Goal: Task Accomplishment & Management: Use online tool/utility

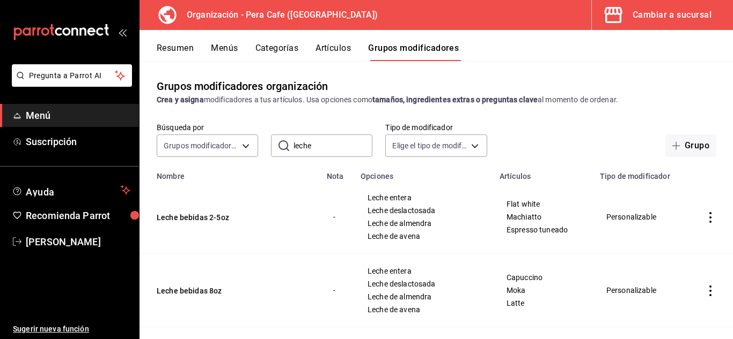
scroll to position [174, 0]
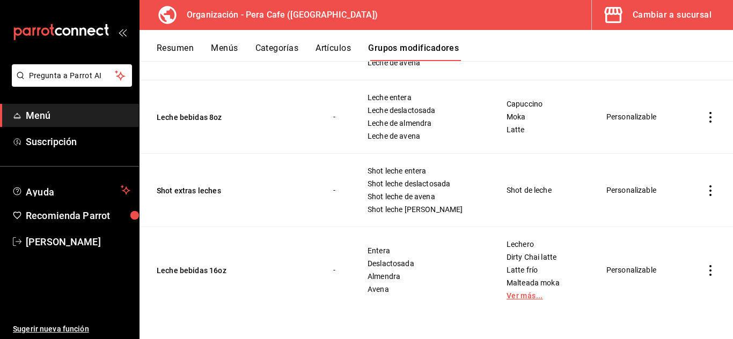
click at [516, 298] on link "Ver más..." at bounding box center [542, 296] width 73 height 8
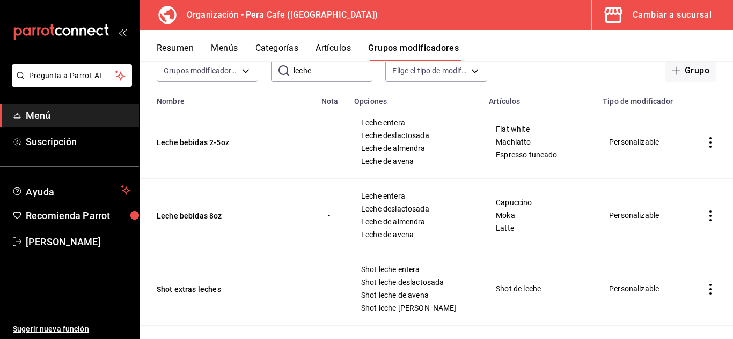
scroll to position [0, 0]
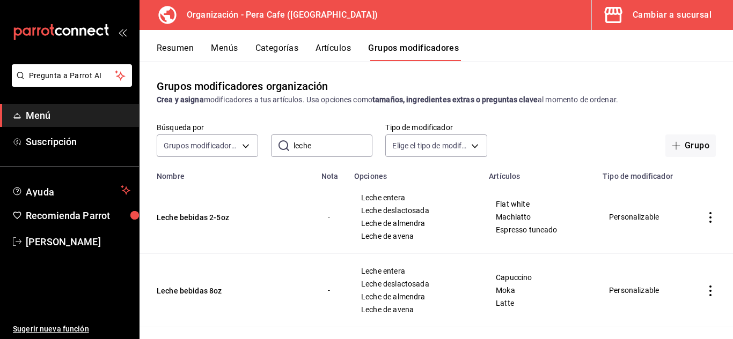
click at [658, 18] on div "Cambiar a sucursal" at bounding box center [671, 15] width 79 height 15
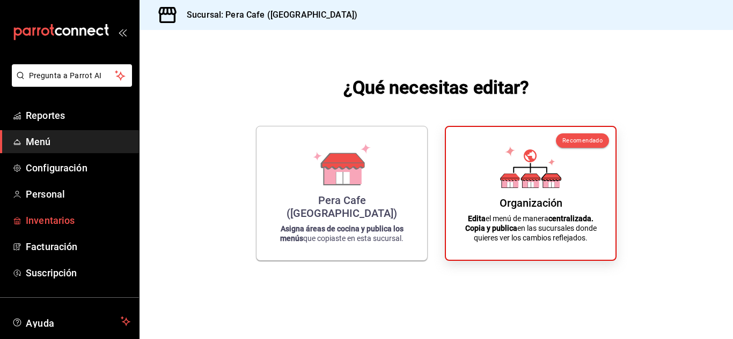
click at [62, 225] on span "Inventarios" at bounding box center [78, 220] width 105 height 14
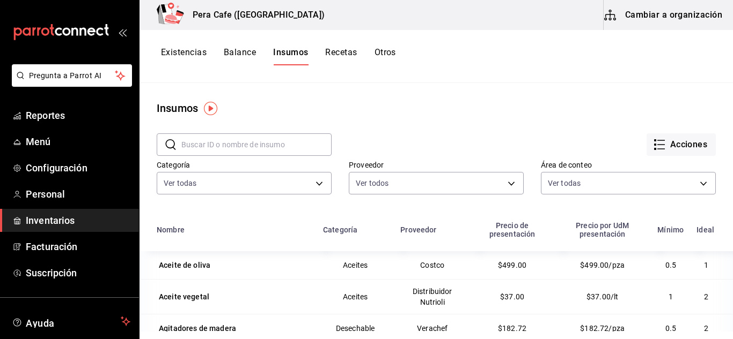
click at [684, 15] on button "Cambiar a organización" at bounding box center [663, 15] width 121 height 30
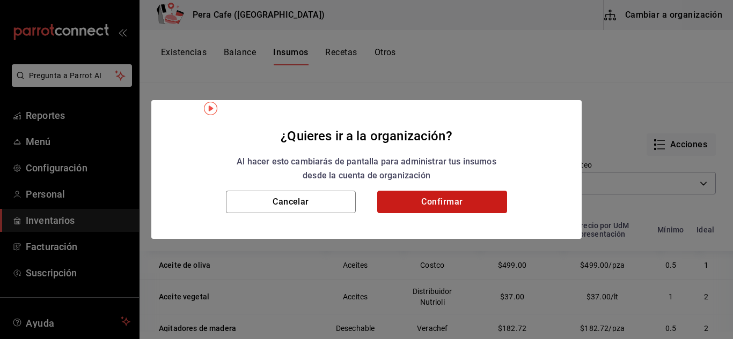
click at [432, 209] on button "Confirmar" at bounding box center [442, 202] width 130 height 23
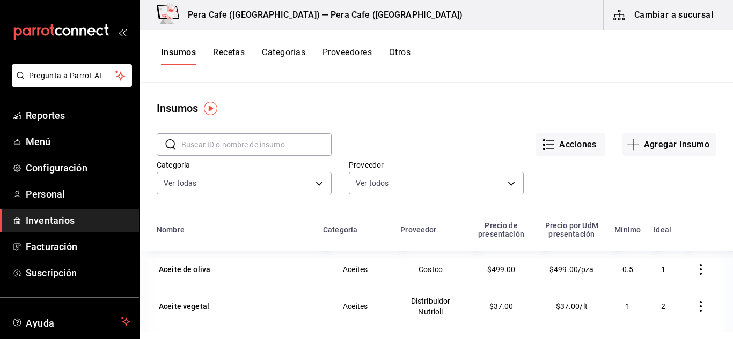
click at [240, 54] on button "Recetas" at bounding box center [229, 56] width 32 height 18
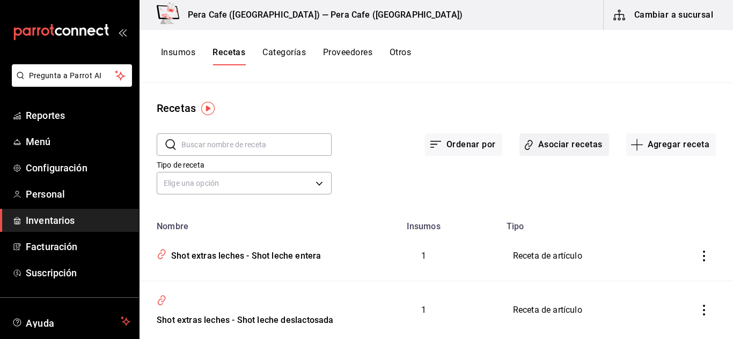
click at [555, 151] on button "Asociar recetas" at bounding box center [564, 145] width 90 height 23
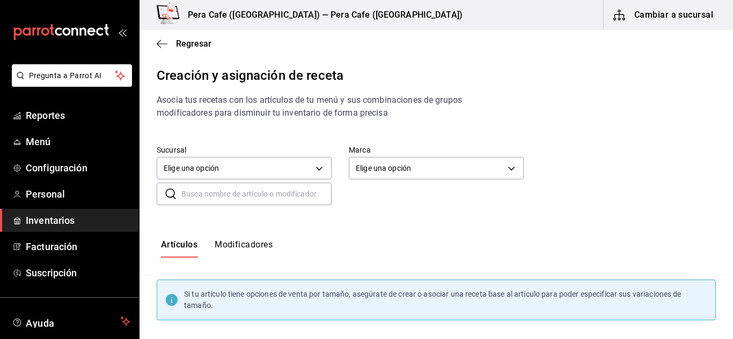
click at [246, 245] on button "Modificadores" at bounding box center [244, 249] width 58 height 18
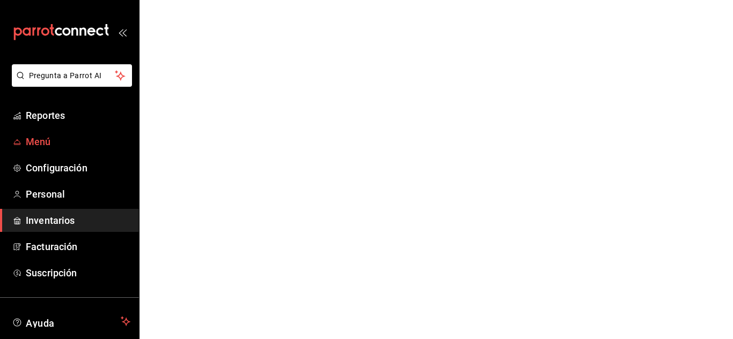
click at [49, 147] on span "Menú" at bounding box center [78, 142] width 105 height 14
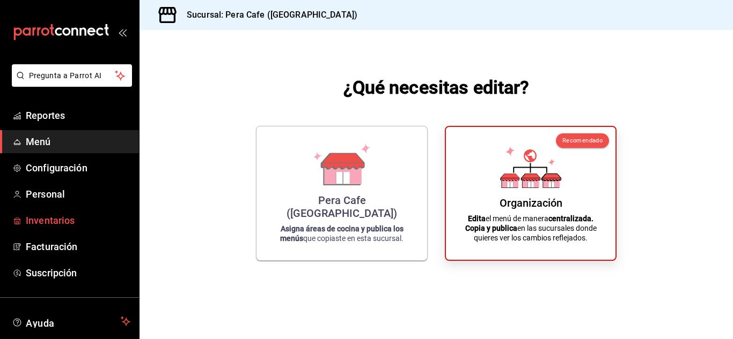
click at [49, 218] on span "Inventarios" at bounding box center [78, 220] width 105 height 14
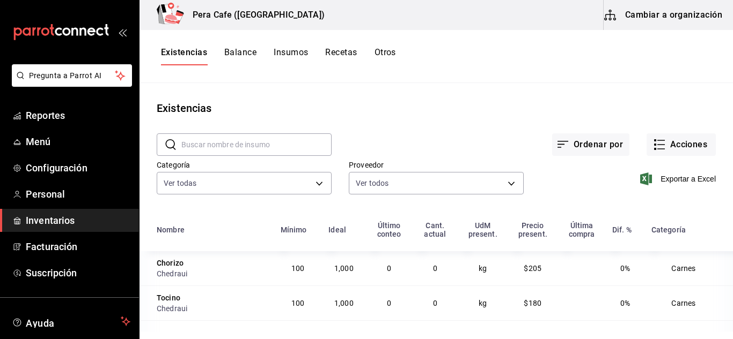
click at [692, 17] on button "Cambiar a organización" at bounding box center [663, 15] width 121 height 30
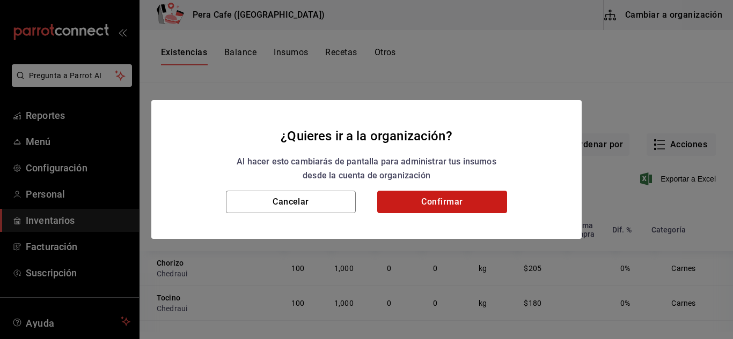
click at [441, 204] on button "Confirmar" at bounding box center [442, 202] width 130 height 23
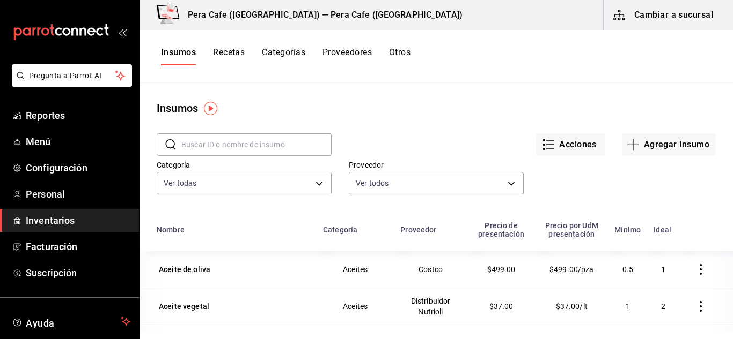
click at [223, 51] on button "Recetas" at bounding box center [229, 56] width 32 height 18
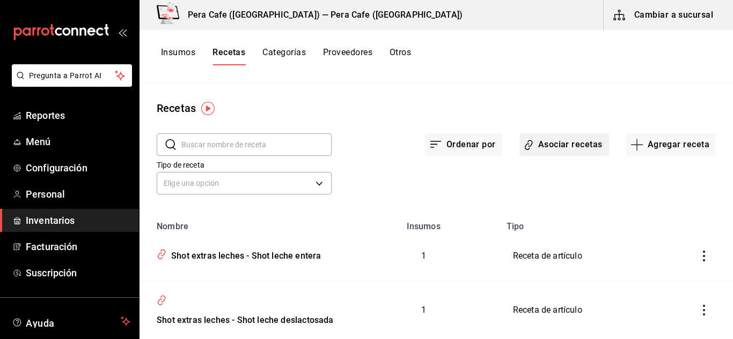
click at [584, 152] on button "Asociar recetas" at bounding box center [564, 145] width 90 height 23
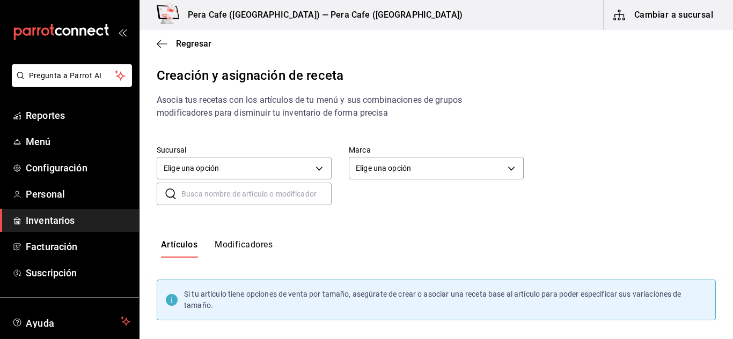
click at [241, 244] on button "Modificadores" at bounding box center [244, 249] width 58 height 18
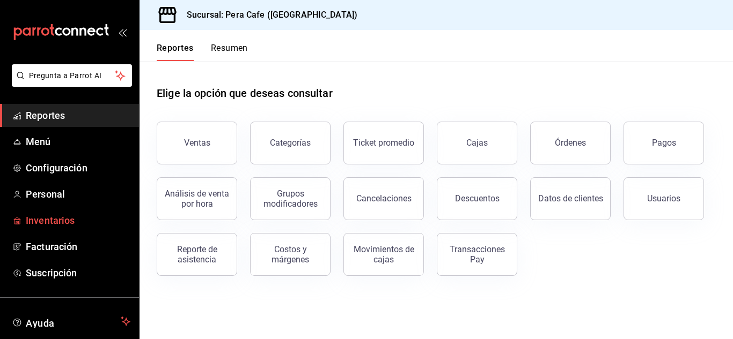
click at [54, 225] on span "Inventarios" at bounding box center [78, 220] width 105 height 14
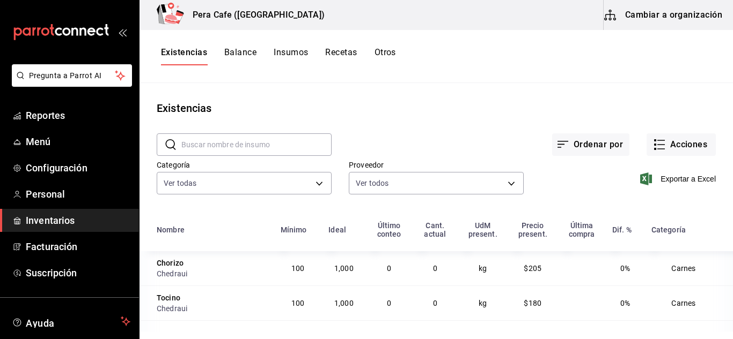
click at [663, 10] on button "Cambiar a organización" at bounding box center [663, 15] width 121 height 30
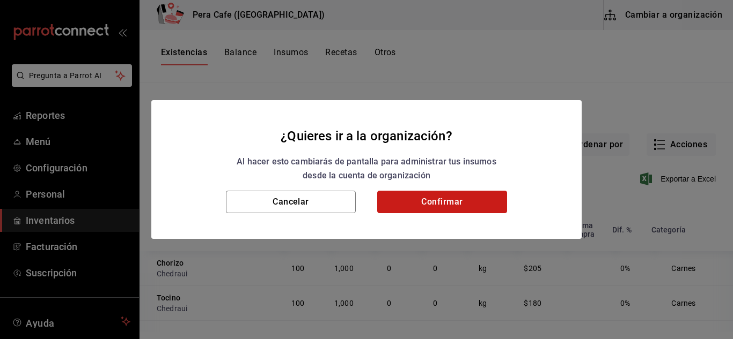
click at [459, 196] on button "Confirmar" at bounding box center [442, 202] width 130 height 23
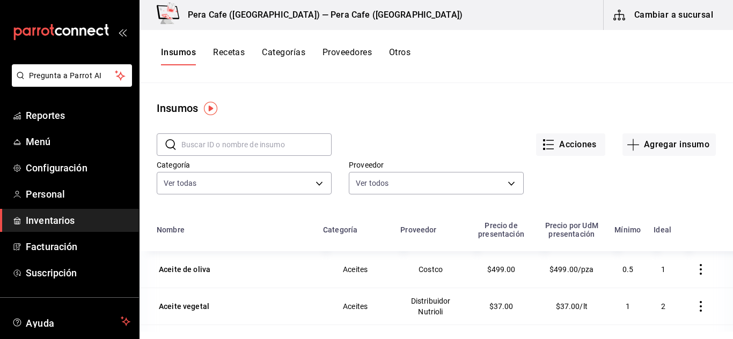
click at [230, 55] on button "Recetas" at bounding box center [229, 56] width 32 height 18
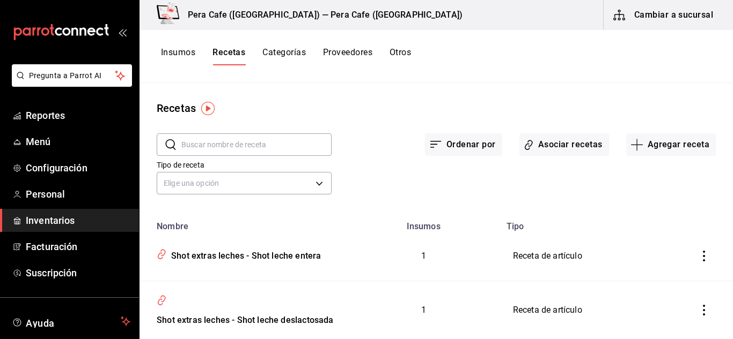
click at [578, 154] on button "Asociar recetas" at bounding box center [564, 145] width 90 height 23
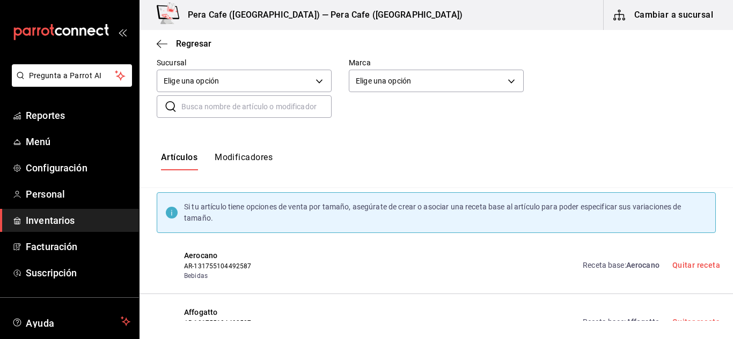
scroll to position [71, 0]
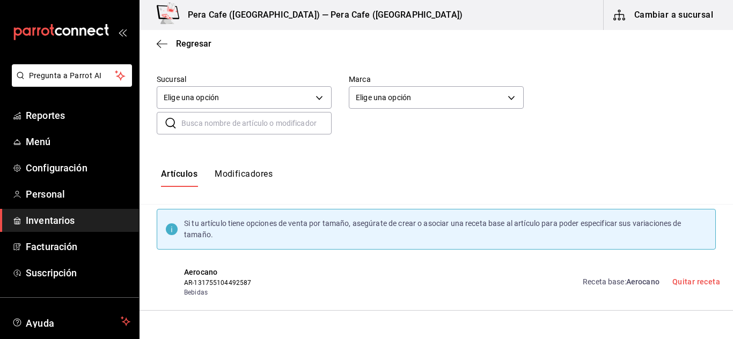
click at [257, 178] on button "Modificadores" at bounding box center [244, 178] width 58 height 18
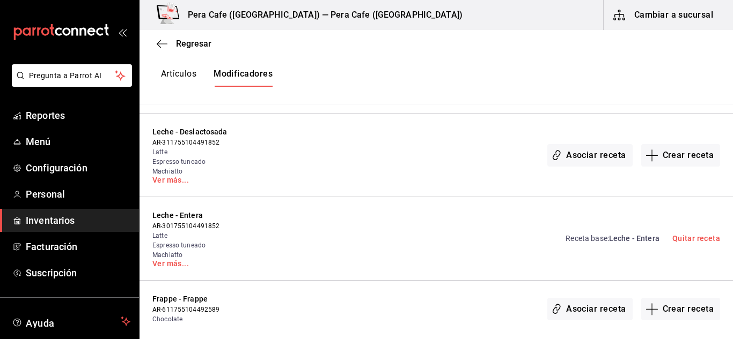
scroll to position [546, 0]
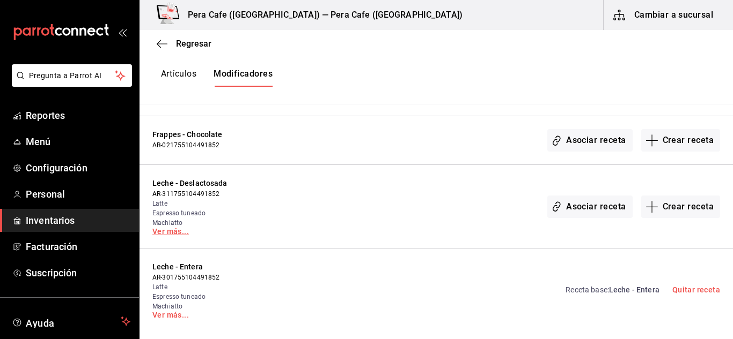
click at [166, 232] on link "Ver más..." at bounding box center [217, 232] width 131 height 8
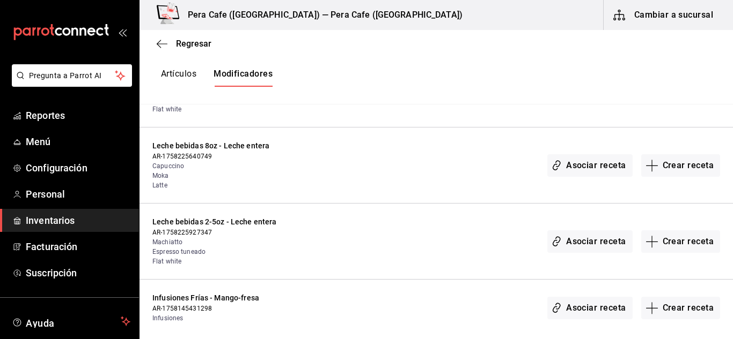
scroll to position [2093, 0]
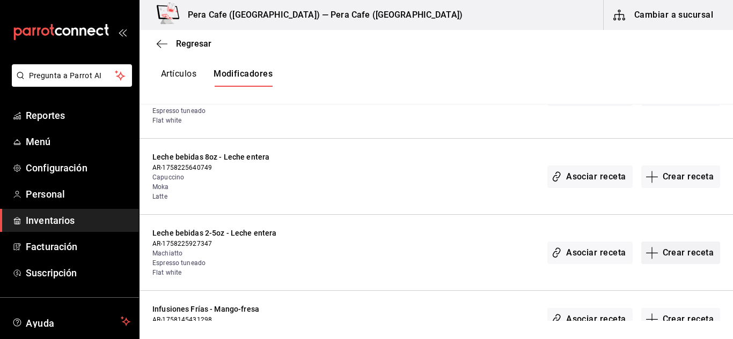
click at [655, 252] on button "Crear receta" at bounding box center [680, 253] width 79 height 23
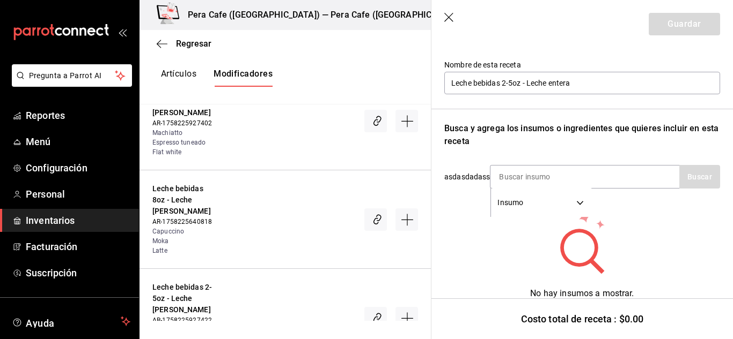
scroll to position [102, 0]
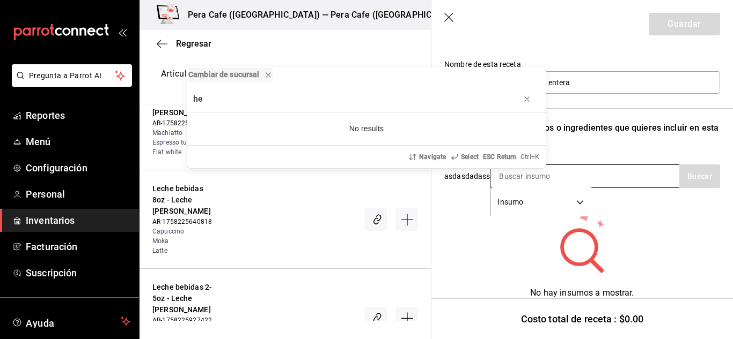
type input "h"
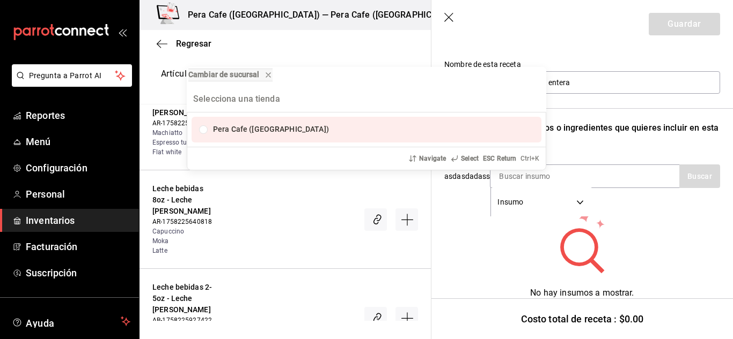
click at [616, 183] on div "Cambiar de sucursal Pera Cafe (Jalapa) Navigate Select ESC Return Ctrl+ K" at bounding box center [366, 169] width 733 height 339
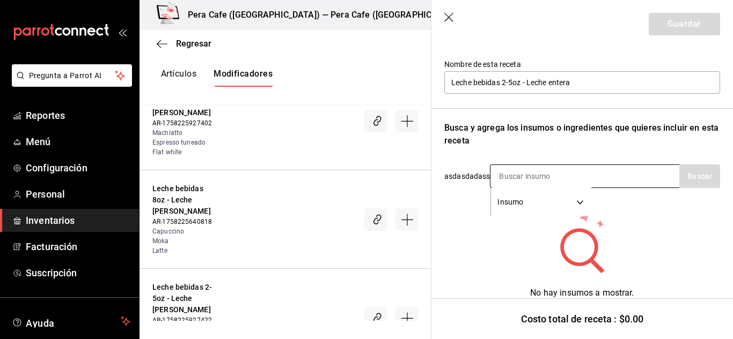
click at [574, 184] on input at bounding box center [543, 176] width 107 height 23
type input "L"
type input "avena"
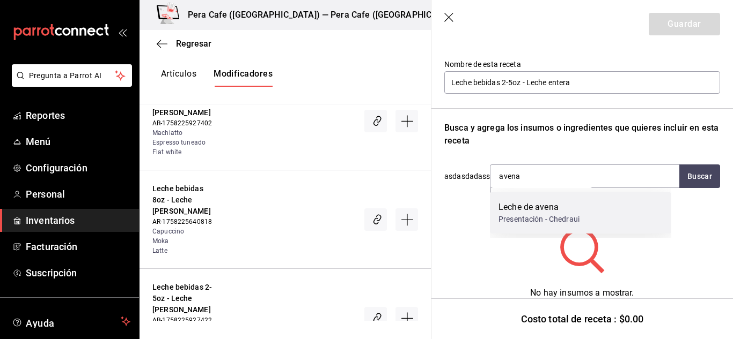
click at [556, 220] on div "Presentación - Chedraui" at bounding box center [538, 219] width 81 height 11
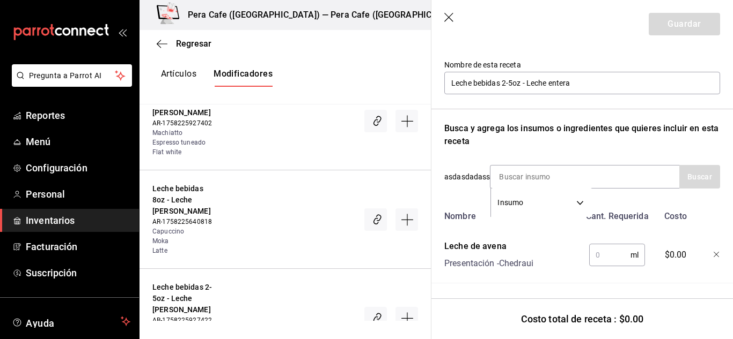
click at [591, 249] on input "text" at bounding box center [609, 255] width 41 height 21
type input "150"
click at [655, 30] on button "Guardar" at bounding box center [683, 24] width 71 height 23
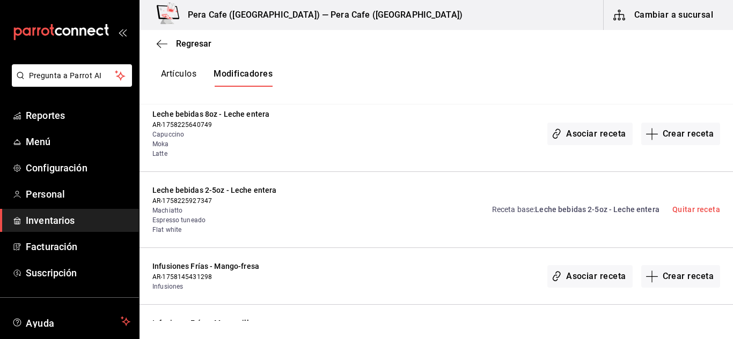
scroll to position [2137, 0]
click at [579, 204] on link "Receta base : Leche bebidas 2-5oz - Leche entera" at bounding box center [575, 209] width 167 height 11
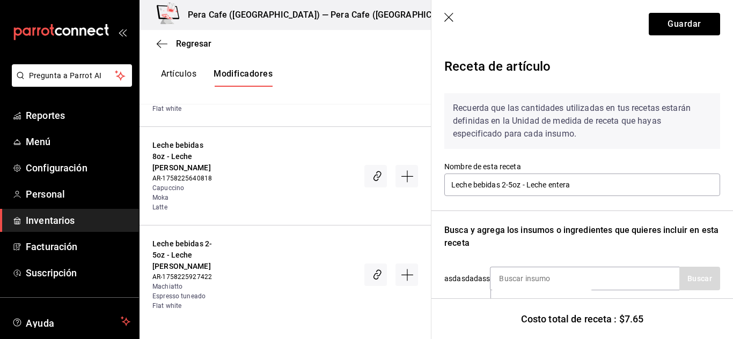
scroll to position [110, 0]
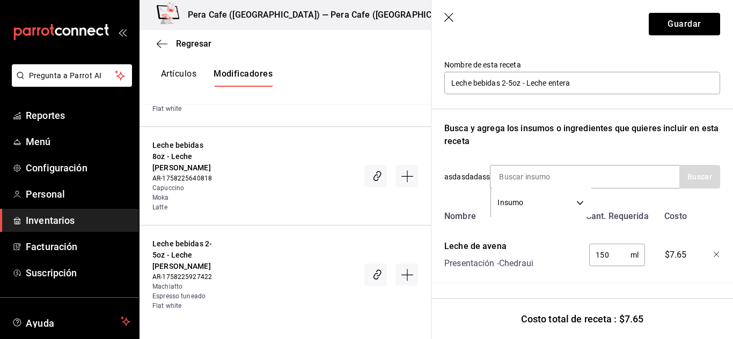
click at [713, 252] on icon "button" at bounding box center [716, 255] width 6 height 6
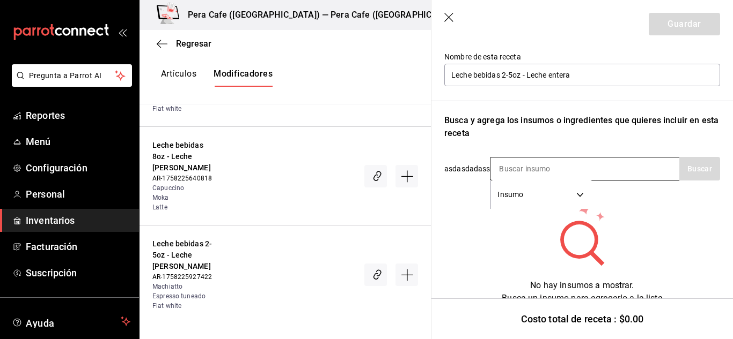
click at [559, 168] on input at bounding box center [543, 169] width 107 height 23
type input "leche entera"
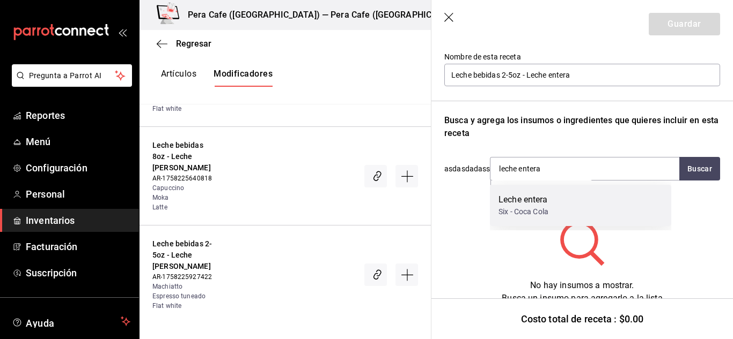
click at [562, 214] on div "Leche entera Six - Coca Cola" at bounding box center [580, 205] width 181 height 41
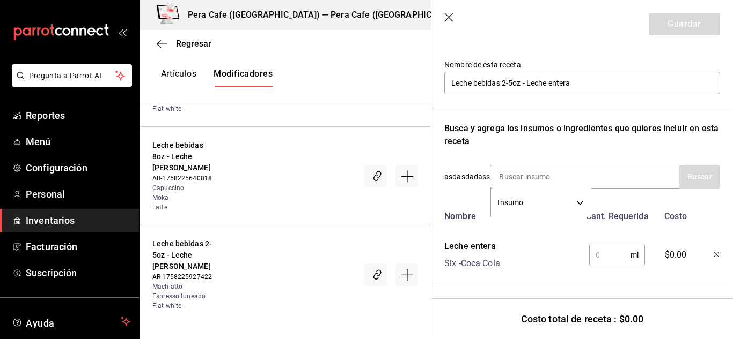
click at [613, 253] on input "text" at bounding box center [609, 255] width 41 height 21
type input "150"
click at [669, 31] on button "Guardar" at bounding box center [683, 24] width 71 height 23
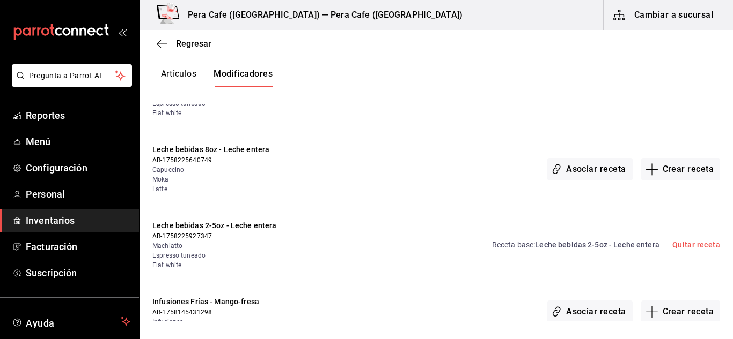
scroll to position [2099, 0]
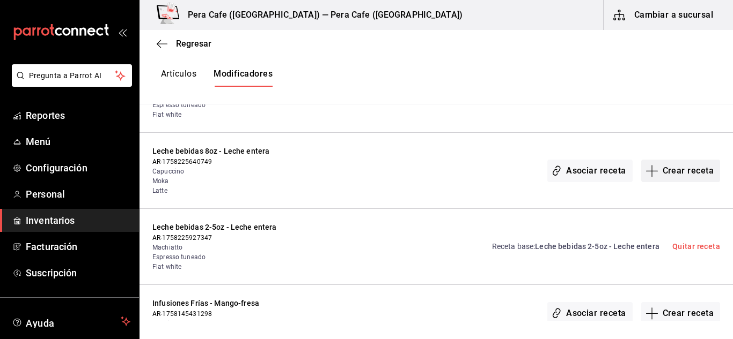
click at [661, 161] on button "Crear receta" at bounding box center [680, 171] width 79 height 23
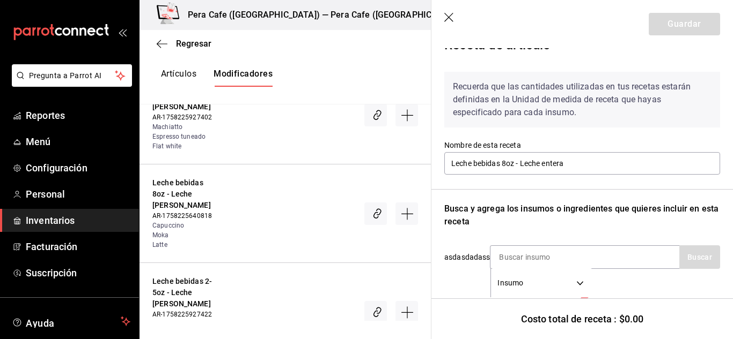
scroll to position [22, 0]
click at [560, 257] on input at bounding box center [543, 257] width 107 height 23
type input "Leche entera"
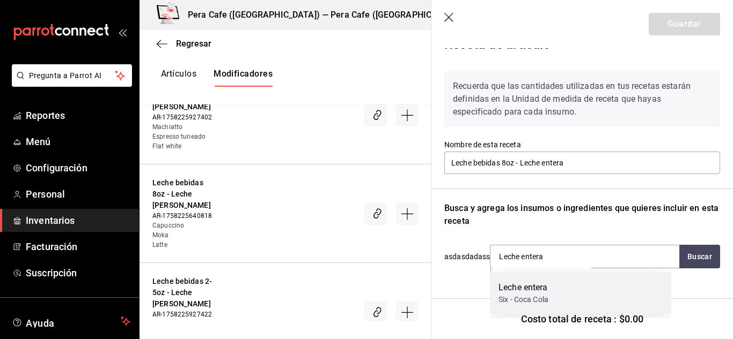
click at [547, 290] on div "Leche entera" at bounding box center [523, 288] width 50 height 13
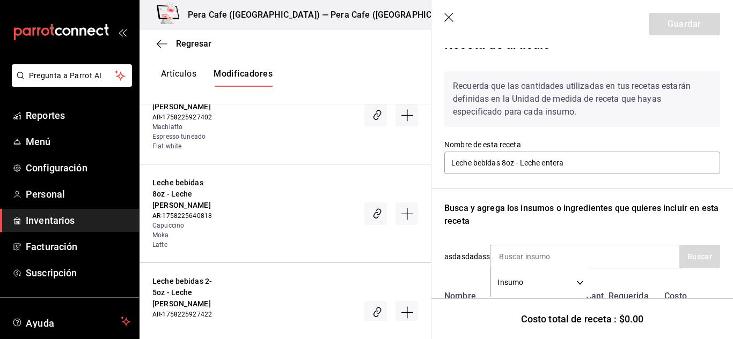
scroll to position [110, 0]
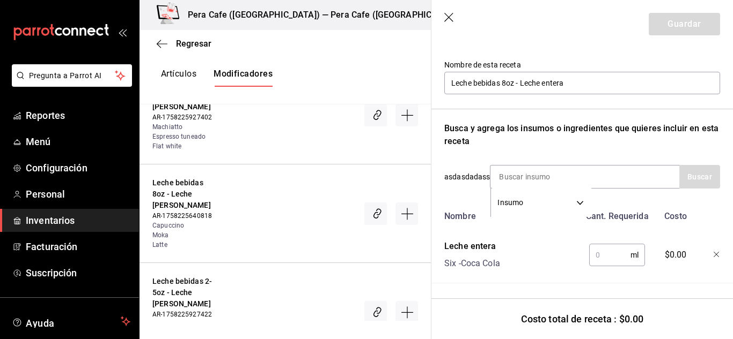
click at [607, 258] on input "text" at bounding box center [609, 255] width 41 height 21
type input "240"
click at [669, 34] on button "Guardar" at bounding box center [683, 24] width 71 height 23
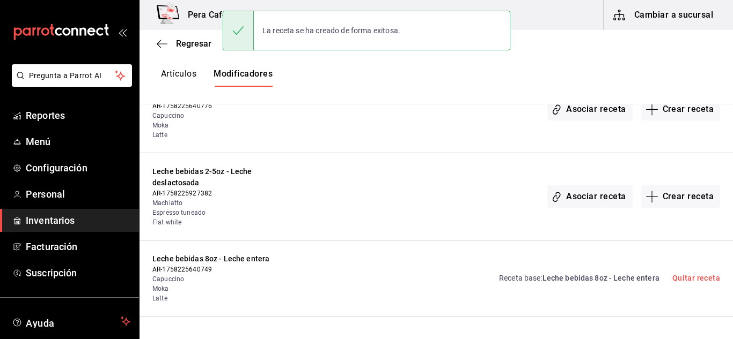
scroll to position [1971, 0]
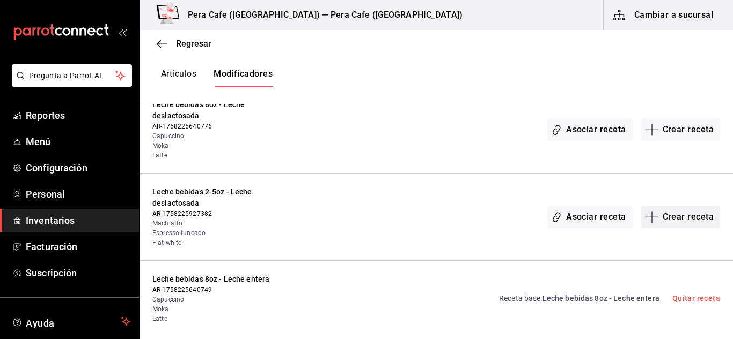
click at [670, 208] on button "Crear receta" at bounding box center [680, 217] width 79 height 23
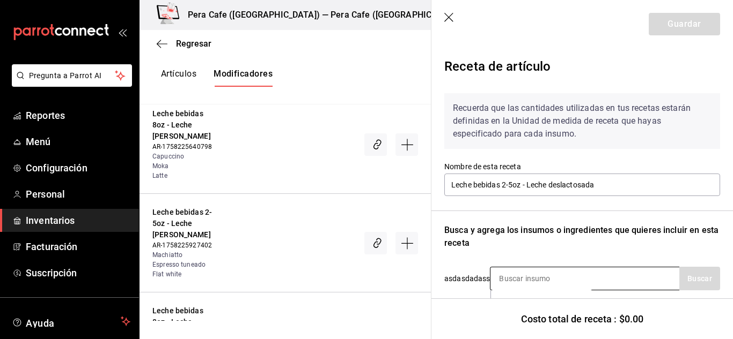
click at [555, 286] on input at bounding box center [543, 279] width 107 height 23
type input "Deslactosa"
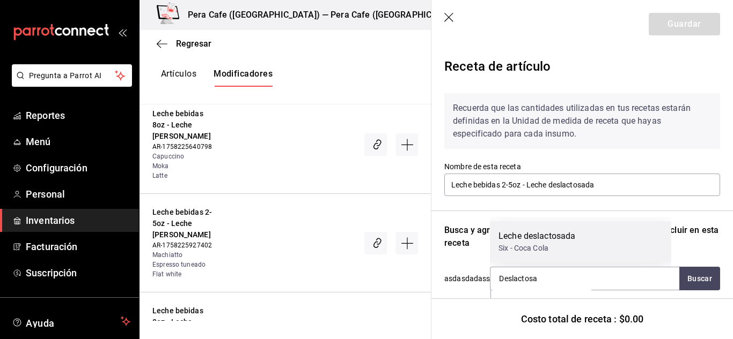
click at [549, 246] on div "Six - Coca Cola" at bounding box center [536, 248] width 77 height 11
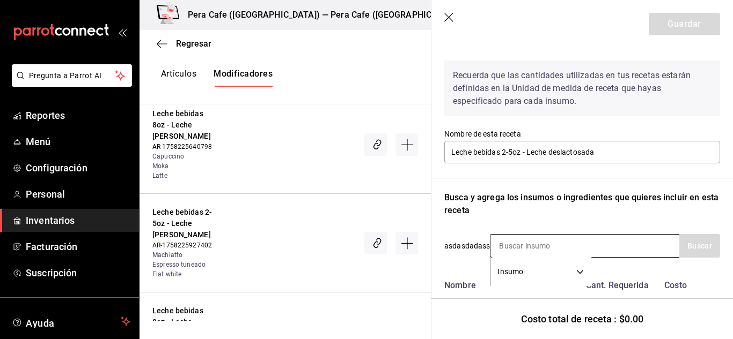
scroll to position [83, 0]
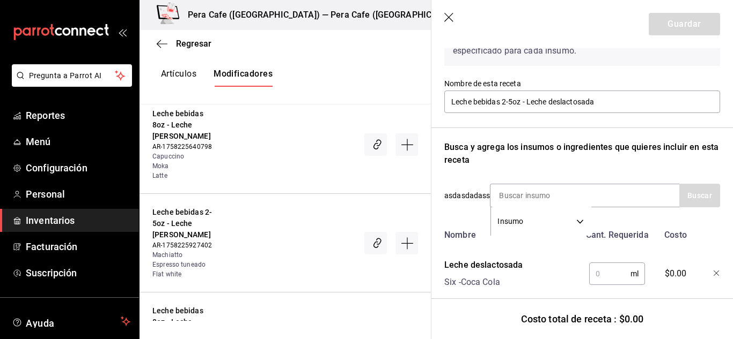
click at [597, 272] on input "text" at bounding box center [609, 273] width 41 height 21
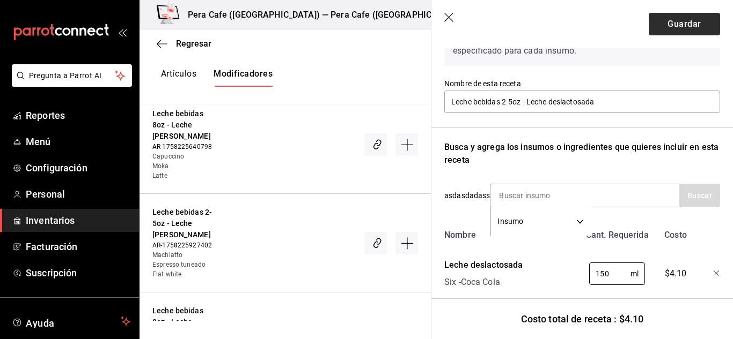
type input "150"
click at [681, 20] on button "Guardar" at bounding box center [683, 24] width 71 height 23
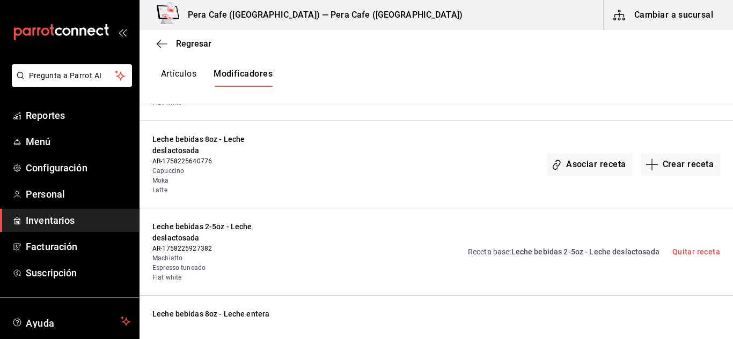
scroll to position [1936, 0]
click at [663, 158] on button "Crear receta" at bounding box center [680, 165] width 79 height 23
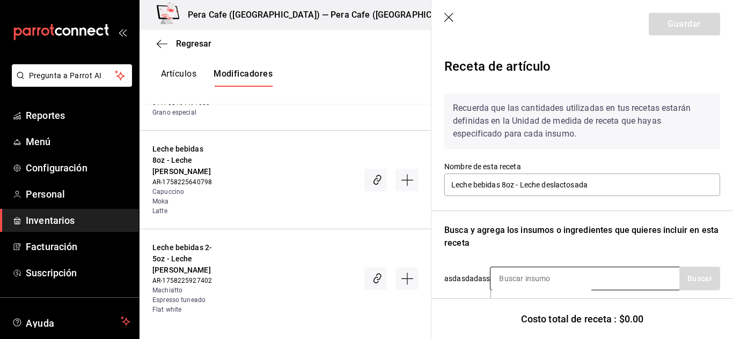
click at [594, 270] on input at bounding box center [543, 279] width 107 height 23
type input "deslac"
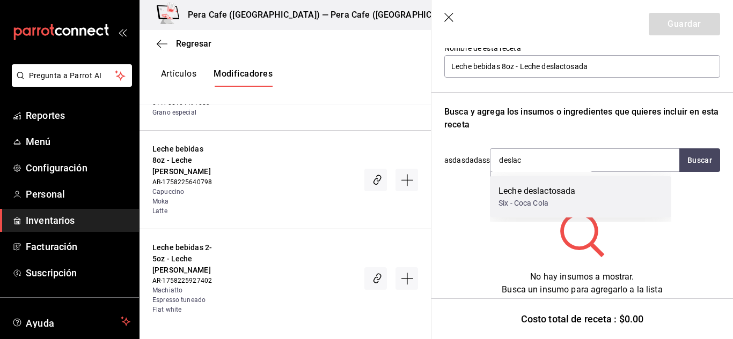
click at [546, 198] on div "Six - Coca Cola" at bounding box center [536, 203] width 77 height 11
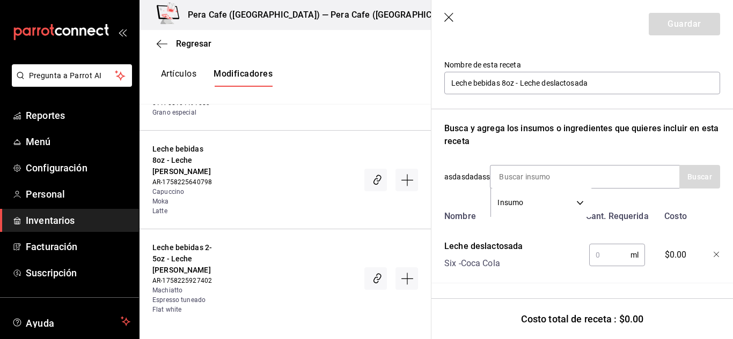
click at [607, 250] on input "text" at bounding box center [609, 255] width 41 height 21
type input "240"
click at [686, 32] on button "Guardar" at bounding box center [683, 24] width 71 height 23
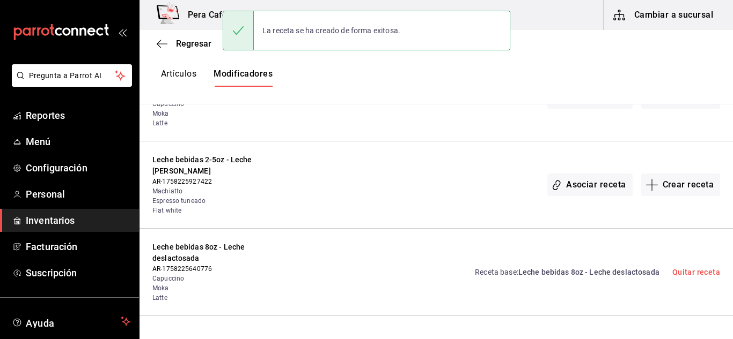
scroll to position [1800, 0]
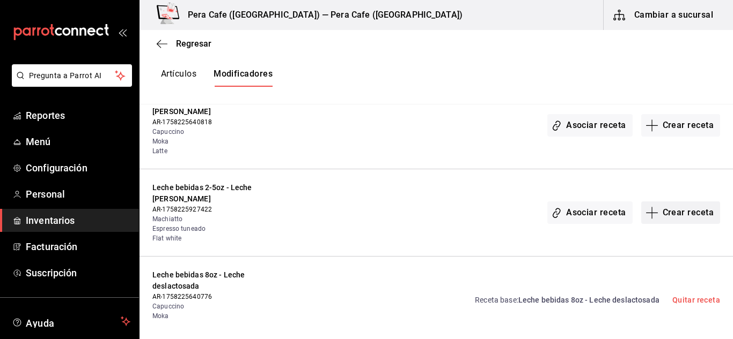
click at [665, 202] on button "Crear receta" at bounding box center [680, 213] width 79 height 23
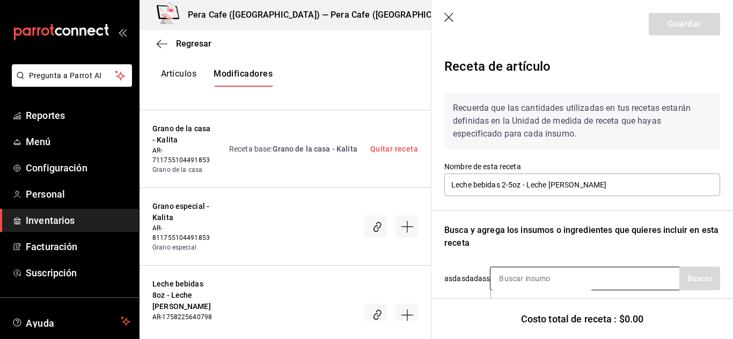
click at [576, 279] on input at bounding box center [543, 279] width 107 height 23
type input "avena"
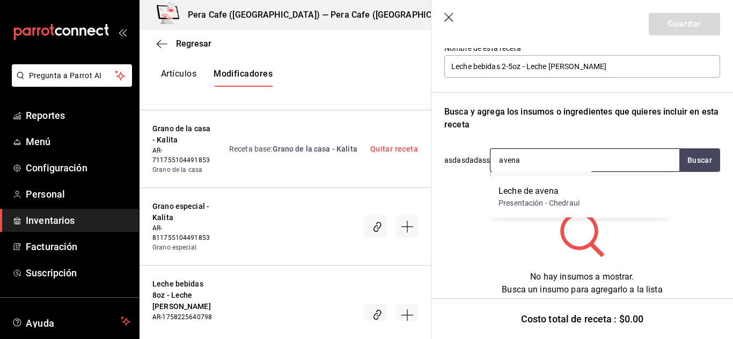
click at [559, 199] on div "Presentación - Chedraui" at bounding box center [538, 203] width 81 height 11
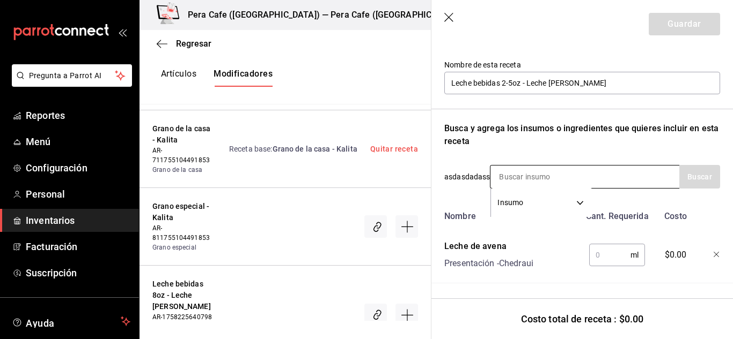
scroll to position [110, 0]
click at [606, 248] on input "text" at bounding box center [609, 255] width 41 height 21
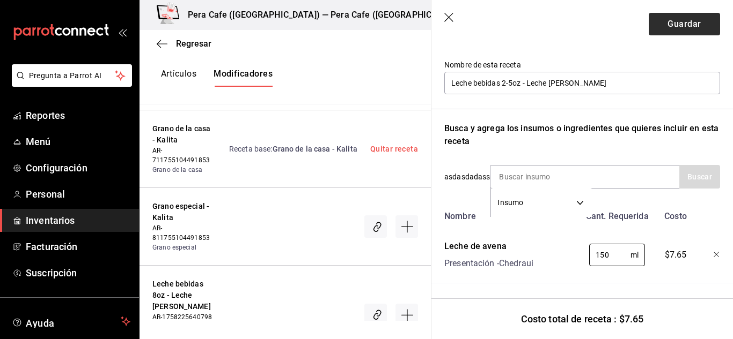
type input "150"
click at [655, 19] on button "Guardar" at bounding box center [683, 24] width 71 height 23
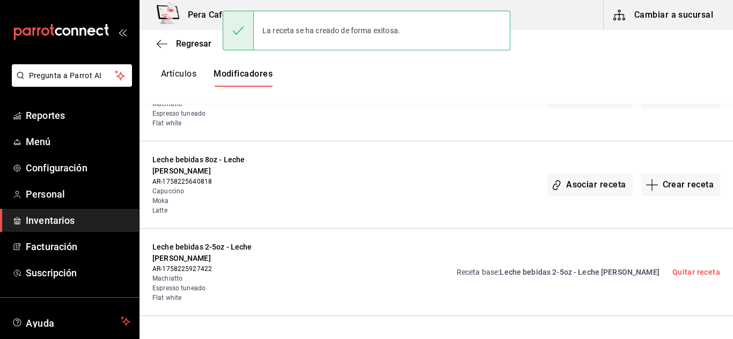
scroll to position [1739, 0]
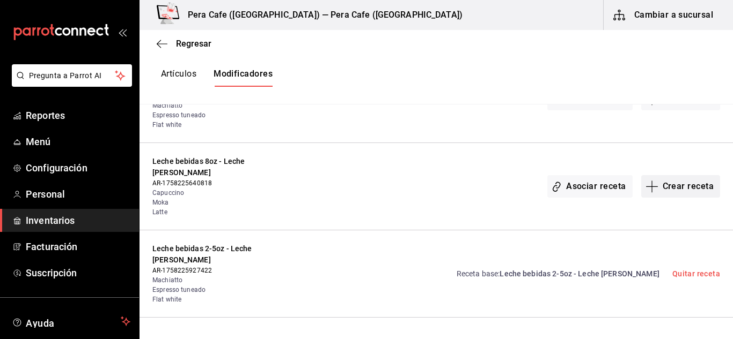
click at [692, 184] on button "Crear receta" at bounding box center [680, 186] width 79 height 23
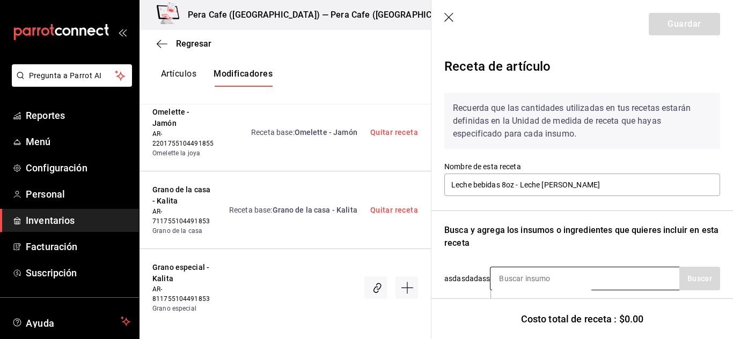
scroll to position [80, 0]
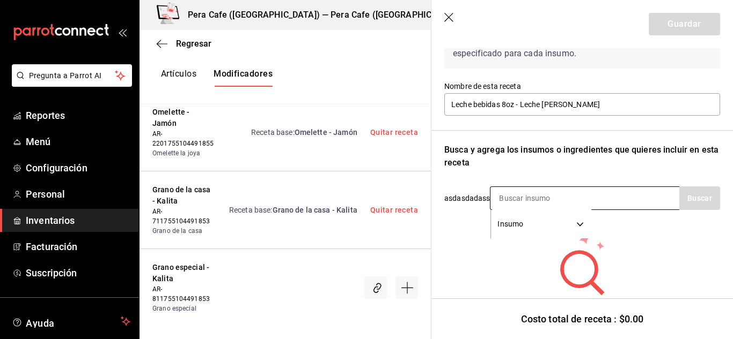
click at [566, 197] on input at bounding box center [543, 198] width 107 height 23
type input "avena"
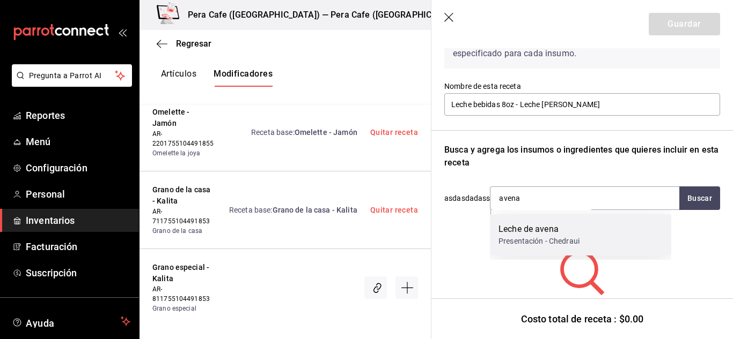
click at [557, 228] on div "Leche de avena" at bounding box center [538, 229] width 81 height 13
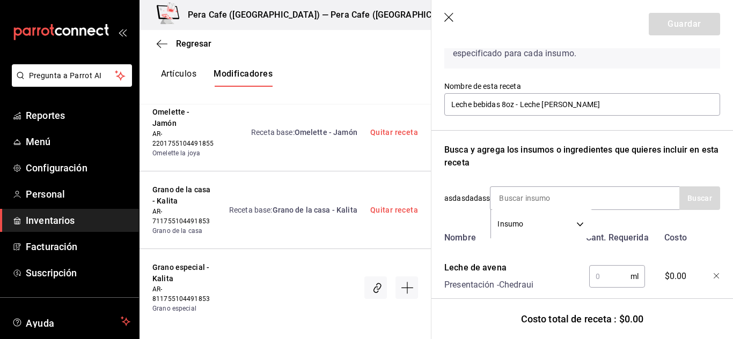
click at [607, 276] on input "text" at bounding box center [609, 276] width 41 height 21
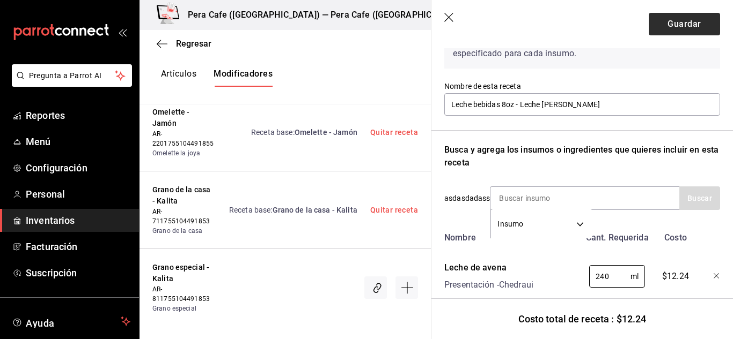
type input "240"
click at [663, 28] on button "Guardar" at bounding box center [683, 24] width 71 height 23
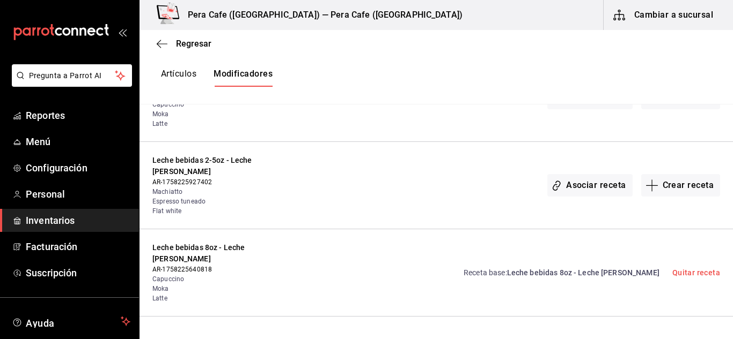
scroll to position [1652, 0]
click at [692, 187] on button "Crear receta" at bounding box center [680, 186] width 79 height 23
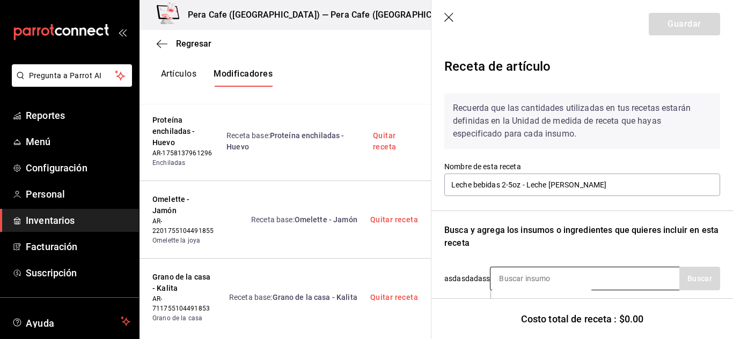
click at [578, 284] on input at bounding box center [543, 279] width 107 height 23
type input "Almendra"
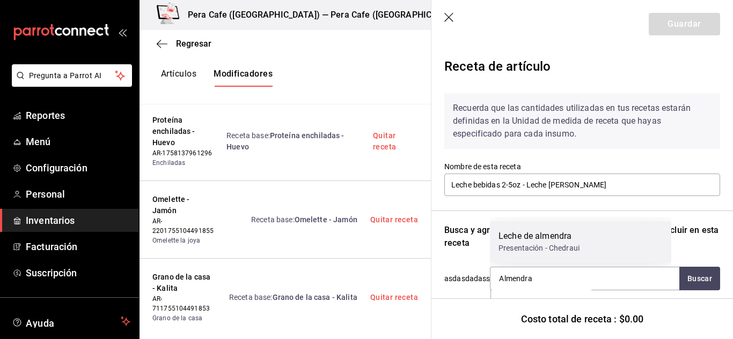
click at [577, 242] on div "Leche de almendra Presentación - Chedraui" at bounding box center [538, 242] width 81 height 24
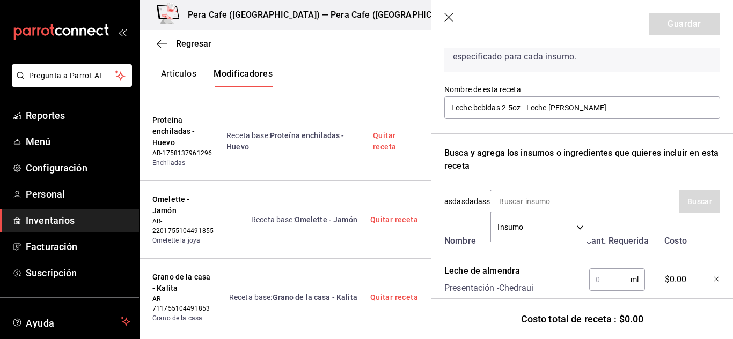
scroll to position [78, 0]
click at [598, 272] on input "text" at bounding box center [609, 279] width 41 height 21
type input "150"
click at [659, 18] on button "Guardar" at bounding box center [683, 24] width 71 height 23
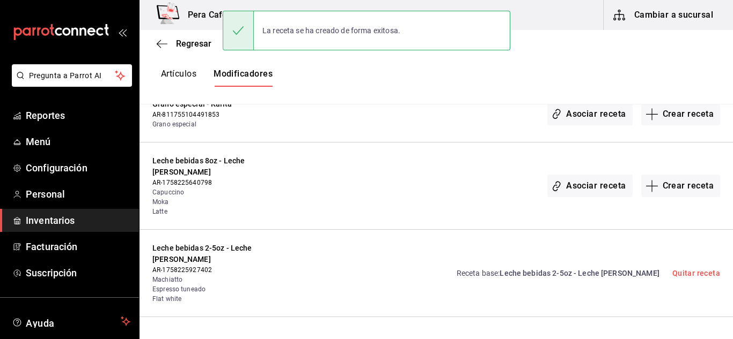
scroll to position [1564, 0]
click at [661, 188] on button "Crear receta" at bounding box center [680, 186] width 79 height 23
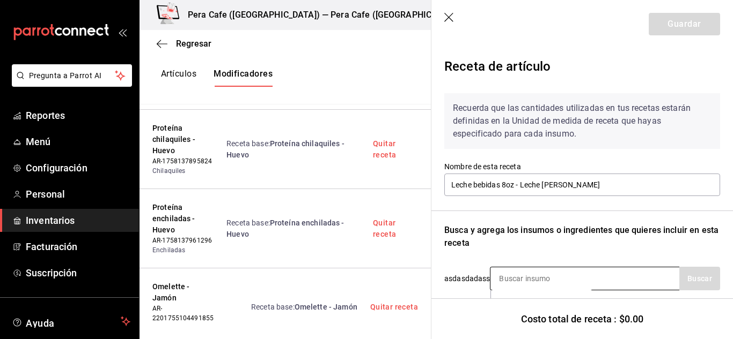
click at [571, 273] on input at bounding box center [543, 279] width 107 height 23
type input "almend"
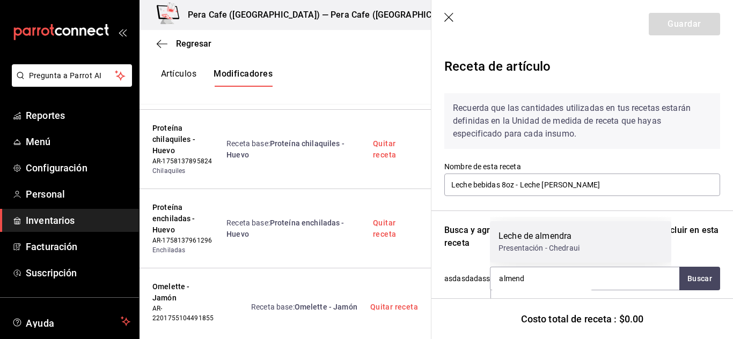
click at [560, 254] on div "Leche de almendra Presentación - Chedraui" at bounding box center [580, 241] width 181 height 41
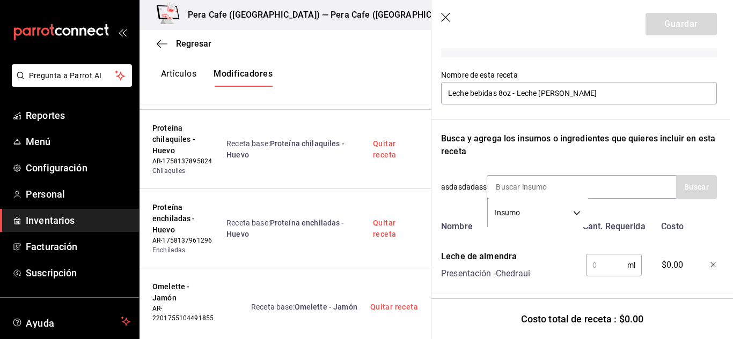
scroll to position [92, 3]
click at [596, 272] on input "text" at bounding box center [606, 264] width 41 height 21
type input "240"
click at [678, 33] on button "Guardar" at bounding box center [680, 24] width 71 height 23
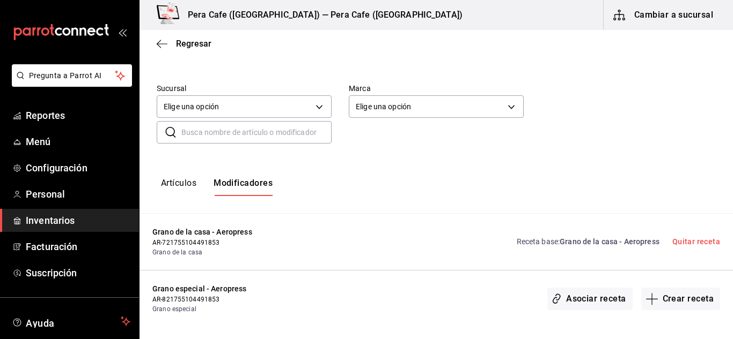
scroll to position [62, 0]
click at [278, 124] on input "text" at bounding box center [256, 131] width 150 height 21
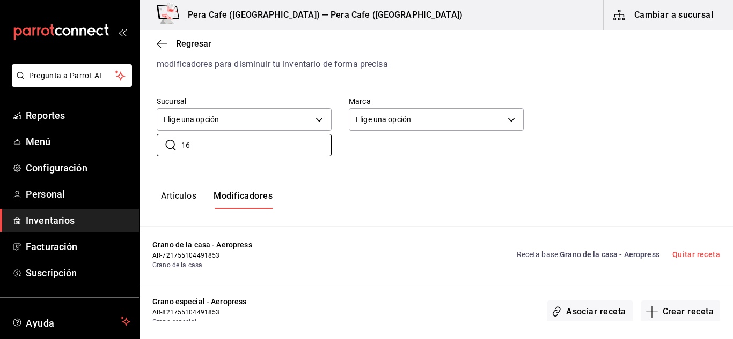
scroll to position [48, 0]
type input "1"
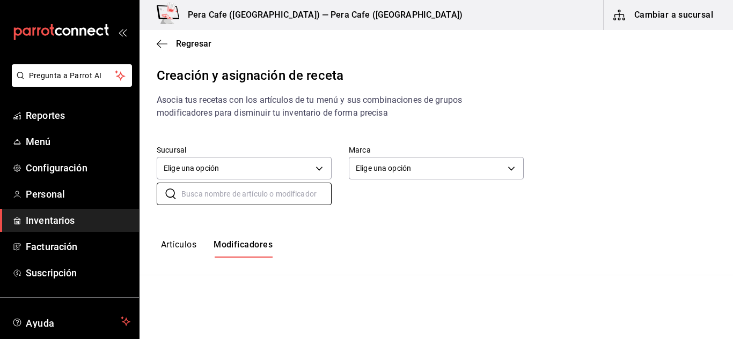
scroll to position [0, 0]
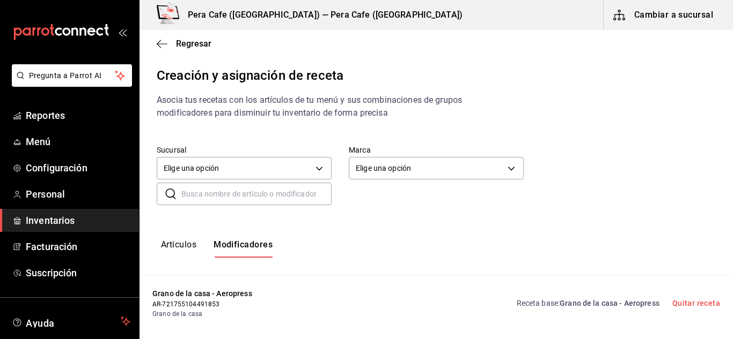
click at [247, 198] on input "text" at bounding box center [256, 193] width 150 height 21
click at [165, 40] on icon "button" at bounding box center [162, 44] width 11 height 10
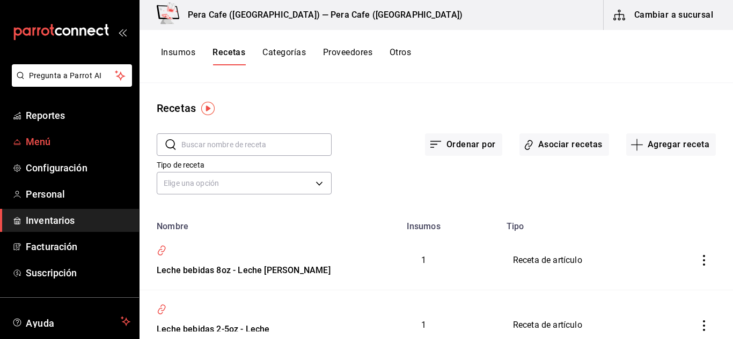
click at [42, 139] on span "Menú" at bounding box center [78, 142] width 105 height 14
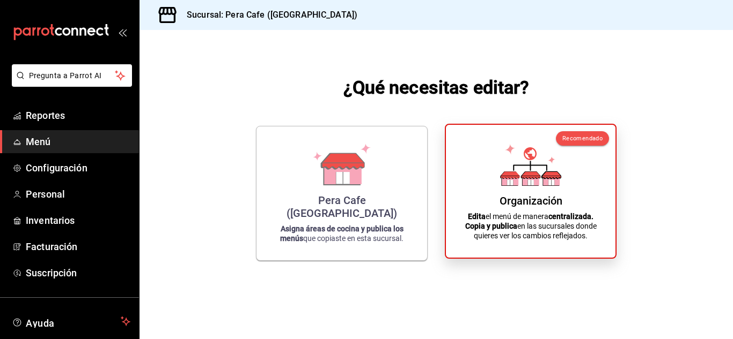
click at [515, 197] on div "Organización" at bounding box center [530, 201] width 63 height 13
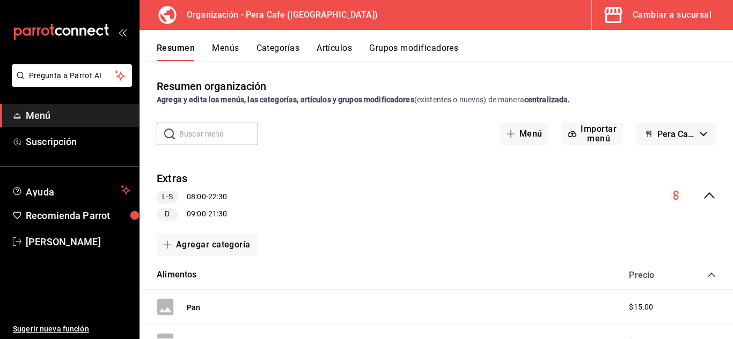
click at [395, 46] on button "Grupos modificadores" at bounding box center [413, 52] width 89 height 18
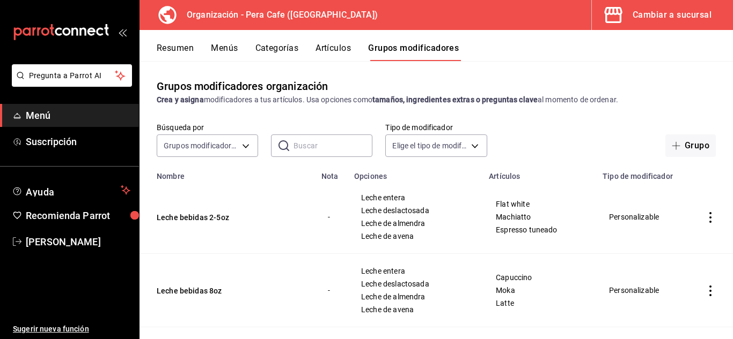
click at [329, 143] on input "text" at bounding box center [332, 145] width 79 height 21
type input "16"
click at [323, 149] on input "16" at bounding box center [332, 145] width 79 height 21
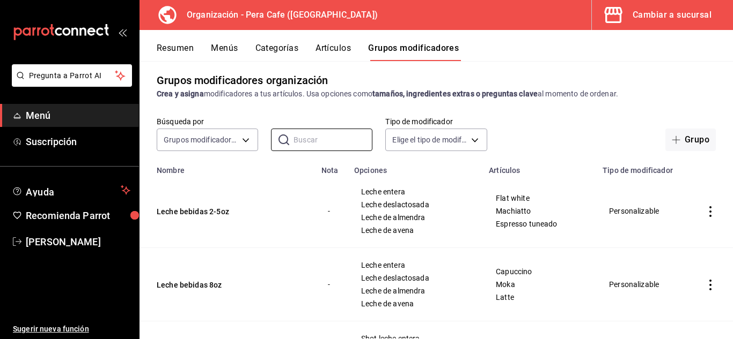
scroll to position [8, 0]
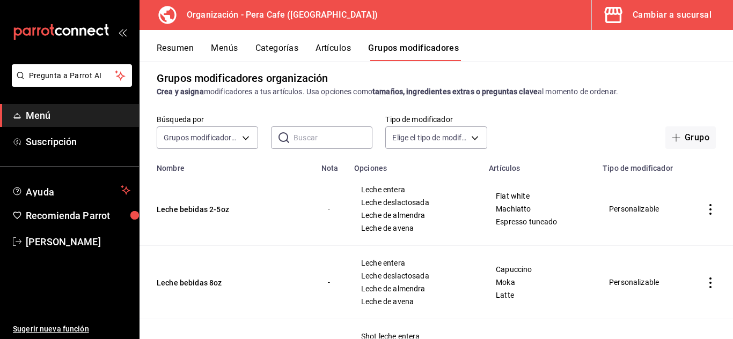
click at [338, 136] on input "text" at bounding box center [332, 137] width 79 height 21
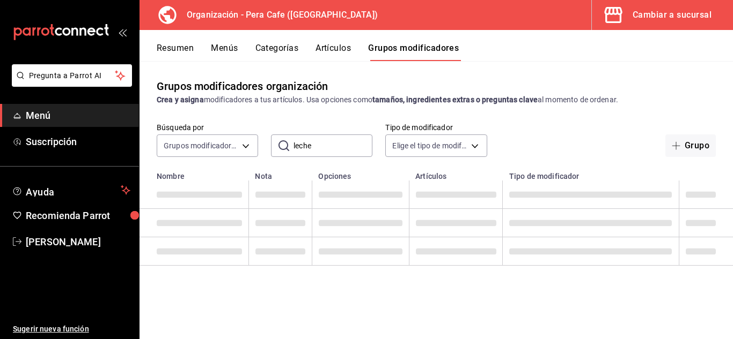
type input "leche"
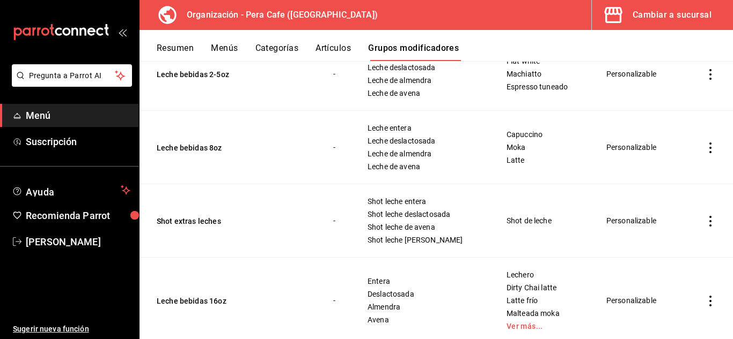
scroll to position [174, 0]
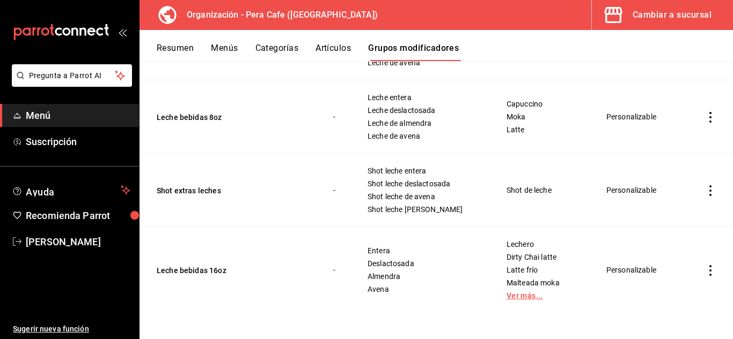
click at [506, 299] on link "Ver más..." at bounding box center [542, 296] width 73 height 8
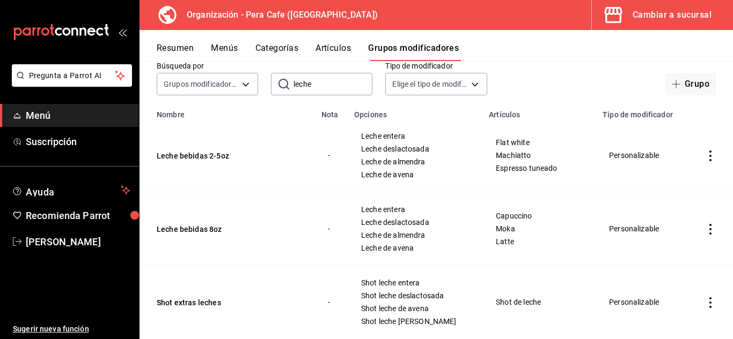
scroll to position [0, 0]
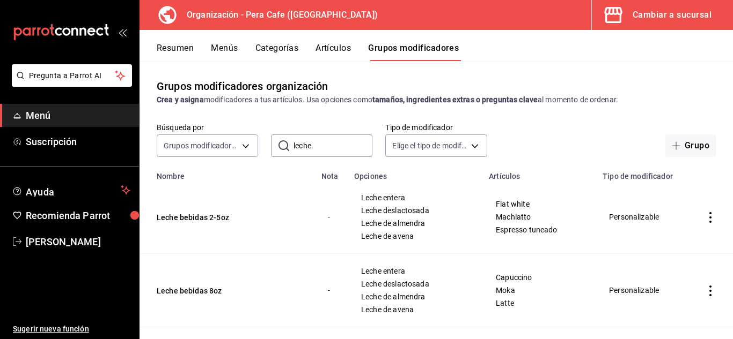
click at [177, 41] on div "Resumen Menús Categorías Artículos Grupos modificadores" at bounding box center [435, 45] width 593 height 31
click at [233, 52] on button "Menús" at bounding box center [224, 52] width 27 height 18
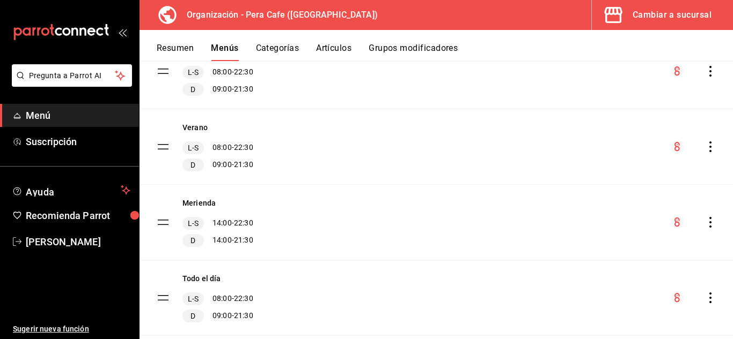
scroll to position [450, 0]
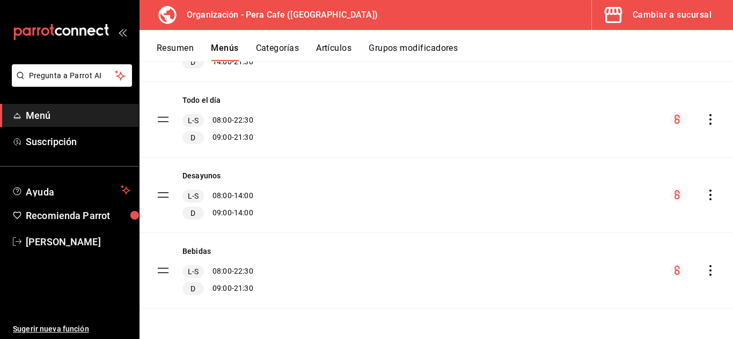
click at [705, 274] on icon "actions" at bounding box center [710, 270] width 11 height 11
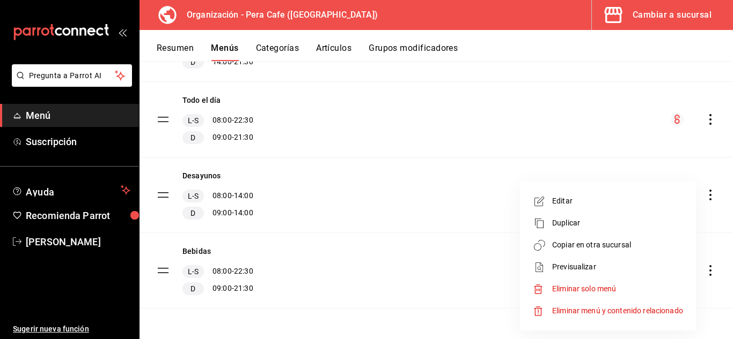
click at [617, 249] on span "Copiar en otra sucursal" at bounding box center [617, 245] width 131 height 11
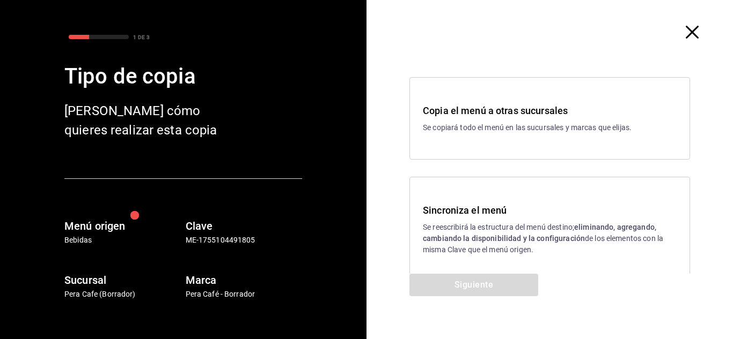
click at [484, 243] on strong "eliminando, agregando, cambiando la disponibilidad y la configuración" at bounding box center [539, 233] width 233 height 20
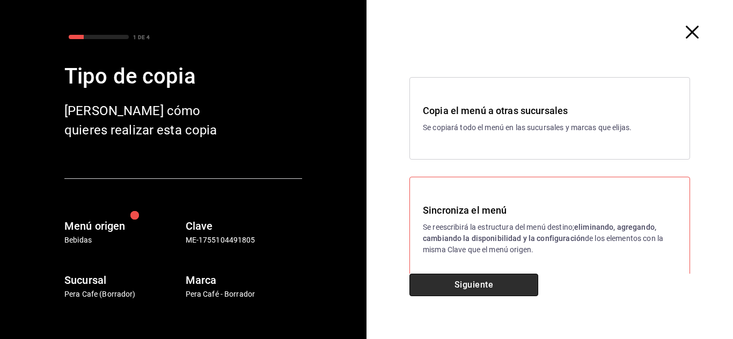
click at [476, 284] on button "Siguiente" at bounding box center [473, 285] width 129 height 23
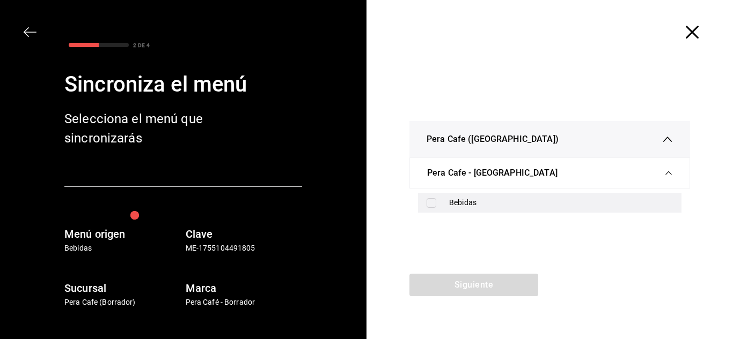
click at [493, 202] on div "Bebidas" at bounding box center [561, 202] width 224 height 11
checkbox input "true"
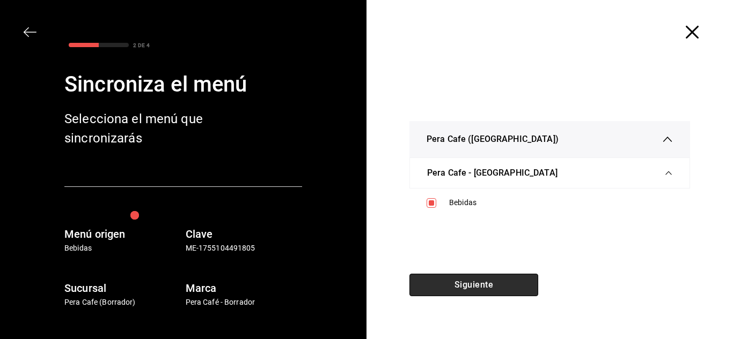
click at [457, 289] on button "Siguiente" at bounding box center [473, 285] width 129 height 23
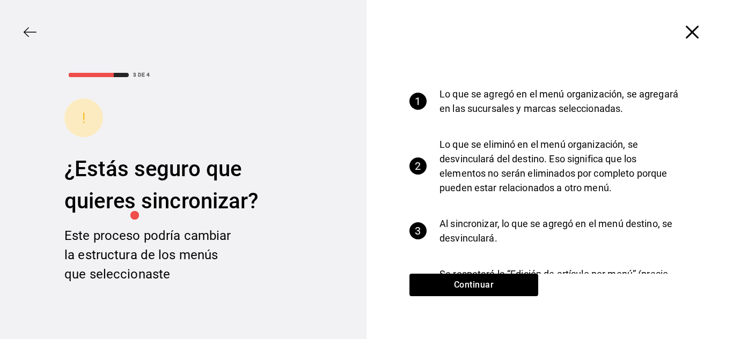
click at [487, 300] on div "Continuar" at bounding box center [473, 306] width 215 height 65
click at [487, 297] on div "Continuar" at bounding box center [473, 306] width 215 height 65
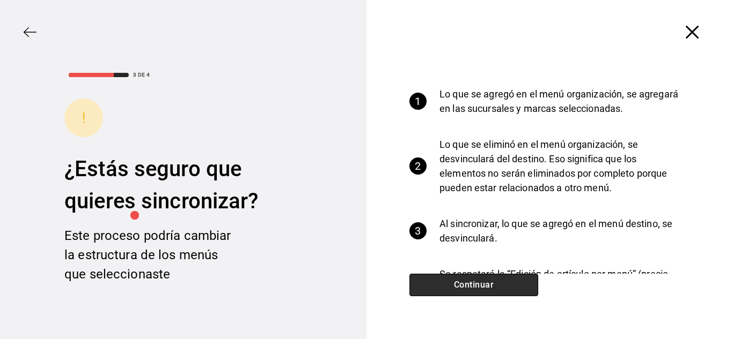
click at [486, 284] on button "Continuar" at bounding box center [473, 285] width 129 height 23
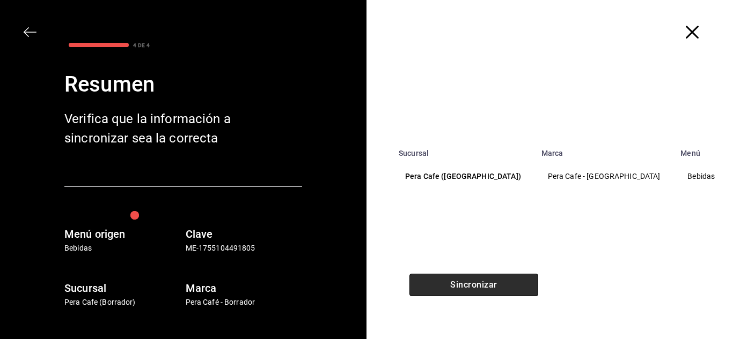
click at [486, 283] on button "Sincronizar" at bounding box center [473, 285] width 129 height 23
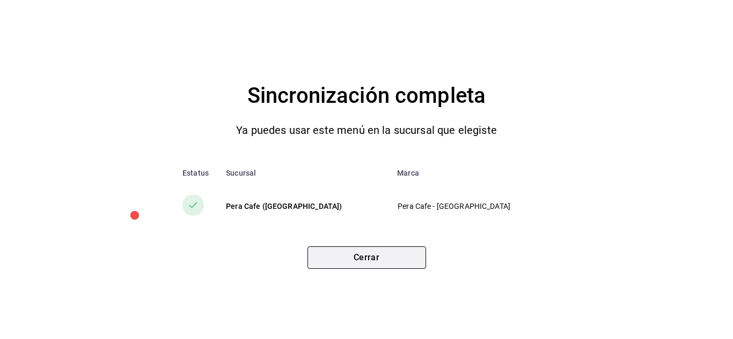
click at [394, 265] on button "Cerrar" at bounding box center [366, 258] width 119 height 23
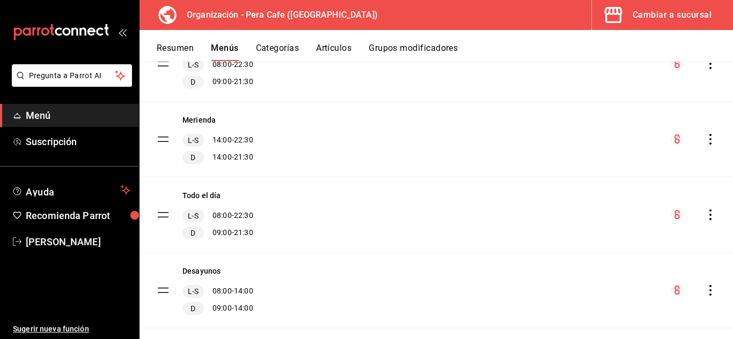
scroll to position [382, 0]
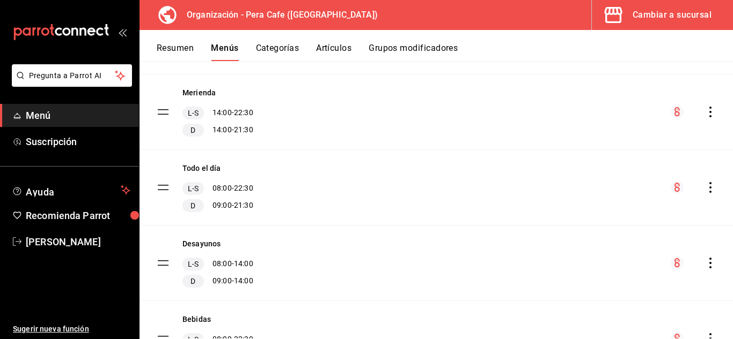
click at [709, 263] on icon "actions" at bounding box center [710, 263] width 2 height 11
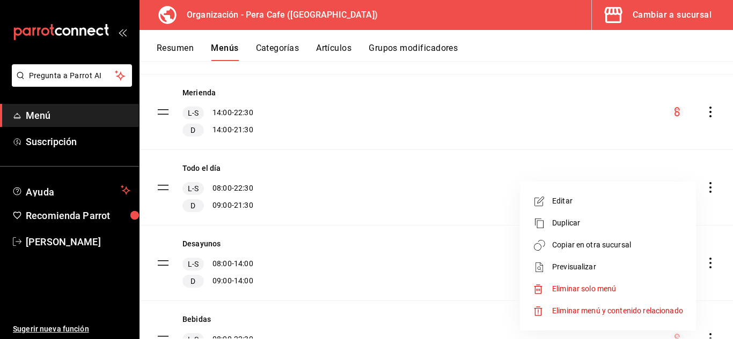
click at [602, 244] on span "Copiar en otra sucursal" at bounding box center [617, 245] width 131 height 11
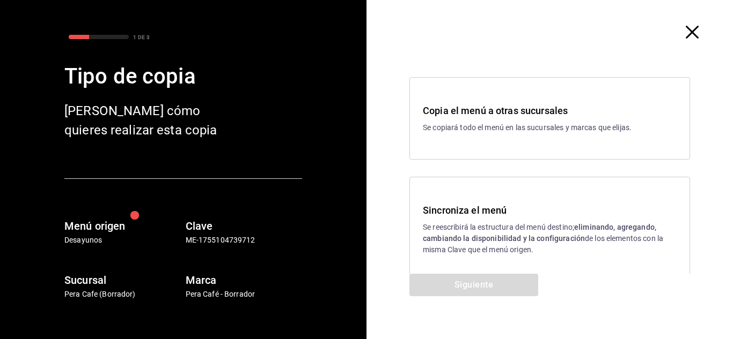
click at [475, 291] on div "Siguiente" at bounding box center [473, 306] width 215 height 65
click at [497, 225] on p "Se reescribirá la estructura del menú destino; eliminando, agregando, cambiando…" at bounding box center [550, 239] width 254 height 34
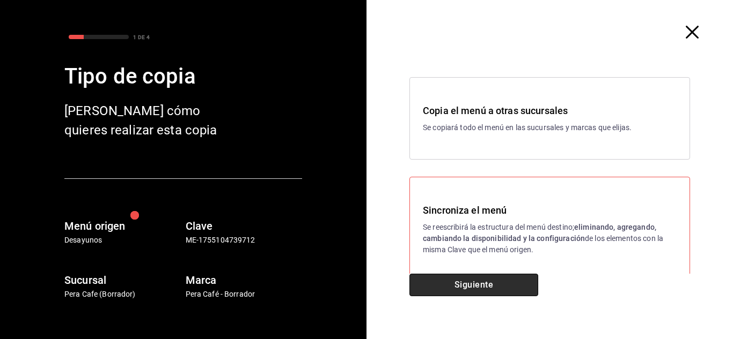
click at [483, 283] on button "Siguiente" at bounding box center [473, 285] width 129 height 23
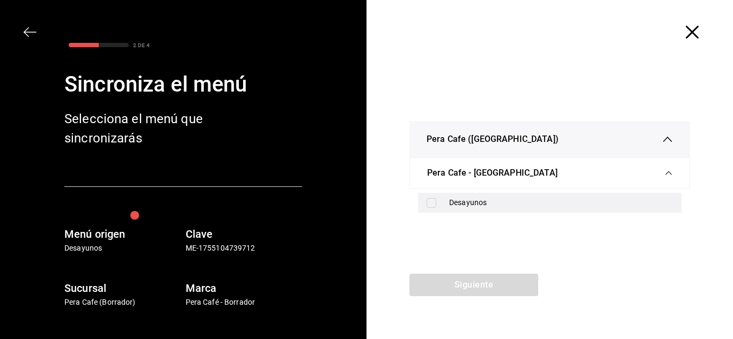
click at [434, 203] on input "checkbox" at bounding box center [431, 203] width 10 height 10
checkbox input "true"
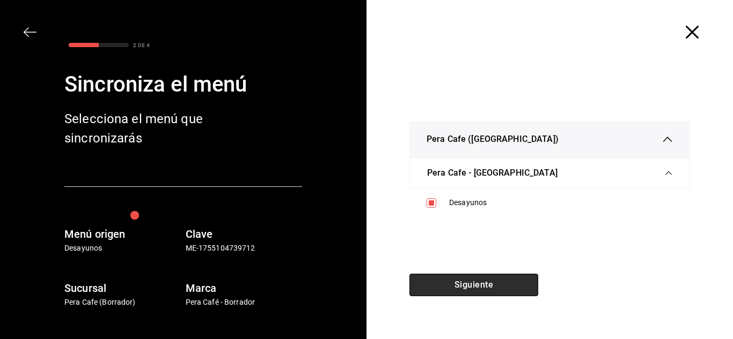
click at [459, 284] on button "Siguiente" at bounding box center [473, 285] width 129 height 23
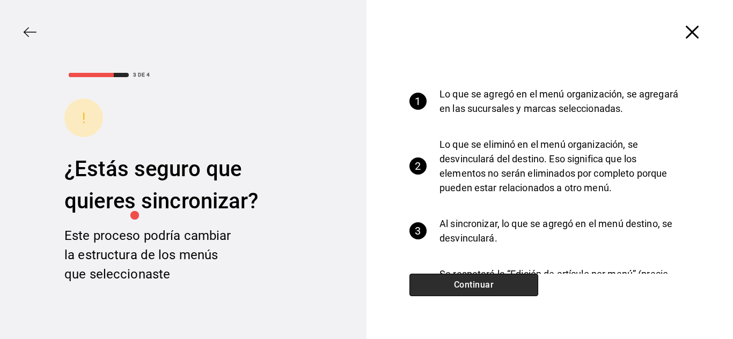
click at [459, 284] on button "Continuar" at bounding box center [473, 285] width 129 height 23
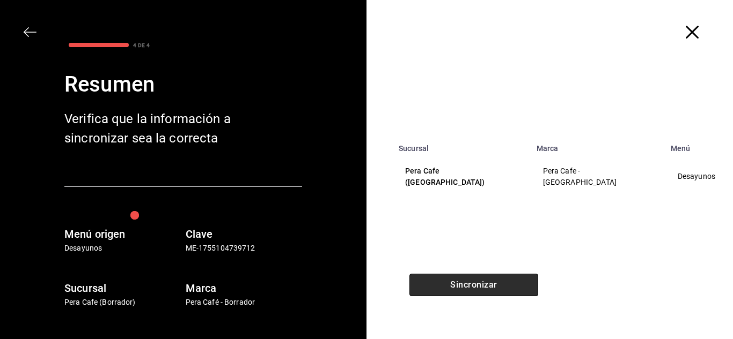
click at [459, 284] on button "Sincronizar" at bounding box center [473, 285] width 129 height 23
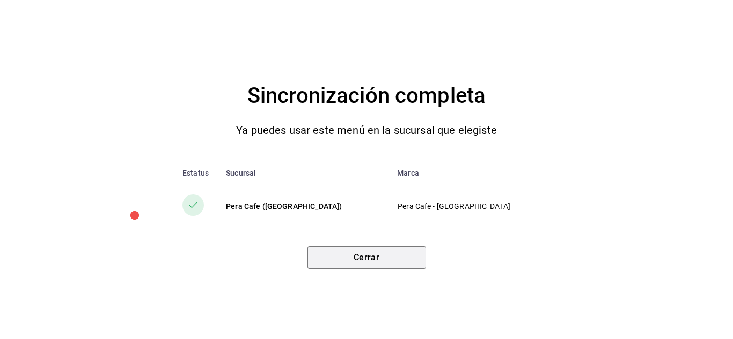
click at [385, 259] on button "Cerrar" at bounding box center [366, 258] width 119 height 23
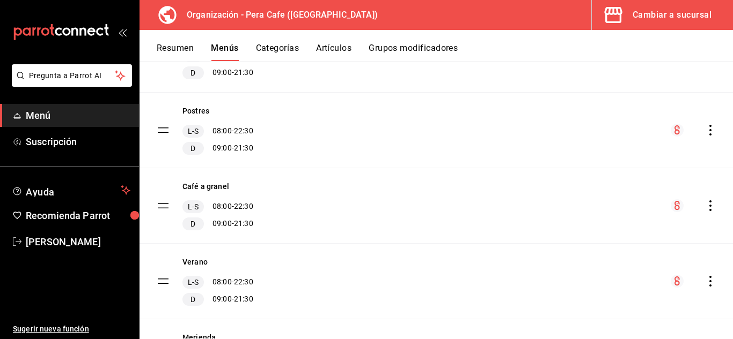
scroll to position [0, 0]
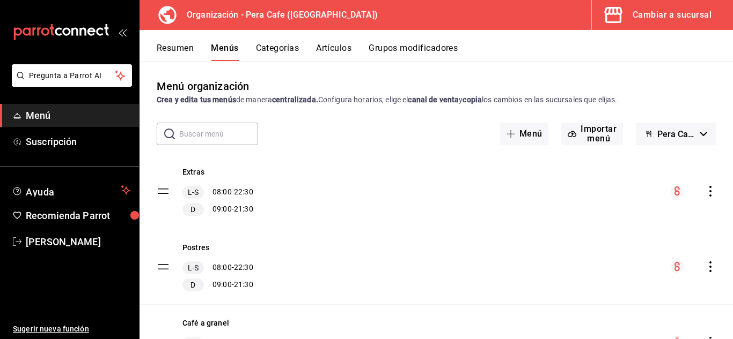
click at [709, 191] on icon "actions" at bounding box center [710, 191] width 2 height 11
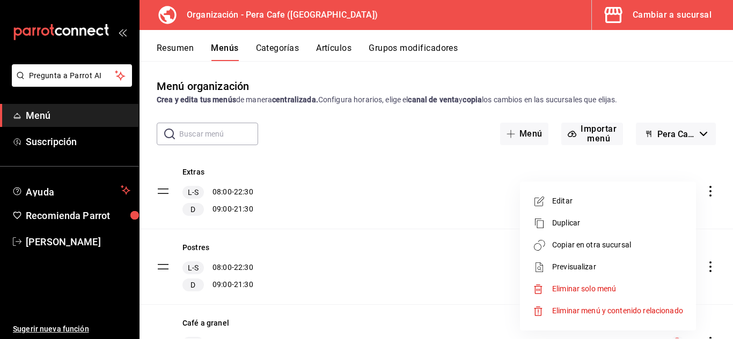
click at [603, 249] on span "Copiar en otra sucursal" at bounding box center [617, 245] width 131 height 11
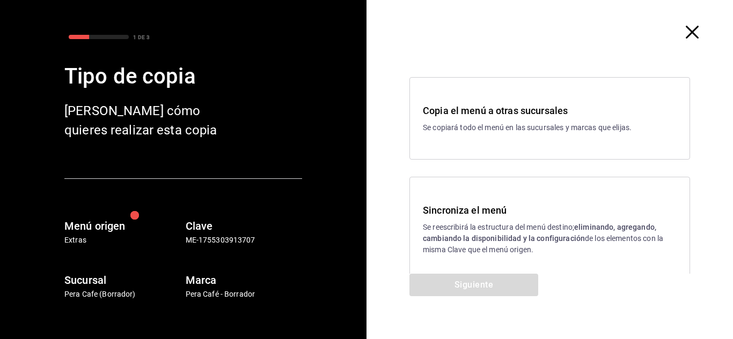
click at [481, 261] on div "Sincroniza el menú Se reescribirá la estructura del menú destino; eliminando, a…" at bounding box center [549, 229] width 280 height 105
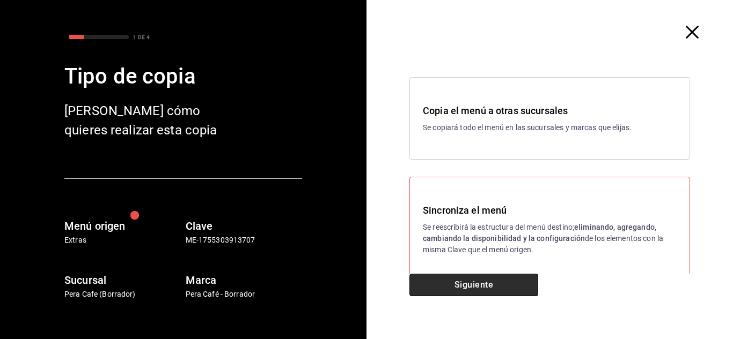
click at [477, 285] on button "Siguiente" at bounding box center [473, 285] width 129 height 23
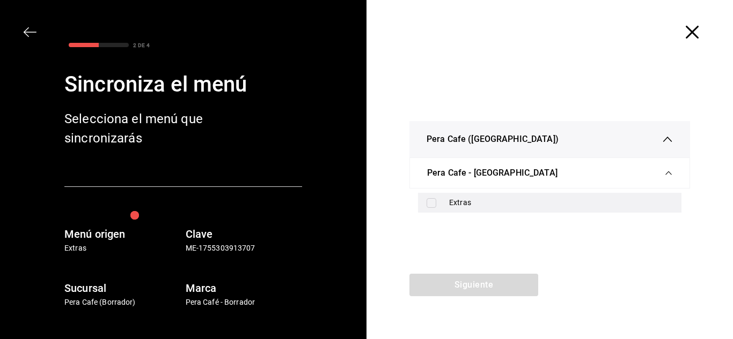
click at [482, 203] on div "Extras" at bounding box center [561, 202] width 224 height 11
checkbox input "true"
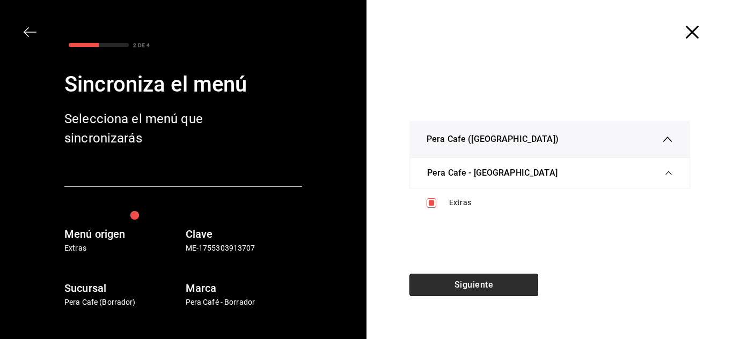
click at [474, 286] on button "Siguiente" at bounding box center [473, 285] width 129 height 23
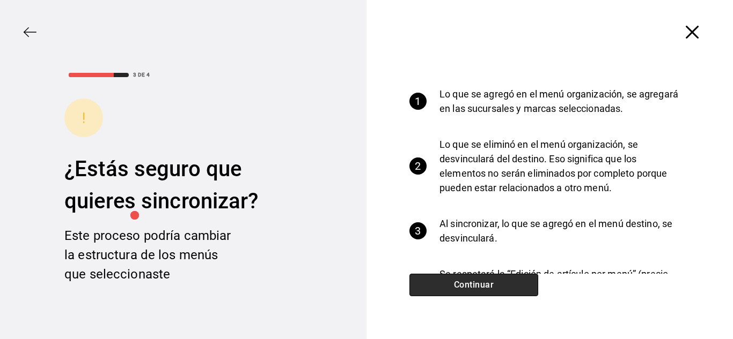
click at [492, 287] on button "Continuar" at bounding box center [473, 285] width 129 height 23
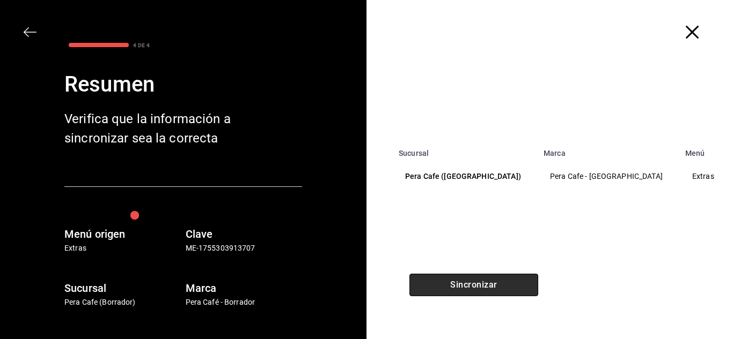
click at [492, 287] on button "Sincronizar" at bounding box center [473, 285] width 129 height 23
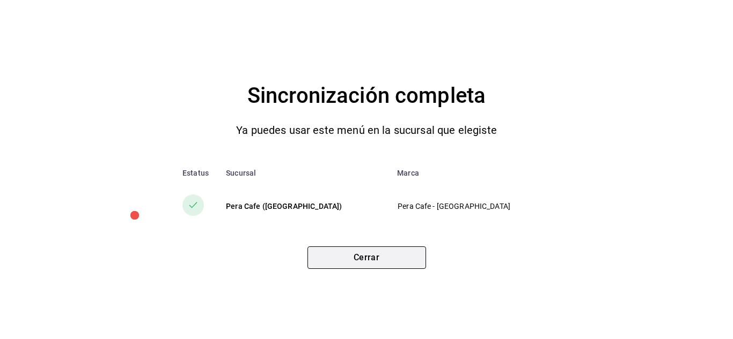
click at [399, 262] on button "Cerrar" at bounding box center [366, 258] width 119 height 23
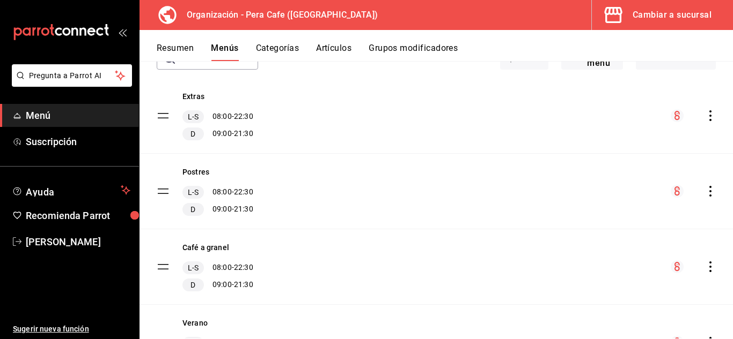
scroll to position [119, 0]
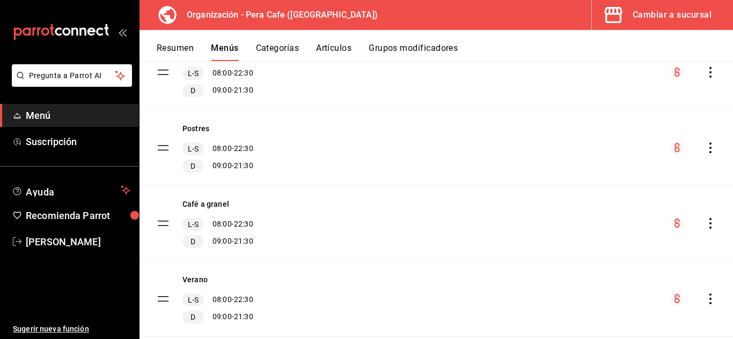
click at [705, 150] on icon "actions" at bounding box center [710, 148] width 11 height 11
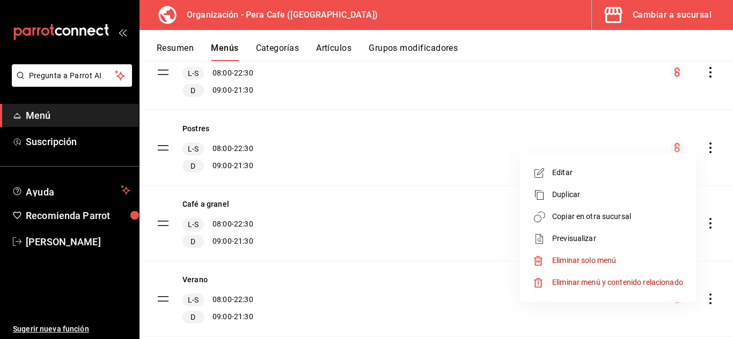
click at [462, 227] on div at bounding box center [366, 169] width 733 height 339
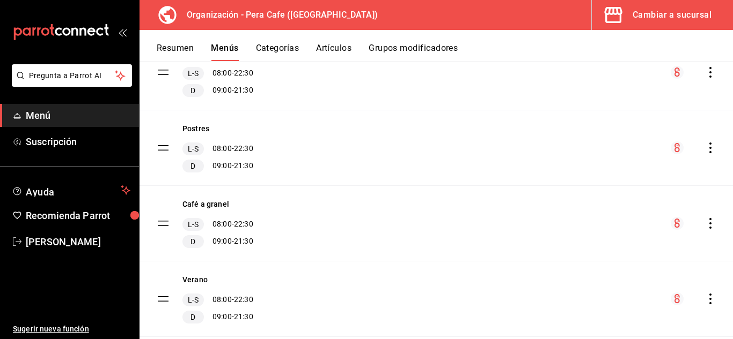
click at [645, 21] on div "Cambiar a sucursal" at bounding box center [671, 15] width 79 height 15
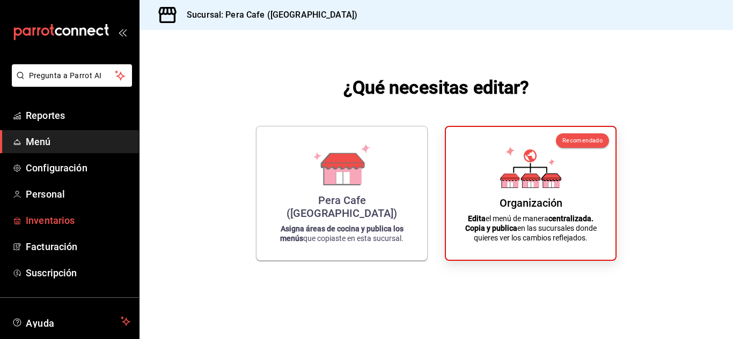
click at [68, 227] on span "Inventarios" at bounding box center [78, 220] width 105 height 14
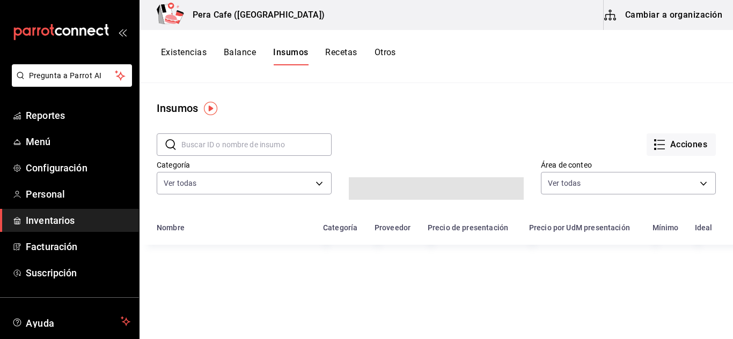
click at [661, 14] on button "Cambiar a organización" at bounding box center [663, 15] width 121 height 30
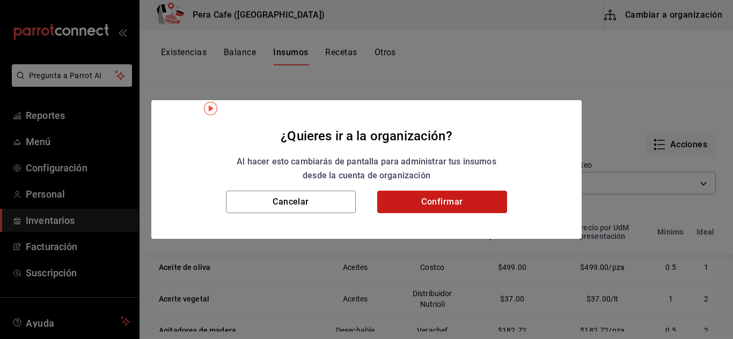
click at [457, 209] on button "Confirmar" at bounding box center [442, 202] width 130 height 23
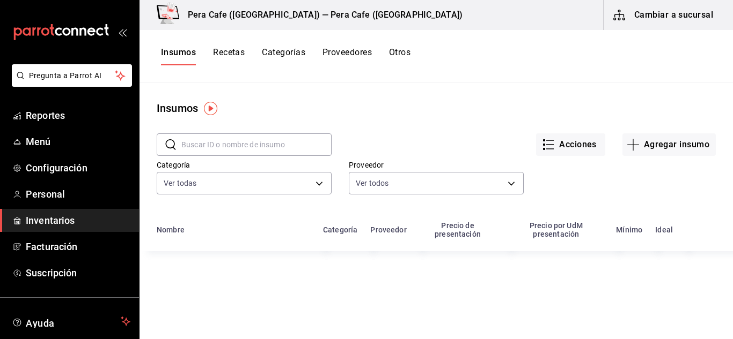
click at [228, 48] on button "Recetas" at bounding box center [229, 56] width 32 height 18
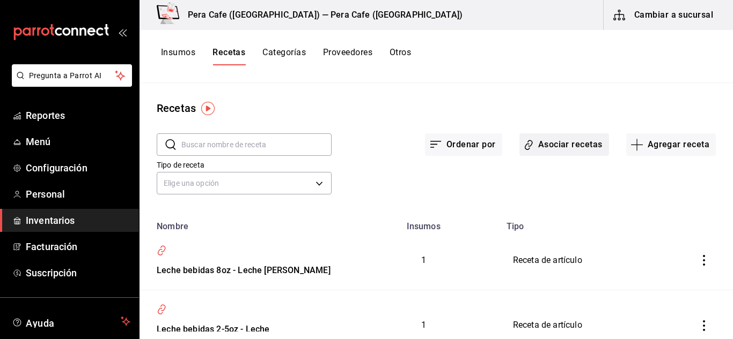
click at [572, 150] on button "Asociar recetas" at bounding box center [564, 145] width 90 height 23
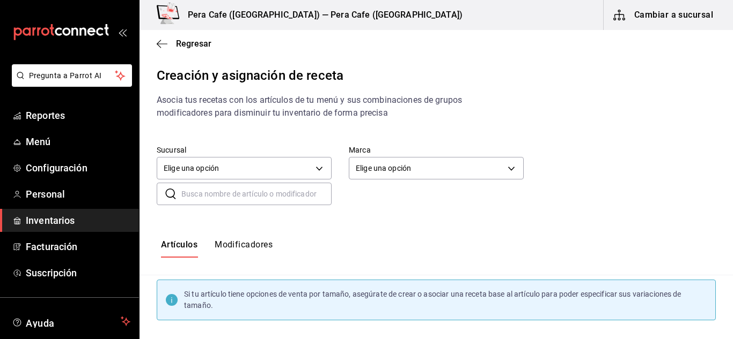
click at [252, 250] on button "Modificadores" at bounding box center [244, 249] width 58 height 18
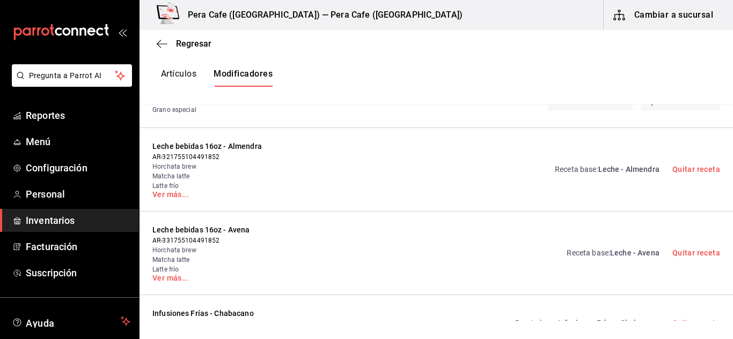
scroll to position [261, 0]
click at [178, 195] on link "Ver más..." at bounding box center [217, 195] width 131 height 8
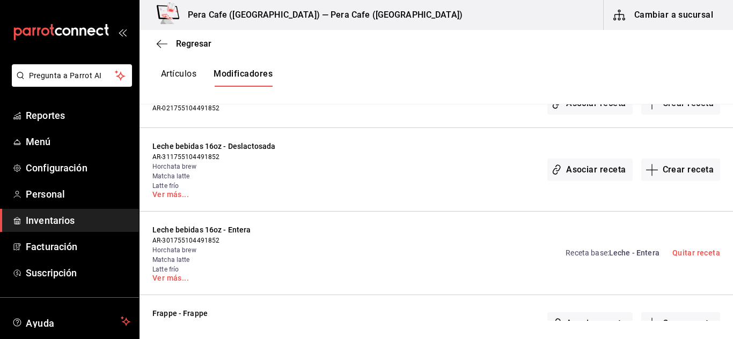
scroll to position [665, 0]
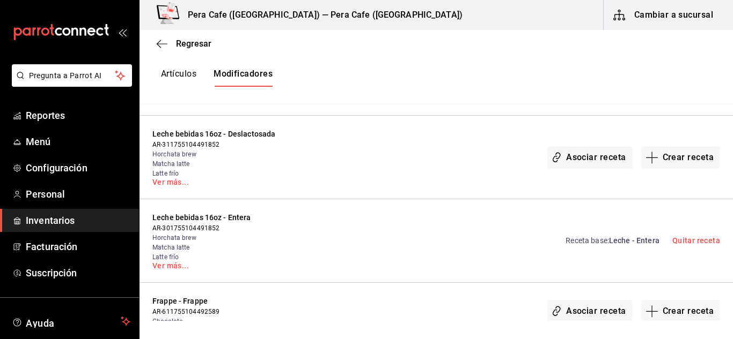
click at [598, 239] on link "Receta base : Leche - Entera" at bounding box center [611, 240] width 93 height 11
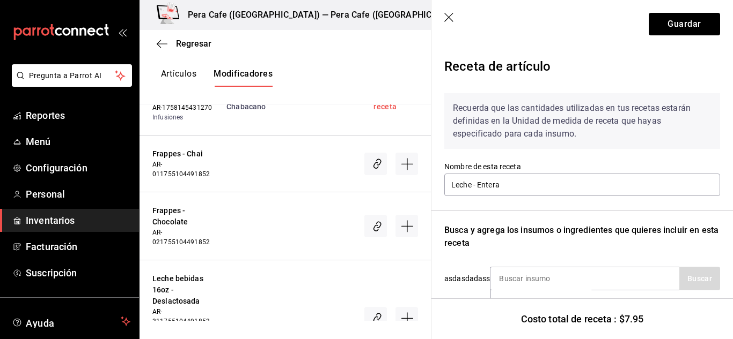
scroll to position [110, 0]
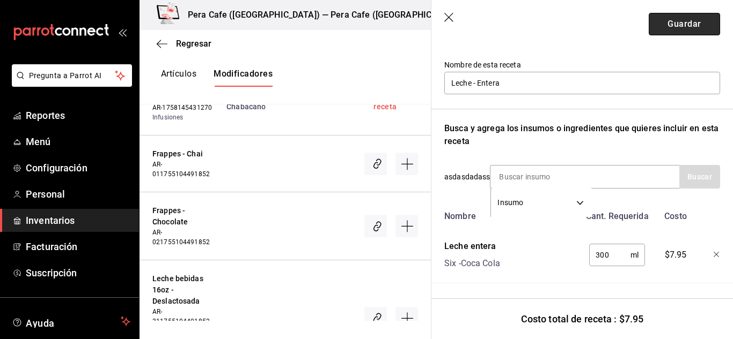
click at [679, 29] on button "Guardar" at bounding box center [683, 24] width 71 height 23
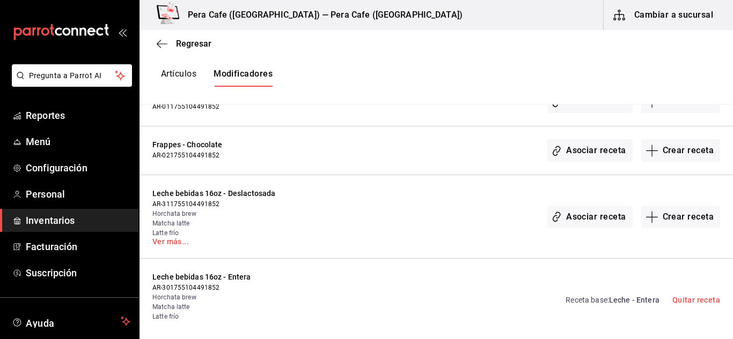
scroll to position [605, 0]
click at [672, 222] on button "Crear receta" at bounding box center [680, 217] width 79 height 23
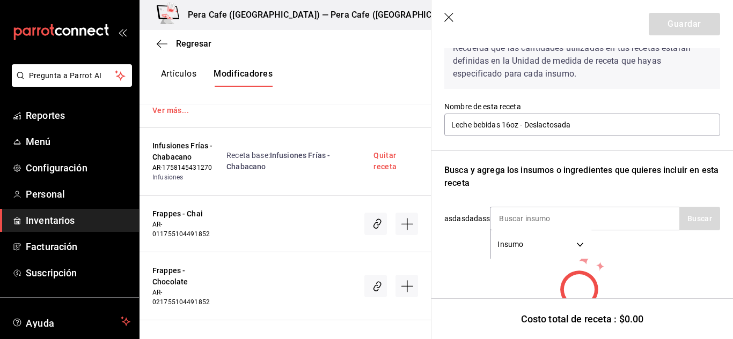
scroll to position [61, 0]
click at [593, 211] on input at bounding box center [543, 218] width 107 height 23
type input "deslact"
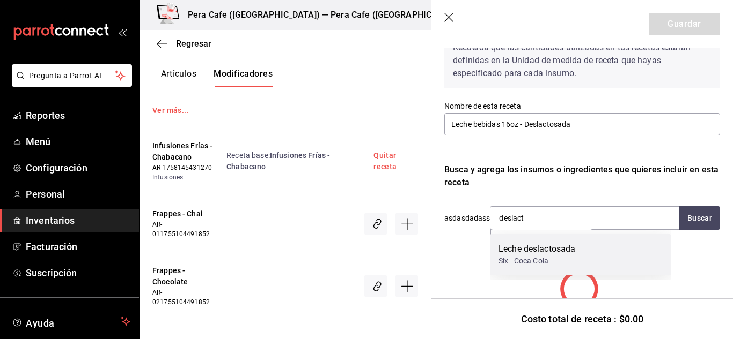
click at [571, 248] on div "Leche deslactosada" at bounding box center [536, 249] width 77 height 13
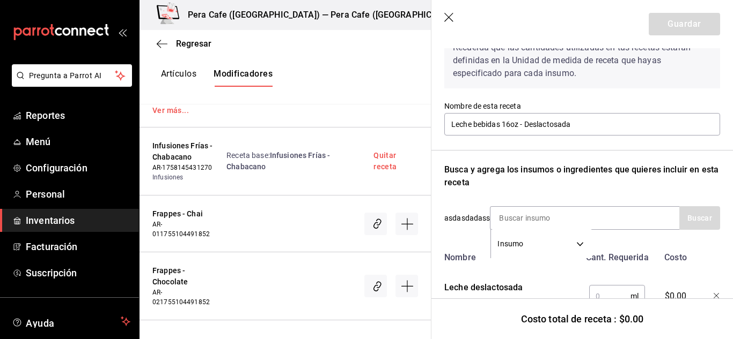
scroll to position [110, 0]
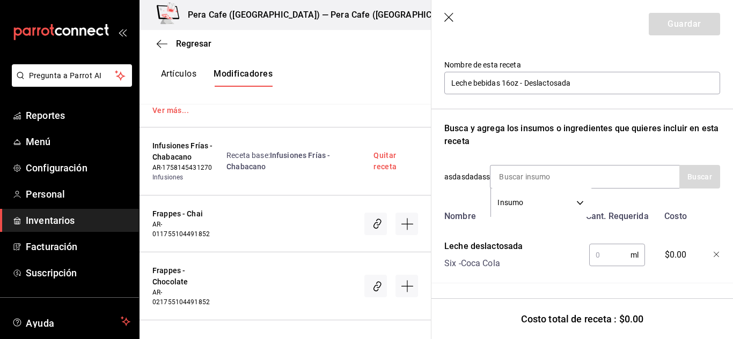
click at [610, 245] on input "text" at bounding box center [609, 255] width 41 height 21
type input "300"
click at [674, 24] on button "Guardar" at bounding box center [683, 24] width 71 height 23
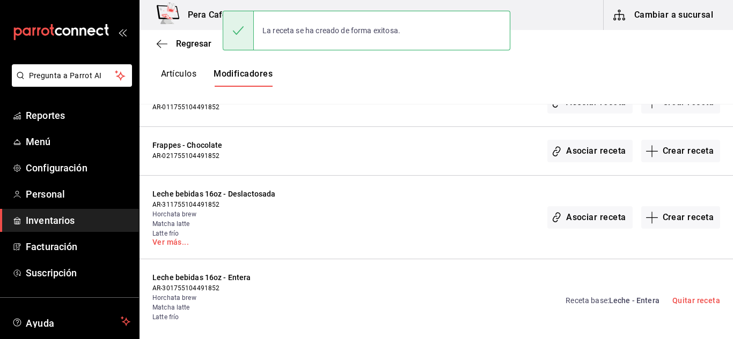
scroll to position [0, 0]
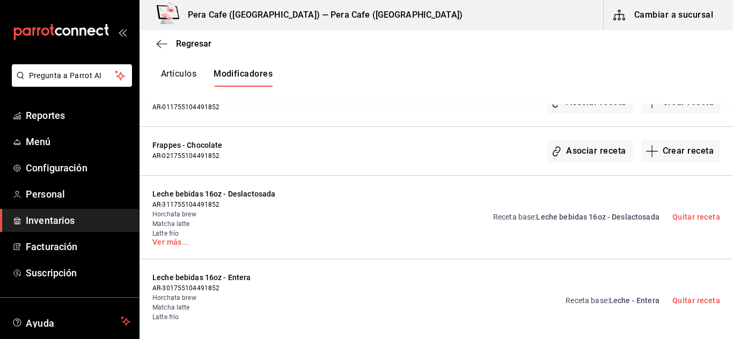
click at [611, 216] on span "Leche bebidas 16oz - Deslactosada" at bounding box center [597, 217] width 123 height 9
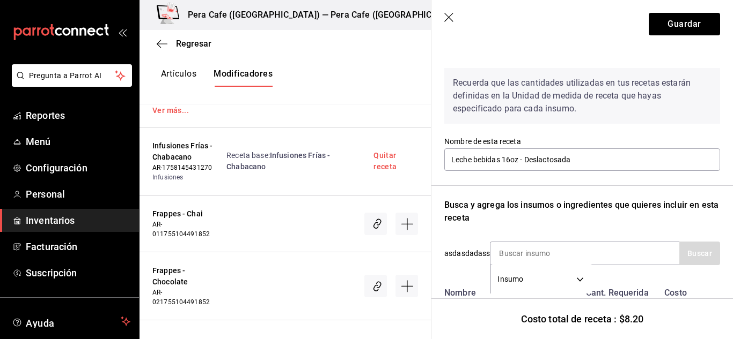
scroll to position [110, 0]
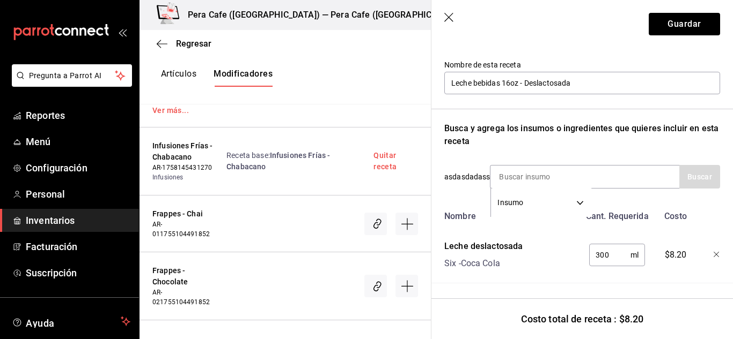
click at [608, 246] on input "300" at bounding box center [609, 255] width 41 height 21
type input "3"
type input "450"
click at [675, 34] on button "Guardar" at bounding box center [683, 24] width 71 height 23
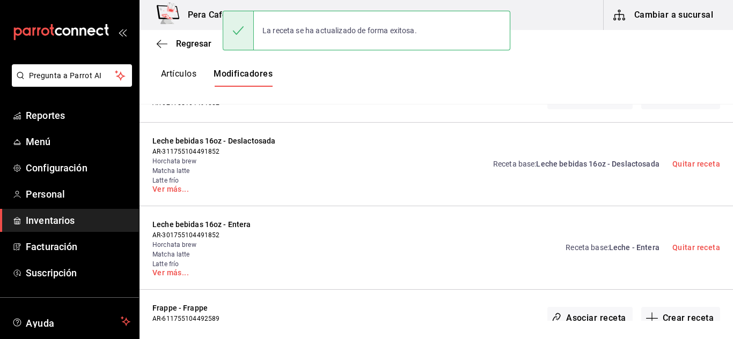
scroll to position [672, 0]
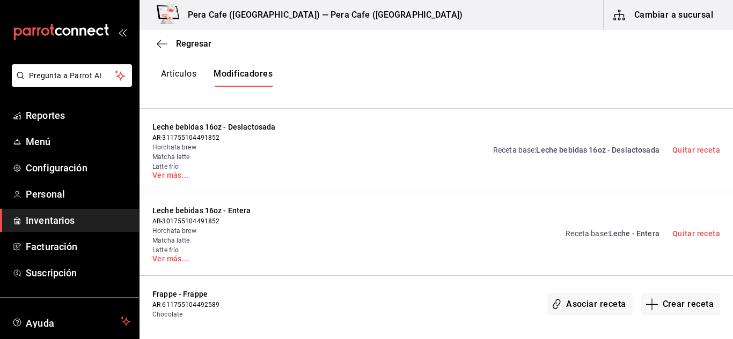
click at [614, 231] on span "Leche - Entera" at bounding box center [634, 234] width 50 height 9
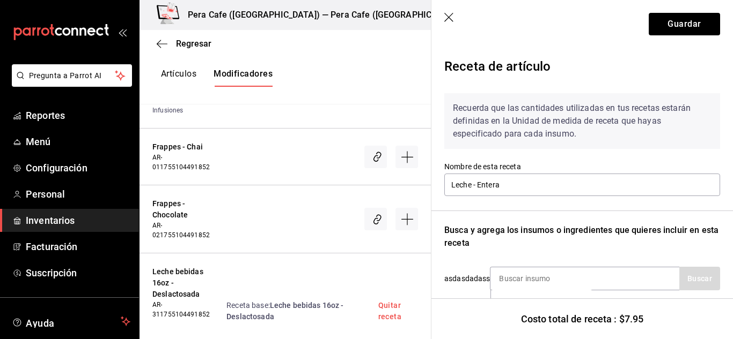
scroll to position [110, 0]
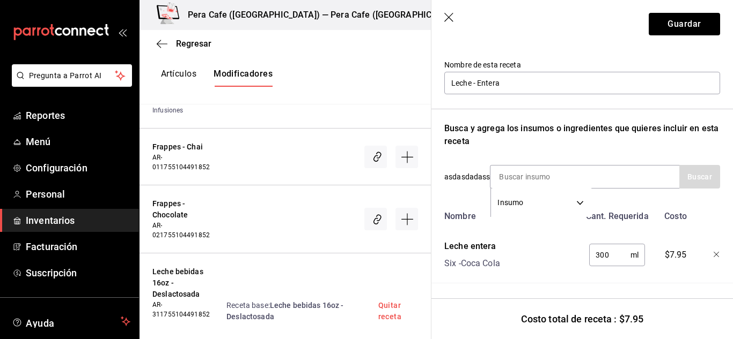
click at [614, 245] on input "300" at bounding box center [609, 255] width 41 height 21
type input "450"
click at [677, 39] on header "Guardar" at bounding box center [581, 24] width 301 height 48
click at [675, 23] on button "Guardar" at bounding box center [683, 24] width 71 height 23
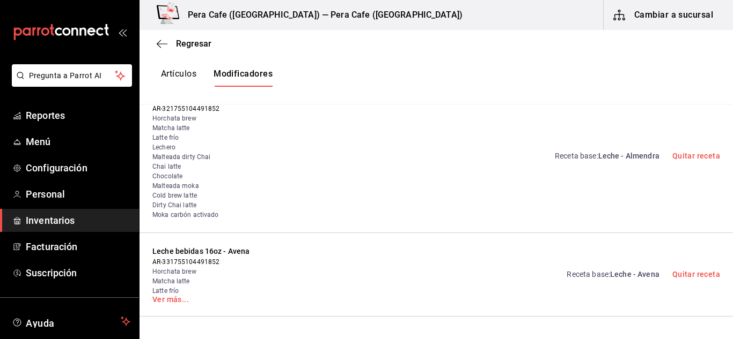
scroll to position [317, 0]
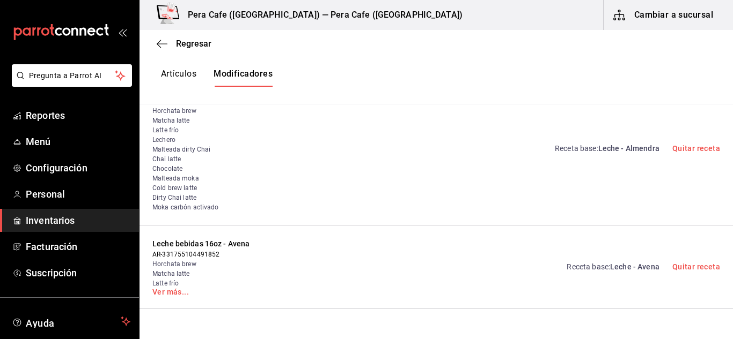
click at [610, 265] on span "Leche - Avena" at bounding box center [634, 267] width 49 height 9
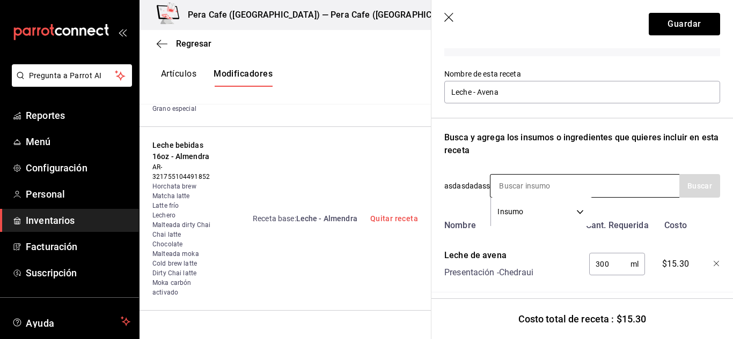
scroll to position [110, 0]
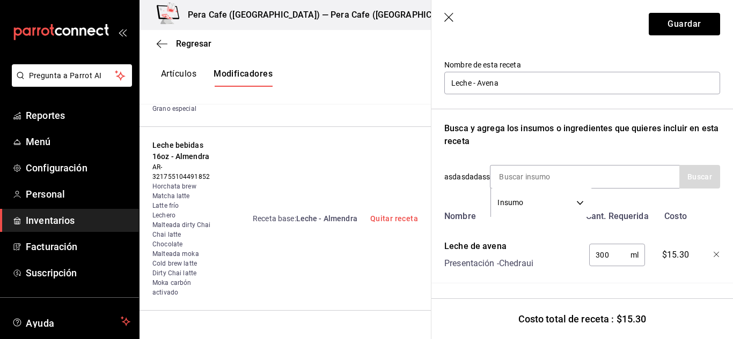
click at [612, 252] on input "300" at bounding box center [609, 255] width 41 height 21
click at [612, 251] on input "300" at bounding box center [609, 255] width 41 height 21
type input "3"
type input "4"
type input "400"
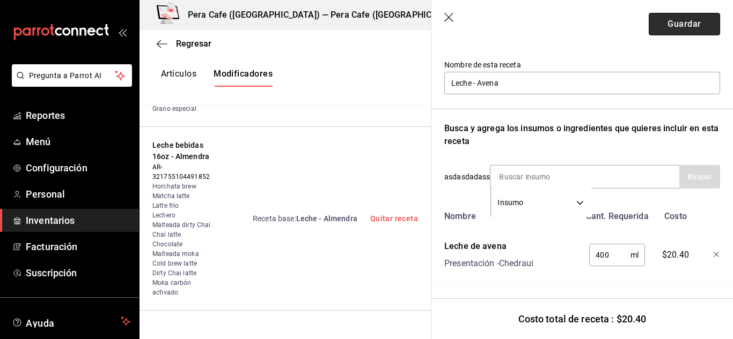
click at [668, 25] on button "Guardar" at bounding box center [683, 24] width 71 height 23
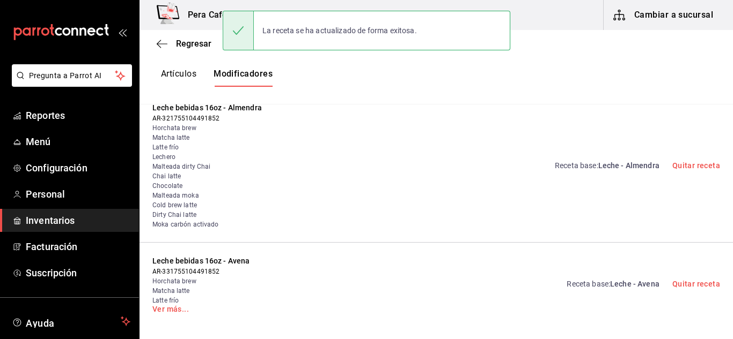
scroll to position [300, 0]
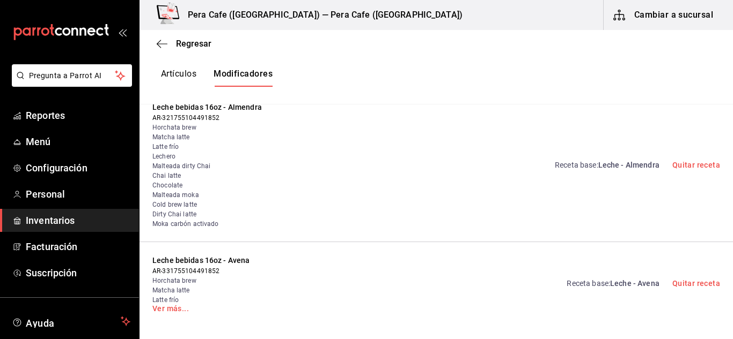
click at [598, 165] on span "Leche - Almendra" at bounding box center [628, 165] width 61 height 9
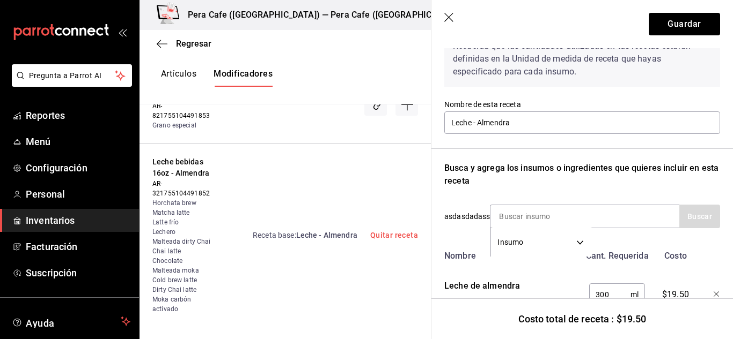
scroll to position [110, 0]
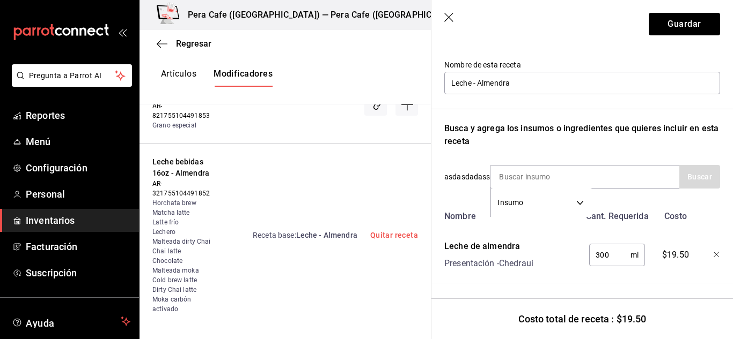
click at [610, 251] on input "300" at bounding box center [609, 255] width 41 height 21
type input "400"
click at [673, 32] on button "Guardar" at bounding box center [683, 24] width 71 height 23
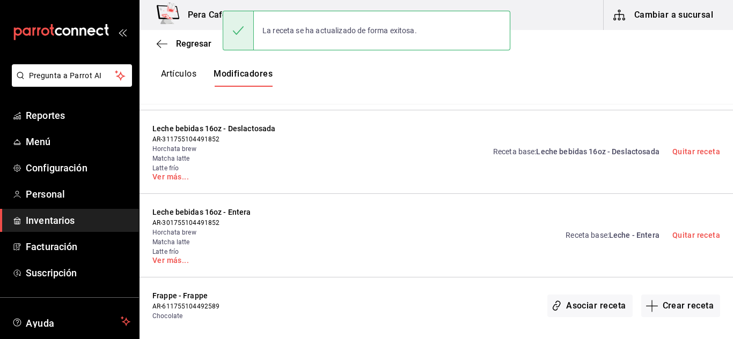
scroll to position [674, 0]
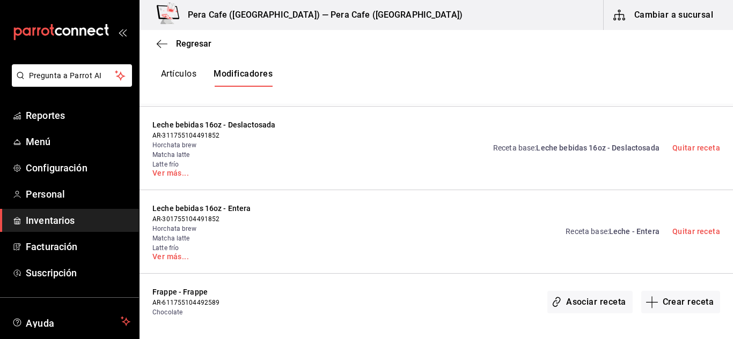
click at [627, 231] on span "Leche - Entera" at bounding box center [634, 231] width 50 height 9
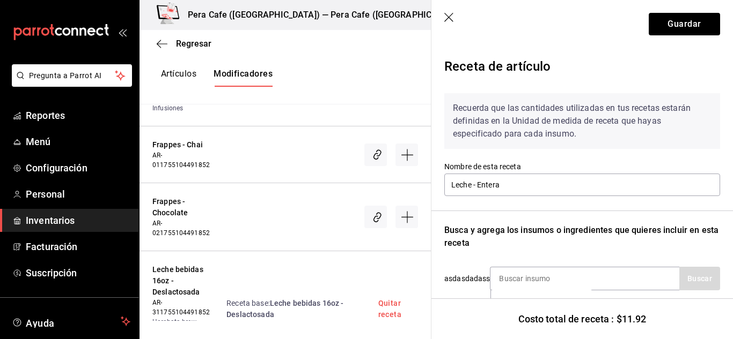
scroll to position [110, 0]
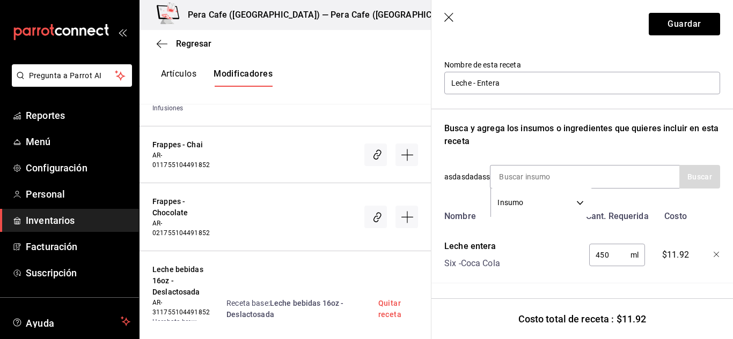
click at [609, 248] on input "450" at bounding box center [609, 255] width 41 height 21
type input "400"
click at [663, 23] on button "Guardar" at bounding box center [683, 24] width 71 height 23
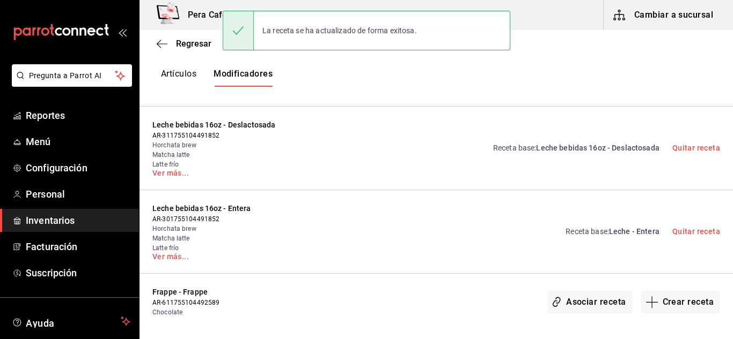
scroll to position [0, 0]
click at [586, 149] on span "Leche bebidas 16oz - Deslactosada" at bounding box center [597, 148] width 123 height 9
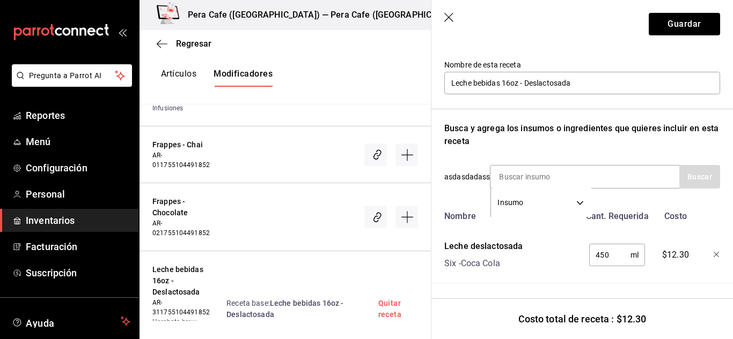
scroll to position [110, 0]
click at [603, 246] on input "450" at bounding box center [609, 255] width 41 height 21
type input "400"
click at [671, 25] on button "Guardar" at bounding box center [683, 24] width 71 height 23
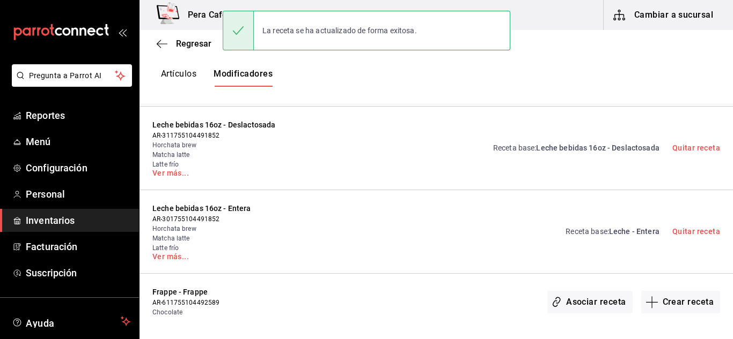
scroll to position [0, 0]
click at [603, 145] on span "Leche bebidas 16oz - Deslactosada" at bounding box center [597, 148] width 123 height 9
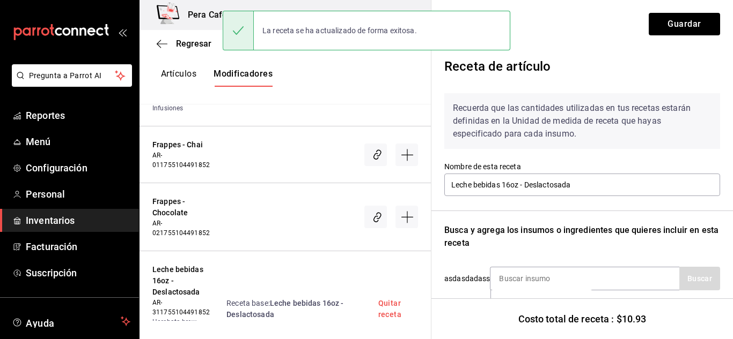
scroll to position [110, 0]
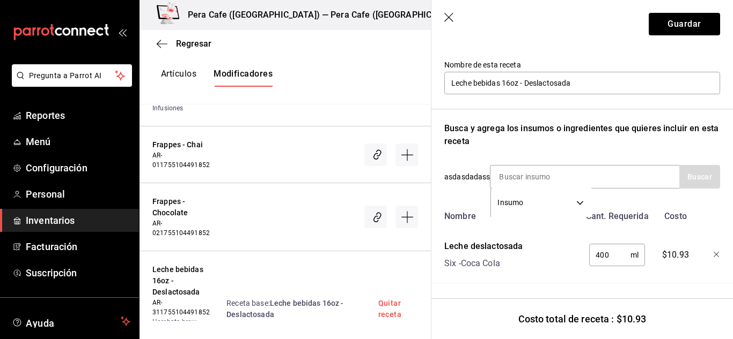
click at [449, 25] on header "Guardar" at bounding box center [581, 24] width 301 height 48
click at [449, 24] on header "Guardar" at bounding box center [581, 24] width 301 height 48
click at [449, 17] on icon "button" at bounding box center [449, 18] width 11 height 11
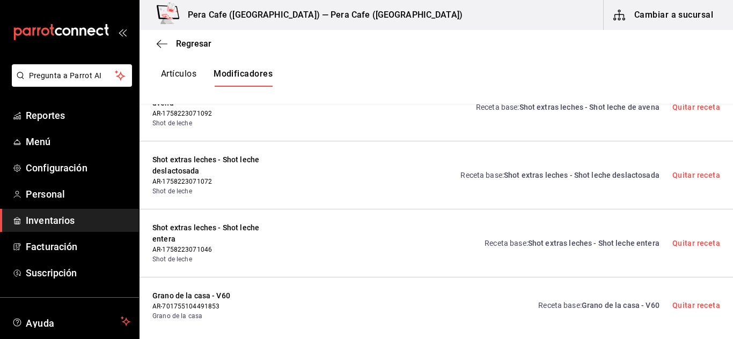
scroll to position [4180, 0]
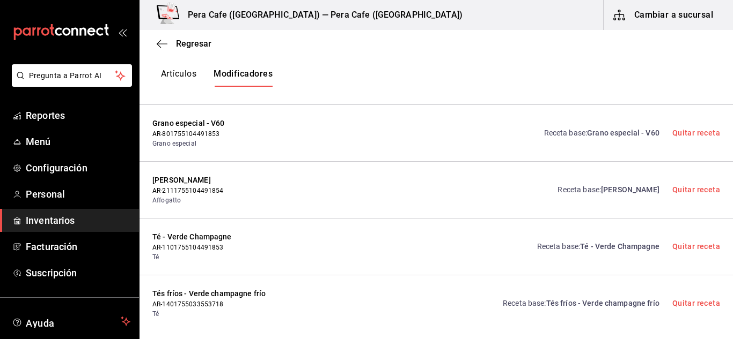
click at [603, 299] on span "Tés fríos - Verde champagne frío" at bounding box center [602, 303] width 113 height 9
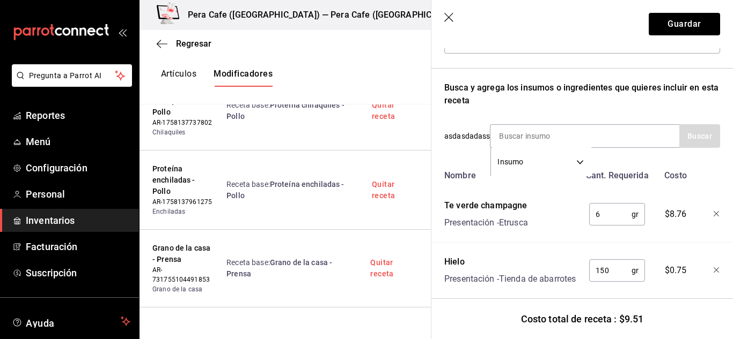
scroll to position [179, 0]
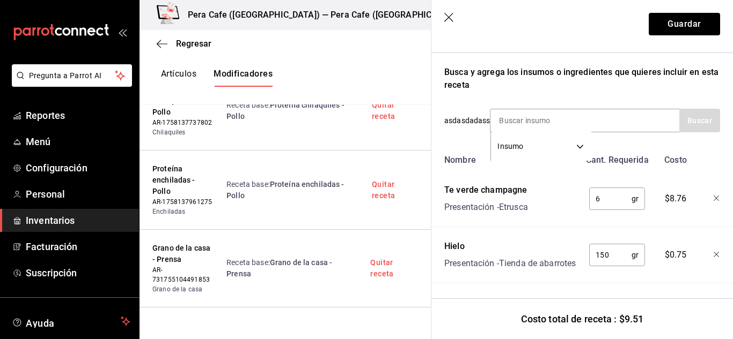
click at [454, 17] on icon "button" at bounding box center [449, 18] width 11 height 11
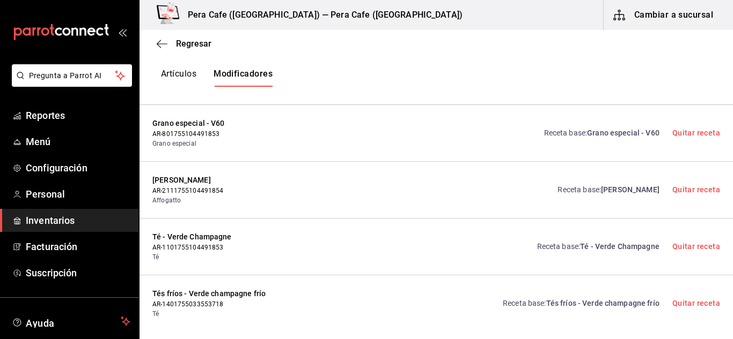
scroll to position [0, 0]
click at [620, 241] on link "Receta base : Té - Verde Champagne" at bounding box center [598, 246] width 122 height 11
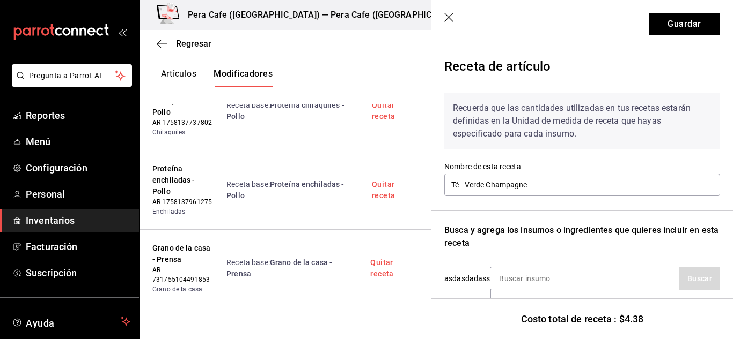
scroll to position [110, 0]
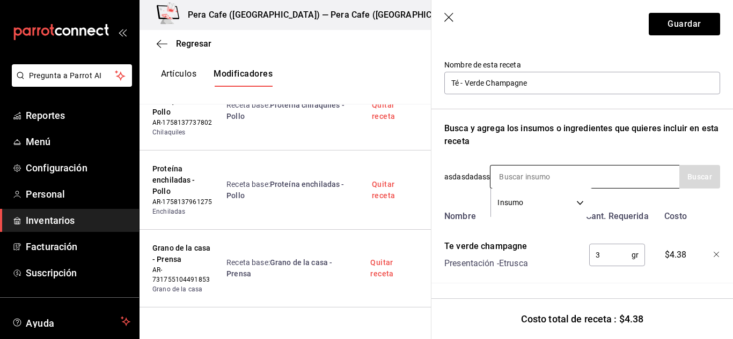
click at [579, 171] on input at bounding box center [543, 177] width 107 height 23
click at [446, 21] on icon "button" at bounding box center [449, 18] width 11 height 11
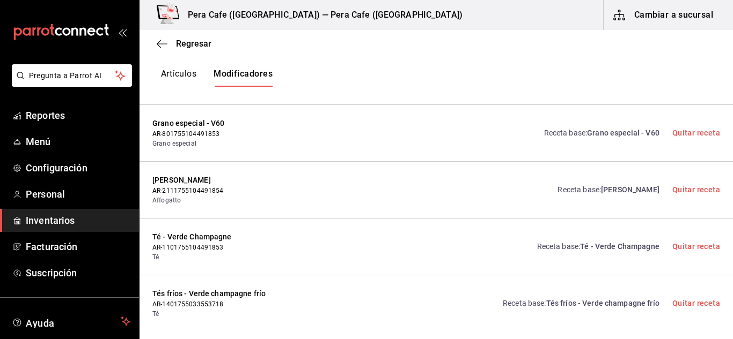
click at [585, 299] on span "Tés fríos - Verde champagne frío" at bounding box center [602, 303] width 113 height 9
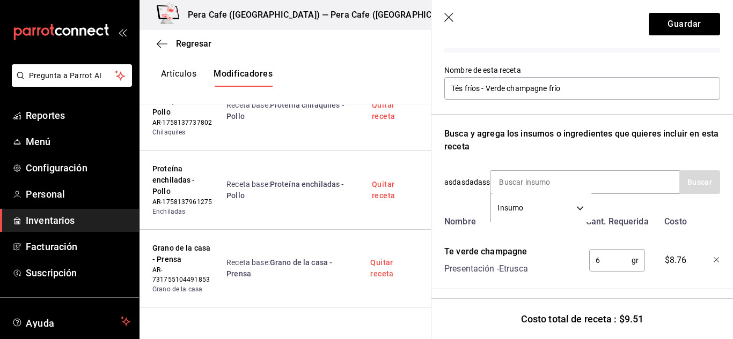
scroll to position [179, 0]
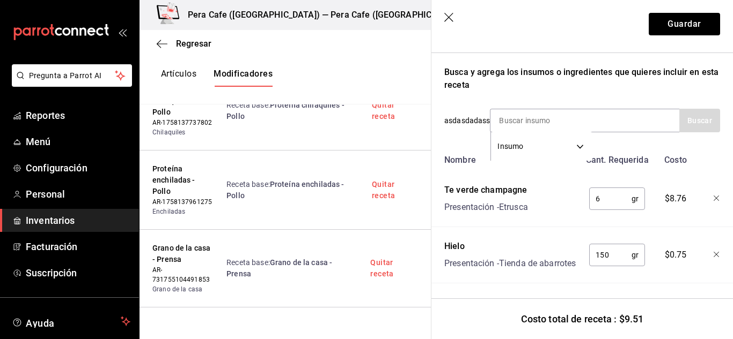
click at [445, 23] on icon "button" at bounding box center [449, 18] width 11 height 11
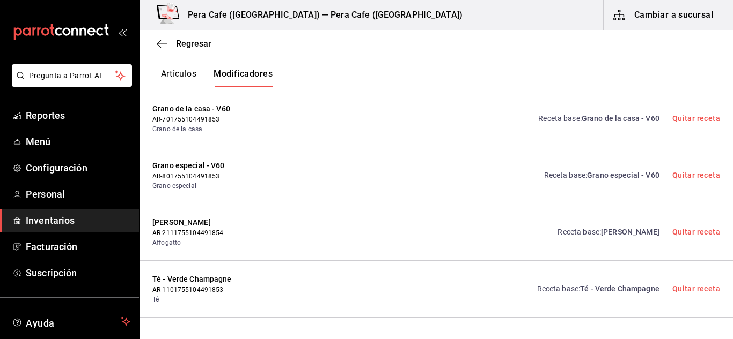
scroll to position [4132, 0]
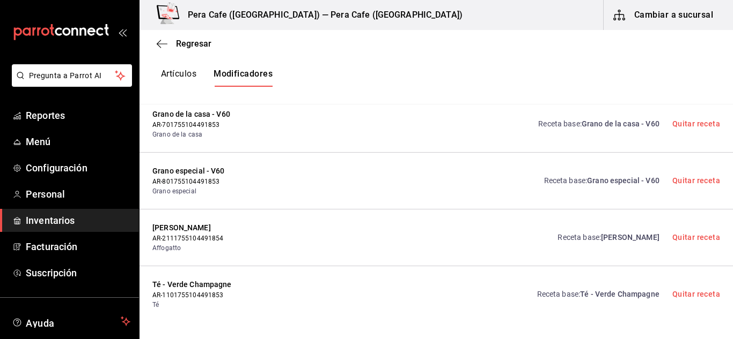
click at [184, 73] on button "Artículos" at bounding box center [178, 78] width 35 height 18
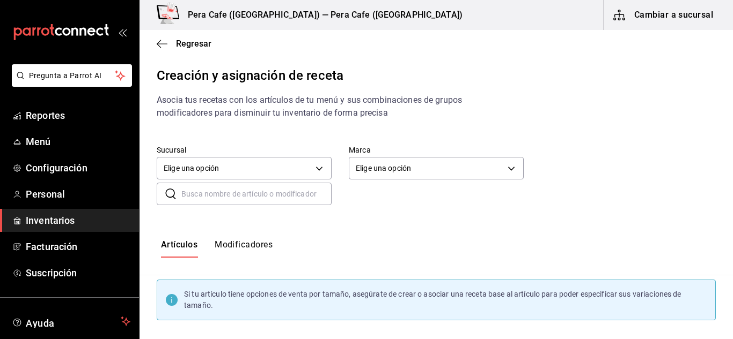
click at [233, 198] on input "text" at bounding box center [256, 193] width 150 height 21
click at [237, 192] on input "té" at bounding box center [256, 193] width 150 height 21
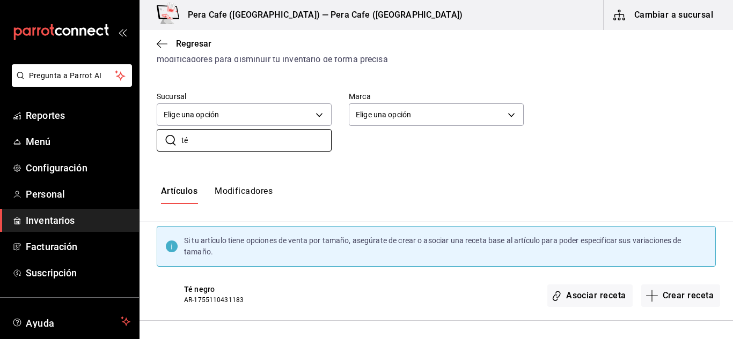
scroll to position [54, 0]
click at [216, 139] on input "té" at bounding box center [256, 140] width 150 height 21
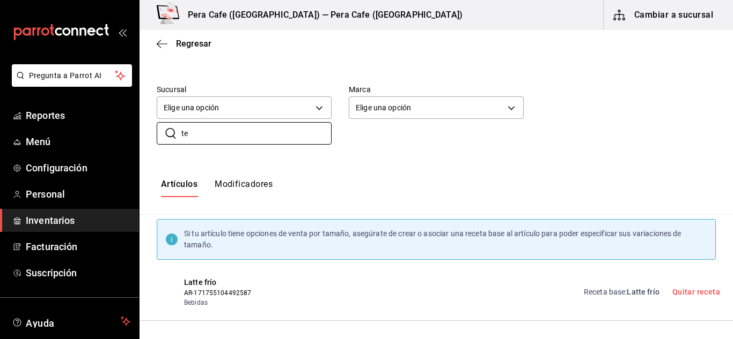
scroll to position [70, 0]
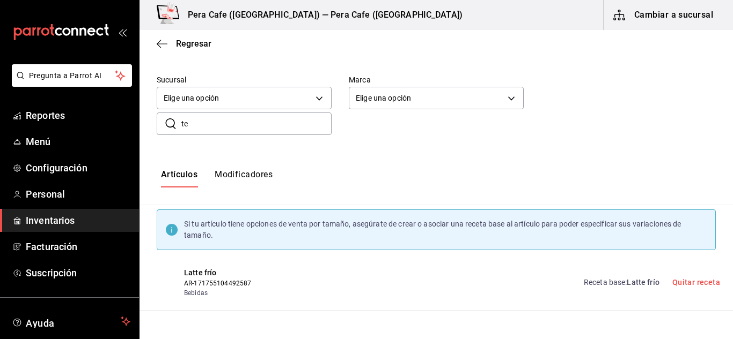
type input "t"
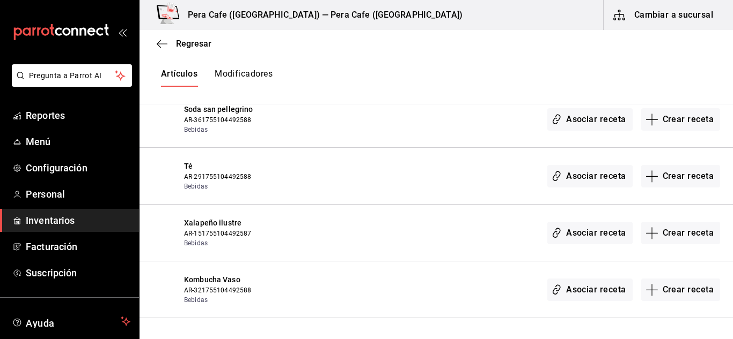
scroll to position [2192, 0]
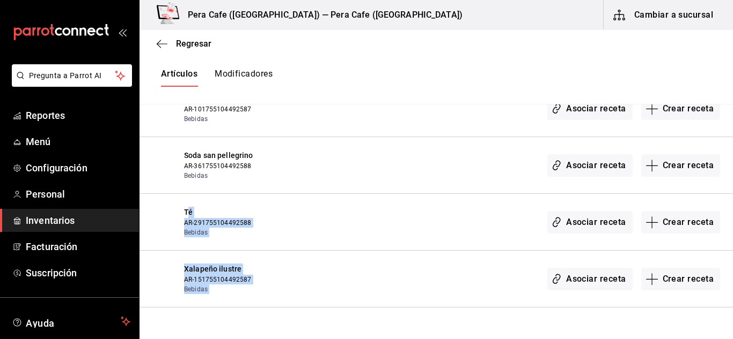
drag, startPoint x: 189, startPoint y: 215, endPoint x: 513, endPoint y: 265, distance: 327.3
click at [312, 244] on div "Té AR-291755104492588 Bebidas Asociar receta Crear receta" at bounding box center [435, 222] width 593 height 57
click at [672, 223] on button "Crear receta" at bounding box center [680, 222] width 79 height 23
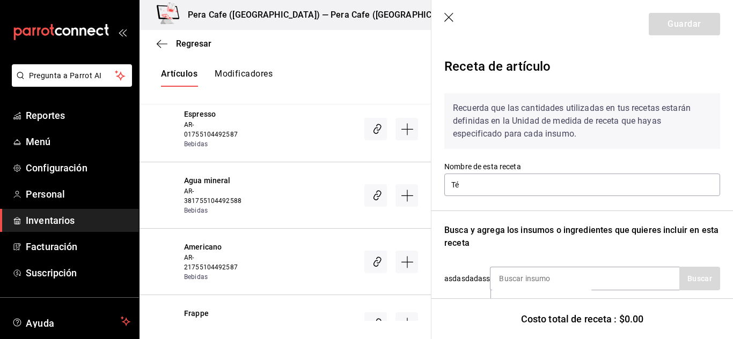
scroll to position [119, 0]
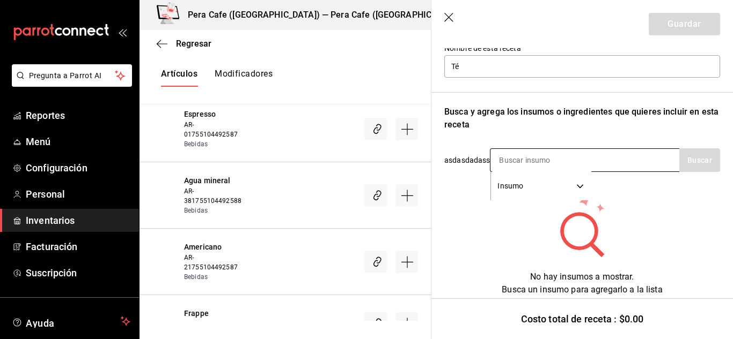
click at [521, 155] on input at bounding box center [543, 160] width 107 height 23
click at [521, 158] on input at bounding box center [543, 160] width 107 height 23
type input "garraf"
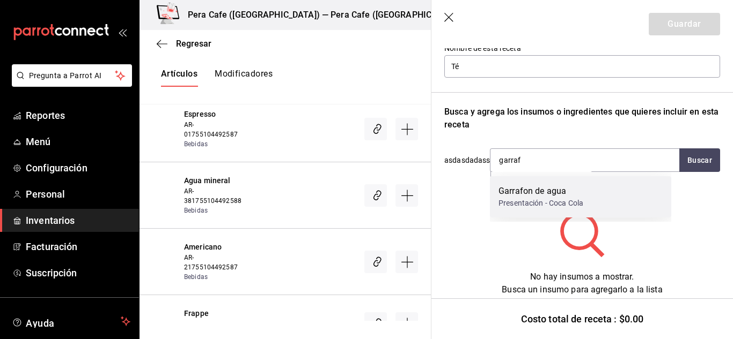
click at [545, 204] on div "Presentación - Coca Cola" at bounding box center [540, 203] width 85 height 11
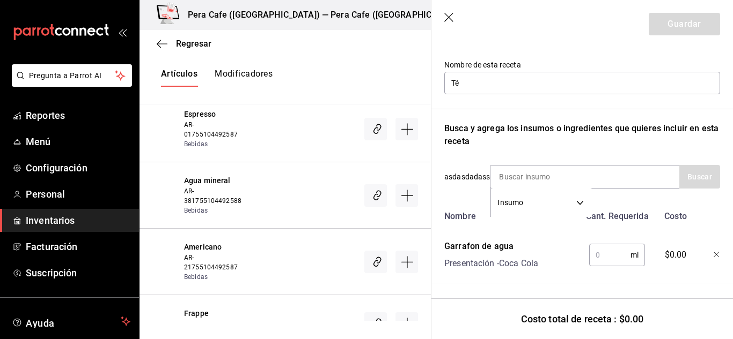
scroll to position [110, 0]
click at [603, 249] on input "text" at bounding box center [609, 255] width 41 height 21
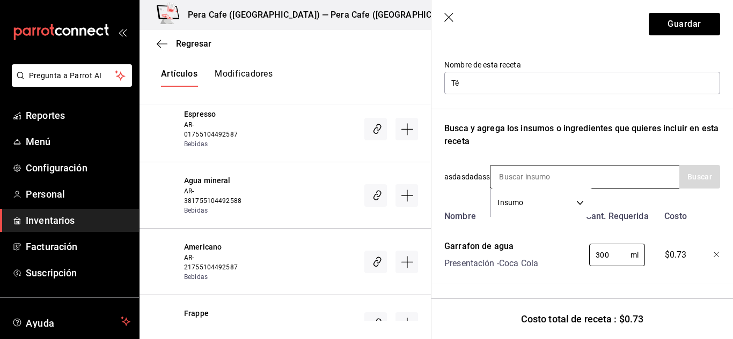
type input "300"
click at [528, 166] on input at bounding box center [543, 177] width 107 height 23
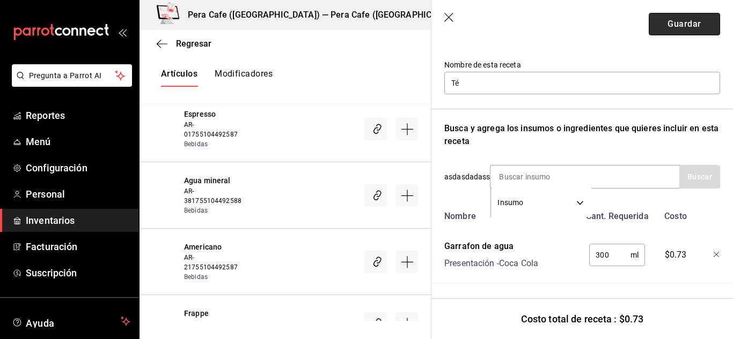
click at [671, 17] on button "Guardar" at bounding box center [683, 24] width 71 height 23
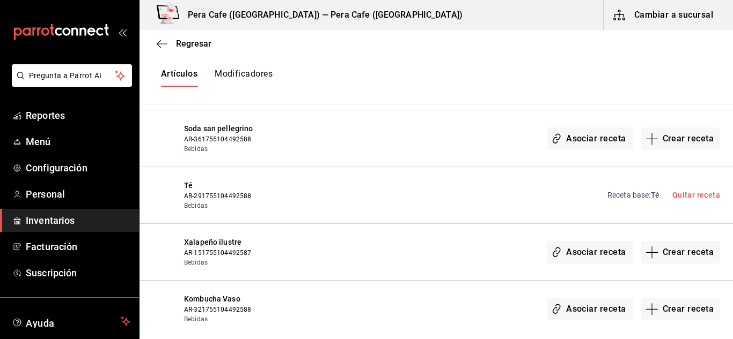
scroll to position [2220, 0]
click at [659, 250] on button "Crear receta" at bounding box center [680, 252] width 79 height 23
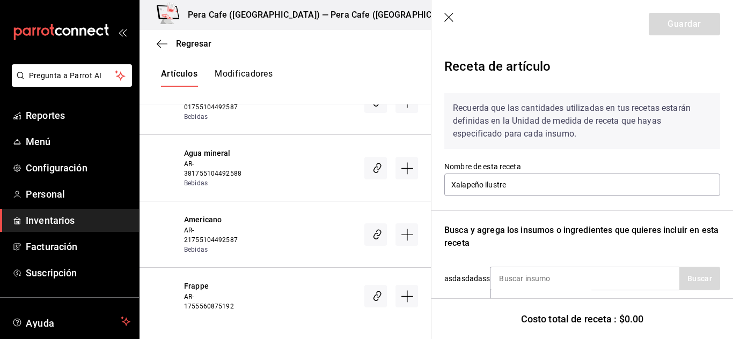
scroll to position [23, 0]
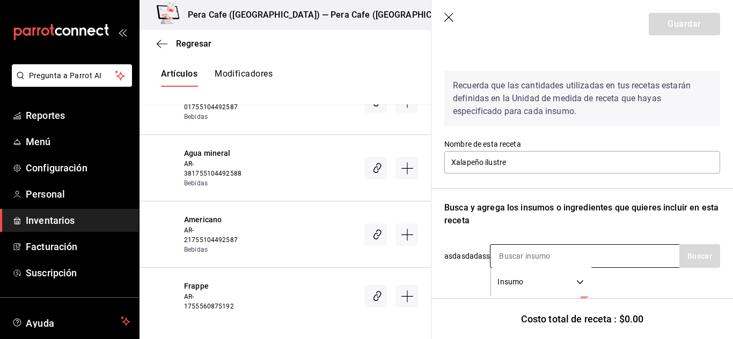
drag, startPoint x: 565, startPoint y: 258, endPoint x: 602, endPoint y: 257, distance: 37.0
click at [602, 257] on div "Insumo SUPPLY" at bounding box center [584, 257] width 189 height 24
click at [550, 260] on input at bounding box center [543, 256] width 107 height 23
type input "espresso"
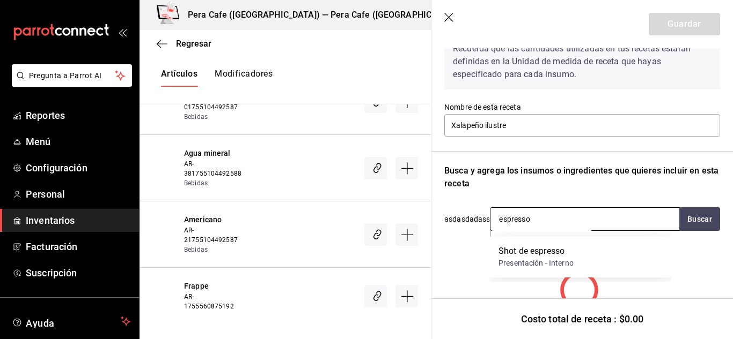
scroll to position [61, 0]
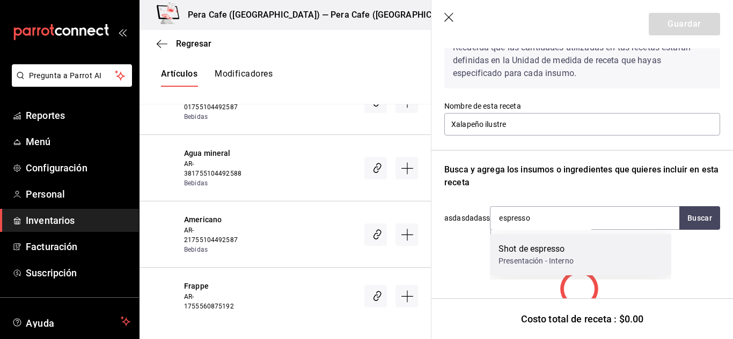
click at [548, 255] on div "Shot de espresso" at bounding box center [535, 249] width 75 height 13
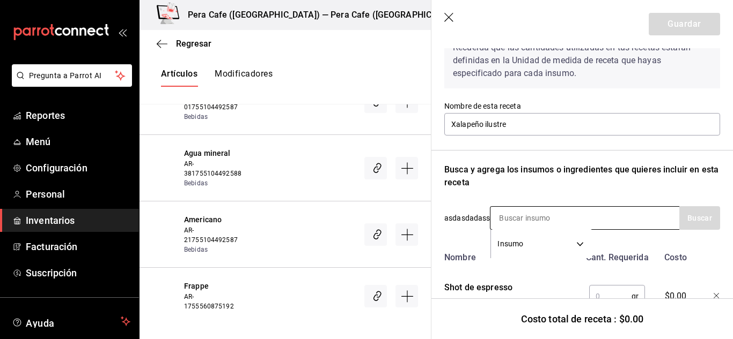
scroll to position [110, 0]
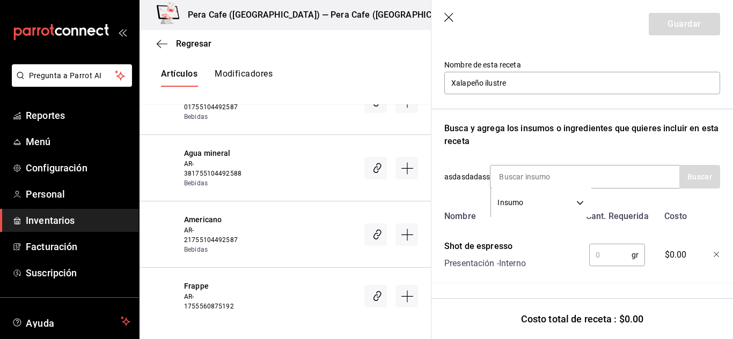
click at [597, 245] on input "text" at bounding box center [610, 255] width 42 height 21
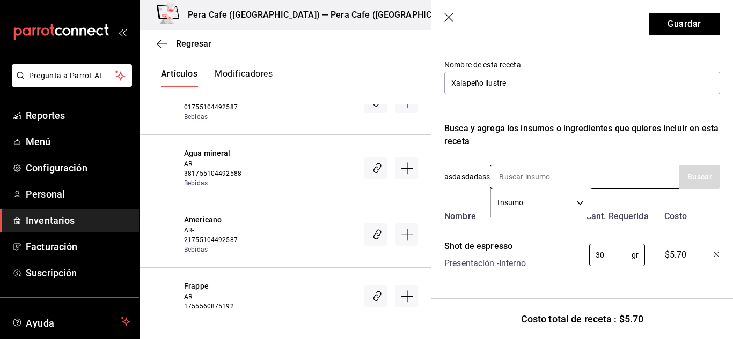
type input "30"
click at [536, 167] on input at bounding box center [543, 177] width 107 height 23
type input "hielo"
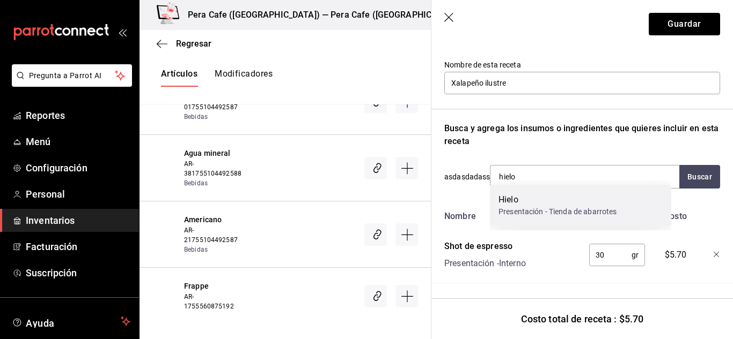
click at [536, 200] on div "Hielo" at bounding box center [557, 200] width 118 height 13
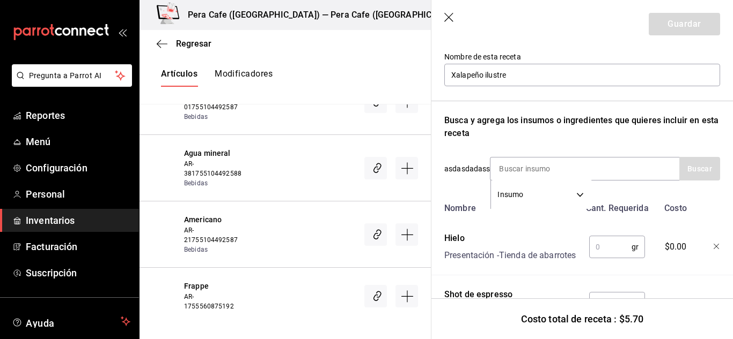
click at [592, 252] on input "text" at bounding box center [610, 247] width 42 height 21
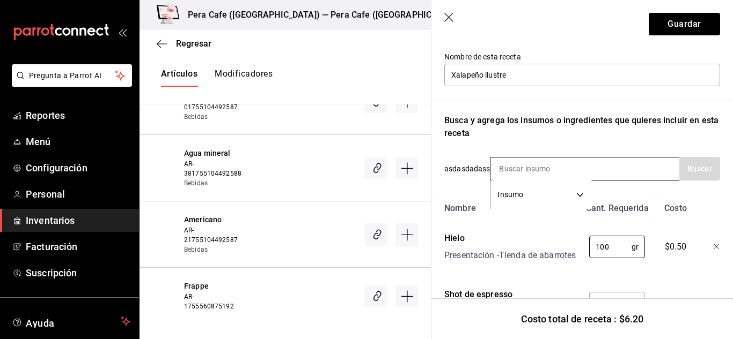
type input "100"
click at [514, 164] on input at bounding box center [543, 169] width 107 height 23
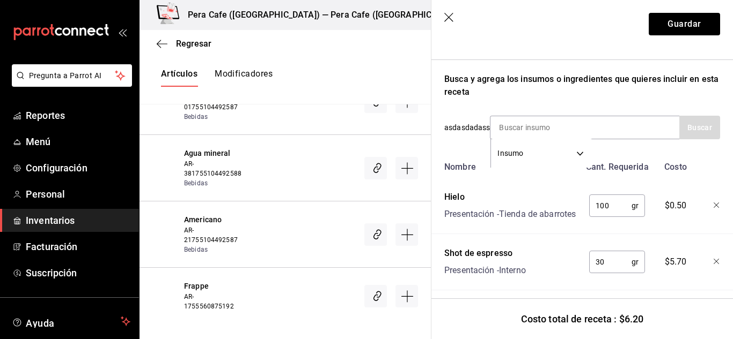
scroll to position [136, 0]
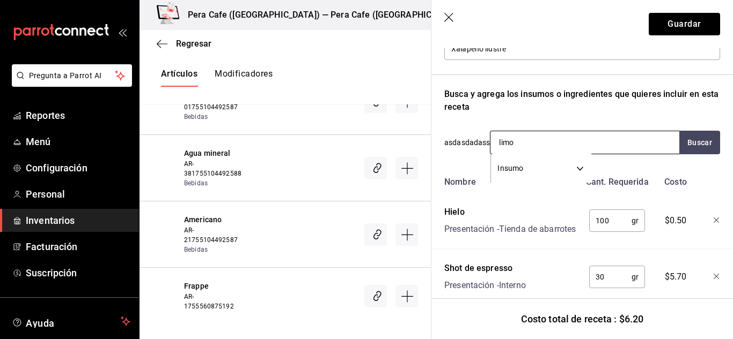
type input "lim"
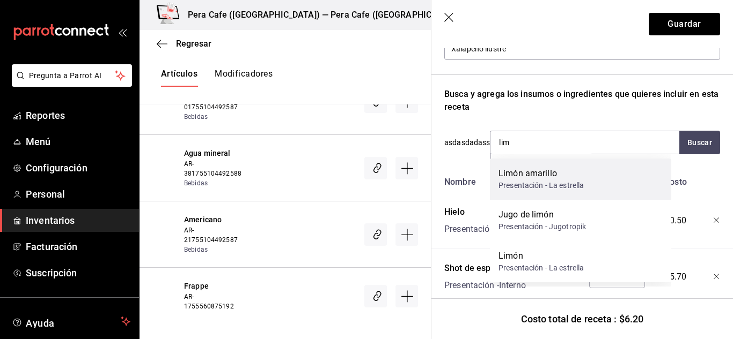
click at [546, 186] on div "Presentación - La estrella" at bounding box center [540, 185] width 85 height 11
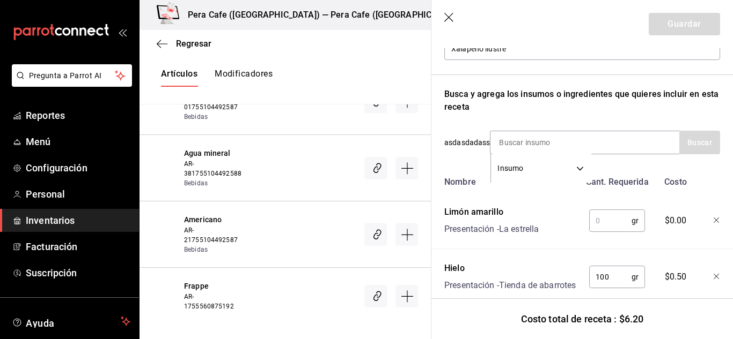
click at [601, 230] on input "text" at bounding box center [610, 220] width 42 height 21
click at [713, 219] on icon "button" at bounding box center [716, 221] width 6 height 6
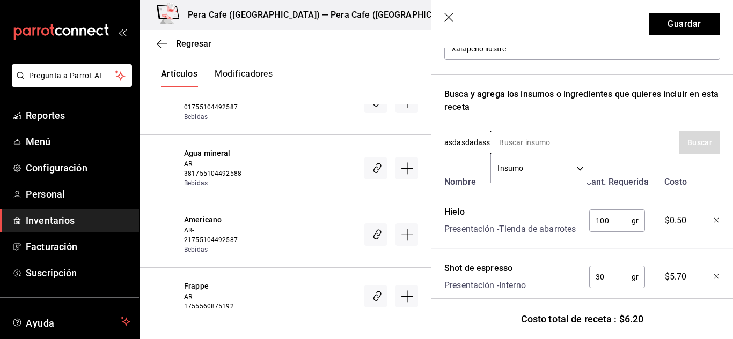
click at [526, 141] on input at bounding box center [543, 142] width 107 height 23
type input "lim"
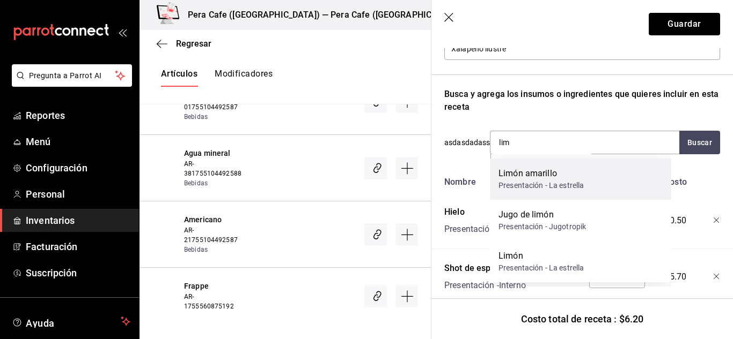
click at [535, 178] on div "Limón amarillo" at bounding box center [540, 173] width 85 height 13
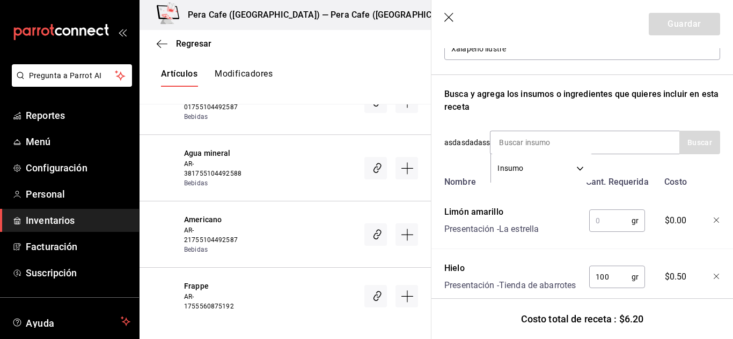
click at [605, 223] on input "text" at bounding box center [610, 220] width 42 height 21
type input "1"
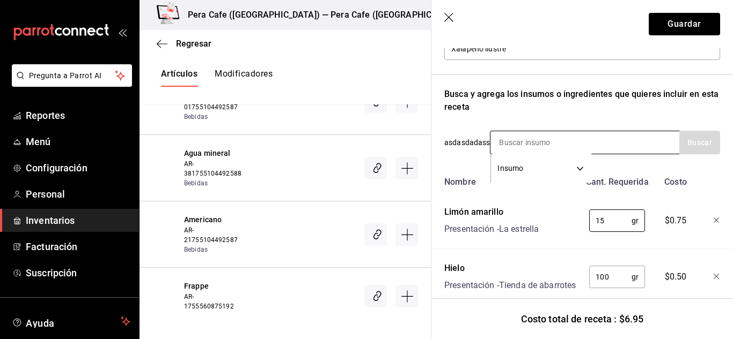
type input "15"
click at [521, 138] on input at bounding box center [543, 142] width 107 height 23
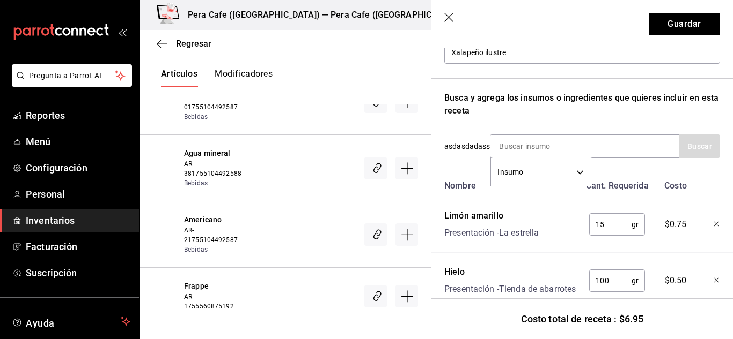
scroll to position [132, 0]
click at [540, 145] on input at bounding box center [543, 147] width 107 height 23
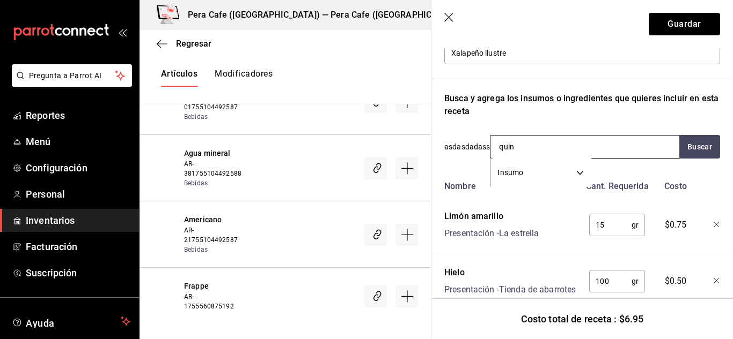
type input "quina"
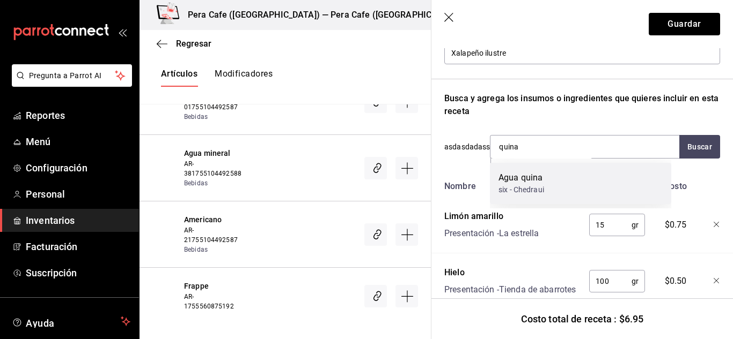
click at [558, 195] on div "Agua quina six - Chedraui" at bounding box center [580, 183] width 181 height 41
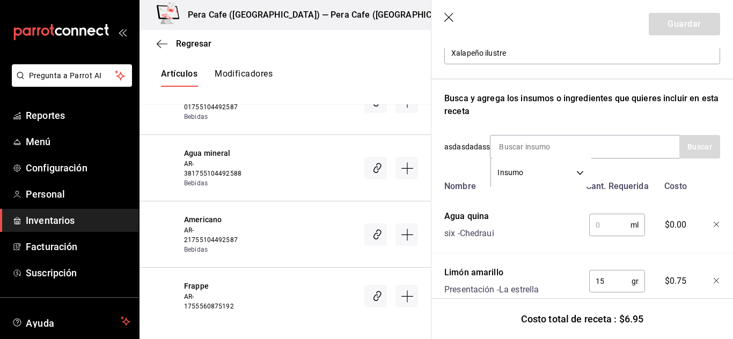
click at [618, 237] on div "ml ​" at bounding box center [615, 223] width 70 height 34
click at [609, 228] on input "text" at bounding box center [609, 225] width 41 height 21
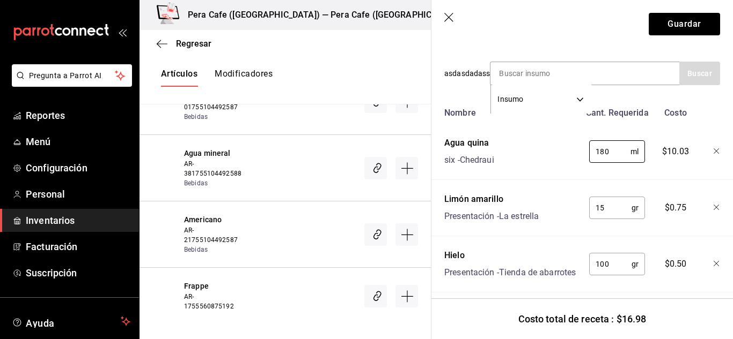
scroll to position [205, 0]
type input "1"
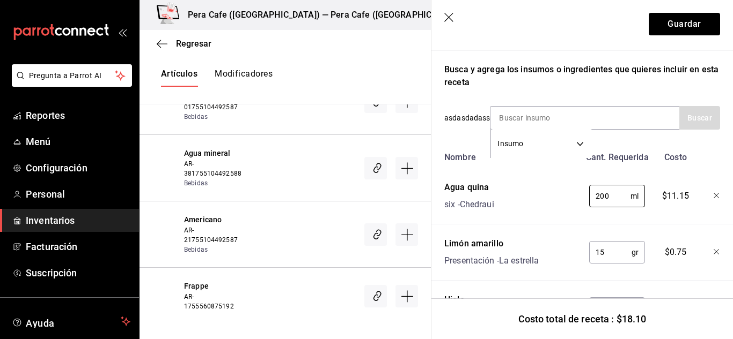
scroll to position [160, 0]
type input "200"
click at [686, 23] on button "Guardar" at bounding box center [683, 24] width 71 height 23
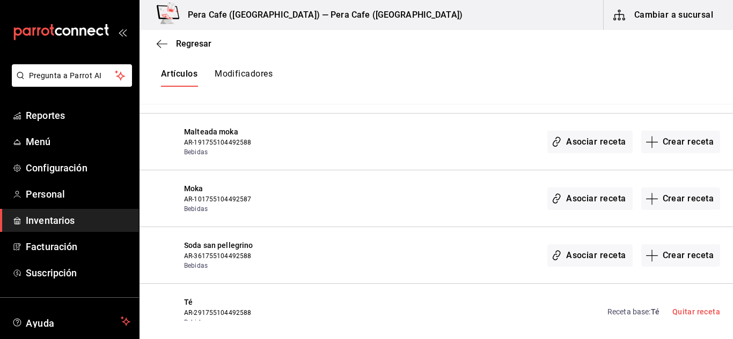
scroll to position [2101, 0]
click at [258, 75] on button "Modificadores" at bounding box center [244, 78] width 58 height 18
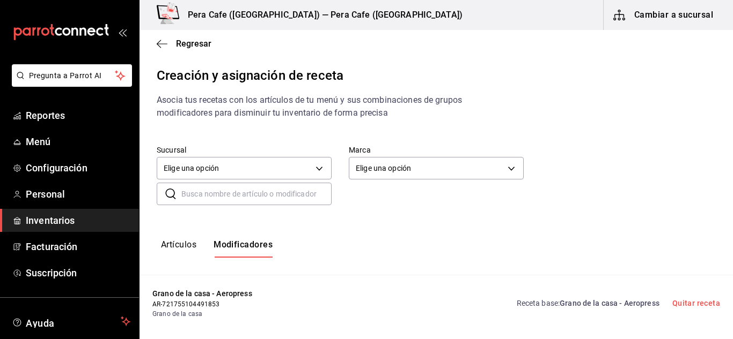
click at [274, 215] on div "Sucursal Elige una opción default Marca Elige una opción default ​ ​" at bounding box center [435, 175] width 593 height 94
click at [275, 195] on input "text" at bounding box center [256, 193] width 150 height 21
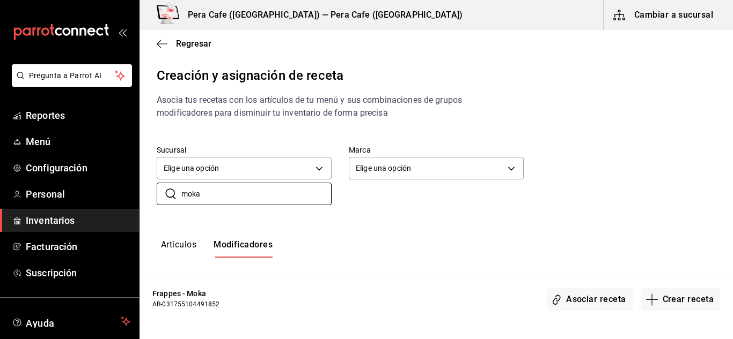
scroll to position [52, 0]
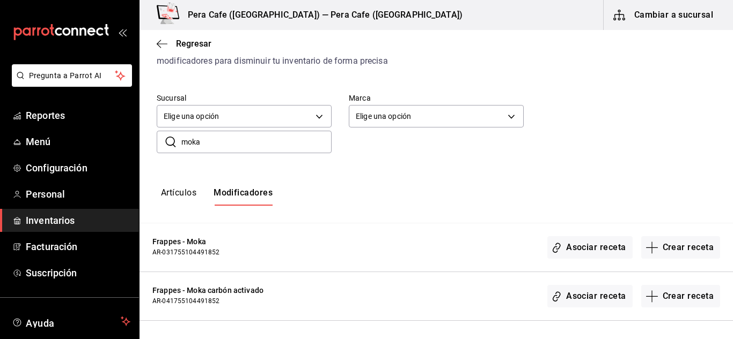
click at [228, 142] on input "moka" at bounding box center [256, 141] width 150 height 21
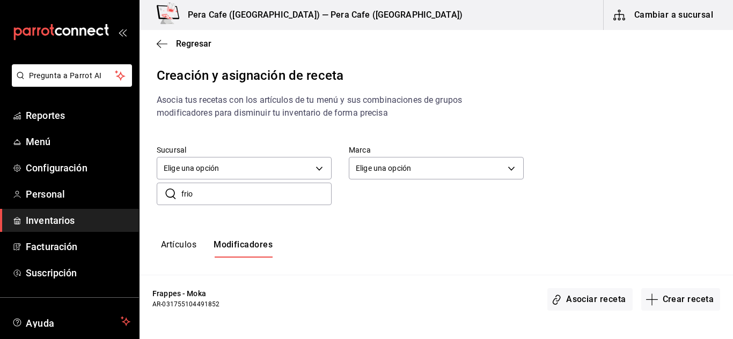
type input "frio"
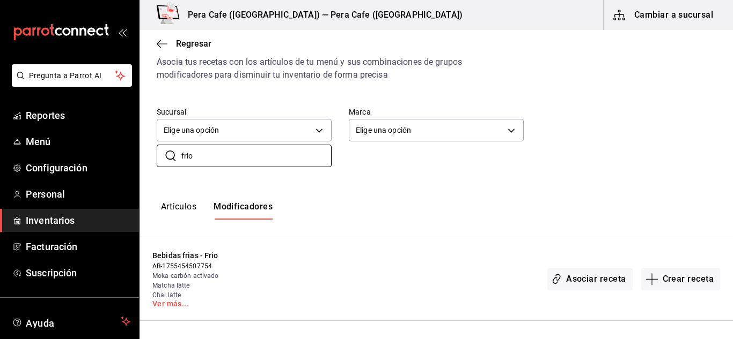
scroll to position [38, 0]
click at [246, 160] on input "frio" at bounding box center [256, 155] width 150 height 21
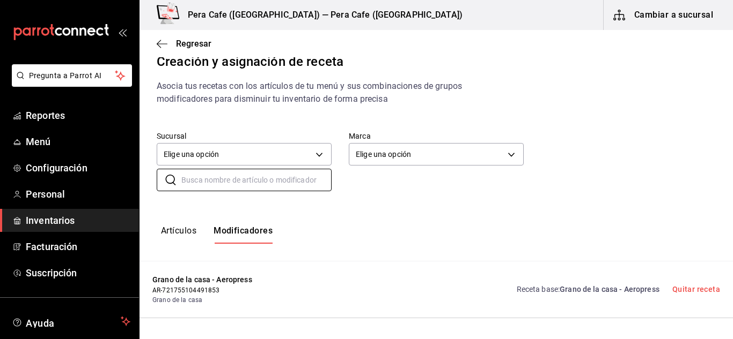
scroll to position [0, 0]
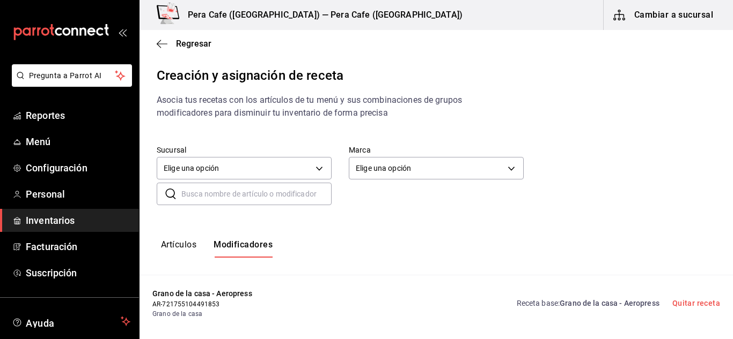
click at [255, 200] on input "text" at bounding box center [256, 193] width 150 height 21
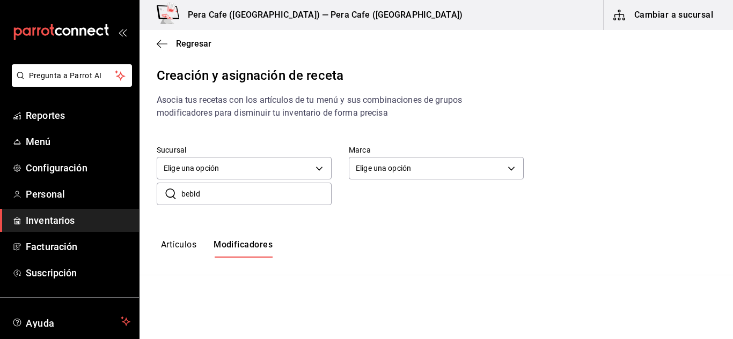
scroll to position [12, 0]
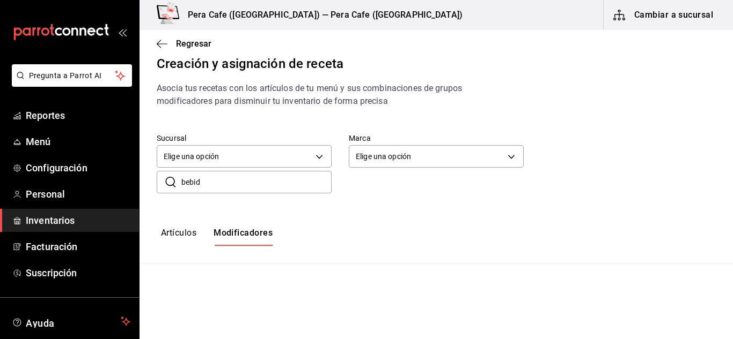
type input "bebid"
drag, startPoint x: 255, startPoint y: 200, endPoint x: 228, endPoint y: 186, distance: 30.5
click at [228, 186] on div "Sucursal Elige una opción default Marca Elige una opción default ​ bebid ​" at bounding box center [435, 163] width 593 height 94
click at [228, 186] on input "bebid" at bounding box center [256, 182] width 150 height 21
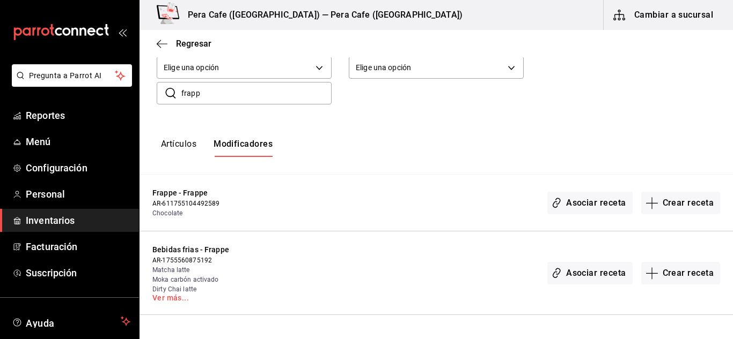
scroll to position [95, 0]
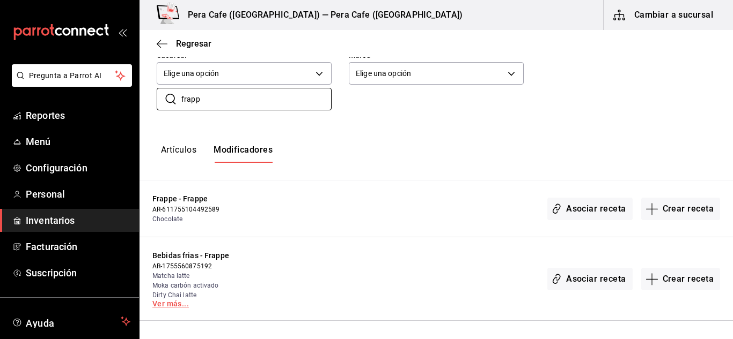
type input "frapp"
click at [177, 306] on link "Ver más..." at bounding box center [217, 304] width 131 height 8
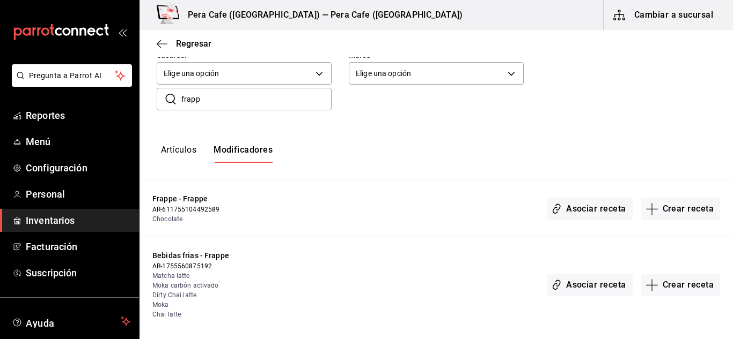
scroll to position [107, 0]
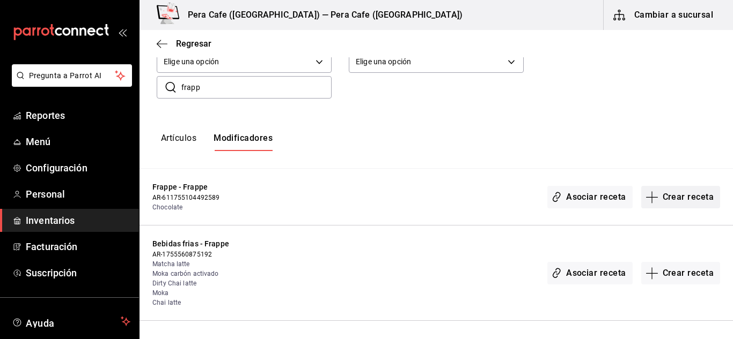
click at [661, 198] on button "Crear receta" at bounding box center [680, 197] width 79 height 23
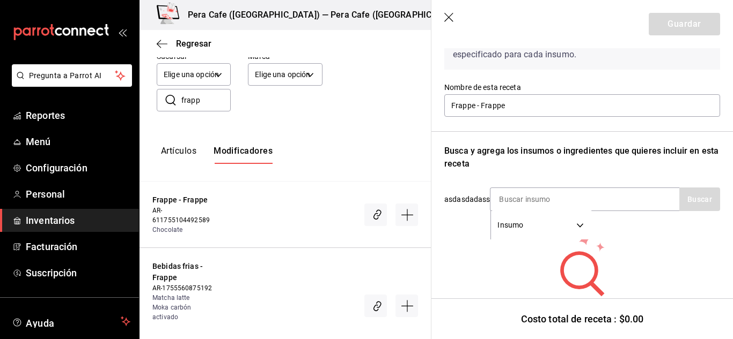
scroll to position [80, 0]
click at [534, 203] on input at bounding box center [543, 199] width 107 height 23
type input "c"
type input "hielo"
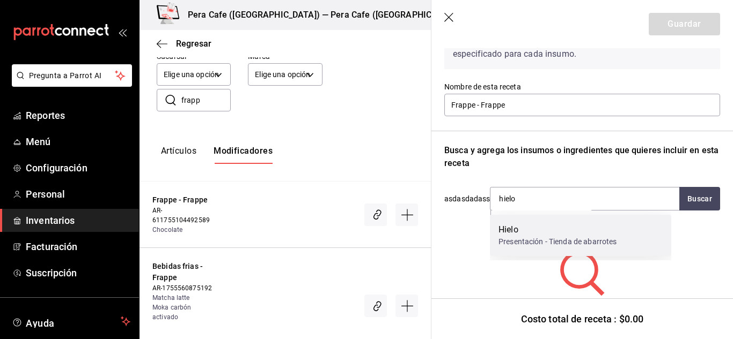
click at [531, 233] on div "Hielo" at bounding box center [557, 230] width 118 height 13
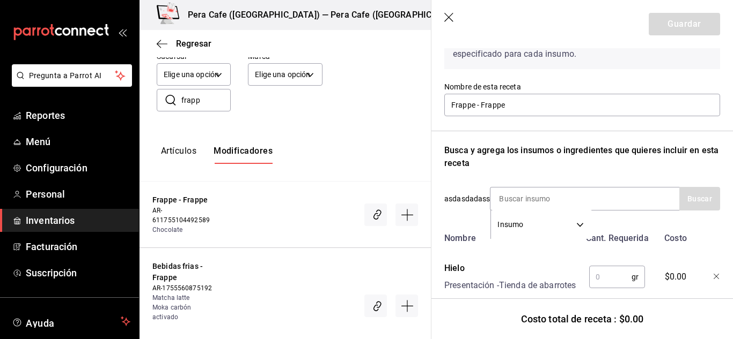
scroll to position [123, 0]
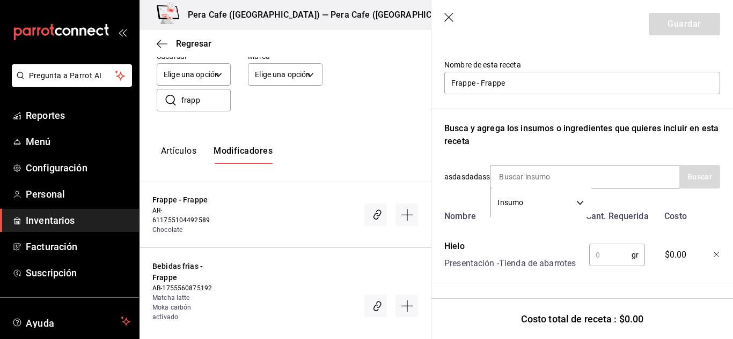
click at [601, 245] on input "text" at bounding box center [610, 255] width 42 height 21
type input "1"
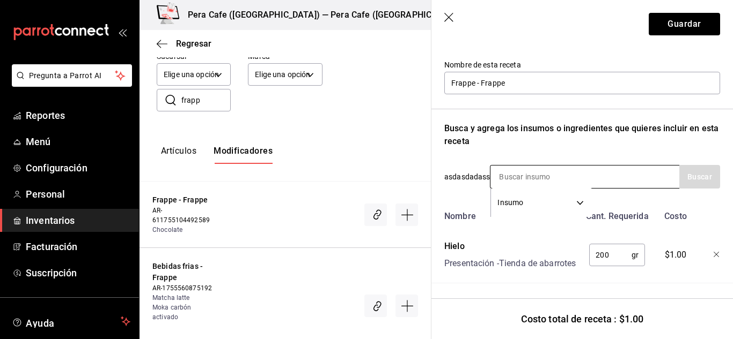
click at [535, 166] on input at bounding box center [543, 177] width 107 height 23
click at [525, 166] on input at bounding box center [543, 177] width 107 height 23
click at [607, 245] on input "200" at bounding box center [610, 255] width 42 height 21
type input "300"
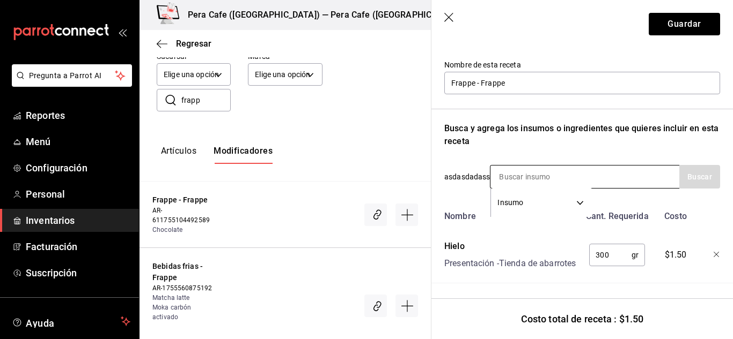
click at [514, 166] on input at bounding box center [543, 177] width 107 height 23
click at [529, 166] on input at bounding box center [543, 177] width 107 height 23
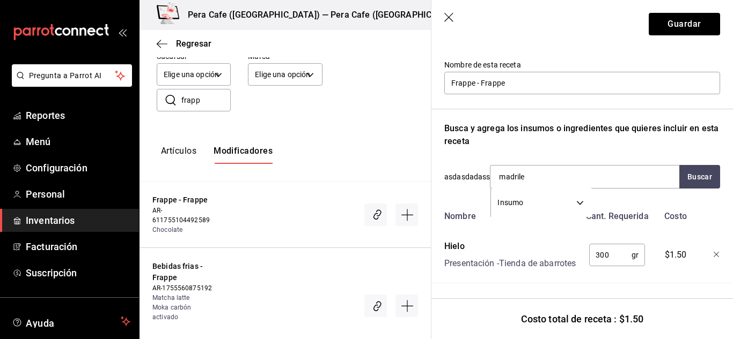
type input "madrileñ"
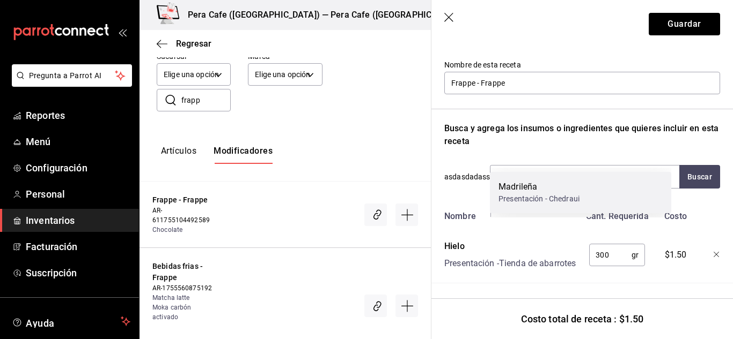
click at [553, 197] on div "Presentación - Chedraui" at bounding box center [538, 199] width 81 height 11
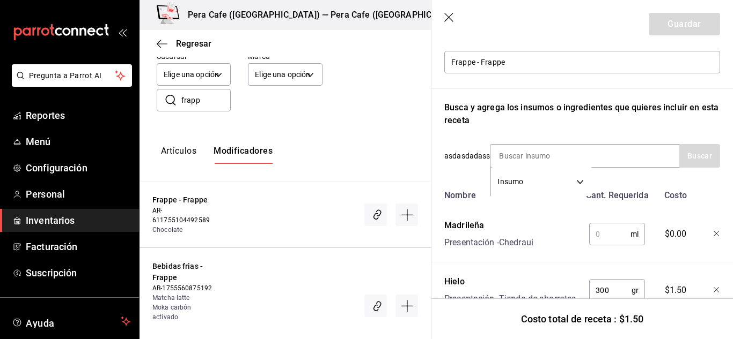
click at [597, 227] on input "text" at bounding box center [609, 234] width 41 height 21
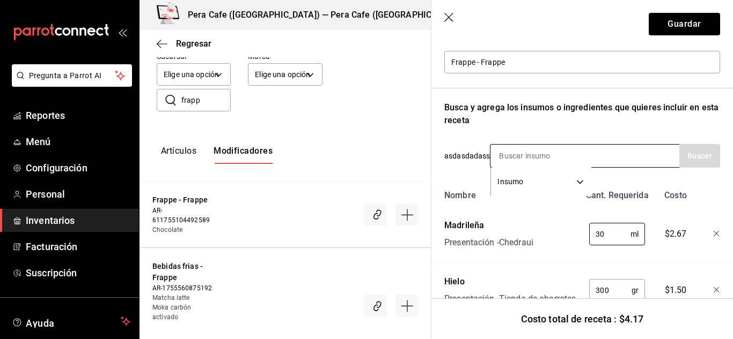
type input "30"
click at [525, 157] on input at bounding box center [543, 156] width 107 height 23
type input "l"
click at [719, 212] on div "Receta de artículo Recuerda que las cantidades utilizadas en tus recetas estará…" at bounding box center [581, 149] width 301 height 449
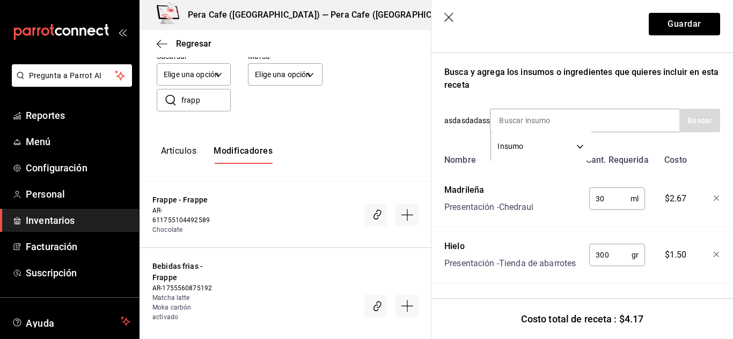
scroll to position [179, 0]
click at [531, 109] on input at bounding box center [543, 120] width 107 height 23
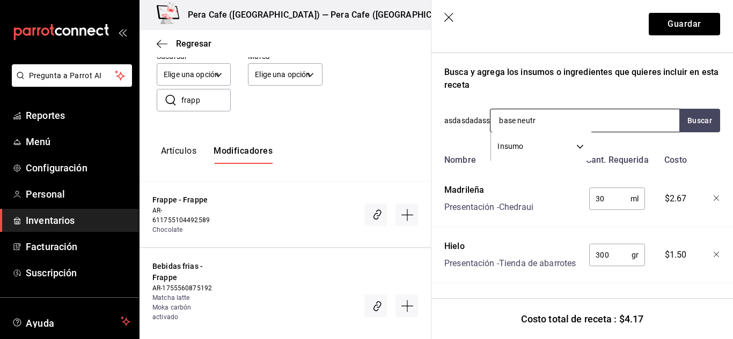
type input "base neutra"
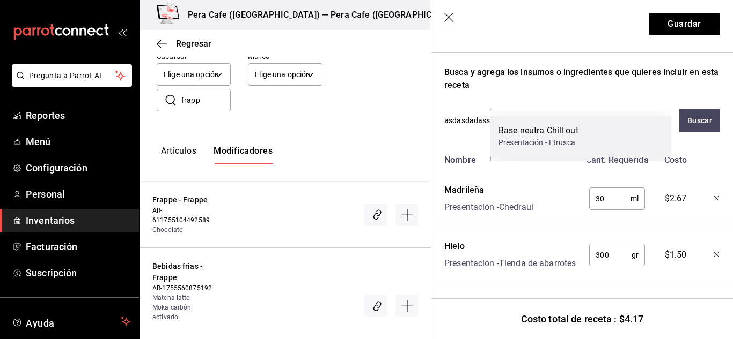
click at [528, 134] on div "Base neutra Chill out" at bounding box center [538, 130] width 80 height 13
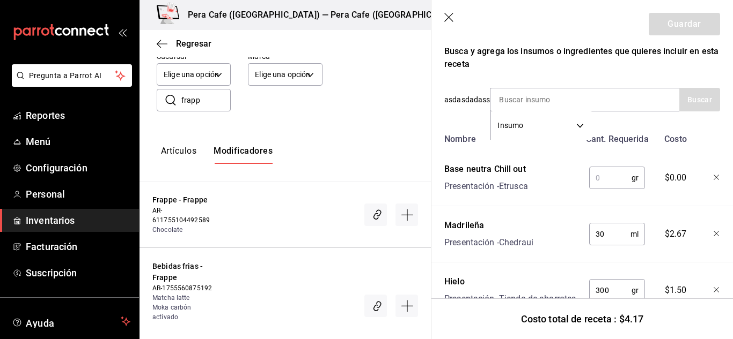
click at [600, 175] on input "text" at bounding box center [610, 177] width 42 height 21
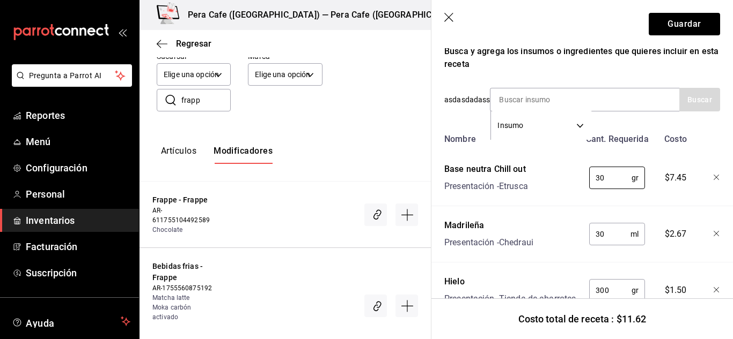
scroll to position [235, 0]
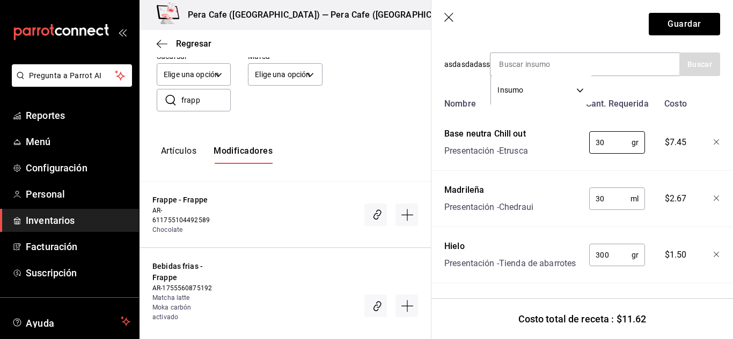
type input "30"
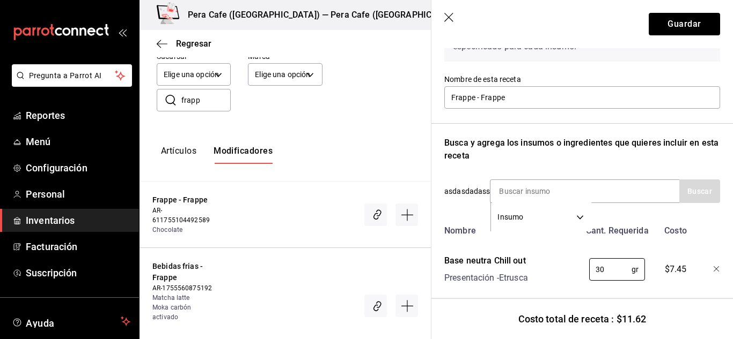
scroll to position [0, 0]
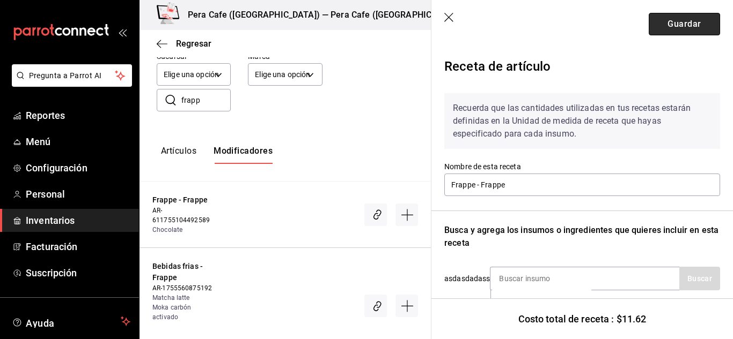
click at [703, 28] on button "Guardar" at bounding box center [683, 24] width 71 height 23
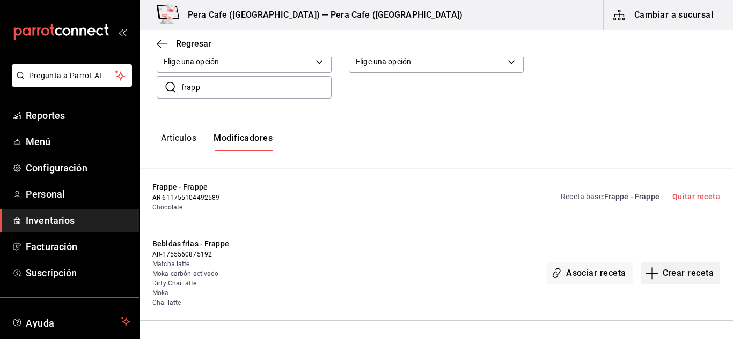
click at [663, 271] on button "Crear receta" at bounding box center [680, 273] width 79 height 23
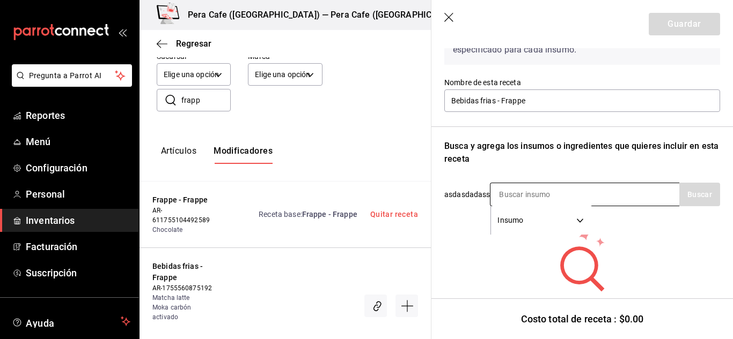
scroll to position [85, 0]
click at [526, 190] on input at bounding box center [543, 194] width 107 height 23
type input "Hielo"
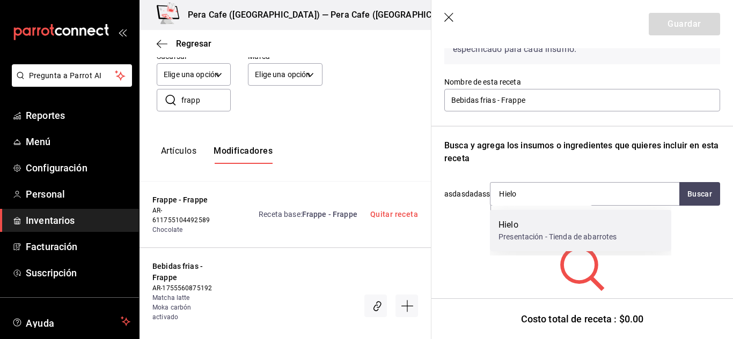
click at [527, 228] on div "Hielo" at bounding box center [557, 225] width 118 height 13
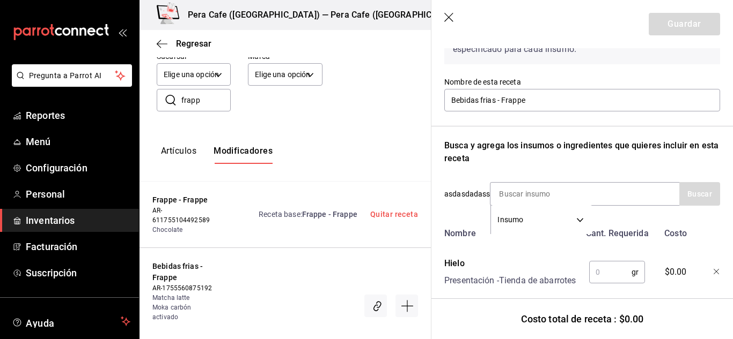
click at [605, 280] on input "text" at bounding box center [610, 272] width 42 height 21
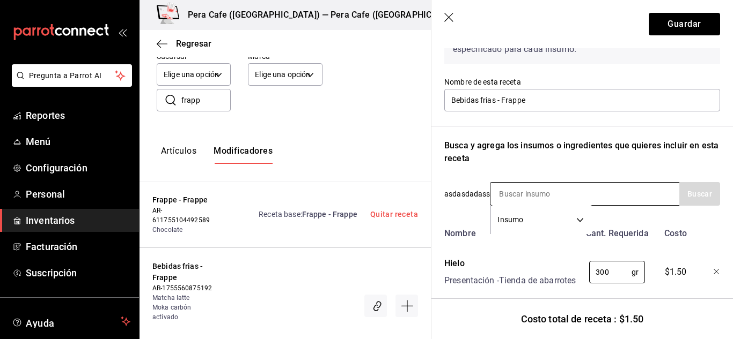
type input "300"
click at [516, 188] on input at bounding box center [543, 194] width 107 height 23
type input "base ne"
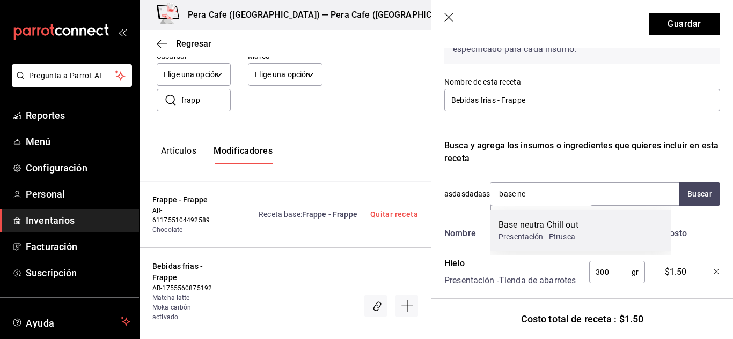
click at [528, 229] on div "Base neutra Chill out" at bounding box center [538, 225] width 80 height 13
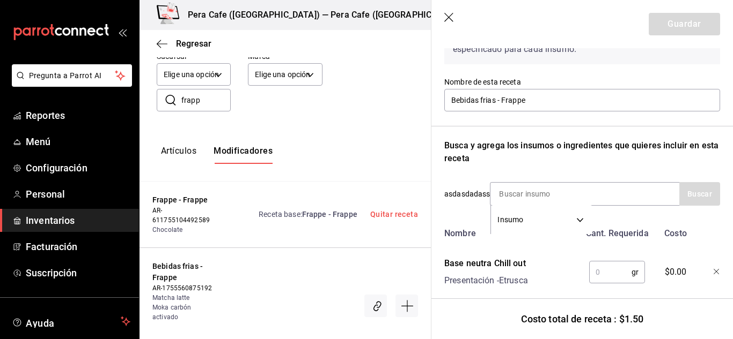
click at [610, 272] on input "text" at bounding box center [610, 272] width 42 height 21
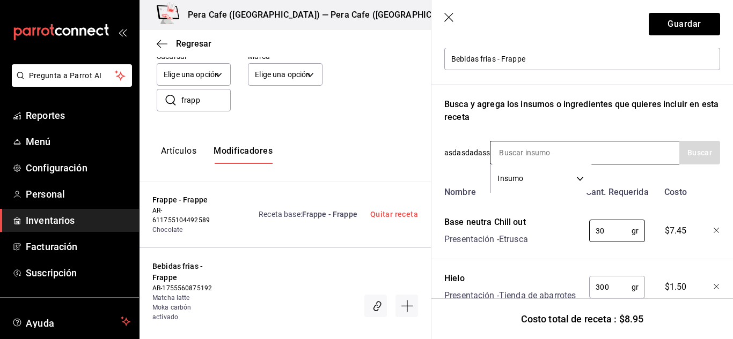
type input "30"
click at [519, 150] on input at bounding box center [543, 153] width 107 height 23
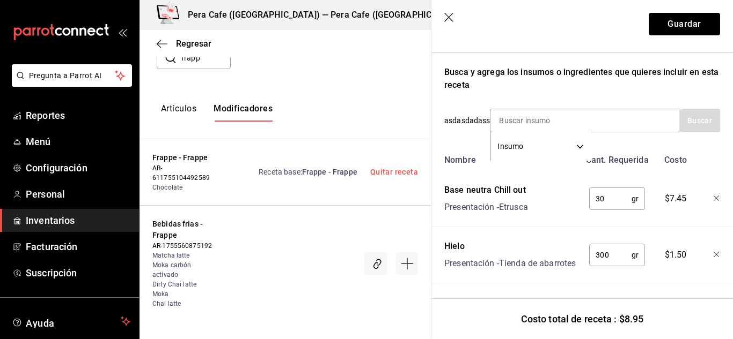
scroll to position [150, 0]
drag, startPoint x: 667, startPoint y: 39, endPoint x: 673, endPoint y: 26, distance: 13.5
click at [673, 26] on header "Guardar" at bounding box center [581, 24] width 301 height 48
click at [673, 26] on button "Guardar" at bounding box center [683, 24] width 71 height 23
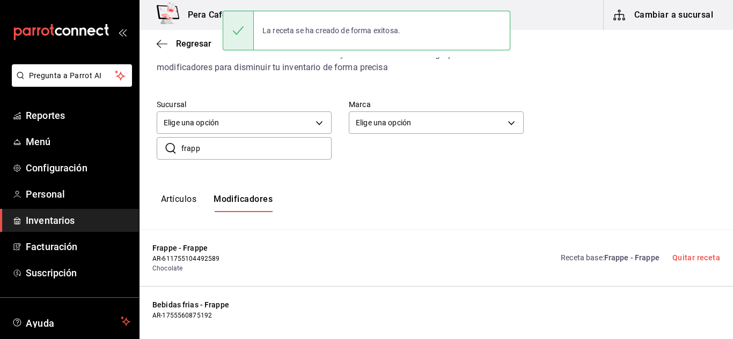
scroll to position [0, 0]
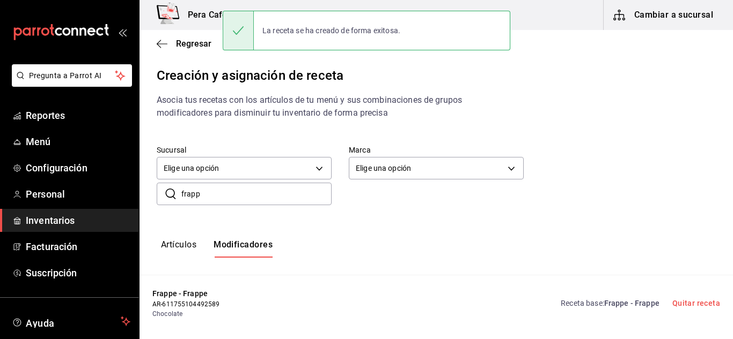
click at [226, 193] on input "frapp" at bounding box center [256, 193] width 150 height 21
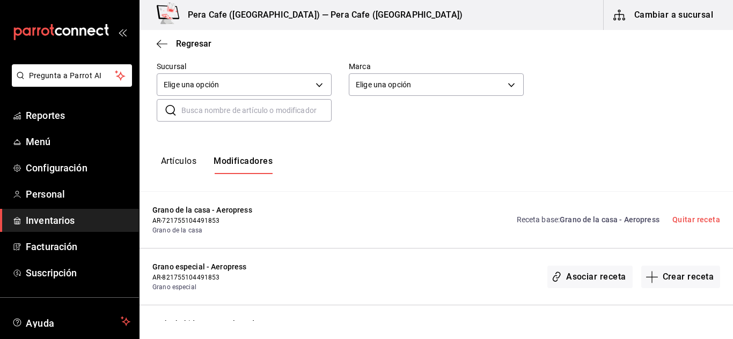
scroll to position [84, 0]
click at [225, 113] on input "text" at bounding box center [256, 109] width 150 height 21
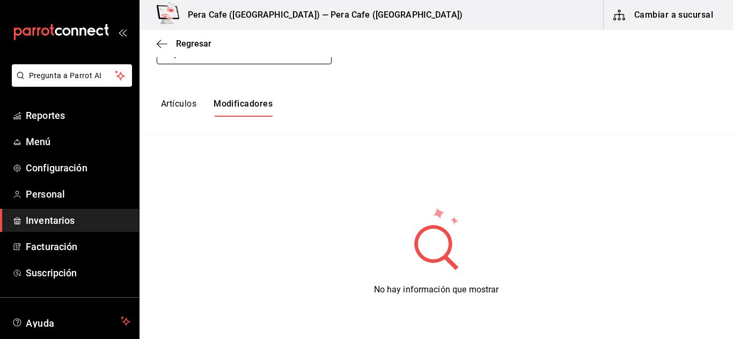
scroll to position [128, 0]
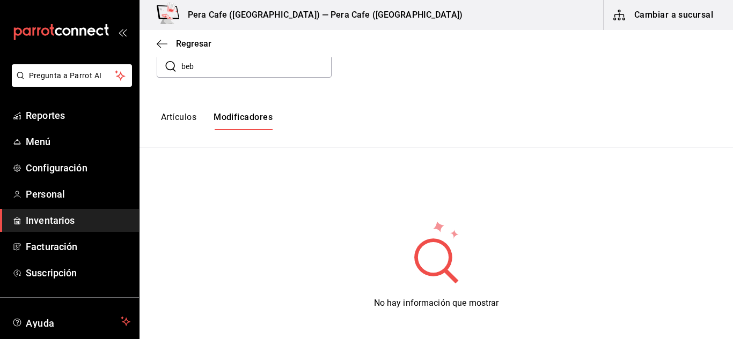
click at [196, 65] on input "beb" at bounding box center [256, 66] width 150 height 21
type input "b"
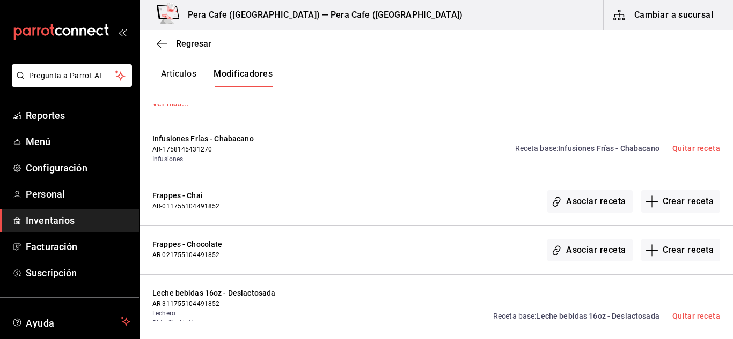
scroll to position [434, 0]
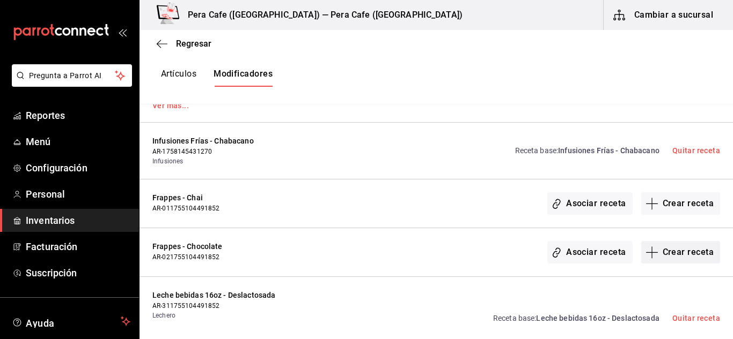
click at [659, 257] on button "Crear receta" at bounding box center [680, 252] width 79 height 23
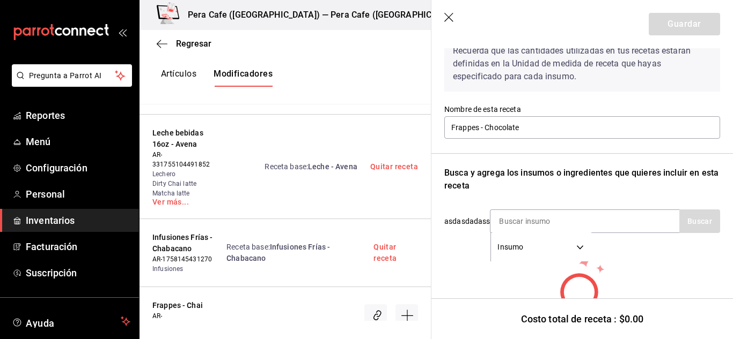
scroll to position [60, 0]
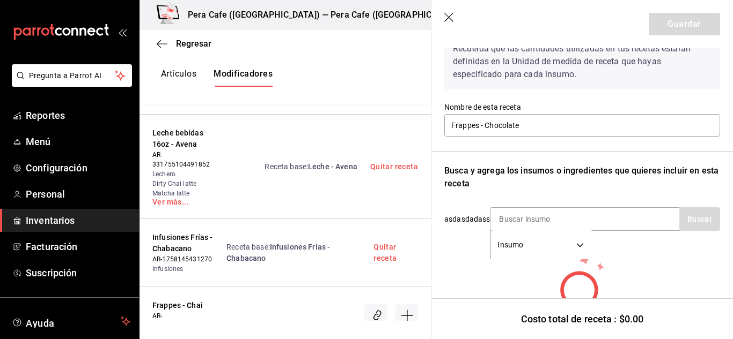
click at [445, 17] on icon "button" at bounding box center [449, 18] width 11 height 11
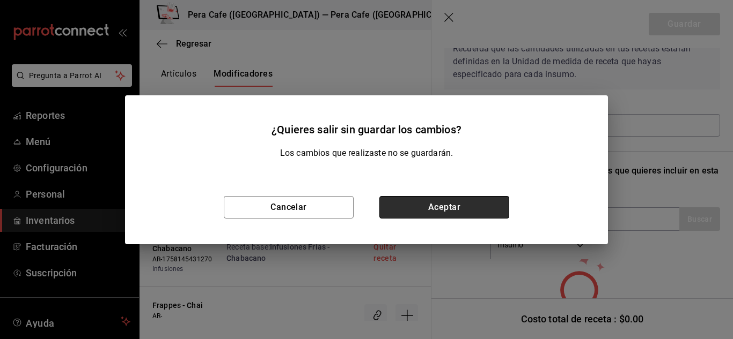
click at [427, 210] on button "Aceptar" at bounding box center [444, 207] width 130 height 23
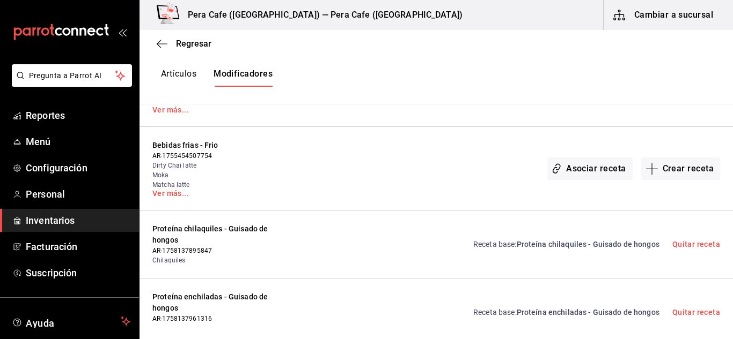
scroll to position [892, 0]
click at [164, 196] on link "Ver más..." at bounding box center [217, 193] width 131 height 8
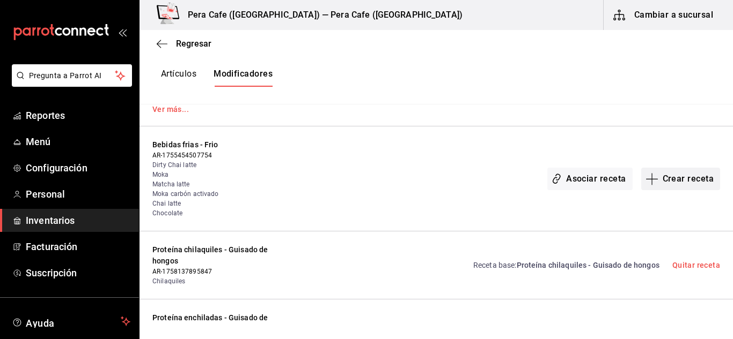
click at [652, 181] on button "Crear receta" at bounding box center [680, 179] width 79 height 23
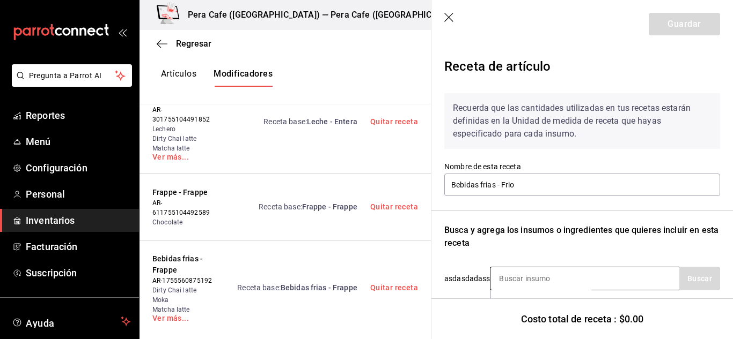
scroll to position [54, 0]
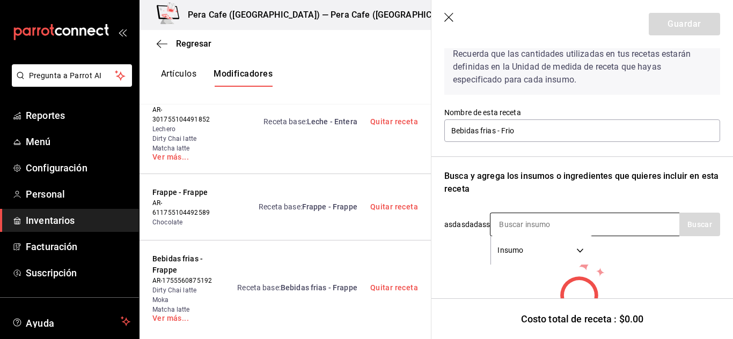
click at [521, 225] on input at bounding box center [543, 224] width 107 height 23
type input "Hielo"
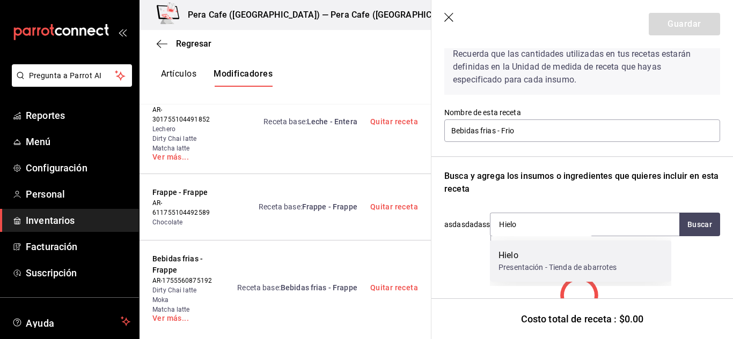
click at [528, 253] on div "Hielo" at bounding box center [557, 255] width 118 height 13
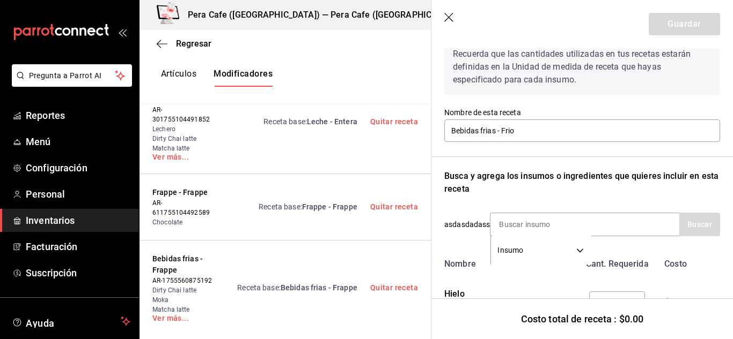
scroll to position [100, 0]
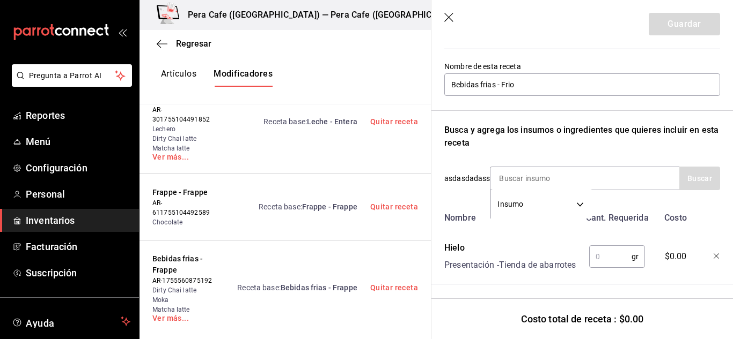
click at [597, 258] on input "text" at bounding box center [610, 256] width 42 height 21
type input "100"
click at [708, 232] on div "Nombre Cant. Requerida Costo Hielo Presentación - Tienda de abarrotes 100 gr ​ …" at bounding box center [582, 247] width 276 height 78
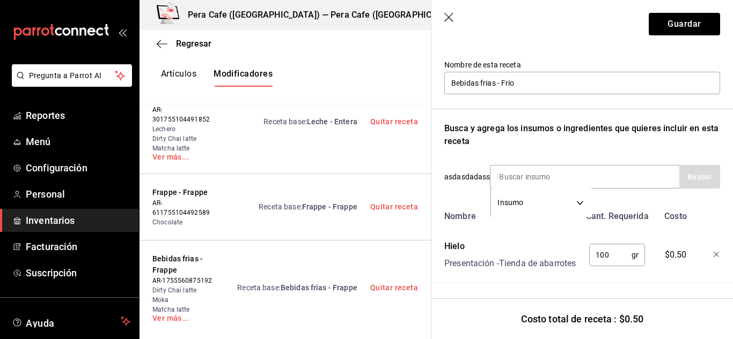
scroll to position [123, 0]
click at [667, 31] on button "Guardar" at bounding box center [683, 24] width 71 height 23
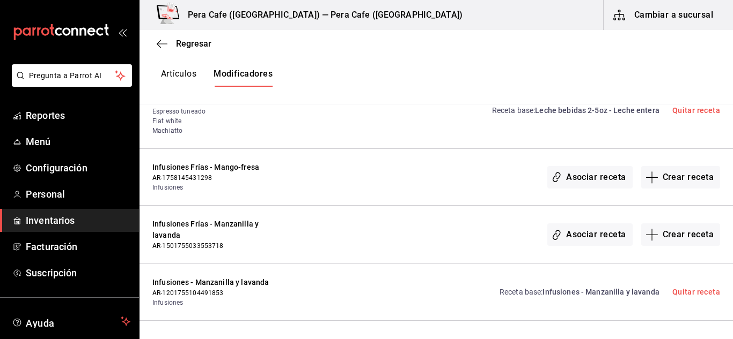
scroll to position [2133, 0]
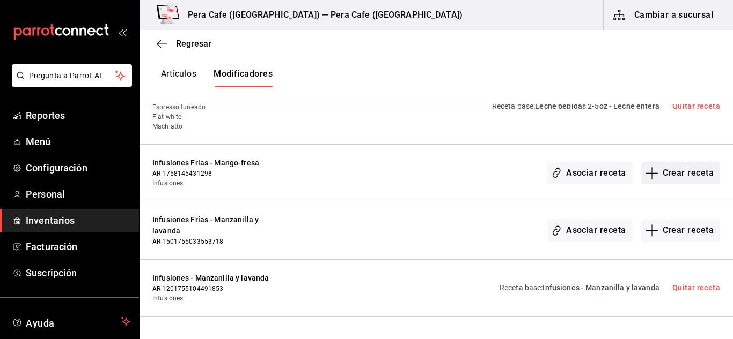
click at [667, 162] on button "Crear receta" at bounding box center [680, 173] width 79 height 23
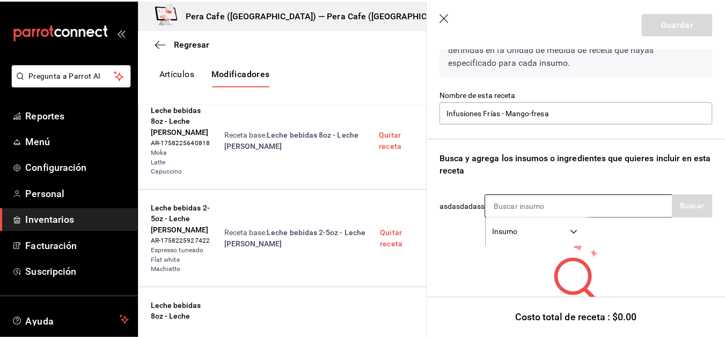
scroll to position [77, 0]
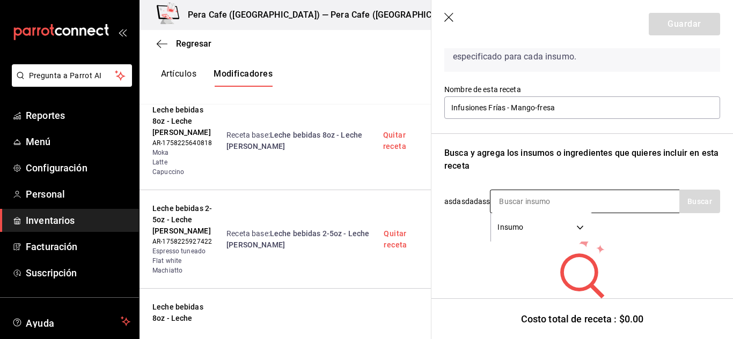
click at [534, 197] on input at bounding box center [543, 201] width 107 height 23
type input "mango"
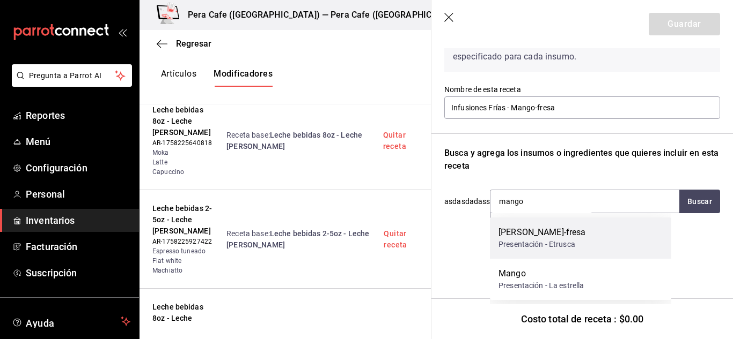
click at [545, 241] on div "Presentación - Etrusca" at bounding box center [541, 244] width 87 height 11
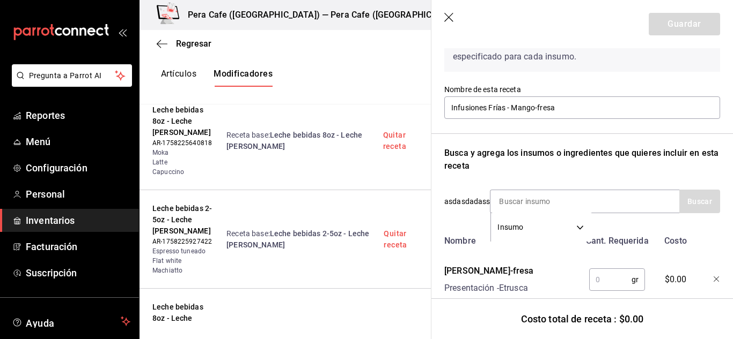
click at [608, 277] on input "text" at bounding box center [610, 279] width 42 height 21
type input "6"
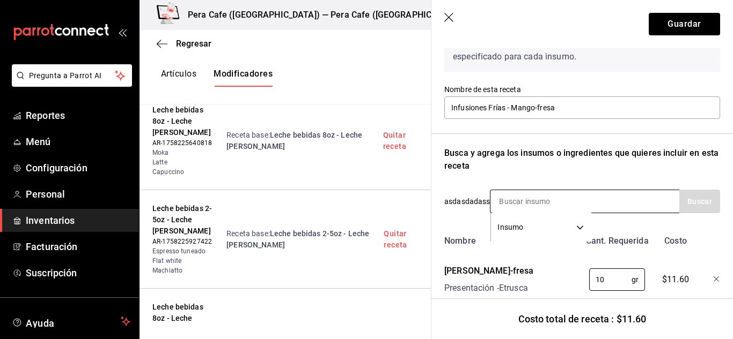
type input "10"
click at [536, 201] on input at bounding box center [543, 201] width 107 height 23
type input "agua"
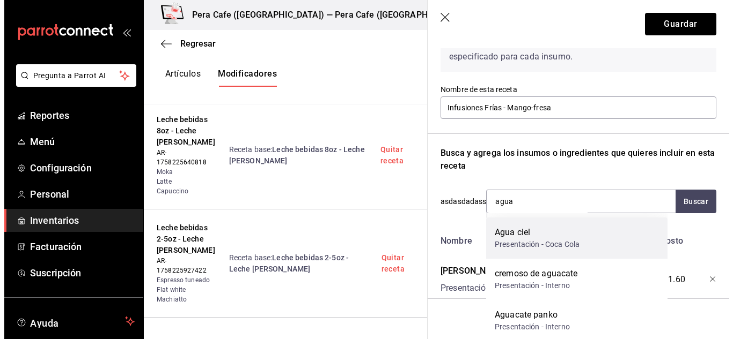
scroll to position [65, 0]
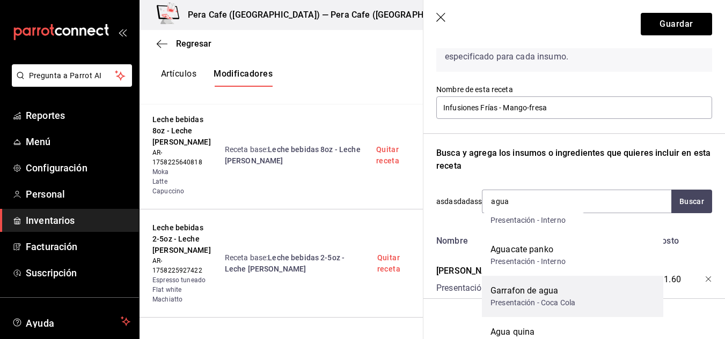
click at [554, 297] on div "Garrafon de agua" at bounding box center [532, 291] width 85 height 13
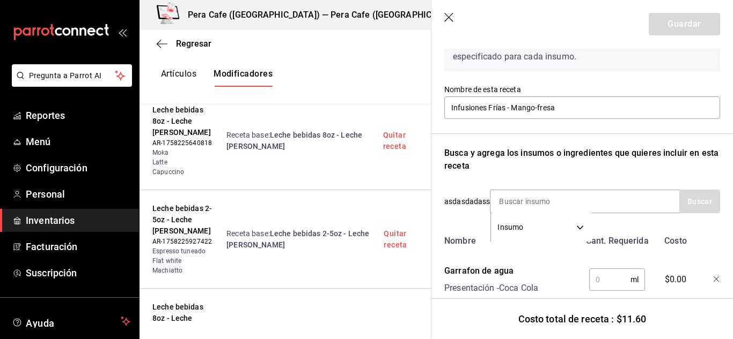
scroll to position [127, 0]
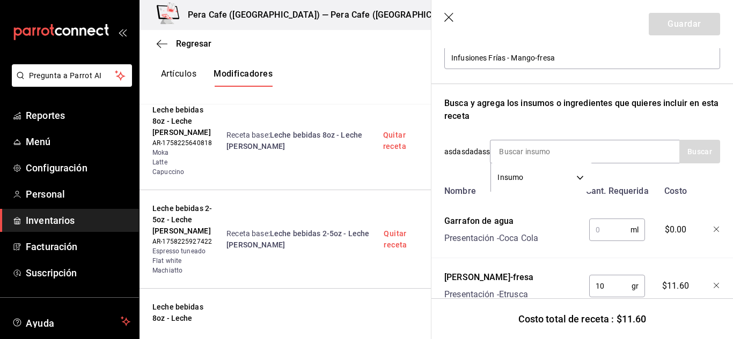
click at [589, 239] on input "text" at bounding box center [609, 229] width 41 height 21
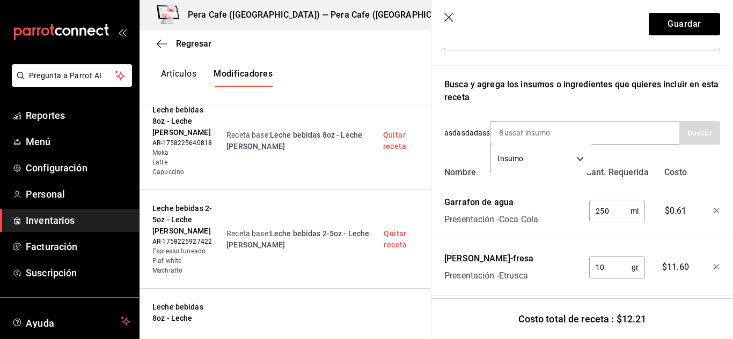
scroll to position [140, 0]
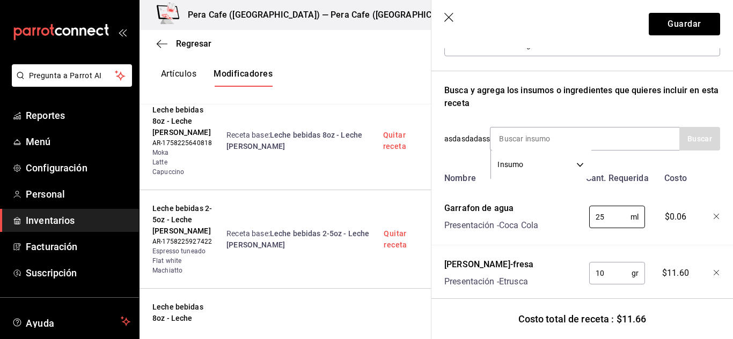
type input "2"
click at [713, 218] on icon "button" at bounding box center [716, 217] width 6 height 6
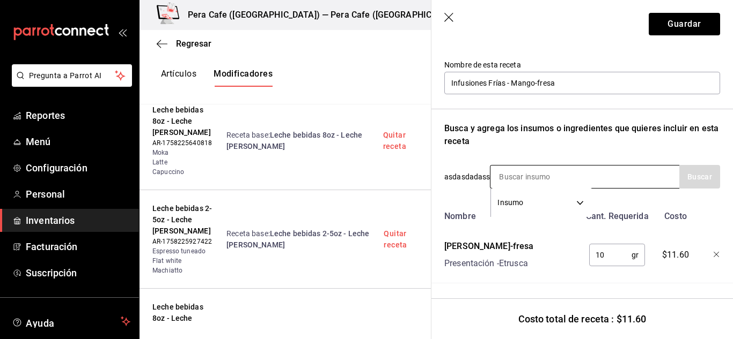
click at [524, 166] on input at bounding box center [543, 177] width 107 height 23
type input "hielo"
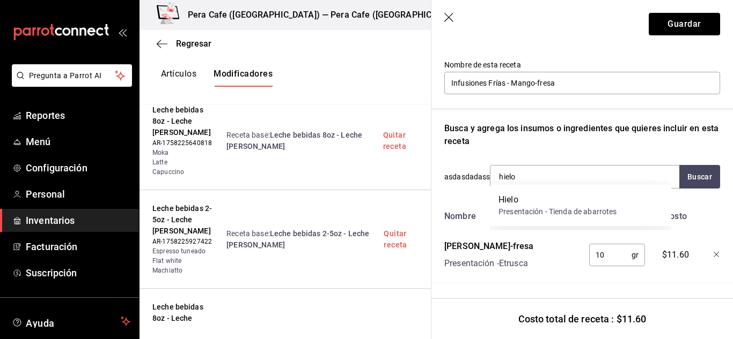
click at [562, 212] on div "Presentación - Tienda de abarrotes" at bounding box center [557, 211] width 118 height 11
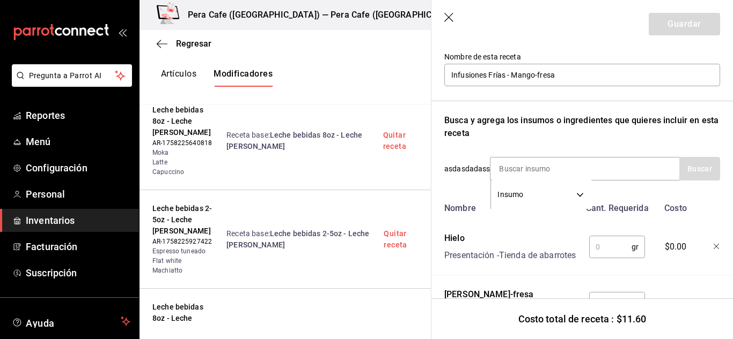
click at [603, 258] on input "text" at bounding box center [610, 247] width 42 height 21
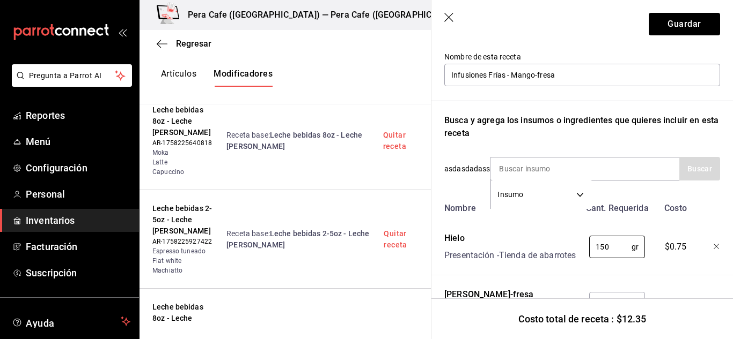
scroll to position [156, 0]
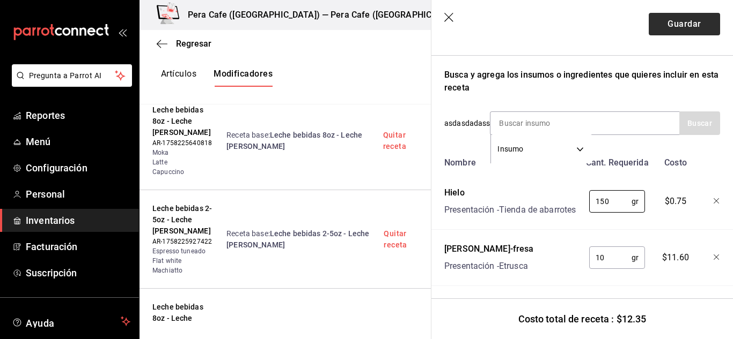
type input "150"
click at [668, 28] on button "Guardar" at bounding box center [683, 24] width 71 height 23
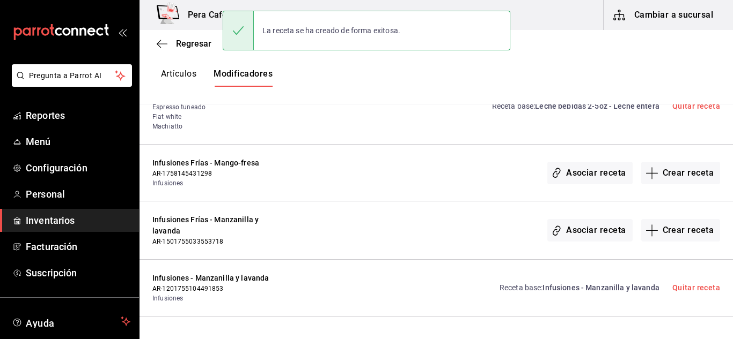
scroll to position [0, 0]
click at [694, 219] on button "Crear receta" at bounding box center [680, 230] width 79 height 23
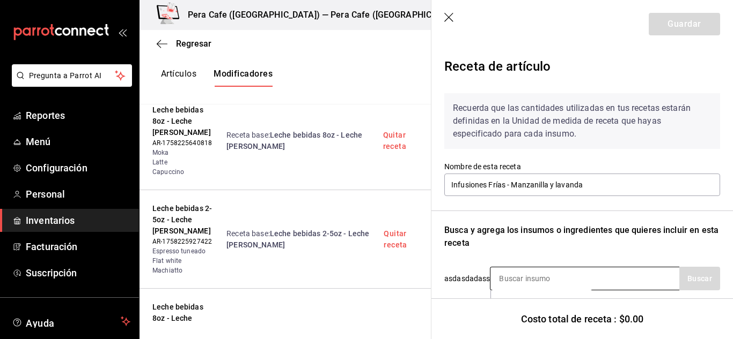
click at [578, 278] on input at bounding box center [543, 279] width 107 height 23
type input "manzanilla"
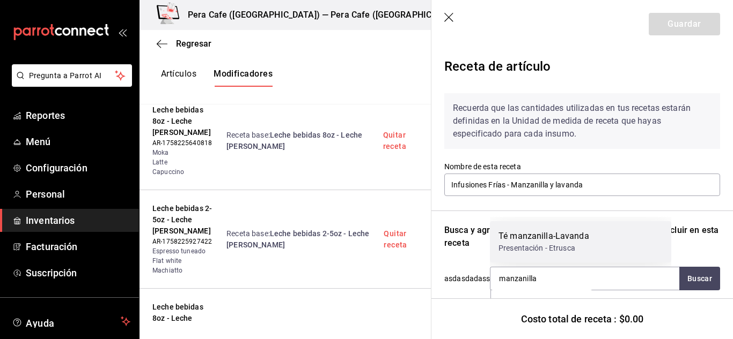
click at [567, 247] on div "Presentación - Etrusca" at bounding box center [543, 248] width 91 height 11
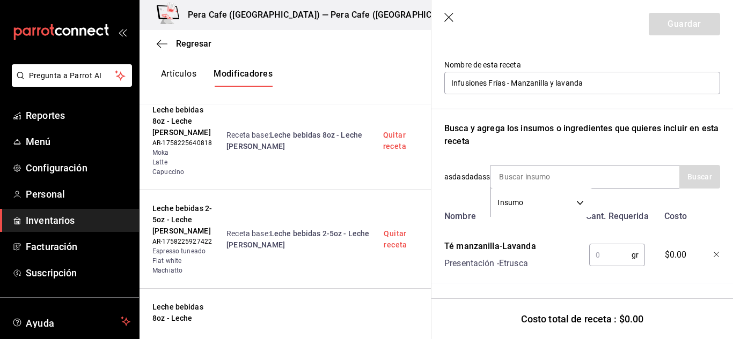
scroll to position [105, 0]
click at [610, 262] on input "text" at bounding box center [610, 255] width 42 height 21
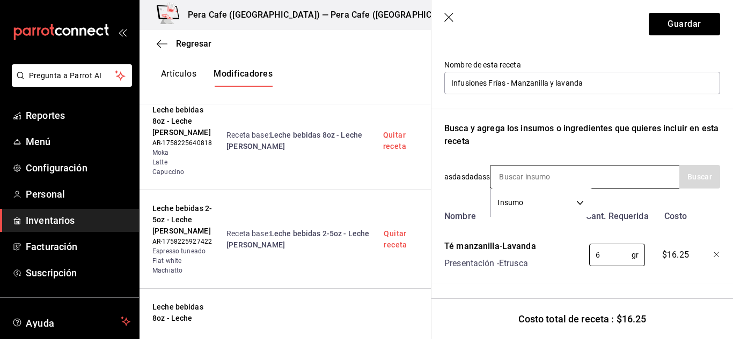
type input "6"
click at [564, 169] on input at bounding box center [543, 177] width 107 height 23
type input "hielo"
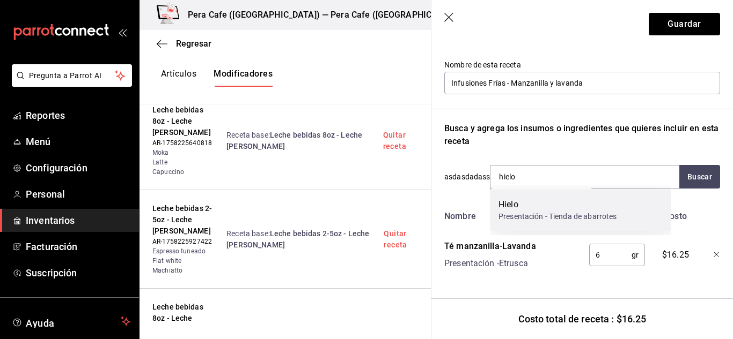
click at [549, 209] on div "Hielo" at bounding box center [557, 204] width 118 height 13
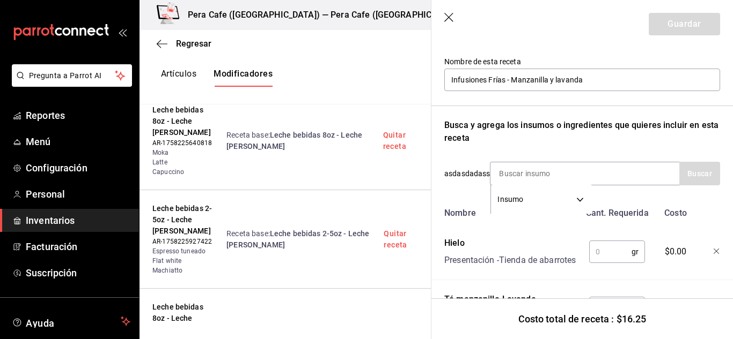
click at [604, 256] on input "text" at bounding box center [610, 251] width 42 height 21
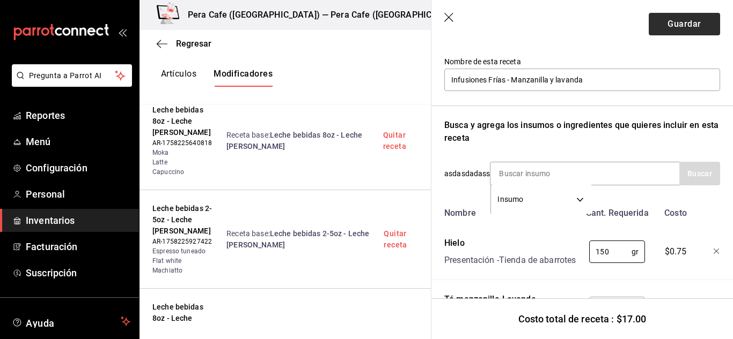
type input "150"
click at [682, 19] on button "Guardar" at bounding box center [683, 24] width 71 height 23
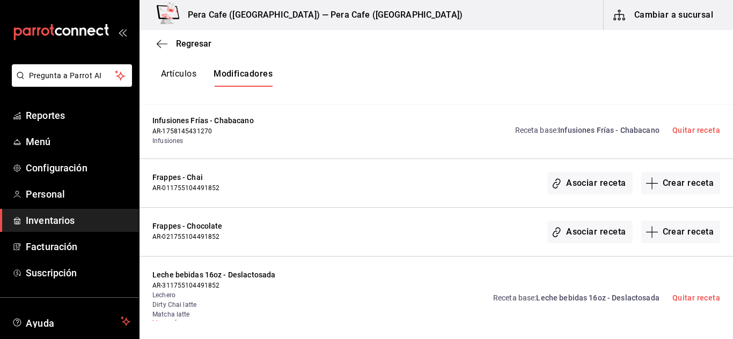
scroll to position [455, 0]
click at [685, 181] on button "Crear receta" at bounding box center [680, 183] width 79 height 23
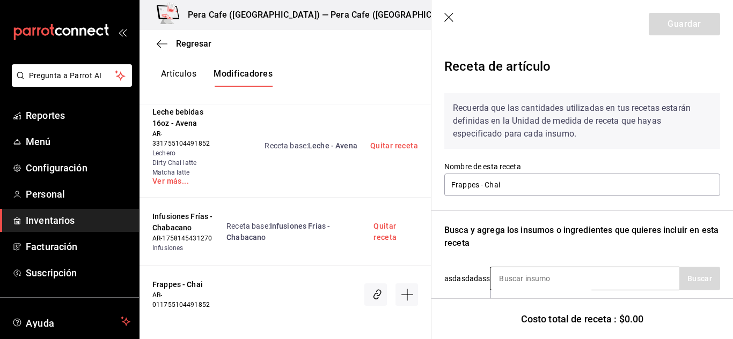
click at [550, 271] on input at bounding box center [543, 279] width 107 height 23
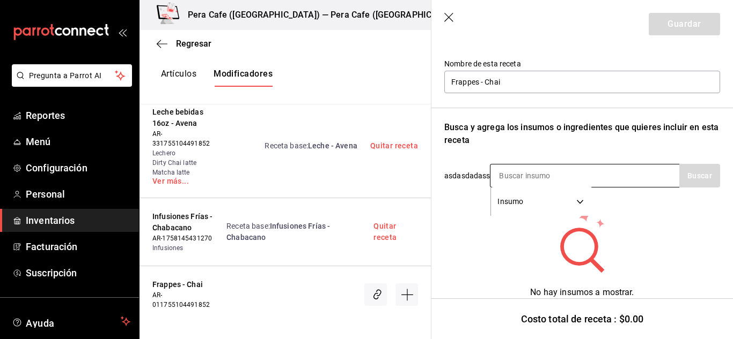
scroll to position [104, 0]
click at [529, 186] on input at bounding box center [543, 175] width 107 height 23
type input "i"
type input "hielo"
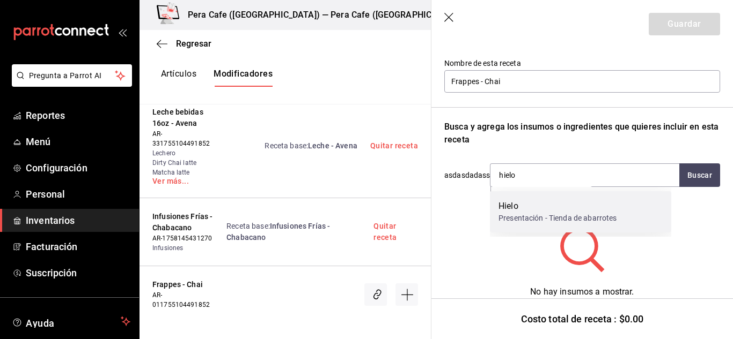
click at [534, 224] on div "Hielo Presentación - Tienda de abarrotes" at bounding box center [580, 211] width 181 height 41
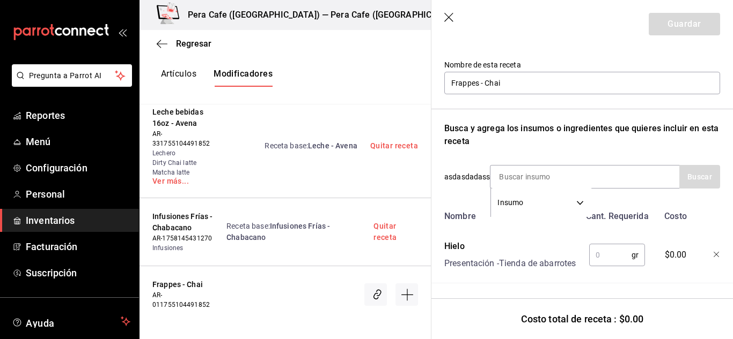
click at [608, 266] on input "text" at bounding box center [610, 255] width 42 height 21
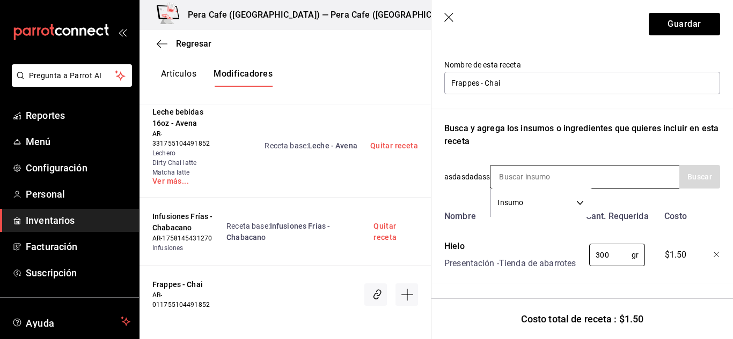
type input "300"
click at [536, 169] on input at bounding box center [543, 177] width 107 height 23
type input "base ne"
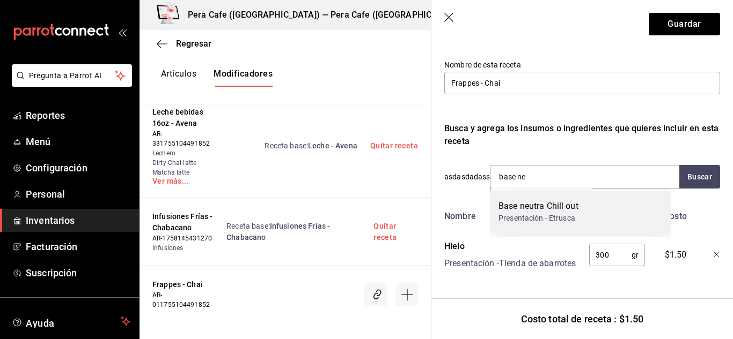
click at [552, 210] on div "Base neutra Chill out" at bounding box center [538, 206] width 80 height 13
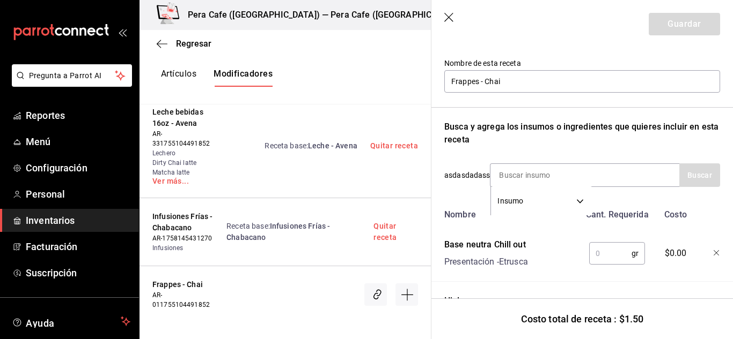
click at [600, 251] on input "text" at bounding box center [610, 253] width 42 height 21
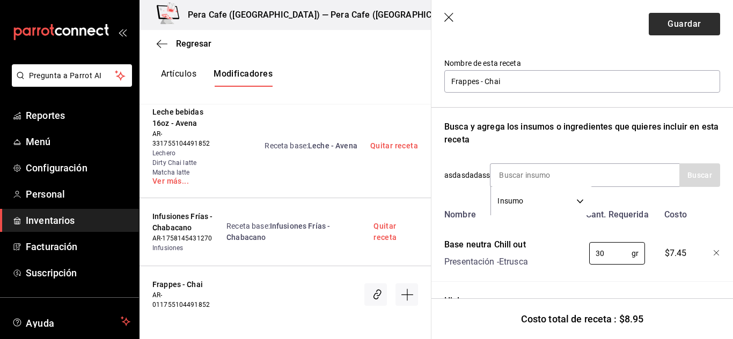
type input "30"
click at [677, 18] on button "Guardar" at bounding box center [683, 24] width 71 height 23
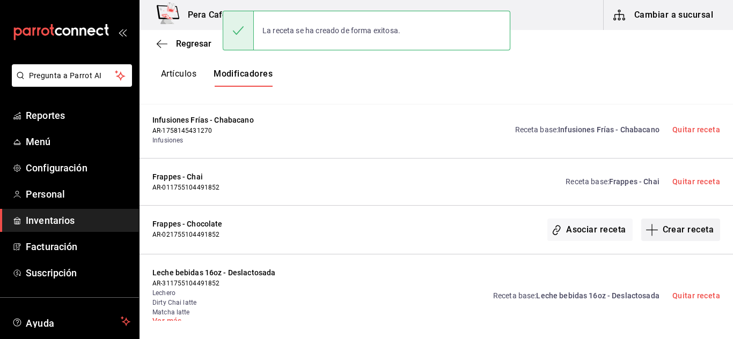
click at [667, 235] on button "Crear receta" at bounding box center [680, 230] width 79 height 23
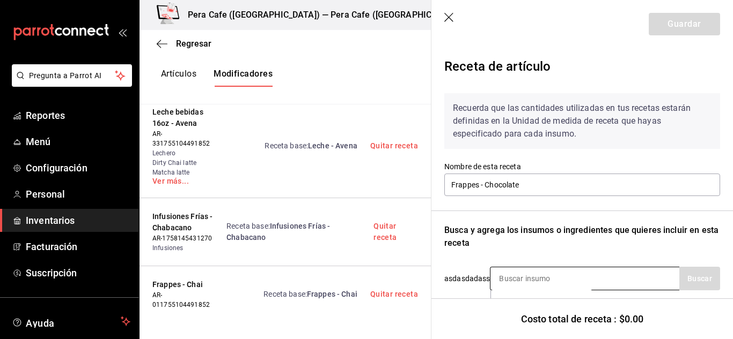
click at [564, 274] on input at bounding box center [543, 279] width 107 height 23
type input "Hielo"
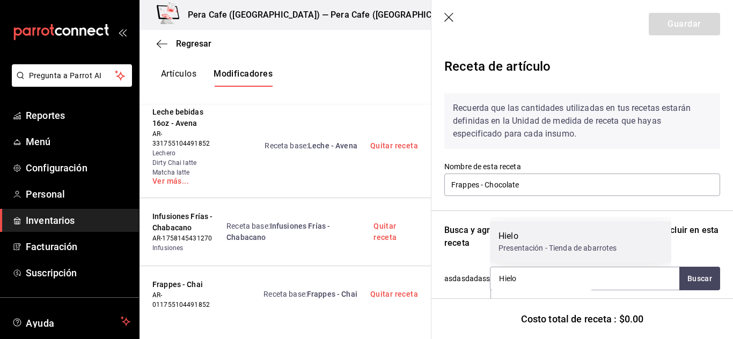
click at [554, 243] on div "Presentación - Tienda de abarrotes" at bounding box center [557, 248] width 118 height 11
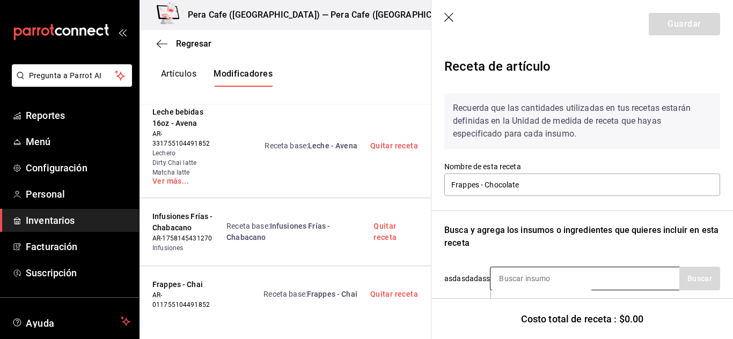
scroll to position [123, 0]
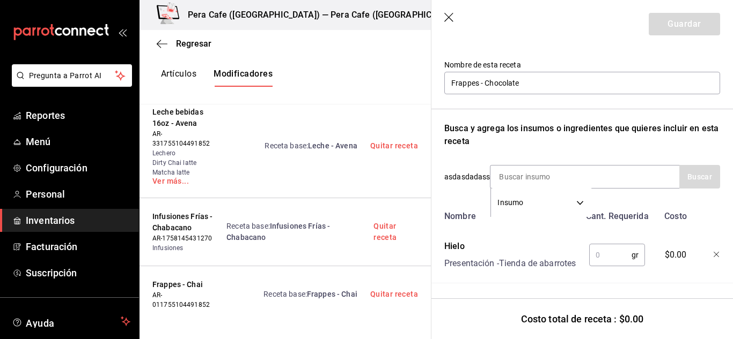
click at [613, 245] on input "text" at bounding box center [610, 255] width 42 height 21
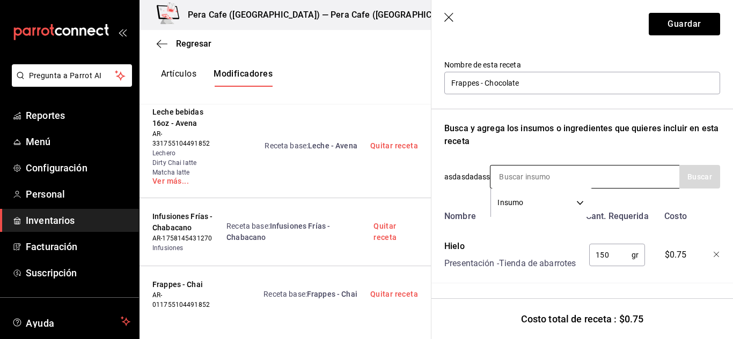
click at [515, 166] on input at bounding box center [543, 177] width 107 height 23
click at [612, 245] on input "150" at bounding box center [610, 255] width 42 height 21
type input "300"
click at [549, 166] on input at bounding box center [543, 177] width 107 height 23
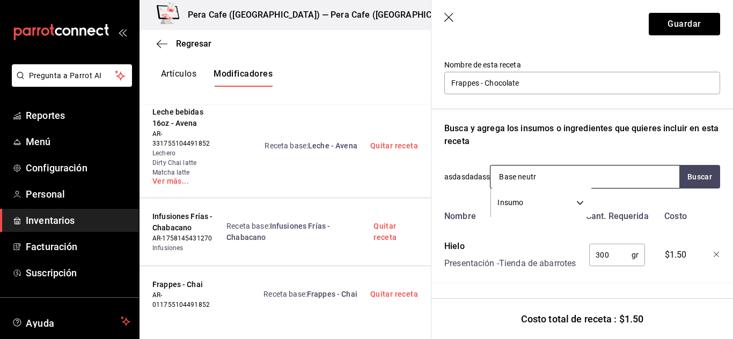
type input "Base neutra"
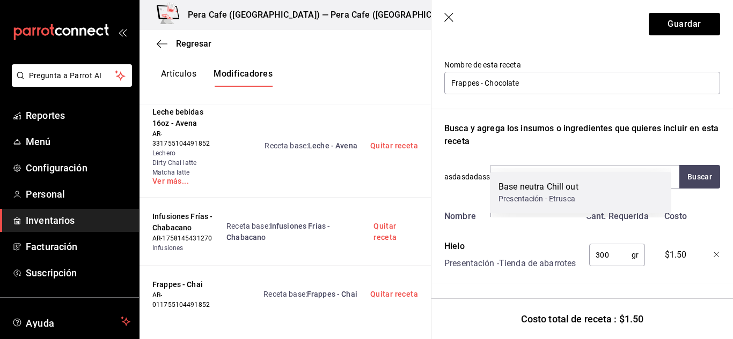
click at [555, 189] on div "Base neutra Chill out" at bounding box center [538, 187] width 80 height 13
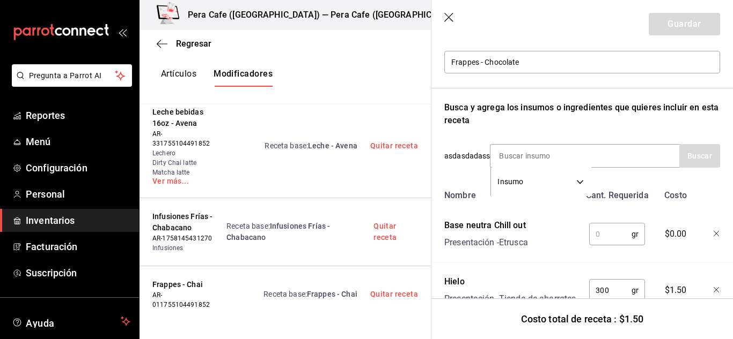
click at [609, 234] on input "text" at bounding box center [610, 234] width 42 height 21
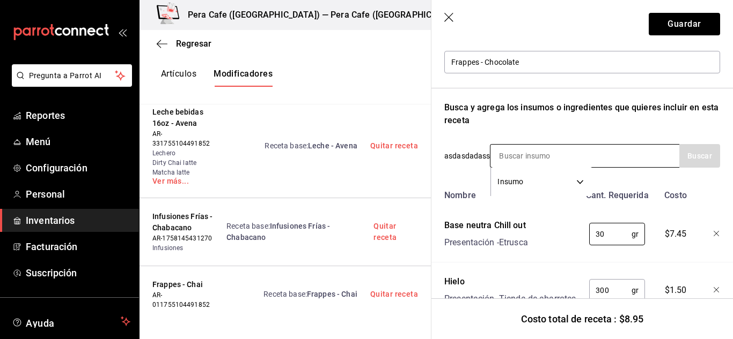
type input "30"
click at [529, 159] on input at bounding box center [543, 156] width 107 height 23
type input "Madrileña"
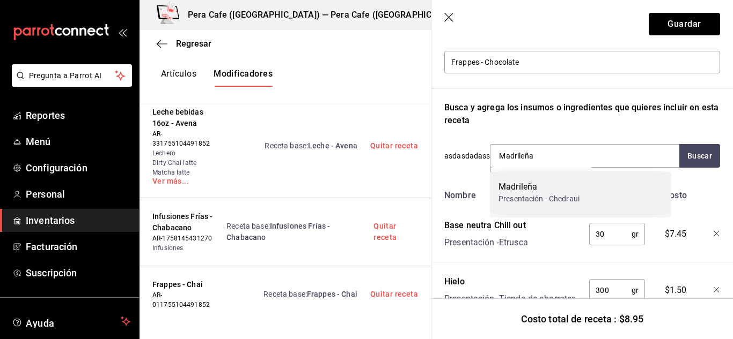
click at [537, 189] on div "Madrileña" at bounding box center [538, 187] width 81 height 13
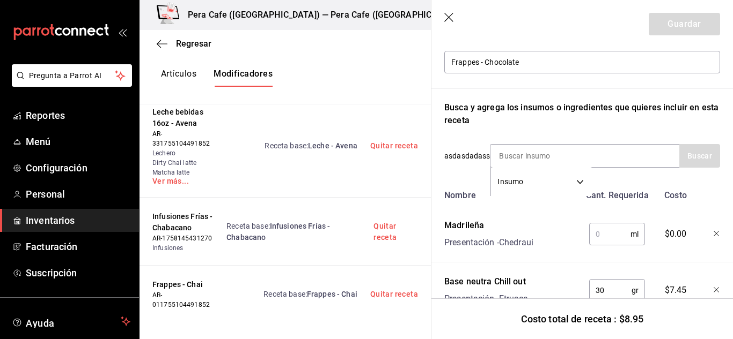
drag, startPoint x: 623, startPoint y: 250, endPoint x: 592, endPoint y: 223, distance: 40.7
click at [594, 224] on div "Nombre Cant. Requerida Costo Madrileña Presentación - Chedraui ml ​ $0.00 Base …" at bounding box center [582, 280] width 276 height 190
click at [595, 232] on input "text" at bounding box center [609, 234] width 41 height 21
type input "30"
click at [695, 26] on button "Guardar" at bounding box center [683, 24] width 71 height 23
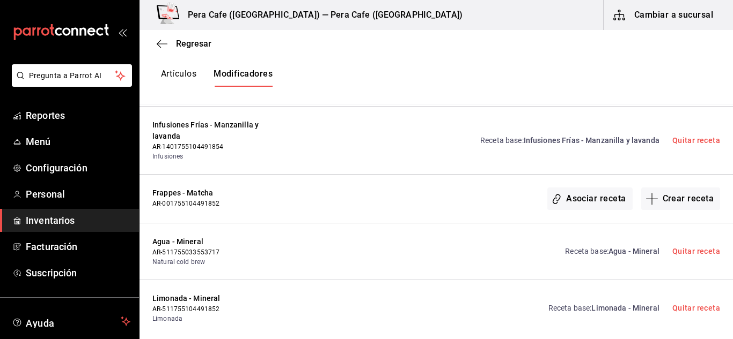
scroll to position [2341, 0]
click at [669, 188] on button "Crear receta" at bounding box center [680, 198] width 79 height 23
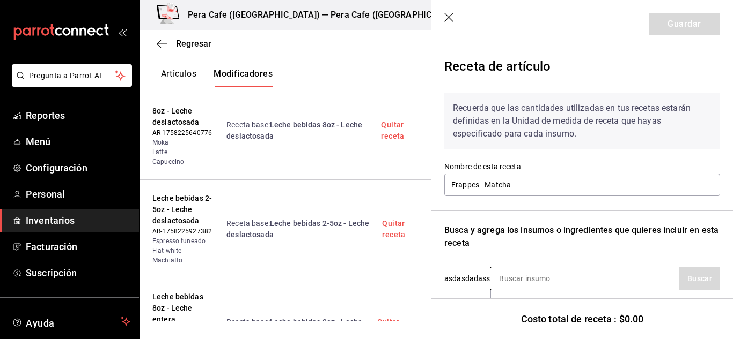
click at [568, 283] on input at bounding box center [543, 279] width 107 height 23
type input "M"
type input "Hielo"
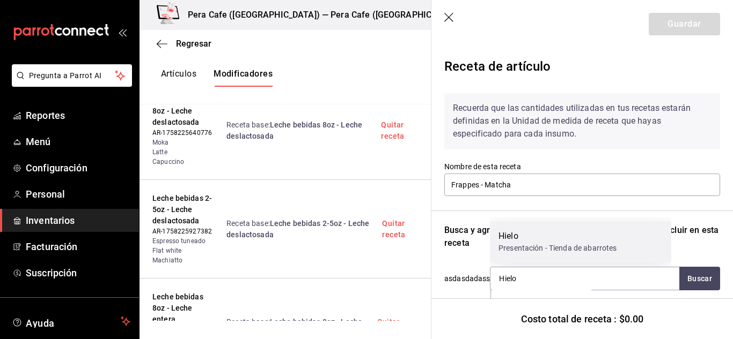
click at [549, 232] on div "Hielo" at bounding box center [557, 236] width 118 height 13
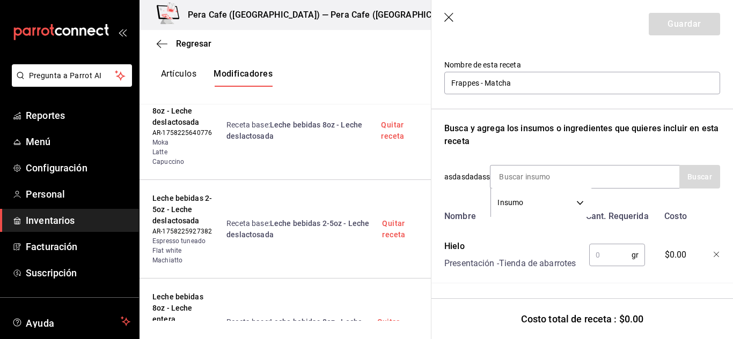
scroll to position [119, 0]
click at [600, 245] on input "text" at bounding box center [610, 255] width 42 height 21
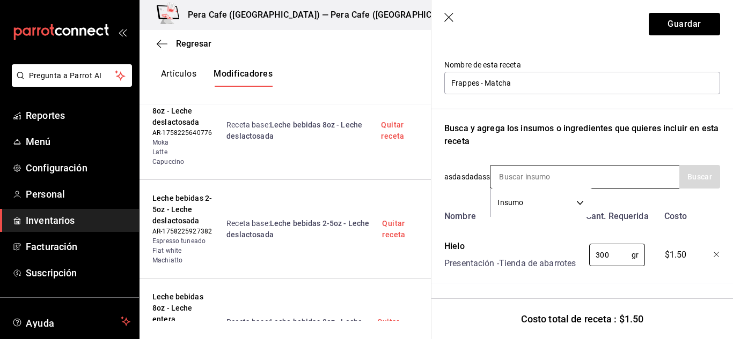
type input "300"
click at [510, 166] on input at bounding box center [543, 177] width 107 height 23
type input "Base"
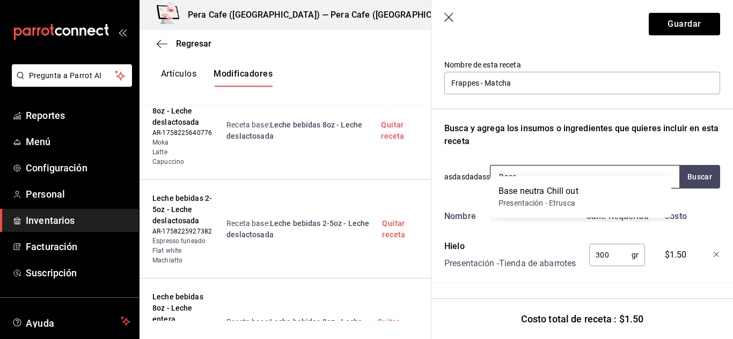
click at [536, 189] on div "Base neutra Chill out" at bounding box center [538, 191] width 80 height 13
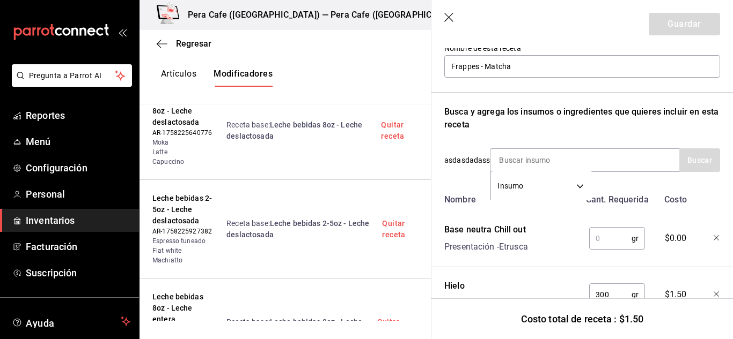
click at [606, 242] on input "text" at bounding box center [610, 238] width 42 height 21
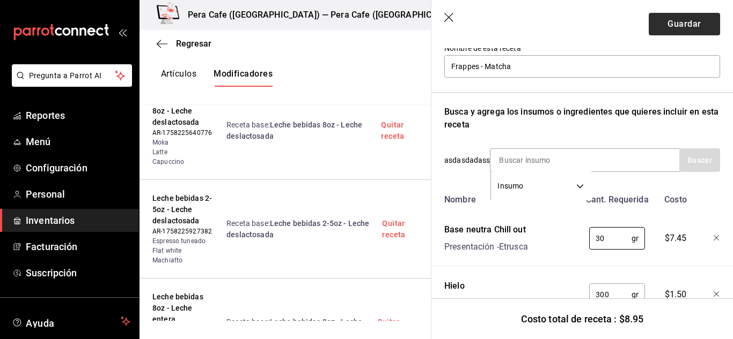
type input "30"
click at [695, 31] on button "Guardar" at bounding box center [683, 24] width 71 height 23
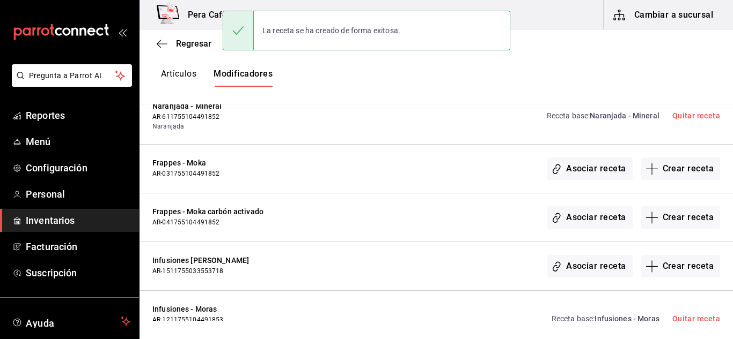
scroll to position [2589, 0]
click at [688, 157] on button "Crear receta" at bounding box center [680, 168] width 79 height 23
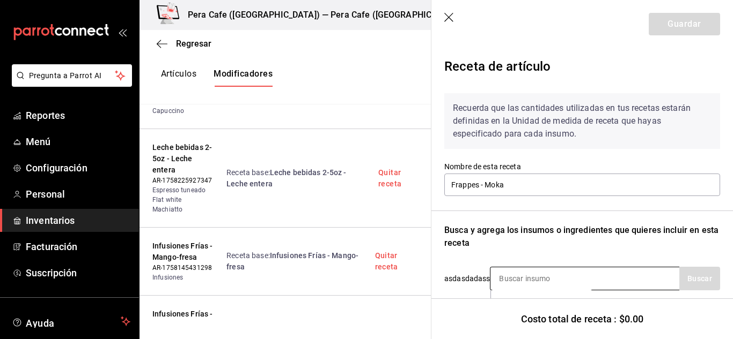
click at [539, 282] on input at bounding box center [543, 279] width 107 height 23
type input "Hielo"
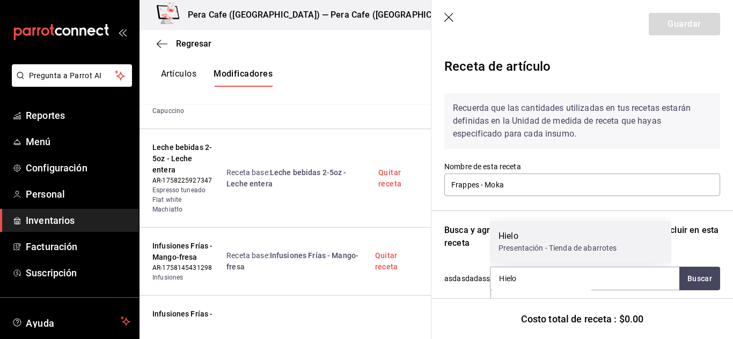
click at [528, 224] on div "Hielo Presentación - Tienda de abarrotes" at bounding box center [580, 241] width 181 height 41
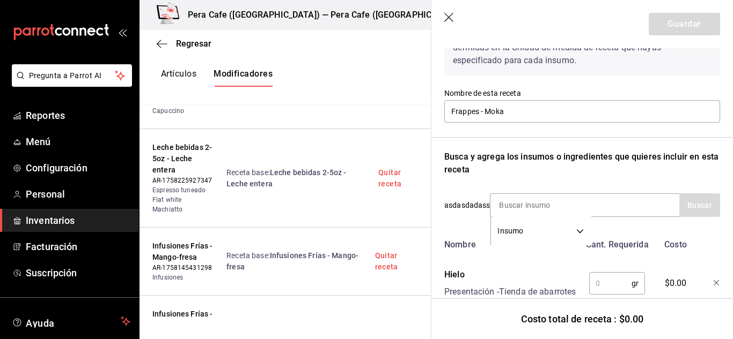
scroll to position [108, 0]
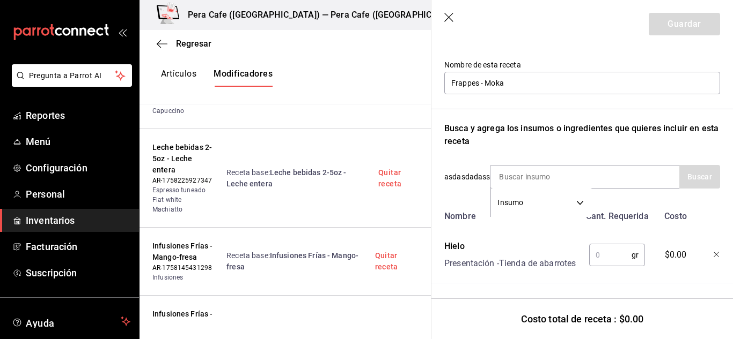
click at [596, 250] on input "text" at bounding box center [610, 255] width 42 height 21
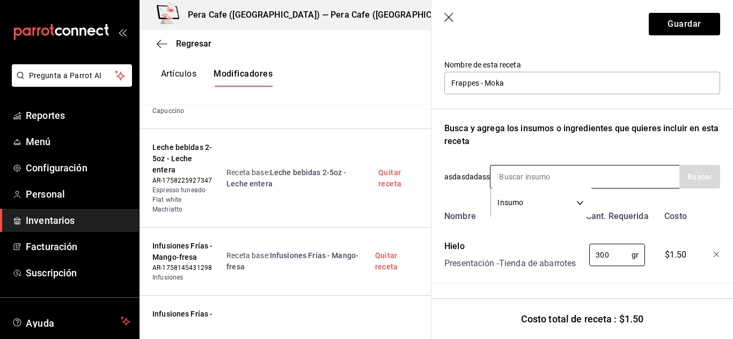
type input "300"
click at [523, 166] on input at bounding box center [543, 177] width 107 height 23
type input "Base neutra"
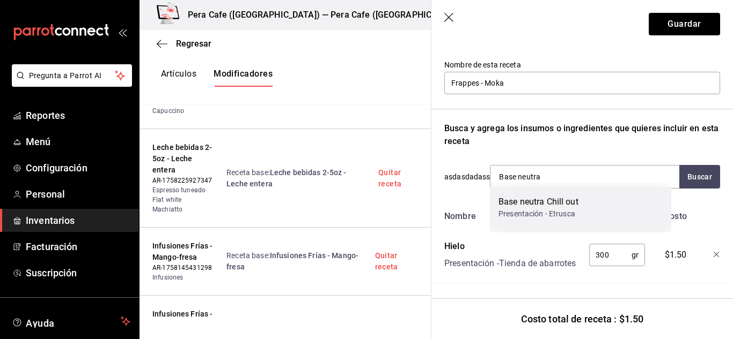
click at [553, 204] on div "Base neutra Chill out" at bounding box center [538, 202] width 80 height 13
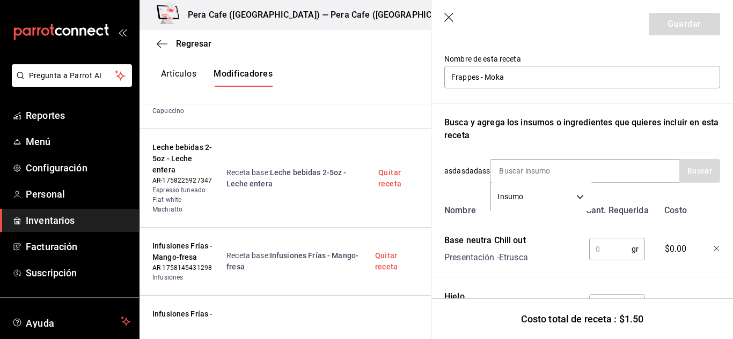
click at [597, 252] on input "text" at bounding box center [610, 249] width 42 height 21
type input "30"
click at [678, 23] on button "Guardar" at bounding box center [683, 24] width 71 height 23
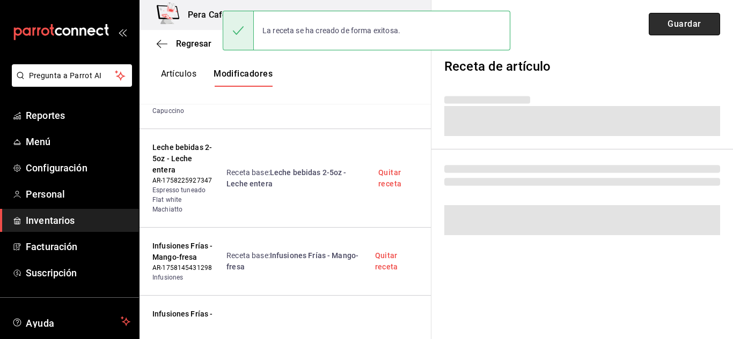
scroll to position [0, 0]
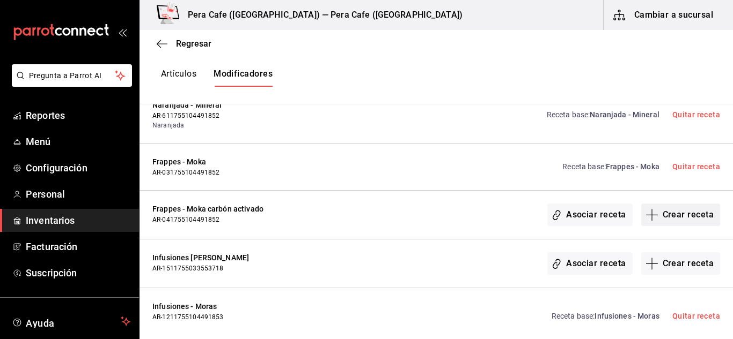
click at [655, 204] on button "Crear receta" at bounding box center [680, 215] width 79 height 23
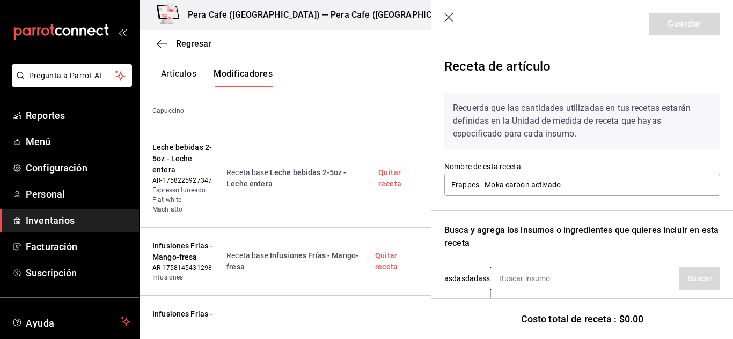
click at [551, 285] on input at bounding box center [543, 279] width 107 height 23
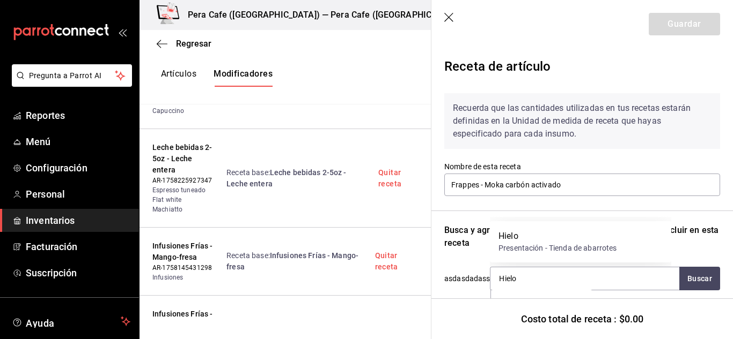
type input "Hielo"
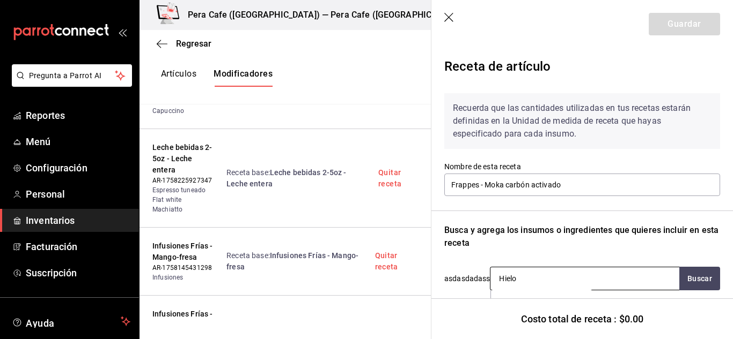
click at [544, 277] on input "Hielo" at bounding box center [543, 279] width 107 height 23
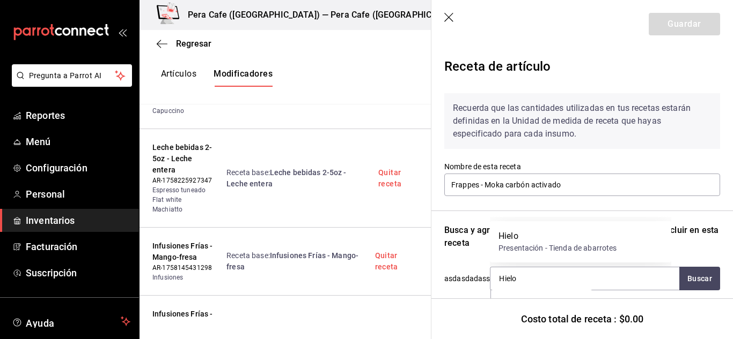
click at [534, 248] on div "Presentación - Tienda de abarrotes" at bounding box center [557, 248] width 118 height 11
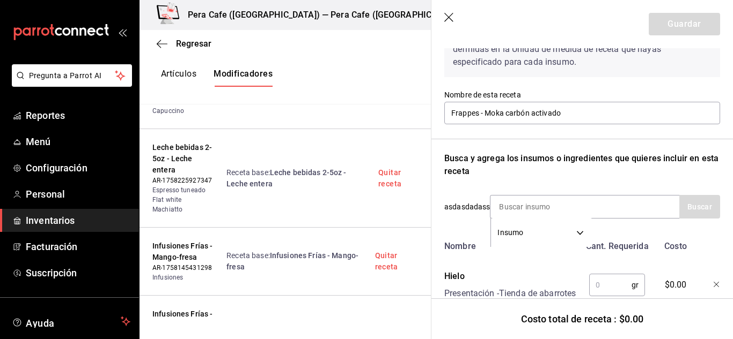
scroll to position [75, 0]
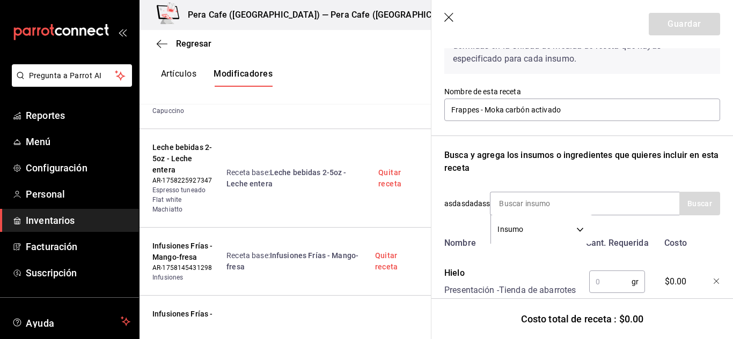
click at [615, 289] on input "text" at bounding box center [610, 281] width 42 height 21
type input "300"
click at [531, 195] on input at bounding box center [543, 204] width 107 height 23
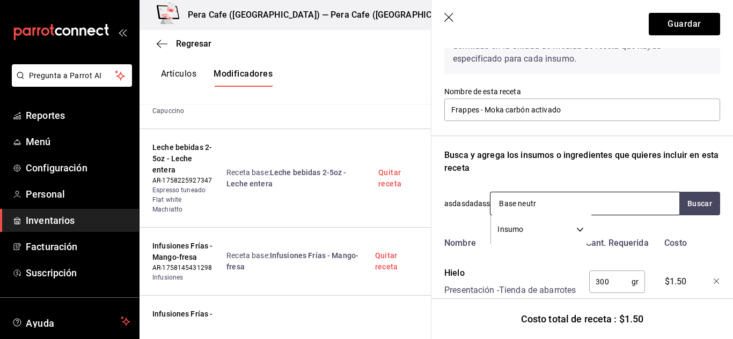
type input "Base neutra"
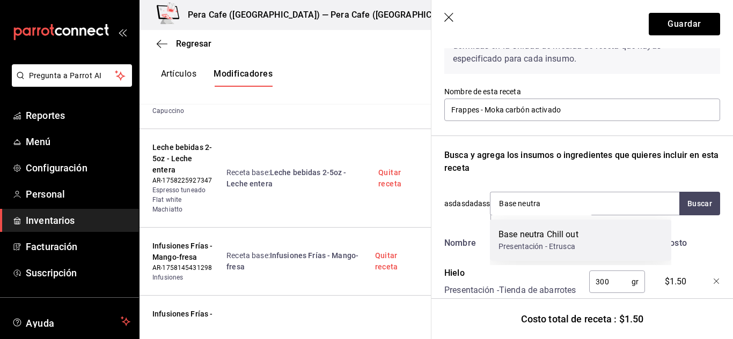
click at [540, 239] on div "Base neutra Chill out" at bounding box center [538, 234] width 80 height 13
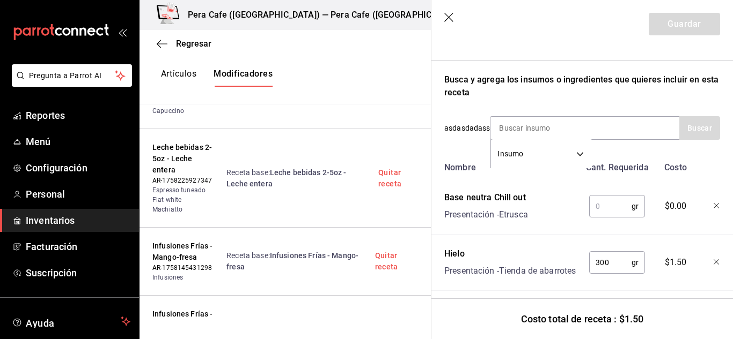
scroll to position [156, 0]
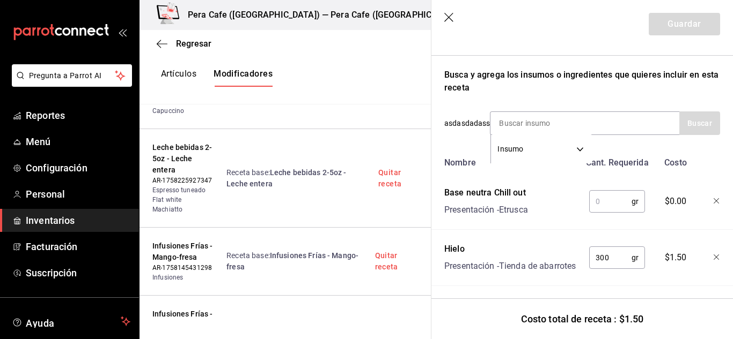
click at [604, 195] on input "text" at bounding box center [610, 201] width 42 height 21
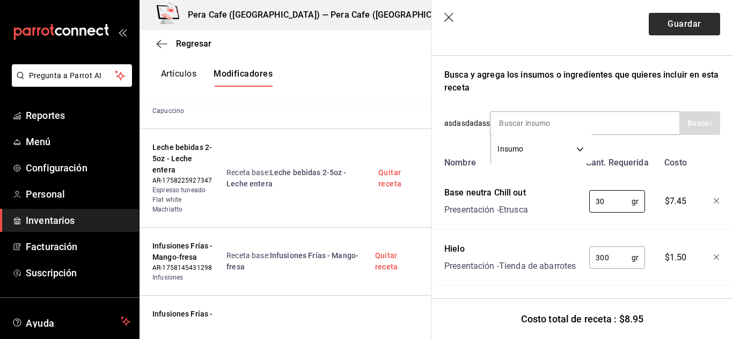
type input "30"
click at [662, 28] on button "Guardar" at bounding box center [683, 24] width 71 height 23
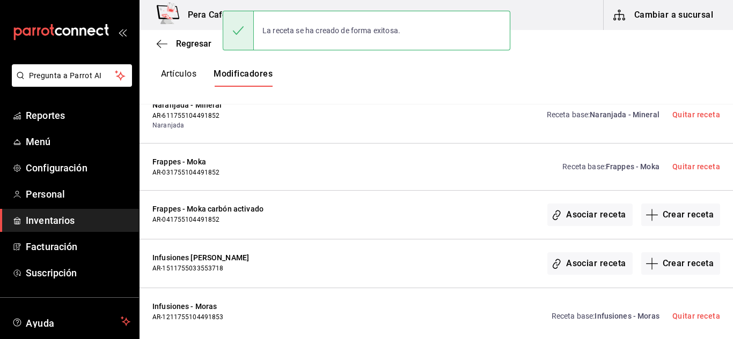
scroll to position [0, 0]
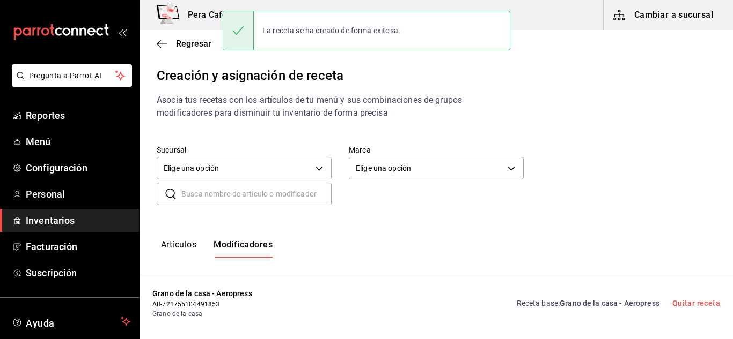
scroll to position [2589, 0]
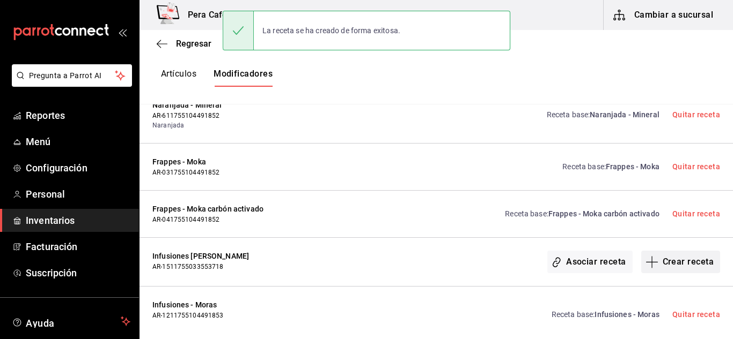
click at [662, 256] on button "Crear receta" at bounding box center [680, 262] width 79 height 23
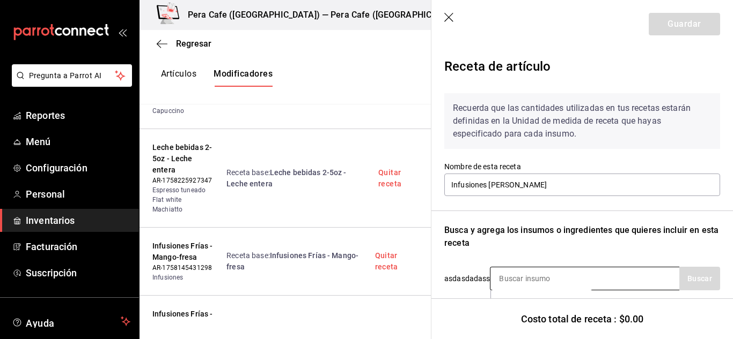
click at [530, 289] on input at bounding box center [543, 279] width 107 height 23
type input "Moras"
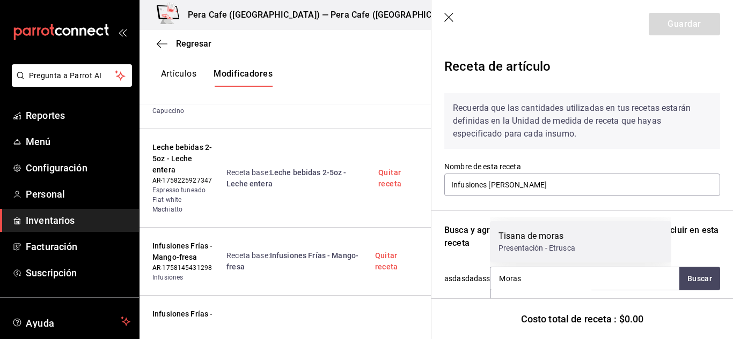
click at [540, 232] on div "Tisana de moras" at bounding box center [536, 236] width 77 height 13
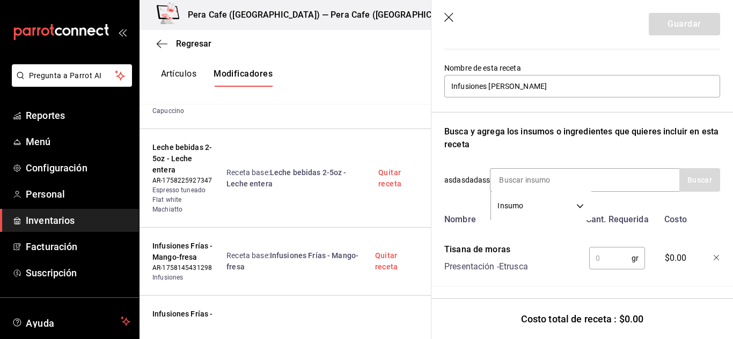
scroll to position [110, 0]
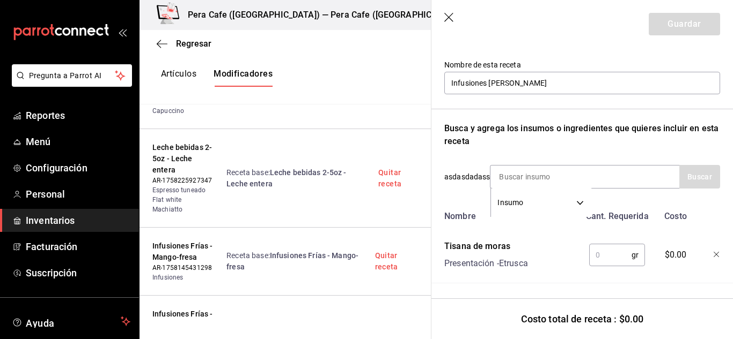
click at [602, 253] on input "text" at bounding box center [610, 255] width 42 height 21
type input "6"
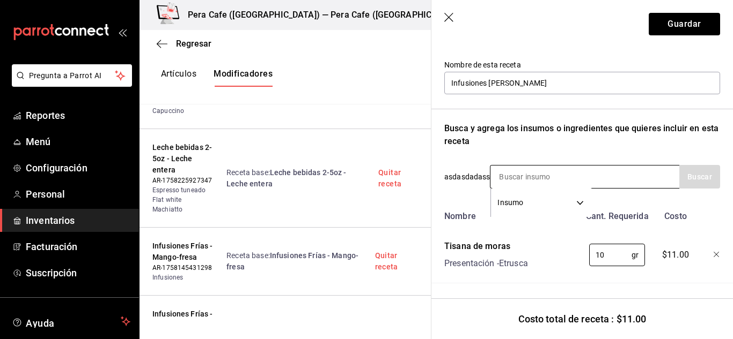
type input "10"
click at [517, 166] on input at bounding box center [543, 177] width 107 height 23
type input "Hielo"
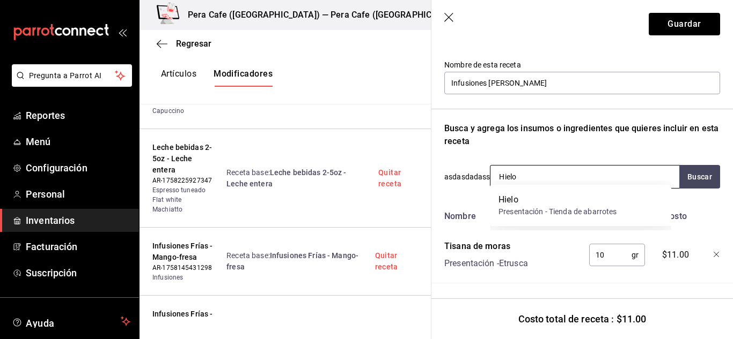
click at [528, 196] on div "Hielo" at bounding box center [557, 200] width 118 height 13
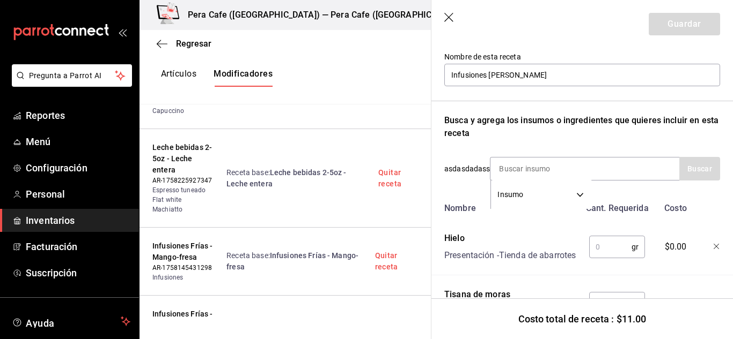
click at [606, 253] on input "text" at bounding box center [610, 247] width 42 height 21
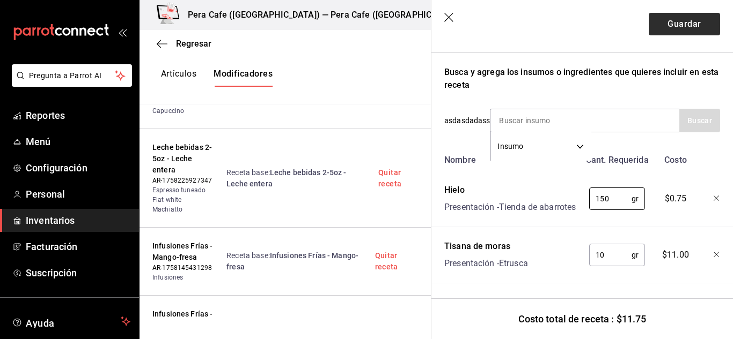
type input "150"
click at [694, 33] on button "Guardar" at bounding box center [683, 24] width 71 height 23
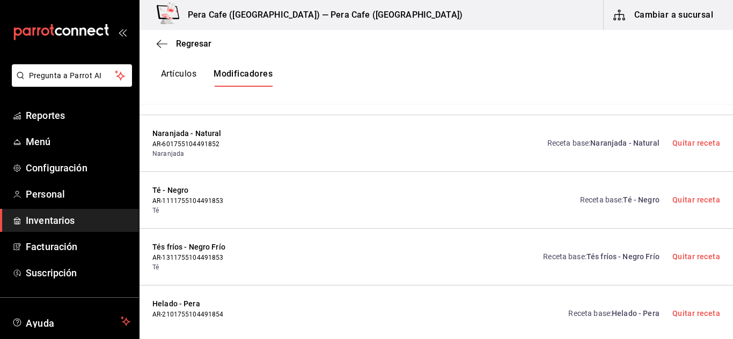
scroll to position [2986, 0]
click at [601, 196] on link "Receta base : Té - Negro" at bounding box center [619, 201] width 79 height 11
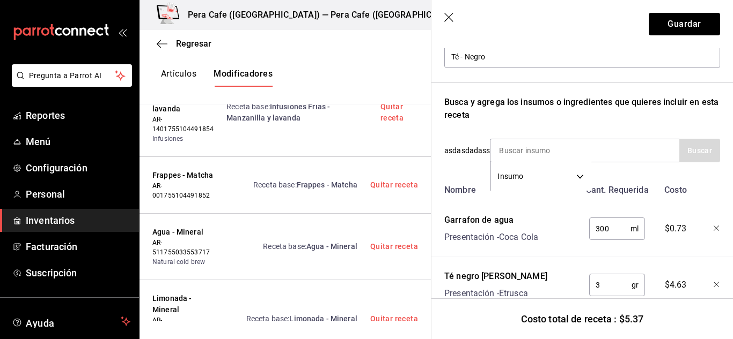
scroll to position [166, 0]
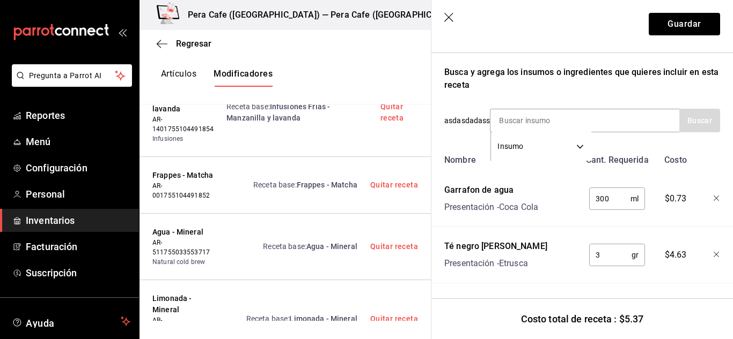
click at [713, 196] on icon "button" at bounding box center [716, 199] width 6 height 6
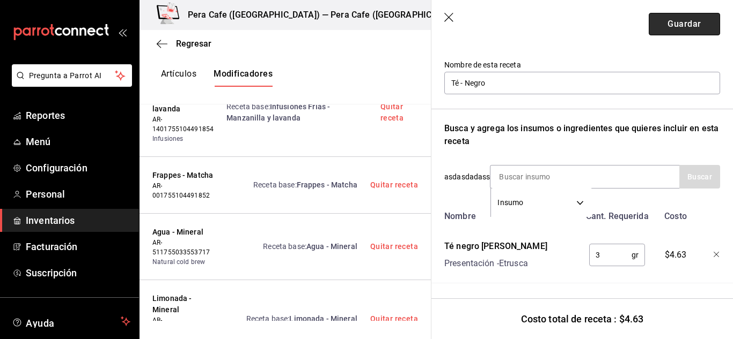
click at [667, 21] on button "Guardar" at bounding box center [683, 24] width 71 height 23
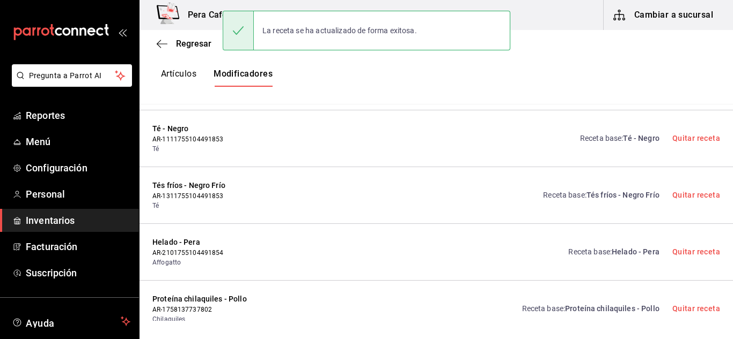
scroll to position [3050, 0]
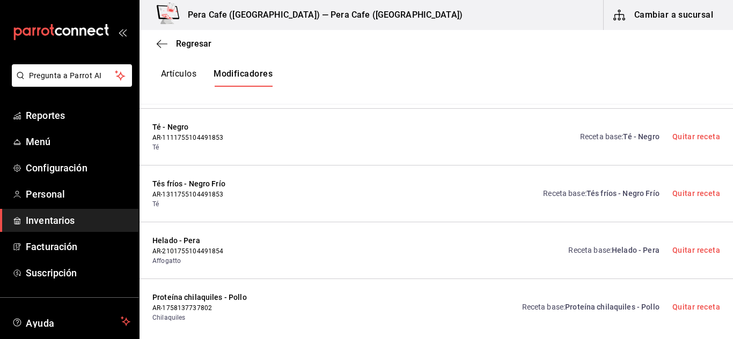
click at [587, 189] on span "Tés fríos - Negro Frío" at bounding box center [622, 193] width 73 height 9
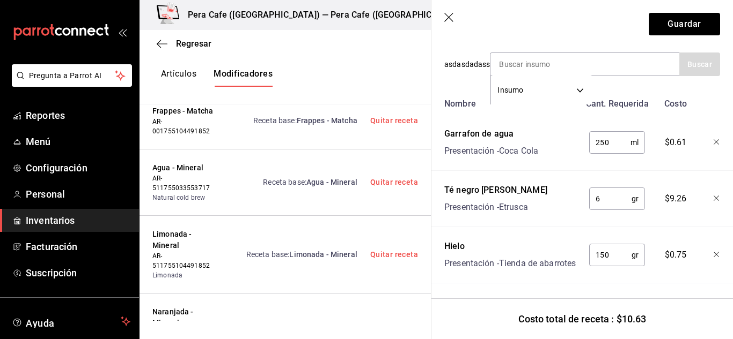
scroll to position [231, 0]
click at [713, 139] on icon "button" at bounding box center [716, 142] width 6 height 6
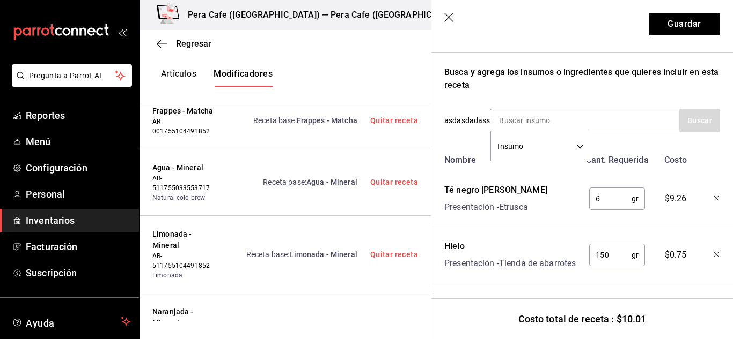
scroll to position [179, 0]
click at [674, 26] on button "Guardar" at bounding box center [683, 24] width 71 height 23
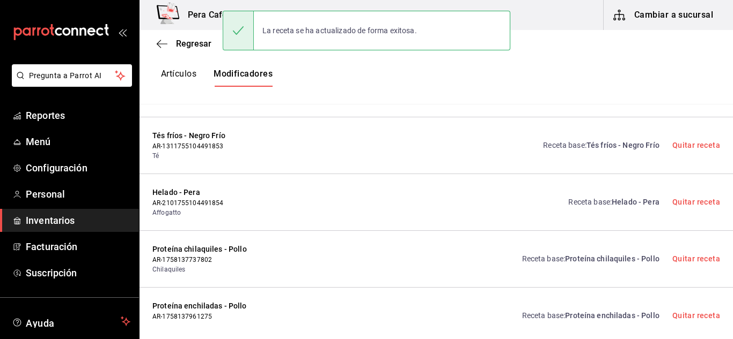
scroll to position [3101, 0]
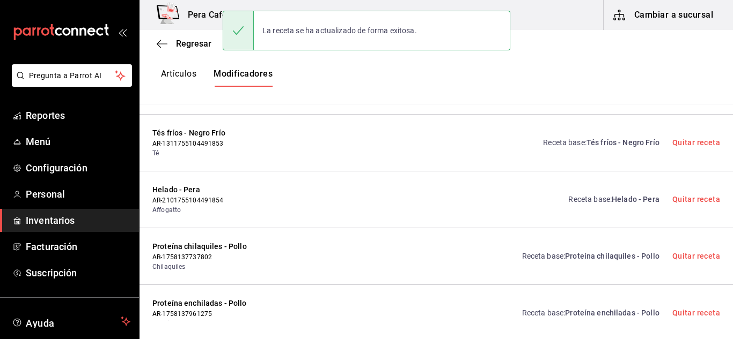
click at [611, 195] on span "Helado - Pera" at bounding box center [635, 199] width 48 height 9
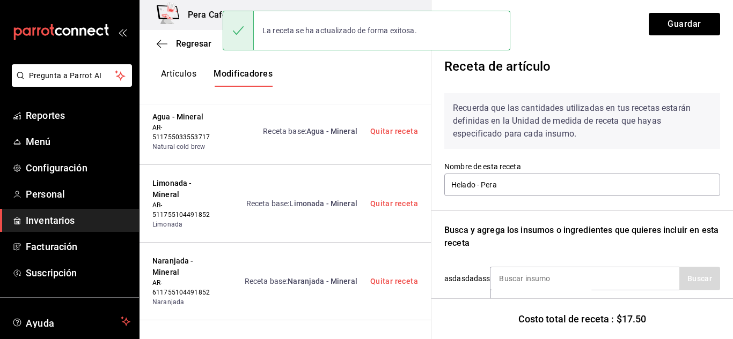
scroll to position [110, 0]
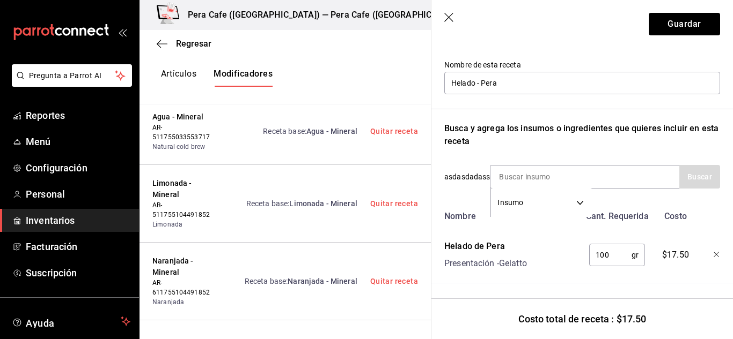
click at [610, 236] on div "100 gr ​" at bounding box center [615, 253] width 70 height 34
click at [610, 249] on input "100" at bounding box center [610, 255] width 42 height 21
type input "1"
click at [618, 248] on input "200" at bounding box center [610, 255] width 42 height 21
type input "2"
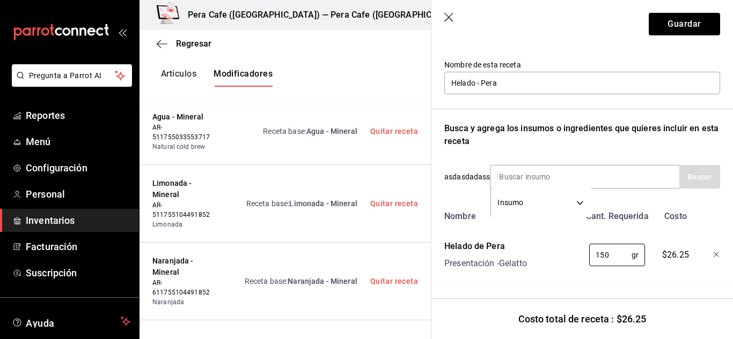
type input "150"
click at [687, 35] on header "Guardar" at bounding box center [581, 24] width 301 height 48
click at [685, 33] on button "Guardar" at bounding box center [683, 24] width 71 height 23
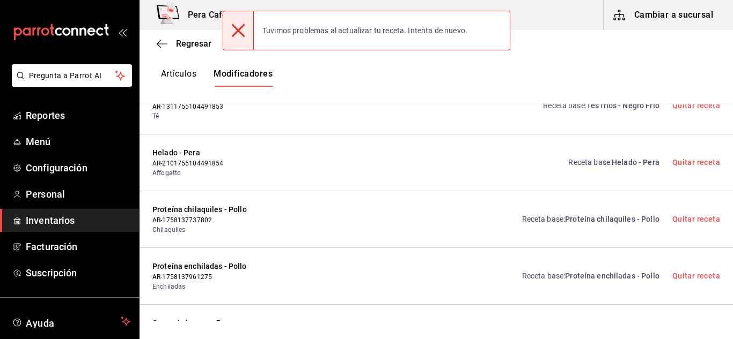
scroll to position [3140, 0]
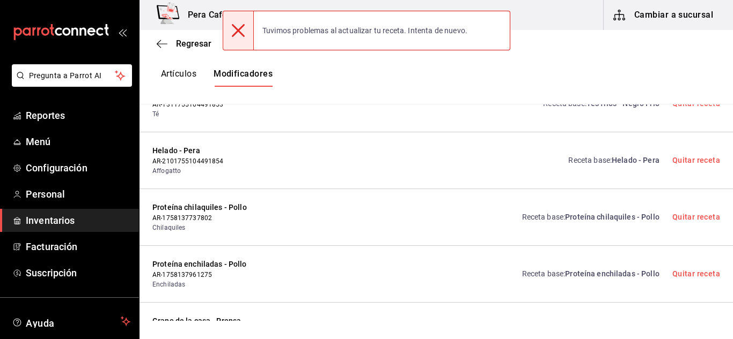
click at [603, 213] on span "Proteína chilaquiles - Pollo" at bounding box center [612, 217] width 94 height 9
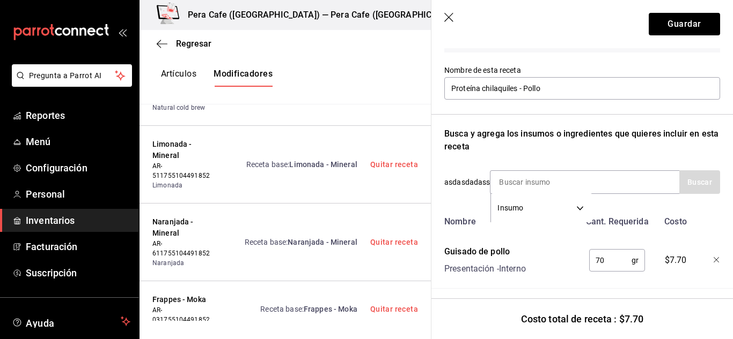
scroll to position [110, 0]
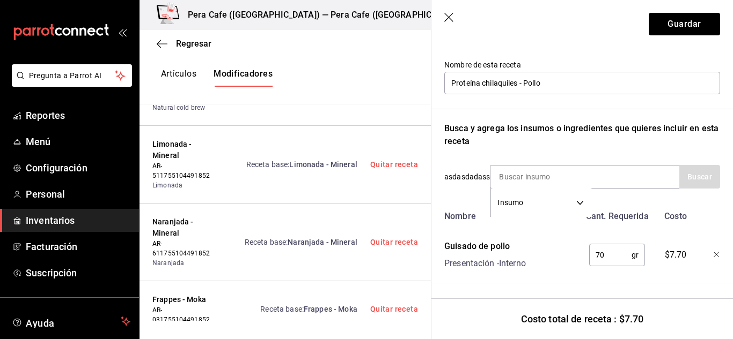
click at [450, 18] on icon "button" at bounding box center [449, 18] width 11 height 11
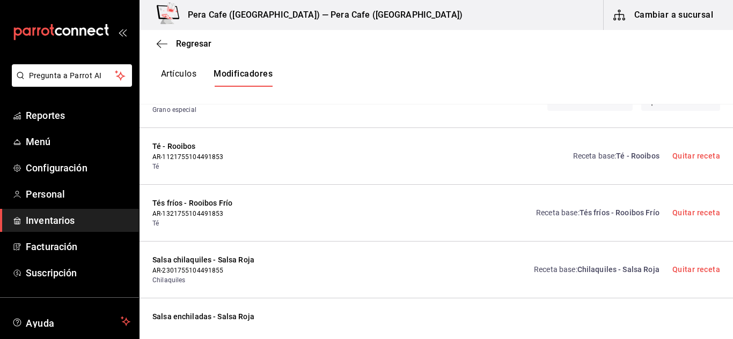
scroll to position [3429, 0]
click at [629, 151] on span "Té - Rooibos" at bounding box center [637, 155] width 43 height 9
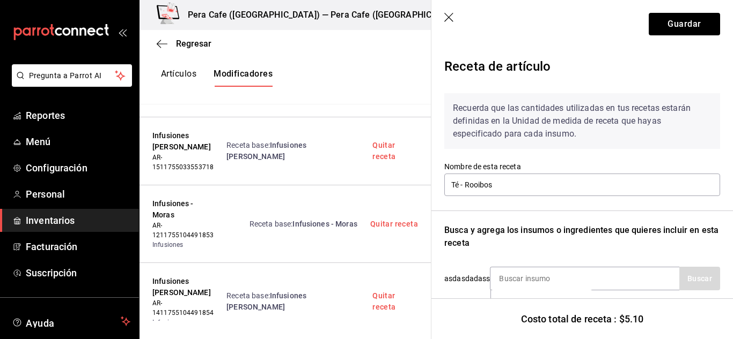
scroll to position [166, 0]
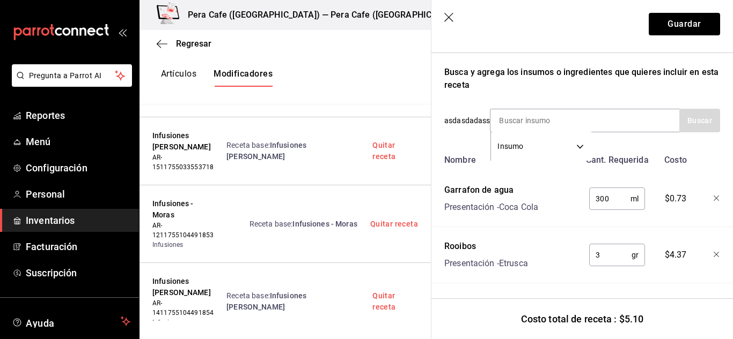
click at [713, 196] on icon "button" at bounding box center [716, 199] width 6 height 6
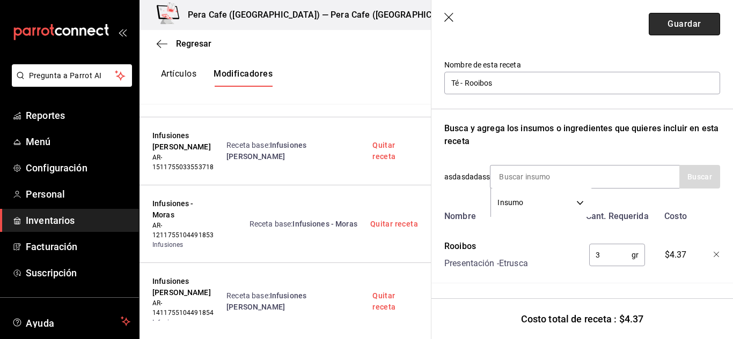
click at [661, 16] on button "Guardar" at bounding box center [683, 24] width 71 height 23
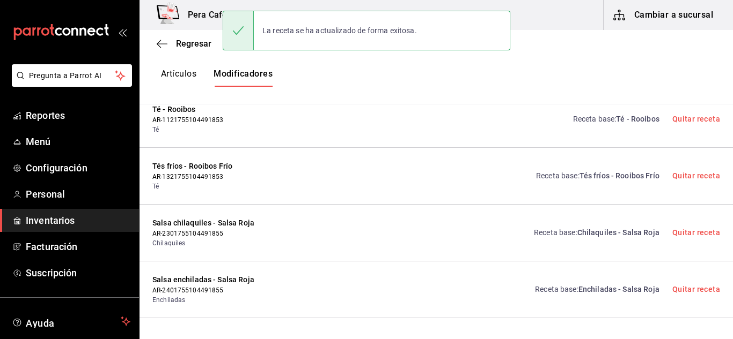
scroll to position [3467, 0]
click at [608, 171] on span "Tés fríos - Rooibos Frío" at bounding box center [619, 175] width 80 height 9
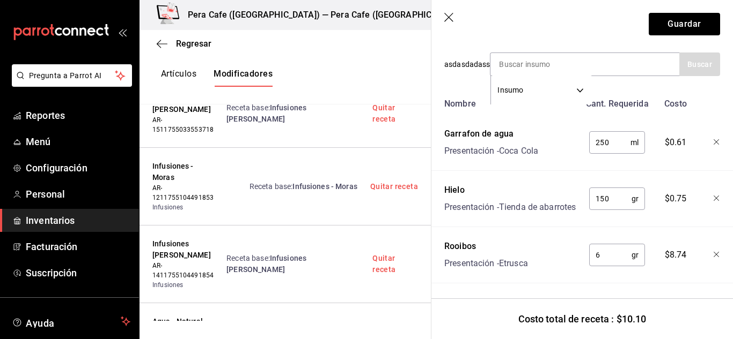
click at [713, 139] on icon "button" at bounding box center [716, 142] width 6 height 6
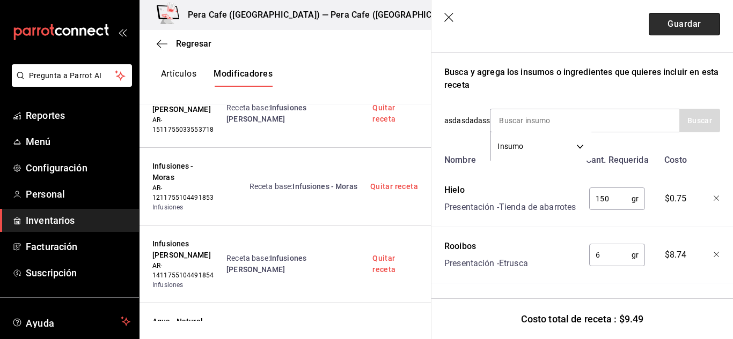
click at [674, 29] on button "Guardar" at bounding box center [683, 24] width 71 height 23
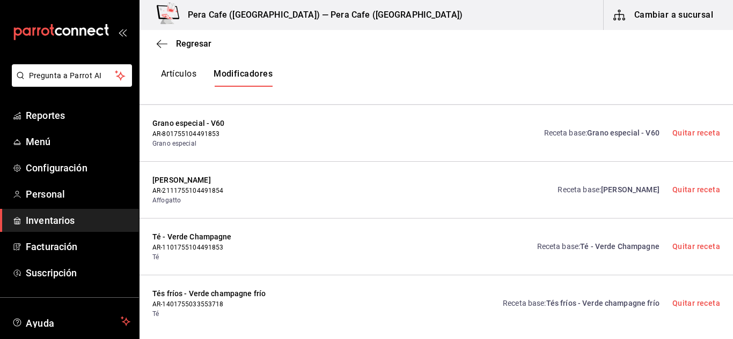
scroll to position [4122, 0]
click at [611, 186] on span "[PERSON_NAME]" at bounding box center [630, 190] width 58 height 9
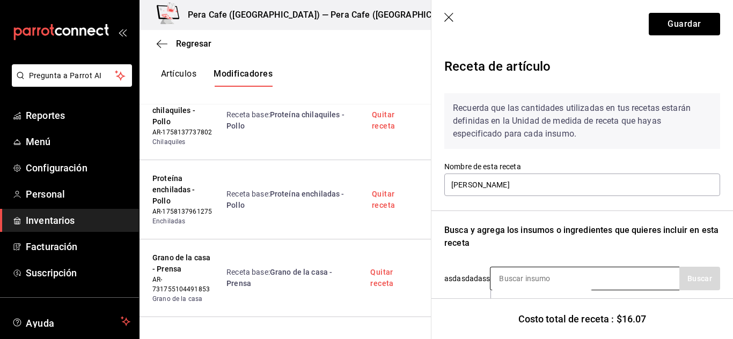
scroll to position [110, 0]
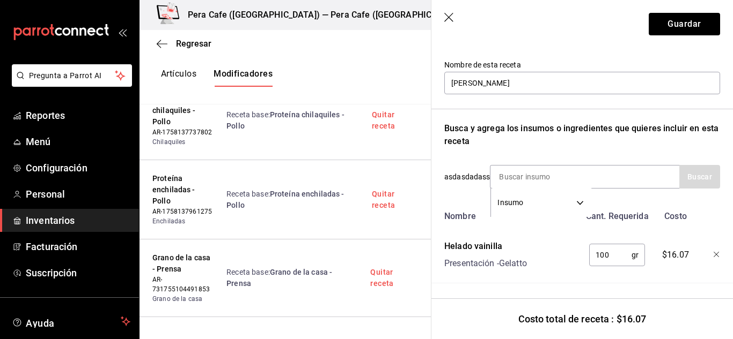
click at [614, 247] on input "100" at bounding box center [610, 255] width 42 height 21
type input "150"
click at [670, 27] on button "Guardar" at bounding box center [683, 24] width 71 height 23
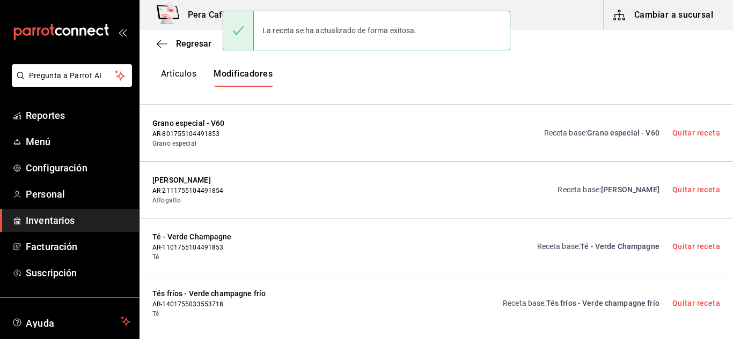
scroll to position [0, 0]
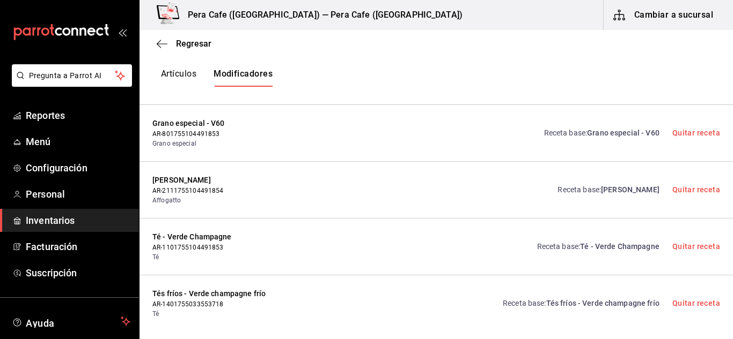
click at [481, 182] on div "Receta base : Helado - Vainilla Quitar receta" at bounding box center [501, 190] width 437 height 31
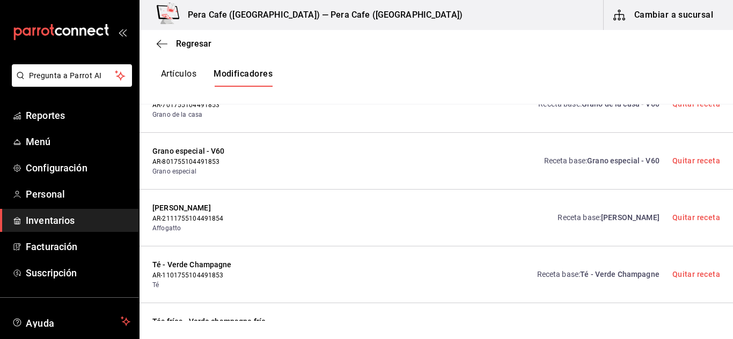
scroll to position [4122, 0]
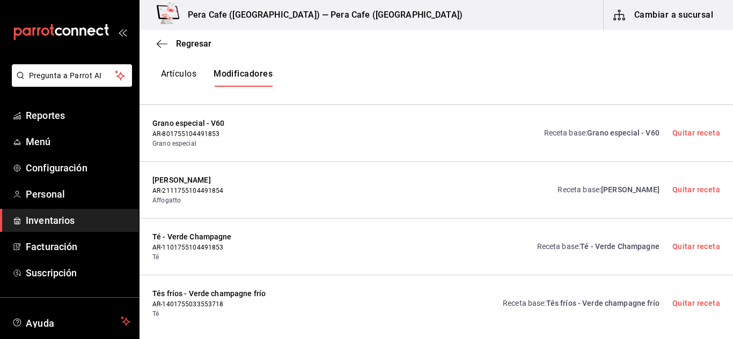
click at [596, 242] on span "Té - Verde Champagne" at bounding box center [619, 246] width 79 height 9
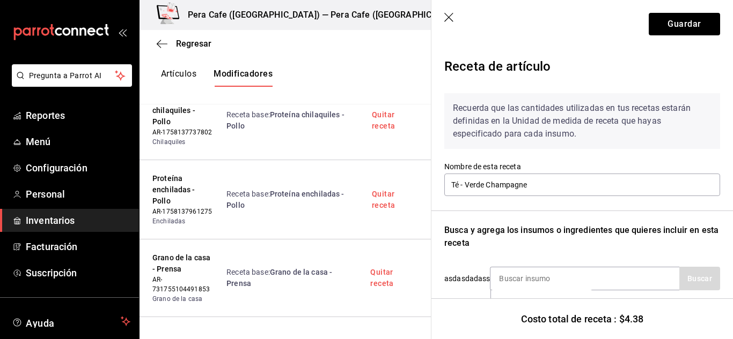
scroll to position [110, 0]
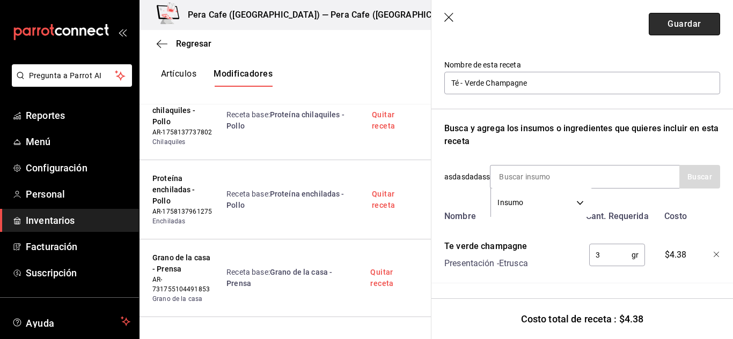
click at [692, 20] on button "Guardar" at bounding box center [683, 24] width 71 height 23
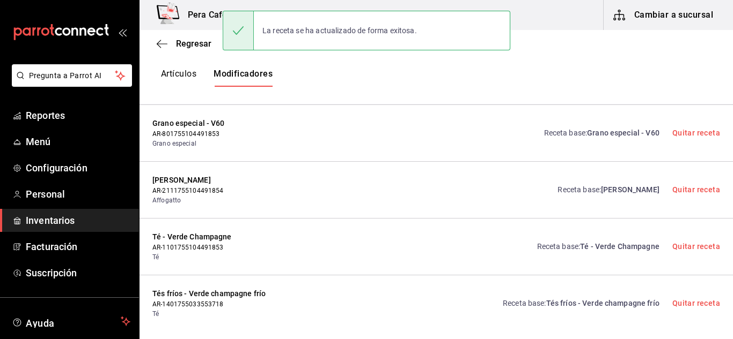
scroll to position [0, 0]
click at [585, 298] on link "Receta base : Tés fríos - Verde champagne frío" at bounding box center [581, 303] width 157 height 11
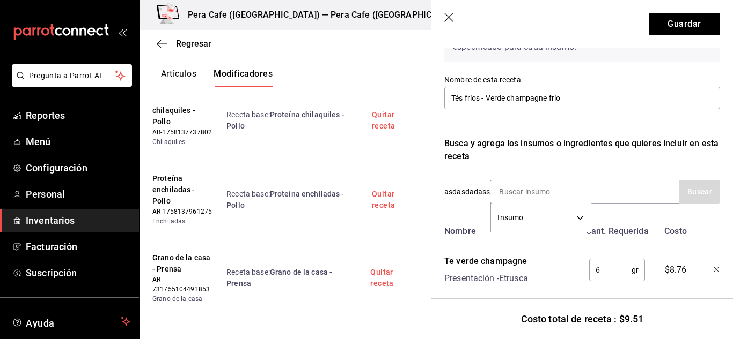
scroll to position [179, 0]
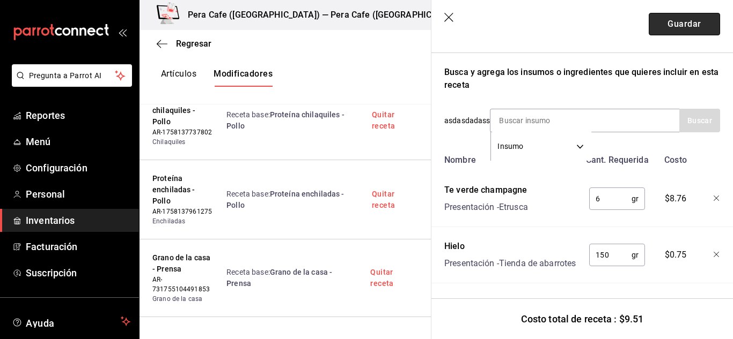
click at [681, 19] on button "Guardar" at bounding box center [683, 24] width 71 height 23
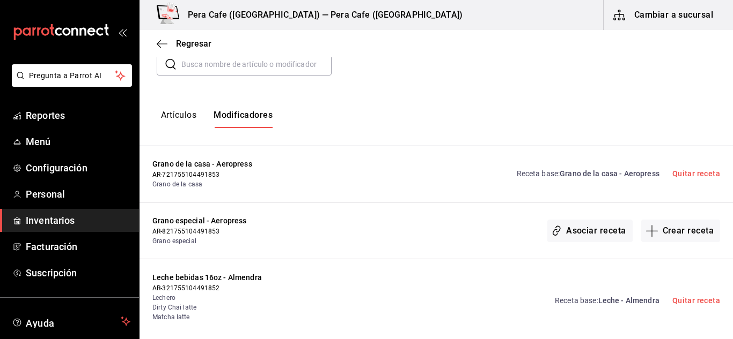
scroll to position [130, 0]
click at [182, 117] on button "Artículos" at bounding box center [178, 118] width 35 height 18
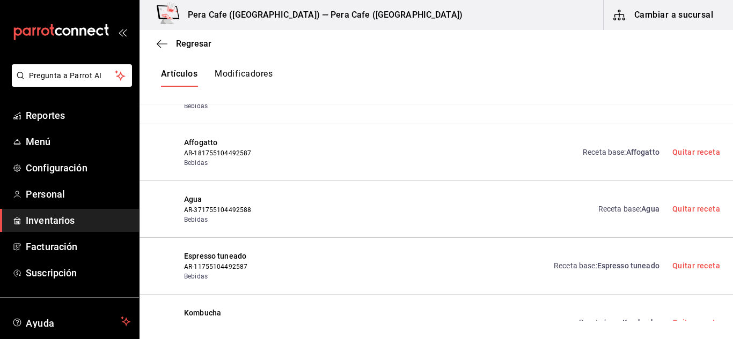
scroll to position [258, 0]
click at [617, 151] on link "Receta base : Affogatto" at bounding box center [620, 151] width 77 height 11
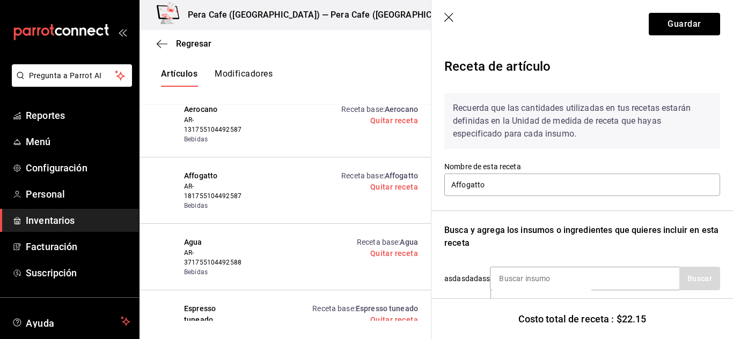
scroll to position [166, 0]
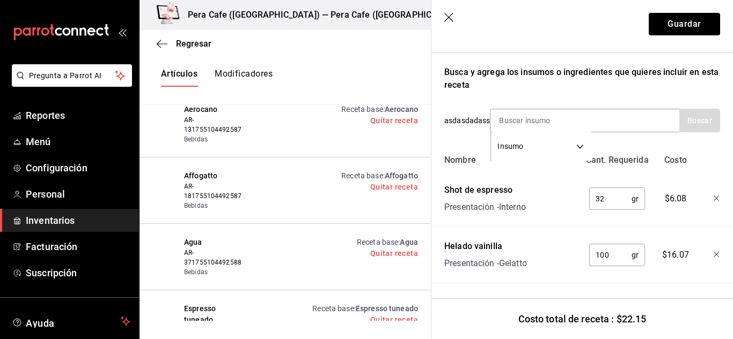
click at [447, 19] on icon "button" at bounding box center [449, 18] width 11 height 11
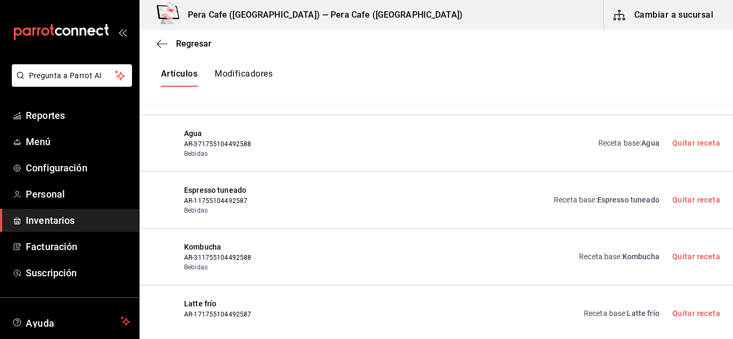
scroll to position [326, 0]
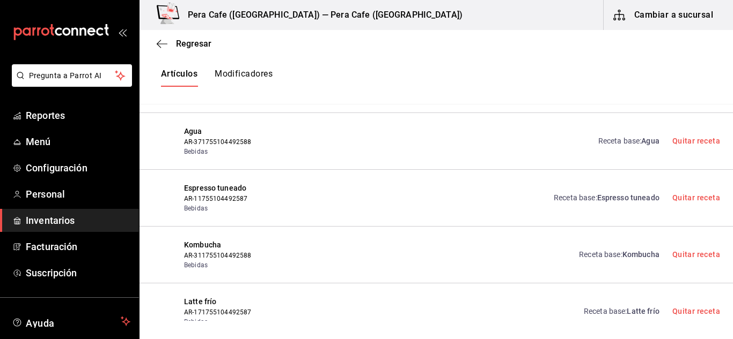
click at [618, 145] on link "Receta base : Agua" at bounding box center [628, 141] width 61 height 11
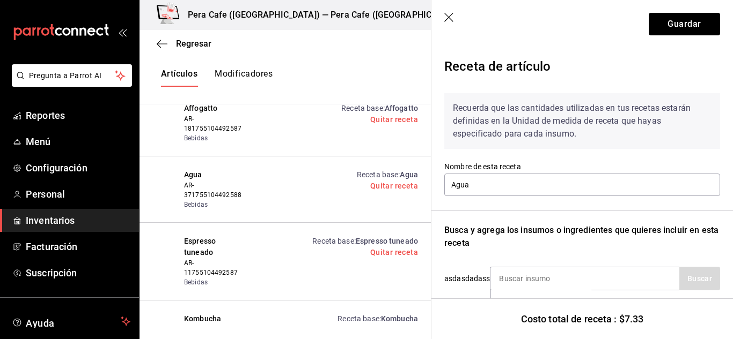
scroll to position [110, 0]
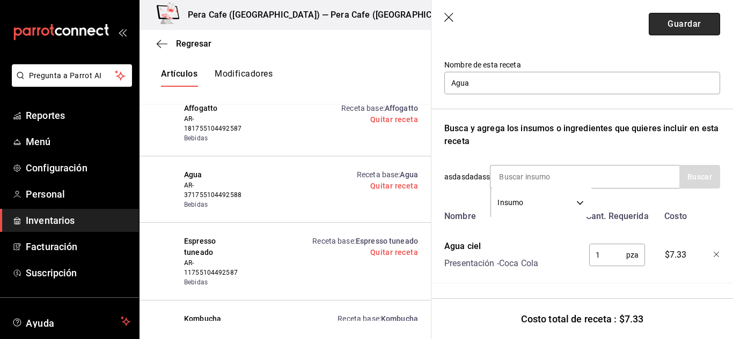
click at [663, 28] on button "Guardar" at bounding box center [683, 24] width 71 height 23
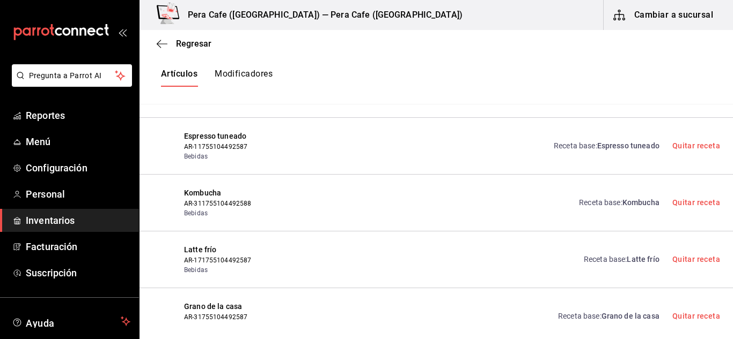
scroll to position [380, 0]
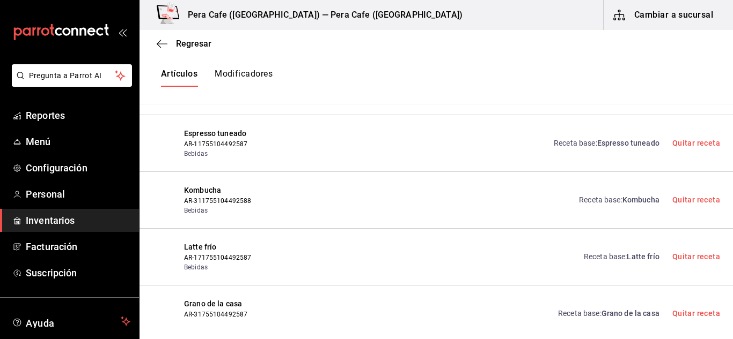
click at [612, 150] on div "Receta base : Espresso tuneado Quitar receta" at bounding box center [630, 143] width 179 height 31
click at [598, 141] on span "Espresso tuneado" at bounding box center [628, 143] width 62 height 9
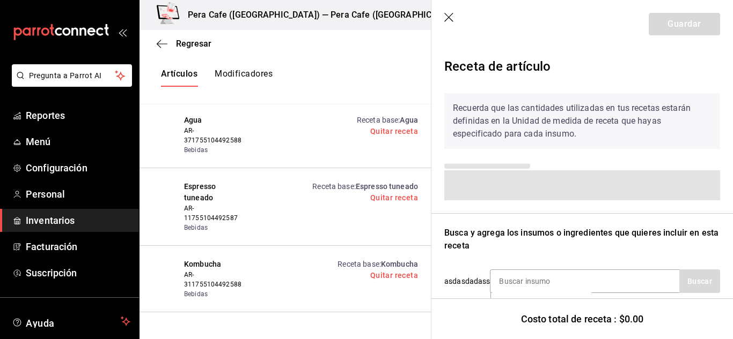
click at [598, 141] on div "Recuerda que las cantidades utilizadas en tus recetas estarán definidas en la U…" at bounding box center [582, 121] width 276 height 56
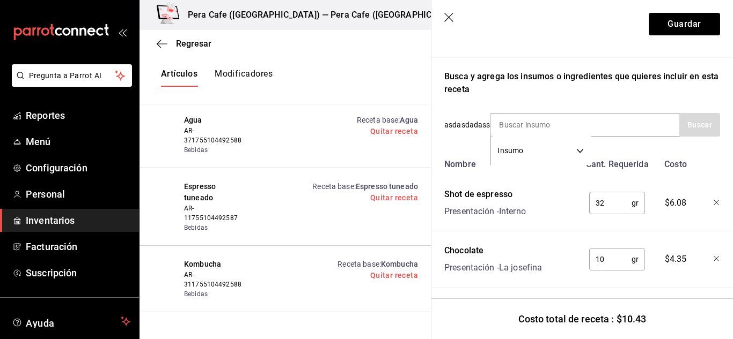
scroll to position [166, 0]
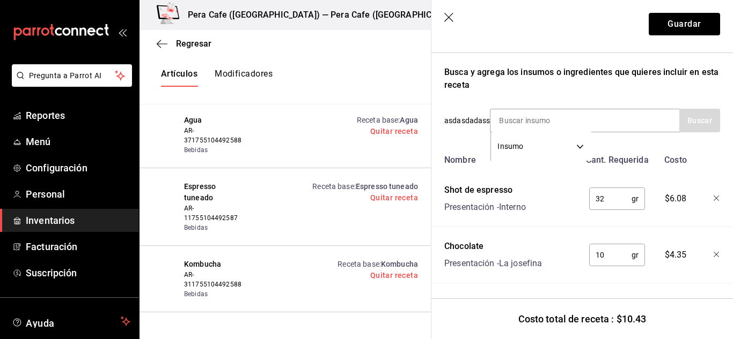
click at [451, 17] on icon "button" at bounding box center [449, 18] width 11 height 11
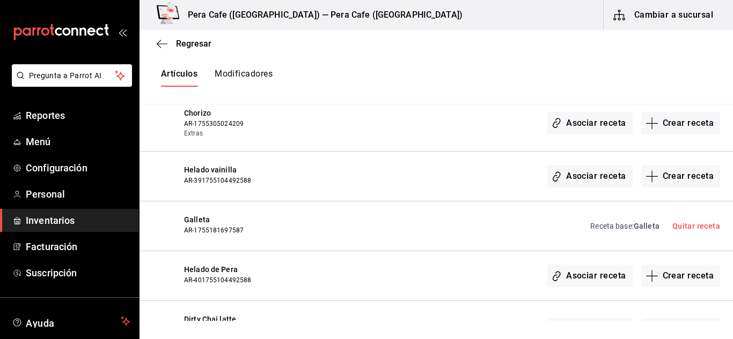
scroll to position [1471, 0]
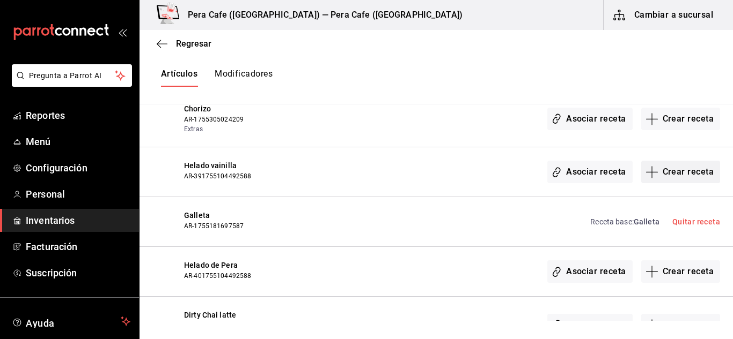
click at [655, 173] on button "Crear receta" at bounding box center [680, 172] width 79 height 23
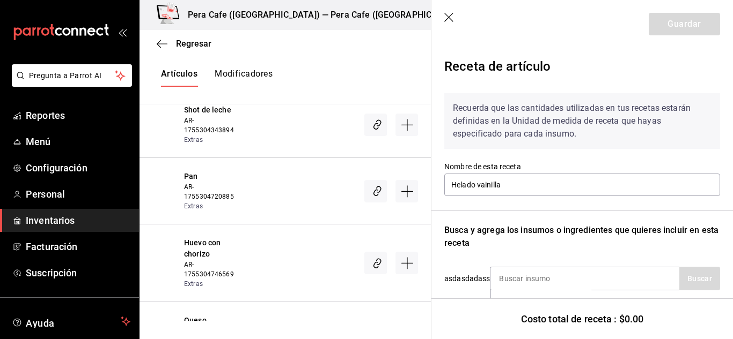
scroll to position [119, 0]
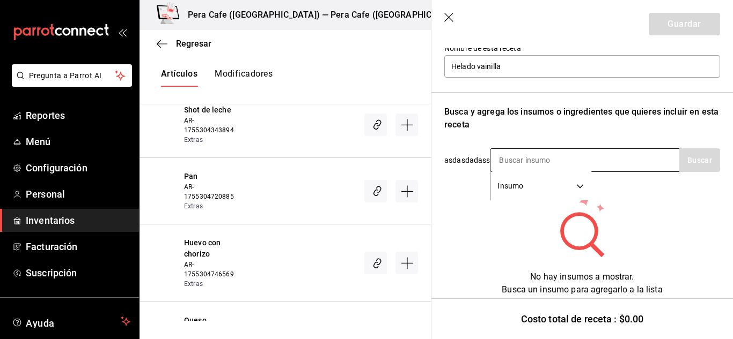
click at [532, 161] on input at bounding box center [543, 160] width 107 height 23
type input "helado"
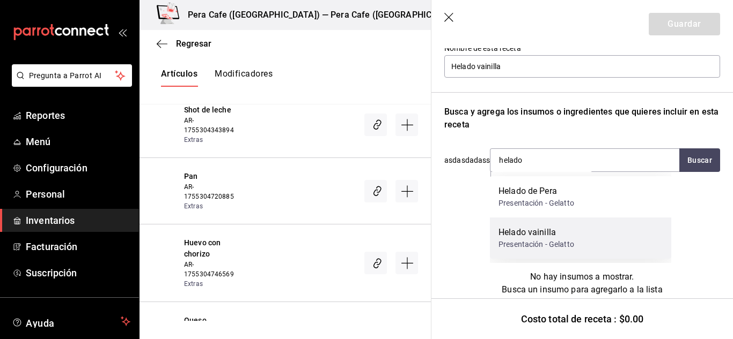
click at [541, 234] on div "Helado vainilla" at bounding box center [536, 232] width 76 height 13
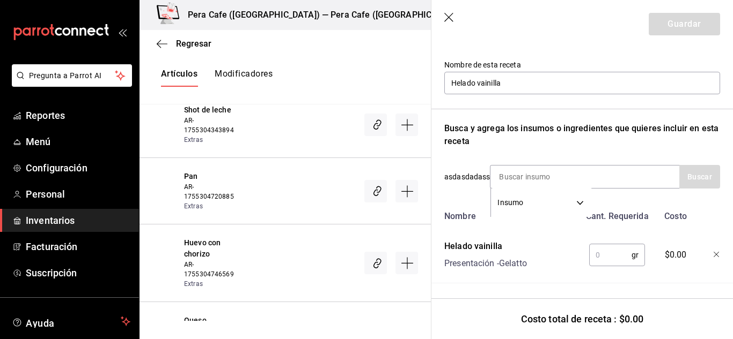
click at [610, 249] on input "text" at bounding box center [610, 255] width 42 height 21
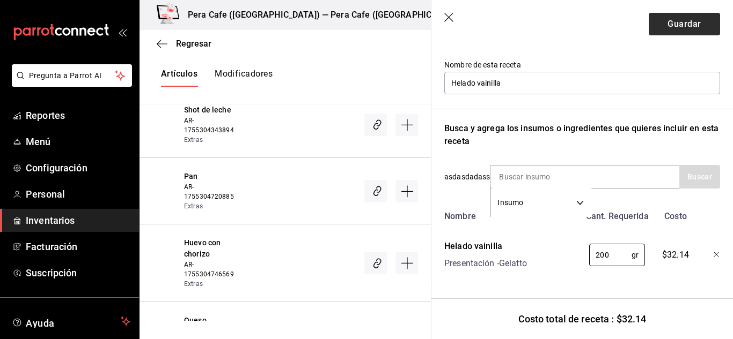
type input "200"
click at [680, 32] on button "Guardar" at bounding box center [683, 24] width 71 height 23
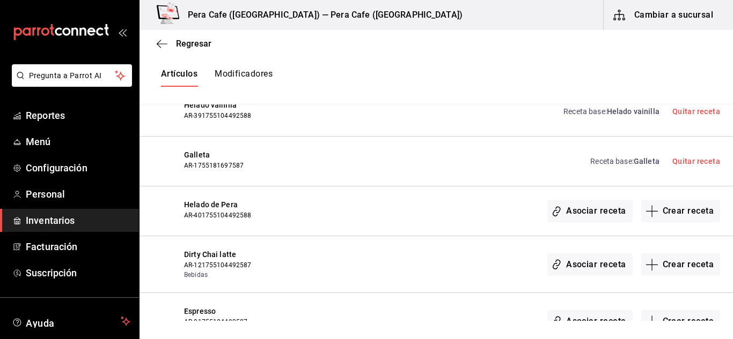
scroll to position [1532, 0]
click at [659, 213] on button "Crear receta" at bounding box center [680, 211] width 79 height 23
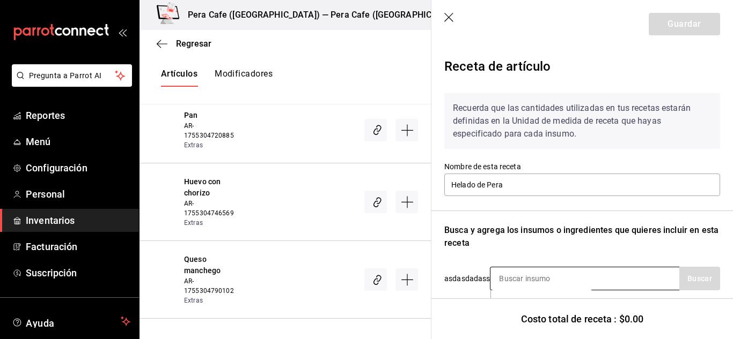
click at [565, 276] on input at bounding box center [543, 279] width 107 height 23
type input "Helado"
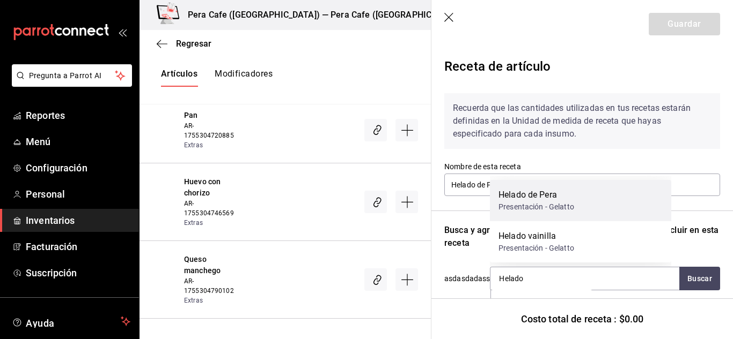
click at [564, 198] on div "Helado de Pera" at bounding box center [536, 195] width 76 height 13
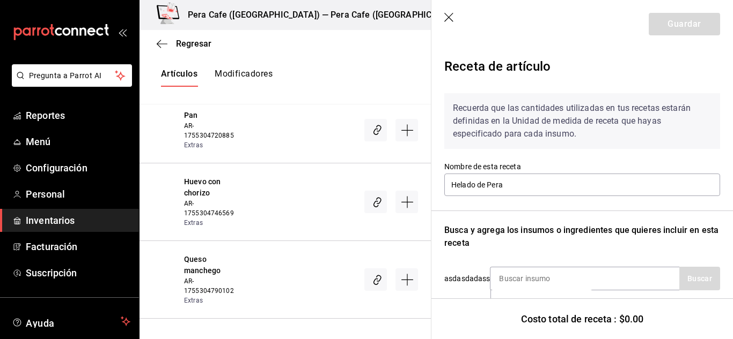
scroll to position [110, 0]
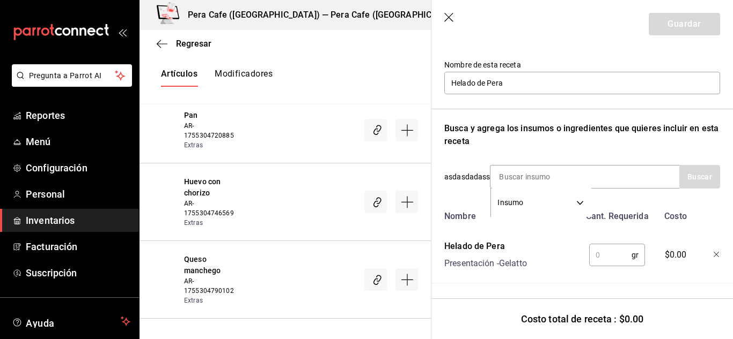
click at [611, 245] on input "text" at bounding box center [610, 255] width 42 height 21
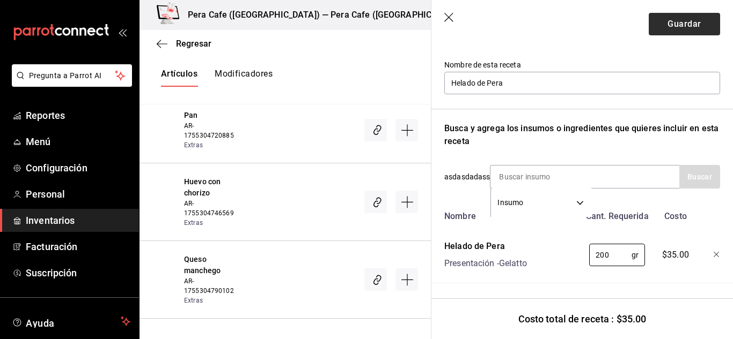
type input "200"
click at [669, 25] on button "Guardar" at bounding box center [683, 24] width 71 height 23
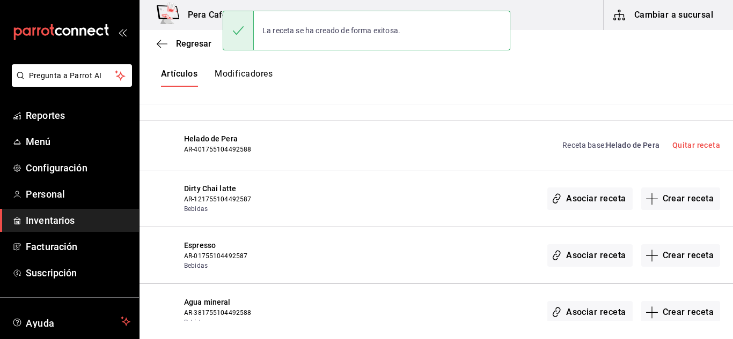
scroll to position [1614, 0]
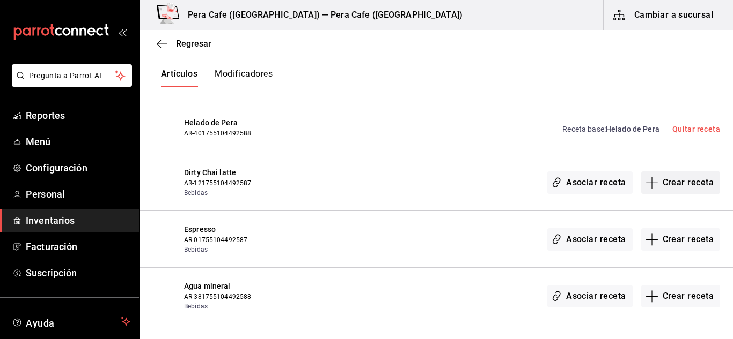
click at [669, 183] on button "Crear receta" at bounding box center [680, 183] width 79 height 23
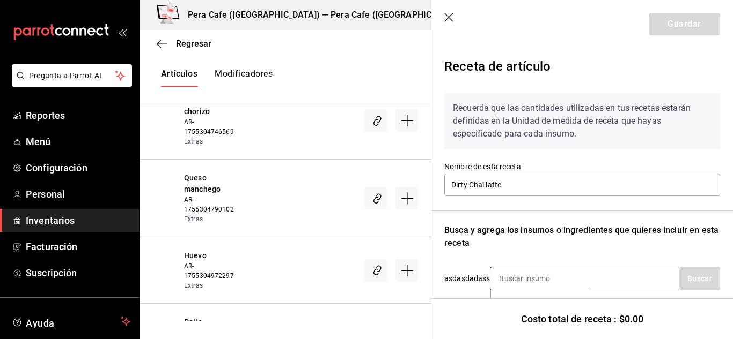
click at [552, 284] on input at bounding box center [543, 279] width 107 height 23
type input "Chai"
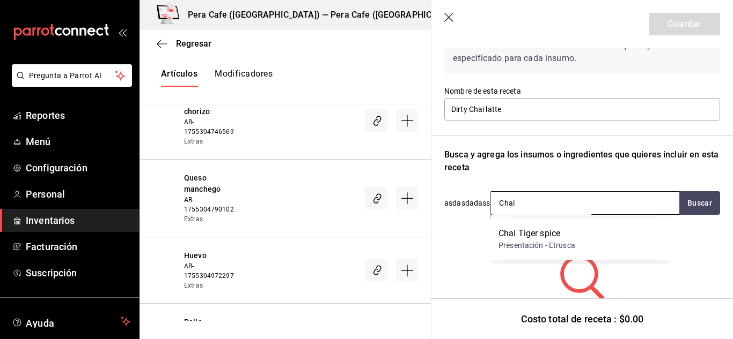
scroll to position [76, 0]
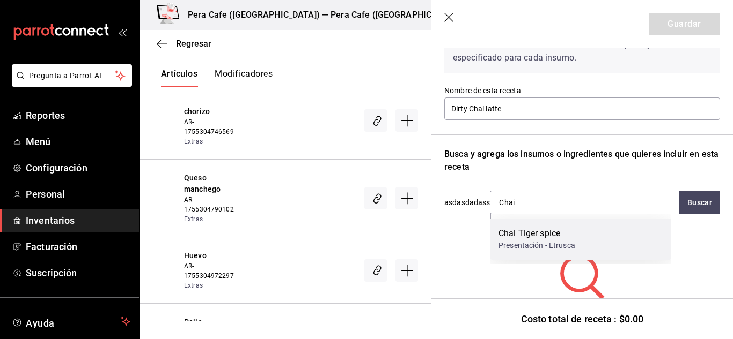
click at [555, 234] on div "Chai Tiger spice" at bounding box center [536, 233] width 77 height 13
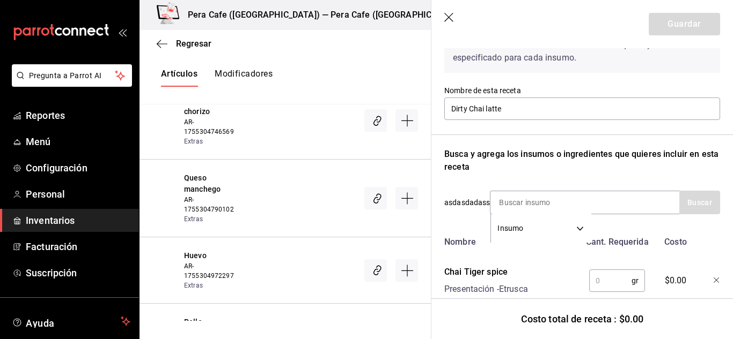
click at [611, 279] on input "text" at bounding box center [610, 280] width 42 height 21
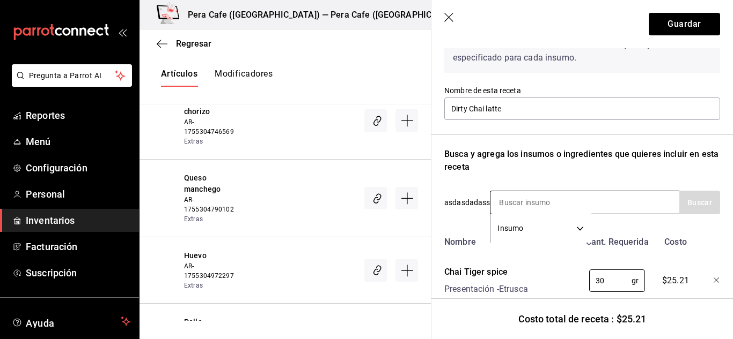
type input "30"
click at [514, 196] on input at bounding box center [543, 202] width 107 height 23
type input "espres"
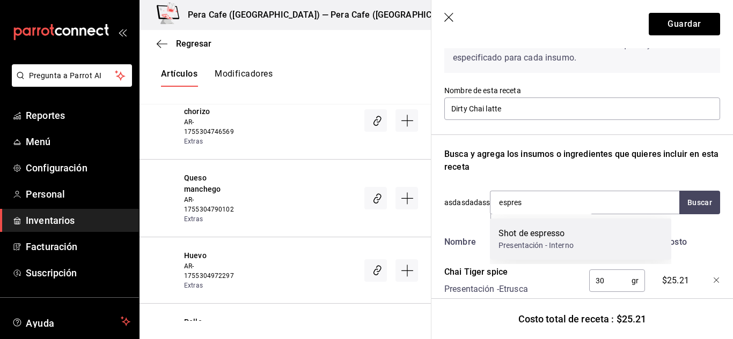
click at [549, 234] on div "Shot de espresso" at bounding box center [535, 233] width 75 height 13
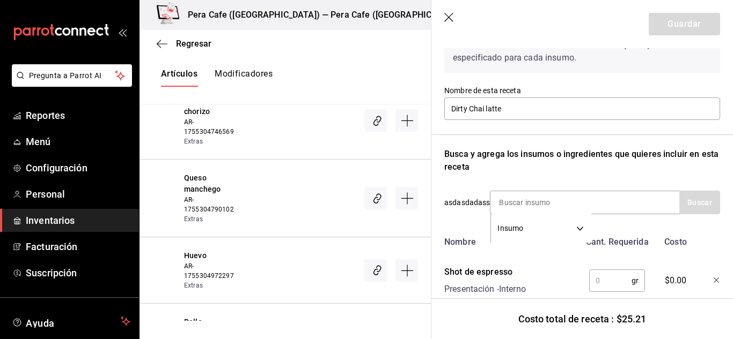
scroll to position [166, 0]
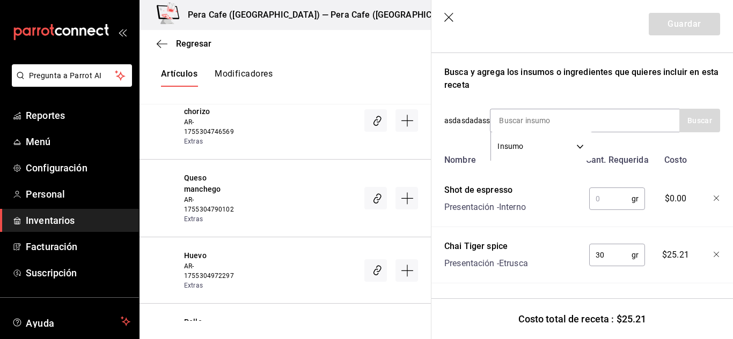
click at [607, 193] on input "text" at bounding box center [610, 198] width 42 height 21
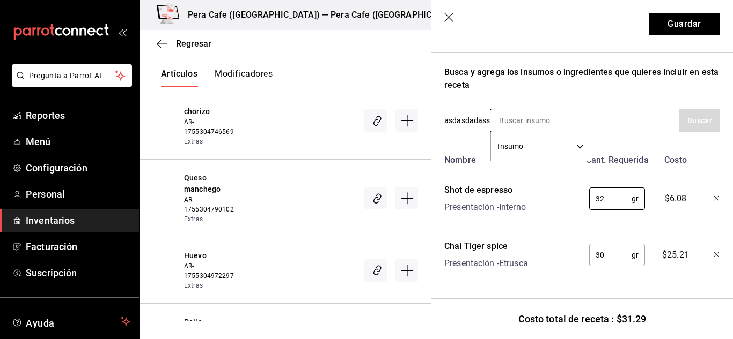
type input "32"
click at [545, 117] on input at bounding box center [543, 120] width 107 height 23
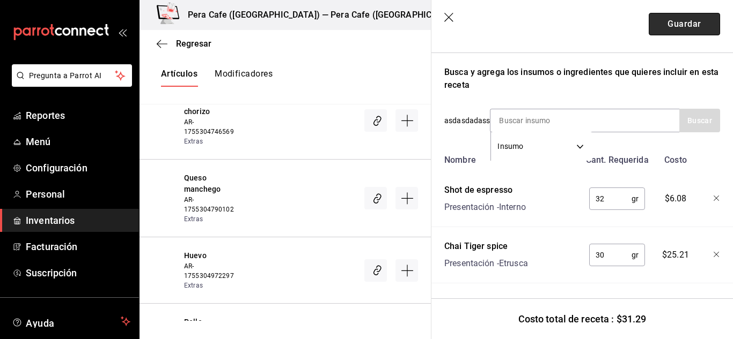
click at [652, 18] on button "Guardar" at bounding box center [683, 24] width 71 height 23
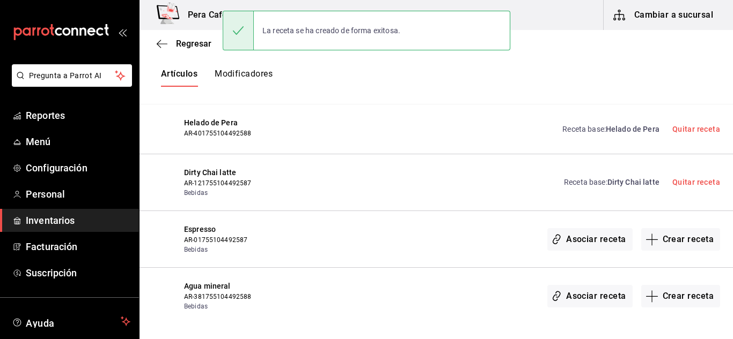
scroll to position [0, 0]
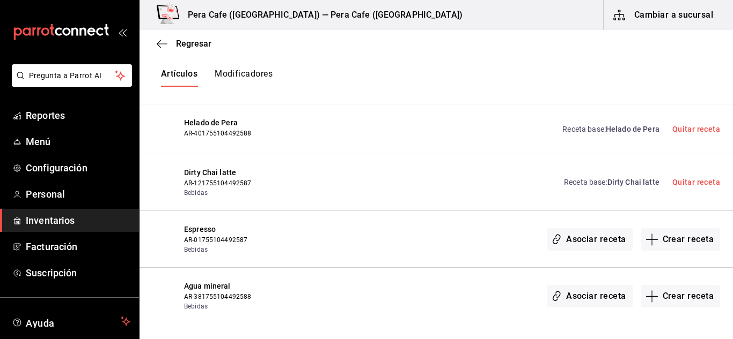
click at [618, 183] on span "Dirty Chai latte" at bounding box center [633, 182] width 52 height 9
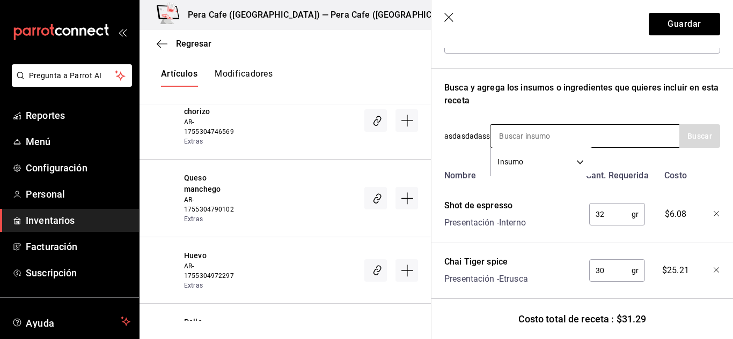
scroll to position [143, 0]
click at [542, 132] on input at bounding box center [543, 135] width 107 height 23
type input "agua"
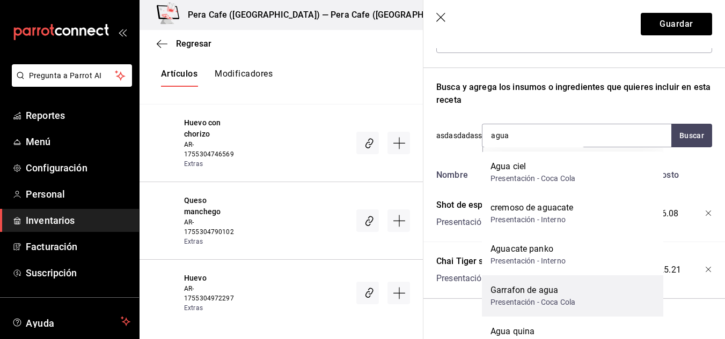
click at [554, 292] on div "Garrafon de agua" at bounding box center [532, 290] width 85 height 13
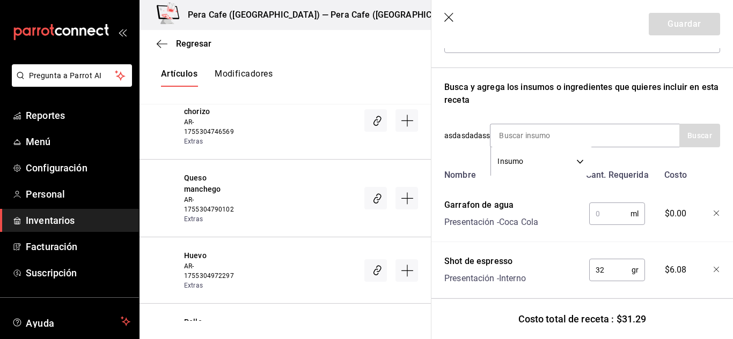
click at [595, 213] on input "text" at bounding box center [609, 213] width 41 height 21
type input "30"
click at [672, 21] on button "Guardar" at bounding box center [683, 24] width 71 height 23
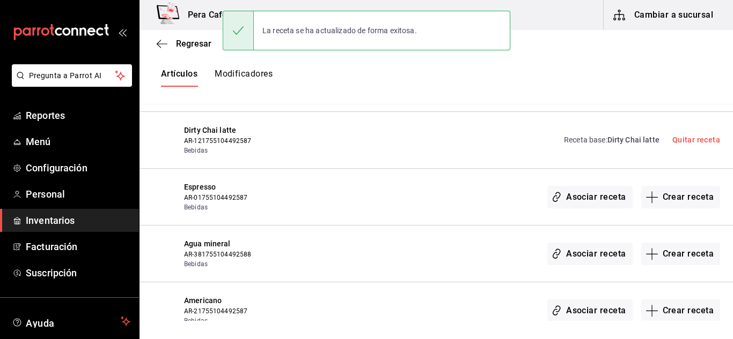
scroll to position [1667, 0]
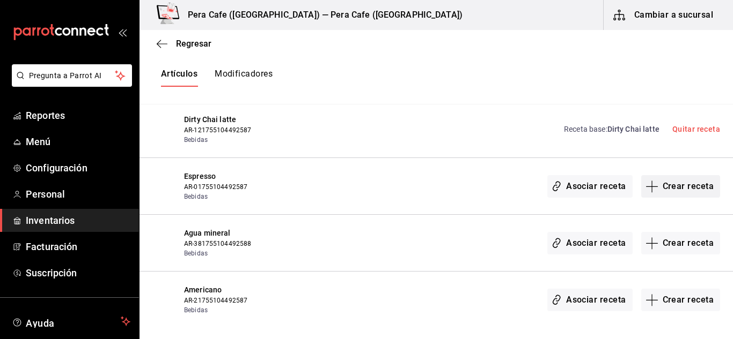
click at [657, 186] on button "Crear receta" at bounding box center [680, 186] width 79 height 23
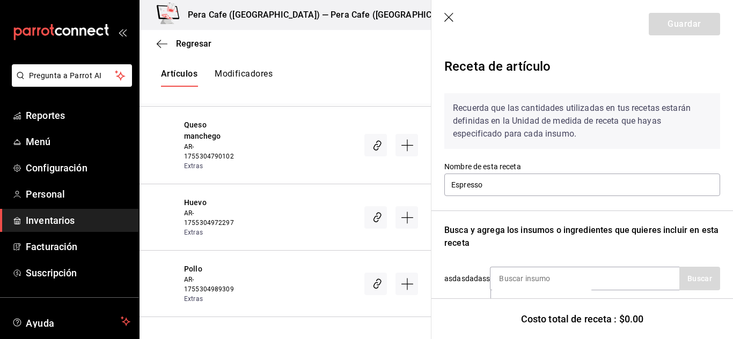
scroll to position [45, 0]
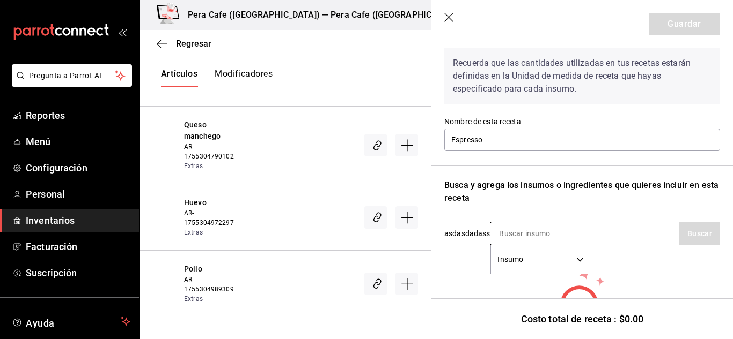
click at [543, 233] on input at bounding box center [543, 234] width 107 height 23
type input "grano"
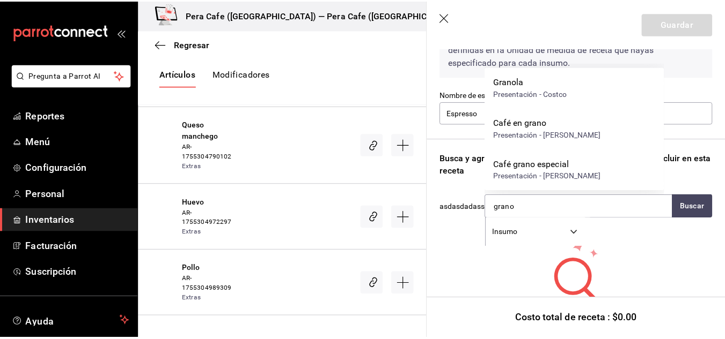
scroll to position [72, 0]
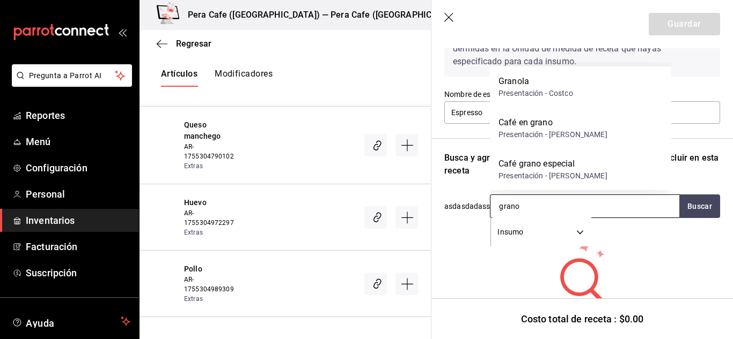
click at [543, 207] on input "grano" at bounding box center [543, 206] width 107 height 23
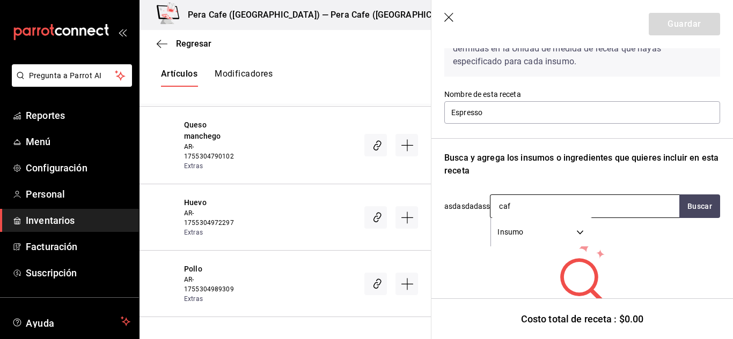
type input "café"
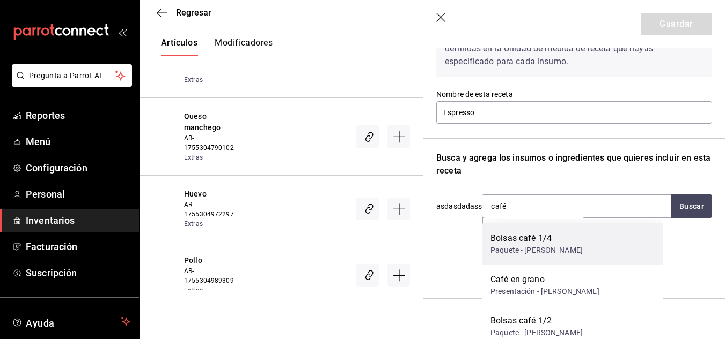
scroll to position [32, 0]
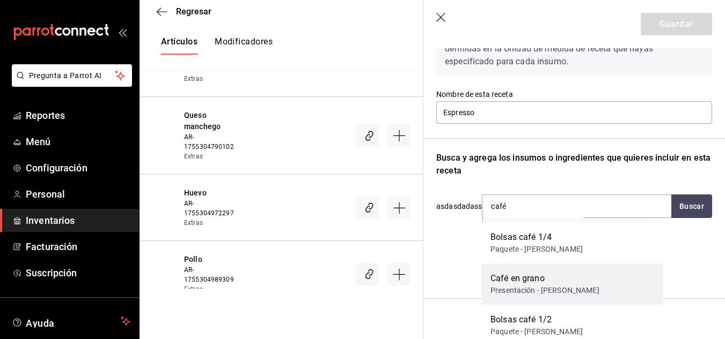
click at [544, 277] on div "Café en grano" at bounding box center [544, 278] width 109 height 13
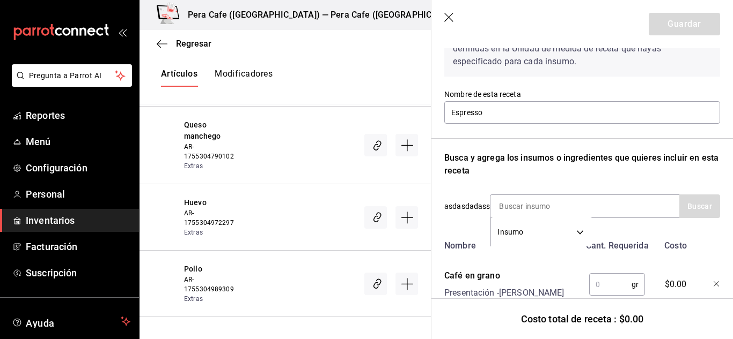
scroll to position [110, 0]
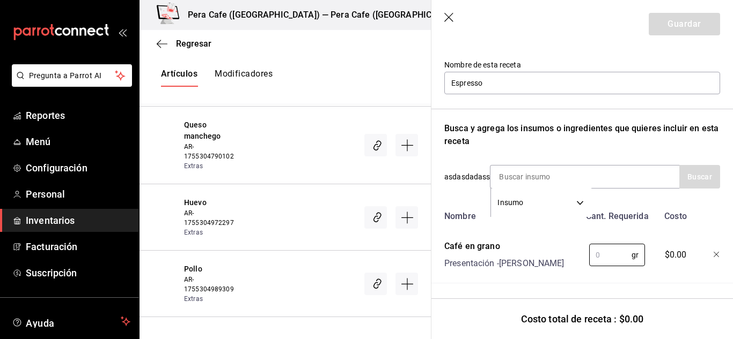
click at [603, 236] on div "gr ​" at bounding box center [615, 253] width 70 height 34
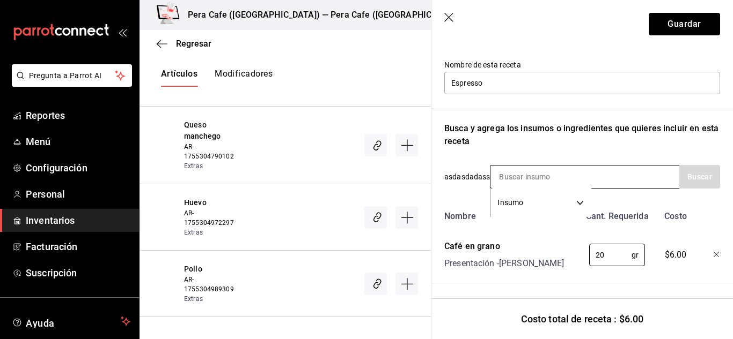
type input "20"
click at [515, 171] on input at bounding box center [543, 177] width 107 height 23
click at [713, 252] on icon "button" at bounding box center [716, 255] width 6 height 6
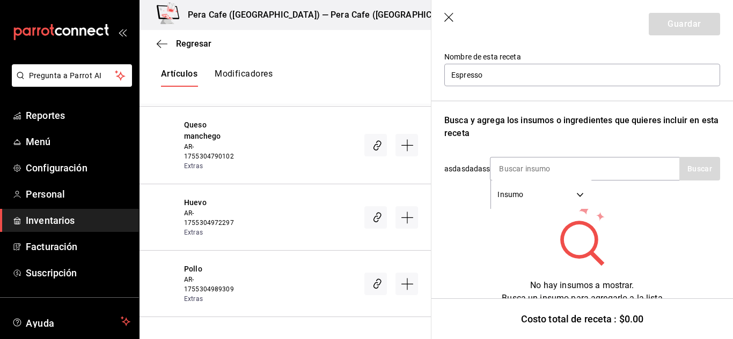
click at [451, 20] on icon "button" at bounding box center [449, 18] width 11 height 11
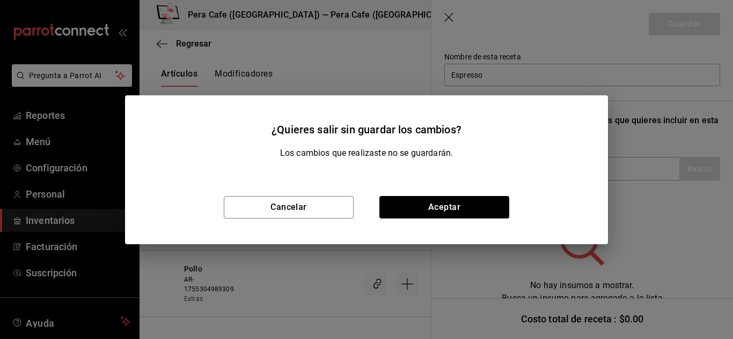
click at [467, 195] on div "Cancelar Aceptar" at bounding box center [366, 208] width 483 height 74
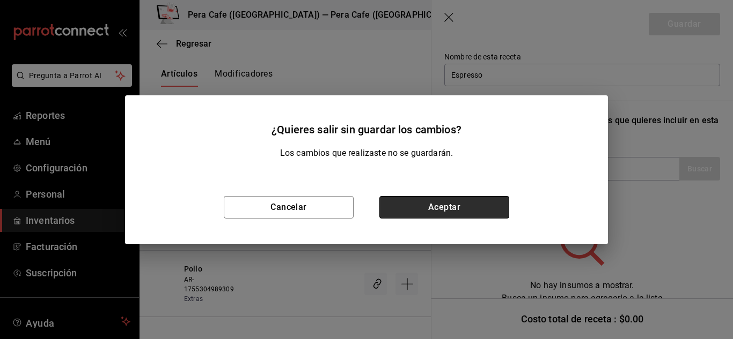
click at [466, 201] on button "Aceptar" at bounding box center [444, 207] width 130 height 23
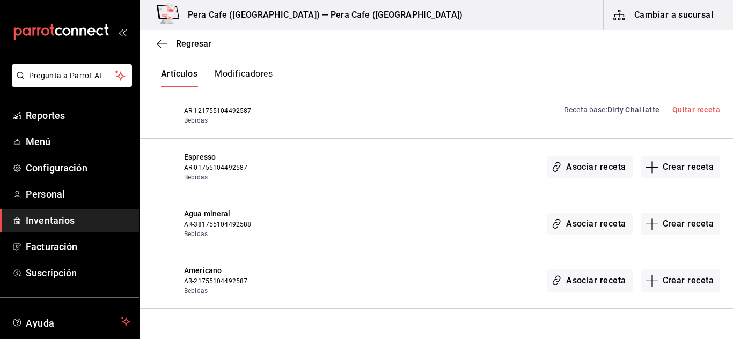
scroll to position [1688, 0]
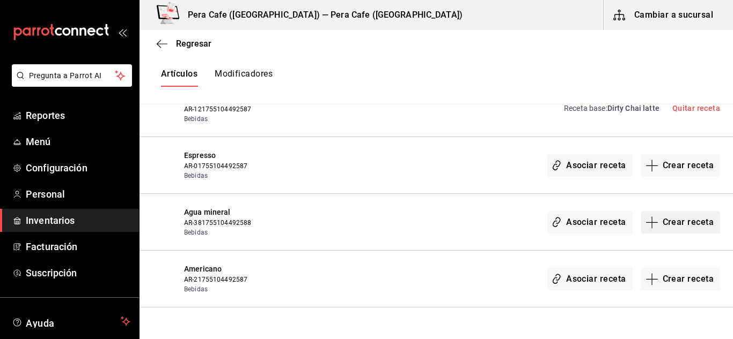
click at [678, 229] on button "Crear receta" at bounding box center [680, 222] width 79 height 23
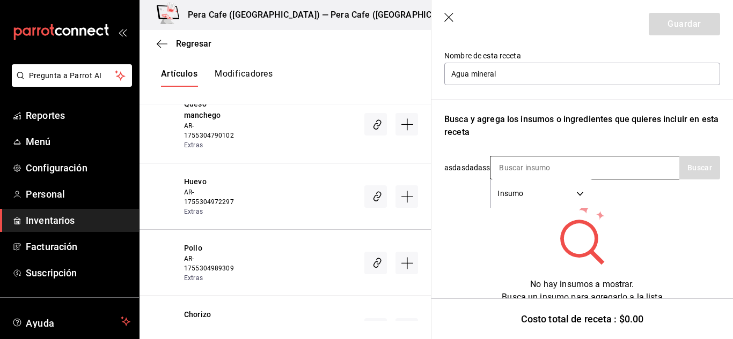
scroll to position [119, 0]
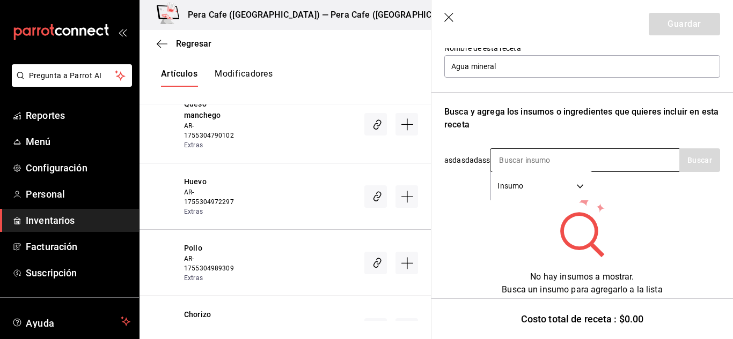
click at [513, 163] on input at bounding box center [543, 160] width 107 height 23
type input "topo"
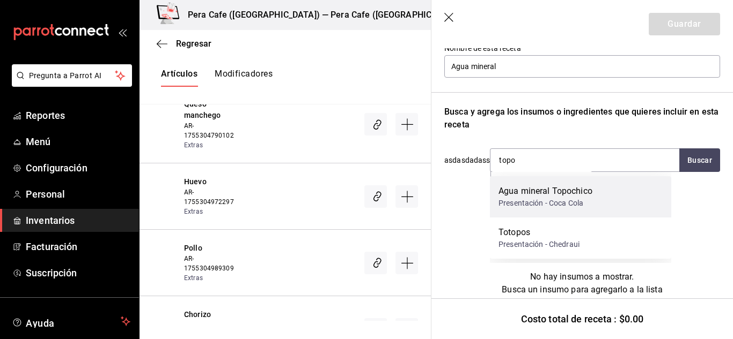
click at [598, 208] on div "Agua mineral Topochico Presentación - Coca Cola" at bounding box center [580, 196] width 181 height 41
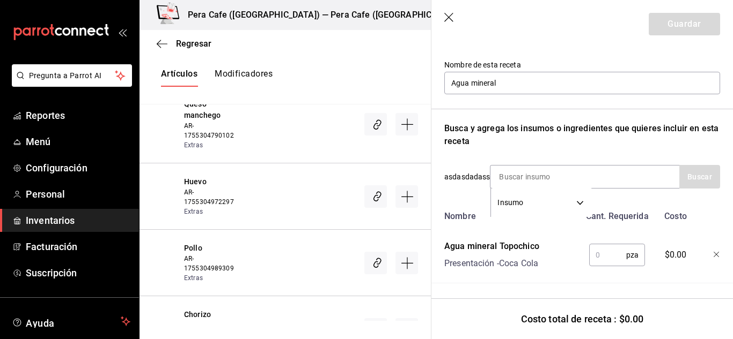
scroll to position [110, 0]
click at [600, 245] on input "text" at bounding box center [607, 255] width 37 height 21
type input "1"
click at [672, 19] on button "Guardar" at bounding box center [683, 24] width 71 height 23
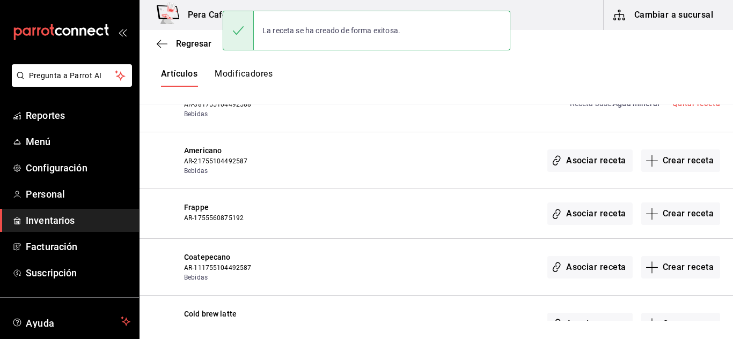
scroll to position [1807, 0]
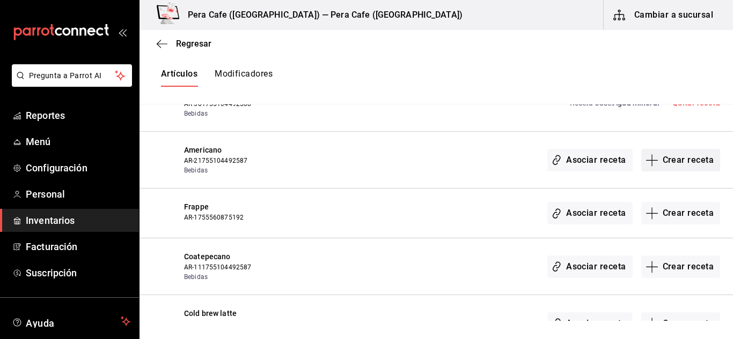
click at [666, 166] on button "Crear receta" at bounding box center [680, 160] width 79 height 23
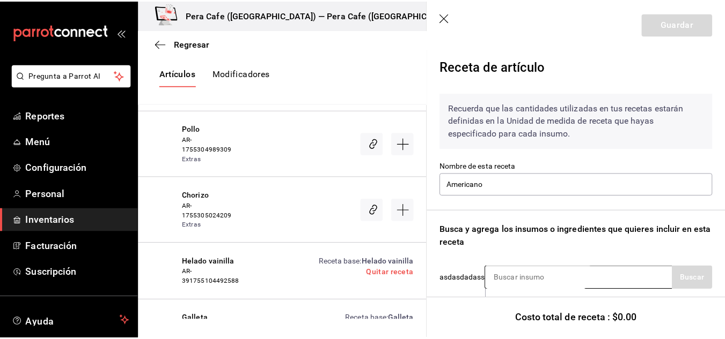
scroll to position [93, 0]
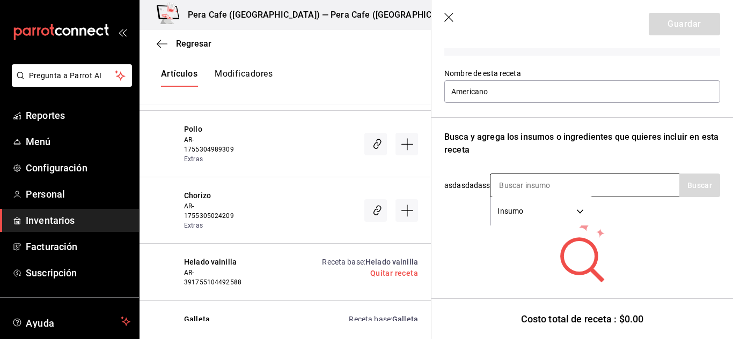
click at [530, 180] on input at bounding box center [543, 185] width 107 height 23
type input "Shot"
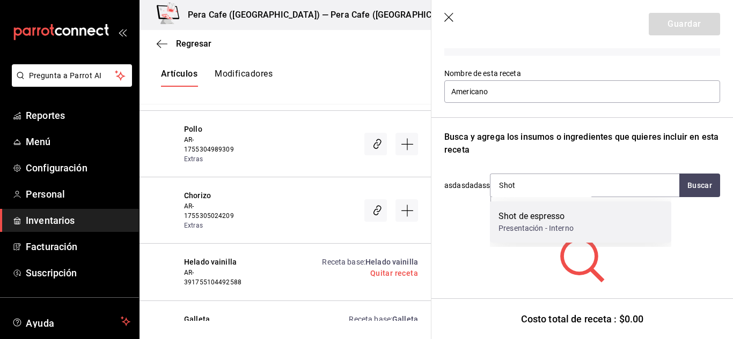
click at [540, 218] on div "Shot de espresso" at bounding box center [535, 216] width 75 height 13
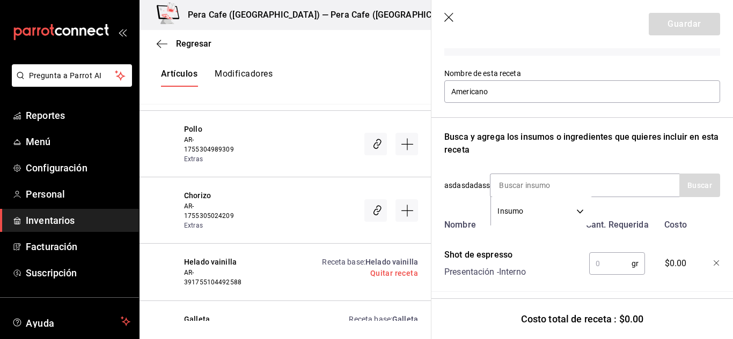
click at [610, 262] on input "text" at bounding box center [610, 263] width 42 height 21
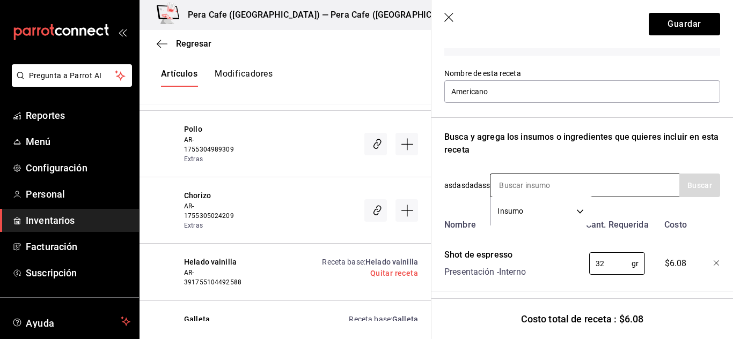
type input "32"
click at [538, 183] on input at bounding box center [543, 185] width 107 height 23
type input "agua"
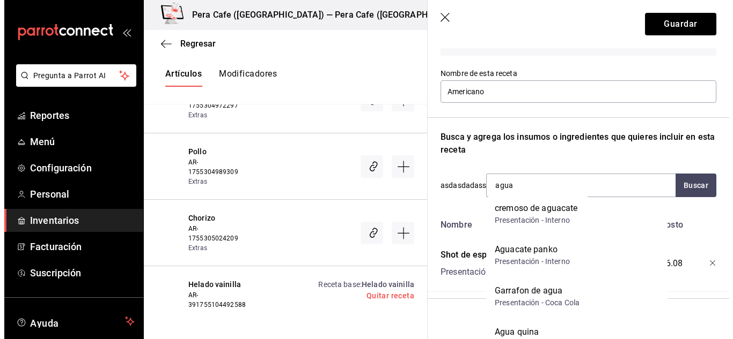
scroll to position [50, 0]
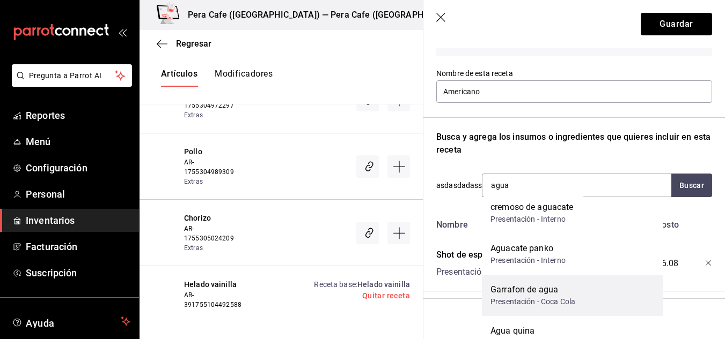
click at [553, 297] on div "Presentación - Coca Cola" at bounding box center [532, 302] width 85 height 11
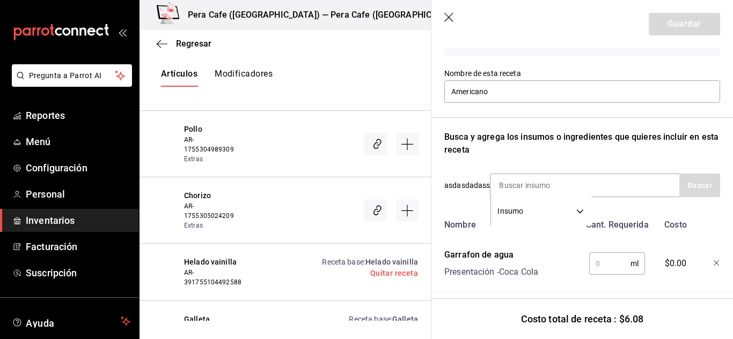
click at [605, 267] on input "text" at bounding box center [609, 263] width 41 height 21
type input "4"
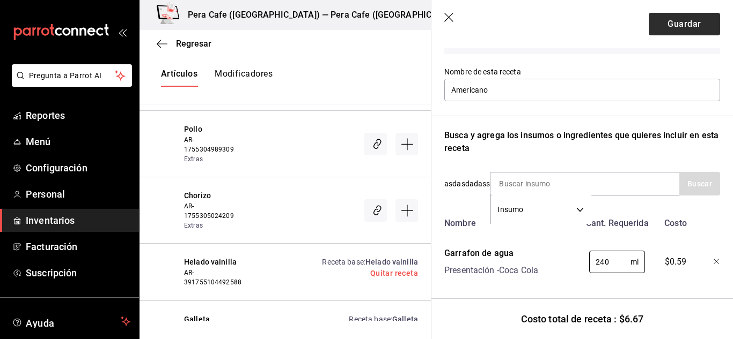
scroll to position [94, 0]
type input "240"
click at [674, 22] on button "Guardar" at bounding box center [683, 24] width 71 height 23
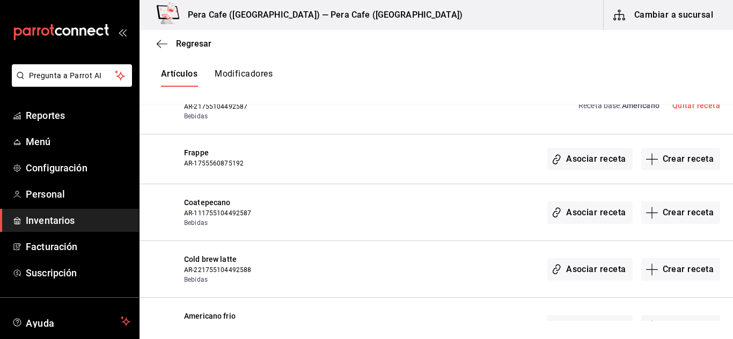
scroll to position [1862, 0]
click at [660, 211] on button "Crear receta" at bounding box center [680, 212] width 79 height 23
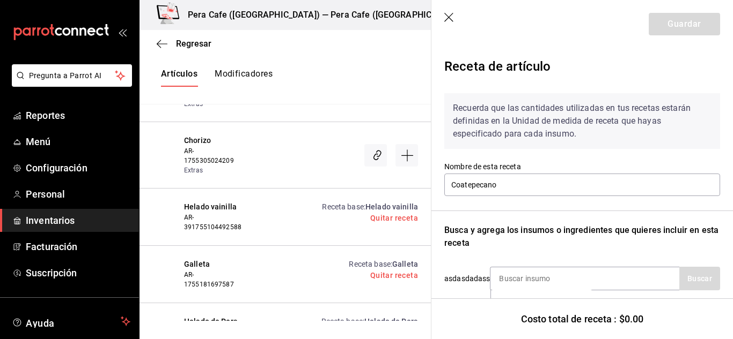
scroll to position [119, 0]
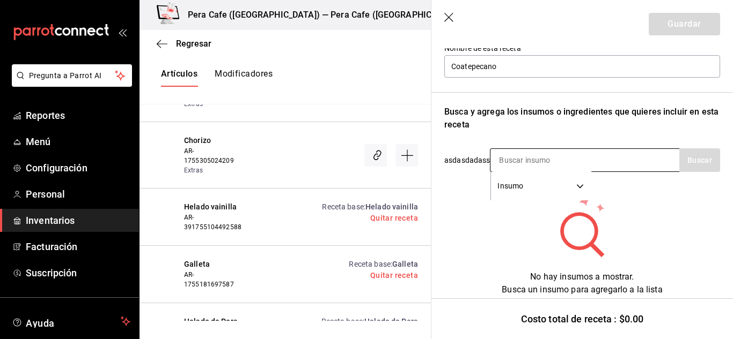
click at [534, 151] on input at bounding box center [543, 160] width 107 height 23
click at [530, 158] on input at bounding box center [543, 160] width 107 height 23
click at [472, 219] on div "No hay insumos a mostrar. Busca un insumo para agregarlo a la lista" at bounding box center [582, 245] width 276 height 103
click at [528, 159] on input at bounding box center [543, 160] width 107 height 23
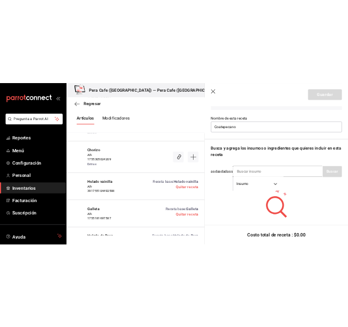
scroll to position [93, 0]
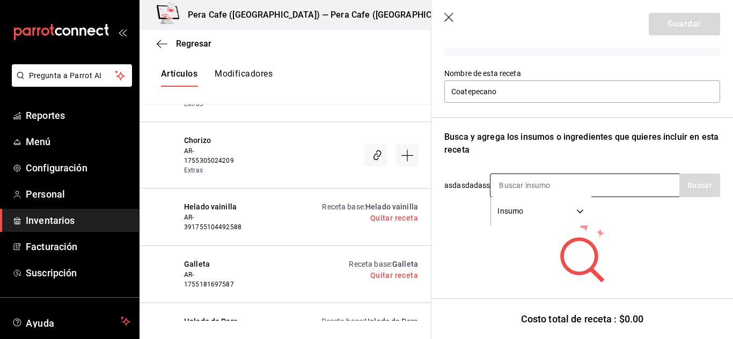
click at [530, 180] on input at bounding box center [543, 185] width 107 height 23
click at [678, 154] on div "Busca y agrega los insumos o ingredientes que quieres incluir en esta receta" at bounding box center [582, 144] width 276 height 26
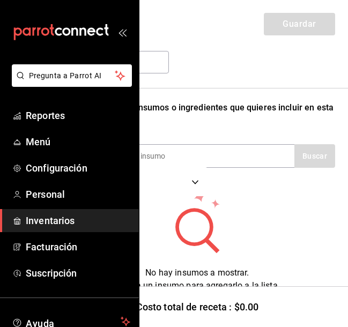
scroll to position [38, 0]
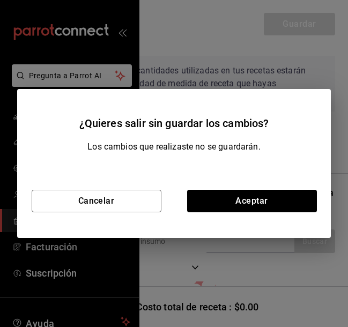
scroll to position [0, 90]
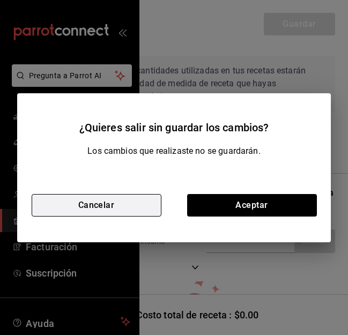
click at [129, 206] on button "Cancelar" at bounding box center [97, 205] width 130 height 23
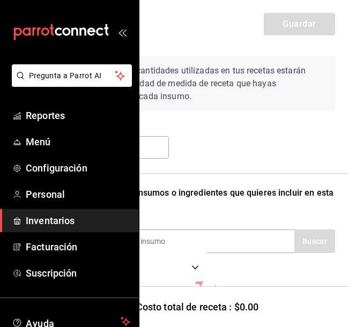
click at [231, 113] on div "Recuerda que las cantidades utilizadas en tus recetas estarán definidas en la U…" at bounding box center [198, 90] width 276 height 69
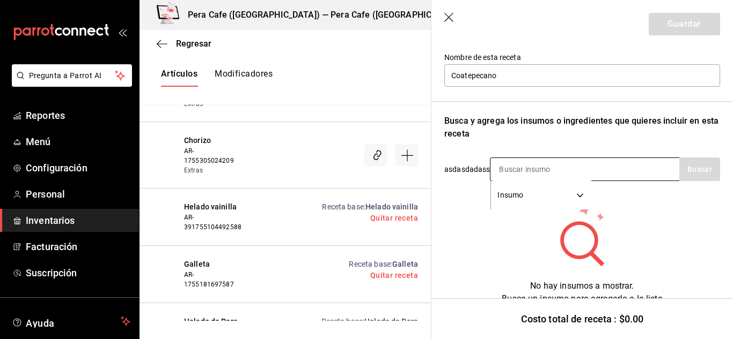
scroll to position [119, 0]
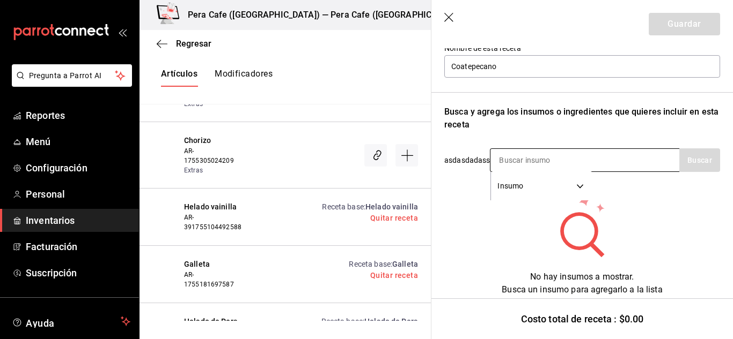
click at [533, 159] on input at bounding box center [543, 160] width 107 height 23
type input "piloncillo"
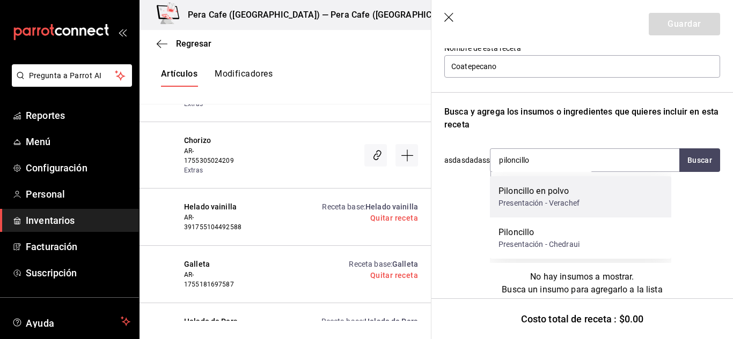
click at [563, 198] on div "Presentación - Verachef" at bounding box center [538, 203] width 81 height 11
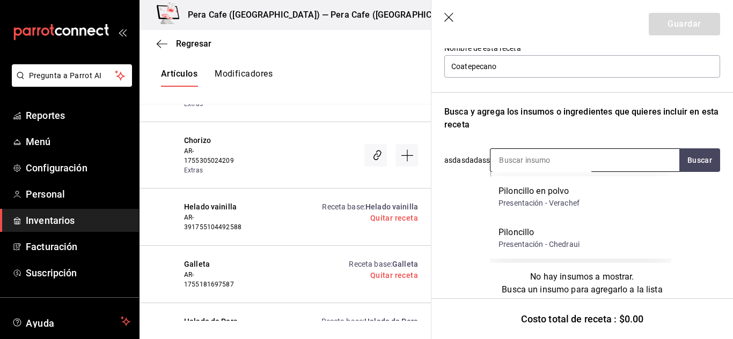
scroll to position [110, 0]
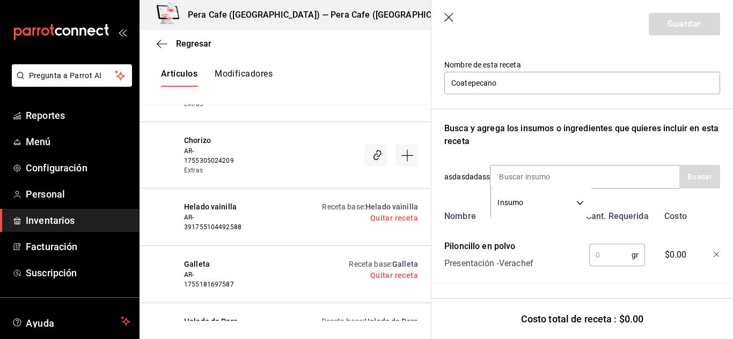
click at [595, 248] on input "text" at bounding box center [610, 255] width 42 height 21
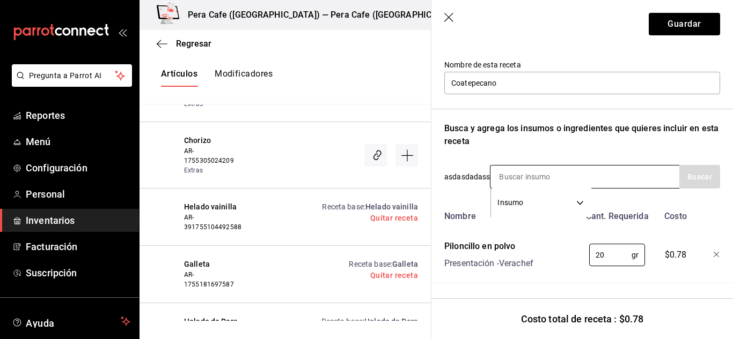
type input "20"
click at [526, 173] on input at bounding box center [543, 177] width 107 height 23
click at [562, 172] on input at bounding box center [543, 177] width 107 height 23
type input "clavo"
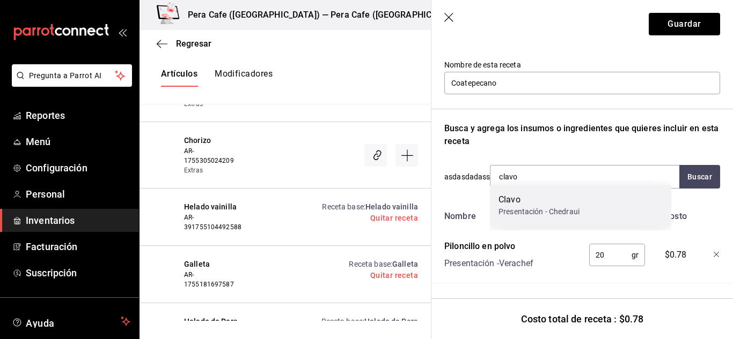
click at [562, 206] on div "Clavo" at bounding box center [538, 200] width 81 height 13
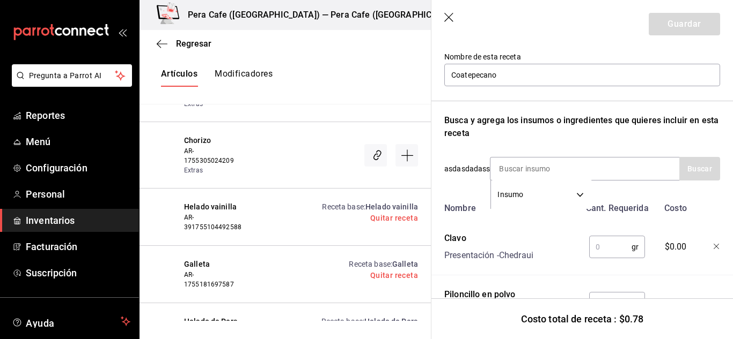
drag, startPoint x: 590, startPoint y: 239, endPoint x: 596, endPoint y: 241, distance: 6.3
click at [596, 241] on input "text" at bounding box center [610, 247] width 42 height 21
type input "5"
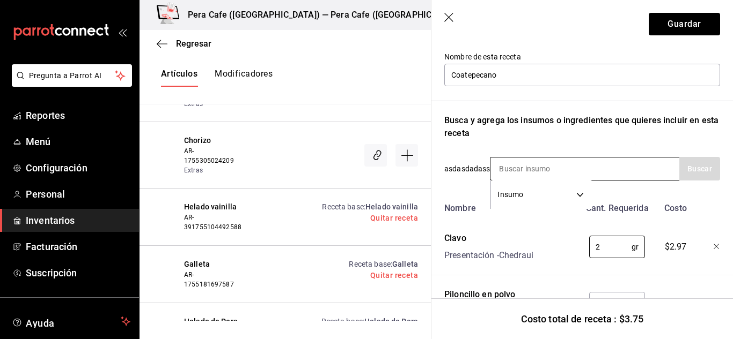
type input "2"
click at [532, 171] on input at bounding box center [543, 169] width 107 height 23
type input "naranja"
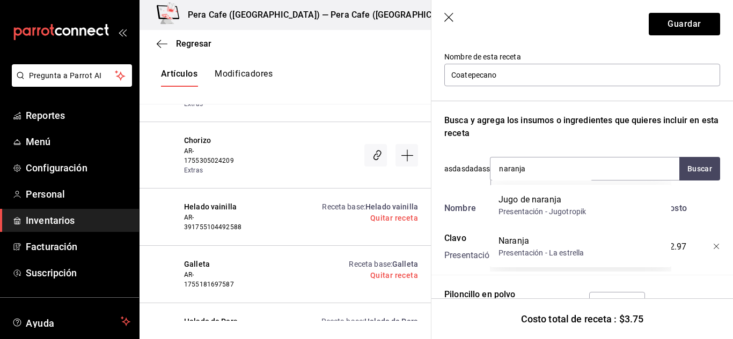
click at [581, 211] on div "Presentación - Jugotropik" at bounding box center [541, 211] width 87 height 11
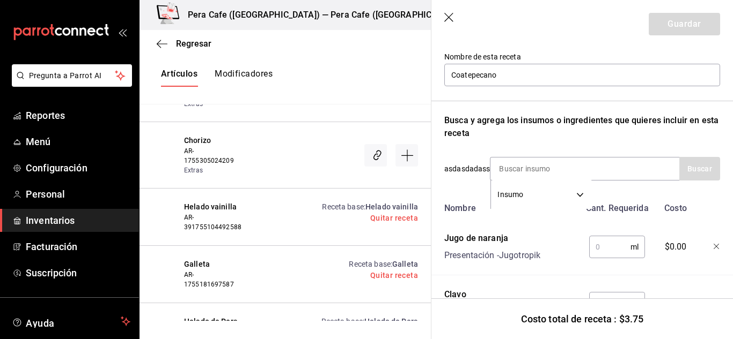
click at [713, 246] on icon "button" at bounding box center [716, 247] width 6 height 6
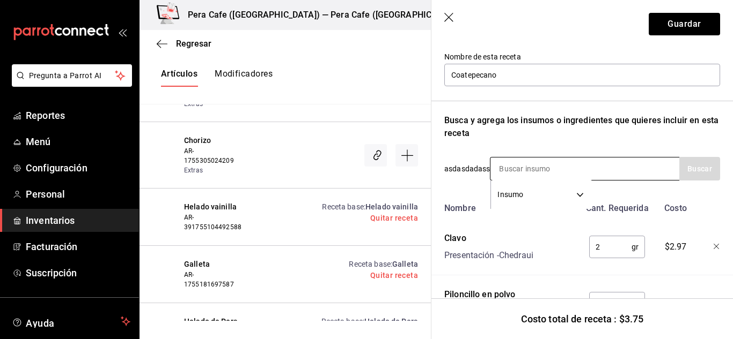
click at [553, 171] on input at bounding box center [543, 169] width 107 height 23
type input "naranja"
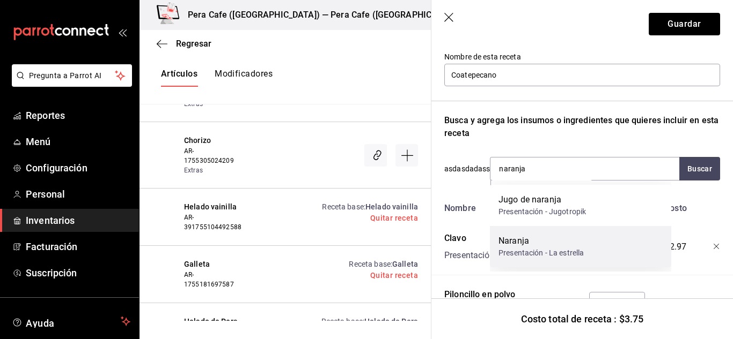
click at [554, 239] on div "Naranja" at bounding box center [540, 241] width 85 height 13
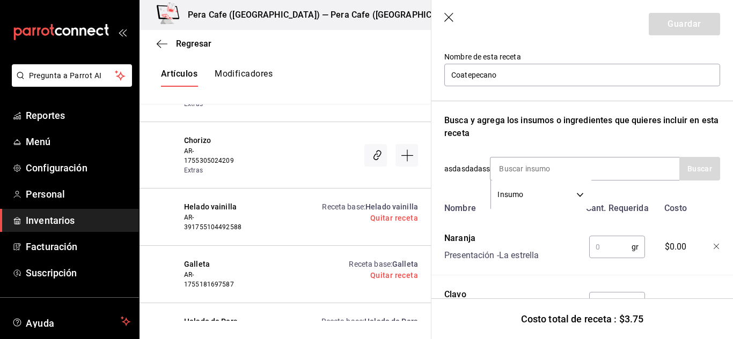
click at [595, 246] on input "text" at bounding box center [610, 247] width 42 height 21
type input "2"
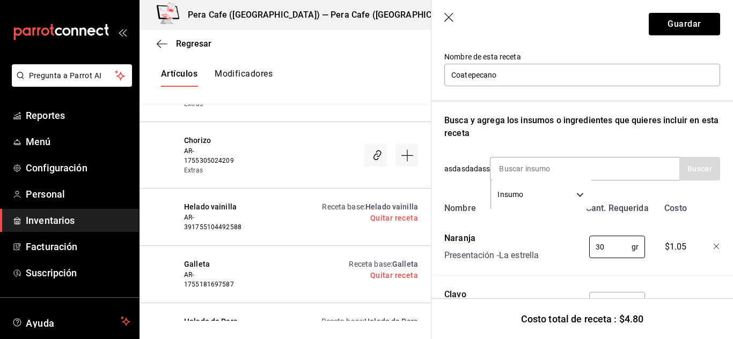
type input "30"
click at [540, 180] on input at bounding box center [543, 169] width 107 height 23
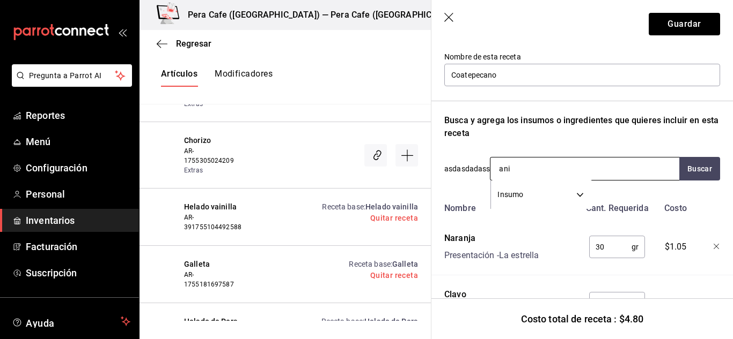
type input "anis"
click at [542, 213] on div "Presentación - La estrella" at bounding box center [540, 211] width 85 height 11
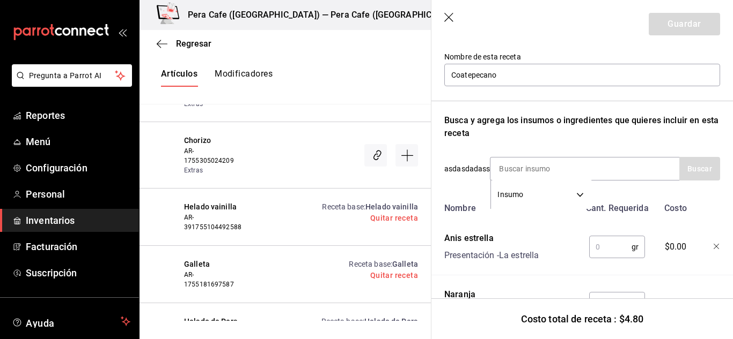
click at [606, 242] on input "text" at bounding box center [610, 247] width 42 height 21
type input "2"
click at [523, 165] on input at bounding box center [543, 169] width 107 height 23
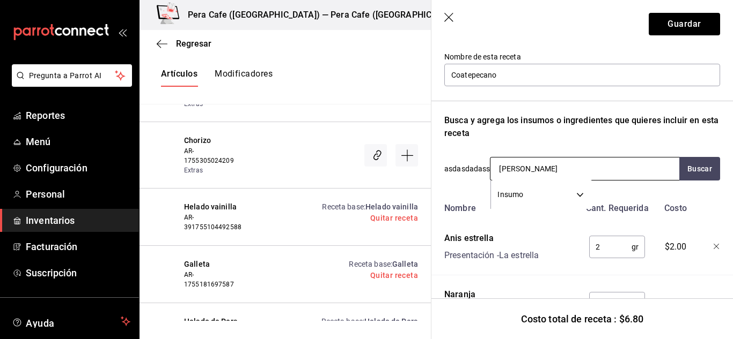
type input "Canela"
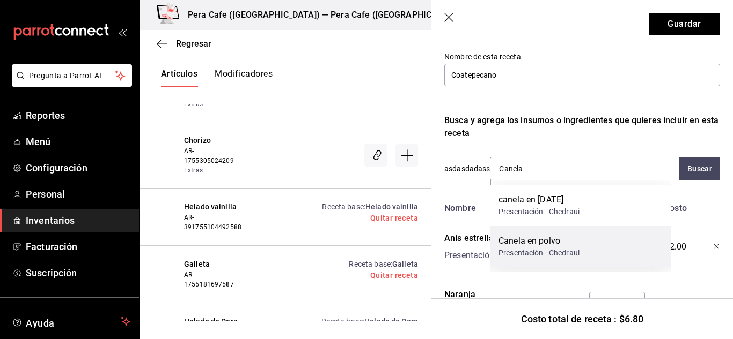
click at [562, 248] on div "Presentación - Chedraui" at bounding box center [538, 253] width 81 height 11
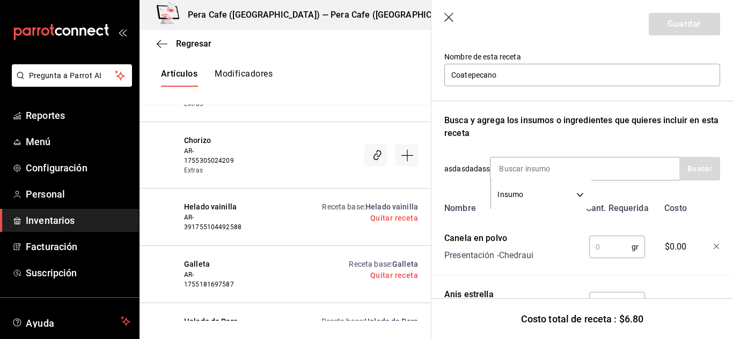
click at [713, 244] on icon "button" at bounding box center [716, 247] width 6 height 6
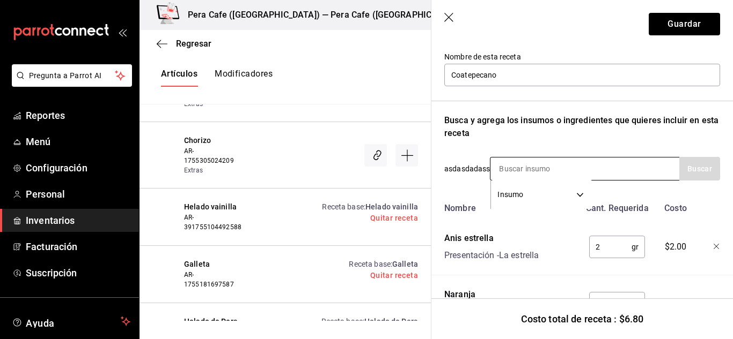
click at [562, 174] on input at bounding box center [543, 169] width 107 height 23
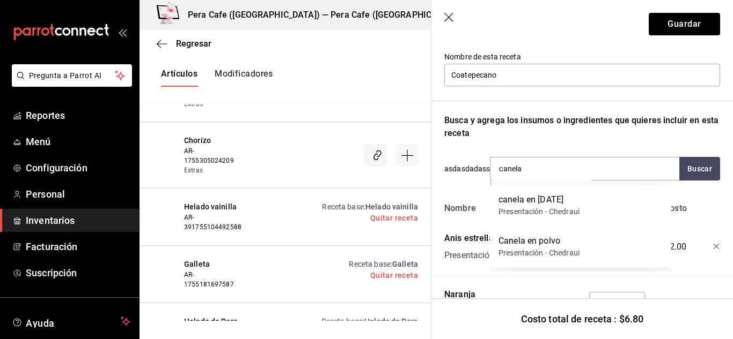
type input "canela"
drag, startPoint x: 562, startPoint y: 181, endPoint x: 562, endPoint y: 191, distance: 10.7
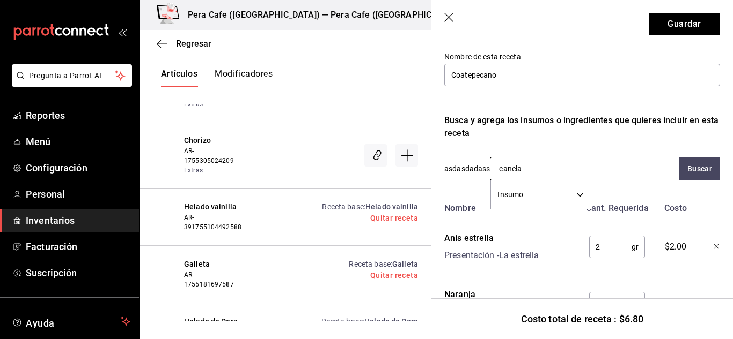
click at [540, 170] on input "canela" at bounding box center [543, 169] width 107 height 23
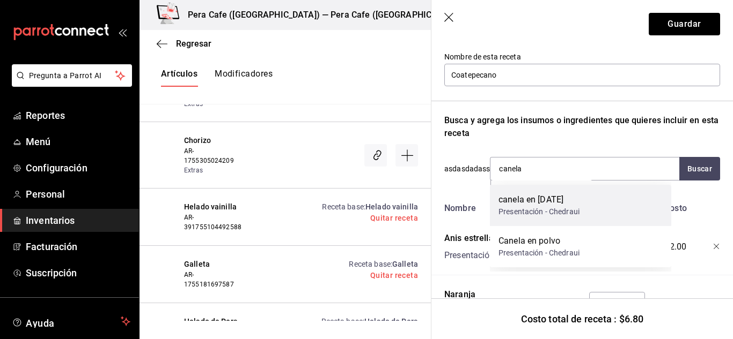
click at [537, 211] on div "Presentación - Chedraui" at bounding box center [538, 211] width 81 height 11
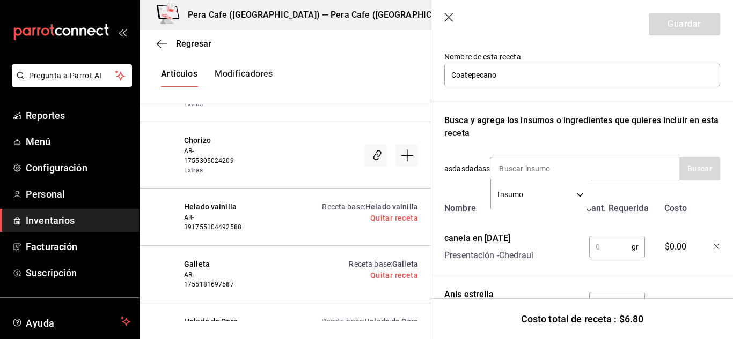
click at [595, 242] on input "text" at bounding box center [610, 247] width 42 height 21
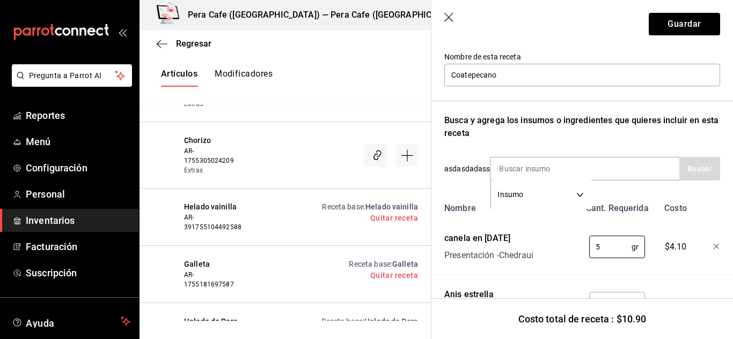
type input "5"
click at [696, 200] on div "Nombre Cant. Requerida Costo" at bounding box center [580, 206] width 280 height 17
click at [500, 162] on input at bounding box center [543, 169] width 107 height 23
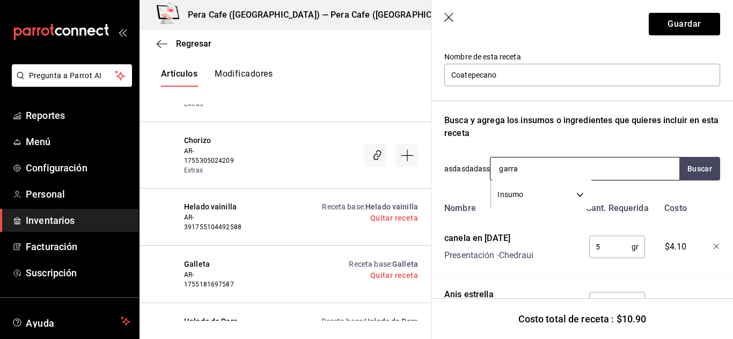
type input "garraf"
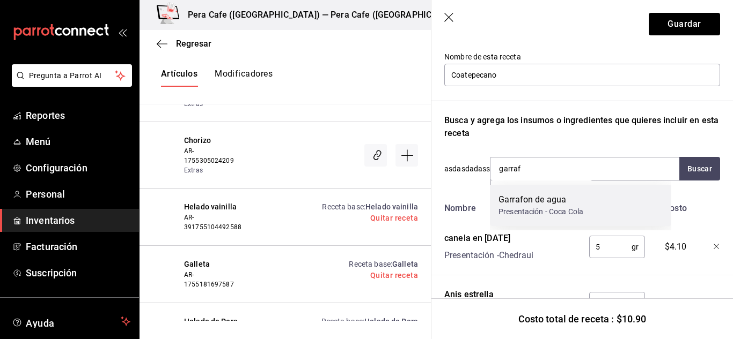
click at [557, 197] on div "Garrafon de agua" at bounding box center [540, 200] width 85 height 13
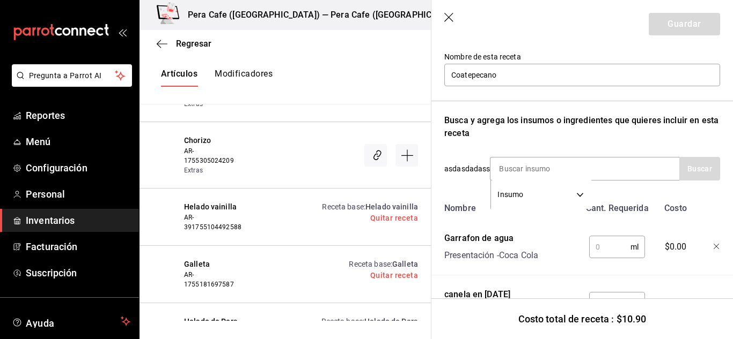
click at [600, 250] on input "text" at bounding box center [609, 247] width 41 height 21
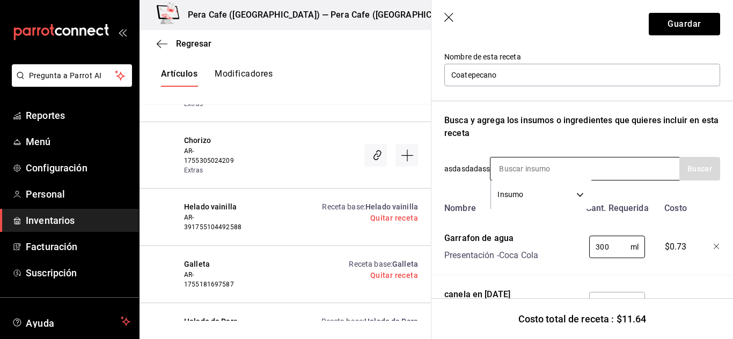
type input "300"
click at [528, 167] on input at bounding box center [543, 169] width 107 height 23
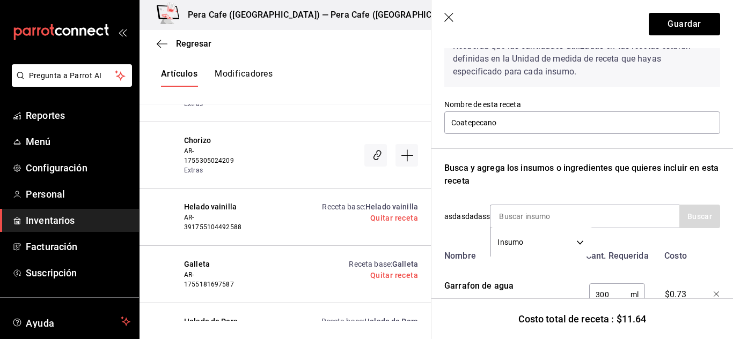
scroll to position [0, 0]
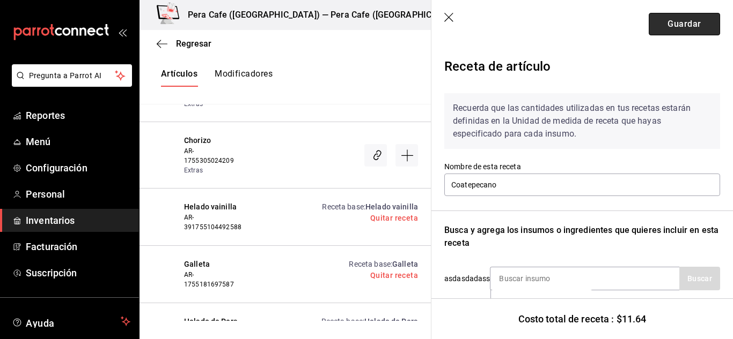
click at [686, 19] on button "Guardar" at bounding box center [683, 24] width 71 height 23
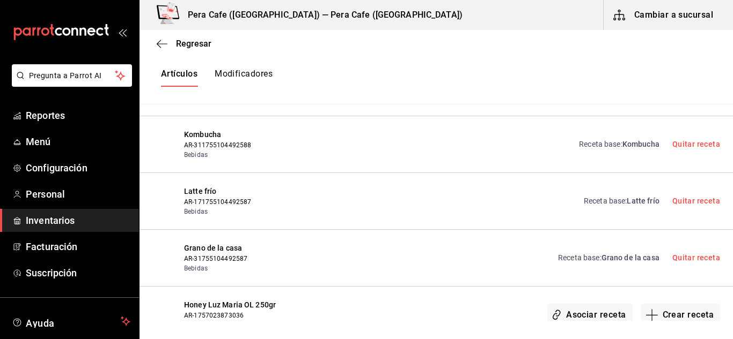
scroll to position [434, 0]
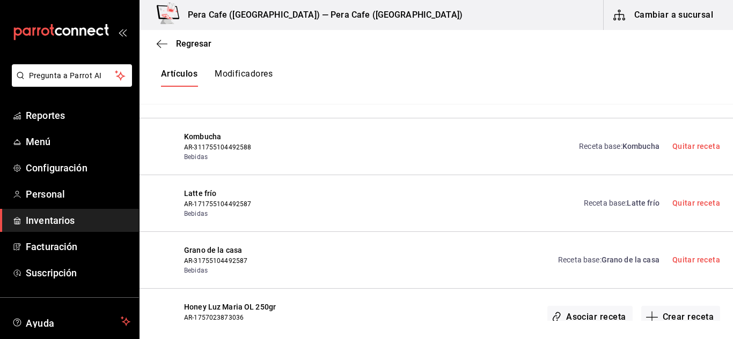
click at [607, 260] on span "Grano de la casa" at bounding box center [630, 260] width 58 height 9
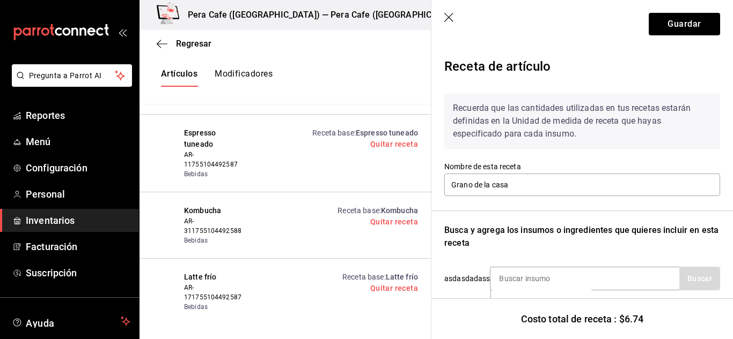
scroll to position [166, 0]
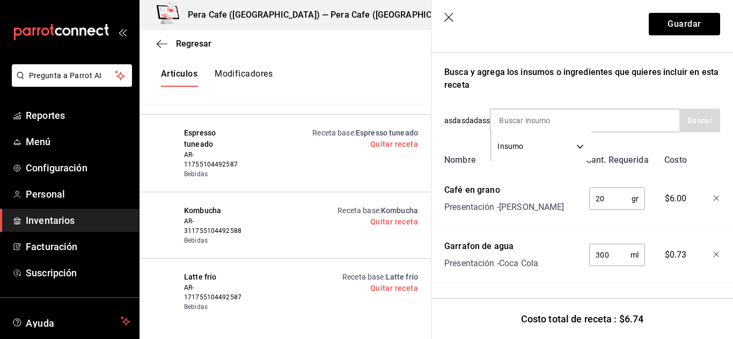
click at [713, 196] on icon "button" at bounding box center [716, 199] width 6 height 6
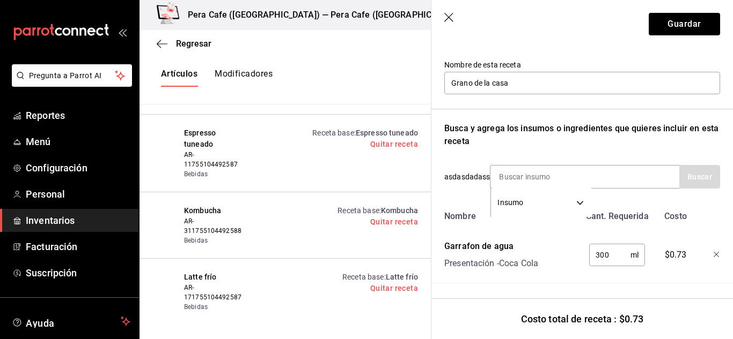
scroll to position [110, 0]
click at [451, 16] on icon "button" at bounding box center [449, 18] width 11 height 11
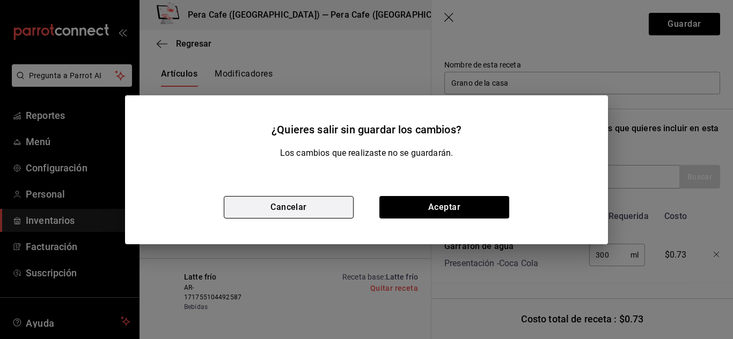
click at [326, 197] on button "Cancelar" at bounding box center [289, 207] width 130 height 23
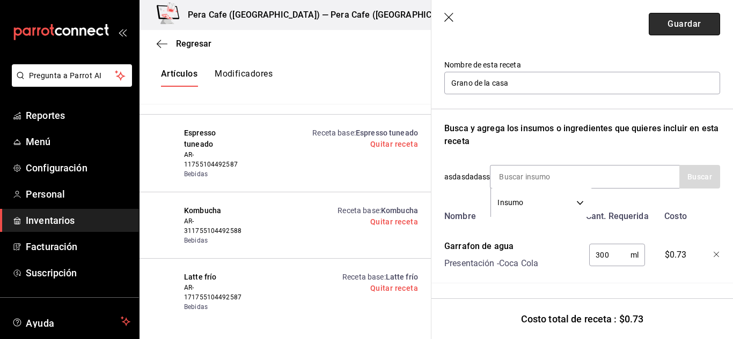
click at [681, 15] on button "Guardar" at bounding box center [683, 24] width 71 height 23
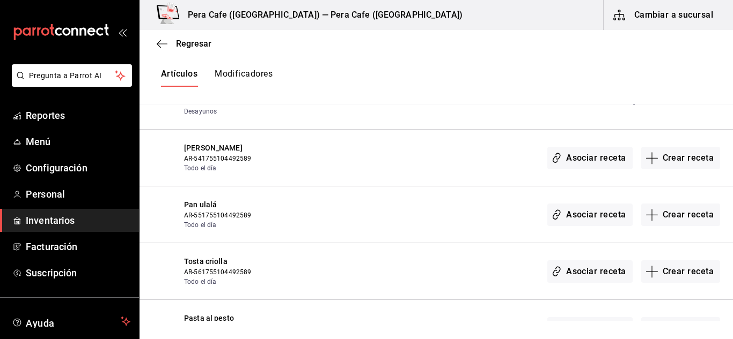
scroll to position [7065, 0]
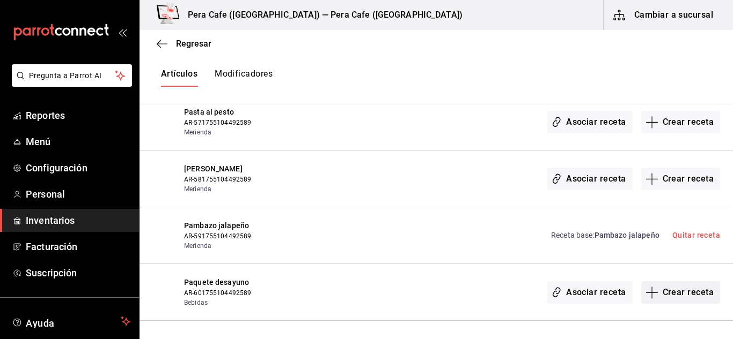
click at [660, 293] on button "Crear receta" at bounding box center [680, 293] width 79 height 23
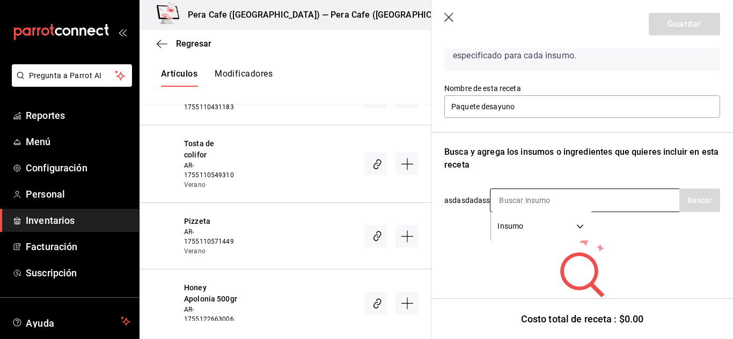
scroll to position [79, 0]
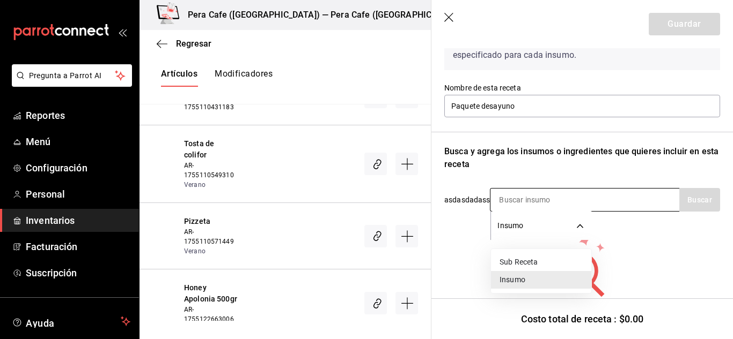
click at [579, 224] on body "Pregunta a Parrot AI Reportes Menú Configuración Personal Inventarios Facturaci…" at bounding box center [366, 160] width 733 height 321
click at [641, 257] on div at bounding box center [366, 169] width 733 height 339
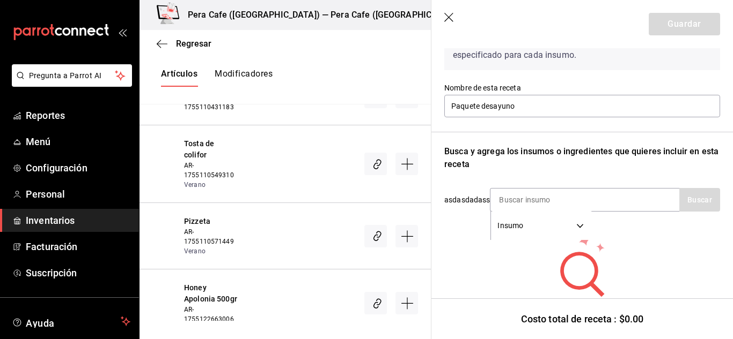
click at [451, 20] on icon "button" at bounding box center [448, 17] width 9 height 9
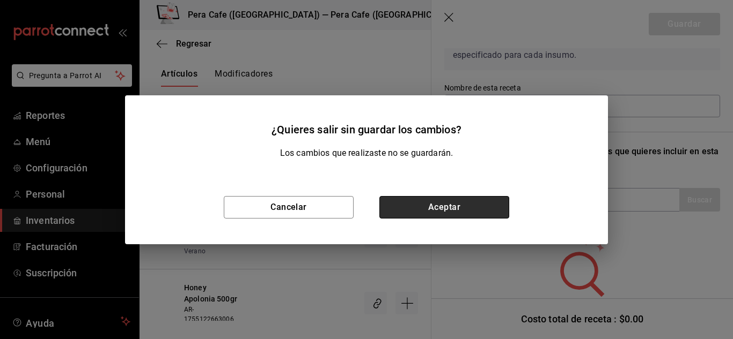
click at [463, 211] on button "Aceptar" at bounding box center [444, 207] width 130 height 23
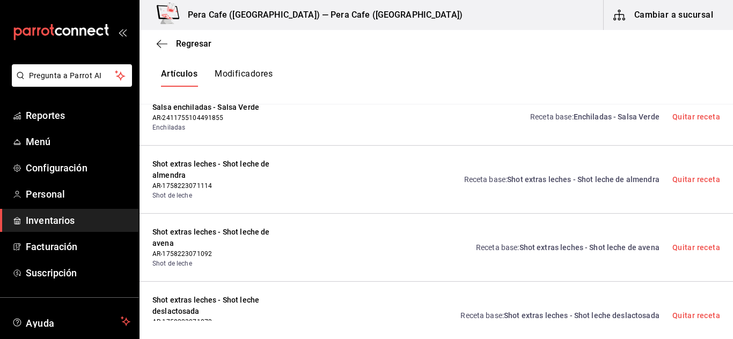
scroll to position [3721, 0]
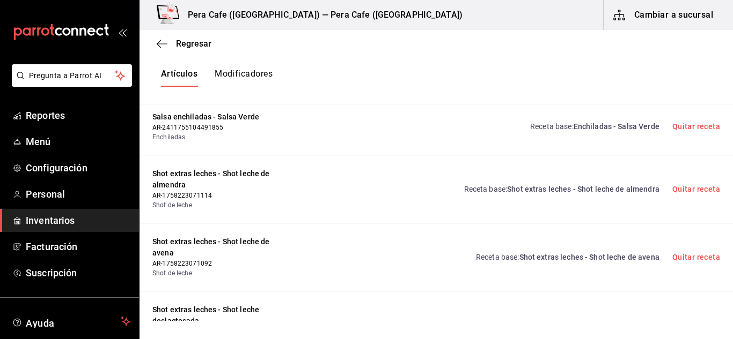
click at [169, 77] on button "Artículos" at bounding box center [179, 78] width 36 height 18
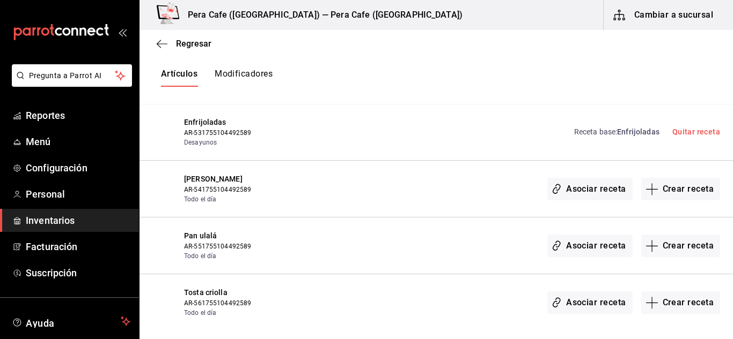
scroll to position [7065, 0]
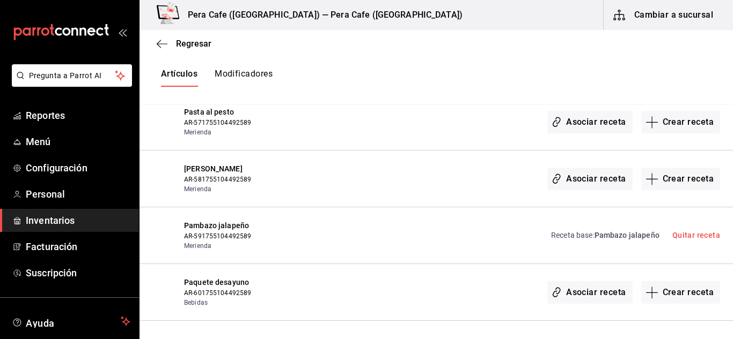
click at [606, 238] on span "Pambazo jalapeño" at bounding box center [626, 235] width 65 height 9
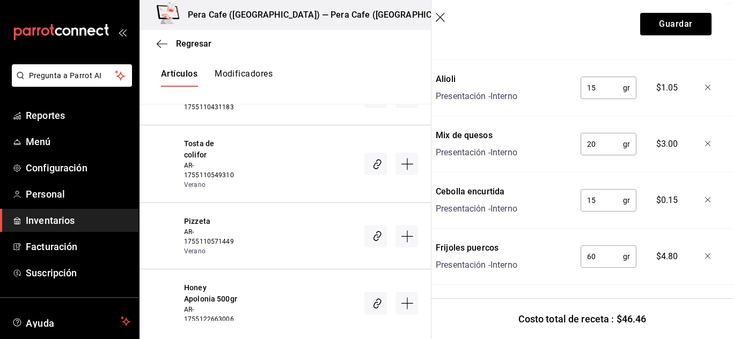
scroll to position [686, 9]
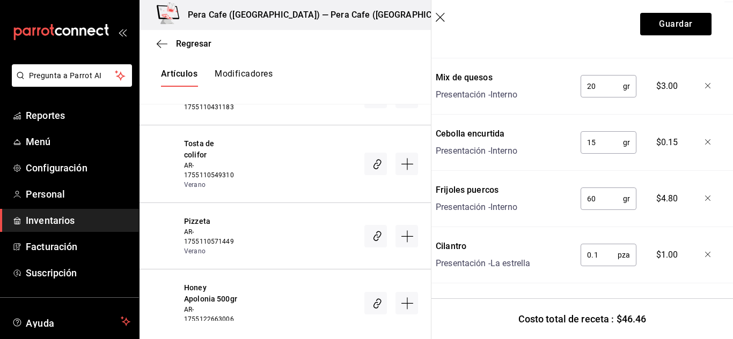
click at [445, 16] on icon "button" at bounding box center [440, 18] width 11 height 11
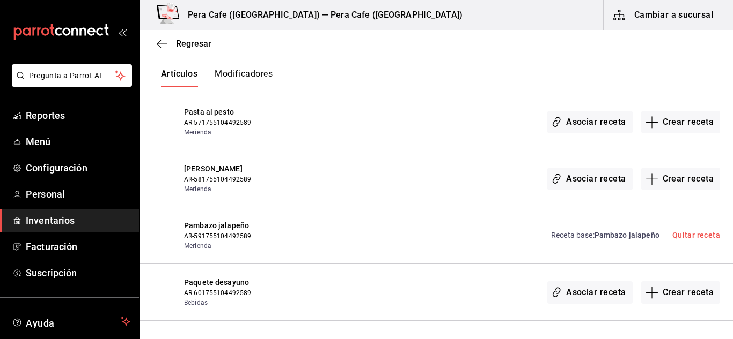
scroll to position [0, 0]
click at [681, 178] on button "Crear receta" at bounding box center [680, 179] width 79 height 23
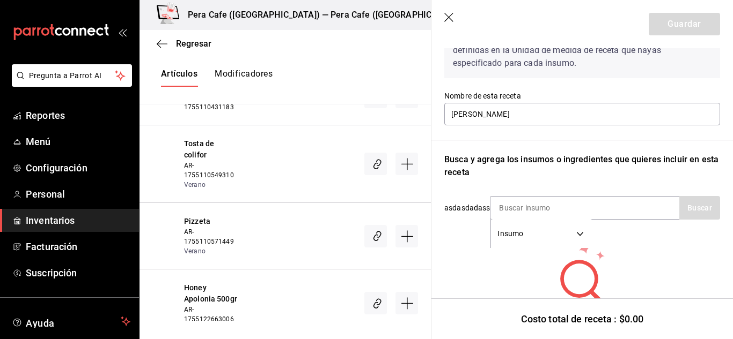
scroll to position [75, 0]
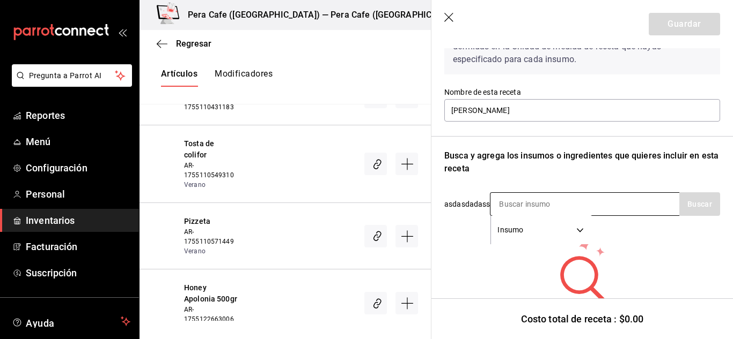
click at [544, 200] on input at bounding box center [543, 204] width 107 height 23
type input "provolone"
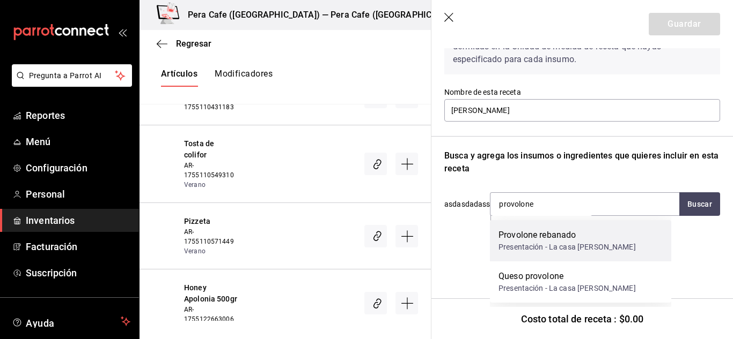
click at [548, 245] on div "Presentación - La casa del serrano" at bounding box center [566, 247] width 137 height 11
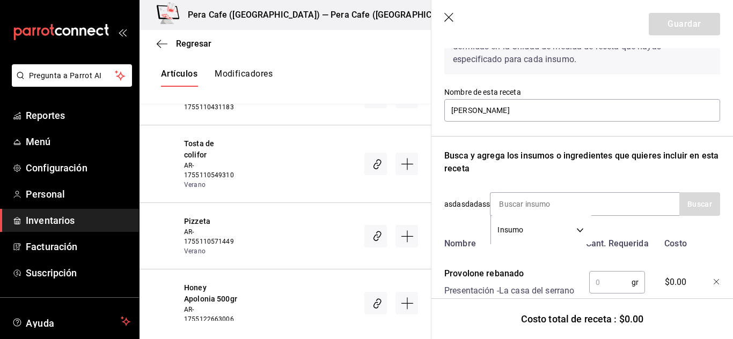
click at [604, 299] on div "Costo total de receta : $0.00" at bounding box center [581, 319] width 301 height 41
click at [603, 286] on input "text" at bounding box center [610, 282] width 42 height 21
type input "40"
click at [533, 206] on input at bounding box center [543, 204] width 107 height 23
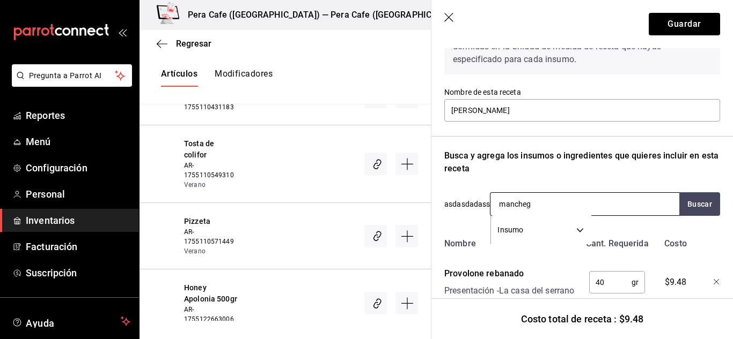
type input "manchego"
click at [611, 237] on div "Queso manchego Presentación - La campana" at bounding box center [580, 240] width 181 height 41
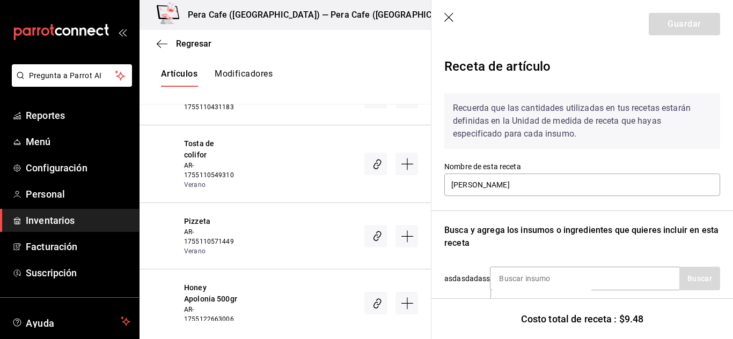
scroll to position [179, 0]
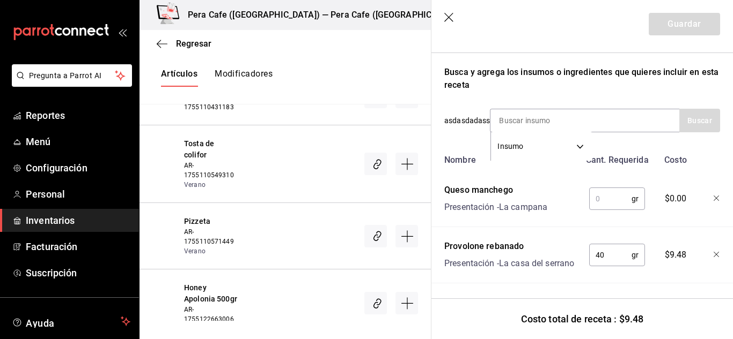
click at [602, 188] on input "text" at bounding box center [610, 198] width 42 height 21
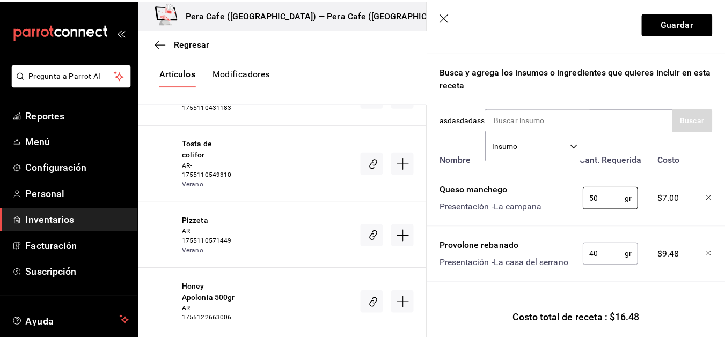
scroll to position [135, 0]
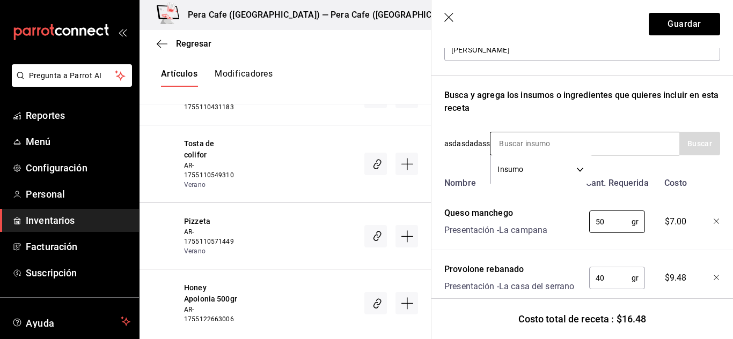
type input "50"
drag, startPoint x: 565, startPoint y: 147, endPoint x: 559, endPoint y: 145, distance: 6.3
click at [560, 146] on input at bounding box center [543, 143] width 107 height 23
type input "tomate"
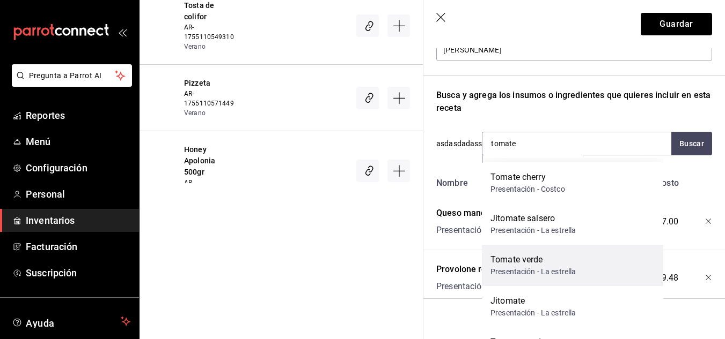
scroll to position [142, 0]
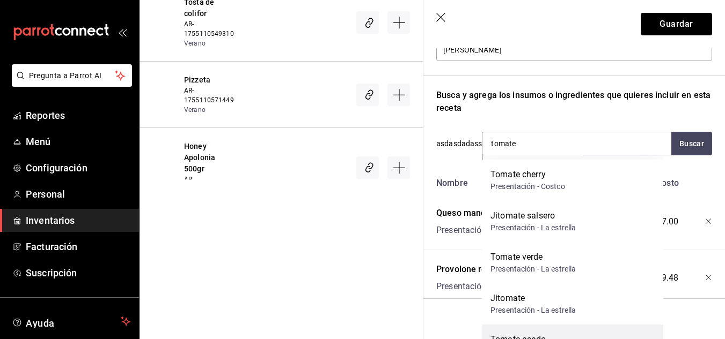
click at [560, 336] on div "Tomate asado" at bounding box center [527, 340] width 75 height 13
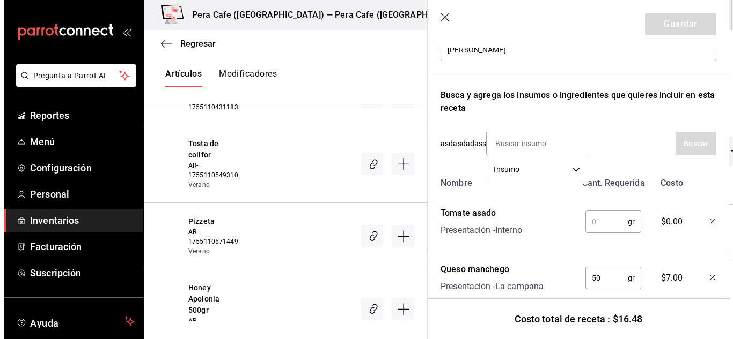
scroll to position [7065, 0]
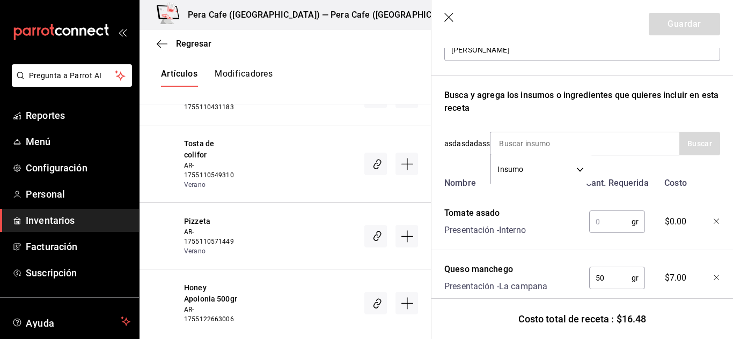
click at [602, 228] on input "text" at bounding box center [610, 221] width 42 height 21
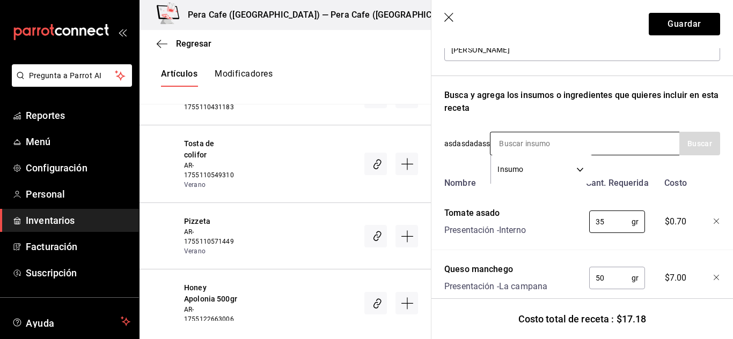
type input "35"
click at [518, 143] on input at bounding box center [543, 143] width 107 height 23
type input "albahaca"
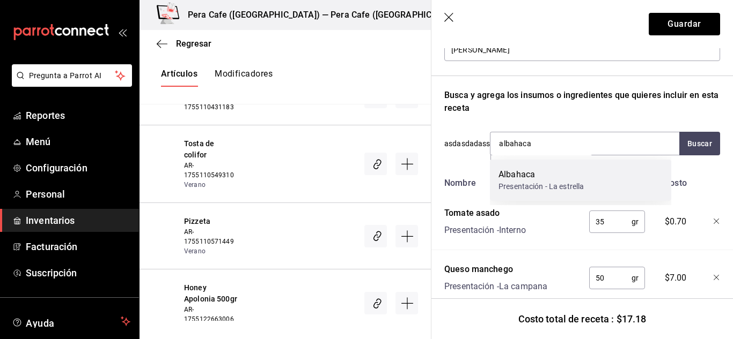
click at [543, 175] on div "Albahaca" at bounding box center [540, 174] width 85 height 13
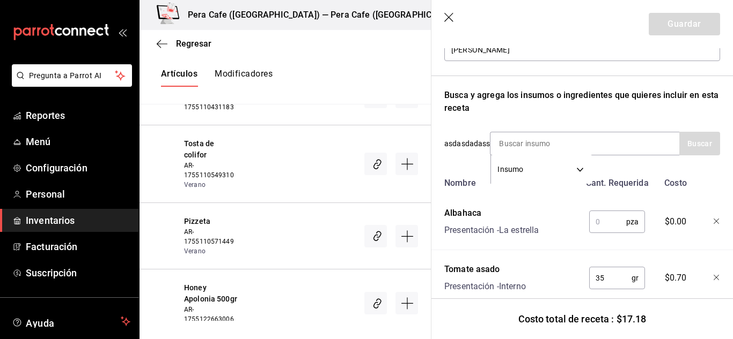
click at [601, 225] on input "text" at bounding box center [607, 221] width 37 height 21
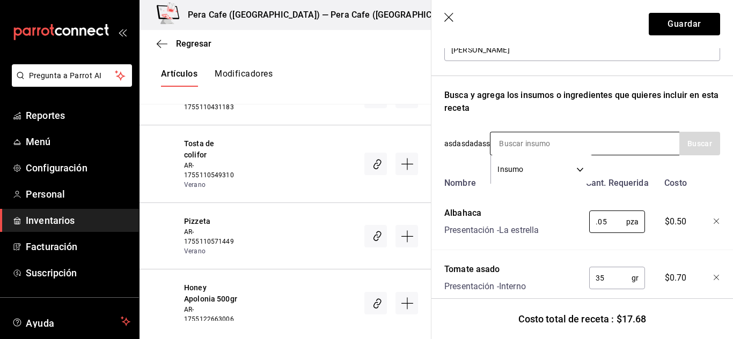
type input "0.05"
click at [520, 139] on input at bounding box center [543, 143] width 107 height 23
type input "mix"
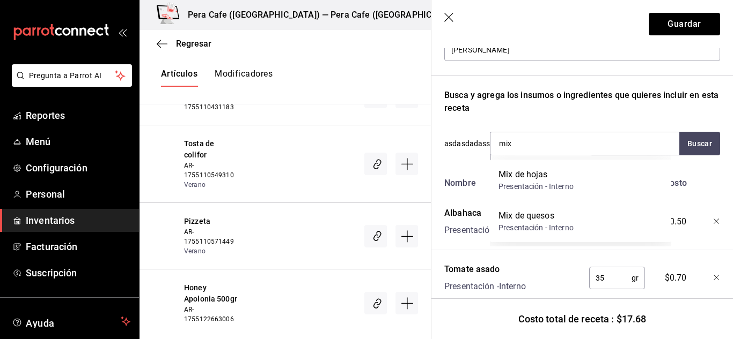
click at [538, 186] on div "Presentación - Interno" at bounding box center [535, 186] width 75 height 11
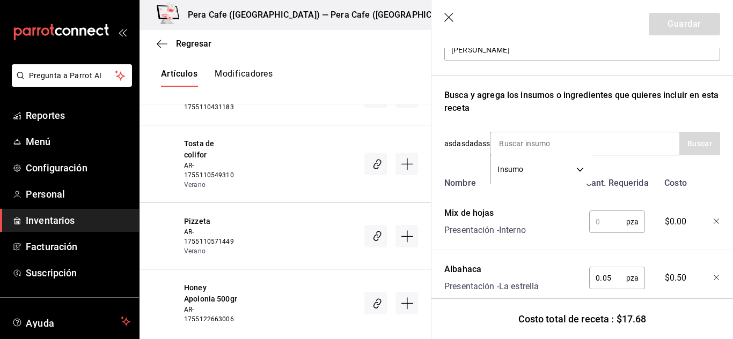
click at [609, 221] on input "text" at bounding box center [607, 221] width 37 height 21
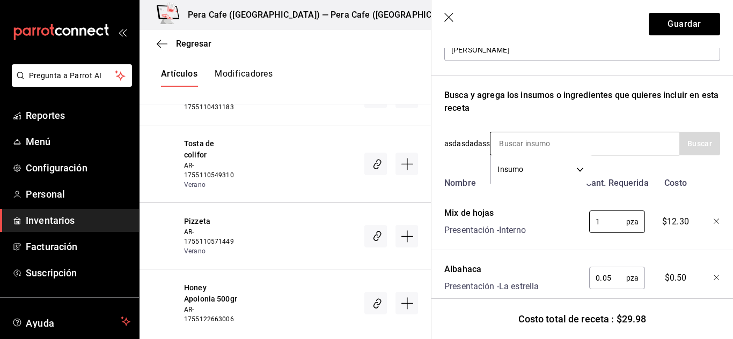
type input "1"
click at [511, 143] on input at bounding box center [543, 143] width 107 height 23
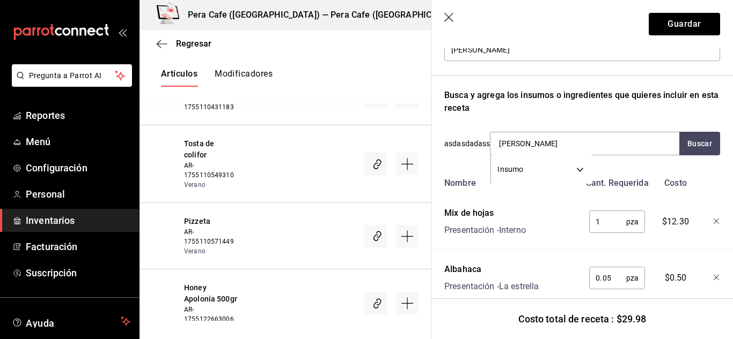
type input "milanesa"
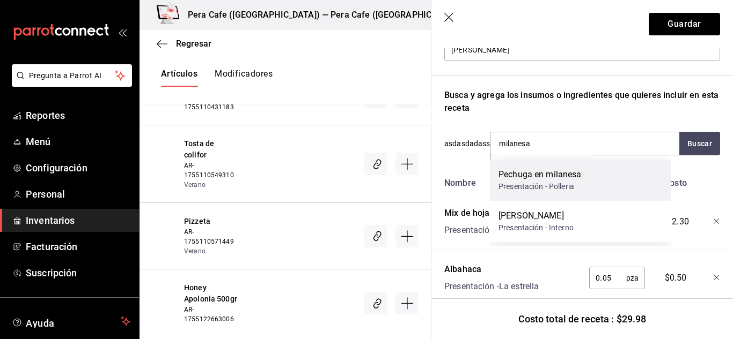
click at [558, 193] on div "Pechuga en milanesa Presentación - Polleria" at bounding box center [580, 180] width 181 height 41
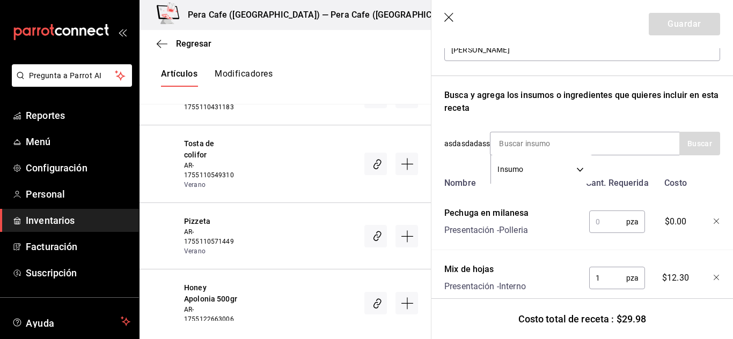
click at [593, 225] on input "text" at bounding box center [607, 221] width 37 height 21
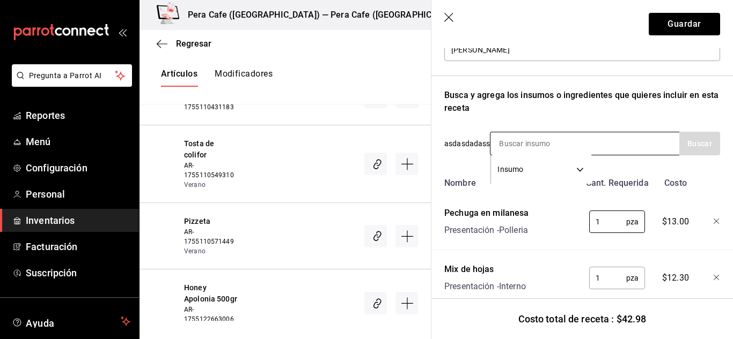
type input "1"
click at [521, 145] on input at bounding box center [543, 143] width 107 height 23
click at [713, 221] on div "Receta de artículo Recuerda que las cantidades utilizadas en tus recetas estará…" at bounding box center [581, 250] width 301 height 675
click at [713, 225] on icon "button" at bounding box center [716, 222] width 6 height 6
click at [569, 147] on input at bounding box center [543, 143] width 107 height 23
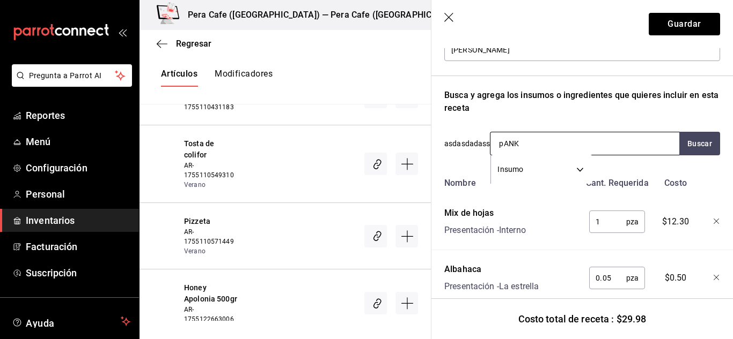
type input "pANKO"
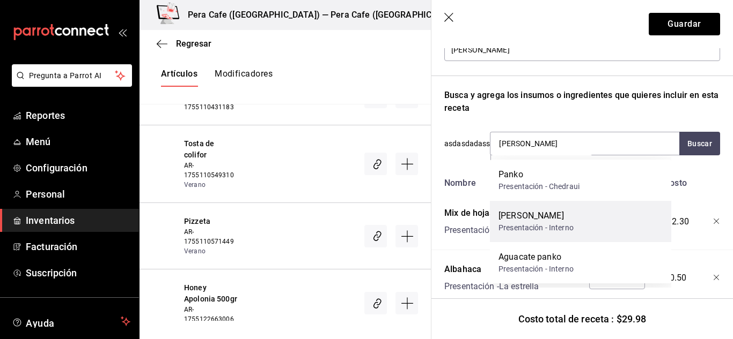
click at [570, 216] on div "Milanesa panko" at bounding box center [535, 216] width 75 height 13
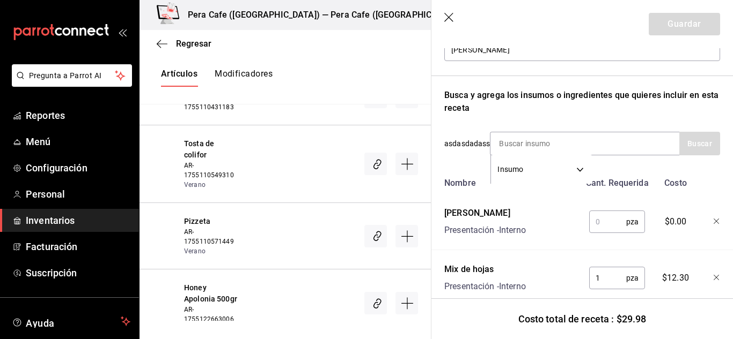
click at [589, 224] on input "text" at bounding box center [607, 221] width 37 height 21
type input "1"
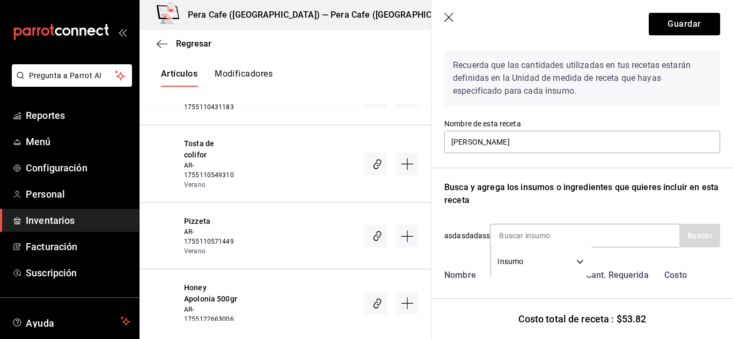
scroll to position [43, 0]
click at [534, 236] on input at bounding box center [543, 235] width 107 height 23
type input "CHERRY"
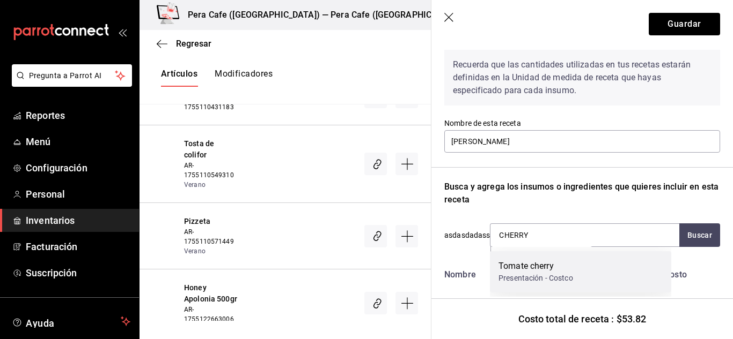
click at [550, 264] on div "Tomate cherry" at bounding box center [535, 266] width 75 height 13
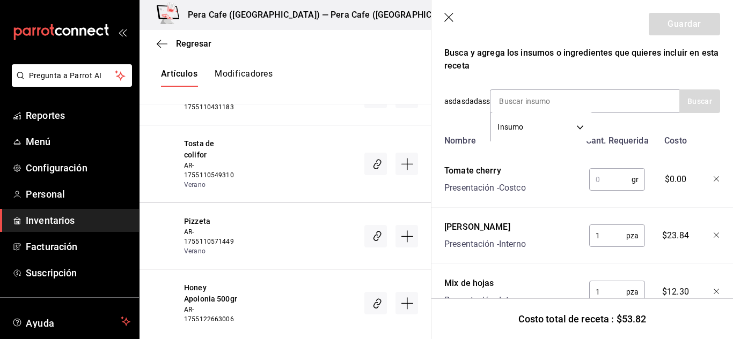
scroll to position [178, 0]
click at [616, 174] on input "text" at bounding box center [610, 178] width 42 height 21
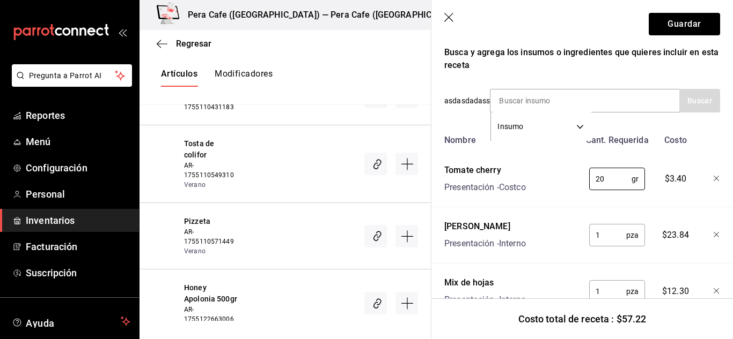
type input "2"
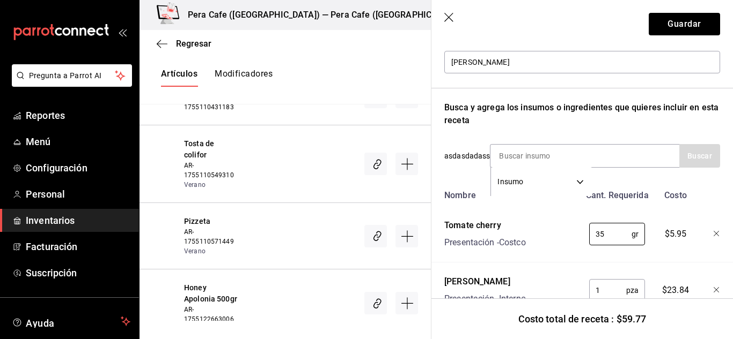
scroll to position [93, 0]
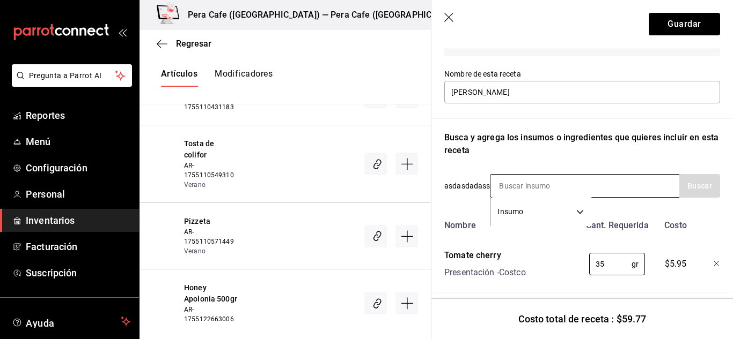
type input "35"
click at [530, 187] on input at bounding box center [543, 186] width 107 height 23
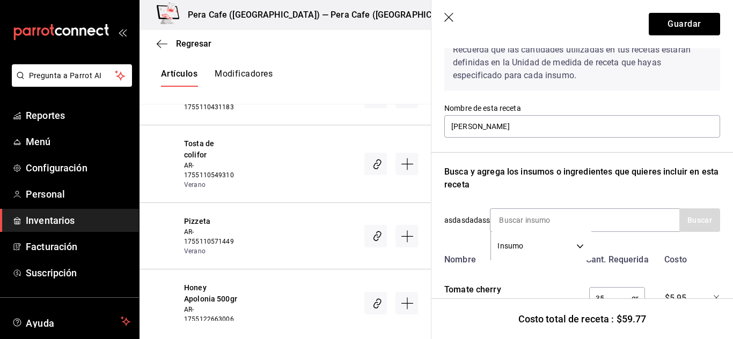
scroll to position [25, 0]
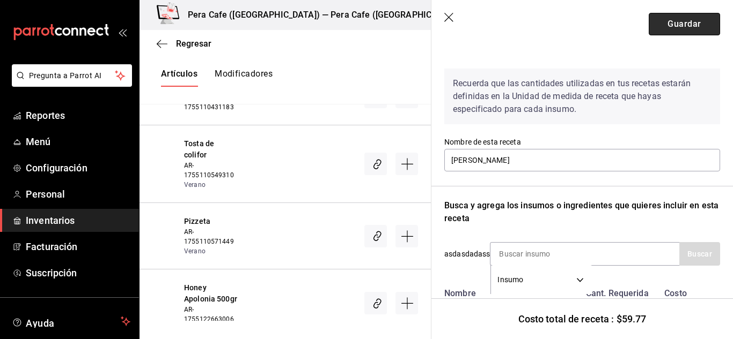
click at [702, 17] on button "Guardar" at bounding box center [683, 24] width 71 height 23
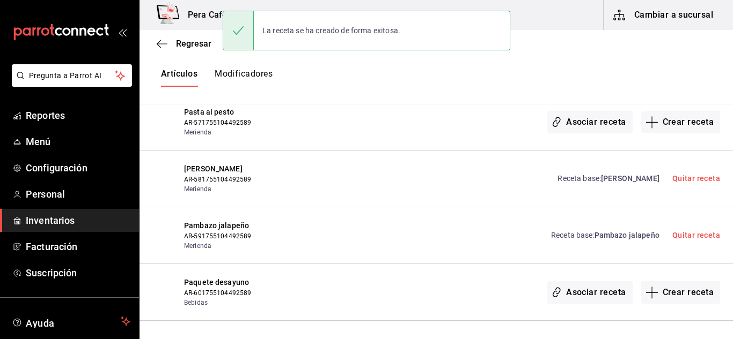
scroll to position [0, 0]
click at [602, 231] on link "Receta base : Pambazo jalapeño" at bounding box center [605, 235] width 108 height 11
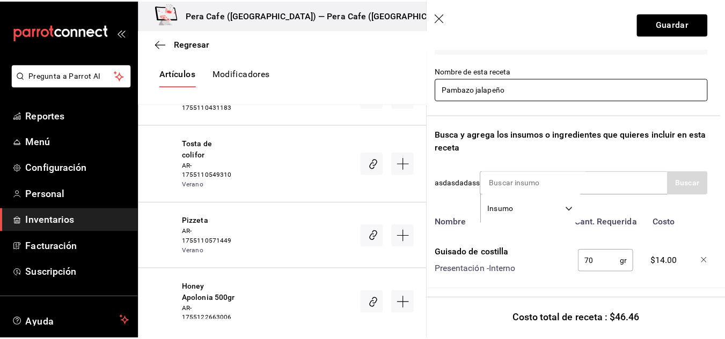
scroll to position [100, 5]
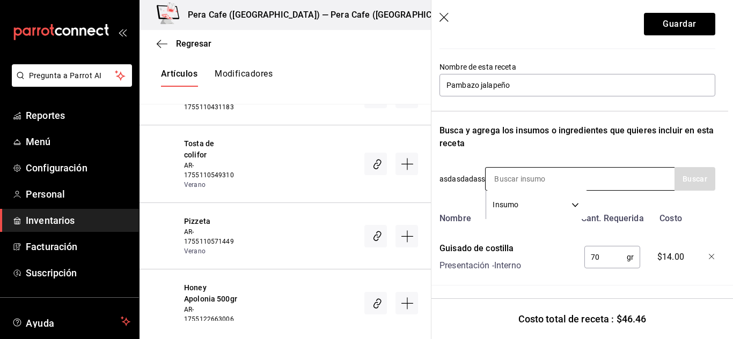
click at [520, 178] on input at bounding box center [538, 179] width 107 height 23
type input "sal"
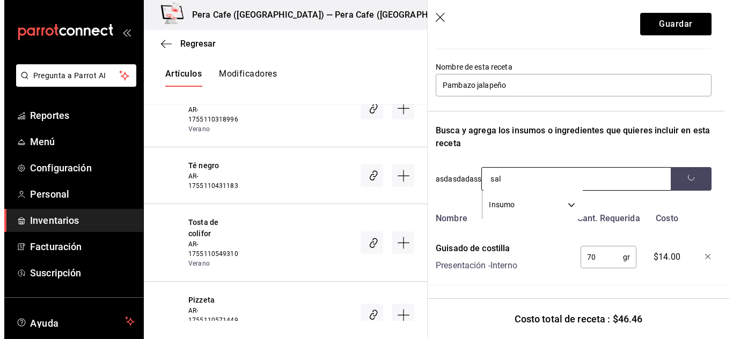
scroll to position [7144, 0]
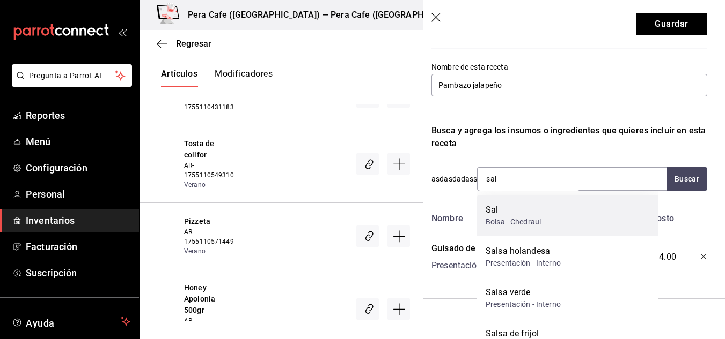
click at [529, 216] on div "Sal" at bounding box center [512, 210] width 55 height 13
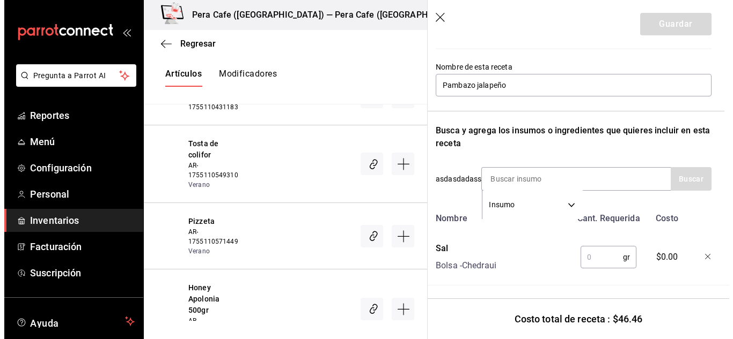
scroll to position [7065, 0]
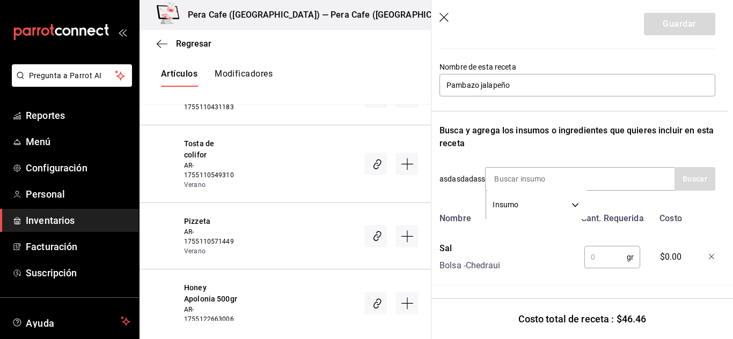
click at [592, 262] on input "text" at bounding box center [605, 257] width 42 height 21
type input "5"
type input "1"
type input "5"
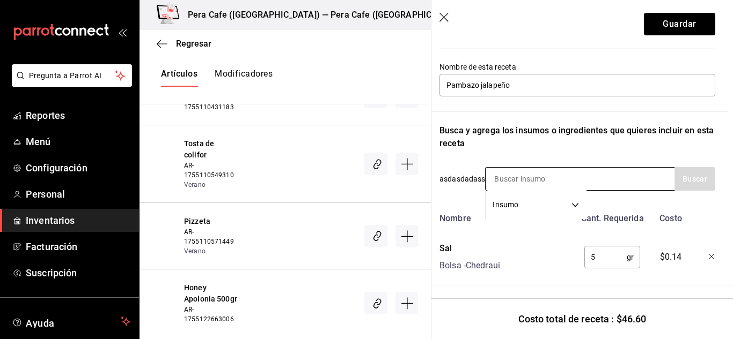
click at [529, 178] on input at bounding box center [538, 179] width 107 height 23
type input "pambazo"
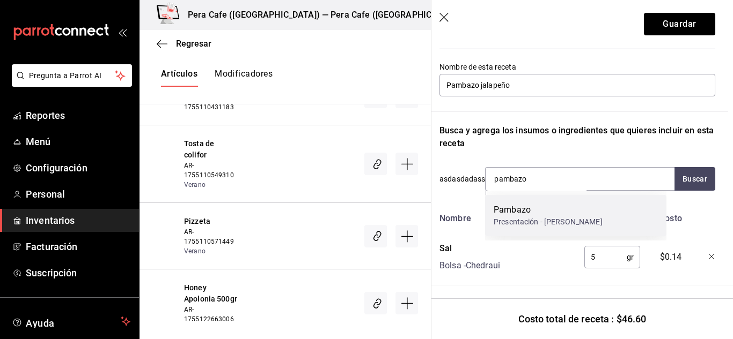
click at [530, 212] on div "Pambazo" at bounding box center [547, 210] width 109 height 13
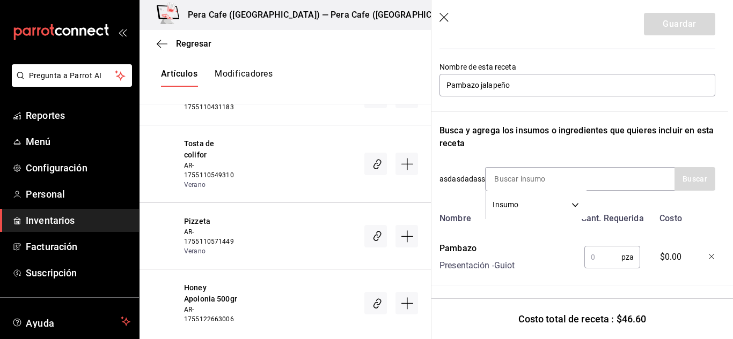
click at [610, 253] on input "text" at bounding box center [602, 257] width 37 height 21
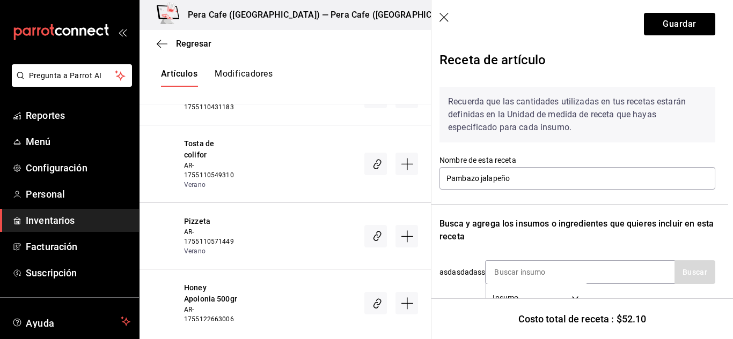
scroll to position [0, 5]
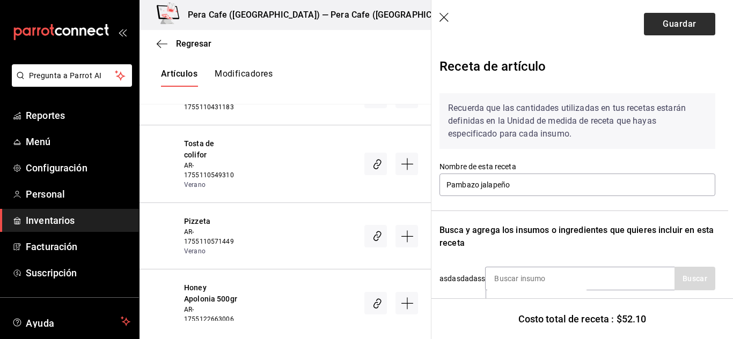
type input "1"
click at [687, 14] on button "Guardar" at bounding box center [679, 24] width 71 height 23
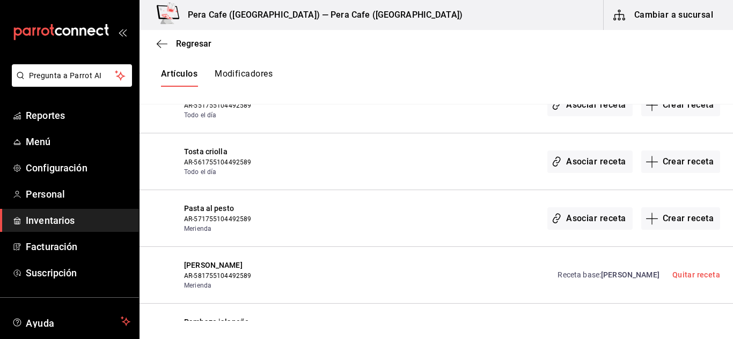
scroll to position [6967, 0]
click at [653, 222] on button "Crear receta" at bounding box center [680, 220] width 79 height 23
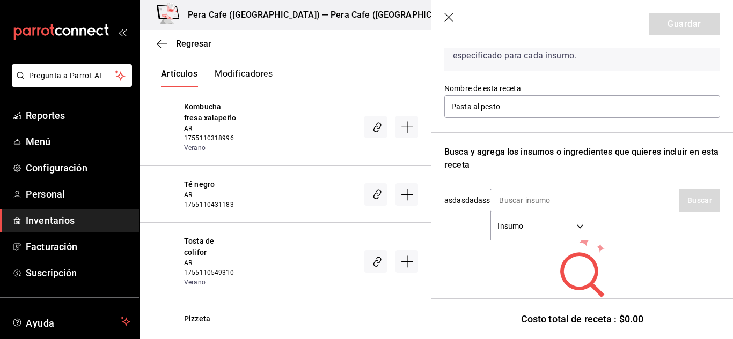
scroll to position [107, 0]
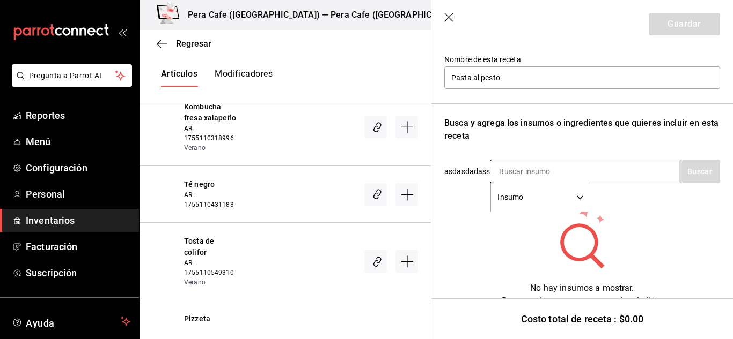
click at [533, 175] on input at bounding box center [543, 171] width 107 height 23
type input "pesto"
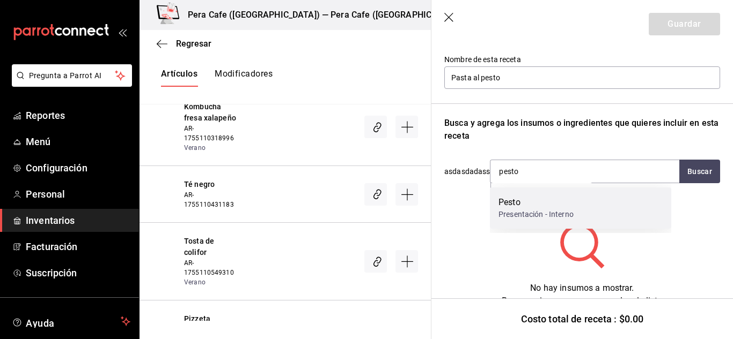
click at [534, 208] on div "Pesto" at bounding box center [535, 202] width 75 height 13
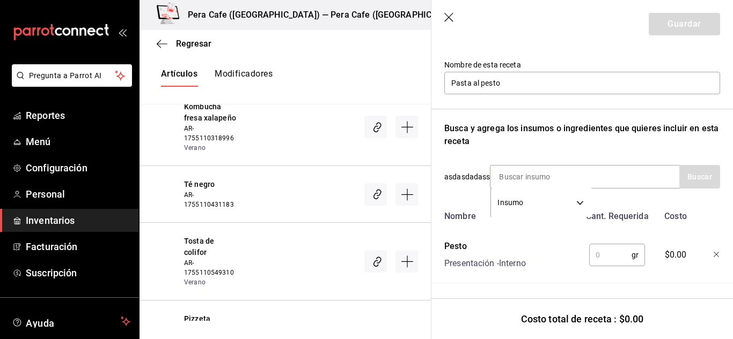
click at [602, 250] on input "text" at bounding box center [610, 255] width 42 height 21
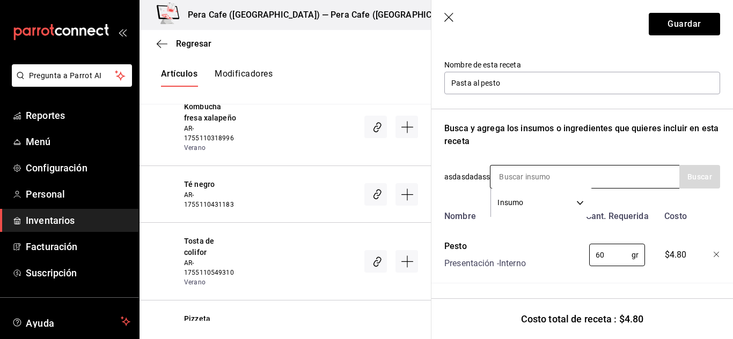
type input "60"
click at [512, 173] on input at bounding box center [543, 177] width 107 height 23
type input "nuez"
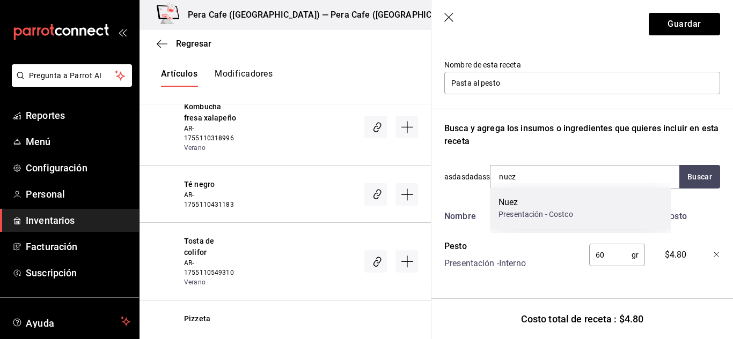
click at [519, 206] on div "Nuez" at bounding box center [535, 202] width 75 height 13
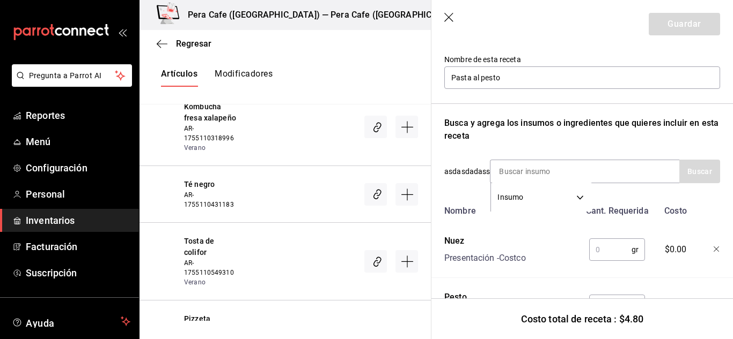
click at [597, 250] on input "text" at bounding box center [610, 249] width 42 height 21
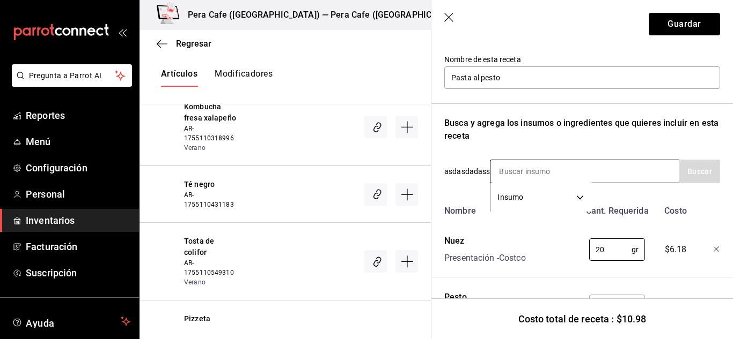
type input "20"
click at [525, 172] on input at bounding box center [543, 171] width 107 height 23
type input "parmesano"
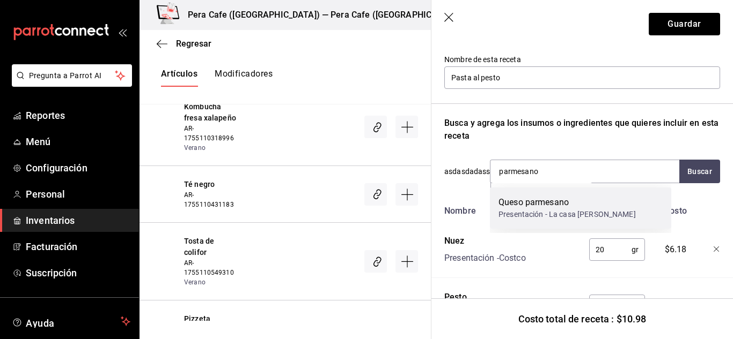
click at [556, 216] on div "Presentación - La casa del serrano" at bounding box center [566, 214] width 137 height 11
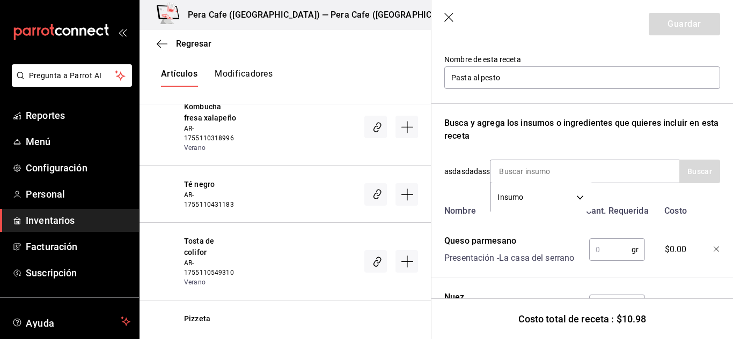
click at [594, 261] on input "text" at bounding box center [610, 249] width 42 height 21
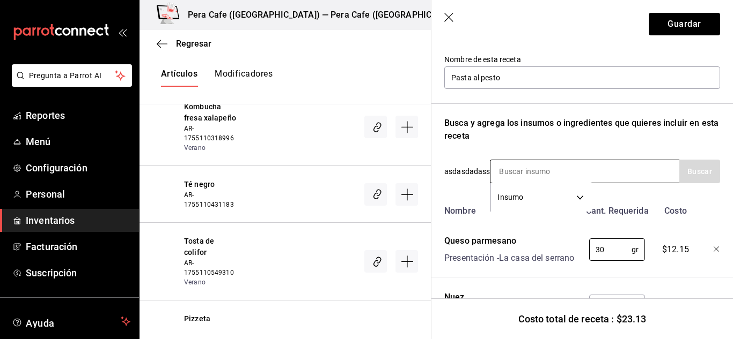
type input "30"
click at [513, 179] on input at bounding box center [543, 171] width 107 height 23
type input "albahaca"
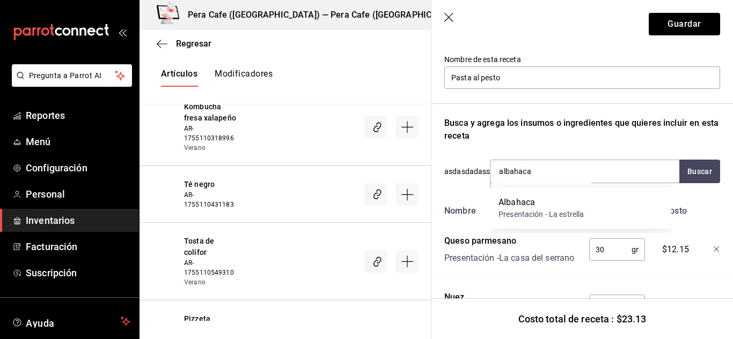
click at [569, 217] on div "Presentación - La estrella" at bounding box center [540, 214] width 85 height 11
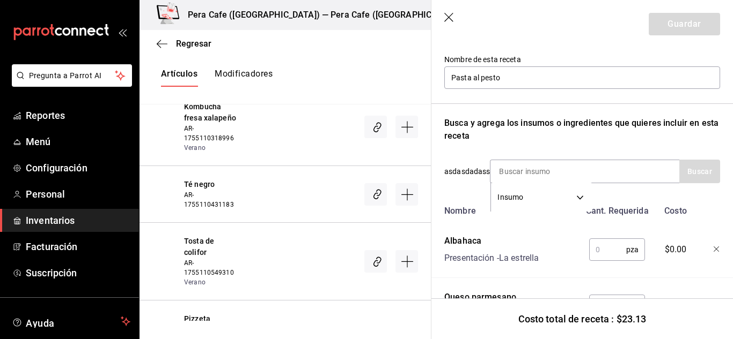
click at [596, 248] on input "text" at bounding box center [607, 249] width 37 height 21
type input "5"
type input "0.05"
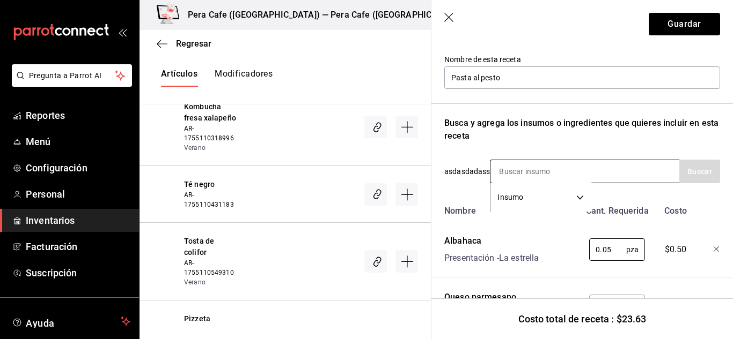
click at [546, 167] on input at bounding box center [543, 171] width 107 height 23
type input "t"
type input "pasta"
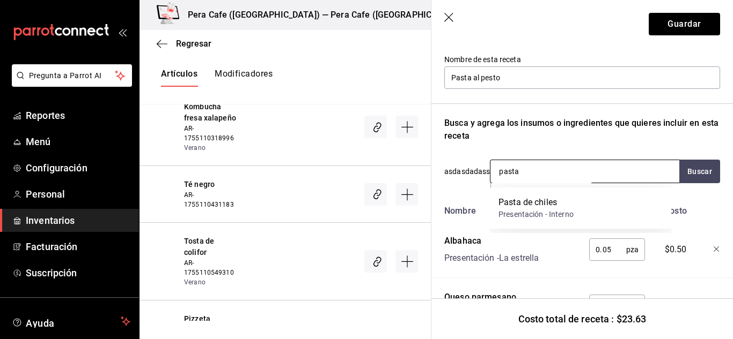
click at [570, 171] on input "pasta" at bounding box center [543, 171] width 107 height 23
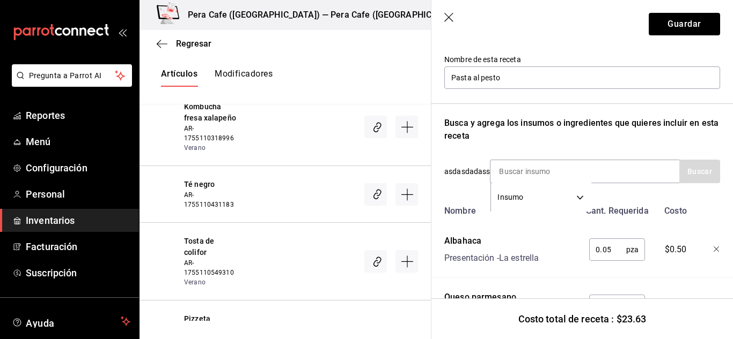
click at [596, 149] on div "Recuerda que las cantidades utilizadas en tus recetas estarán definidas en la U…" at bounding box center [582, 212] width 276 height 470
click at [698, 19] on button "Guardar" at bounding box center [683, 24] width 71 height 23
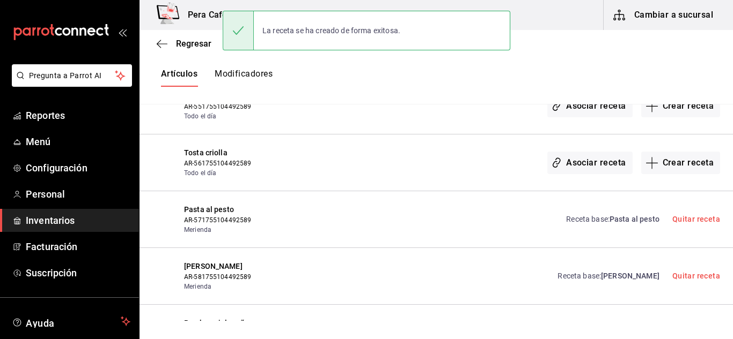
scroll to position [0, 0]
click at [158, 43] on icon "button" at bounding box center [162, 44] width 11 height 10
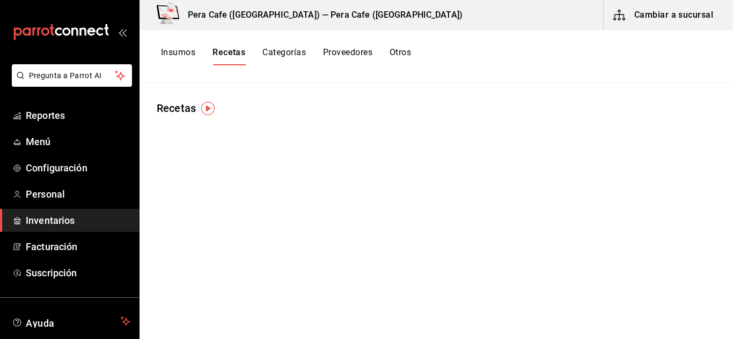
click at [171, 47] on button "Insumos" at bounding box center [178, 56] width 34 height 18
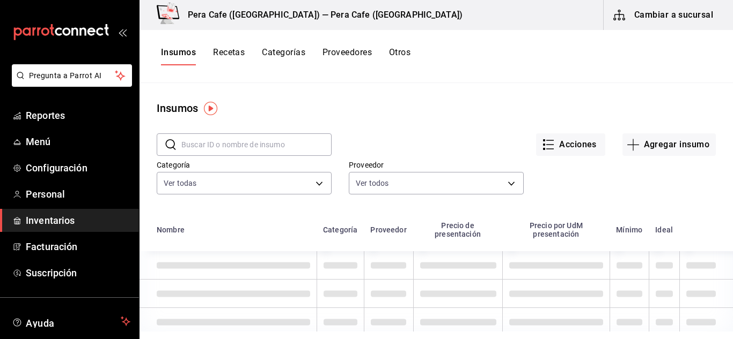
click at [259, 147] on input "text" at bounding box center [256, 144] width 150 height 21
type input "p"
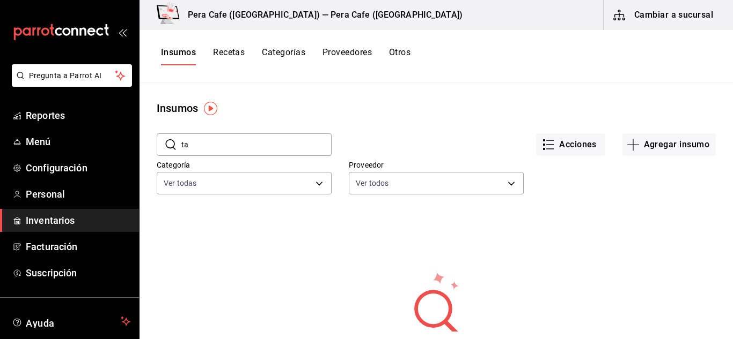
type input "t"
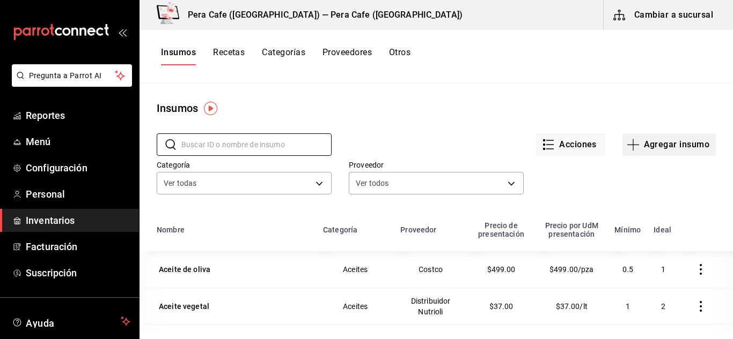
click at [632, 150] on icon "button" at bounding box center [632, 144] width 13 height 13
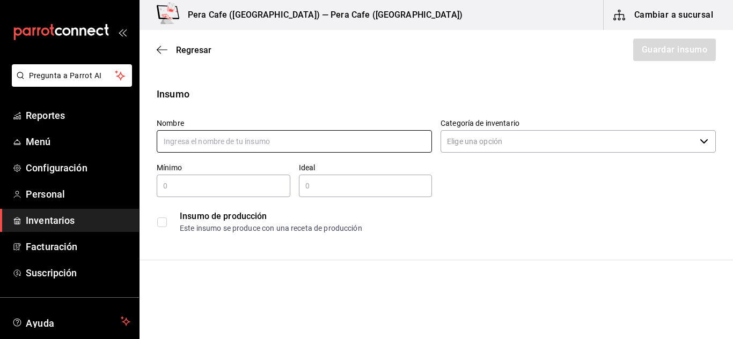
click at [319, 144] on input "text" at bounding box center [294, 141] width 275 height 23
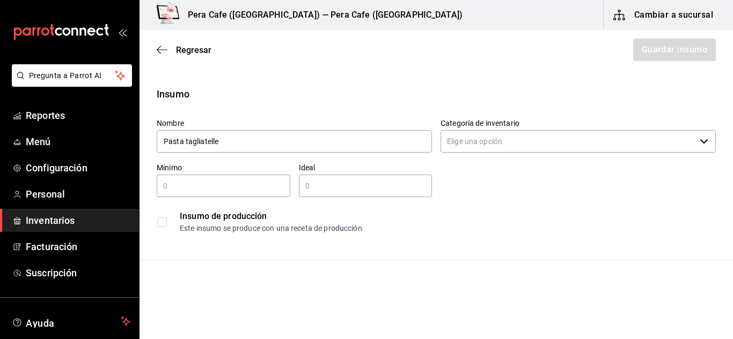
type input "Pasta tagliatelle"
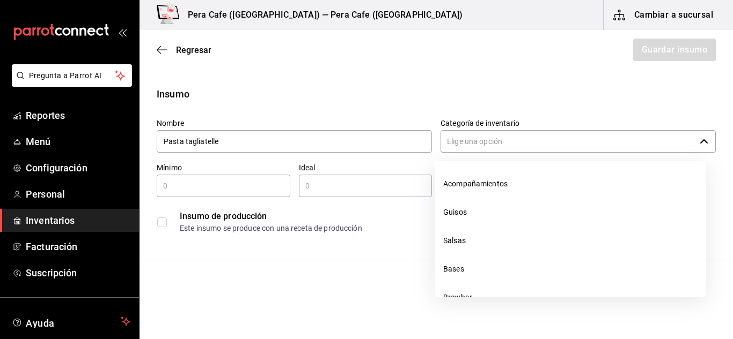
click at [483, 140] on input "Categoría de inventario" at bounding box center [567, 141] width 255 height 23
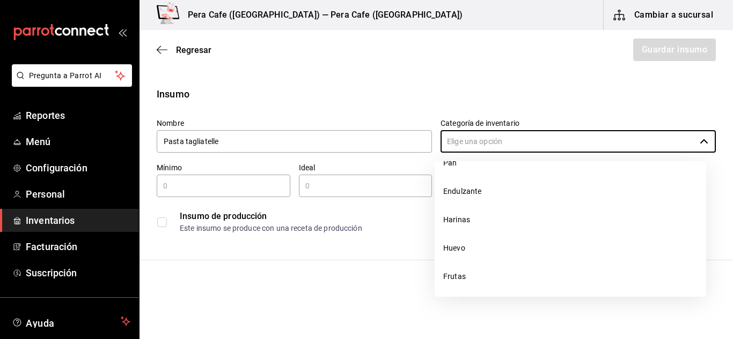
scroll to position [505, 0]
click at [506, 220] on li "Harinas" at bounding box center [569, 219] width 271 height 28
type input "Harinas"
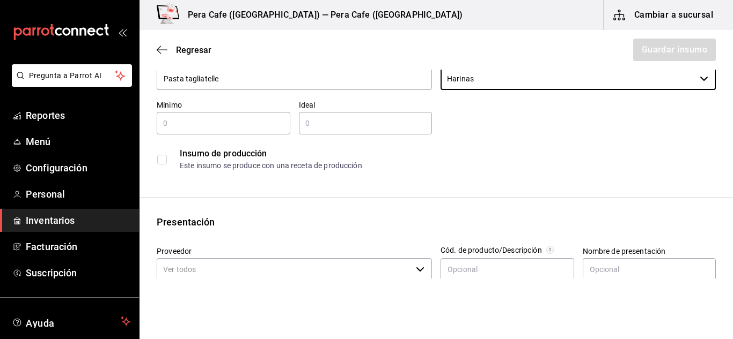
scroll to position [64, 0]
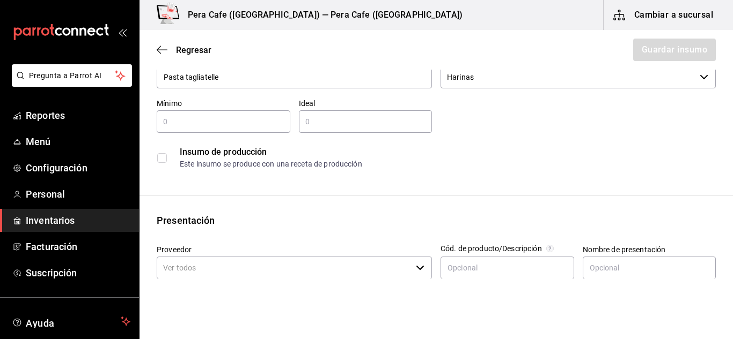
click at [203, 117] on input "text" at bounding box center [224, 121] width 134 height 13
type input "1"
click at [313, 121] on input "text" at bounding box center [366, 121] width 134 height 13
type input "4"
type input "3"
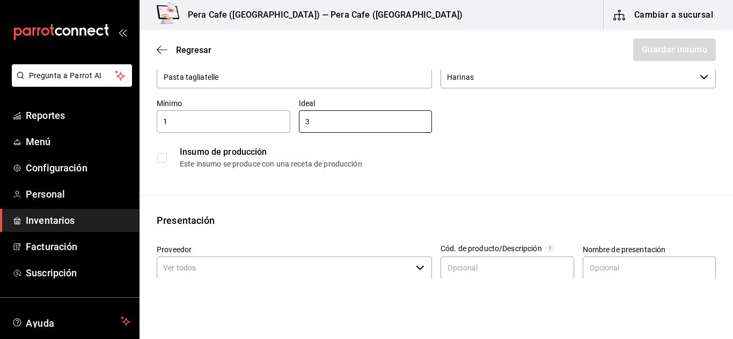
click at [519, 180] on div "Insumo Nombre Pasta tagliatelle Categoría de inventario Harinas ​ Mínimo 1 ​ Id…" at bounding box center [435, 341] width 593 height 637
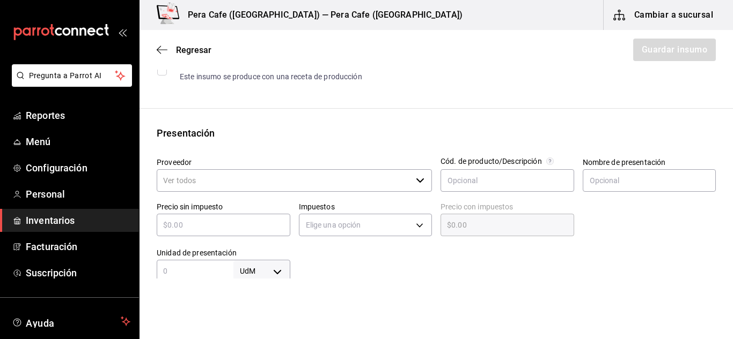
scroll to position [153, 0]
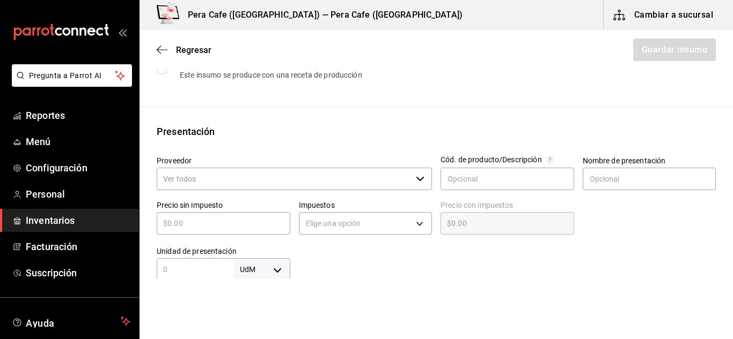
click at [277, 190] on div "Proveedor ​ Cód. de producto/Descripción Nombre de presentación Precio sin impu…" at bounding box center [431, 214] width 567 height 134
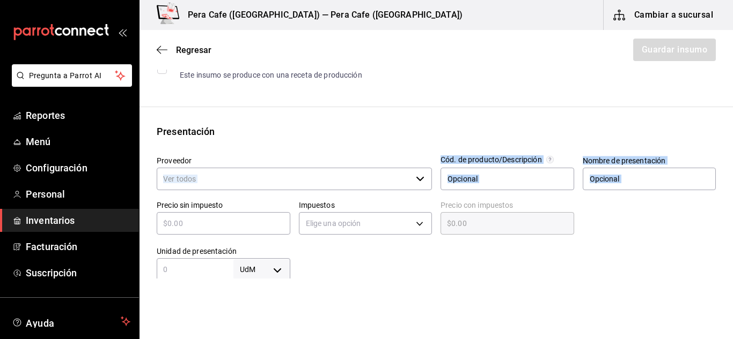
click at [285, 176] on input "Proveedor" at bounding box center [284, 179] width 255 height 23
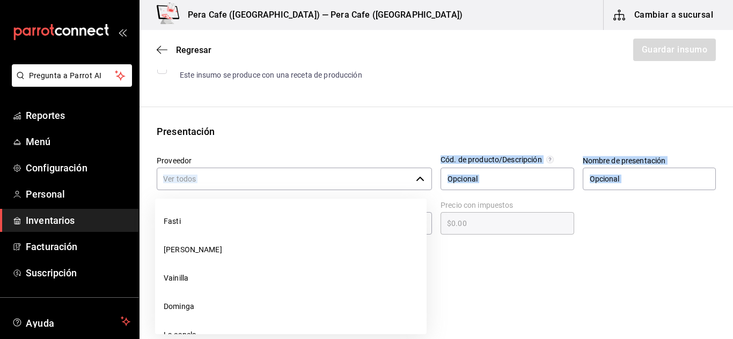
click at [222, 180] on input "Proveedor" at bounding box center [284, 179] width 255 height 23
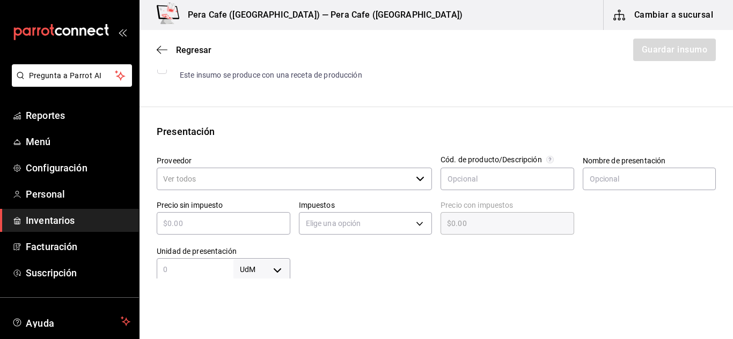
click at [222, 180] on input "Proveedor" at bounding box center [284, 179] width 255 height 23
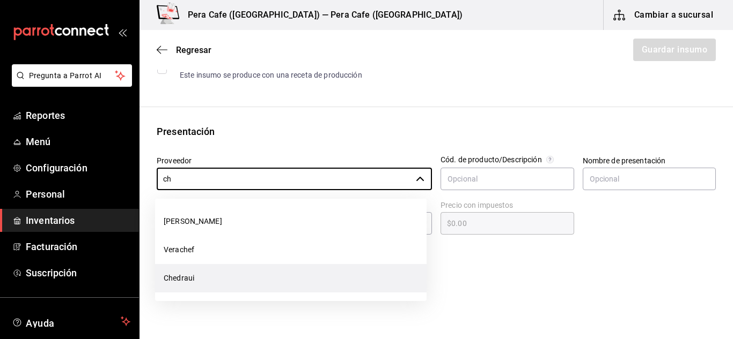
click at [208, 282] on li "Chedraui" at bounding box center [290, 278] width 271 height 28
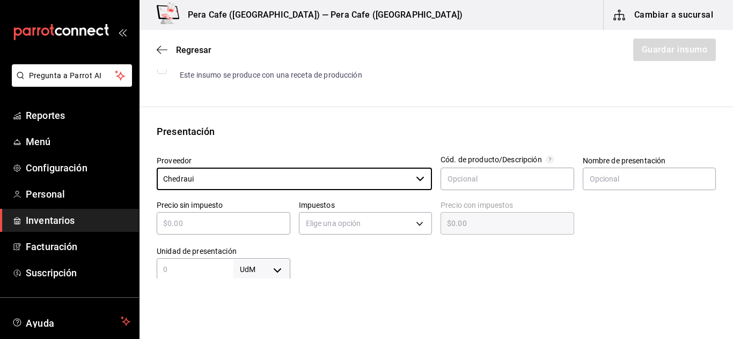
type input "Chedraui"
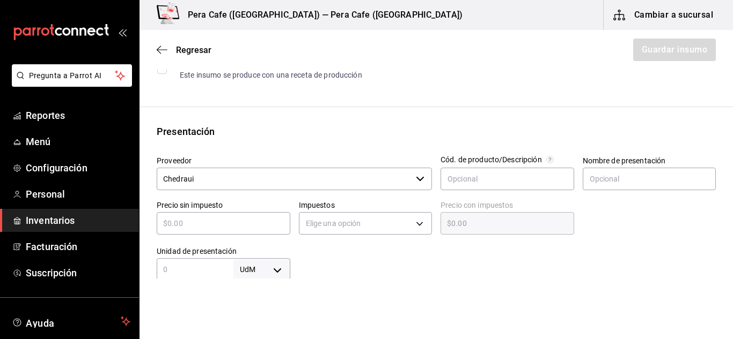
click at [188, 224] on input "text" at bounding box center [224, 223] width 134 height 13
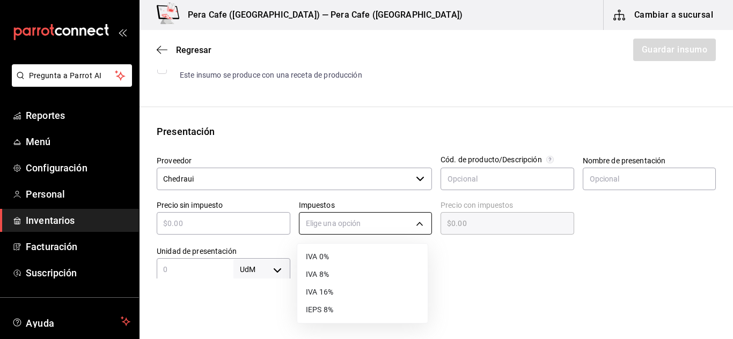
click at [410, 227] on body "Pregunta a Parrot AI Reportes Menú Configuración Personal Inventarios Facturaci…" at bounding box center [366, 139] width 733 height 279
click at [332, 259] on li "IVA 0%" at bounding box center [362, 257] width 130 height 18
type input "IVA_0"
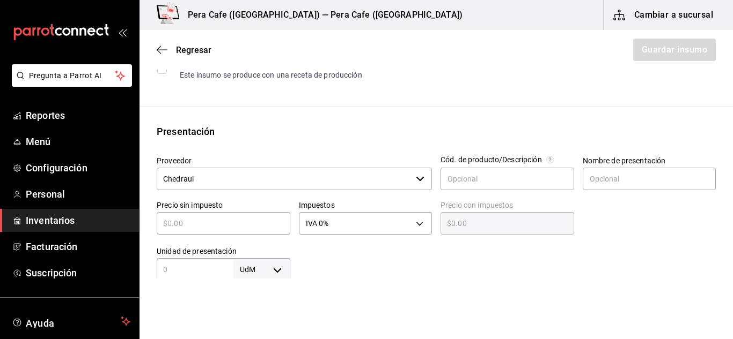
click at [210, 227] on input "text" at bounding box center [224, 223] width 134 height 13
click at [244, 227] on input "text" at bounding box center [224, 223] width 134 height 13
type input "$8"
type input "$8.00"
type input "$89"
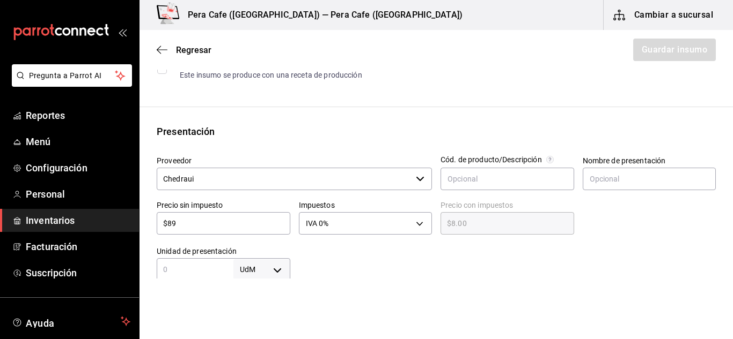
type input "$89.00"
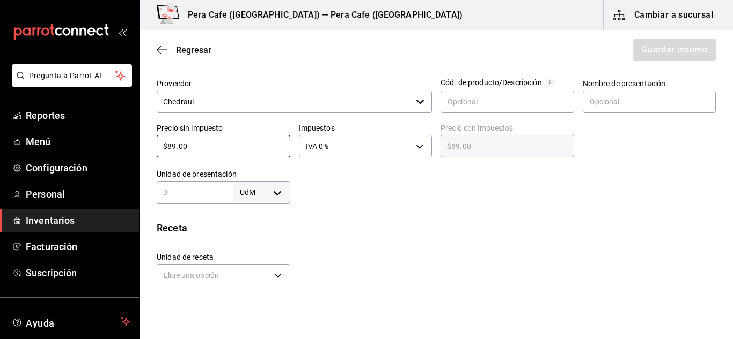
scroll to position [236, 0]
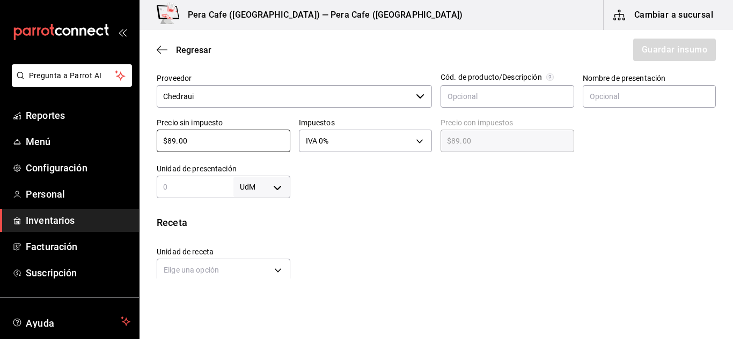
type input "$89.00"
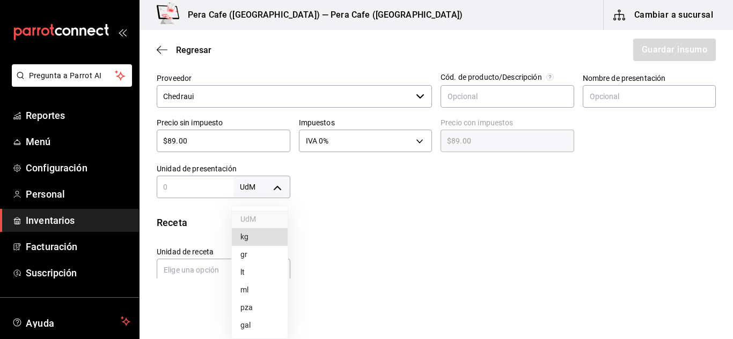
click at [276, 187] on body "Pregunta a Parrot AI Reportes Menú Configuración Personal Inventarios Facturaci…" at bounding box center [366, 139] width 733 height 279
click at [359, 239] on div at bounding box center [366, 169] width 733 height 339
click at [282, 190] on body "Pregunta a Parrot AI Reportes Menú Configuración Personal Inventarios Facturaci…" at bounding box center [366, 139] width 733 height 279
click at [267, 254] on li "gr" at bounding box center [260, 255] width 56 height 18
type input "GRAM"
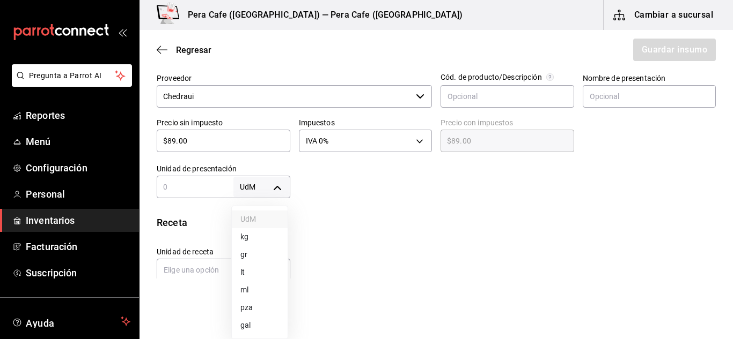
type input "GRAM"
click at [206, 193] on input "text" at bounding box center [195, 187] width 77 height 13
type input "5"
type input "50"
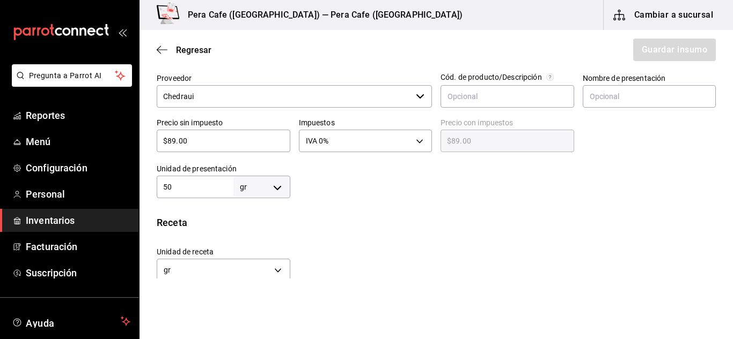
type input "50"
type input "500"
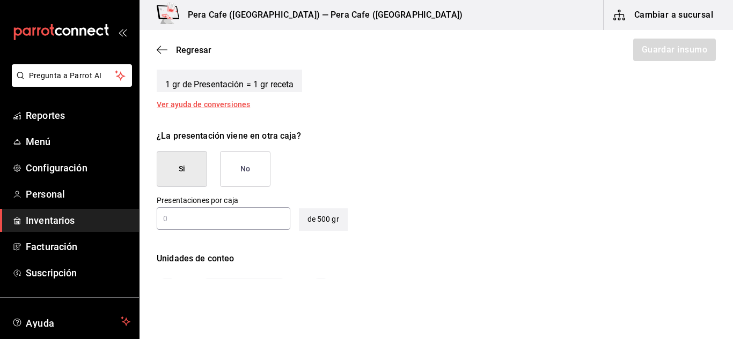
scroll to position [456, 0]
type input "500"
click at [232, 159] on button "No" at bounding box center [245, 169] width 50 height 36
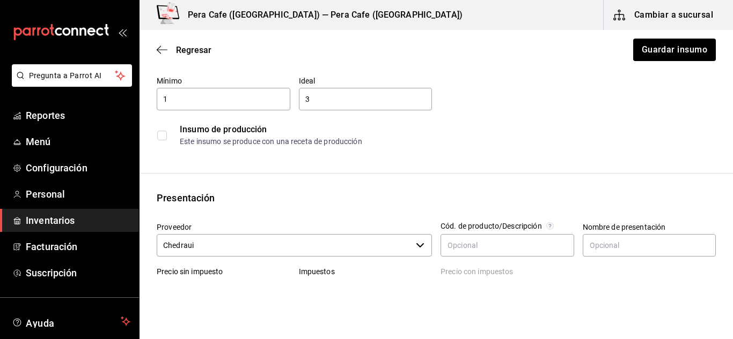
scroll to position [80, 0]
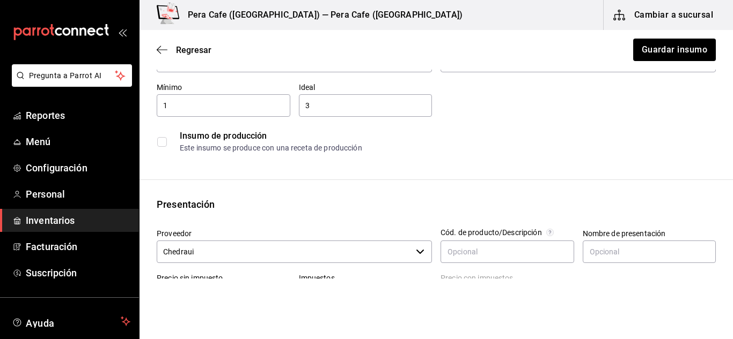
click at [189, 105] on input "1" at bounding box center [224, 105] width 134 height 13
type input "500"
click at [335, 110] on input "3" at bounding box center [366, 105] width 134 height 13
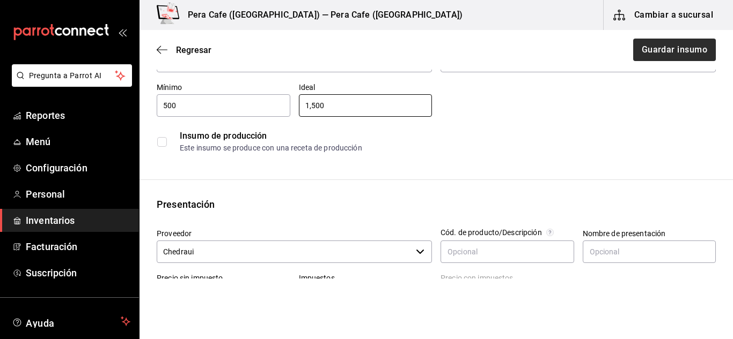
type input "1,500"
click at [653, 53] on button "Guardar insumo" at bounding box center [674, 50] width 84 height 23
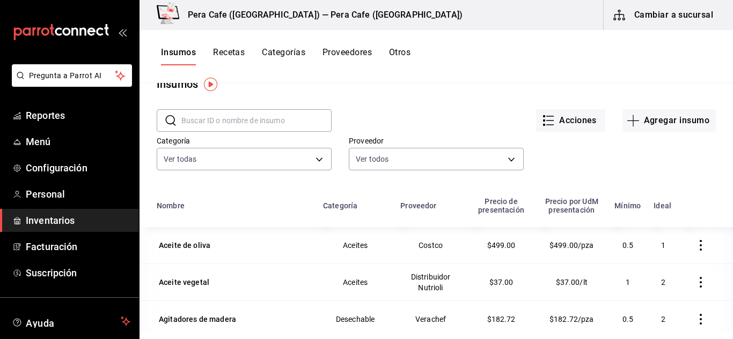
scroll to position [12, 0]
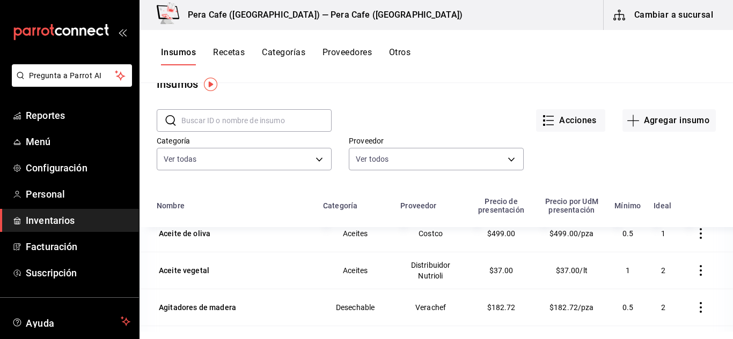
click at [239, 51] on button "Recetas" at bounding box center [229, 56] width 32 height 18
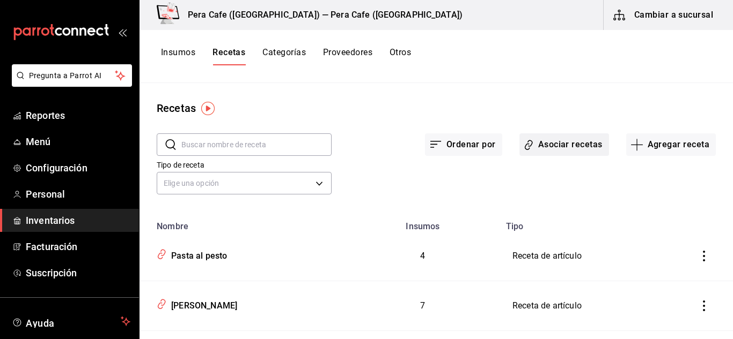
click at [553, 156] on button "Asociar recetas" at bounding box center [564, 145] width 90 height 23
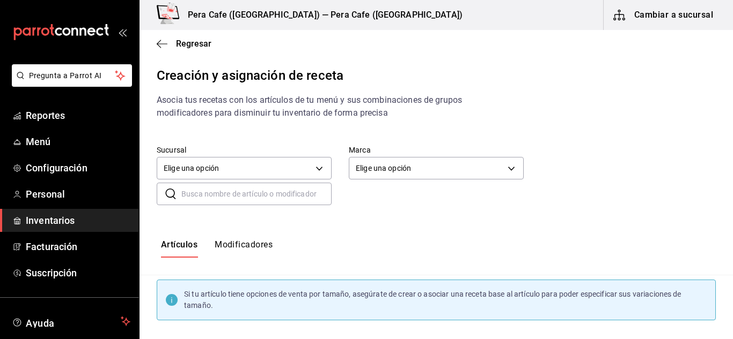
click at [267, 249] on button "Modificadores" at bounding box center [244, 249] width 58 height 18
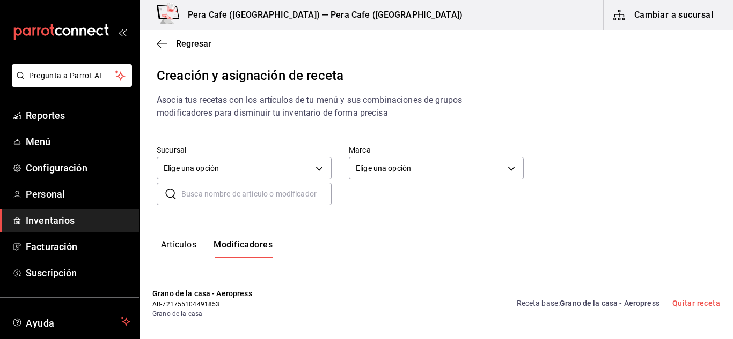
click at [172, 255] on button "Artículos" at bounding box center [178, 249] width 35 height 18
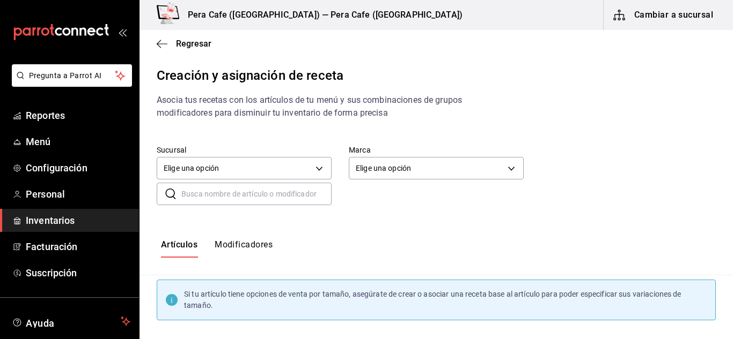
click at [269, 190] on input "text" at bounding box center [256, 193] width 150 height 21
type input "pasta"
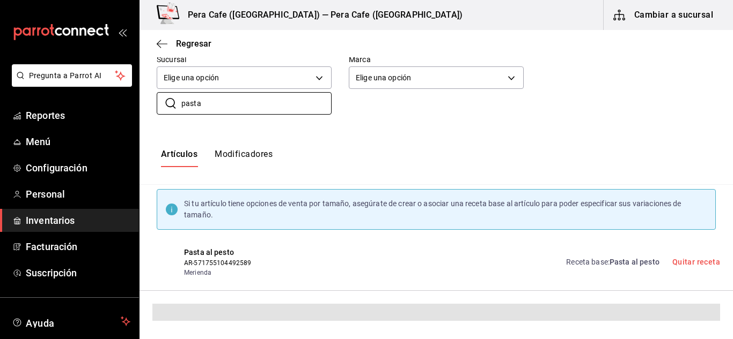
scroll to position [61, 0]
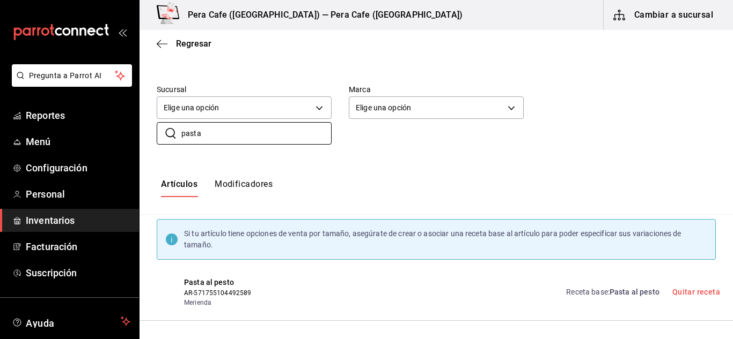
click at [609, 290] on span "Pasta al pesto" at bounding box center [634, 292] width 50 height 9
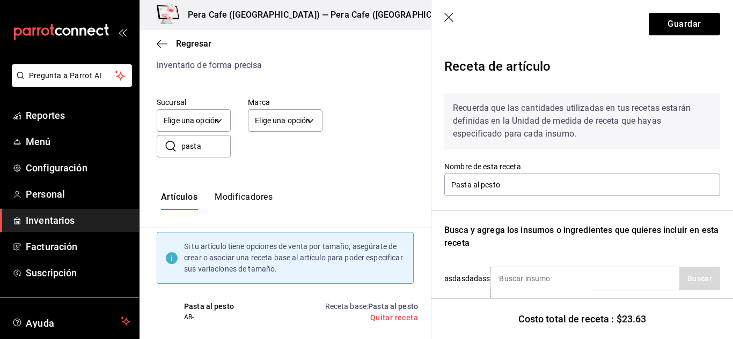
scroll to position [72, 0]
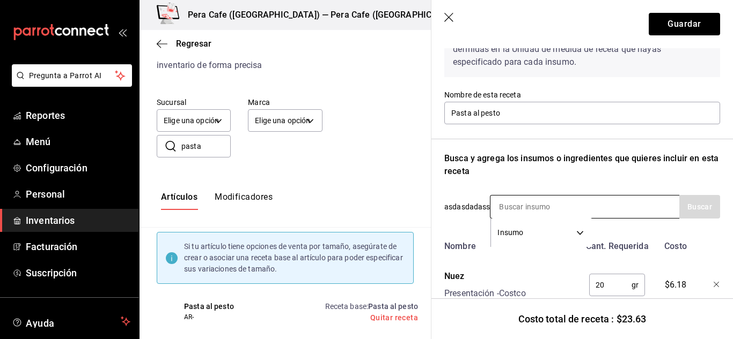
click at [568, 210] on input at bounding box center [543, 207] width 107 height 23
type input "tagliatelle"
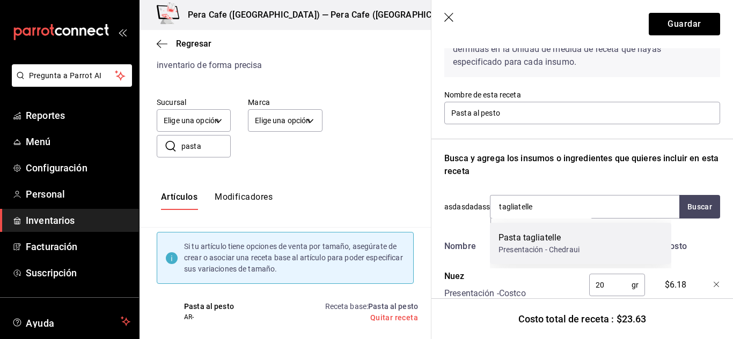
click at [571, 233] on div "Pasta tagliatelle" at bounding box center [538, 238] width 81 height 13
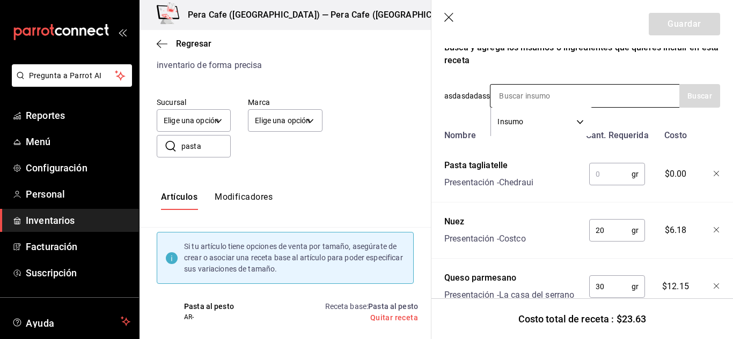
scroll to position [185, 0]
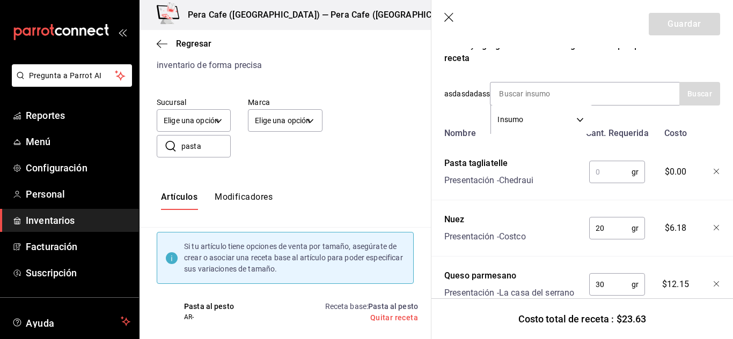
click at [603, 175] on input "text" at bounding box center [610, 171] width 42 height 21
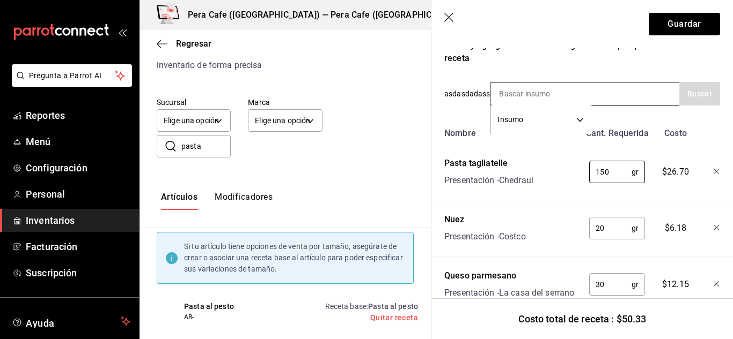
type input "150"
click at [533, 88] on input at bounding box center [543, 94] width 107 height 23
type input "agua"
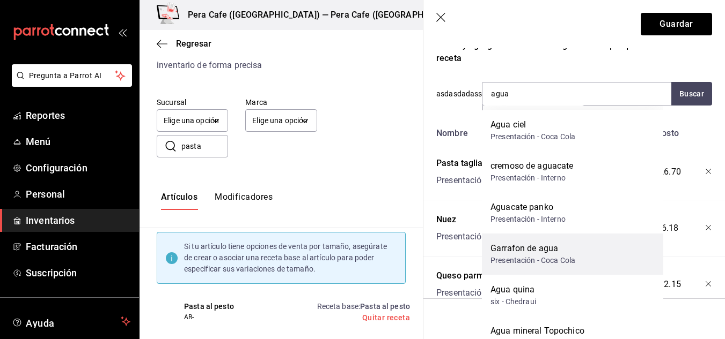
click at [560, 238] on div "Garrafon de agua Presentación - Coca Cola" at bounding box center [572, 254] width 181 height 41
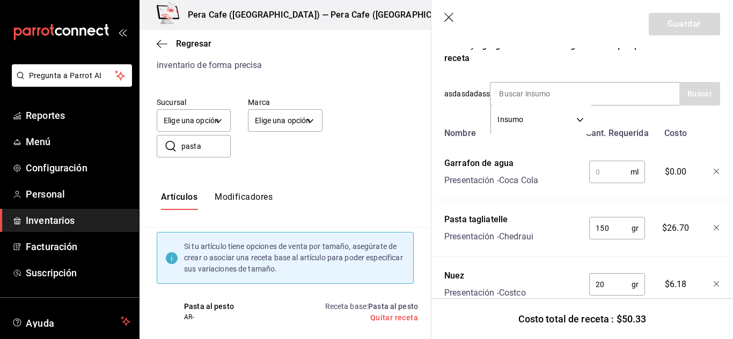
click at [616, 167] on input "text" at bounding box center [609, 171] width 41 height 21
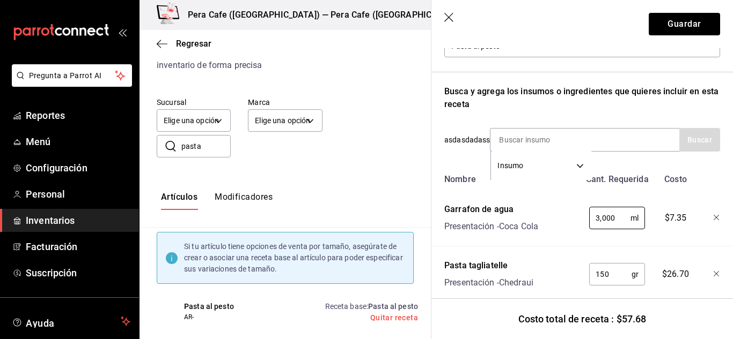
scroll to position [137, 0]
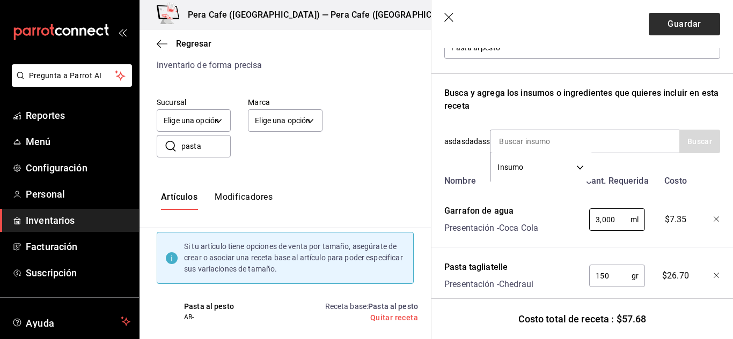
type input "3,000"
click at [674, 24] on button "Guardar" at bounding box center [683, 24] width 71 height 23
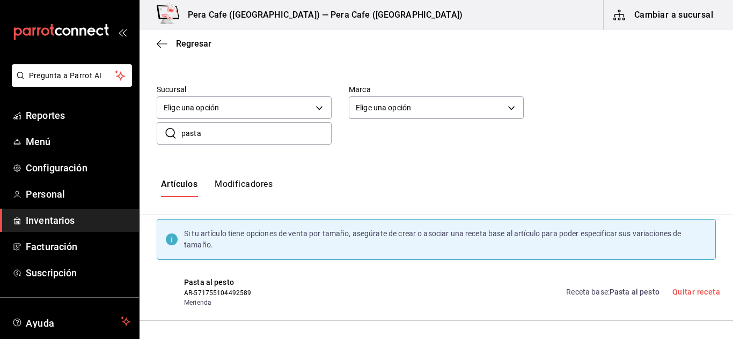
click at [247, 127] on input "pasta" at bounding box center [256, 133] width 150 height 21
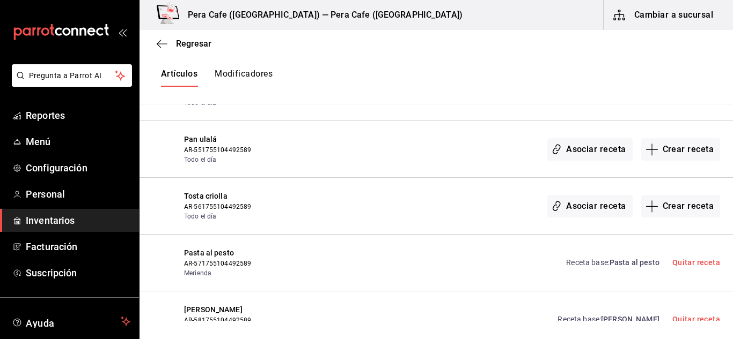
scroll to position [6921, 0]
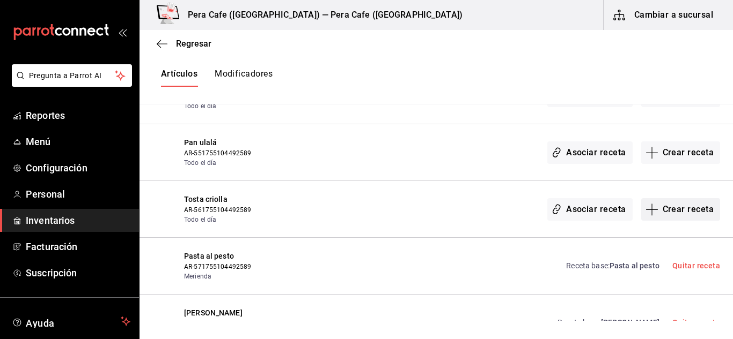
click at [664, 220] on button "Crear receta" at bounding box center [680, 209] width 79 height 23
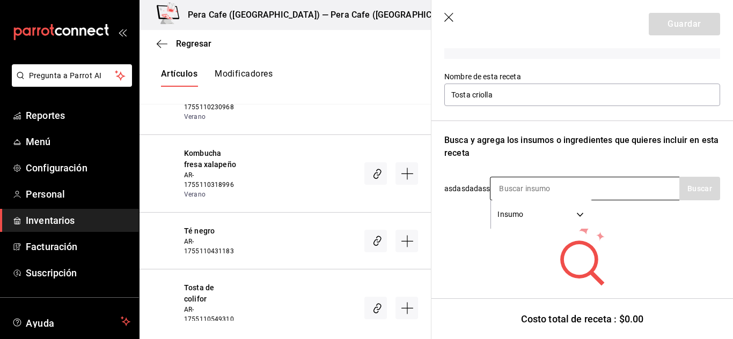
scroll to position [112, 0]
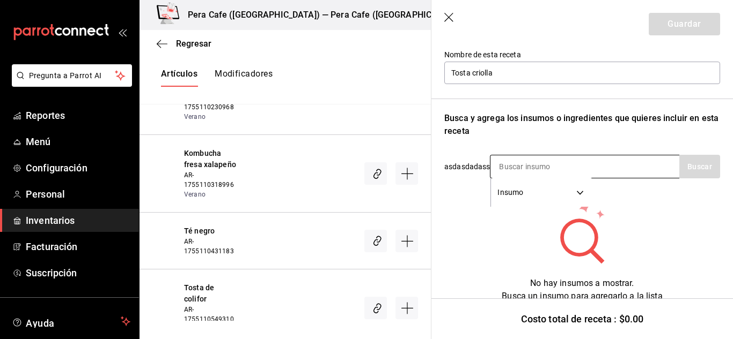
click at [547, 162] on input at bounding box center [543, 167] width 107 height 23
type input "batard"
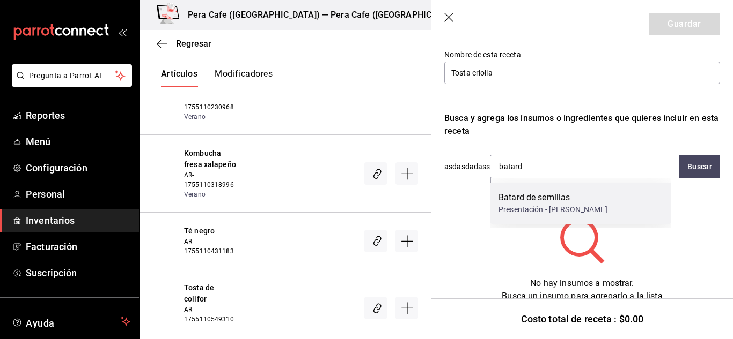
click at [549, 198] on div "Batard de semillas" at bounding box center [552, 197] width 109 height 13
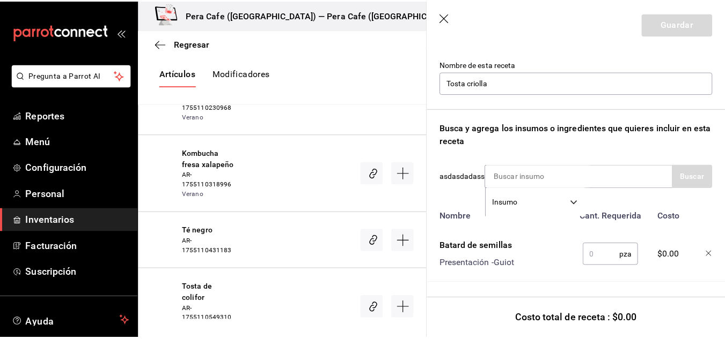
scroll to position [110, 0]
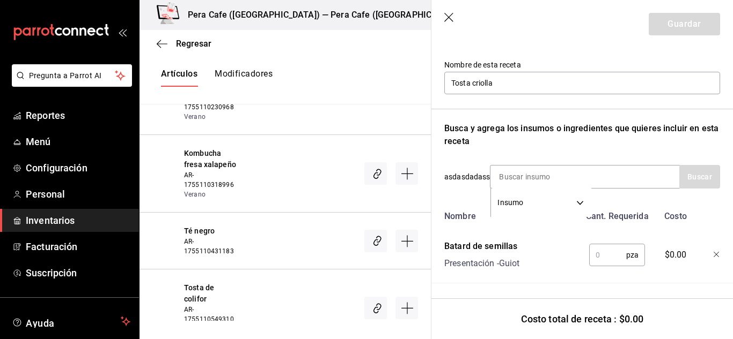
click at [616, 254] on input "text" at bounding box center [607, 255] width 37 height 21
type input "3"
type input "2"
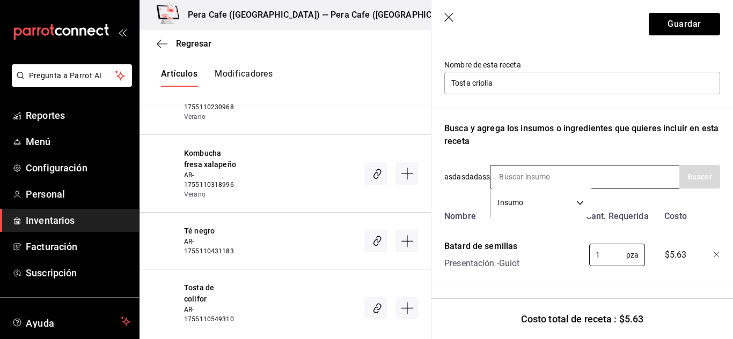
type input "1"
click at [534, 171] on input at bounding box center [543, 177] width 107 height 23
type input "aceite"
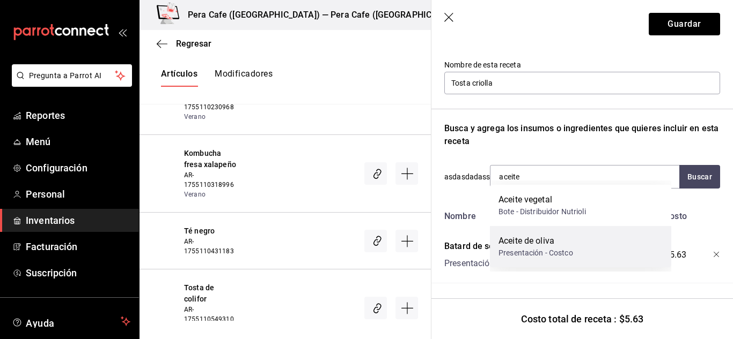
click at [544, 239] on div "Aceite de oliva" at bounding box center [535, 241] width 75 height 13
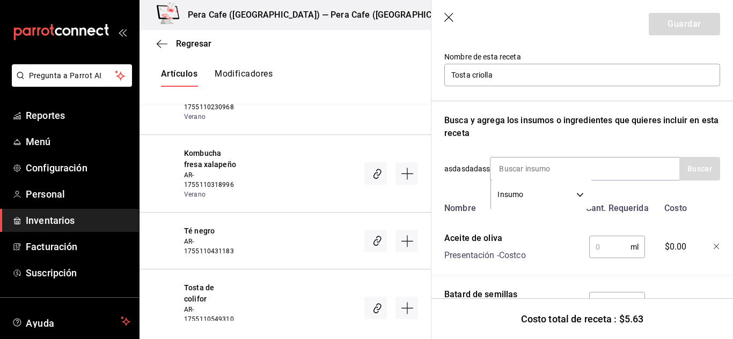
click at [613, 250] on input "text" at bounding box center [609, 247] width 41 height 21
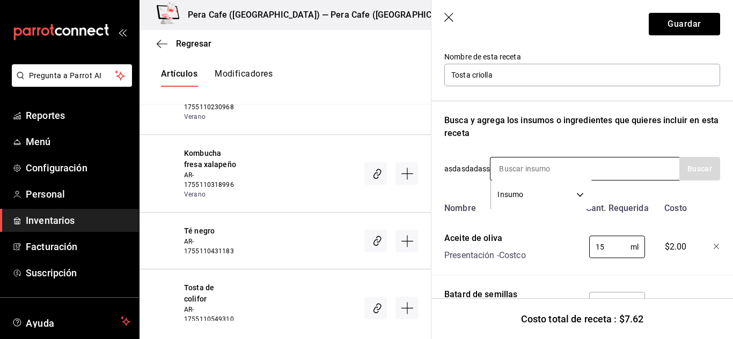
type input "15"
click at [531, 172] on input at bounding box center [543, 169] width 107 height 23
type input "aguacate"
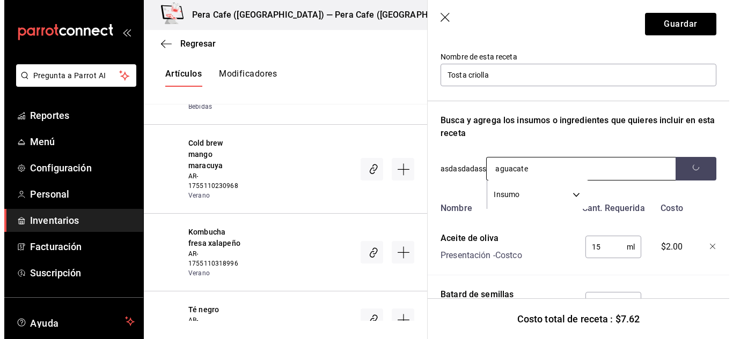
scroll to position [6999, 0]
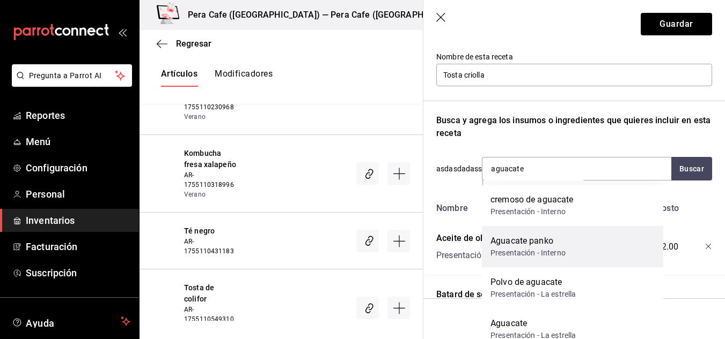
click at [569, 252] on div "Aguacate panko Presentación - Interno" at bounding box center [572, 246] width 181 height 41
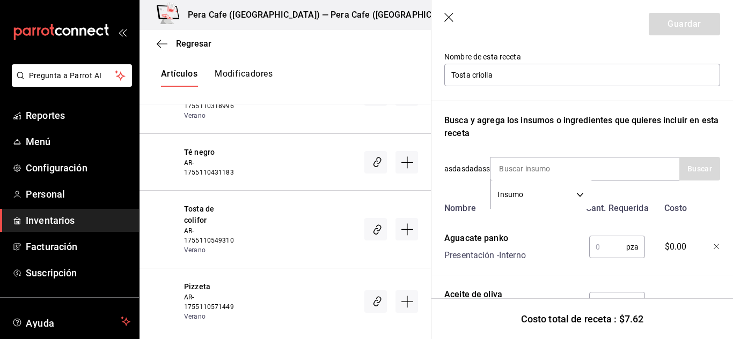
scroll to position [6921, 0]
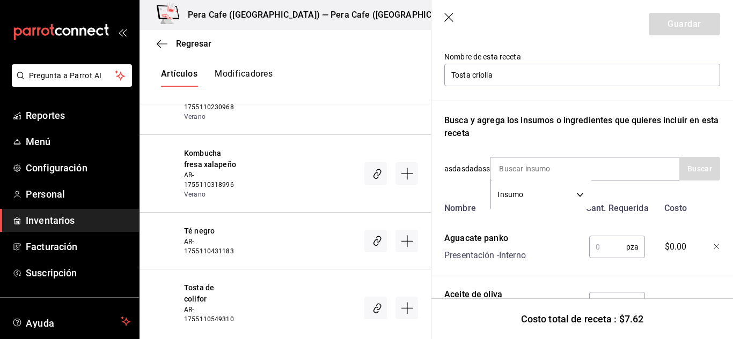
click at [599, 242] on input "text" at bounding box center [607, 247] width 37 height 21
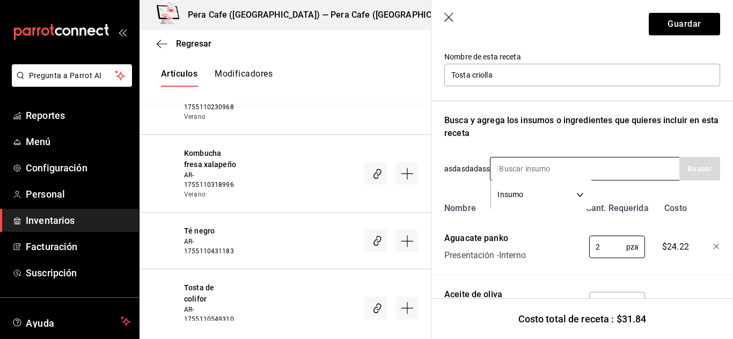
type input "2"
click at [527, 172] on input at bounding box center [543, 169] width 107 height 23
type input "cremoso"
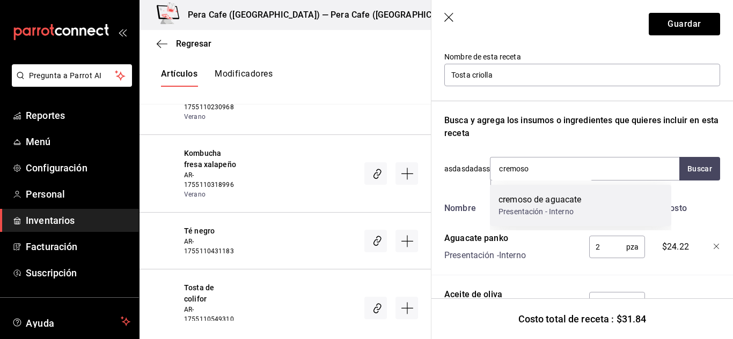
click at [536, 197] on div "cremoso de aguacate" at bounding box center [539, 200] width 83 height 13
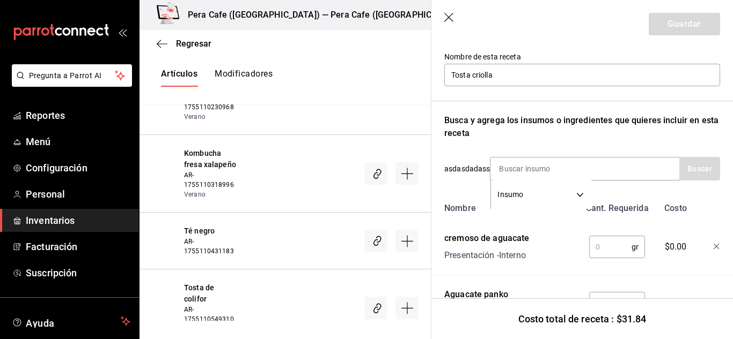
click at [616, 247] on input "text" at bounding box center [610, 247] width 42 height 21
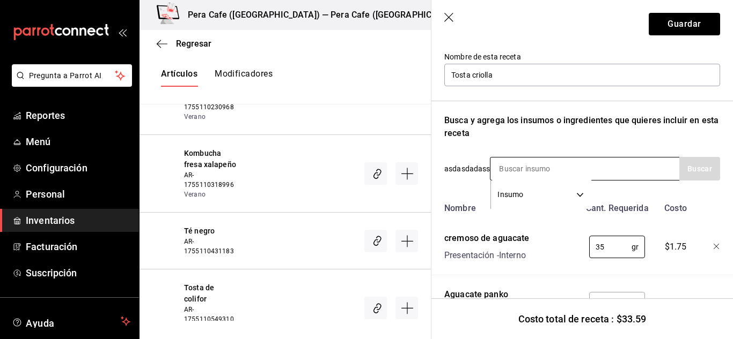
type input "35"
click at [520, 172] on input at bounding box center [543, 169] width 107 height 23
type input "t"
click at [521, 171] on input at bounding box center [543, 169] width 107 height 23
type input "Queso veg"
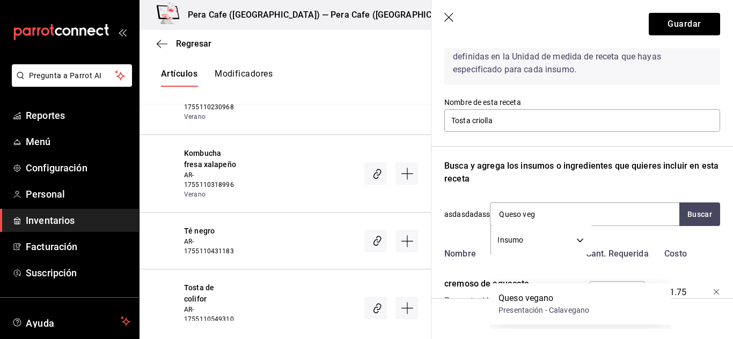
scroll to position [0, 0]
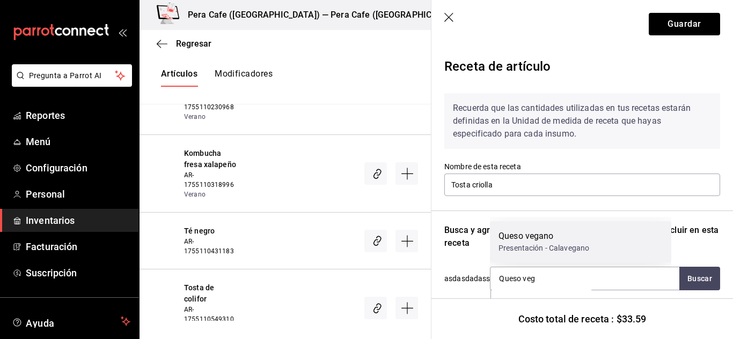
click at [547, 248] on div "Presentación - Calavegano" at bounding box center [543, 248] width 91 height 11
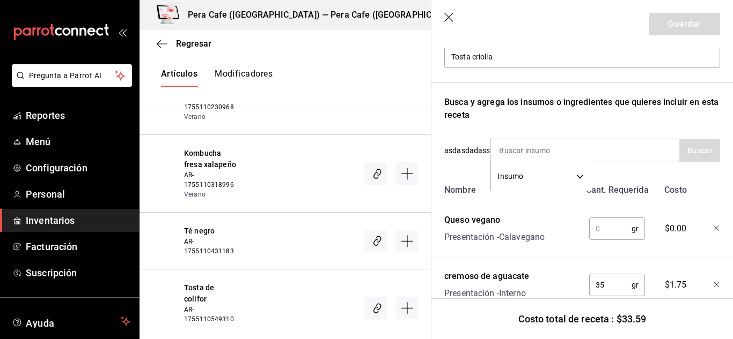
scroll to position [187, 0]
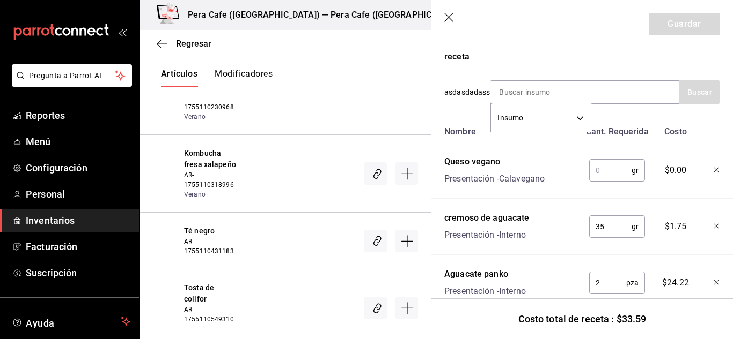
click at [597, 172] on input "text" at bounding box center [610, 170] width 42 height 21
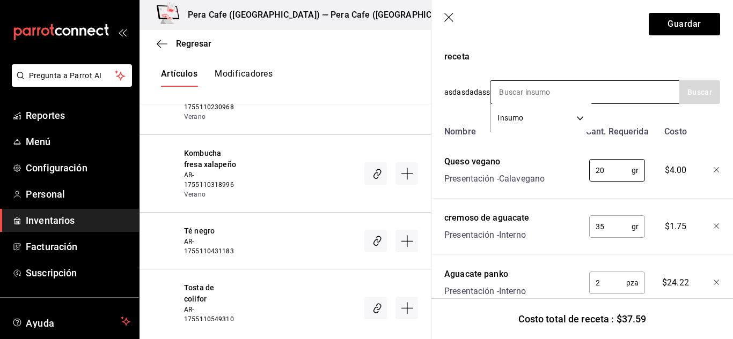
type input "20"
click at [520, 95] on input at bounding box center [543, 92] width 107 height 23
type input "cherry"
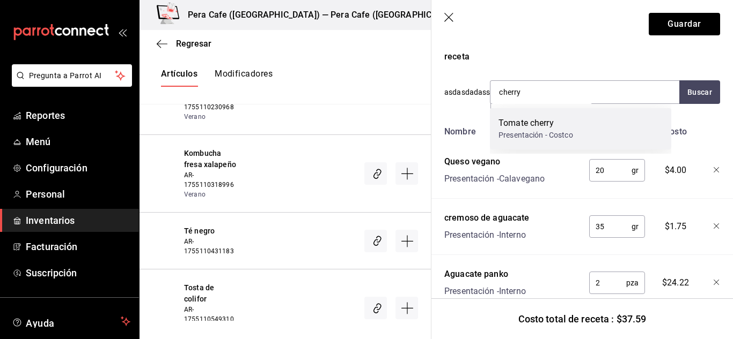
click at [527, 129] on div "Tomate cherry" at bounding box center [535, 123] width 75 height 13
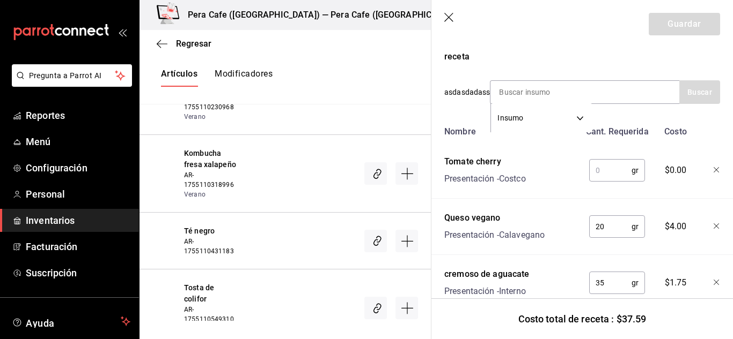
click at [596, 176] on input "text" at bounding box center [610, 170] width 42 height 21
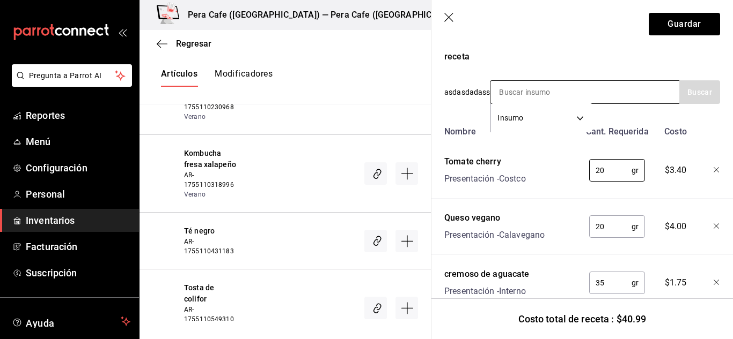
type input "20"
click at [516, 88] on input at bounding box center [543, 92] width 107 height 23
type input "cilantro"
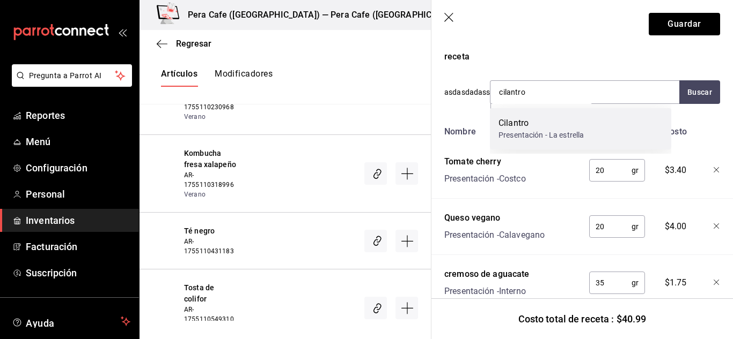
click at [541, 121] on div "Cilantro" at bounding box center [540, 123] width 85 height 13
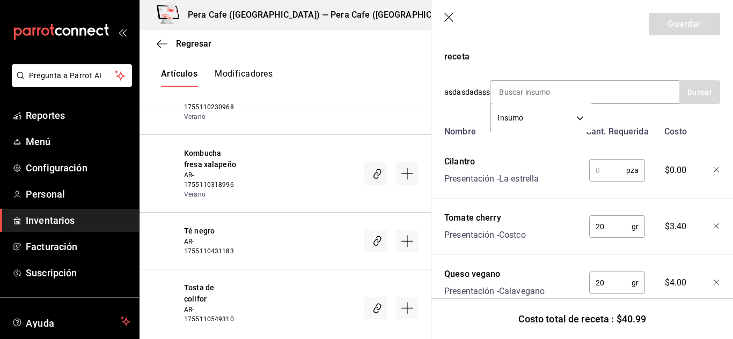
click at [596, 174] on input "text" at bounding box center [607, 170] width 37 height 21
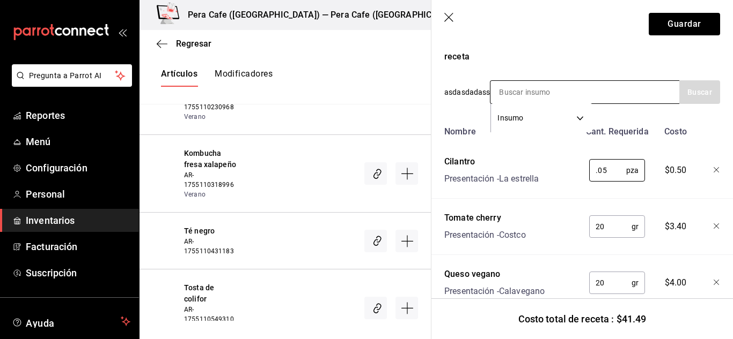
type input "0.05"
click at [513, 84] on input at bounding box center [543, 92] width 107 height 23
type input "pepperoncini"
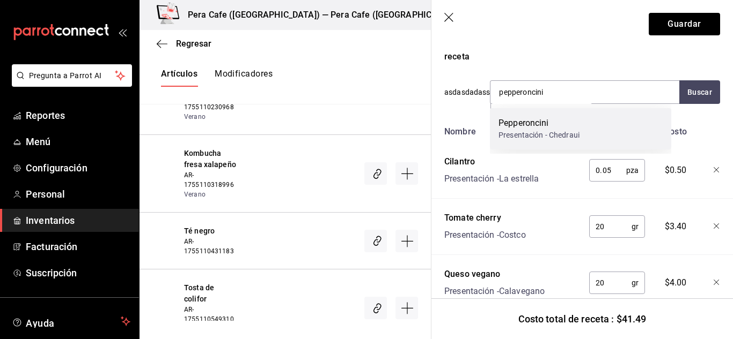
click at [530, 119] on div "Pepperoncini" at bounding box center [538, 123] width 81 height 13
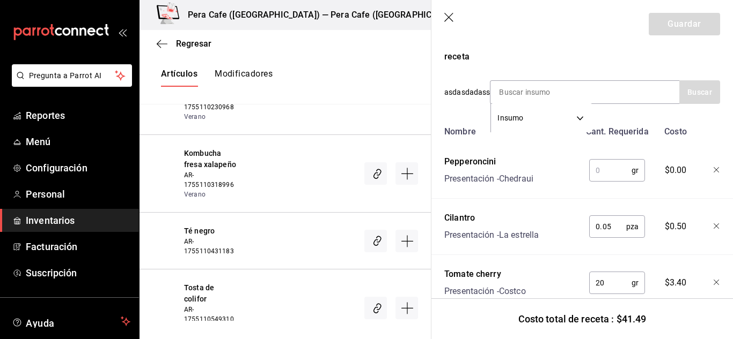
click at [597, 178] on input "text" at bounding box center [610, 170] width 42 height 21
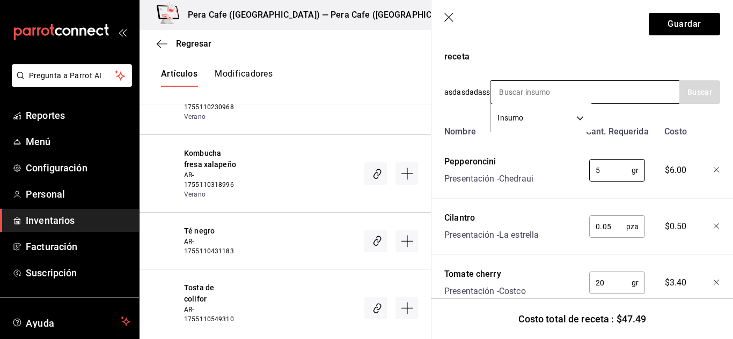
type input "5"
click at [510, 95] on input at bounding box center [543, 92] width 107 height 23
click at [555, 97] on input at bounding box center [543, 92] width 107 height 23
type input "quelite"
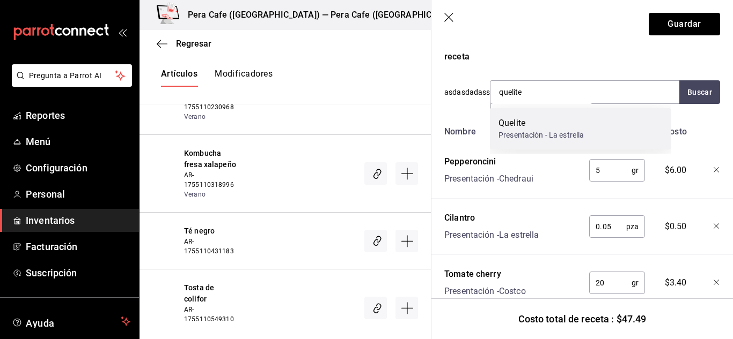
click at [552, 120] on div "Quelite" at bounding box center [540, 123] width 85 height 13
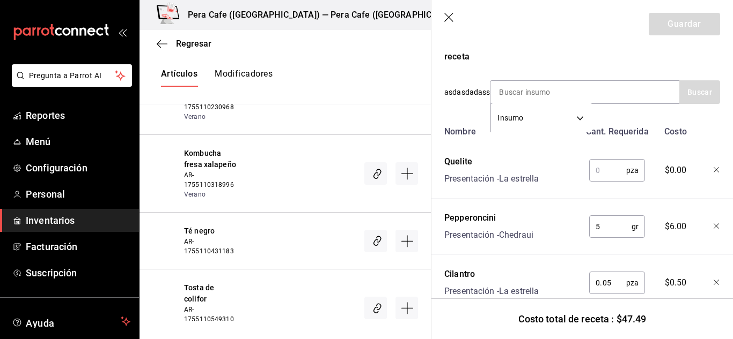
click at [603, 165] on input "text" at bounding box center [607, 170] width 37 height 21
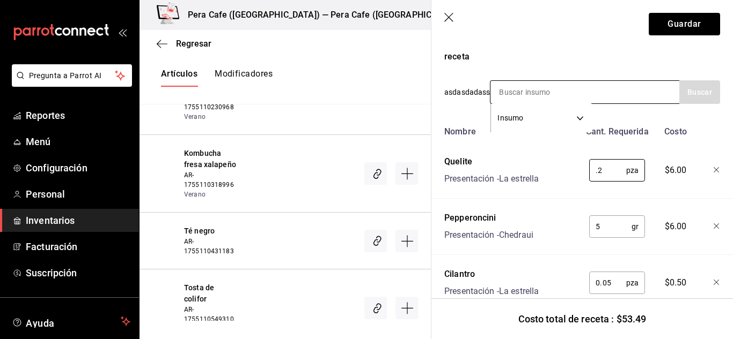
type input "0.2"
click at [541, 89] on input at bounding box center [543, 92] width 107 height 23
type input "mix"
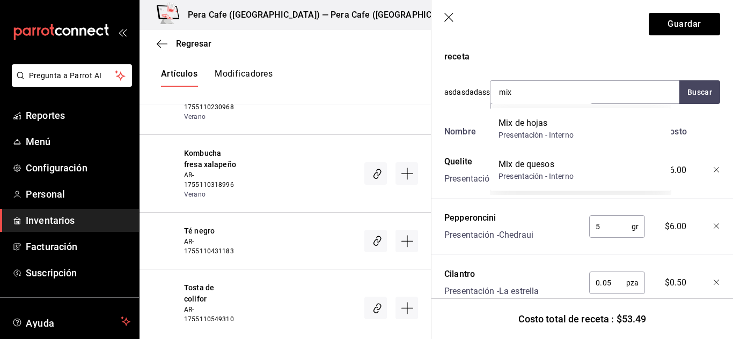
click at [542, 137] on div "Presentación - Interno" at bounding box center [535, 135] width 75 height 11
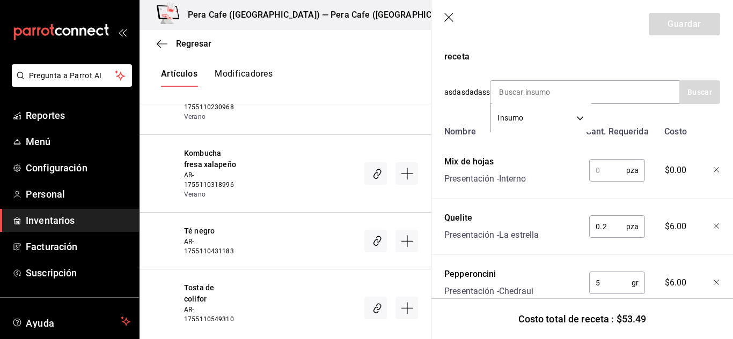
click at [600, 165] on input "text" at bounding box center [607, 170] width 37 height 21
type input "5"
type input "0.2"
click at [668, 32] on button "Guardar" at bounding box center [683, 24] width 71 height 23
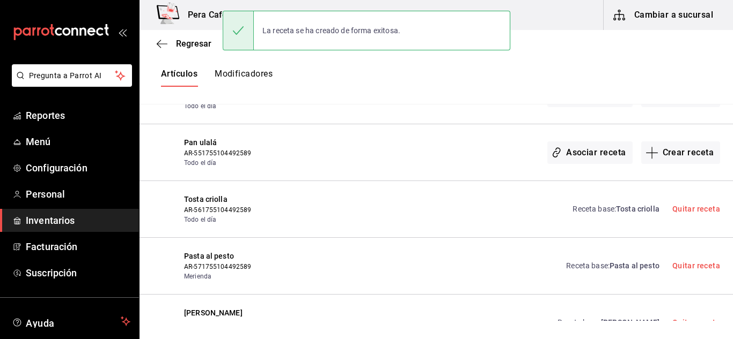
scroll to position [0, 0]
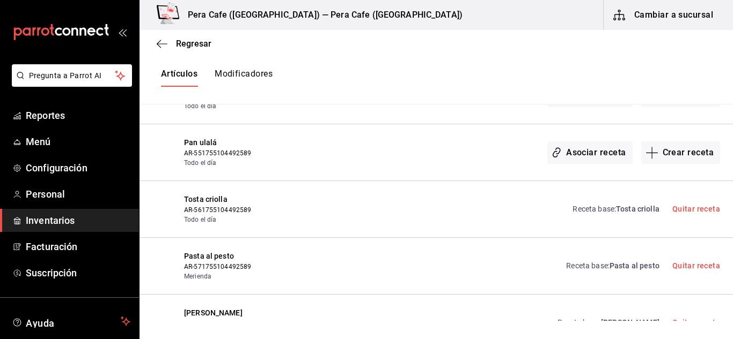
click at [626, 213] on span "Tosta criolla" at bounding box center [637, 209] width 43 height 9
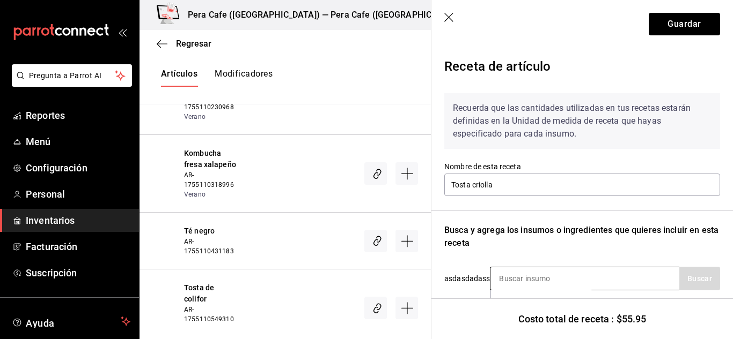
click at [543, 276] on input at bounding box center [543, 279] width 107 height 23
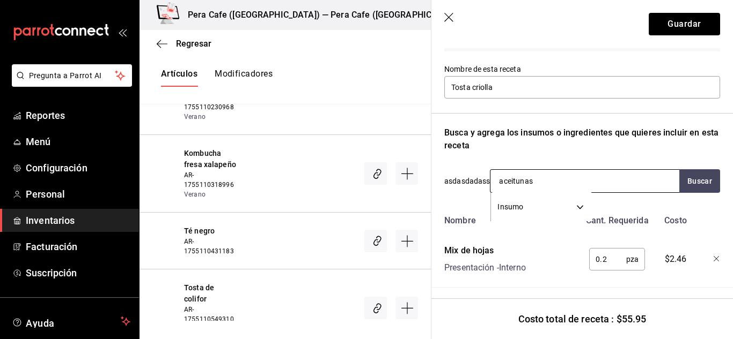
scroll to position [98, 0]
click at [547, 180] on input "aceitunas" at bounding box center [543, 180] width 107 height 23
type input "aceituna"
click at [550, 175] on input "aceituna" at bounding box center [543, 180] width 107 height 23
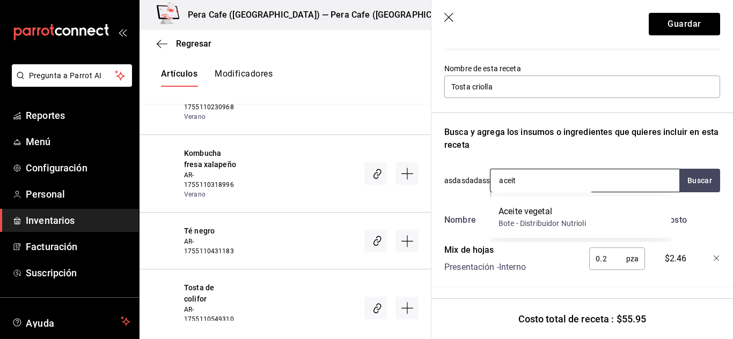
click at [550, 182] on input "aceit" at bounding box center [543, 180] width 107 height 23
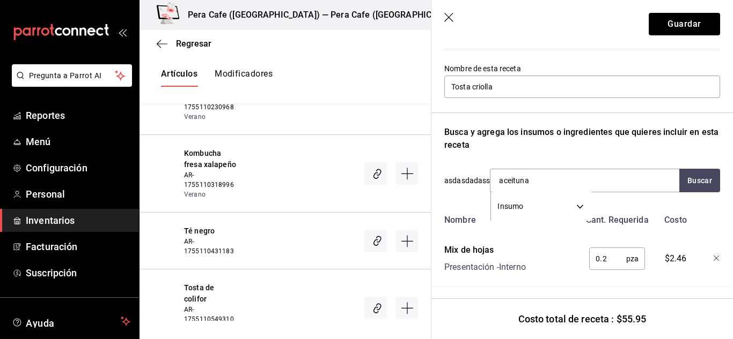
type input "aceituna"
click at [551, 175] on input "aceituna" at bounding box center [543, 180] width 107 height 23
click at [448, 19] on icon "button" at bounding box center [449, 18] width 11 height 11
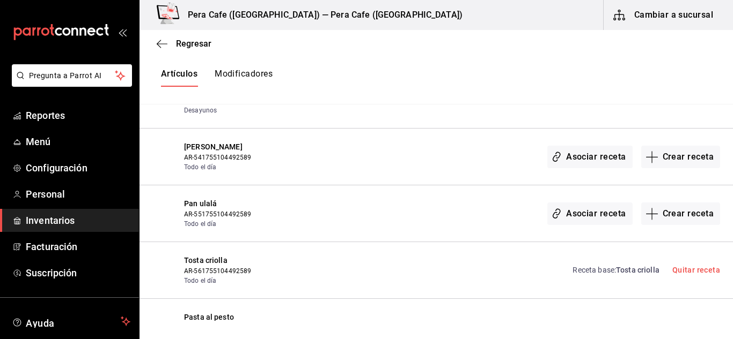
scroll to position [6856, 0]
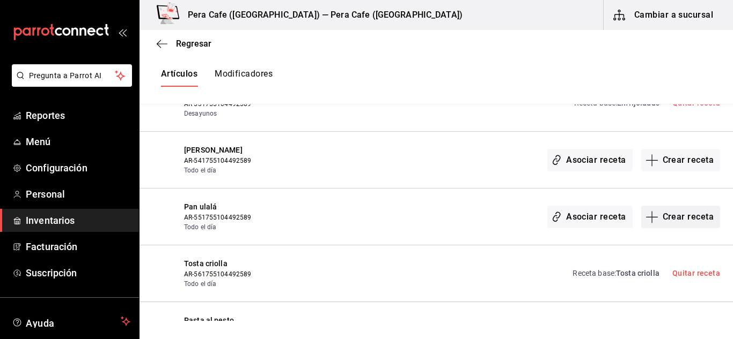
click at [685, 227] on button "Crear receta" at bounding box center [680, 217] width 79 height 23
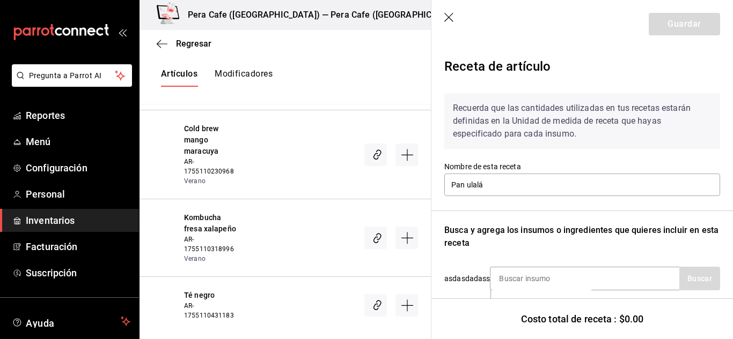
click at [448, 16] on icon "button" at bounding box center [449, 18] width 11 height 11
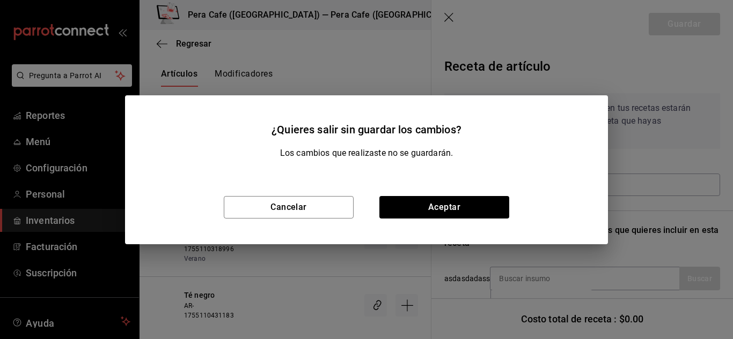
click at [425, 193] on div "Cancelar Aceptar" at bounding box center [366, 208] width 483 height 74
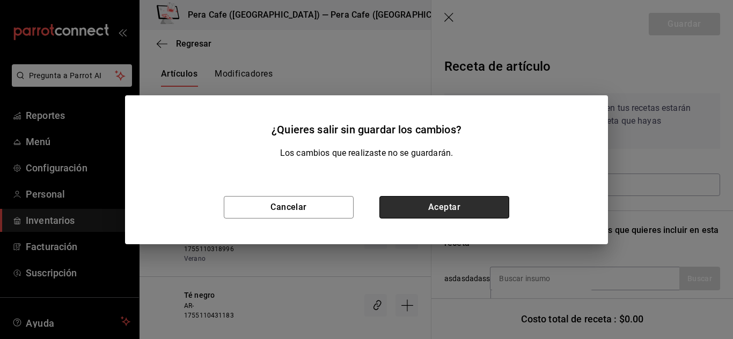
click at [428, 203] on button "Aceptar" at bounding box center [444, 207] width 130 height 23
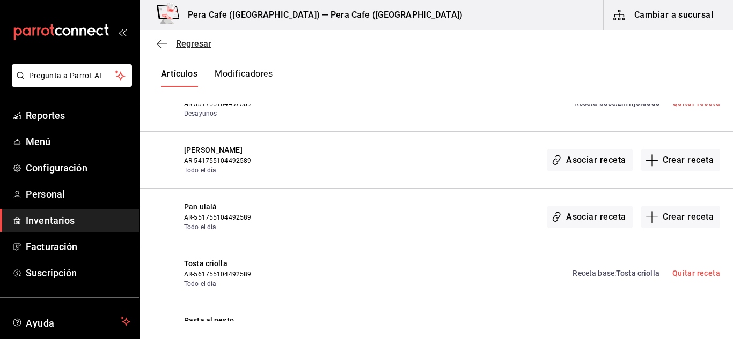
click at [164, 39] on icon "button" at bounding box center [162, 44] width 11 height 10
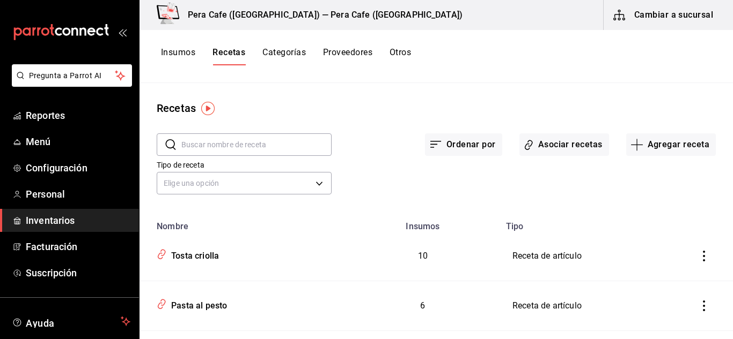
click at [181, 56] on button "Insumos" at bounding box center [178, 56] width 34 height 18
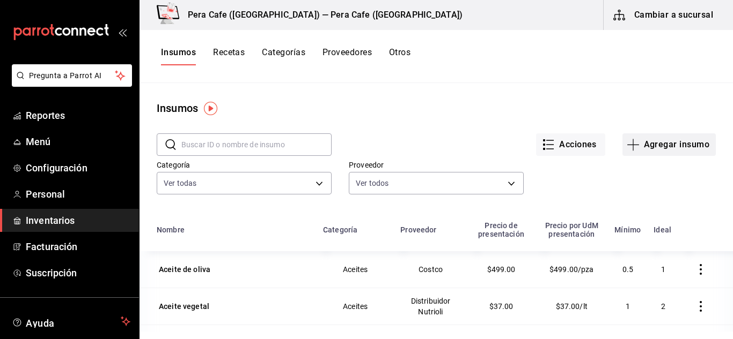
click at [657, 144] on button "Agregar insumo" at bounding box center [668, 145] width 93 height 23
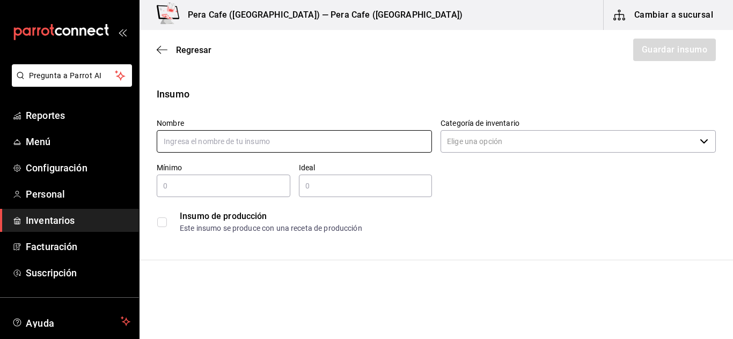
click at [303, 146] on input "text" at bounding box center [294, 141] width 275 height 23
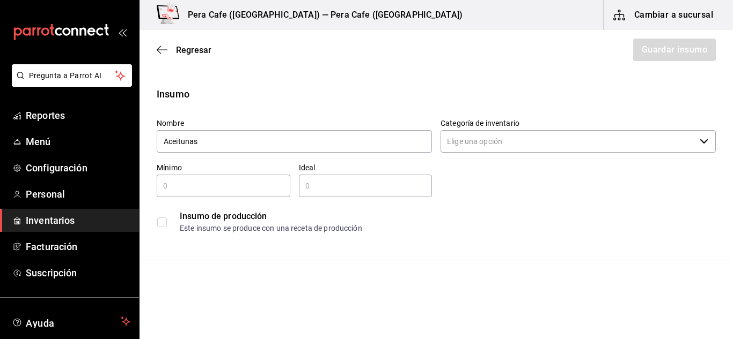
type input "Aceitunas"
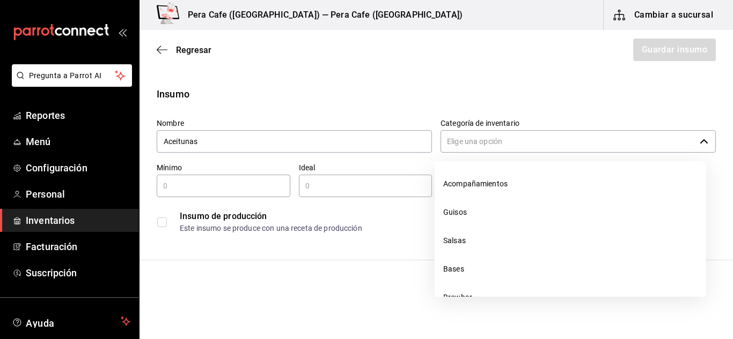
click at [553, 134] on input "Categoría de inventario" at bounding box center [567, 141] width 255 height 23
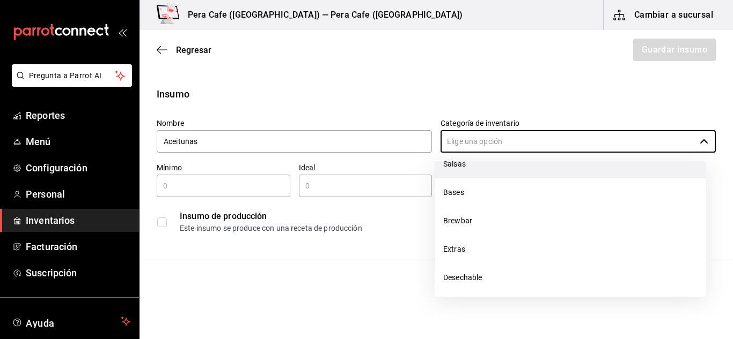
scroll to position [78, 0]
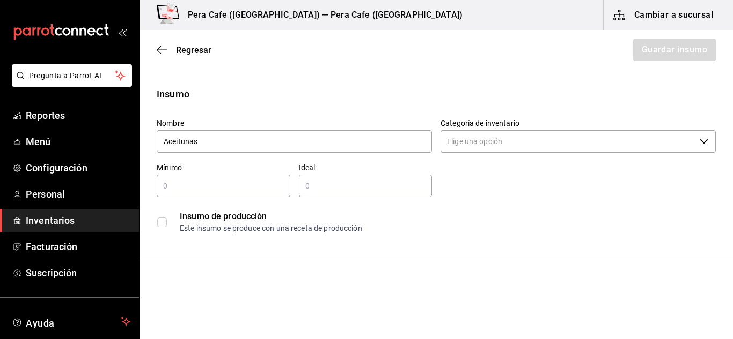
click at [534, 115] on div "Categoría de inventario ​" at bounding box center [574, 132] width 284 height 45
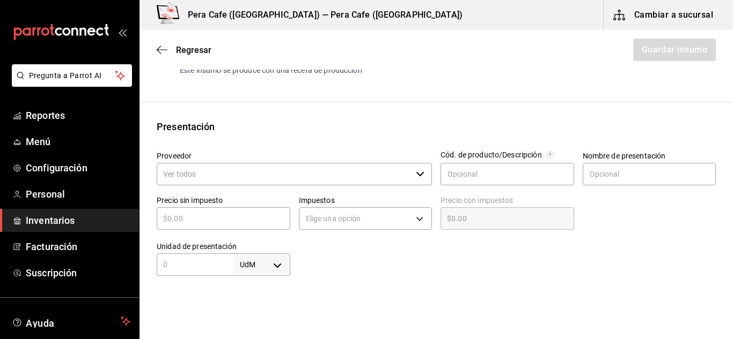
scroll to position [161, 0]
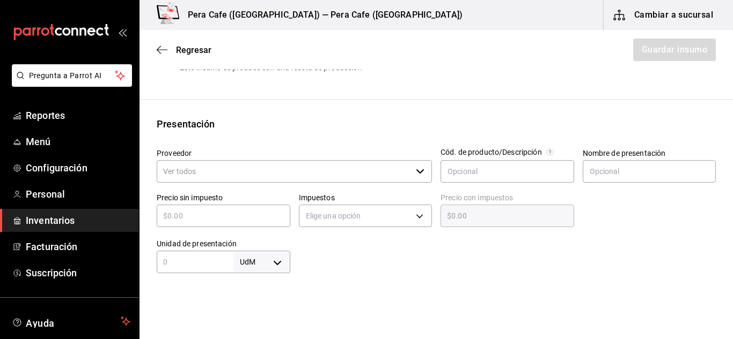
click at [420, 170] on div "​" at bounding box center [294, 171] width 275 height 23
click at [338, 168] on input "Proveedor" at bounding box center [284, 171] width 255 height 23
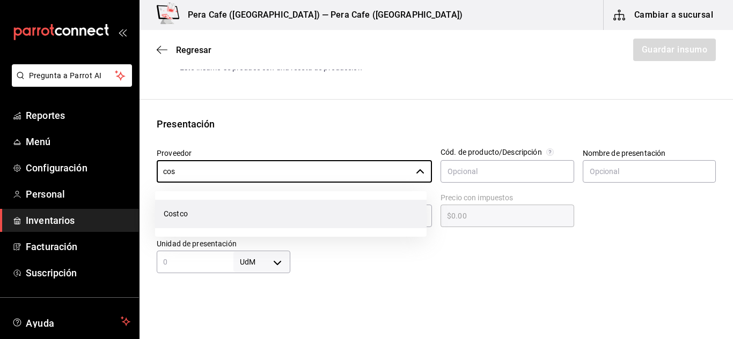
click at [316, 223] on li "Costco" at bounding box center [290, 214] width 271 height 28
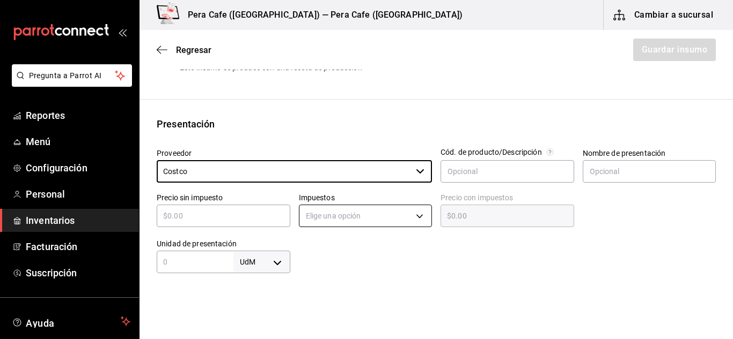
type input "Costco"
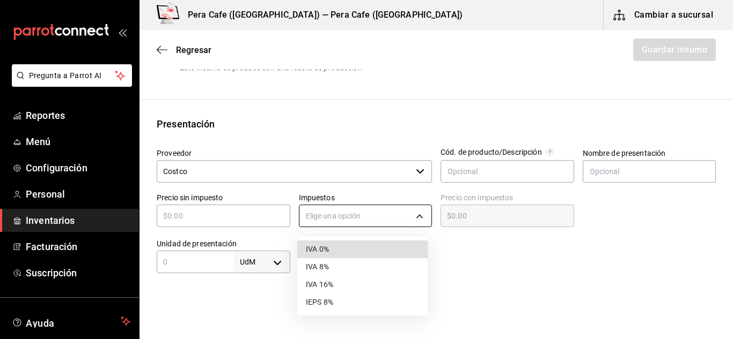
click at [416, 213] on body "Pregunta a Parrot AI Reportes Menú Configuración Personal Inventarios Facturaci…" at bounding box center [366, 139] width 733 height 279
click at [345, 254] on li "IVA 0%" at bounding box center [362, 250] width 130 height 18
type input "IVA_0"
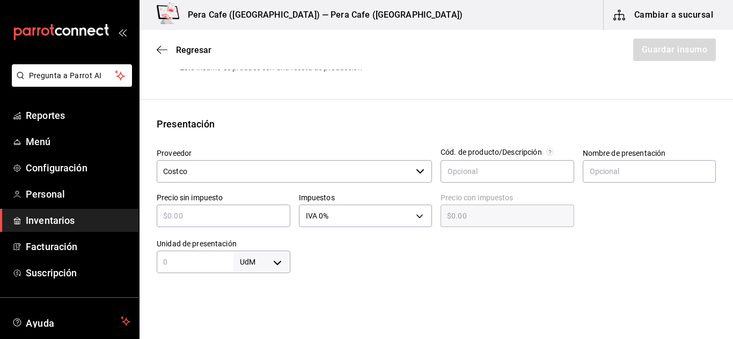
click at [215, 260] on input "text" at bounding box center [195, 262] width 77 height 13
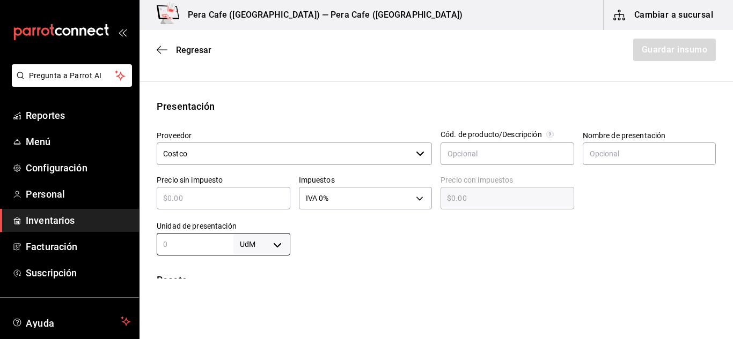
scroll to position [178, 0]
click at [198, 186] on div "Precio sin impuesto ​" at bounding box center [224, 193] width 134 height 34
click at [198, 197] on input "text" at bounding box center [224, 199] width 134 height 13
type input "$1"
type input "$1.00"
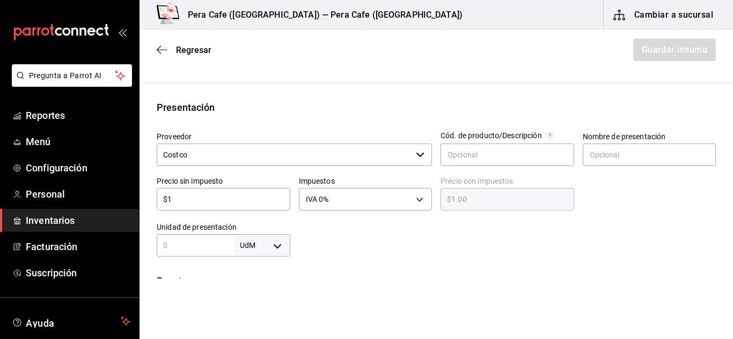
type input "$19"
type input "$19.00"
type input "$199"
type input "$199.00"
type input "$199.9"
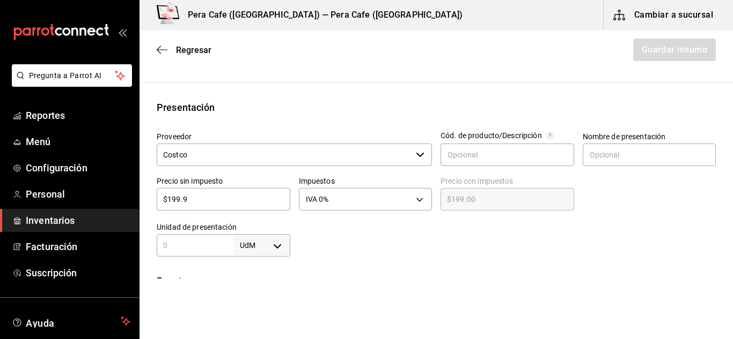
type input "$199.90"
type input "$199."
type input "$199.00"
click at [276, 248] on body "Pregunta a Parrot AI Reportes Menú Configuración Personal Inventarios Facturaci…" at bounding box center [366, 139] width 733 height 279
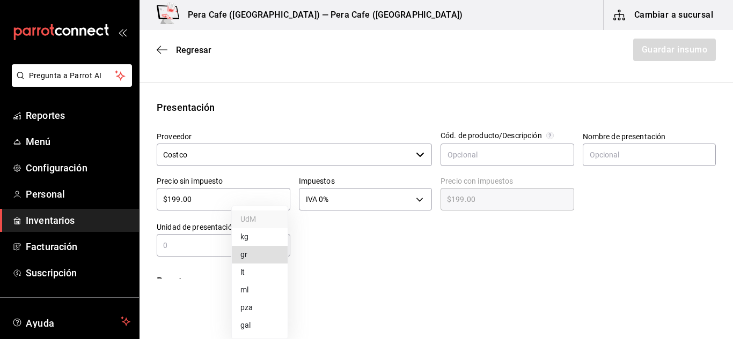
click at [259, 240] on li "kg" at bounding box center [260, 237] width 56 height 18
type input "KILOGRAM"
click at [212, 248] on input "text" at bounding box center [195, 245] width 77 height 13
type input "1"
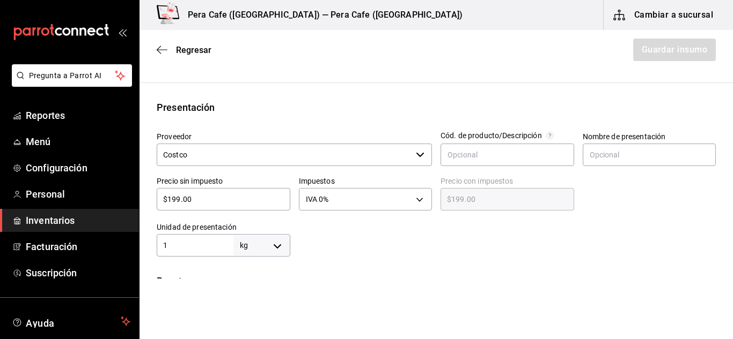
type input "1"
type input "1.5"
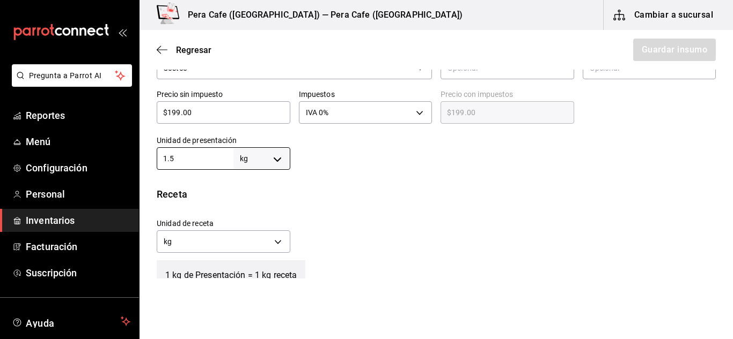
scroll to position [266, 0]
type input "1.5"
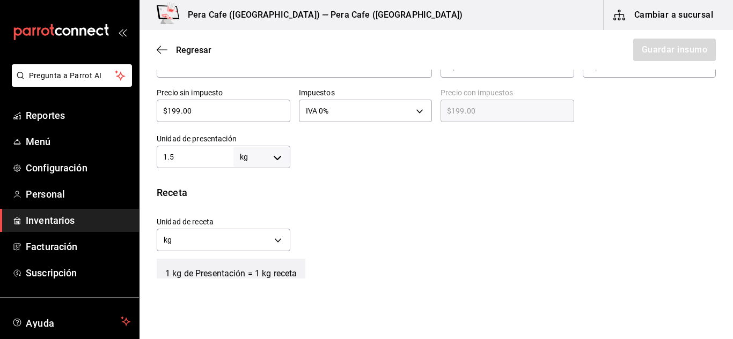
click at [290, 243] on div "Unidad de receta kg KILOGRAM Factor de conversión 1.5 ​" at bounding box center [431, 232] width 567 height 46
click at [280, 241] on body "Pregunta a Parrot AI Reportes Menú Configuración Personal Inventarios Facturaci…" at bounding box center [366, 139] width 733 height 279
click at [240, 288] on li "gr" at bounding box center [222, 292] width 130 height 18
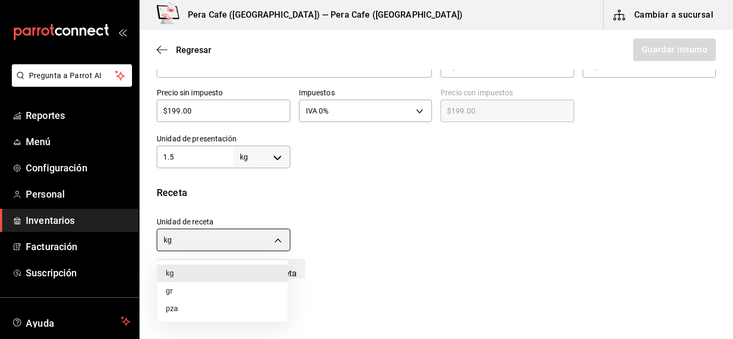
type input "GRAM"
type input "1,500"
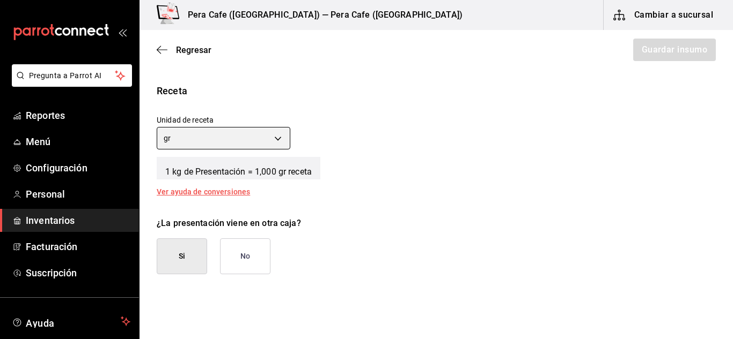
scroll to position [368, 0]
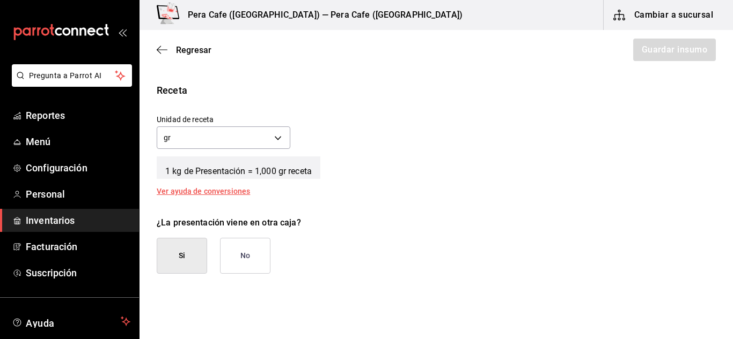
click at [236, 255] on button "No" at bounding box center [245, 256] width 50 height 36
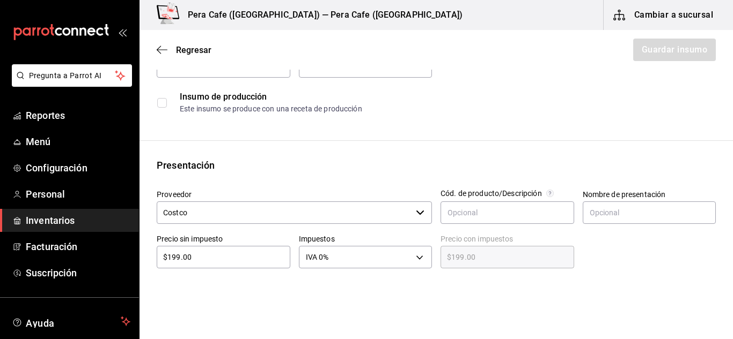
scroll to position [0, 0]
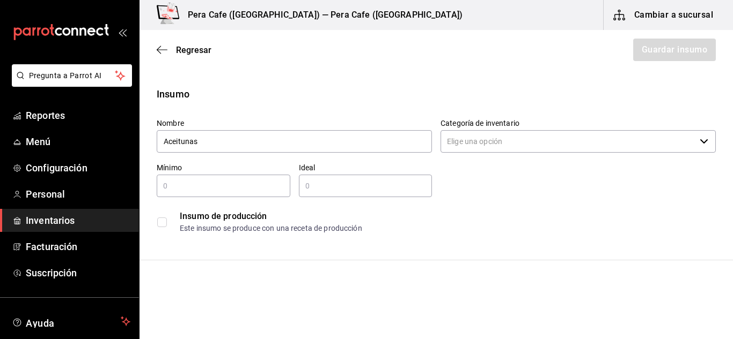
click at [662, 46] on div "Regresar Guardar insumo" at bounding box center [435, 50] width 593 height 40
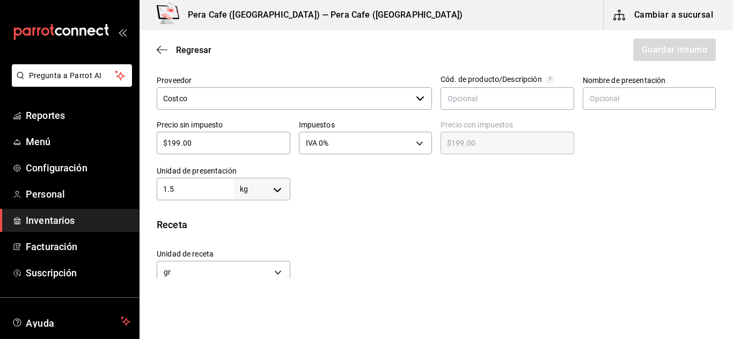
scroll to position [247, 0]
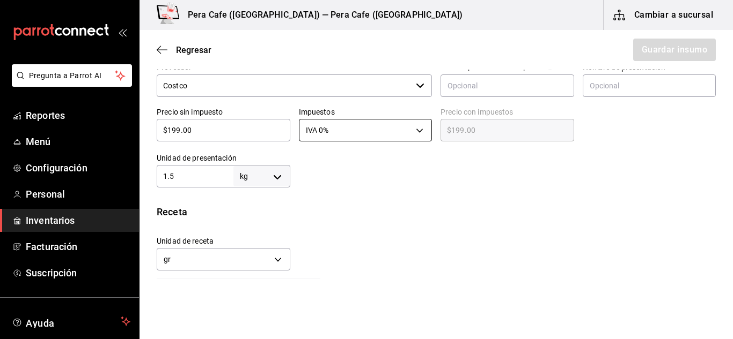
click at [415, 136] on body "Pregunta a Parrot AI Reportes Menú Configuración Personal Inventarios Facturaci…" at bounding box center [366, 139] width 733 height 279
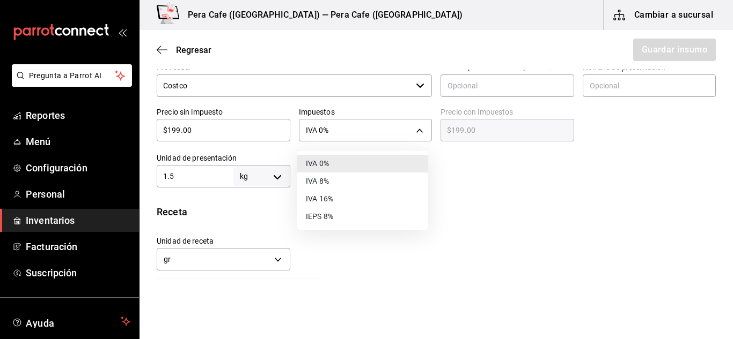
click at [347, 168] on li "IVA 0%" at bounding box center [362, 164] width 130 height 18
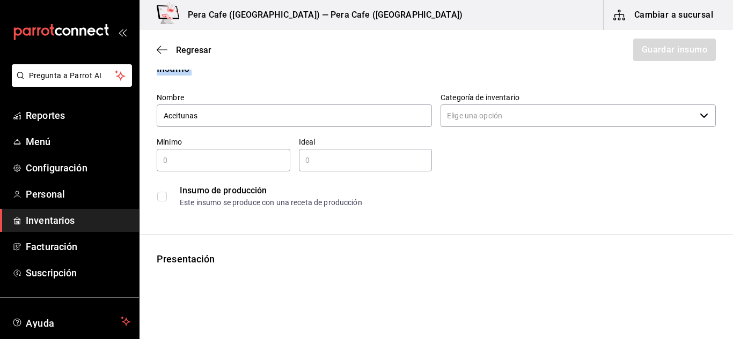
scroll to position [25, 0]
click at [682, 115] on input "Categoría de inventario" at bounding box center [567, 116] width 255 height 23
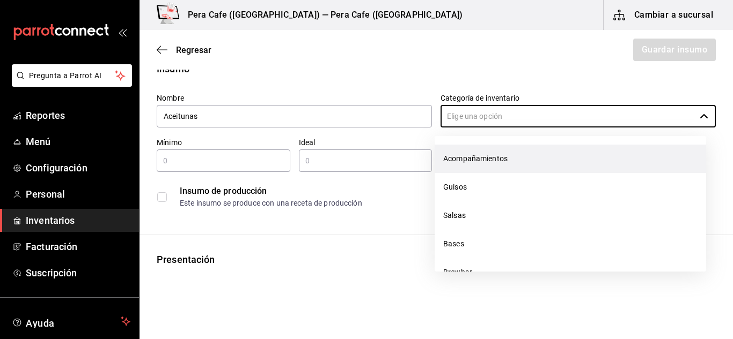
click at [518, 156] on li "Acompañamientos" at bounding box center [569, 159] width 271 height 28
type input "Acompañamientos"
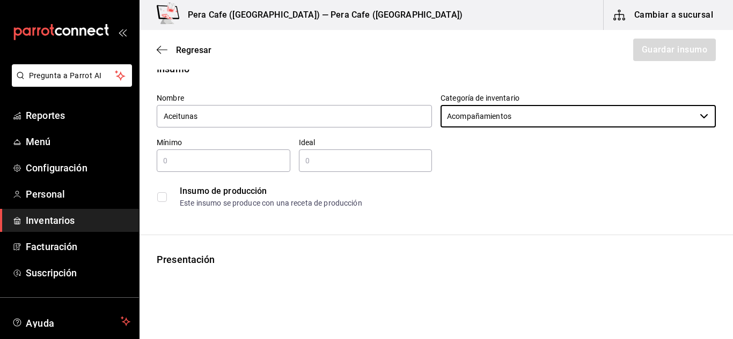
click at [278, 160] on input "text" at bounding box center [224, 160] width 134 height 13
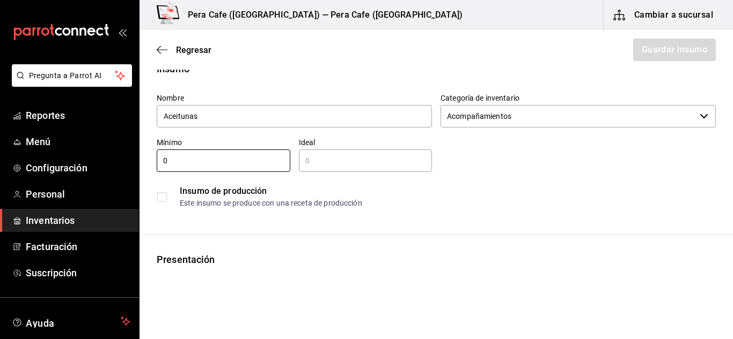
type input "0"
click at [376, 166] on input "text" at bounding box center [366, 160] width 134 height 13
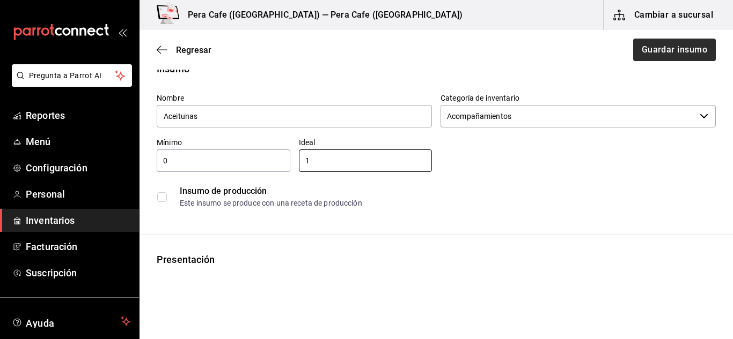
type input "1"
click at [669, 60] on button "Guardar insumo" at bounding box center [674, 50] width 84 height 23
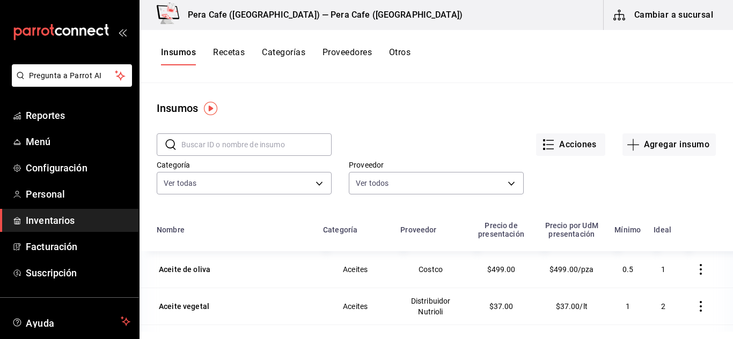
click at [228, 49] on button "Recetas" at bounding box center [229, 56] width 32 height 18
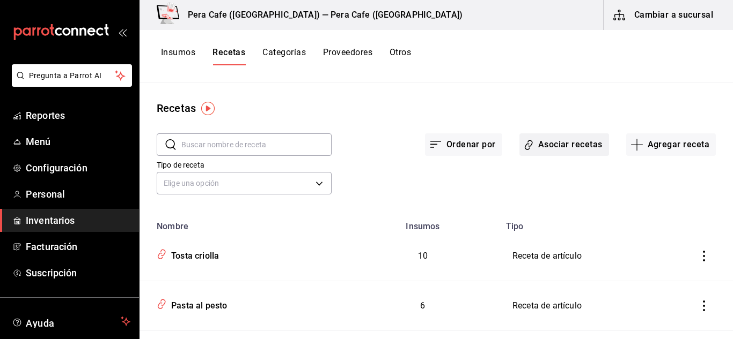
click at [581, 151] on button "Asociar recetas" at bounding box center [564, 145] width 90 height 23
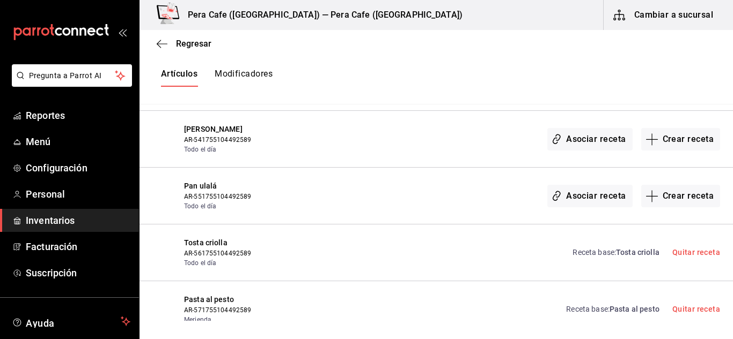
scroll to position [6877, 0]
click at [677, 200] on button "Crear receta" at bounding box center [680, 197] width 79 height 23
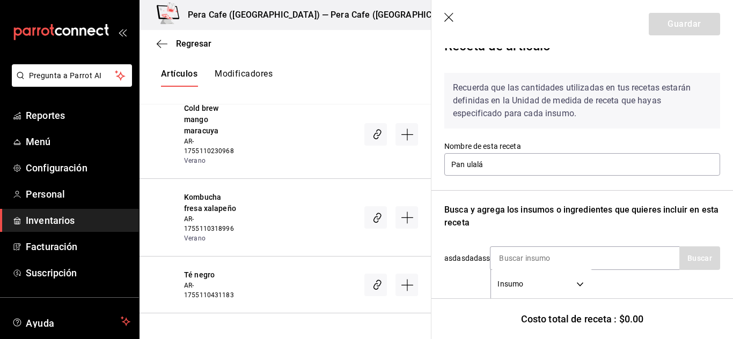
scroll to position [21, 0]
click at [588, 249] on input at bounding box center [543, 258] width 107 height 23
click at [521, 263] on input at bounding box center [543, 258] width 107 height 23
type input "mantequilla"
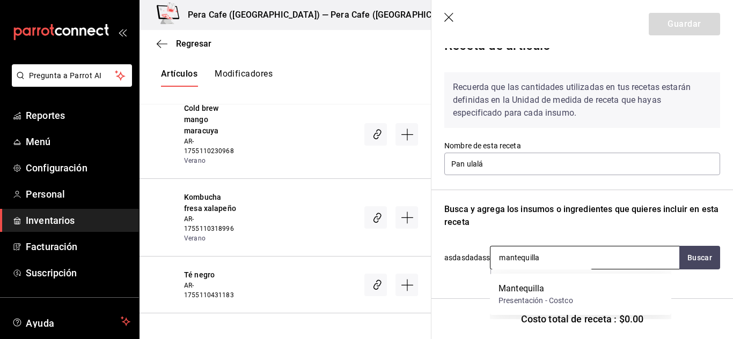
click at [523, 291] on div "Mantequilla" at bounding box center [535, 289] width 75 height 13
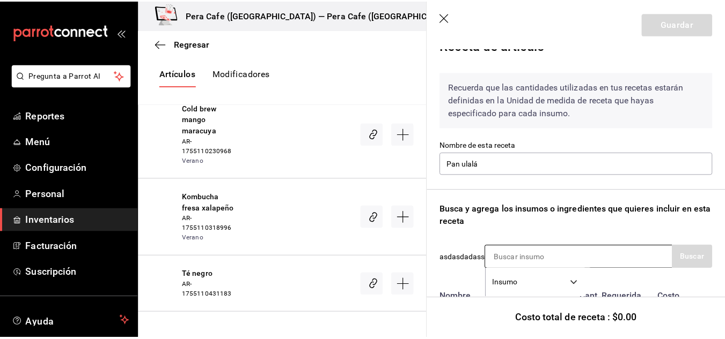
scroll to position [110, 0]
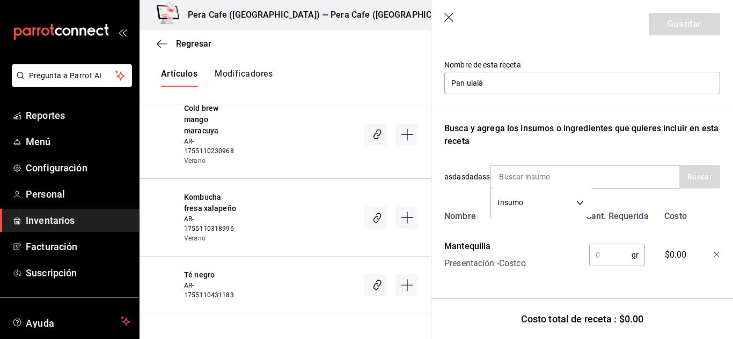
click at [600, 245] on input "text" at bounding box center [610, 255] width 42 height 21
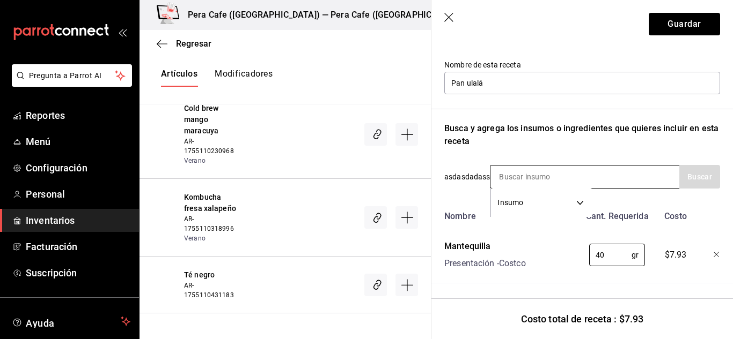
type input "40"
click at [518, 175] on input at bounding box center [543, 177] width 107 height 23
type input "a"
type input "especiado"
click at [548, 167] on input "especiado" at bounding box center [543, 177] width 107 height 23
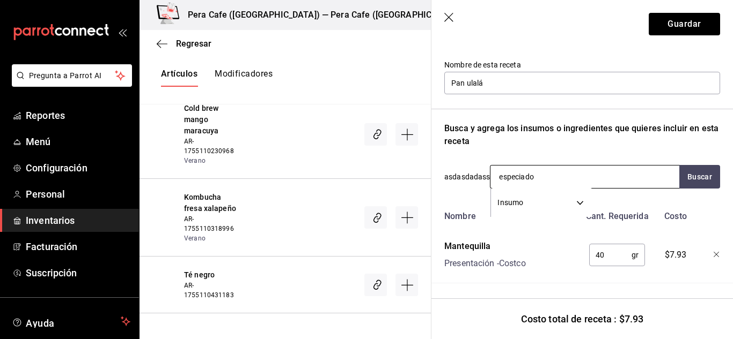
click at [548, 167] on input "especiado" at bounding box center [543, 177] width 107 height 23
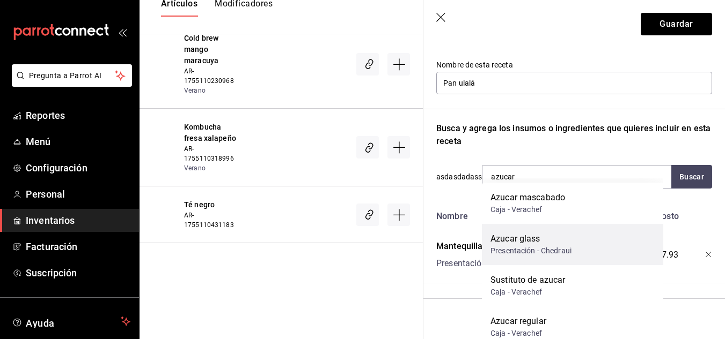
scroll to position [71, 0]
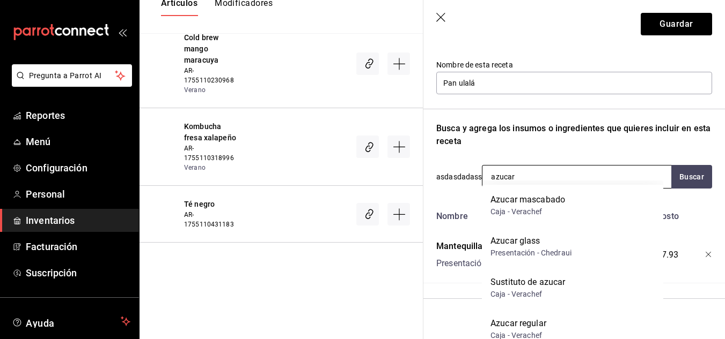
click at [562, 171] on input "azucar" at bounding box center [535, 177] width 107 height 23
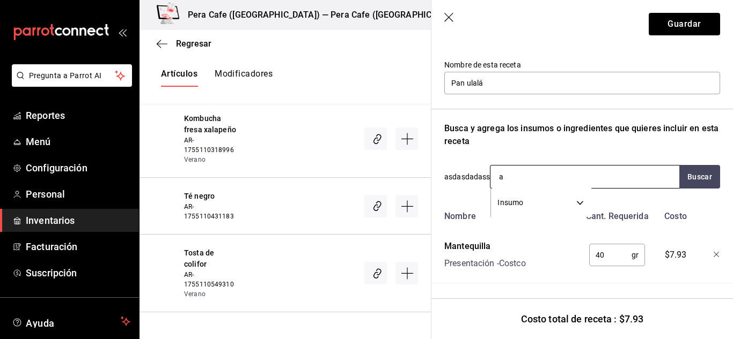
scroll to position [6877, 0]
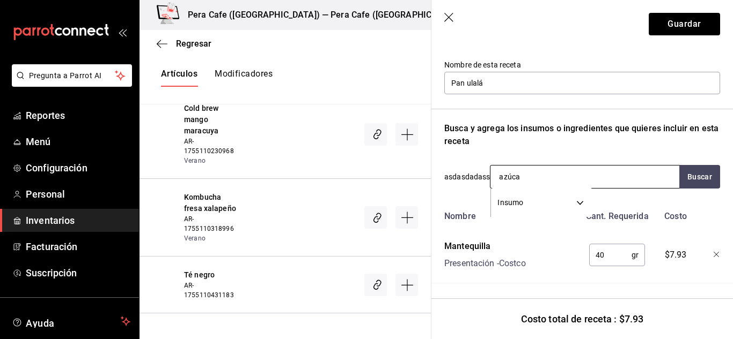
type input "azúcar"
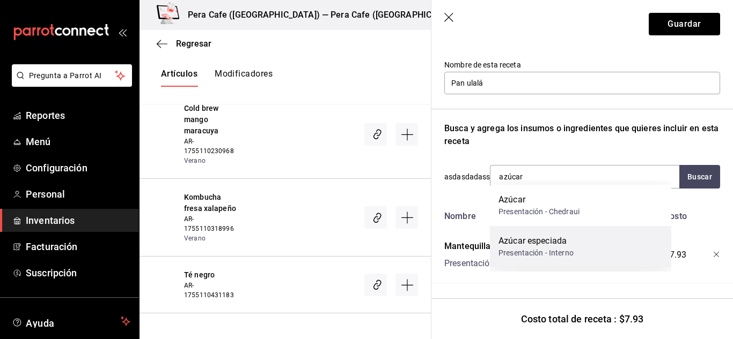
click at [570, 250] on div "Presentación - Interno" at bounding box center [535, 253] width 75 height 11
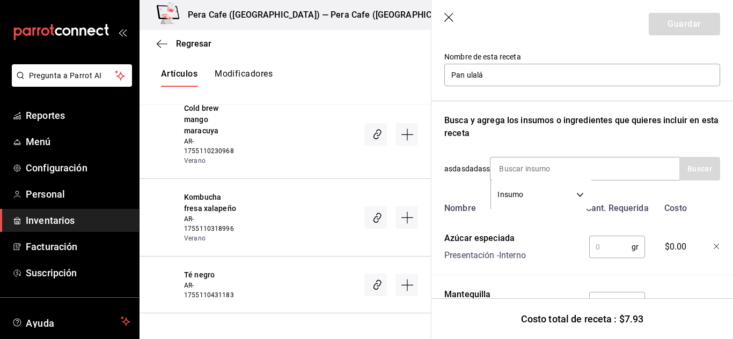
click at [589, 244] on input "text" at bounding box center [610, 247] width 42 height 21
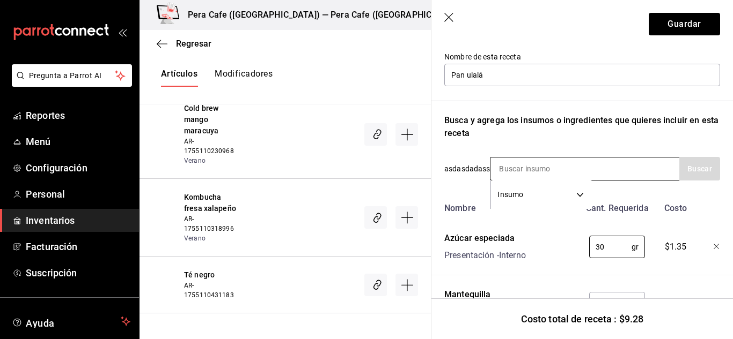
type input "30"
click at [511, 165] on input at bounding box center [543, 169] width 107 height 23
type input "fresa"
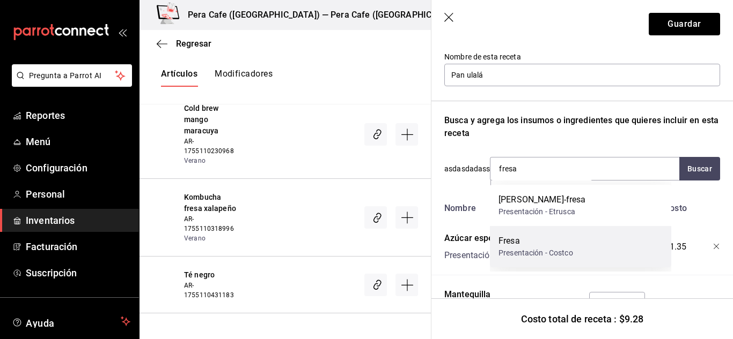
click at [548, 252] on div "Presentación - Costco" at bounding box center [535, 253] width 75 height 11
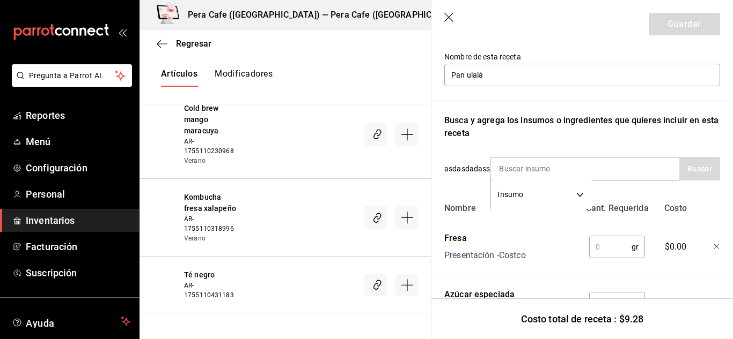
click at [589, 246] on input "text" at bounding box center [610, 247] width 42 height 21
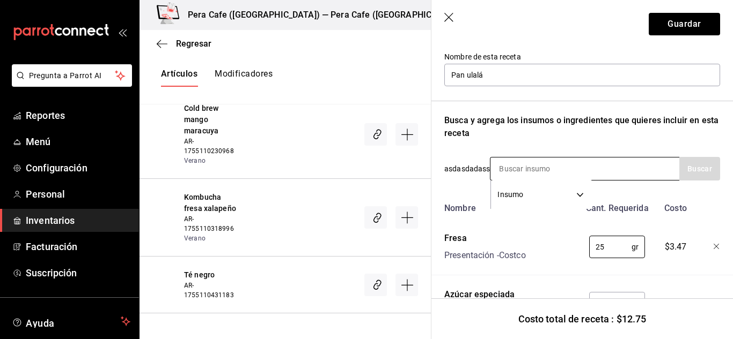
click at [530, 175] on input at bounding box center [543, 169] width 107 height 23
click at [603, 251] on input "25" at bounding box center [610, 247] width 42 height 21
type input "30"
click at [505, 162] on input at bounding box center [543, 169] width 107 height 23
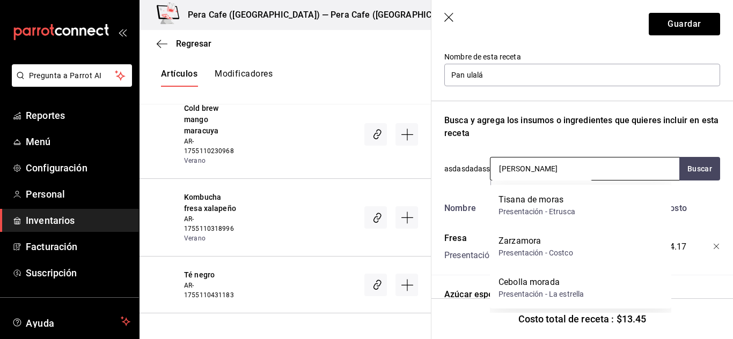
click at [533, 173] on input "mora" at bounding box center [543, 169] width 107 height 23
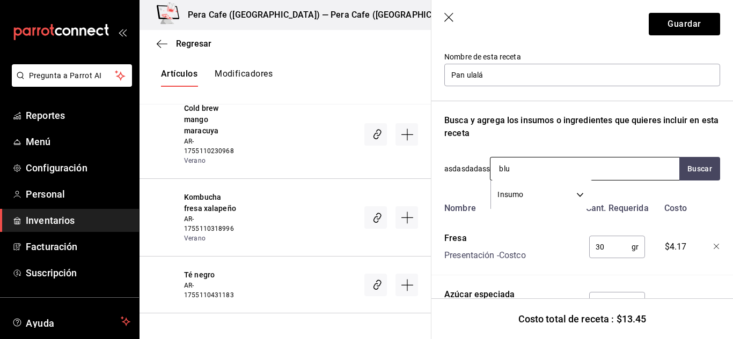
type input "blue"
click at [536, 192] on div "Blueberry Presentación - Costco" at bounding box center [580, 205] width 181 height 41
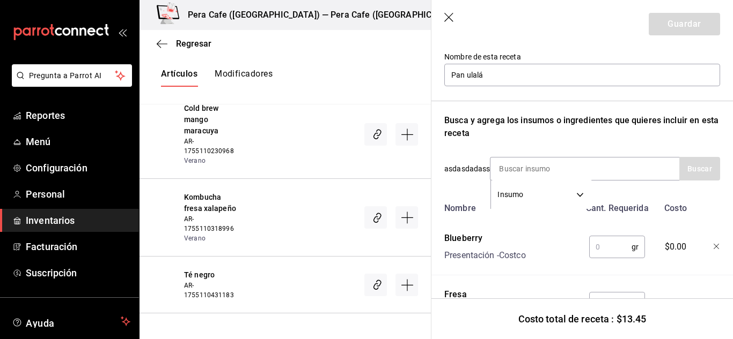
click at [594, 250] on input "text" at bounding box center [610, 247] width 42 height 21
type input "0"
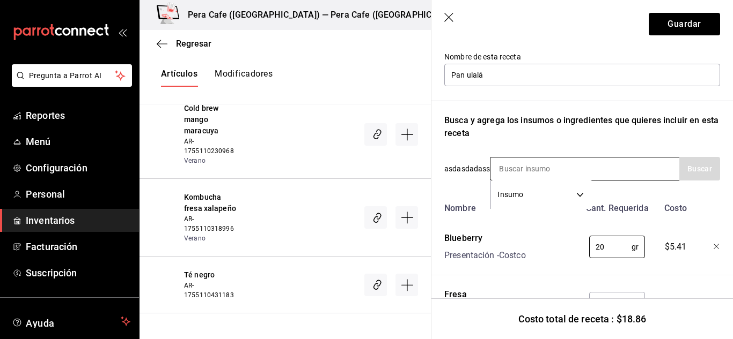
type input "20"
click at [515, 171] on input at bounding box center [543, 169] width 107 height 23
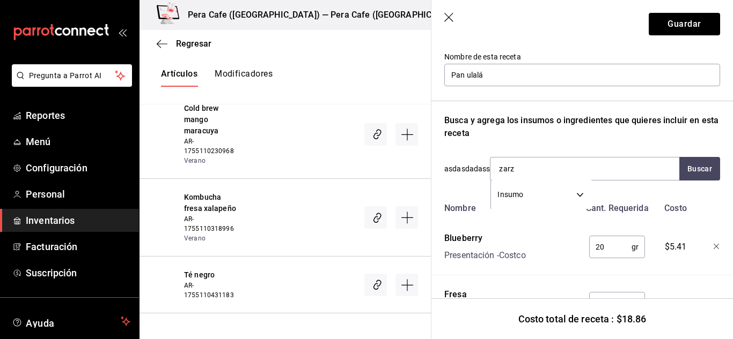
type input "zarza"
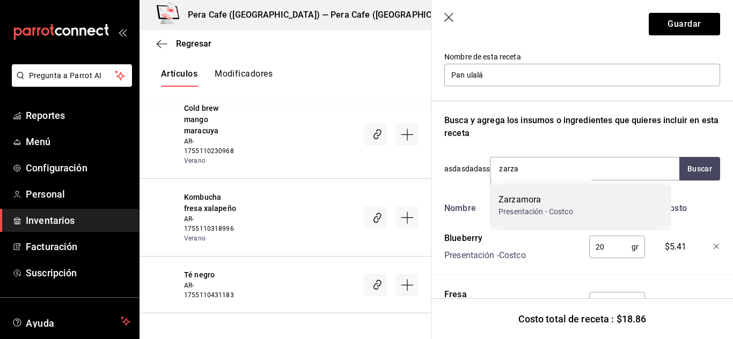
click at [547, 201] on div "Zarzamora" at bounding box center [535, 200] width 75 height 13
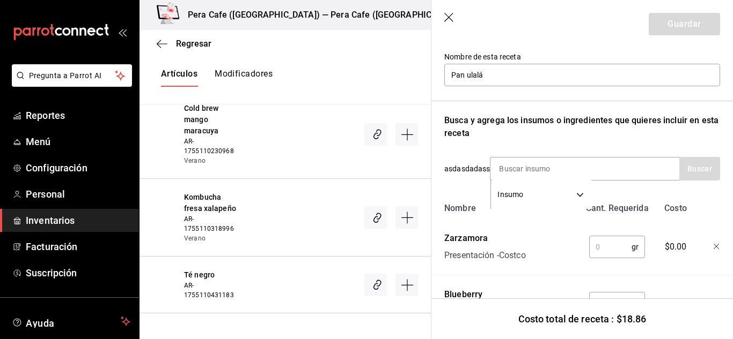
click at [604, 242] on input "text" at bounding box center [610, 247] width 42 height 21
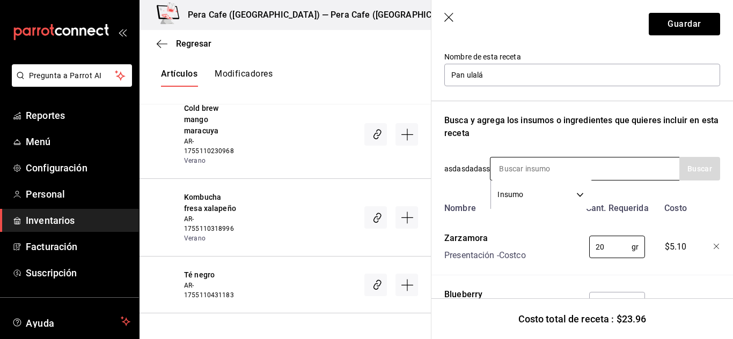
type input "20"
click at [512, 167] on input at bounding box center [543, 169] width 107 height 23
type input "compota"
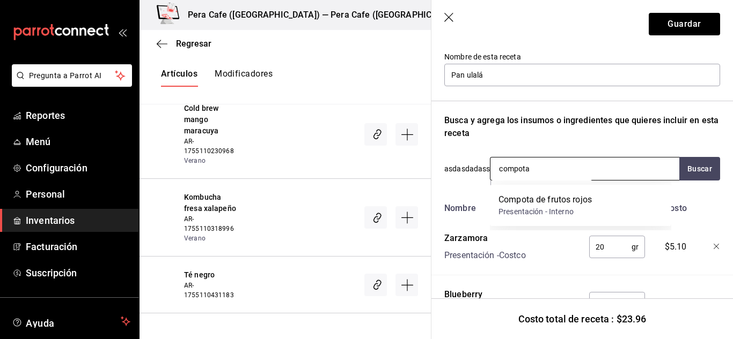
click at [545, 194] on div "Compota de frutos rojos" at bounding box center [544, 200] width 93 height 13
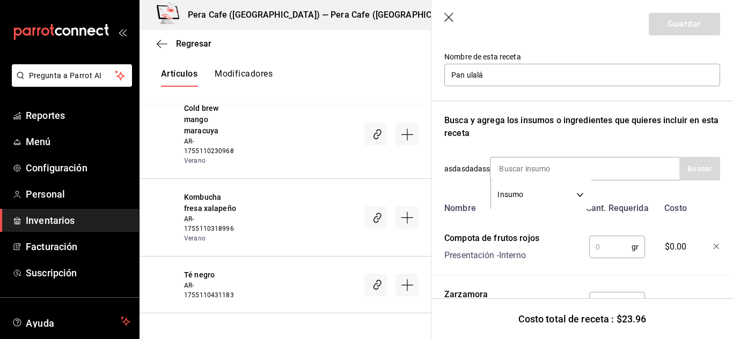
drag, startPoint x: 615, startPoint y: 234, endPoint x: 612, endPoint y: 246, distance: 12.1
click at [614, 243] on div "gr ​" at bounding box center [615, 245] width 70 height 34
click at [612, 246] on input "text" at bounding box center [610, 247] width 42 height 21
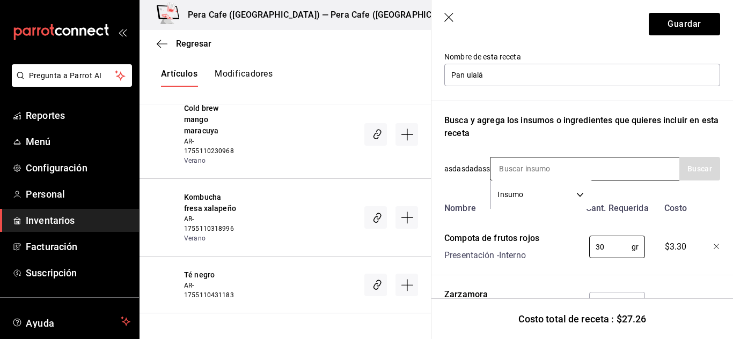
type input "30"
click at [541, 174] on input at bounding box center [543, 169] width 107 height 23
type input "s"
type input "naranja"
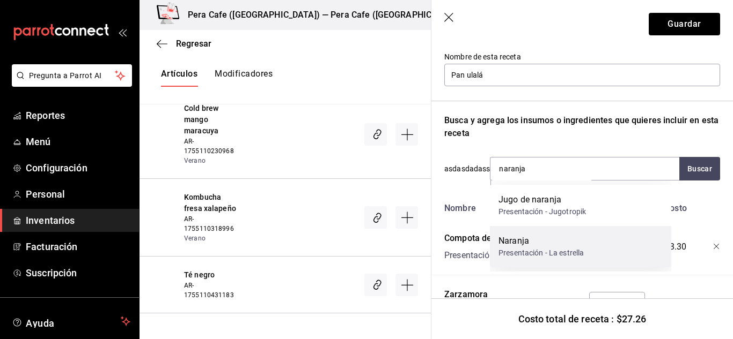
click at [553, 248] on div "Presentación - La estrella" at bounding box center [540, 253] width 85 height 11
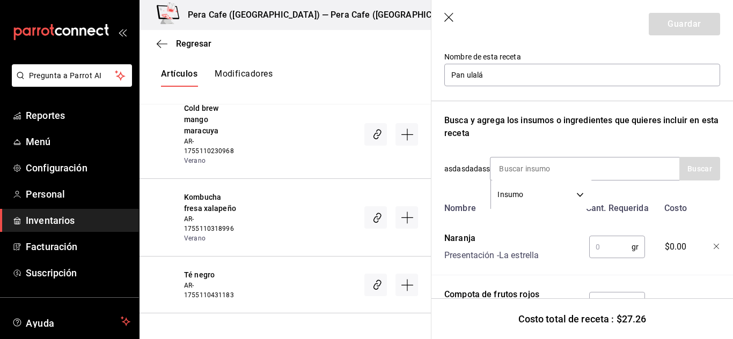
click at [608, 259] on div "gr ​" at bounding box center [615, 245] width 70 height 34
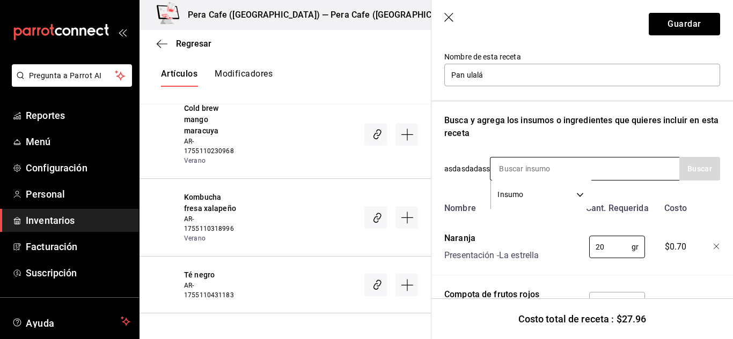
type input "20"
click at [500, 166] on input at bounding box center [543, 169] width 107 height 23
type input "toronja"
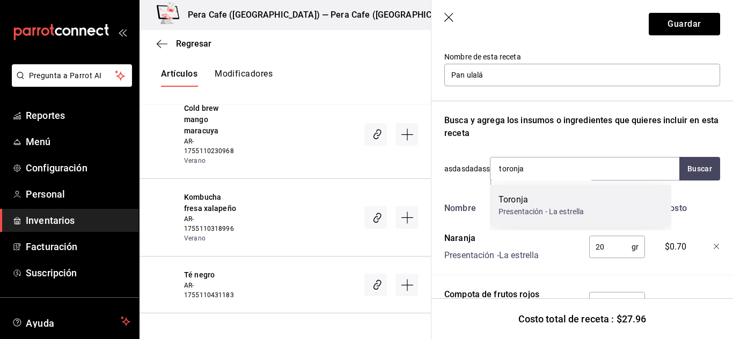
click at [530, 204] on div "Toronja" at bounding box center [540, 200] width 85 height 13
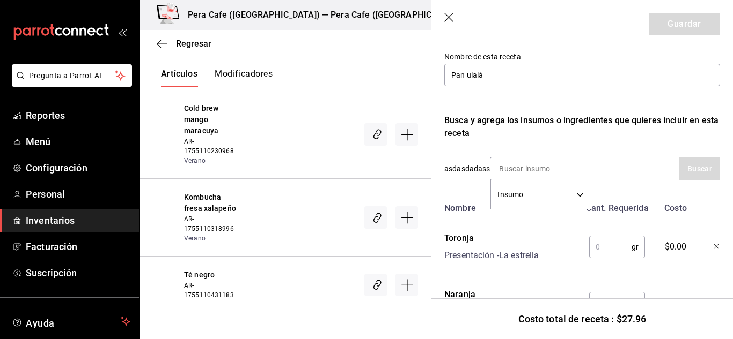
click at [601, 240] on input "text" at bounding box center [610, 247] width 42 height 21
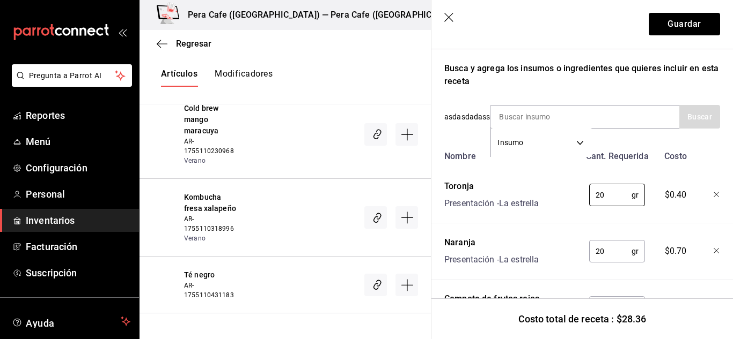
scroll to position [161, 0]
click at [522, 120] on input at bounding box center [543, 117] width 107 height 23
click at [601, 195] on input "20" at bounding box center [610, 195] width 42 height 21
type input "30"
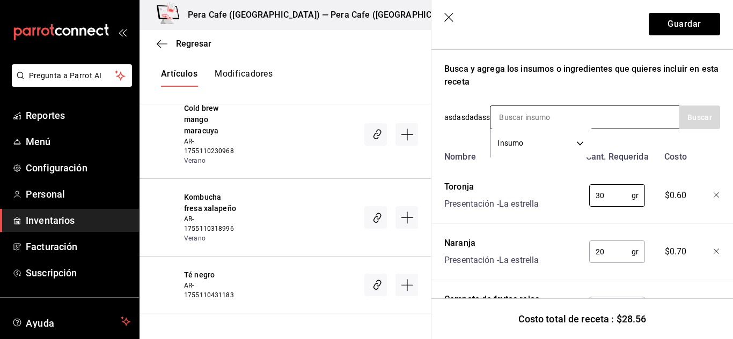
click at [536, 119] on input at bounding box center [543, 117] width 107 height 23
type input "crema"
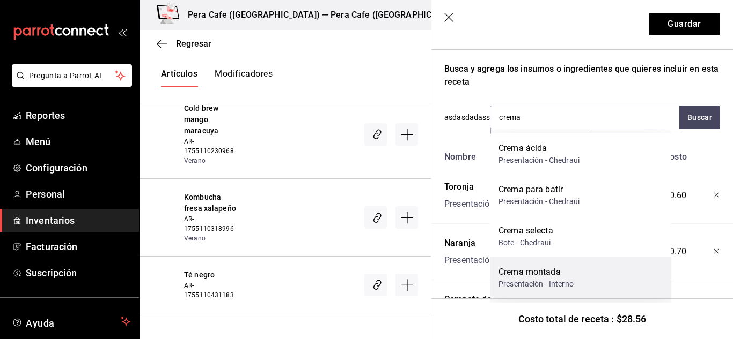
click at [592, 279] on div "Crema montada Presentación - Interno" at bounding box center [580, 277] width 181 height 41
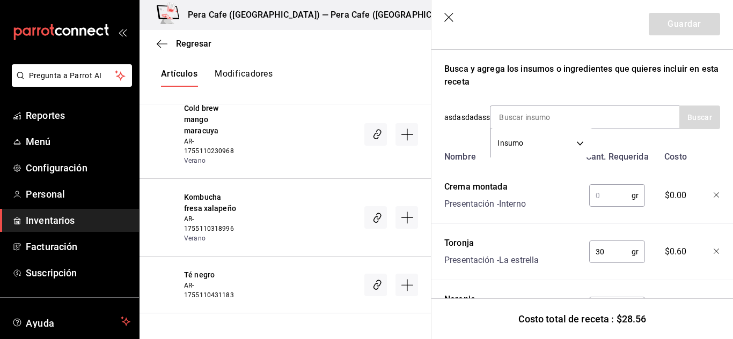
click at [603, 197] on input "text" at bounding box center [610, 195] width 42 height 21
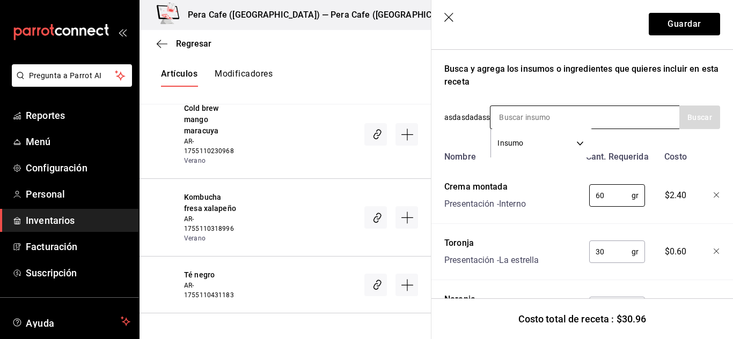
type input "60"
click at [524, 116] on input at bounding box center [543, 117] width 107 height 23
type input "miel"
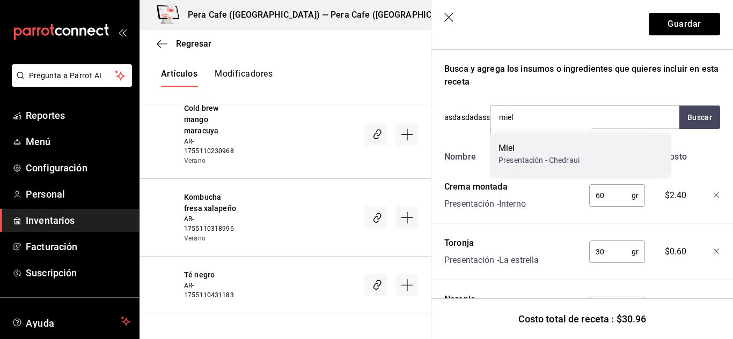
click at [525, 163] on div "Presentación - Chedraui" at bounding box center [538, 160] width 81 height 11
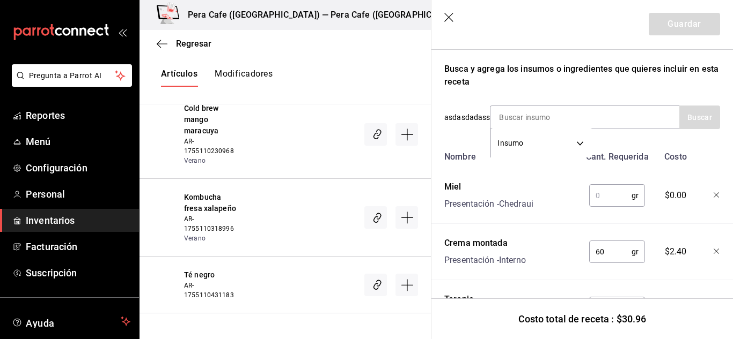
click at [599, 193] on input "text" at bounding box center [610, 195] width 42 height 21
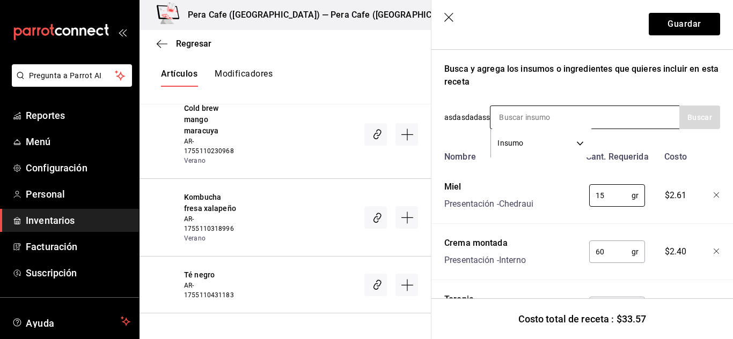
type input "15"
click at [545, 123] on input at bounding box center [543, 117] width 107 height 23
click at [523, 112] on input at bounding box center [543, 117] width 107 height 23
type input "nuez"
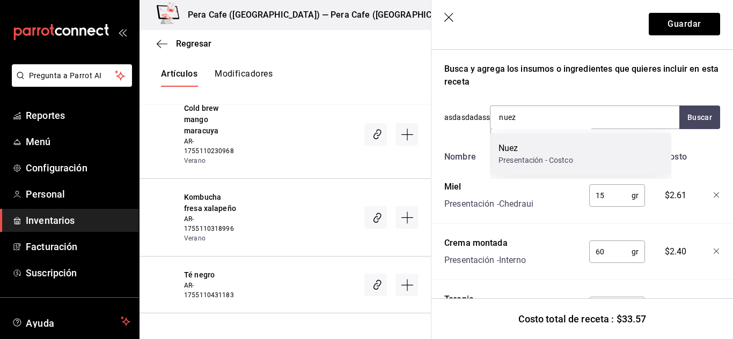
click at [531, 153] on div "Nuez" at bounding box center [535, 148] width 75 height 13
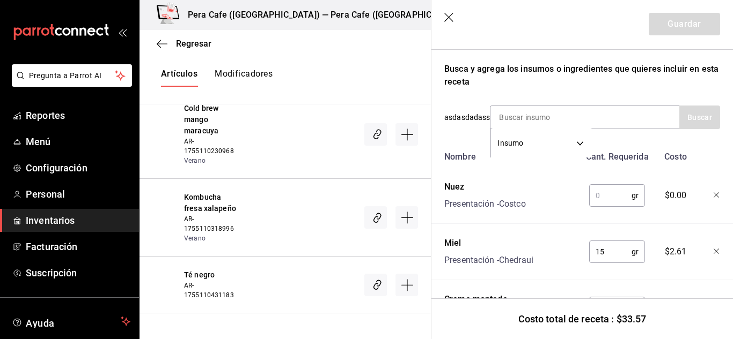
click at [600, 195] on input "text" at bounding box center [610, 195] width 42 height 21
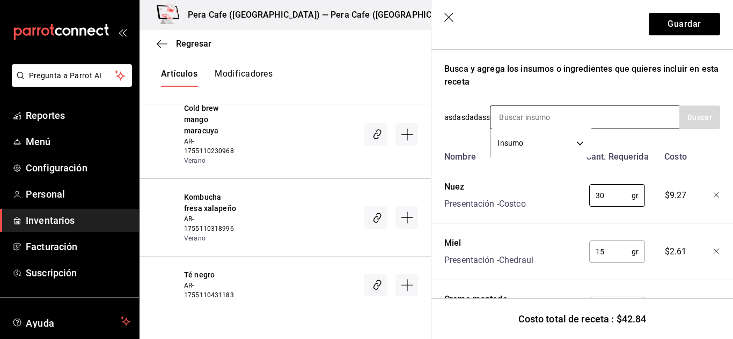
type input "30"
click at [522, 113] on input at bounding box center [543, 117] width 107 height 23
type input "menta"
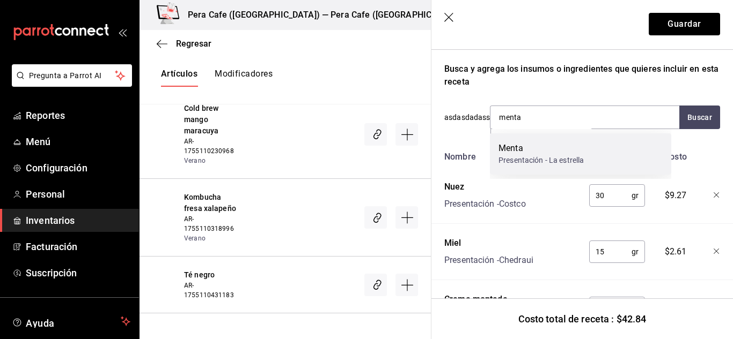
click at [534, 149] on div "Menta" at bounding box center [540, 148] width 85 height 13
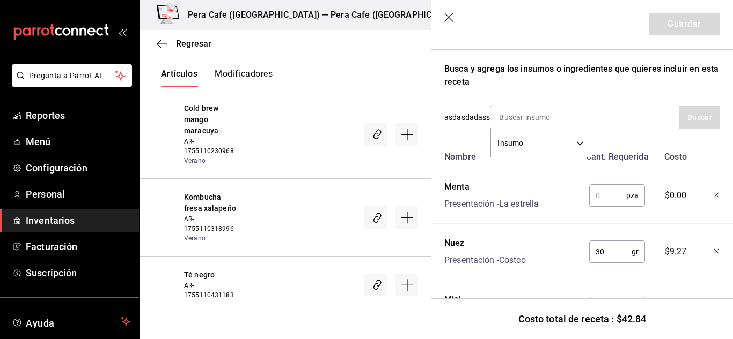
click at [608, 196] on input "text" at bounding box center [607, 195] width 37 height 21
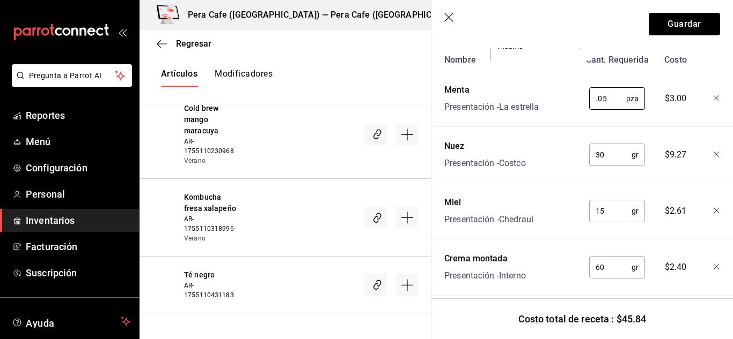
scroll to position [0, 0]
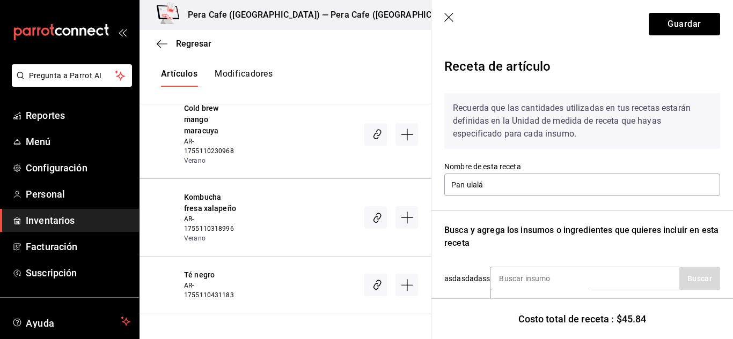
type input "0.05"
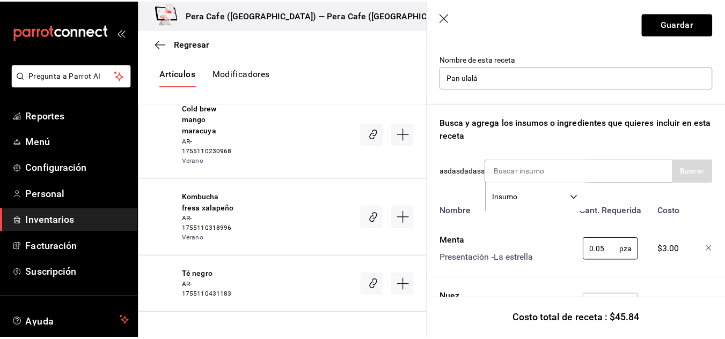
scroll to position [114, 0]
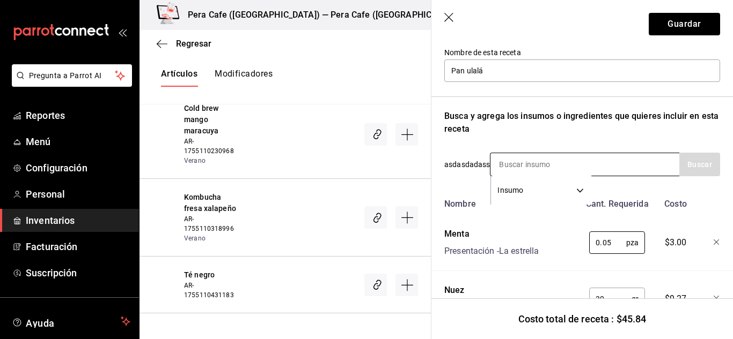
click at [543, 169] on input at bounding box center [543, 164] width 107 height 23
type input "g"
type input "pan"
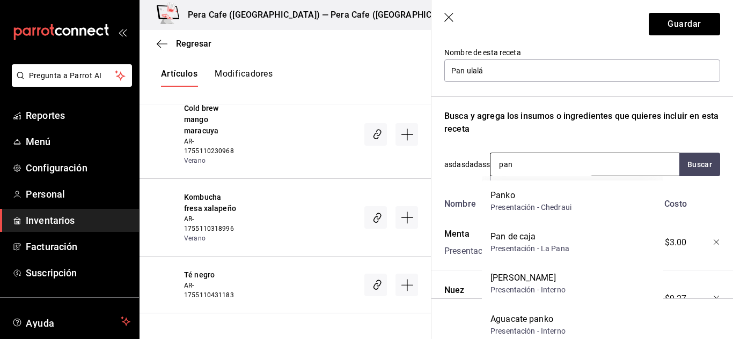
scroll to position [6955, 0]
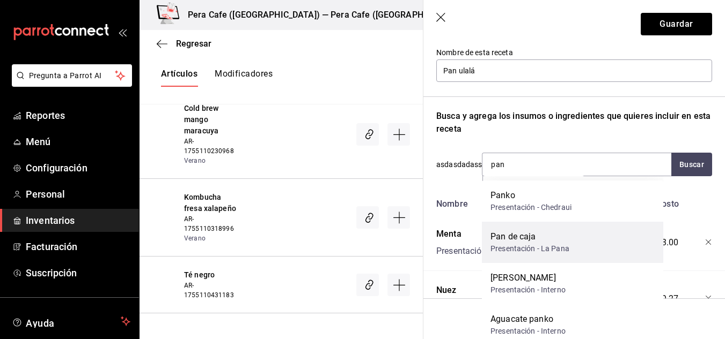
click at [565, 245] on div "Presentación - La Pana" at bounding box center [529, 248] width 79 height 11
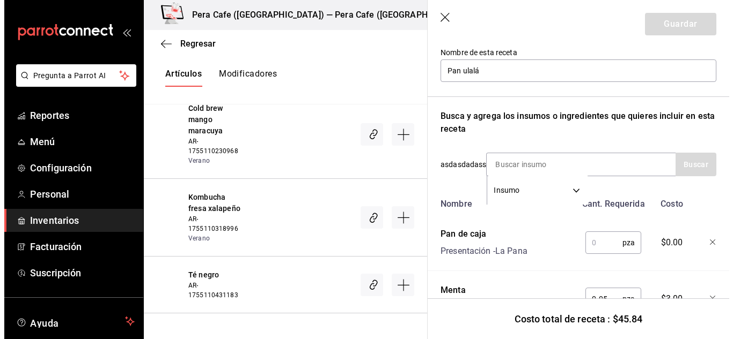
scroll to position [6877, 0]
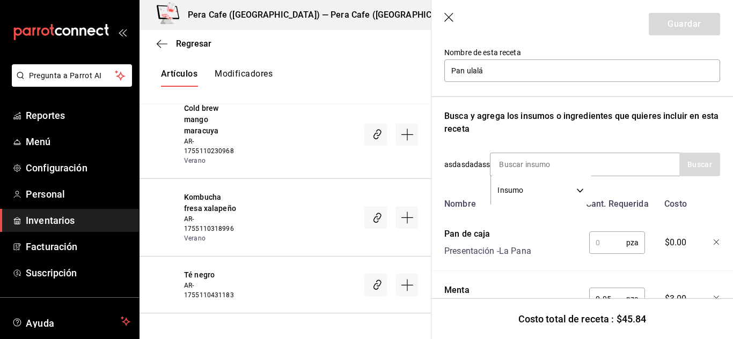
click at [594, 244] on input "text" at bounding box center [607, 242] width 37 height 21
type input "1"
click at [676, 26] on button "Guardar" at bounding box center [683, 24] width 71 height 23
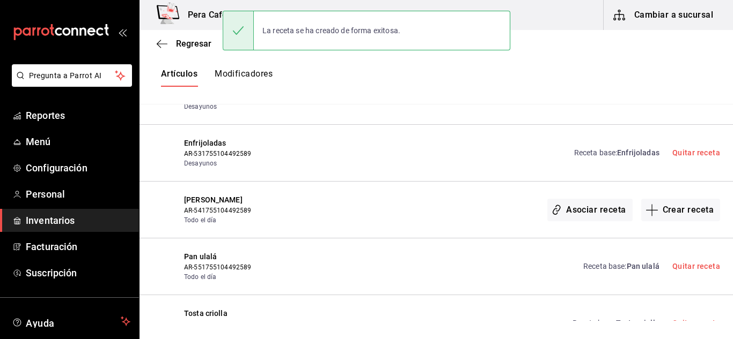
scroll to position [6805, 0]
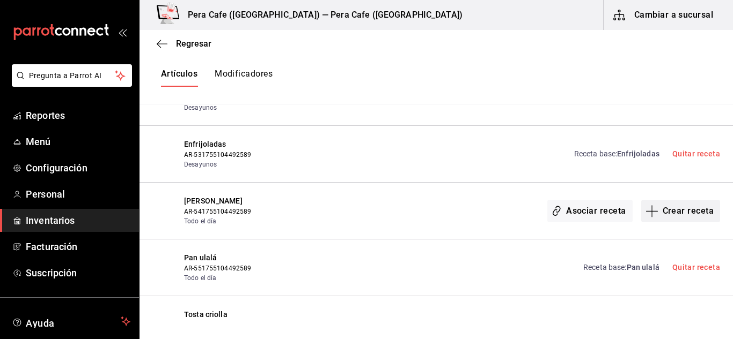
click at [662, 213] on button "Crear receta" at bounding box center [680, 211] width 79 height 23
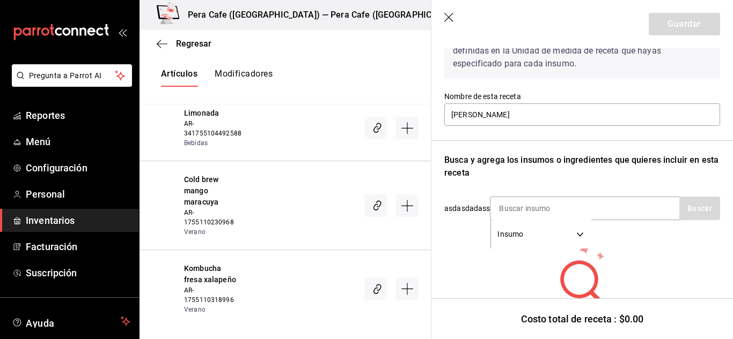
scroll to position [71, 0]
click at [543, 209] on input at bounding box center [543, 208] width 107 height 23
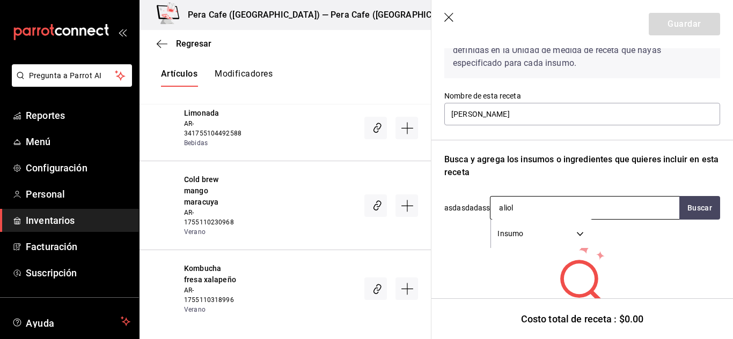
type input "alioli"
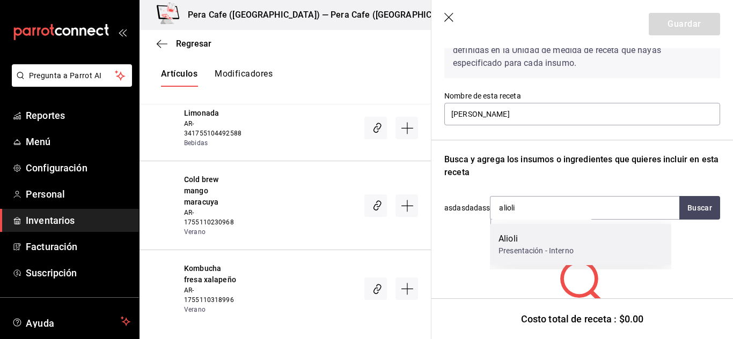
click at [561, 245] on div "Alioli" at bounding box center [535, 239] width 75 height 13
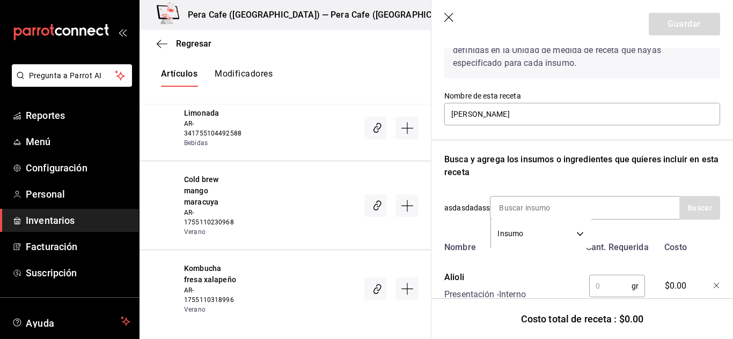
click at [600, 283] on input "text" at bounding box center [610, 286] width 42 height 21
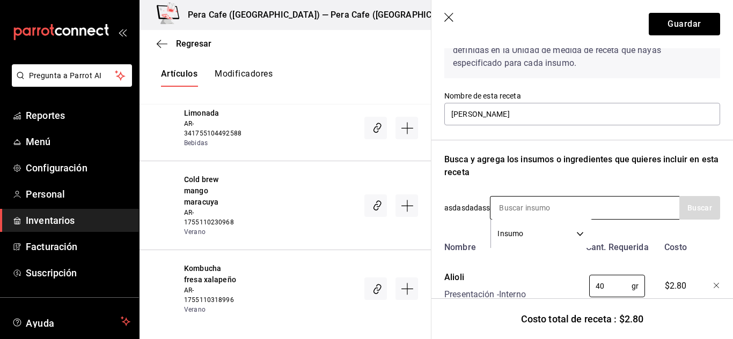
type input "40"
click at [522, 209] on input at bounding box center [543, 208] width 107 height 23
type input "mante"
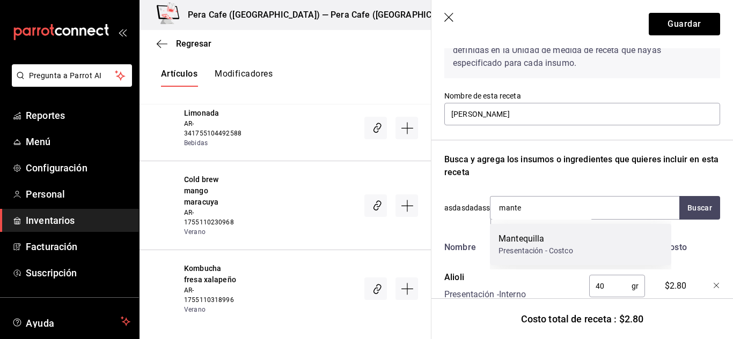
click at [540, 246] on div "Presentación - Costco" at bounding box center [535, 251] width 75 height 11
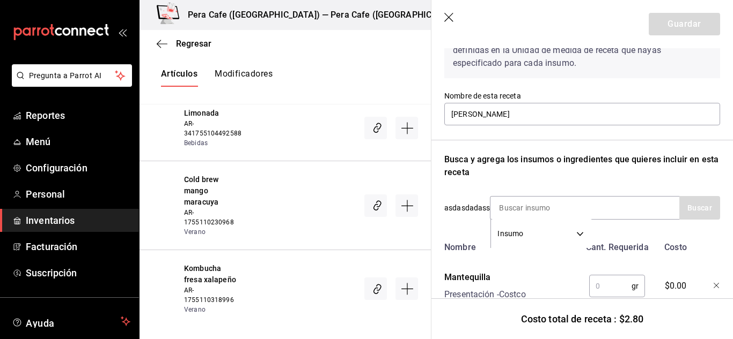
click at [608, 291] on input "text" at bounding box center [610, 286] width 42 height 21
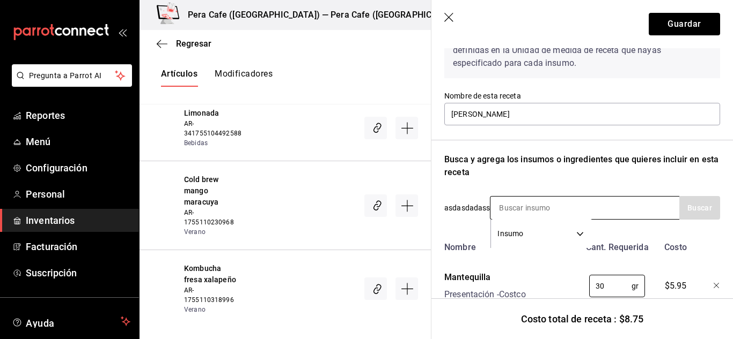
type input "30"
click at [510, 205] on input at bounding box center [543, 208] width 107 height 23
type input "provo"
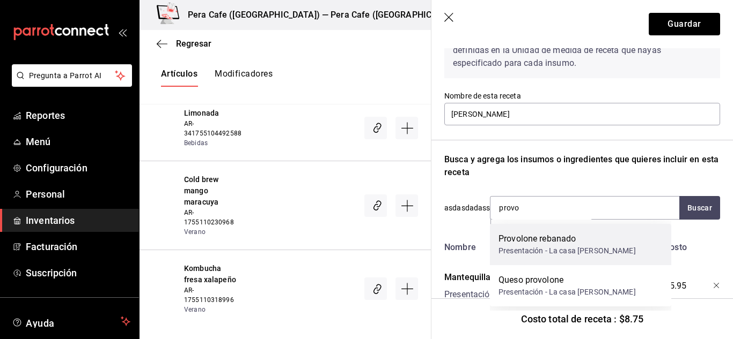
click at [567, 256] on div "Presentación - La casa del serrano" at bounding box center [566, 251] width 137 height 11
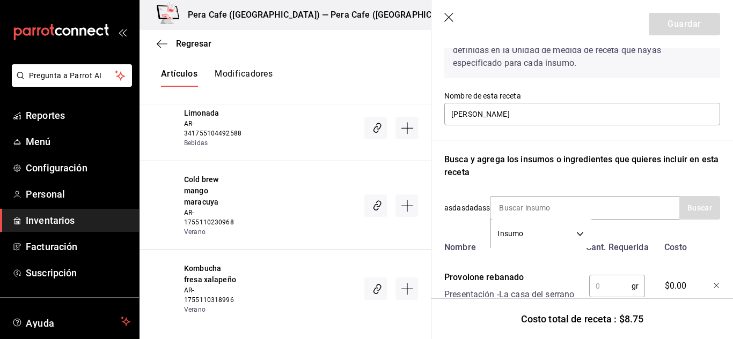
click at [606, 286] on input "text" at bounding box center [610, 286] width 42 height 21
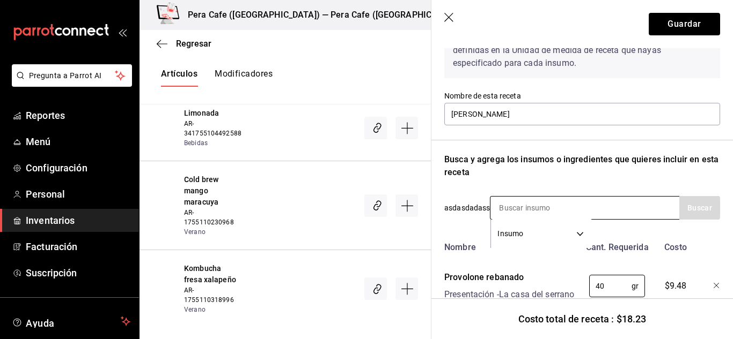
type input "40"
click at [552, 208] on input at bounding box center [543, 208] width 107 height 23
type input "mancheg"
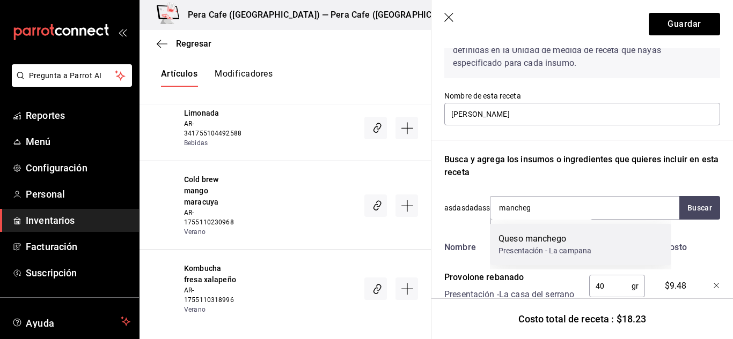
click at [558, 237] on div "Queso manchego" at bounding box center [544, 239] width 93 height 13
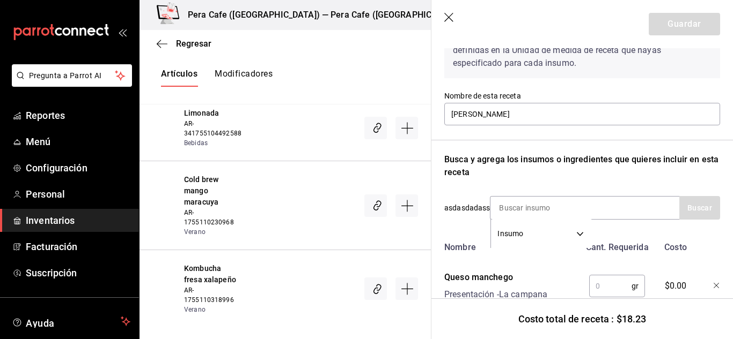
click at [612, 279] on input "text" at bounding box center [610, 286] width 42 height 21
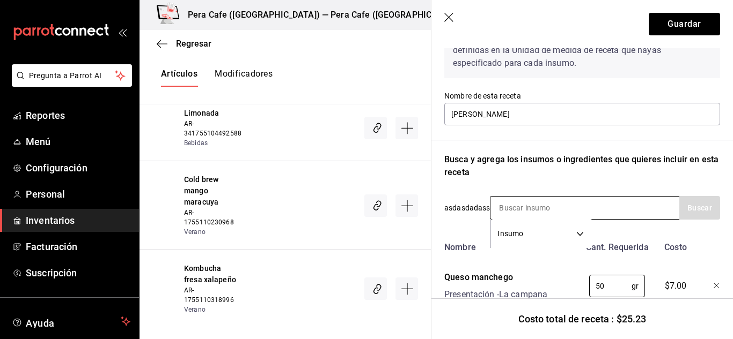
type input "50"
click at [531, 200] on input at bounding box center [543, 208] width 107 height 23
type input "jamon"
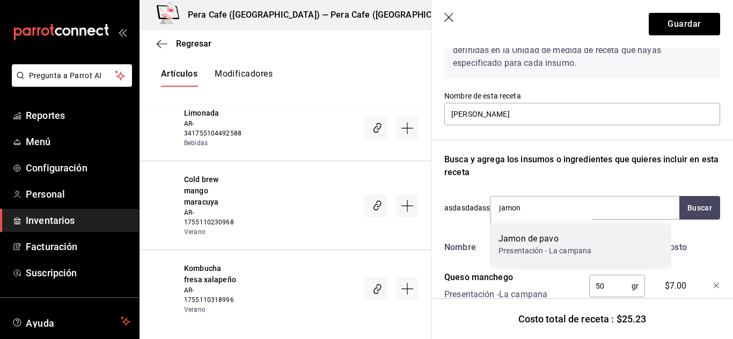
click at [554, 246] on div "Presentación - La campana" at bounding box center [544, 251] width 93 height 11
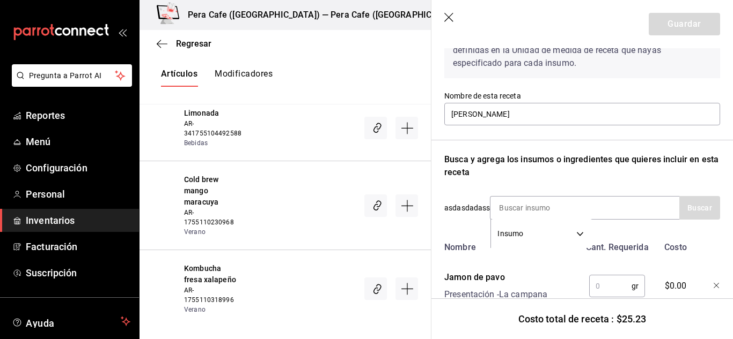
click at [609, 290] on input "text" at bounding box center [610, 286] width 42 height 21
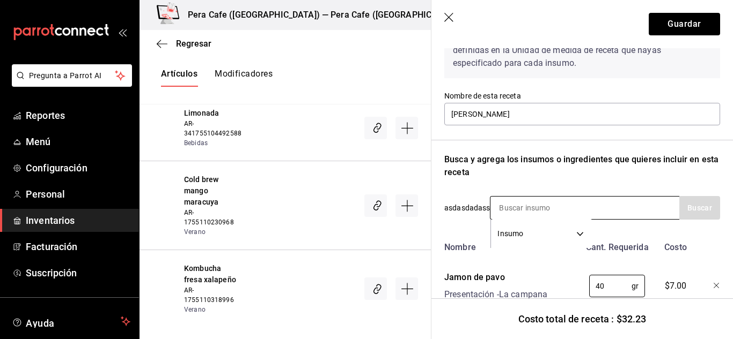
type input "40"
click at [544, 215] on input at bounding box center [543, 208] width 107 height 23
type input "pepperon"
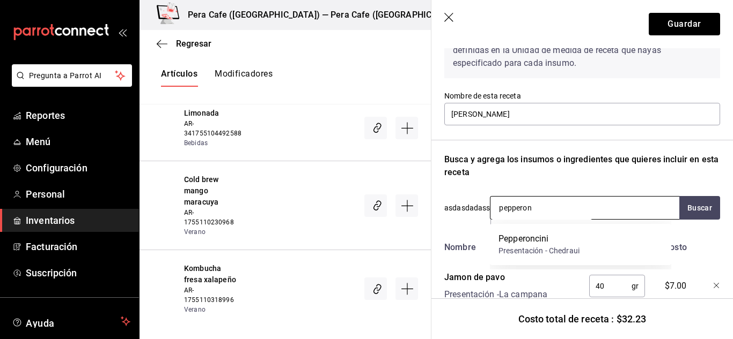
drag, startPoint x: 549, startPoint y: 239, endPoint x: 556, endPoint y: 248, distance: 11.5
click at [550, 241] on div "Pepperoncini" at bounding box center [538, 239] width 81 height 13
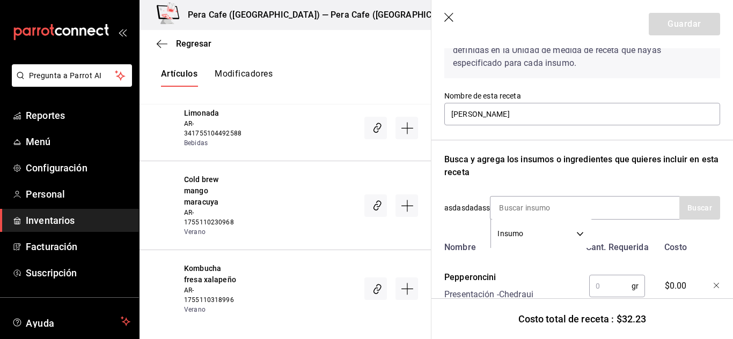
click at [593, 284] on input "text" at bounding box center [610, 286] width 42 height 21
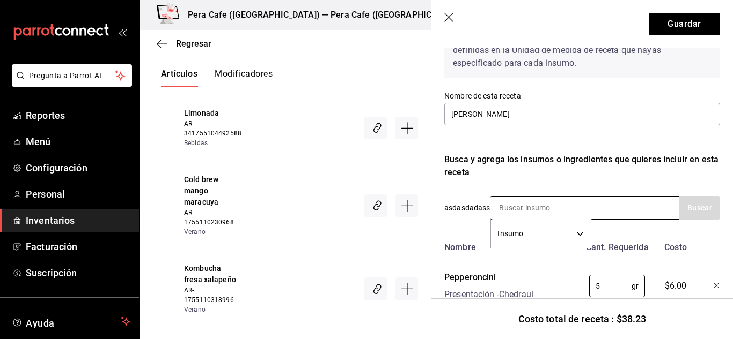
type input "5"
click at [533, 215] on input at bounding box center [543, 208] width 107 height 23
type input "aceitunas"
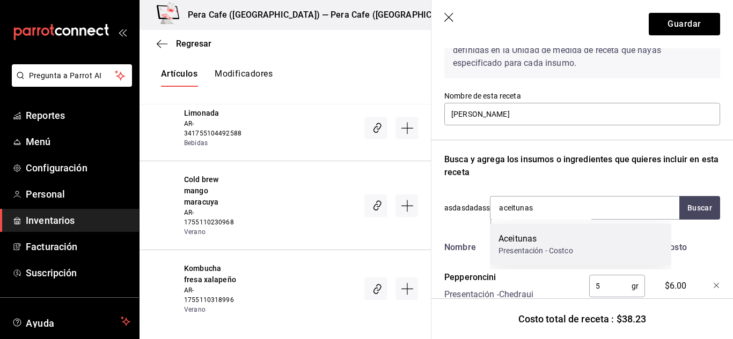
click at [558, 243] on div "Aceitunas" at bounding box center [535, 239] width 75 height 13
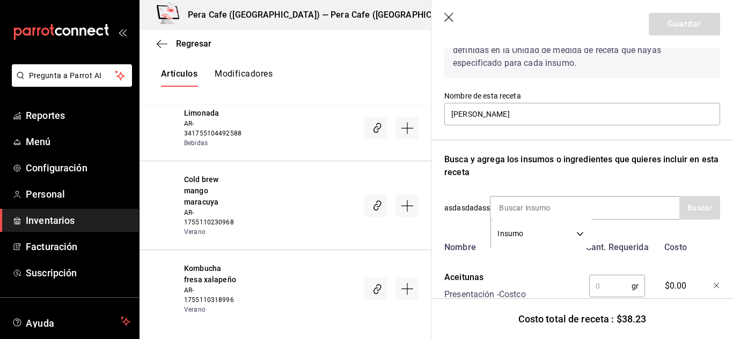
click at [593, 277] on input "text" at bounding box center [610, 286] width 42 height 21
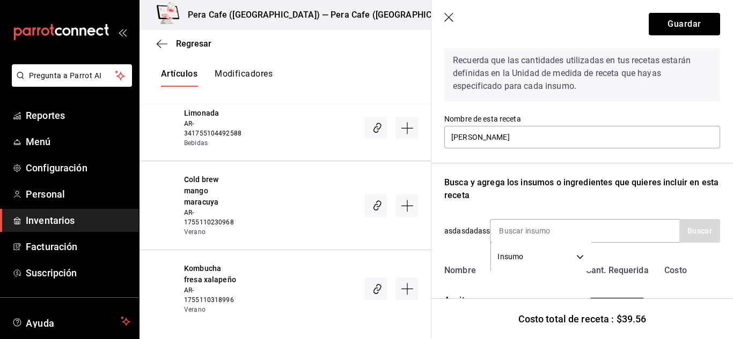
scroll to position [25, 0]
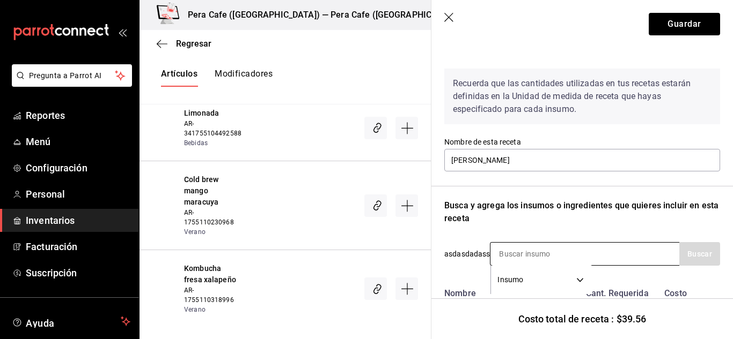
type input "10"
click at [571, 247] on input at bounding box center [543, 254] width 107 height 23
click at [573, 255] on input "bollo" at bounding box center [543, 254] width 107 height 23
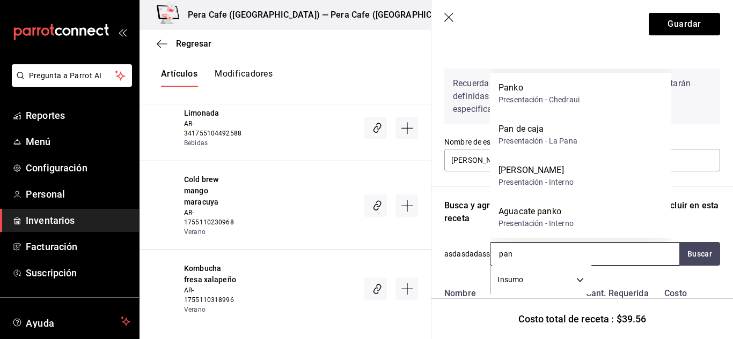
click at [565, 250] on input "pan" at bounding box center [543, 254] width 107 height 23
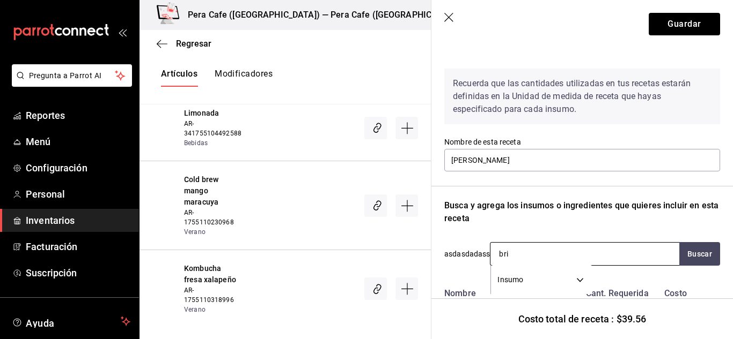
type input "brio"
click at [545, 250] on input "brio" at bounding box center [543, 254] width 107 height 23
type input "san"
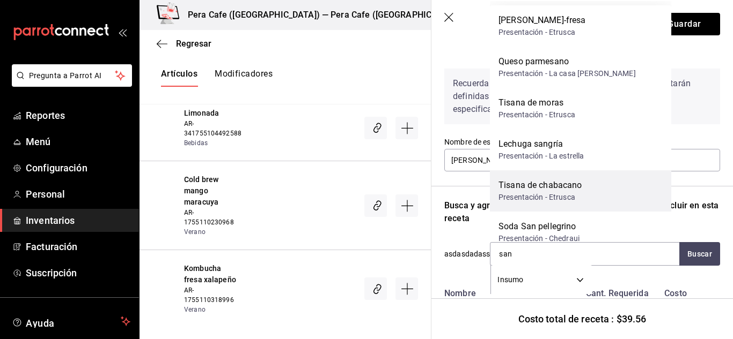
scroll to position [15, 0]
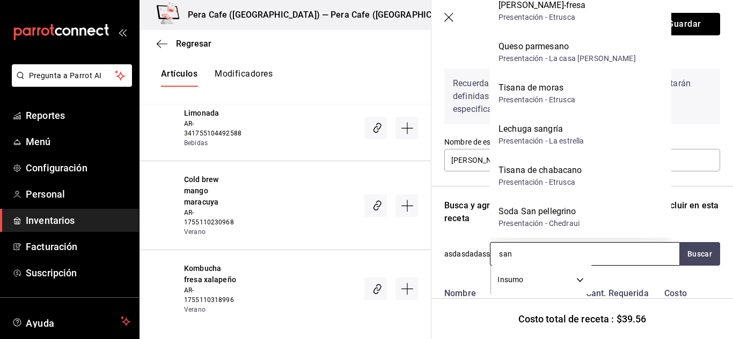
click at [531, 253] on input "san" at bounding box center [543, 254] width 107 height 23
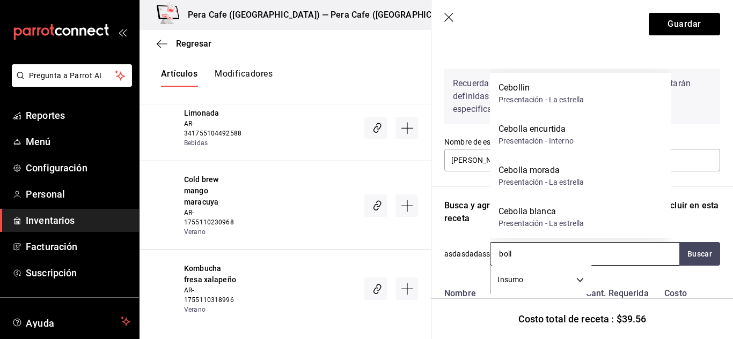
click at [546, 249] on input "boll" at bounding box center [543, 254] width 107 height 23
type input "bollo"
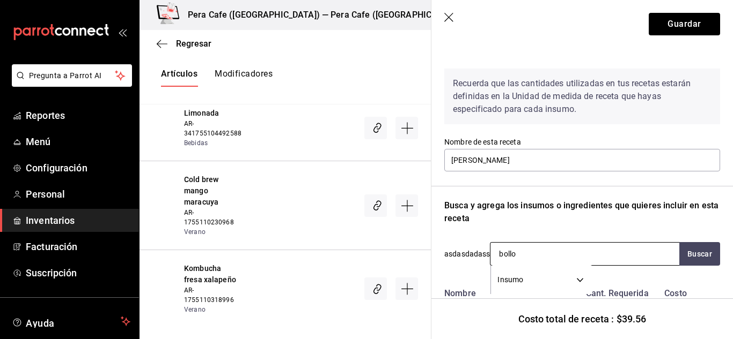
click at [546, 249] on input "bollo" at bounding box center [543, 254] width 107 height 23
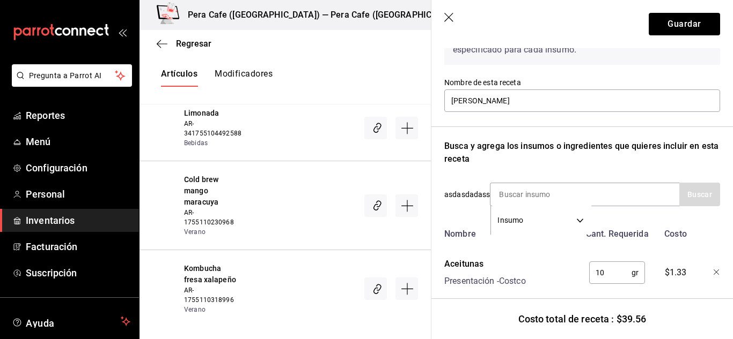
scroll to position [85, 0]
drag, startPoint x: 688, startPoint y: 35, endPoint x: 687, endPoint y: 29, distance: 5.9
click at [687, 29] on header "Guardar" at bounding box center [581, 24] width 301 height 48
click at [687, 29] on button "Guardar" at bounding box center [683, 24] width 71 height 23
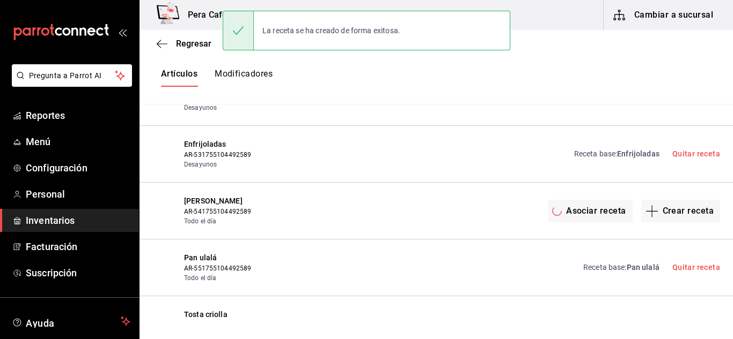
scroll to position [0, 0]
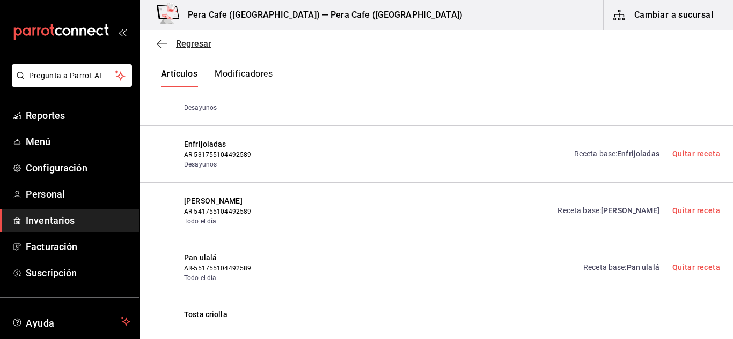
click at [160, 40] on icon "button" at bounding box center [162, 44] width 11 height 10
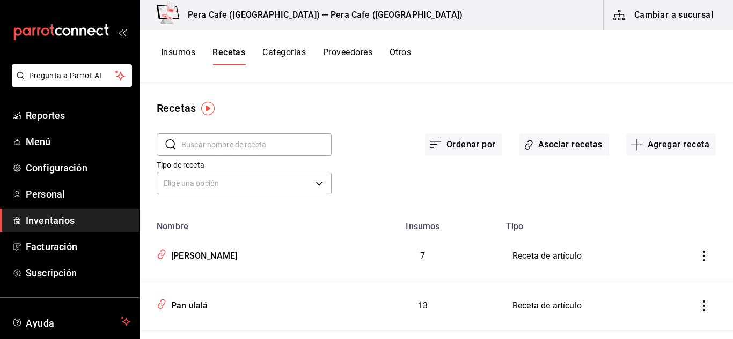
click at [185, 51] on button "Insumos" at bounding box center [178, 56] width 34 height 18
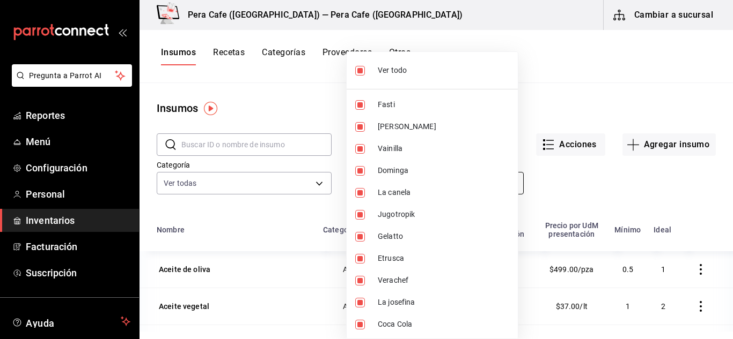
click at [483, 189] on body "Pregunta a Parrot AI Reportes Menú Configuración Personal Inventarios Facturaci…" at bounding box center [366, 166] width 733 height 332
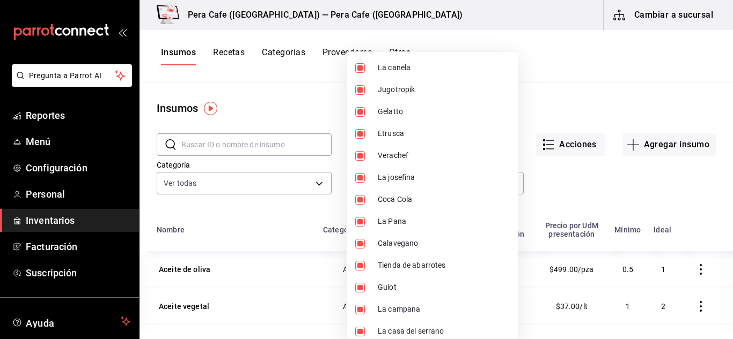
scroll to position [187, 0]
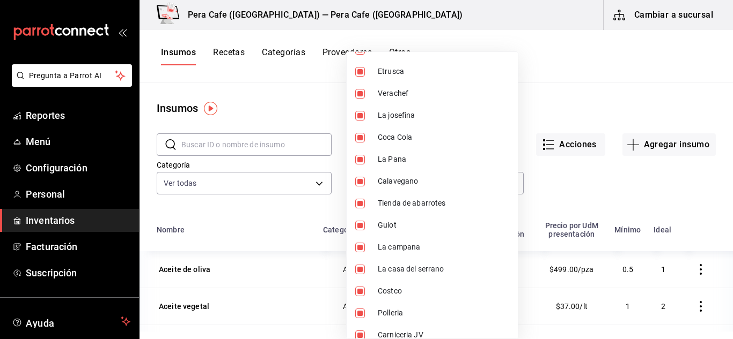
click at [415, 226] on span "Guiot" at bounding box center [443, 225] width 131 height 11
type input "9714be75-a3dc-4f27-9ca6-3d288037e2a6,afc5e1c8-272b-4ea7-a6f9-07554639539d,d12be…"
checkbox input "false"
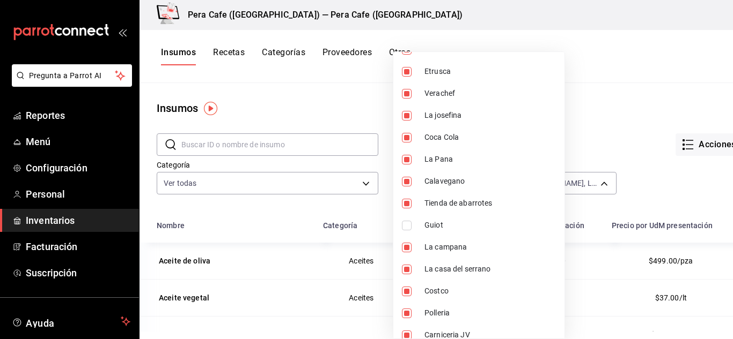
click at [408, 227] on input "checkbox" at bounding box center [407, 226] width 10 height 10
checkbox input "true"
type input "9714be75-a3dc-4f27-9ca6-3d288037e2a6,afc5e1c8-272b-4ea7-a6f9-07554639539d,d12be…"
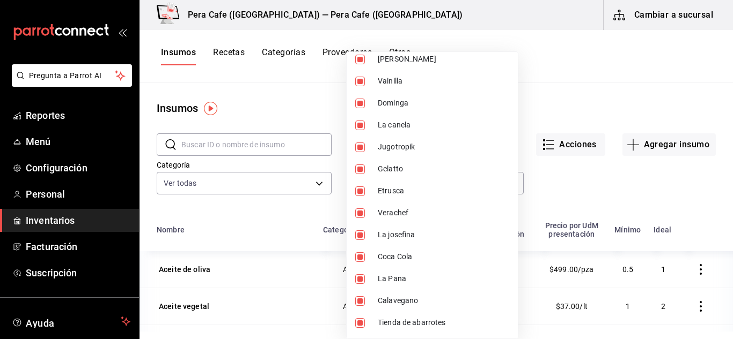
scroll to position [0, 0]
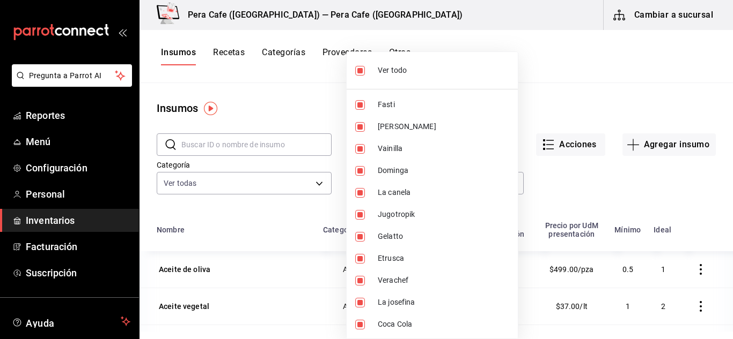
click at [358, 72] on input "checkbox" at bounding box center [360, 71] width 10 height 10
checkbox input "false"
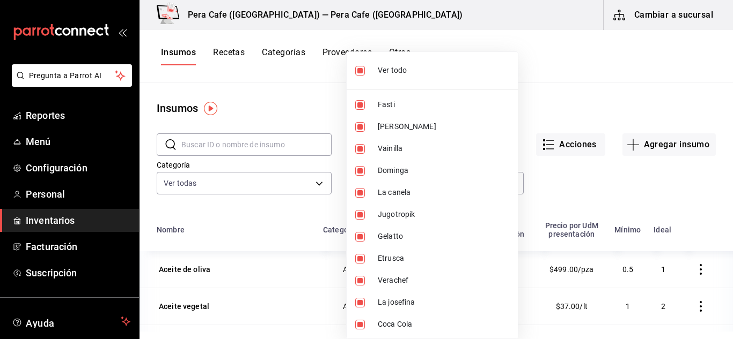
checkbox input "false"
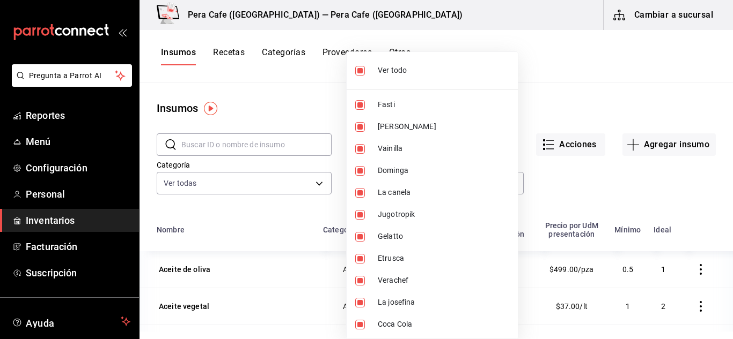
checkbox input "false"
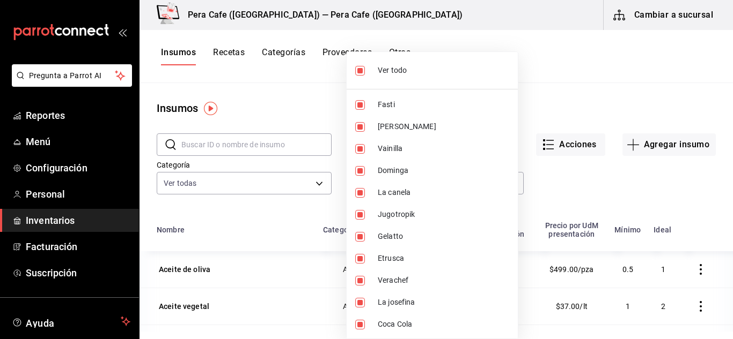
checkbox input "false"
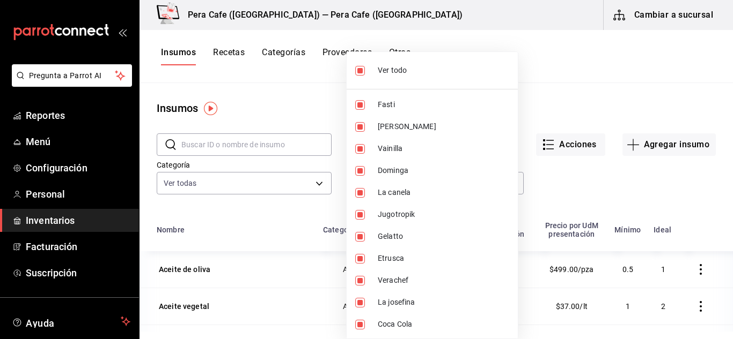
checkbox input "false"
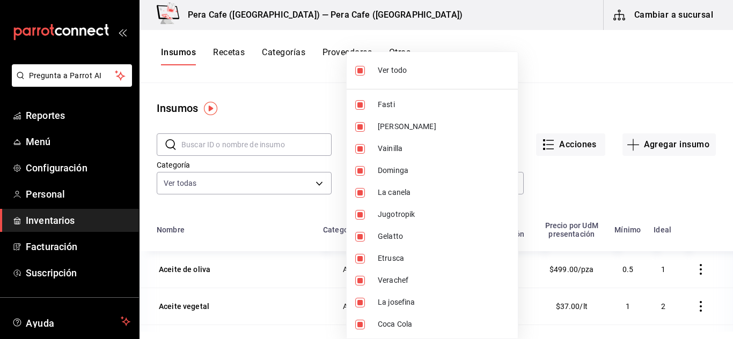
checkbox input "false"
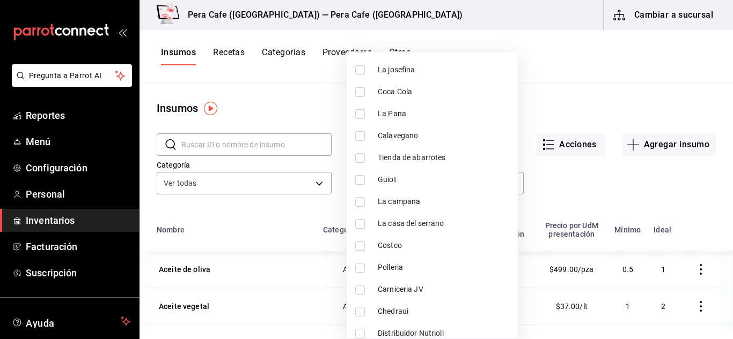
scroll to position [222, 0]
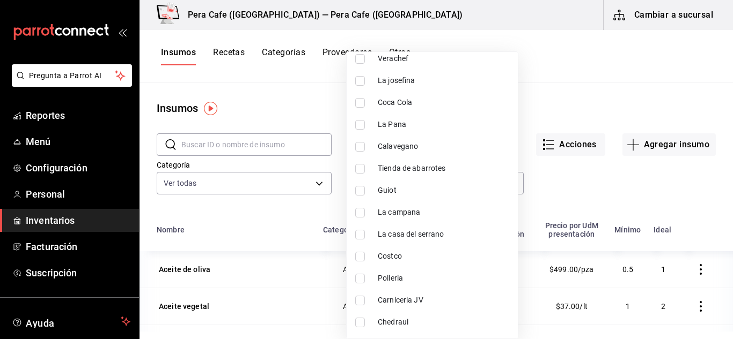
click at [364, 193] on label at bounding box center [362, 191] width 14 height 10
click at [364, 193] on input "checkbox" at bounding box center [360, 191] width 10 height 10
checkbox input "false"
click at [361, 190] on input "checkbox" at bounding box center [360, 191] width 10 height 10
checkbox input "true"
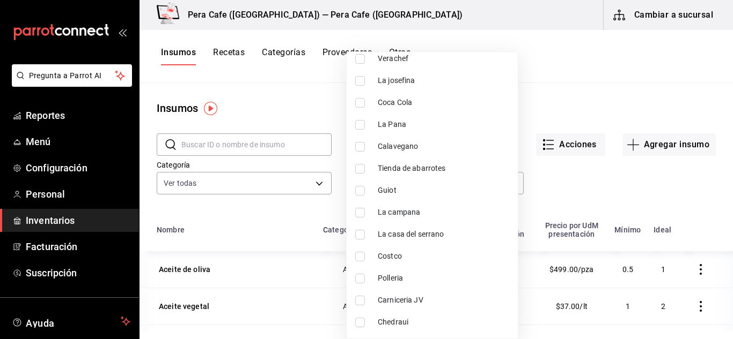
type input "a2e35cea-831f-43cd-b715-8e4713eb8ac9"
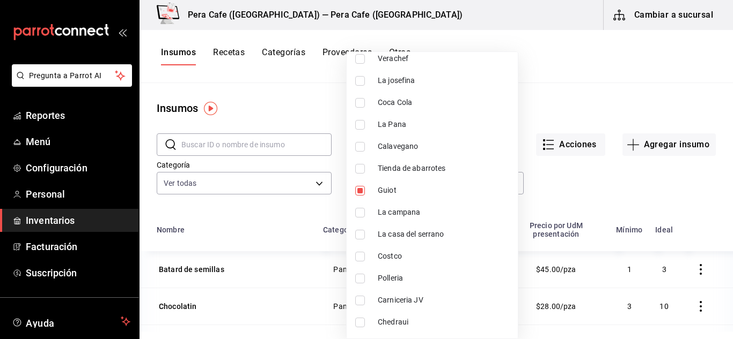
click at [563, 195] on div at bounding box center [366, 169] width 733 height 339
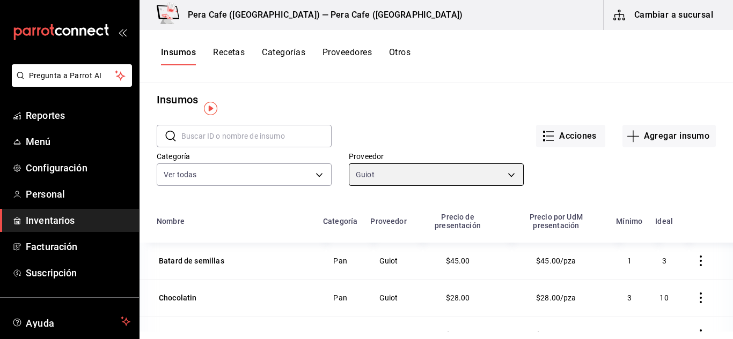
scroll to position [0, 0]
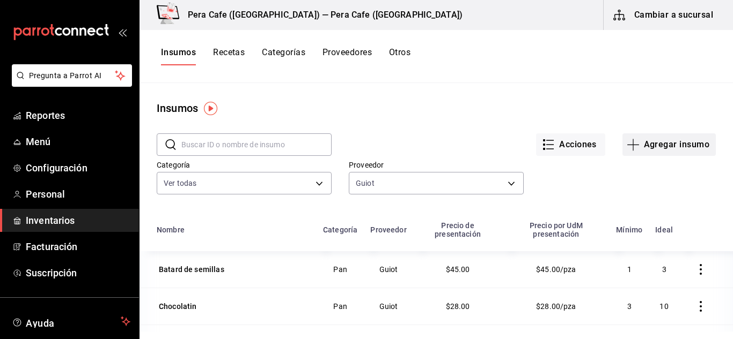
click at [637, 151] on button "Agregar insumo" at bounding box center [668, 145] width 93 height 23
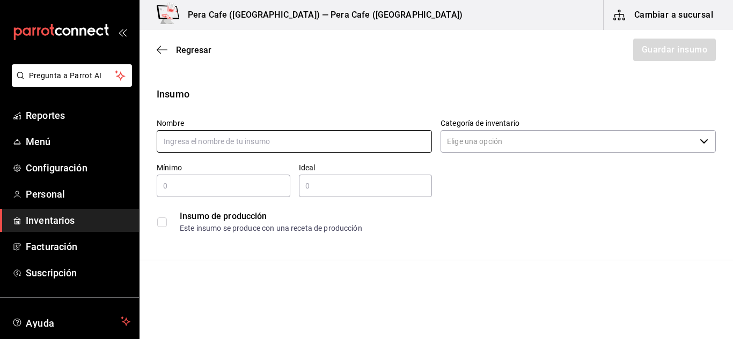
click at [313, 138] on input "text" at bounding box center [294, 141] width 275 height 23
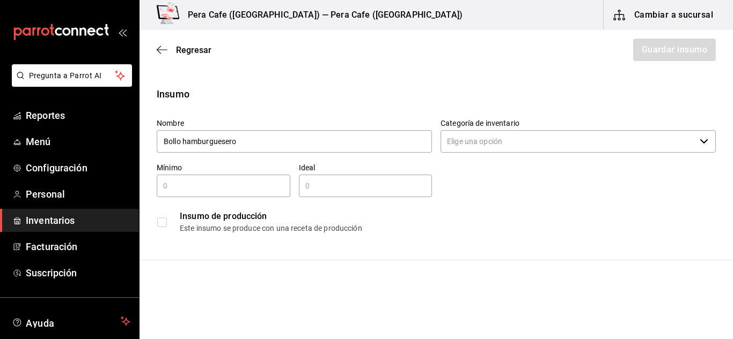
type input "Bollo hamburguesero"
click at [202, 188] on input "text" at bounding box center [224, 186] width 134 height 13
type input "10"
click at [311, 189] on input "text" at bounding box center [366, 186] width 134 height 13
type input "25"
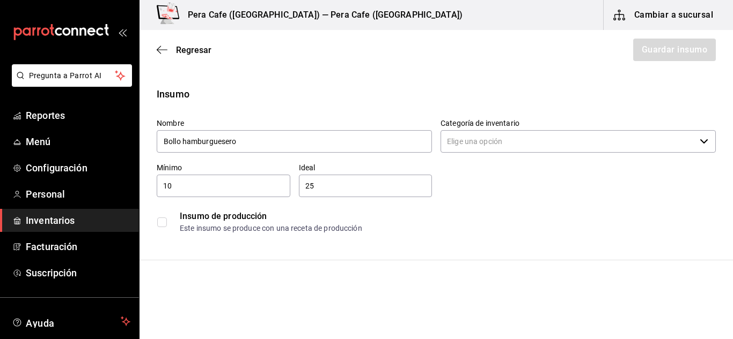
click at [609, 224] on div "Este insumo se produce con una receta de producción" at bounding box center [447, 228] width 535 height 11
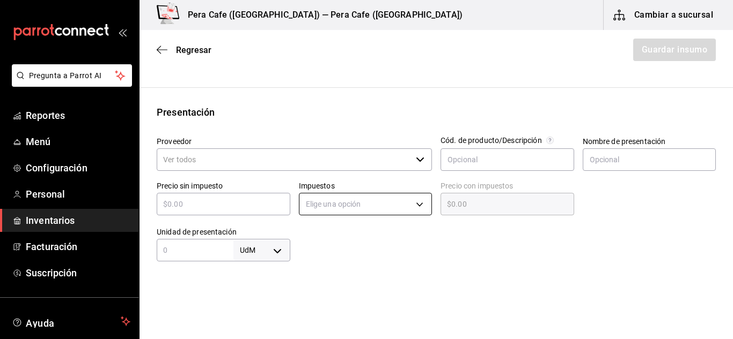
scroll to position [173, 0]
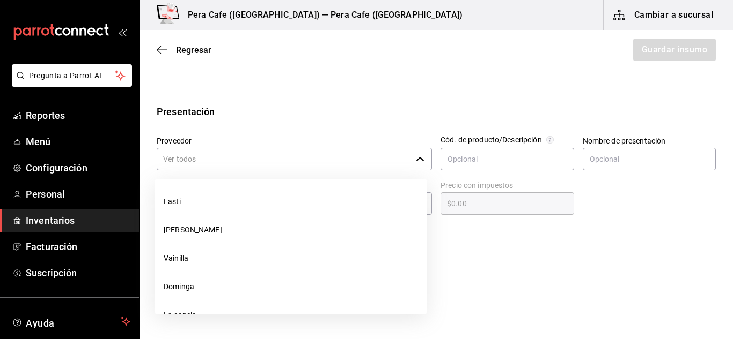
click at [414, 169] on div "​" at bounding box center [294, 159] width 275 height 23
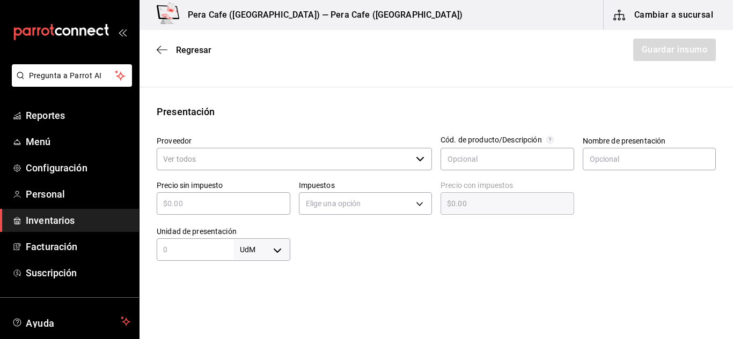
click at [359, 169] on input "Proveedor" at bounding box center [284, 159] width 255 height 23
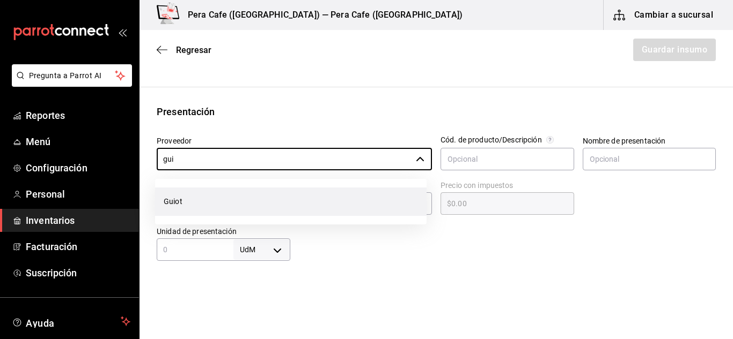
click at [218, 198] on li "Guiot" at bounding box center [290, 202] width 271 height 28
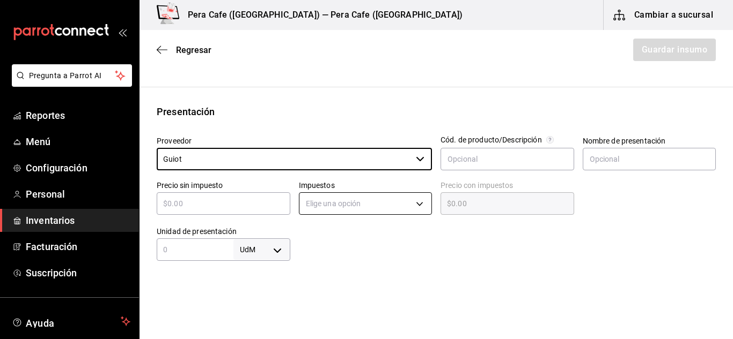
type input "Guiot"
click at [422, 200] on body "Pregunta a Parrot AI Reportes Menú Configuración Personal Inventarios Facturaci…" at bounding box center [366, 139] width 733 height 279
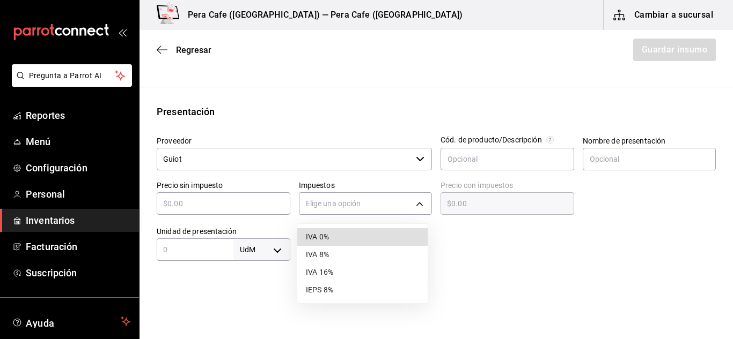
click at [348, 235] on li "IVA 0%" at bounding box center [362, 237] width 130 height 18
type input "IVA_0"
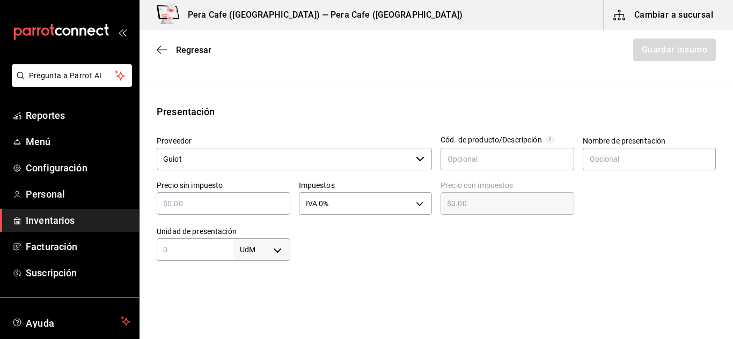
click at [248, 204] on input "text" at bounding box center [224, 203] width 134 height 13
click at [402, 279] on html "Pregunta a Parrot AI Reportes Menú Configuración Personal Inventarios Facturaci…" at bounding box center [366, 139] width 733 height 279
click at [277, 252] on body "Pregunta a Parrot AI Reportes Menú Configuración Personal Inventarios Facturaci…" at bounding box center [366, 139] width 733 height 279
click at [247, 308] on li "pza" at bounding box center [260, 308] width 56 height 18
type input "UNIT"
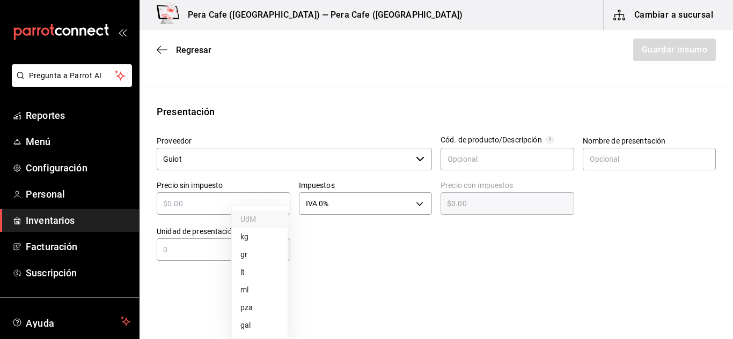
type input "UNIT"
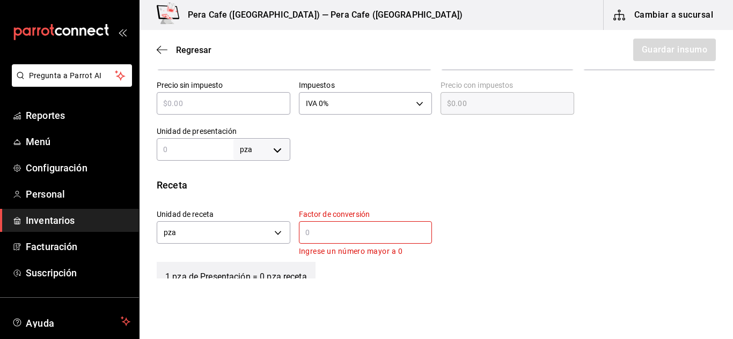
scroll to position [274, 0]
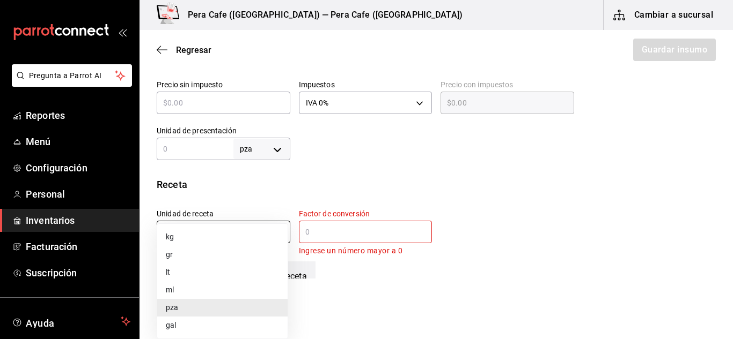
click at [274, 232] on body "Pregunta a Parrot AI Reportes Menú Configuración Personal Inventarios Facturaci…" at bounding box center [366, 139] width 733 height 279
click at [226, 311] on li "pza" at bounding box center [222, 308] width 130 height 18
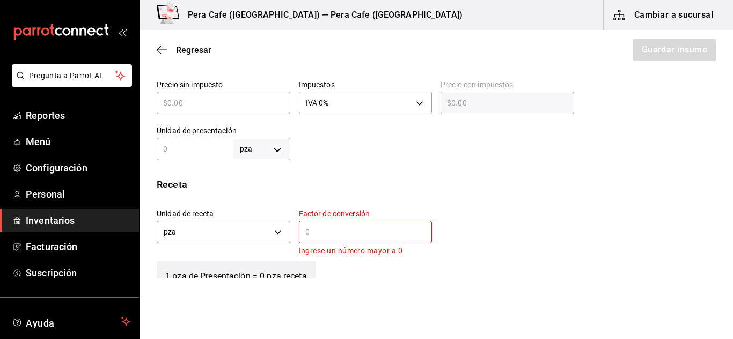
click at [202, 153] on input "text" at bounding box center [195, 149] width 77 height 13
type input "1"
click at [416, 179] on div "Receta" at bounding box center [436, 185] width 559 height 14
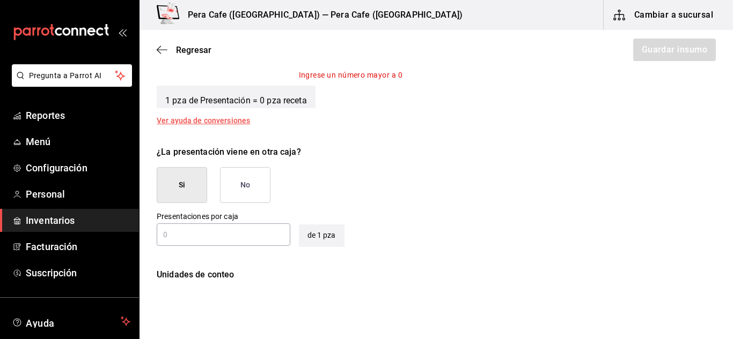
scroll to position [451, 0]
click at [258, 188] on button "No" at bounding box center [245, 185] width 50 height 36
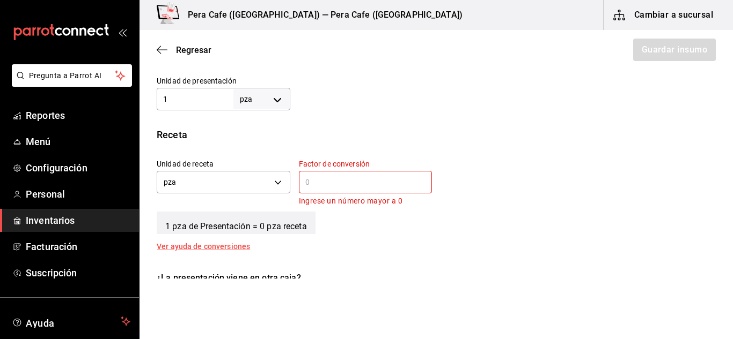
scroll to position [323, 0]
click at [328, 181] on input "text" at bounding box center [366, 182] width 134 height 13
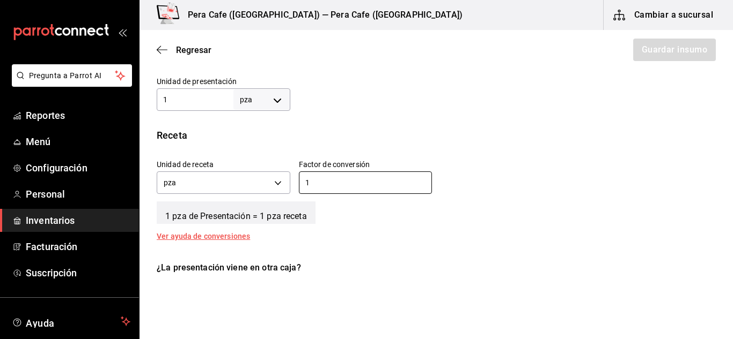
type input "1"
click at [478, 221] on div "1 pza de Presentación = 1 pza receta" at bounding box center [436, 210] width 559 height 27
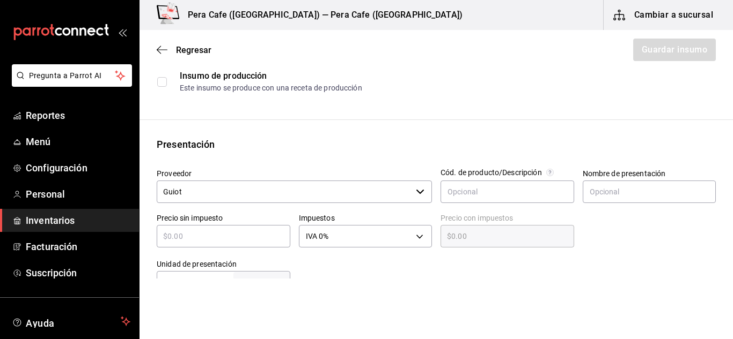
scroll to position [144, 0]
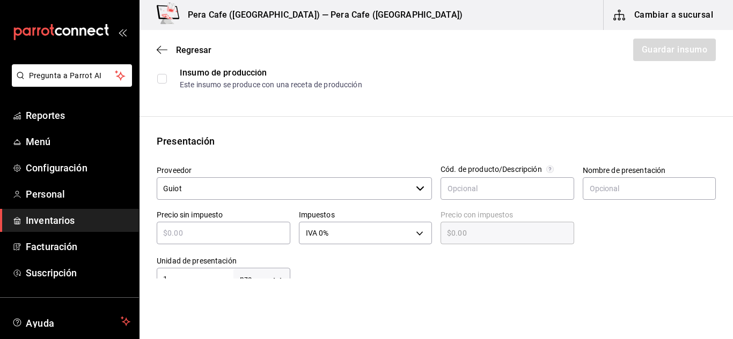
click at [215, 226] on div "​" at bounding box center [224, 233] width 134 height 23
type input "$1"
type input "$1.00"
type input "$12"
type input "$12.00"
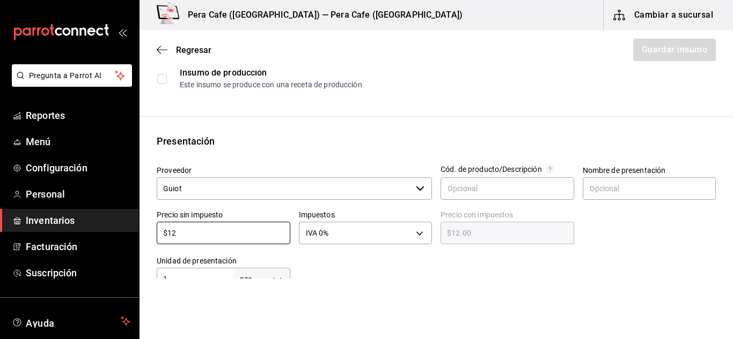
type input "$12"
click at [369, 263] on div at bounding box center [503, 269] width 426 height 43
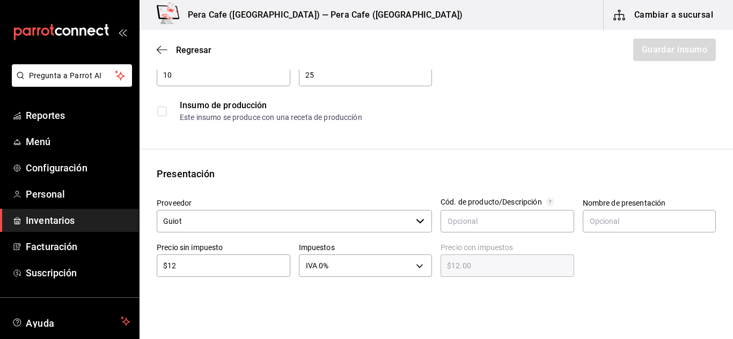
scroll to position [113, 0]
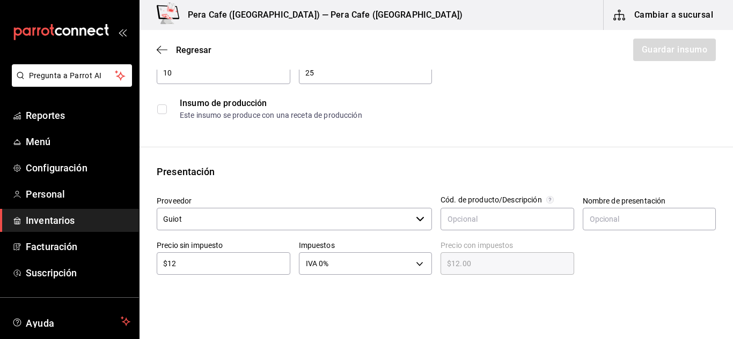
click at [611, 260] on div at bounding box center [645, 255] width 142 height 46
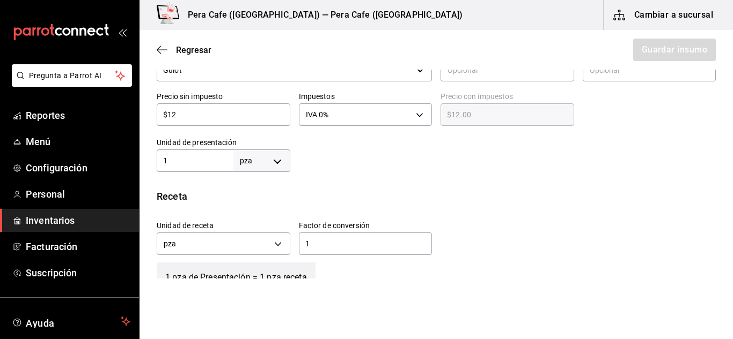
scroll to position [266, 0]
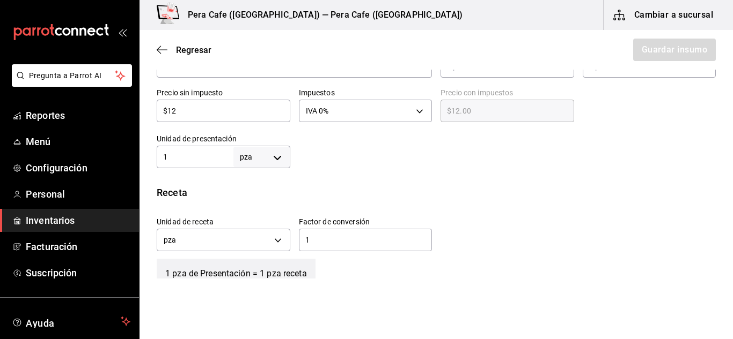
click at [279, 158] on body "Pregunta a Parrot AI Reportes Menú Configuración Personal Inventarios Facturaci…" at bounding box center [366, 139] width 733 height 279
click at [253, 202] on li "kg" at bounding box center [260, 207] width 56 height 18
type input "KILOGRAM"
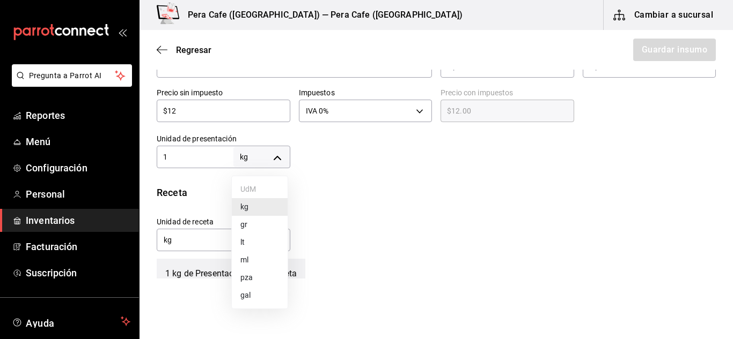
click at [275, 163] on body "Pregunta a Parrot AI Reportes Menú Configuración Personal Inventarios Facturaci…" at bounding box center [366, 139] width 733 height 279
click at [256, 276] on li "pza" at bounding box center [260, 278] width 56 height 18
type input "UNIT"
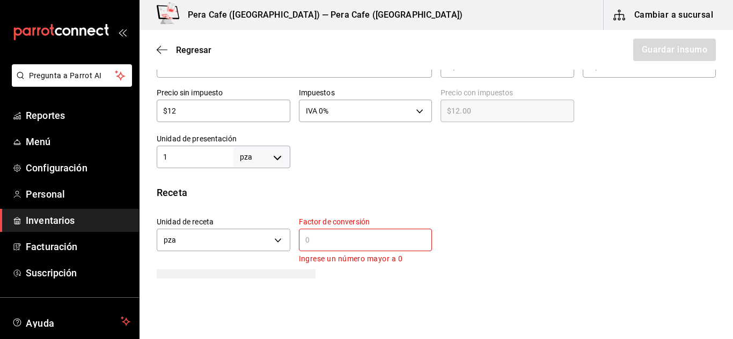
click at [322, 233] on div "​" at bounding box center [366, 240] width 134 height 23
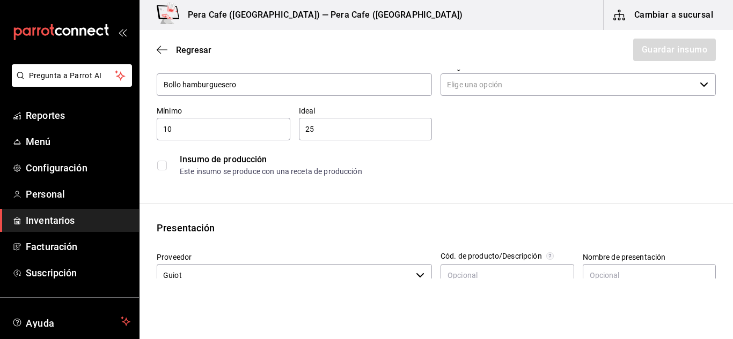
scroll to position [0, 0]
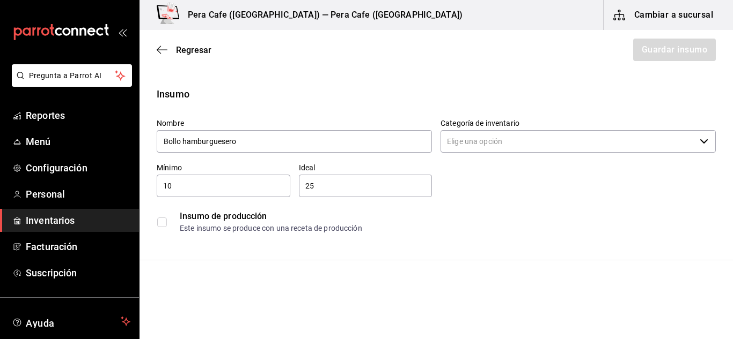
type input "1"
click at [405, 190] on input "25" at bounding box center [366, 186] width 134 height 13
click at [484, 182] on div "Nombre Bollo hamburguesero Categoría de inventario ​ Mínimo 10 ​ Ideal 25 ​ Ins…" at bounding box center [431, 174] width 567 height 129
click at [516, 135] on input "Categoría de inventario" at bounding box center [567, 141] width 255 height 23
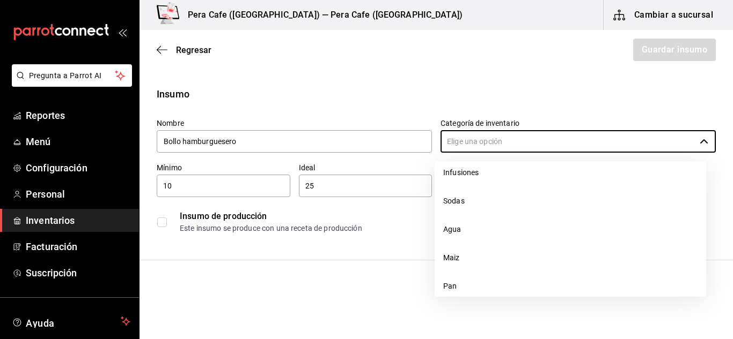
scroll to position [464, 0]
click at [543, 195] on li "Pan" at bounding box center [569, 203] width 271 height 28
type input "Pan"
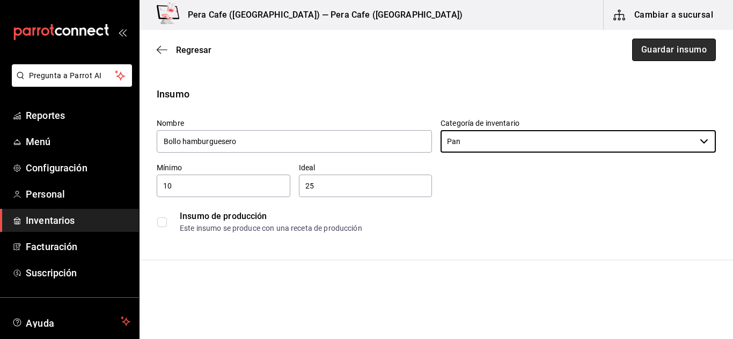
click at [655, 59] on button "Guardar insumo" at bounding box center [674, 50] width 84 height 23
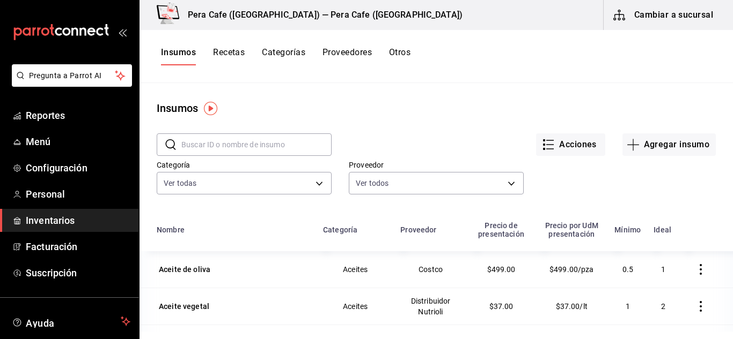
click at [232, 59] on button "Recetas" at bounding box center [229, 56] width 32 height 18
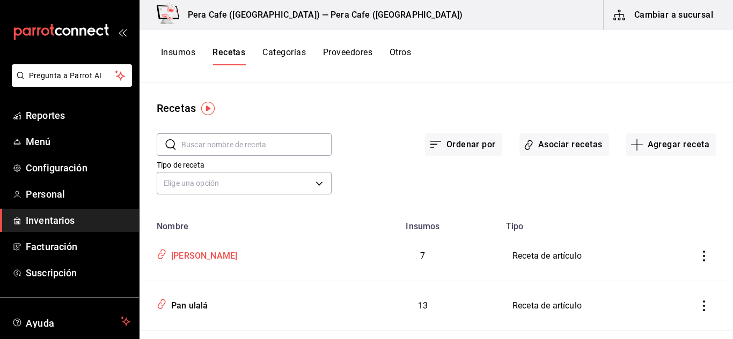
click at [238, 264] on td "[PERSON_NAME]" at bounding box center [242, 257] width 206 height 50
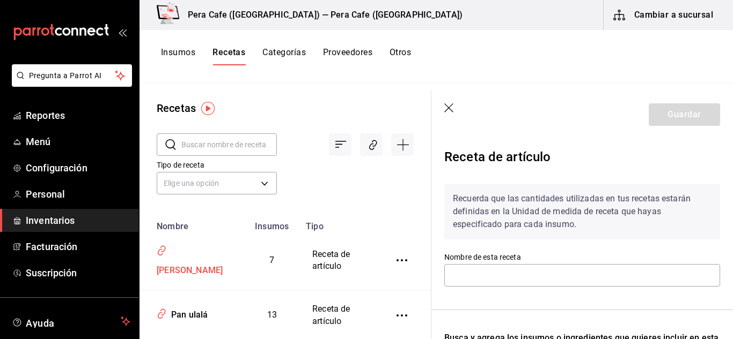
type input "[PERSON_NAME]"
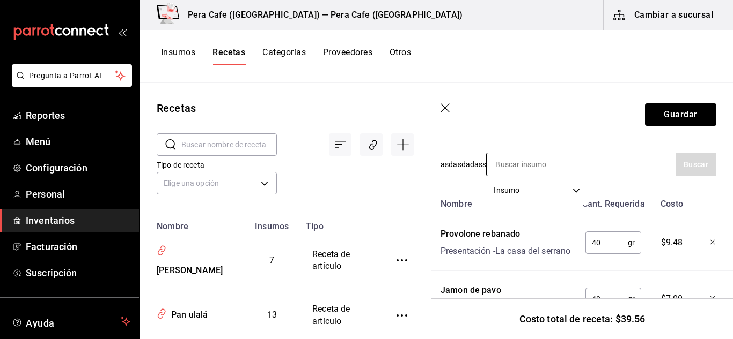
scroll to position [223, 4]
click at [552, 164] on input at bounding box center [539, 164] width 107 height 23
type input "bollo"
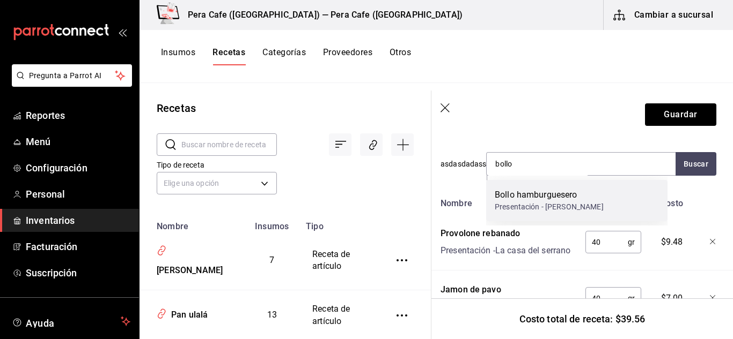
click at [548, 190] on div "Bollo hamburguesero" at bounding box center [548, 195] width 109 height 13
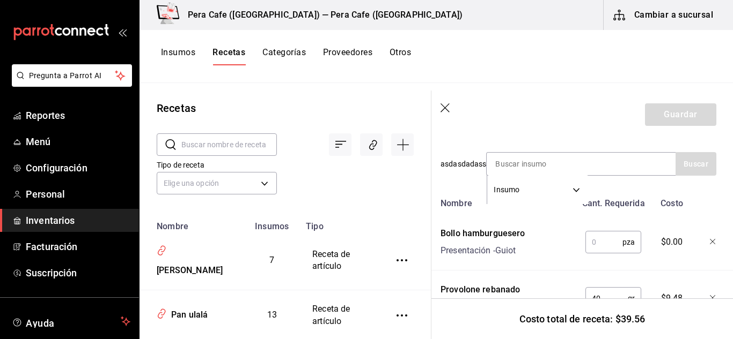
click at [604, 243] on input "text" at bounding box center [603, 242] width 37 height 21
type input "1"
click at [675, 112] on button "Guardar" at bounding box center [680, 115] width 71 height 23
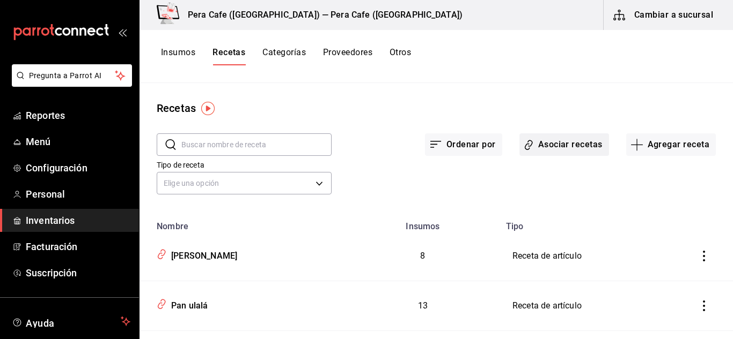
click at [544, 152] on button "Asociar recetas" at bounding box center [564, 145] width 90 height 23
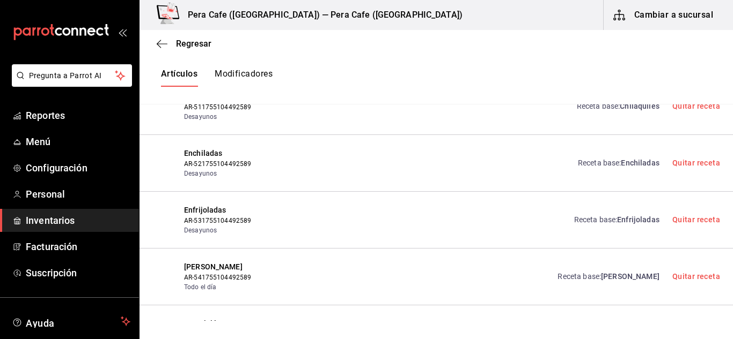
scroll to position [6739, 0]
click at [617, 221] on span "Enfrijoladas" at bounding box center [638, 220] width 42 height 9
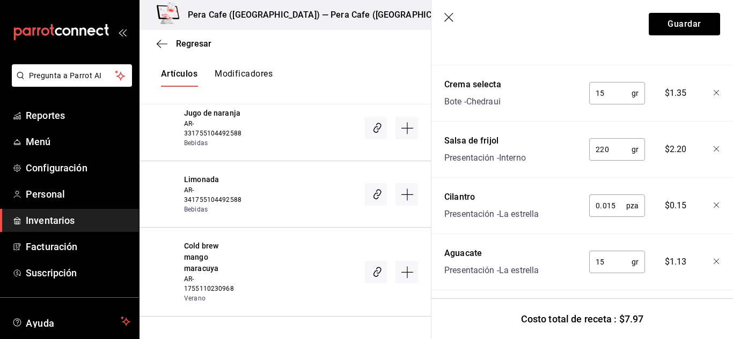
scroll to position [461, 0]
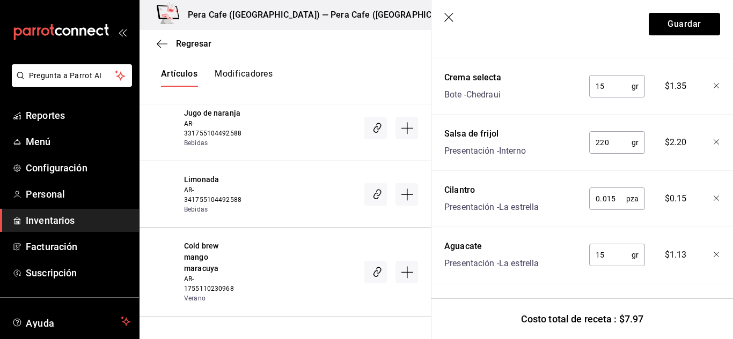
click at [611, 136] on input "220" at bounding box center [610, 142] width 42 height 21
type input "2"
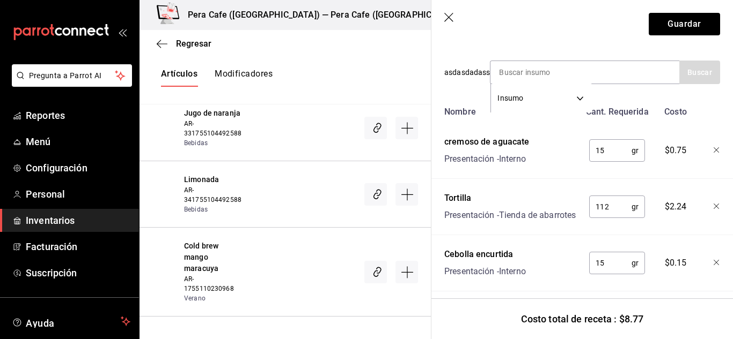
scroll to position [210, 0]
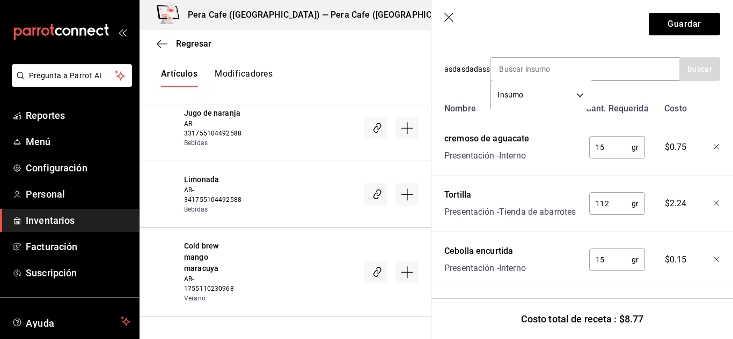
type input "300"
click at [609, 143] on input "15" at bounding box center [610, 147] width 42 height 21
type input "1"
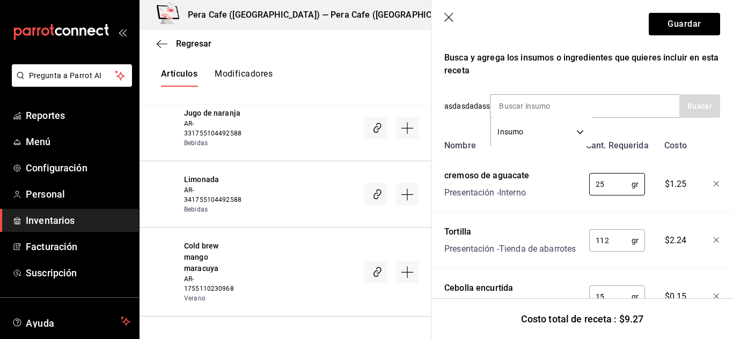
scroll to position [172, 0]
type input "25"
click at [565, 109] on input at bounding box center [543, 106] width 107 height 23
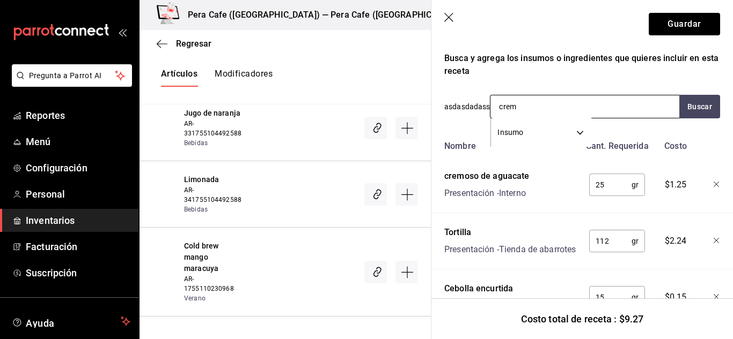
type input "crema"
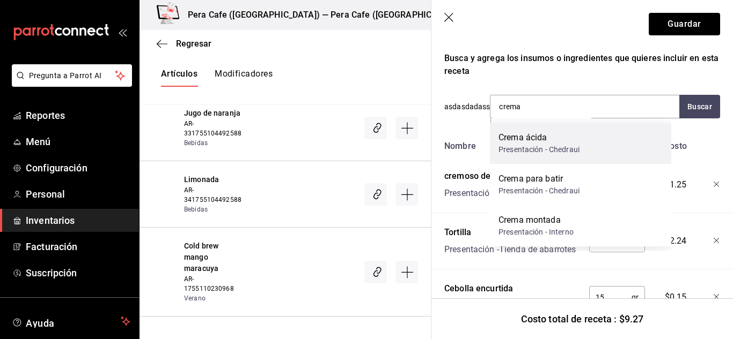
click at [560, 142] on div "Crema ácida" at bounding box center [538, 137] width 81 height 13
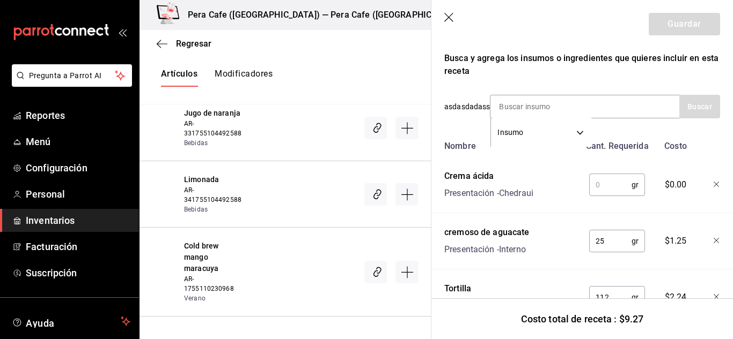
click at [598, 187] on input "text" at bounding box center [610, 184] width 42 height 21
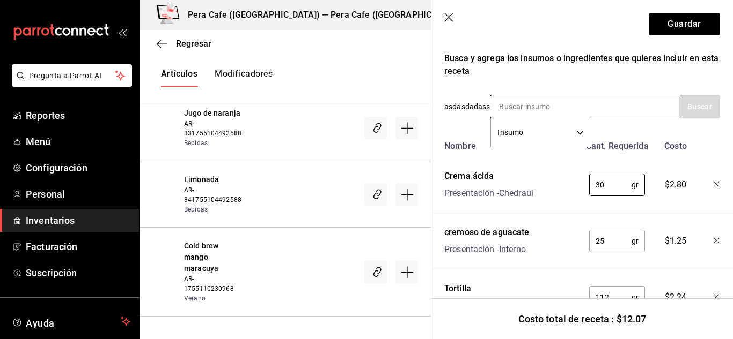
type input "30"
click at [540, 110] on input at bounding box center [543, 106] width 107 height 23
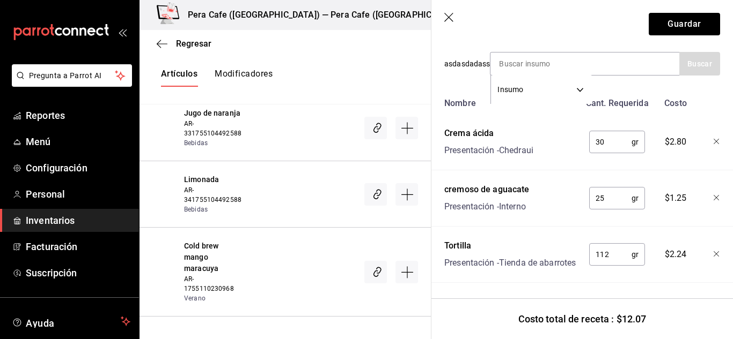
scroll to position [164, 0]
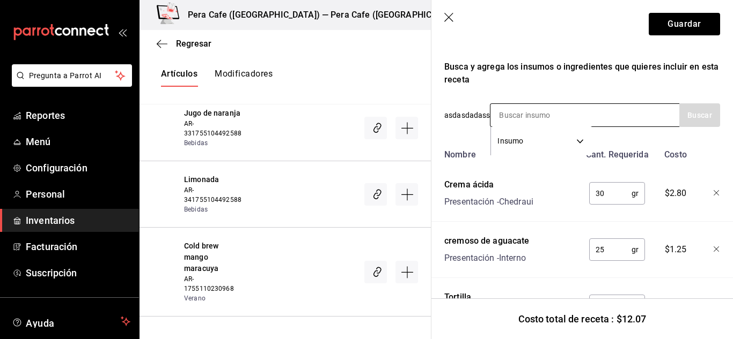
click at [553, 115] on input at bounding box center [543, 115] width 107 height 23
type input "mix"
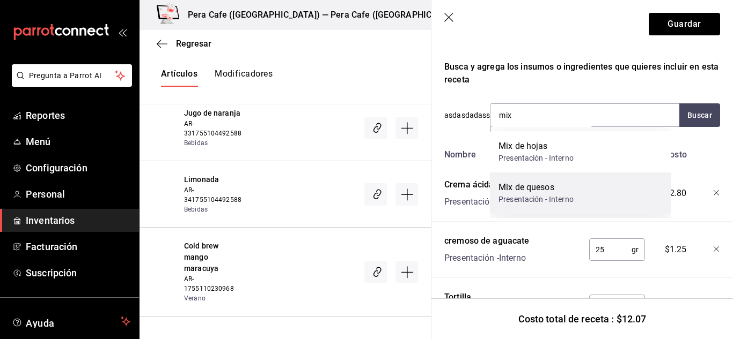
click at [552, 187] on div "Mix de quesos" at bounding box center [535, 187] width 75 height 13
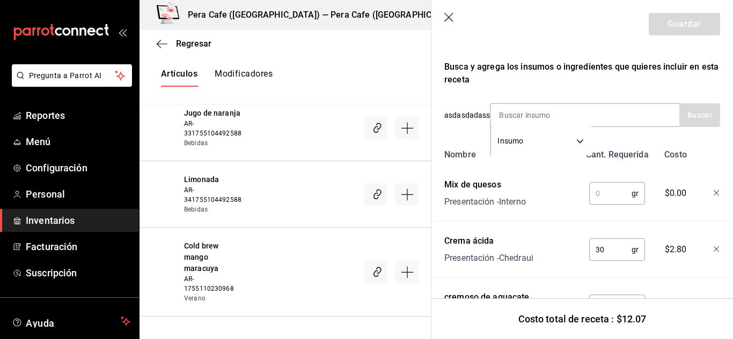
click at [600, 185] on input "text" at bounding box center [610, 193] width 42 height 21
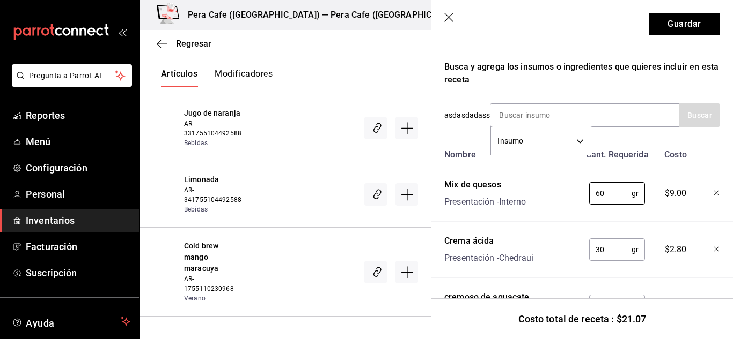
type input "60"
drag, startPoint x: 512, startPoint y: 98, endPoint x: 514, endPoint y: 107, distance: 9.8
click at [513, 102] on div "Recuerda que las cantidades utilizadas en tus recetas estarán definidas en la U…" at bounding box center [582, 296] width 276 height 751
click at [514, 109] on input at bounding box center [543, 115] width 107 height 23
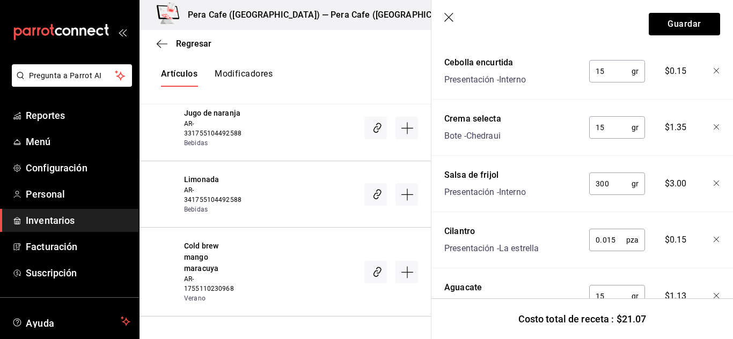
scroll to position [573, 0]
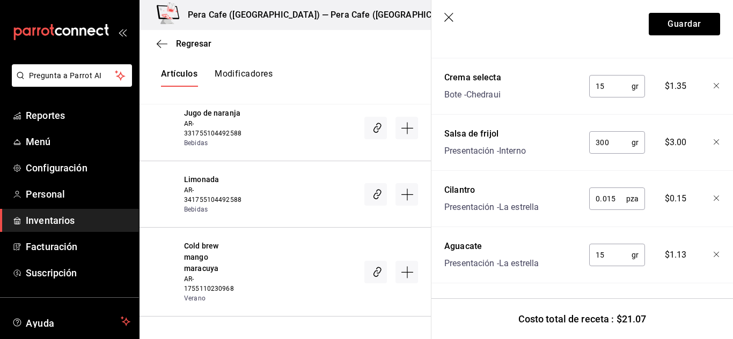
click at [602, 245] on input "15" at bounding box center [610, 255] width 42 height 21
type input "1"
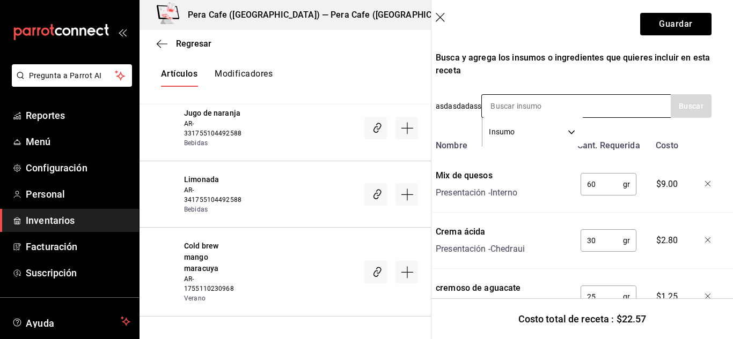
scroll to position [182, 9]
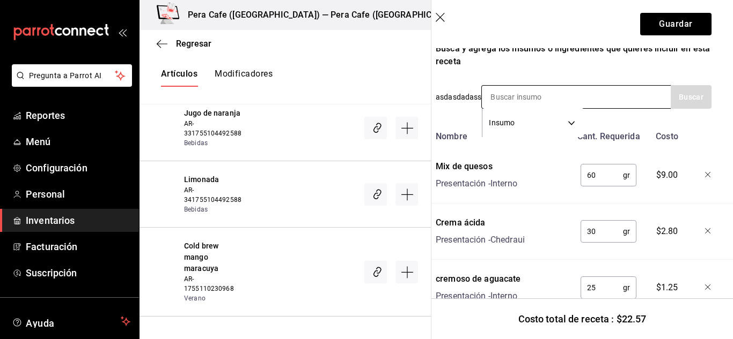
type input "35"
click at [527, 90] on input at bounding box center [535, 97] width 107 height 23
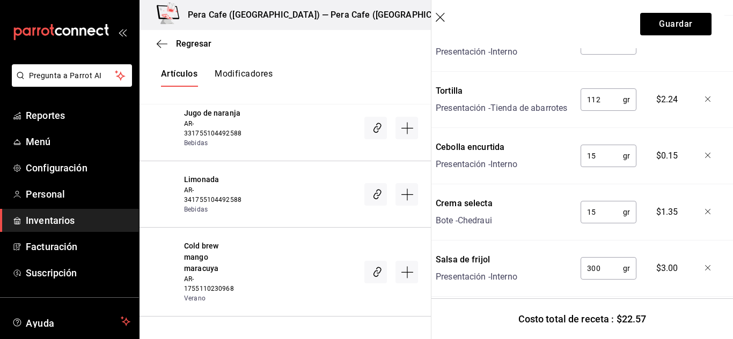
scroll to position [427, 9]
click at [592, 166] on input "15" at bounding box center [601, 155] width 42 height 21
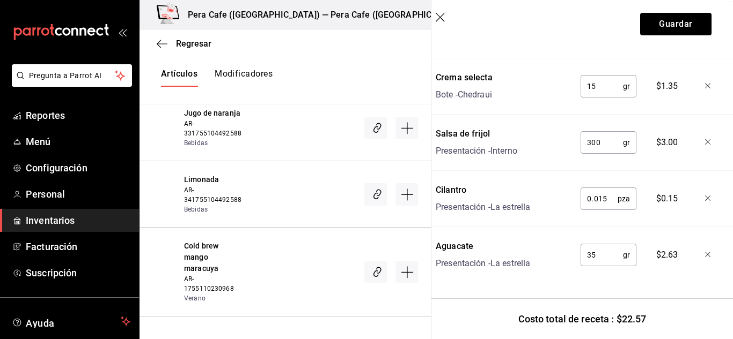
scroll to position [561, 9]
click at [603, 205] on input "0.015" at bounding box center [598, 198] width 37 height 21
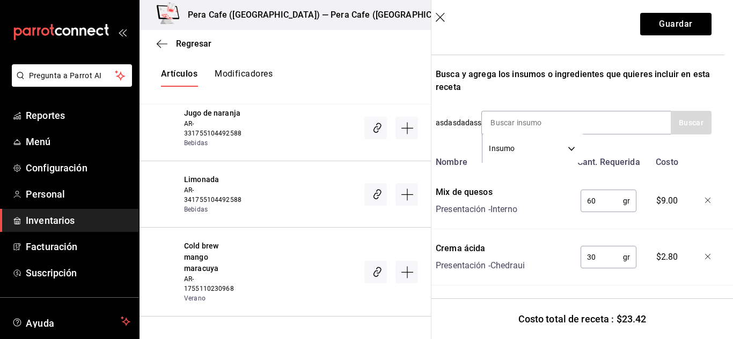
scroll to position [89, 9]
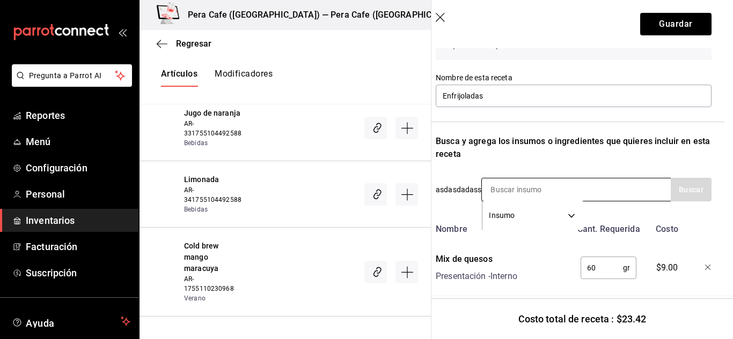
type input "0.10"
click at [525, 186] on input at bounding box center [535, 190] width 107 height 23
type input "p"
type input "en caf"
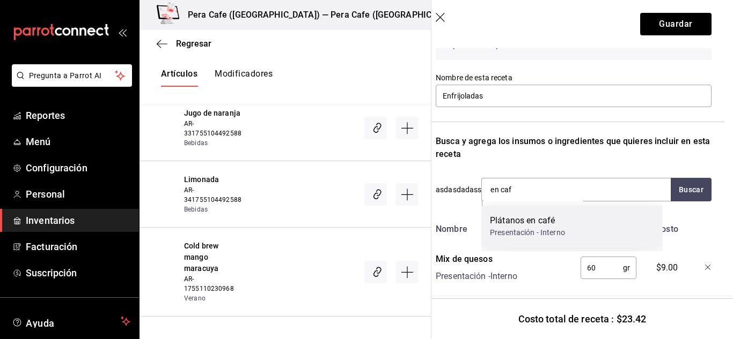
click at [536, 226] on div "Plátanos en café" at bounding box center [527, 221] width 75 height 13
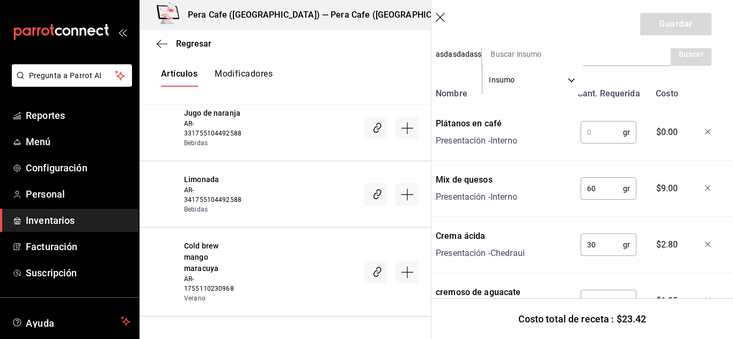
scroll to position [225, 9]
click at [594, 128] on input "text" at bounding box center [601, 131] width 42 height 21
type input "30"
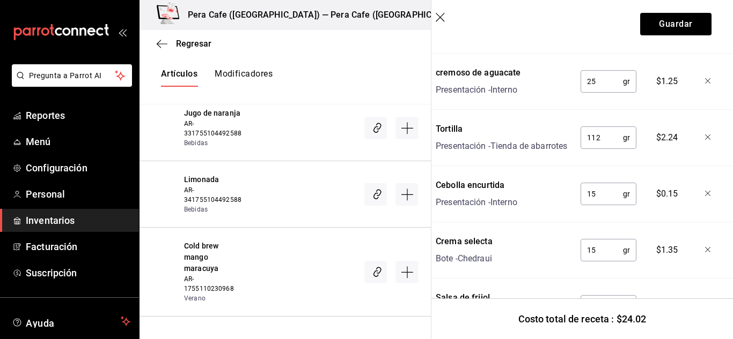
scroll to position [446, 9]
click at [607, 140] on input "112" at bounding box center [601, 136] width 42 height 21
type input "150"
click at [678, 182] on div "Nombre Cant. Requerida Costo Plátanos en café Presentación - Interno 30 gr ​ $0…" at bounding box center [573, 154] width 276 height 585
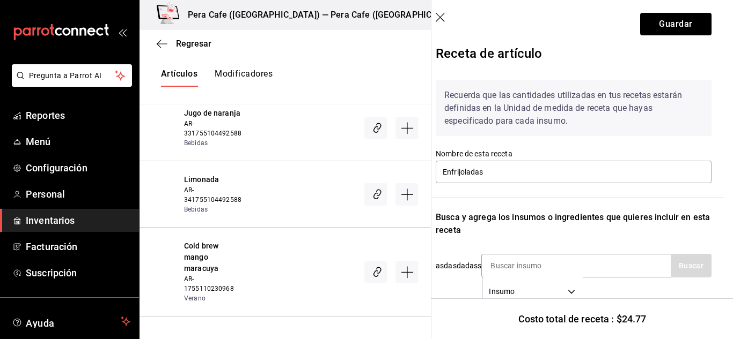
scroll to position [12, 9]
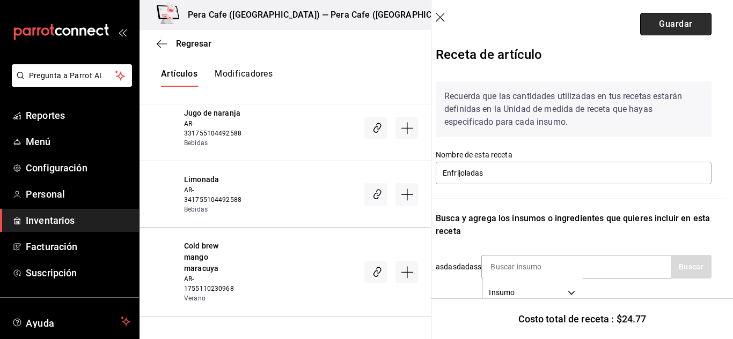
click at [668, 29] on button "Guardar" at bounding box center [675, 24] width 71 height 23
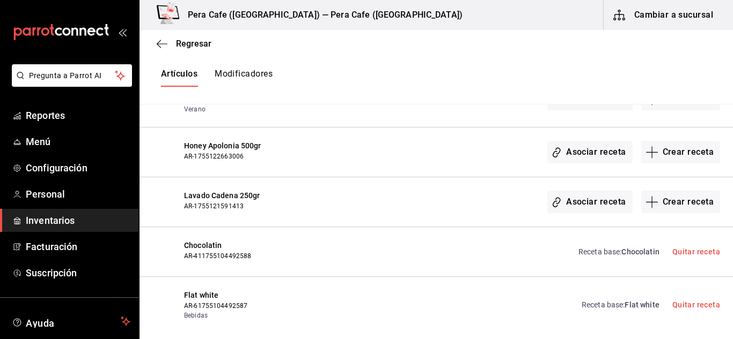
scroll to position [5672, 0]
click at [36, 143] on span "Menú" at bounding box center [78, 142] width 105 height 14
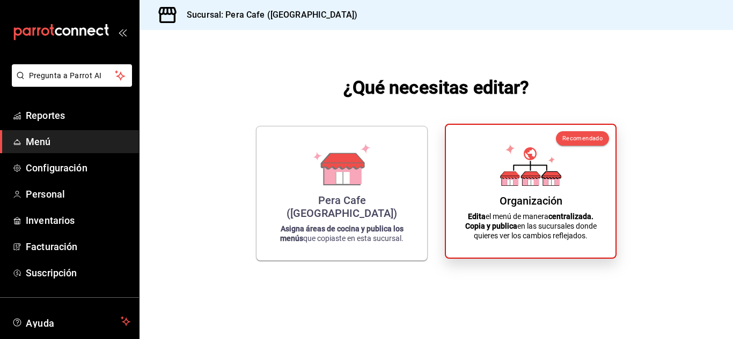
click at [541, 169] on icon at bounding box center [530, 165] width 61 height 42
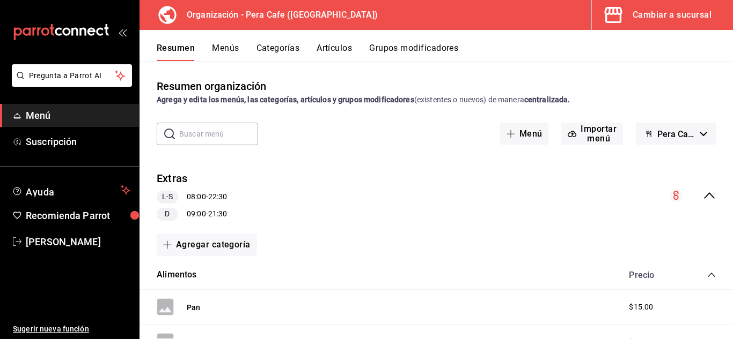
click at [416, 53] on button "Grupos modificadores" at bounding box center [413, 52] width 89 height 18
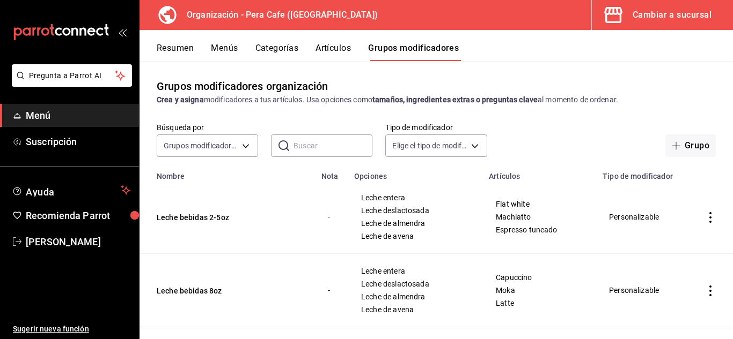
click at [305, 143] on input "text" at bounding box center [332, 145] width 79 height 21
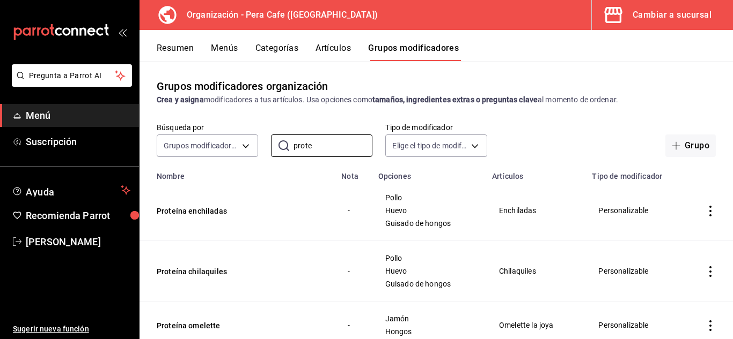
scroll to position [32, 0]
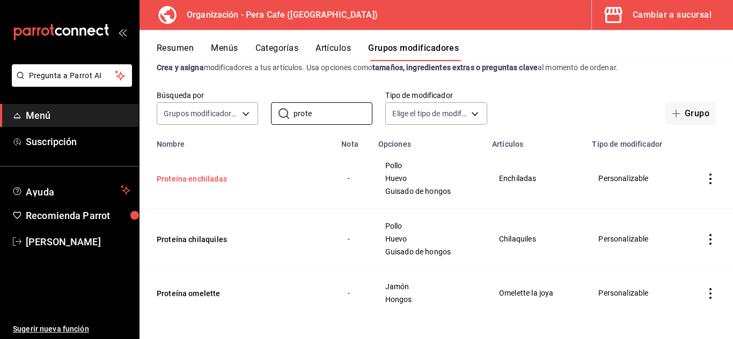
type input "prote"
click at [207, 175] on button "Proteína enchiladas" at bounding box center [221, 179] width 129 height 11
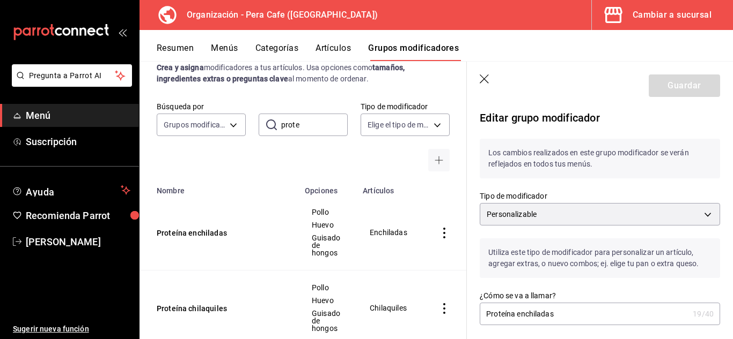
click at [574, 316] on input "Proteína enchiladas" at bounding box center [583, 314] width 209 height 21
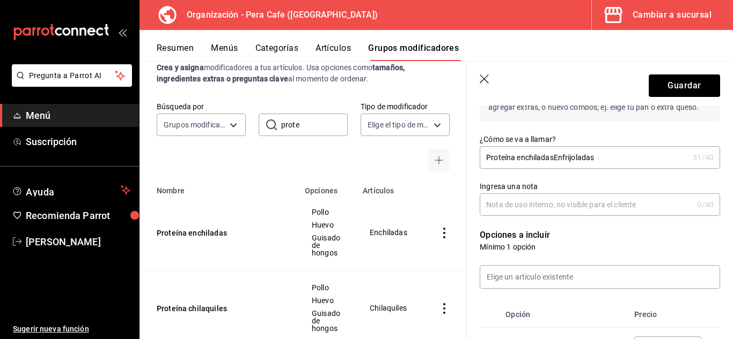
scroll to position [158, 0]
click at [553, 161] on input "Proteína enchiladasEnfrijoladas" at bounding box center [583, 155] width 209 height 21
click at [567, 156] on input "Proteína enchiladas y Enfrijoladas" at bounding box center [583, 155] width 209 height 21
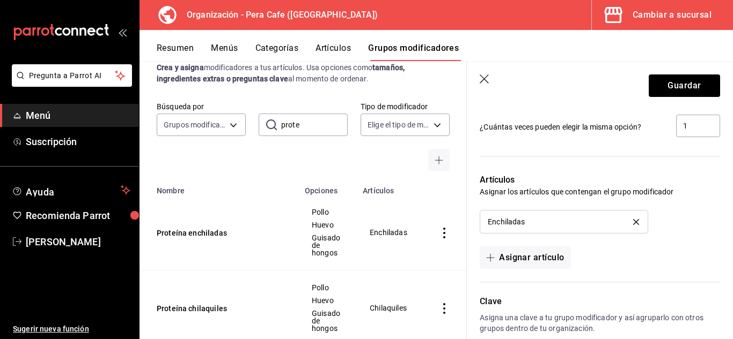
scroll to position [715, 0]
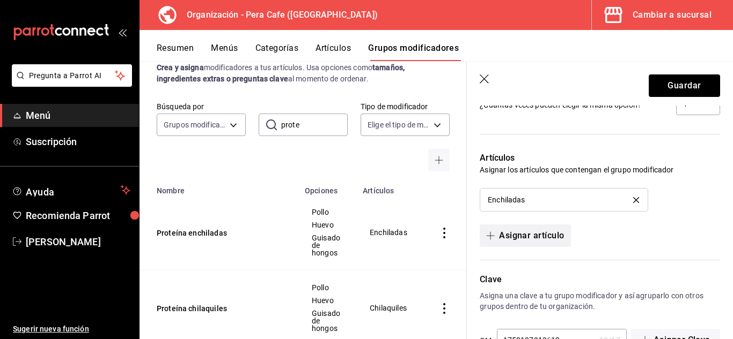
type input "Proteína enchiladas y enfrijoladas"
click at [552, 239] on button "Asignar artículo" at bounding box center [524, 236] width 91 height 23
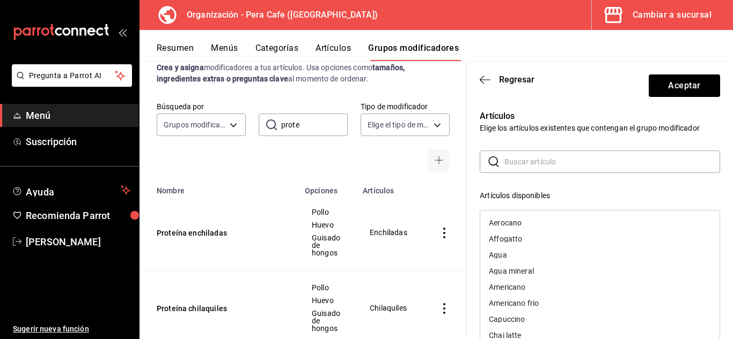
click at [560, 153] on input "text" at bounding box center [612, 161] width 216 height 21
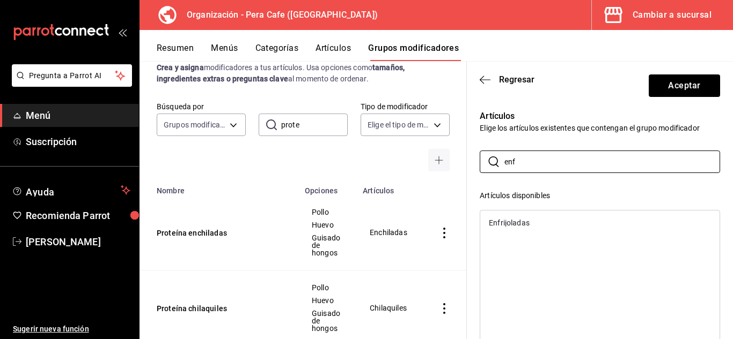
type input "enf"
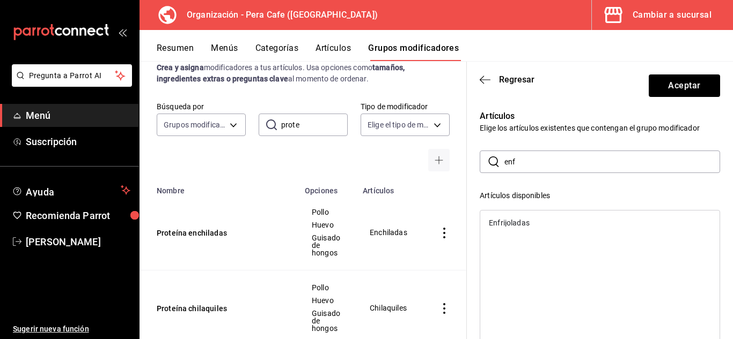
click at [556, 223] on div "Enfrijoladas" at bounding box center [599, 223] width 239 height 16
click at [676, 92] on button "Aceptar" at bounding box center [683, 86] width 71 height 23
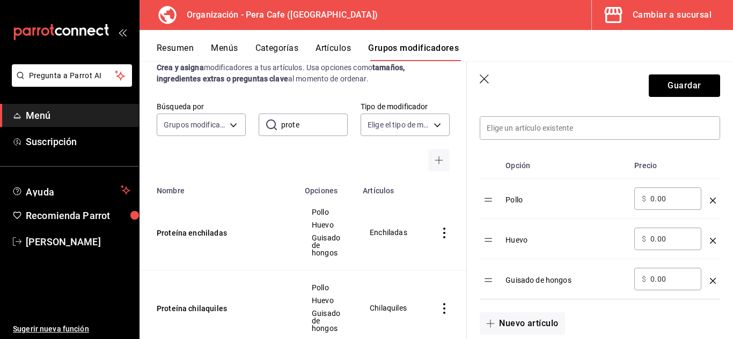
scroll to position [315, 0]
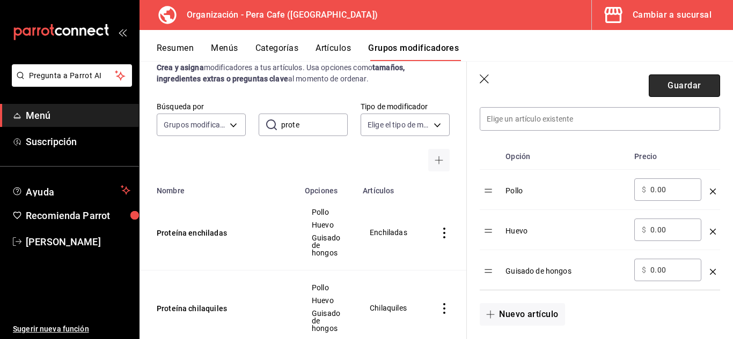
click at [669, 87] on button "Guardar" at bounding box center [683, 86] width 71 height 23
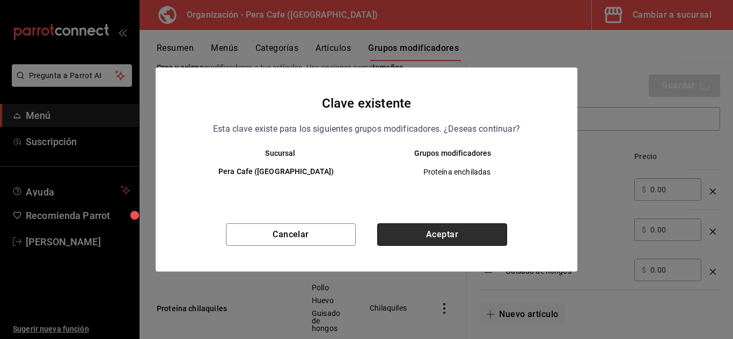
click at [445, 243] on button "Aceptar" at bounding box center [442, 235] width 130 height 23
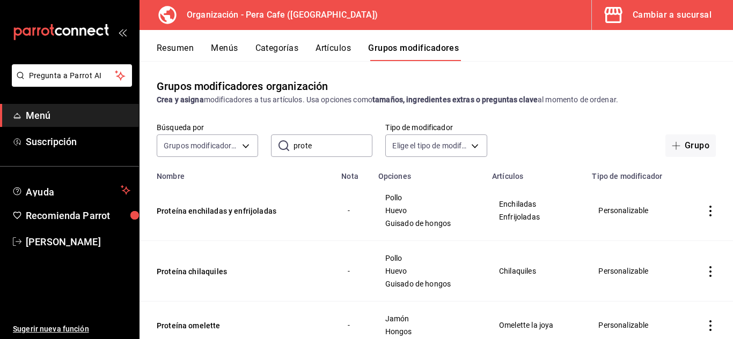
click at [679, 11] on div "Cambiar a sucursal" at bounding box center [671, 15] width 79 height 15
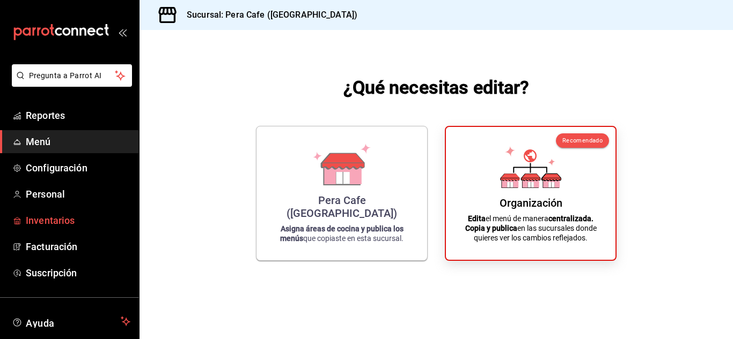
click at [74, 226] on span "Inventarios" at bounding box center [78, 220] width 105 height 14
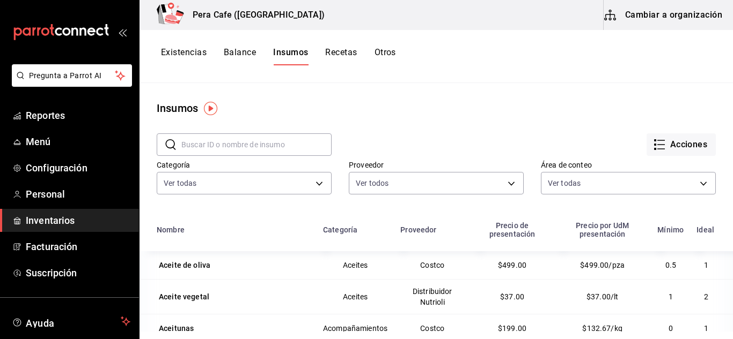
scroll to position [34, 0]
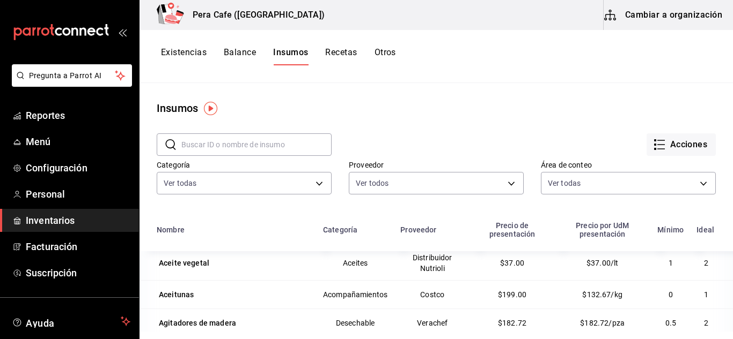
click at [650, 21] on button "Cambiar a organización" at bounding box center [663, 15] width 121 height 30
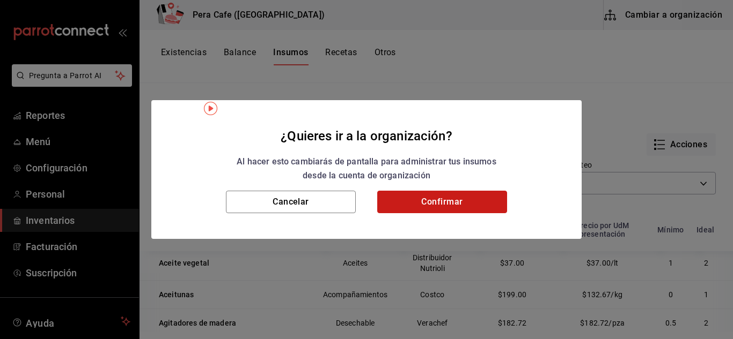
click at [463, 206] on button "Confirmar" at bounding box center [442, 202] width 130 height 23
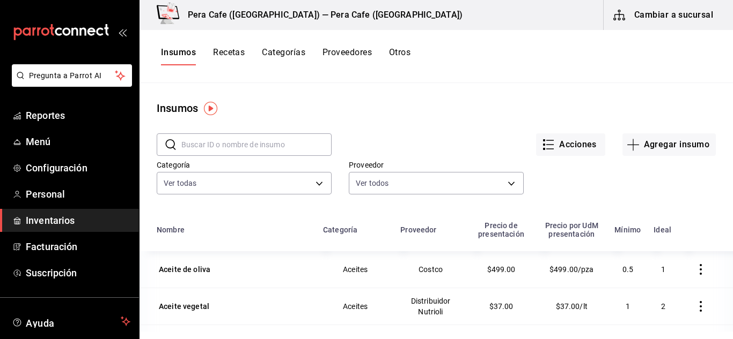
click at [237, 49] on button "Recetas" at bounding box center [229, 56] width 32 height 18
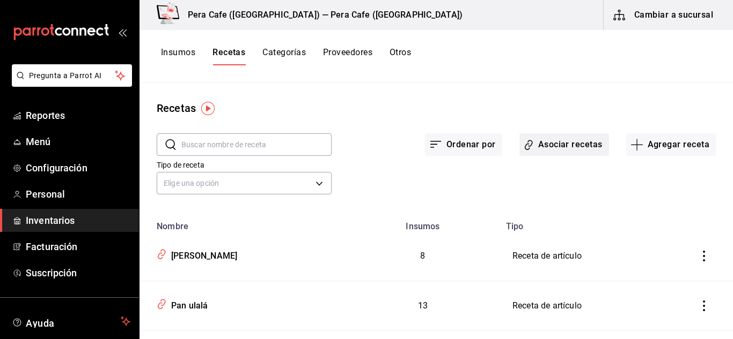
click at [554, 155] on button "Asociar recetas" at bounding box center [564, 145] width 90 height 23
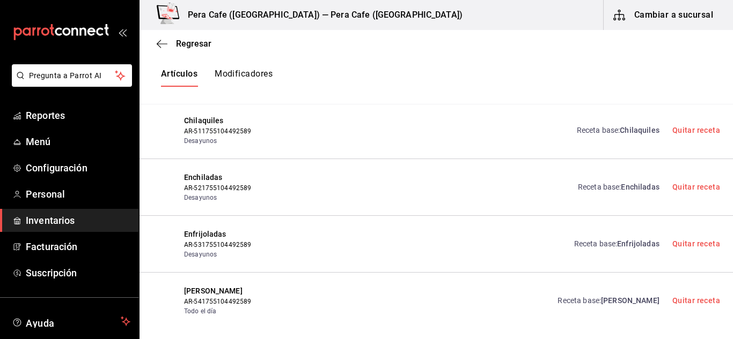
scroll to position [6715, 0]
click at [630, 191] on div "Receta base : Enchiladas Quitar receta" at bounding box center [642, 187] width 155 height 31
click at [611, 186] on link "Receta base : Enchiladas" at bounding box center [619, 187] width 82 height 11
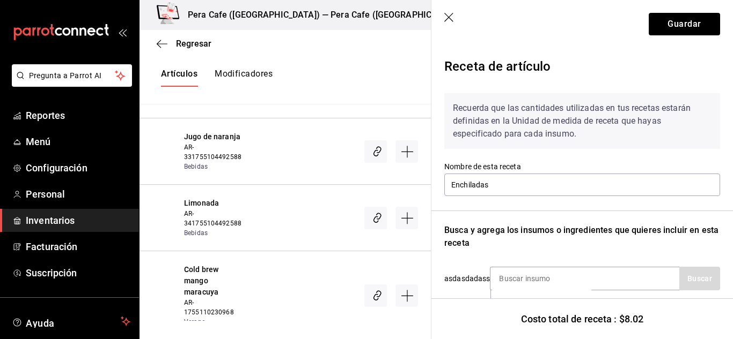
click at [446, 21] on icon "button" at bounding box center [449, 18] width 11 height 11
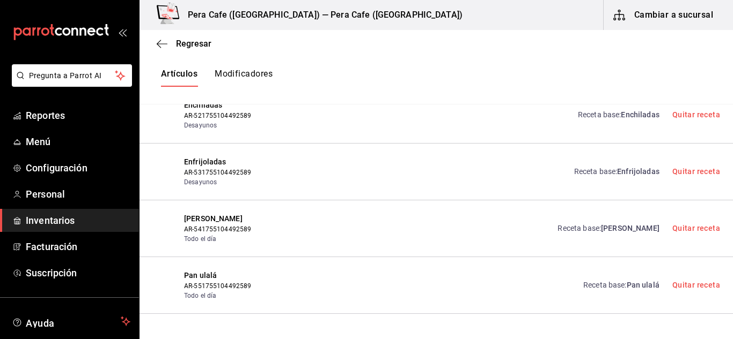
scroll to position [6751, 0]
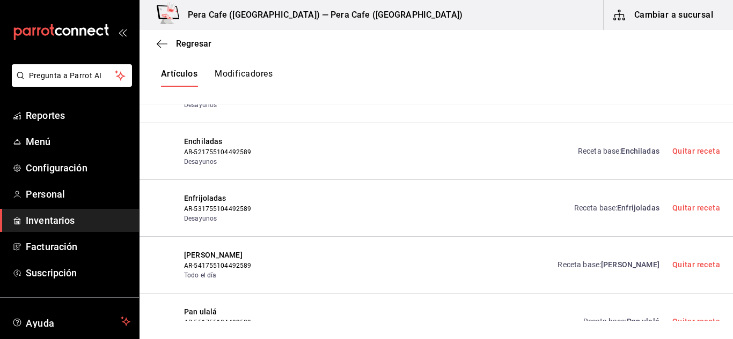
click at [626, 211] on span "Enfrijoladas" at bounding box center [638, 208] width 42 height 9
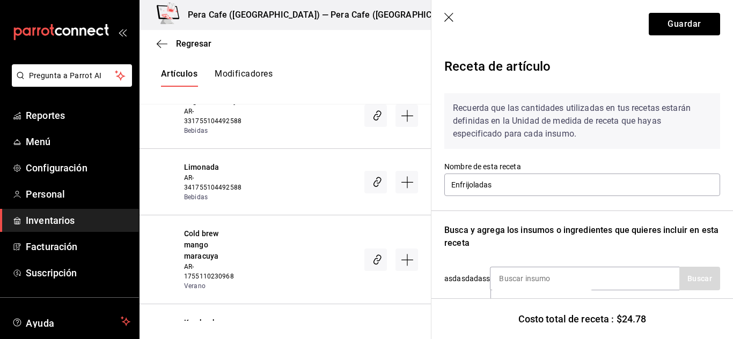
click at [450, 14] on icon "button" at bounding box center [449, 18] width 11 height 11
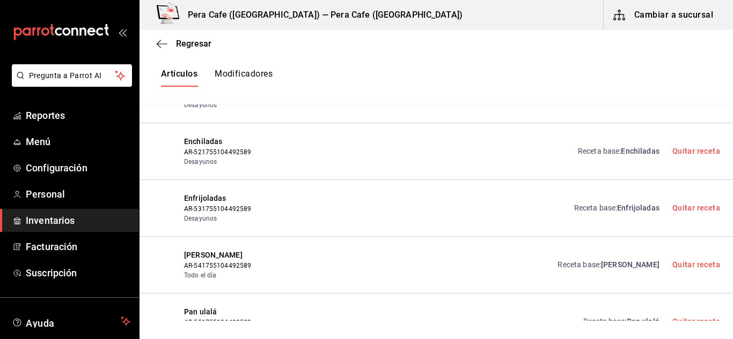
click at [589, 167] on div "Enchiladas AR-521755104492589 Desayunos Receta base : Enchiladas Quitar receta" at bounding box center [435, 151] width 593 height 57
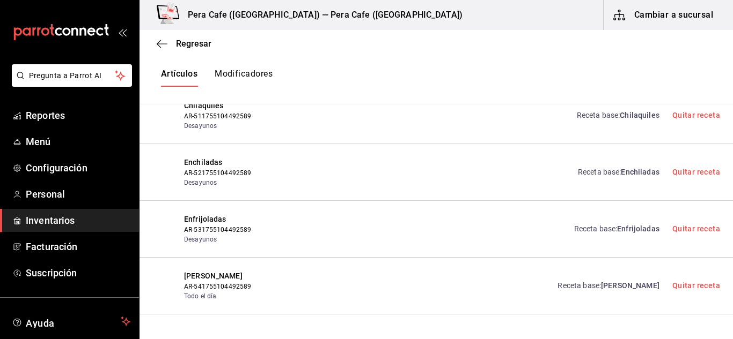
click at [602, 168] on link "Receta base : Enchiladas" at bounding box center [619, 172] width 82 height 11
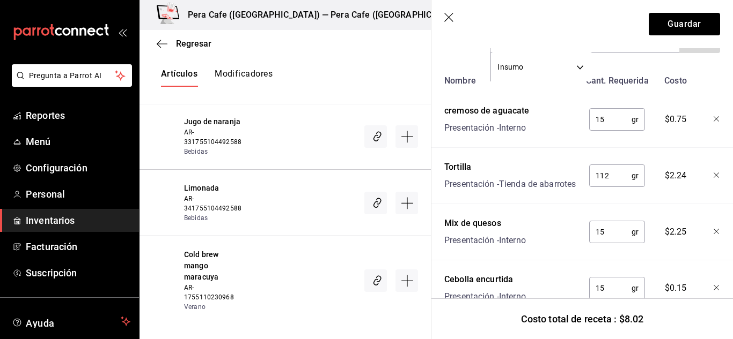
scroll to position [238, 0]
click at [615, 181] on input "112" at bounding box center [610, 175] width 42 height 21
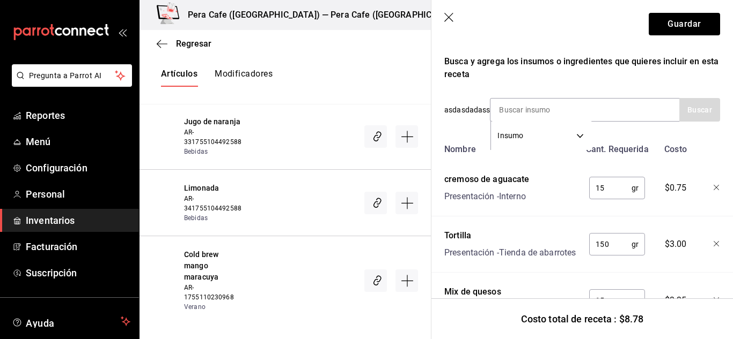
scroll to position [168, 0]
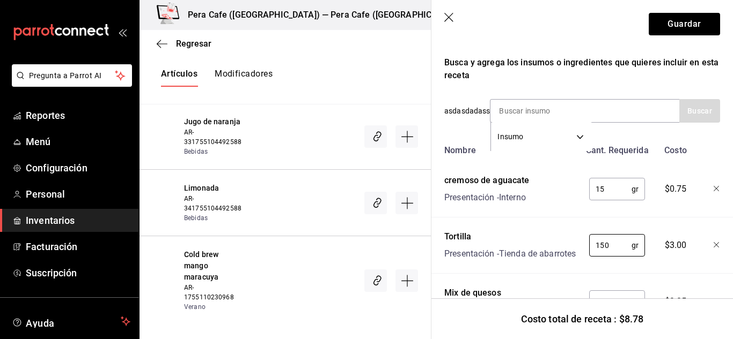
type input "150"
click at [615, 188] on input "15" at bounding box center [610, 189] width 42 height 21
type input "1"
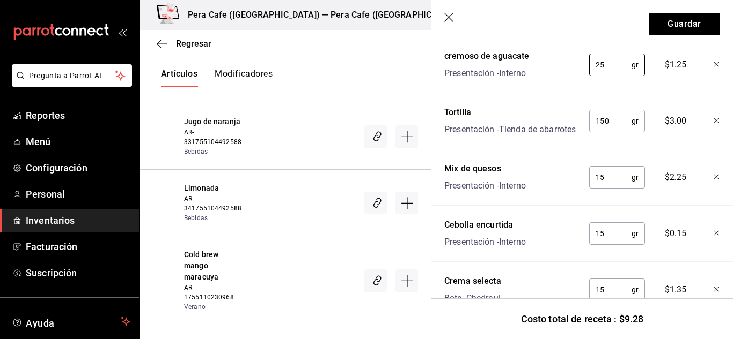
scroll to position [293, 0]
type input "25"
click at [604, 187] on input "15" at bounding box center [610, 176] width 42 height 21
type input "60"
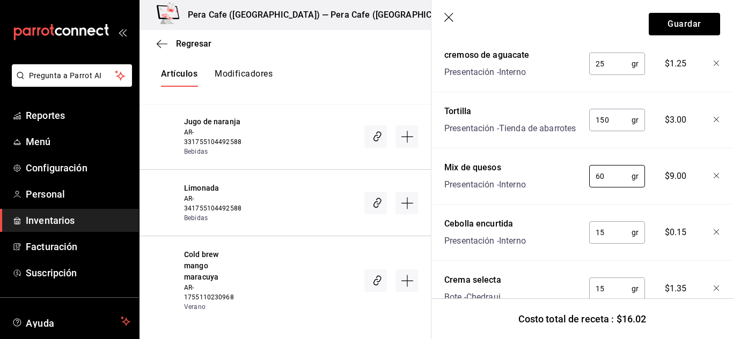
click at [613, 243] on input "15" at bounding box center [610, 232] width 42 height 21
type input "15"
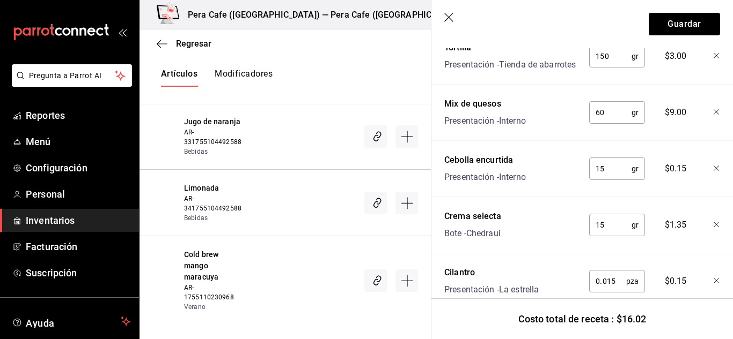
scroll to position [358, 0]
click at [607, 235] on input "15" at bounding box center [610, 223] width 42 height 21
type input "2"
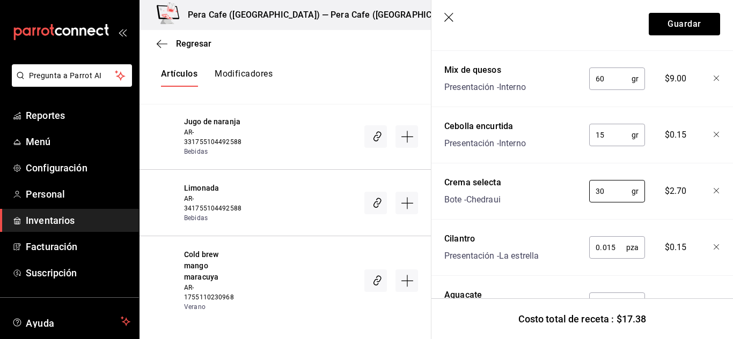
type input "30"
click at [610, 259] on input "0.015" at bounding box center [607, 247] width 37 height 21
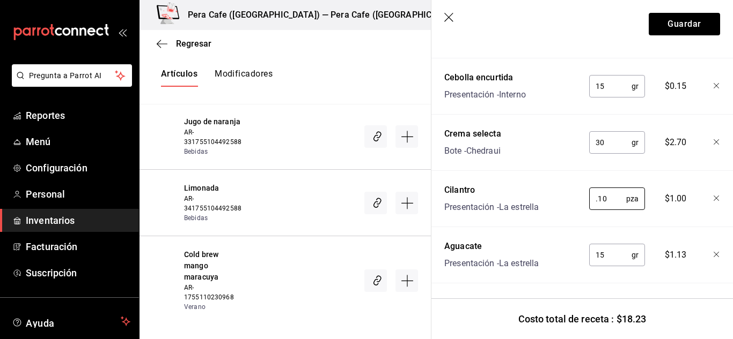
scroll to position [459, 0]
type input "0.10"
click at [604, 248] on input "15" at bounding box center [610, 255] width 42 height 21
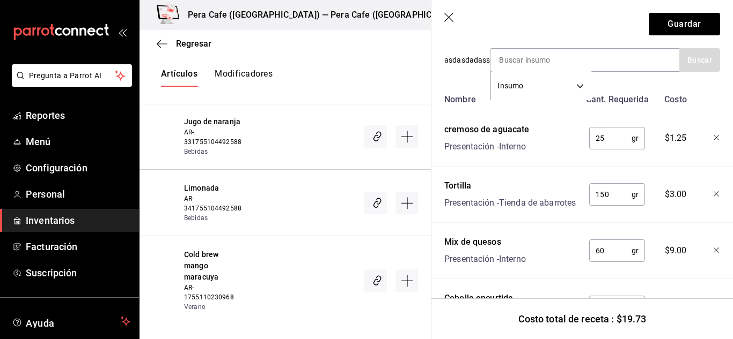
scroll to position [216, 0]
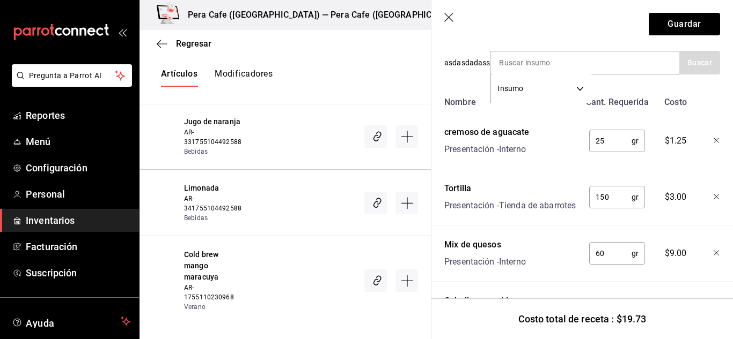
type input "35"
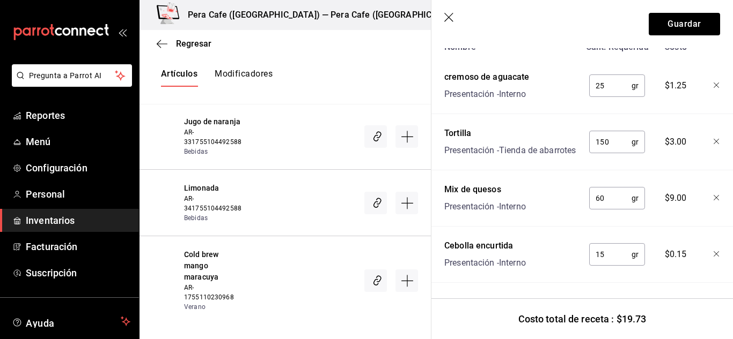
scroll to position [272, 0]
click at [674, 28] on button "Guardar" at bounding box center [683, 24] width 71 height 23
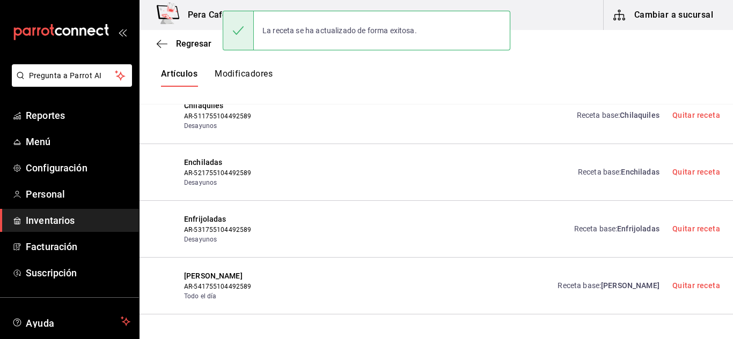
scroll to position [0, 0]
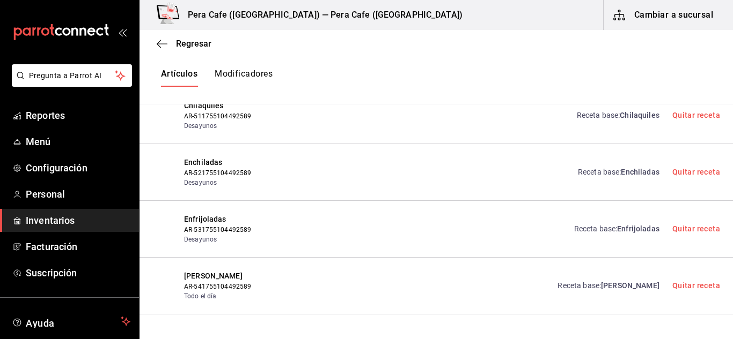
click at [611, 233] on link "Receta base : Enfrijoladas" at bounding box center [616, 229] width 85 height 11
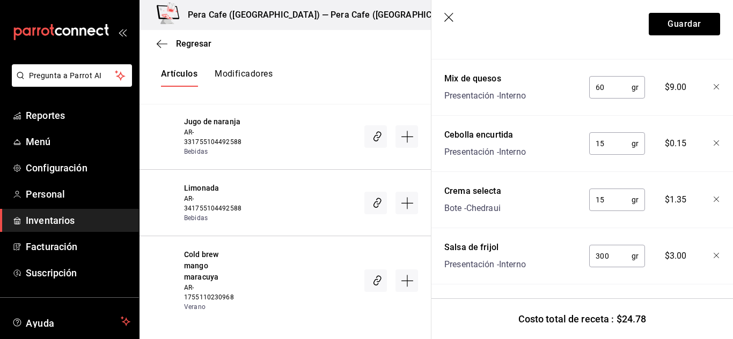
scroll to position [475, 0]
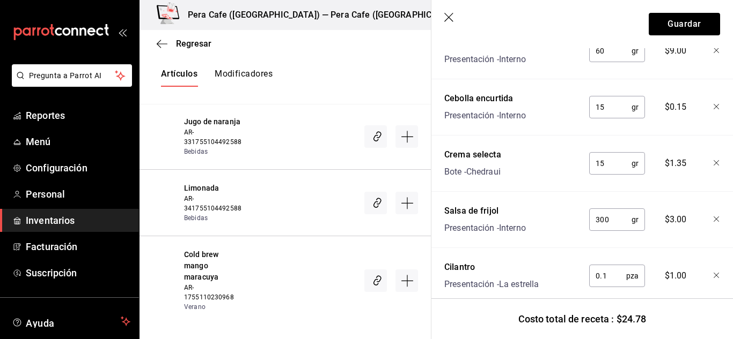
click at [616, 118] on input "15" at bounding box center [610, 107] width 42 height 21
type input "20"
click at [678, 142] on div "Nombre Cant. Requerida Costo Crema ácida Presentación - Chedraui 30 gr ​ $2.80 …" at bounding box center [582, 125] width 276 height 585
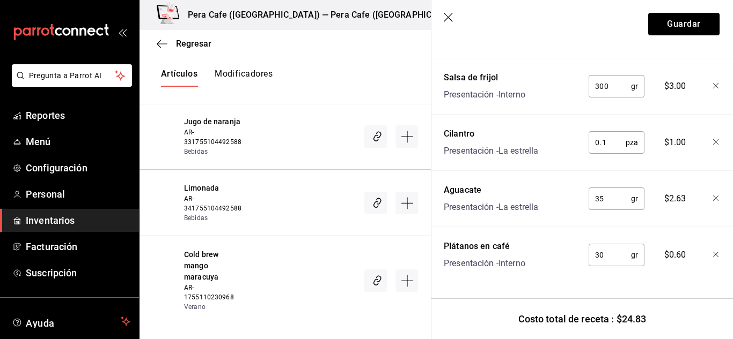
scroll to position [630, 1]
click at [698, 32] on button "Guardar" at bounding box center [683, 24] width 71 height 23
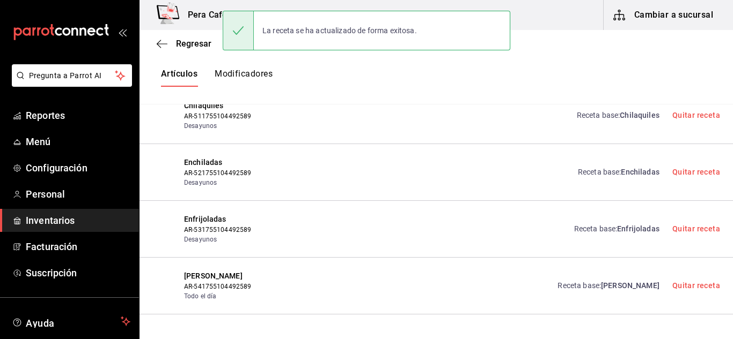
scroll to position [0, 0]
click at [610, 178] on link "Receta base : Enchiladas" at bounding box center [619, 172] width 82 height 11
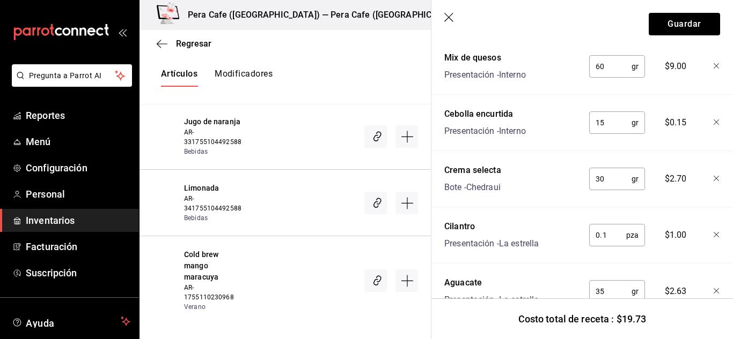
scroll to position [432, 0]
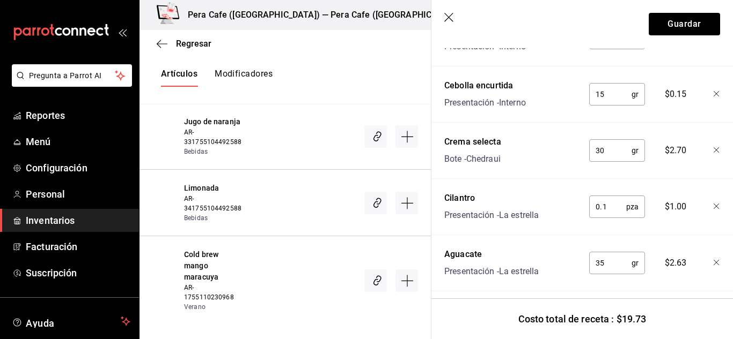
click at [611, 105] on input "15" at bounding box center [610, 94] width 42 height 21
type input "20"
click at [663, 130] on div "Nombre Cant. Requerida Costo cremoso de aguacate Presentación - Interno 25 gr ​…" at bounding box center [582, 84] width 276 height 416
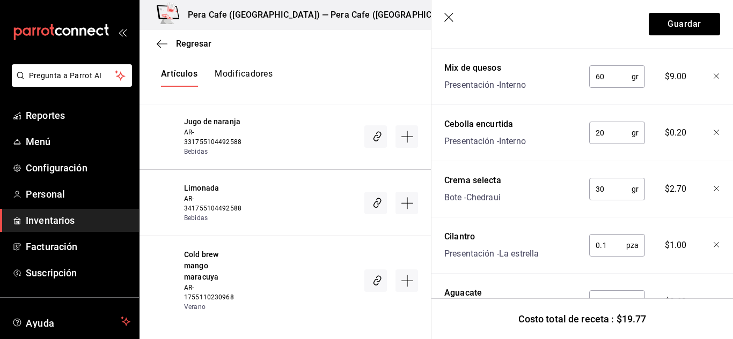
scroll to position [461, 0]
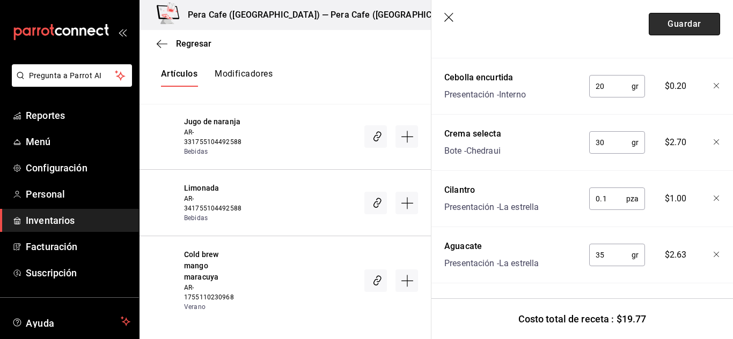
click at [693, 21] on button "Guardar" at bounding box center [683, 24] width 71 height 23
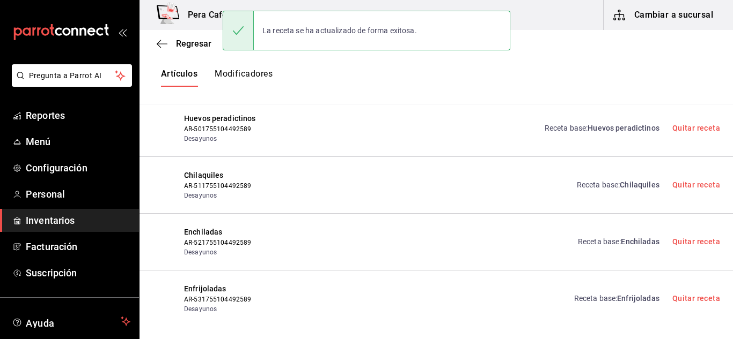
scroll to position [6655, 0]
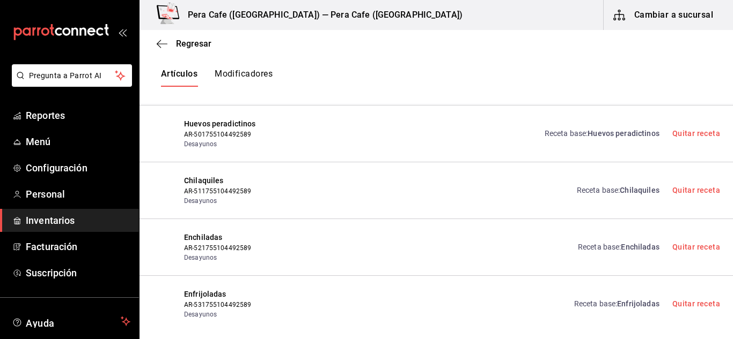
click at [612, 190] on link "Receta base : [GEOGRAPHIC_DATA]" at bounding box center [618, 190] width 83 height 11
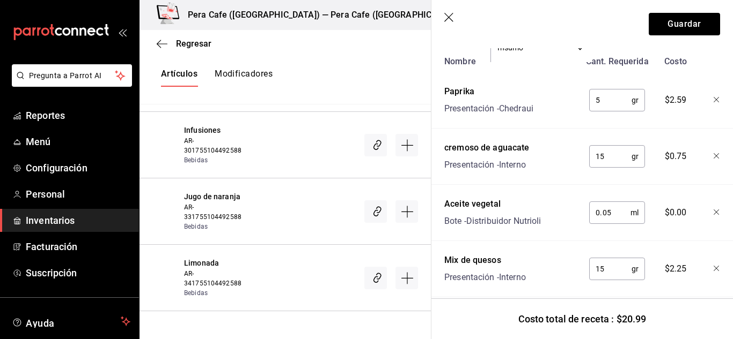
scroll to position [264, 0]
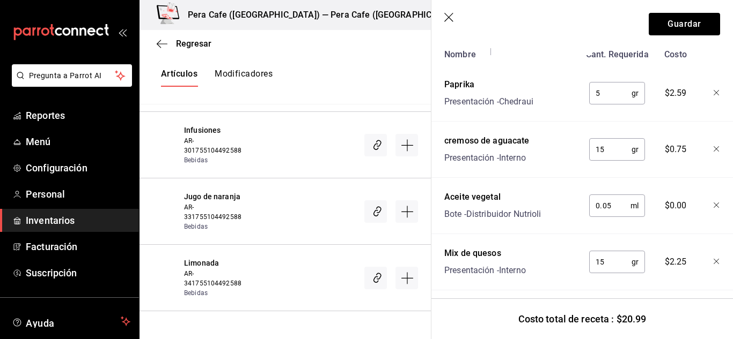
click at [607, 141] on input "15" at bounding box center [610, 149] width 42 height 21
type input "25"
click at [619, 171] on div "Nombre Cant. Requerida Costo Paprika Presentación - Chedraui 5 gr ​ $2.59 cremo…" at bounding box center [582, 336] width 276 height 585
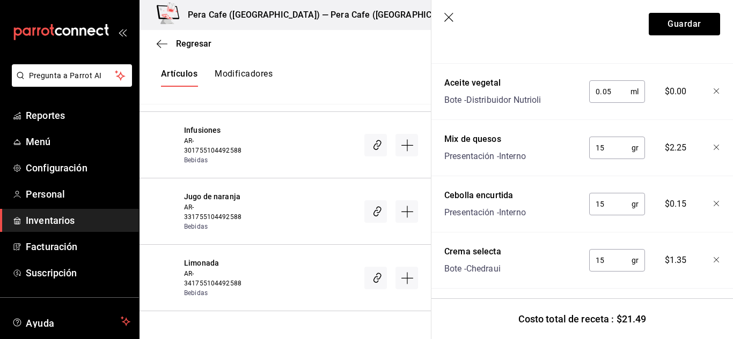
scroll to position [379, 0]
click at [604, 207] on input "15" at bounding box center [610, 203] width 42 height 21
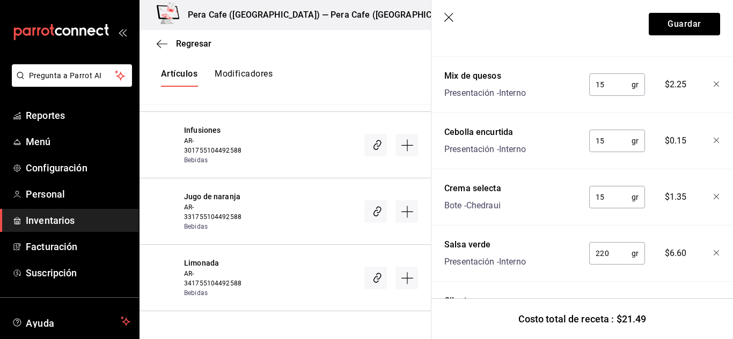
scroll to position [442, 0]
click at [603, 198] on input "15" at bounding box center [610, 196] width 42 height 21
type input "30"
click at [615, 231] on div "Nombre Cant. Requerida Costo Paprika Presentación - Chedraui 5 gr ​ $2.59 cremo…" at bounding box center [582, 158] width 276 height 585
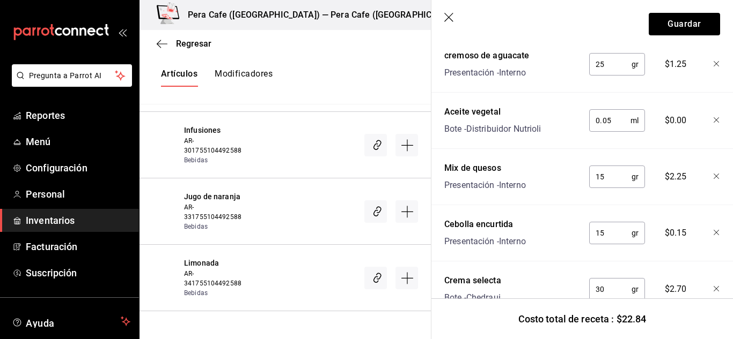
scroll to position [349, 0]
click at [601, 181] on input "15" at bounding box center [610, 177] width 42 height 21
type input "60"
click at [618, 213] on div "Nombre Cant. Requerida Costo Paprika Presentación - Chedraui 5 gr ​ $2.59 cremo…" at bounding box center [582, 251] width 276 height 585
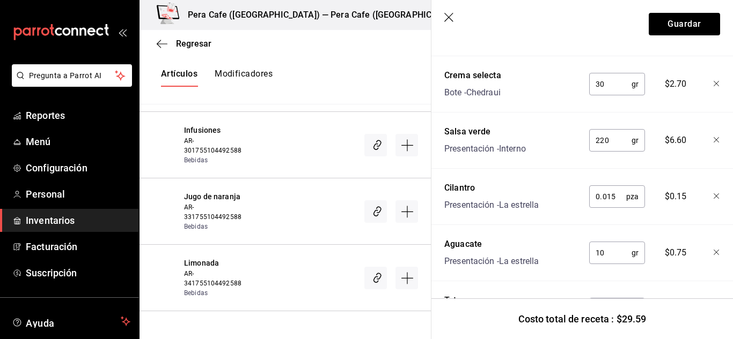
scroll to position [555, 0]
click at [617, 198] on input "0.015" at bounding box center [607, 196] width 37 height 21
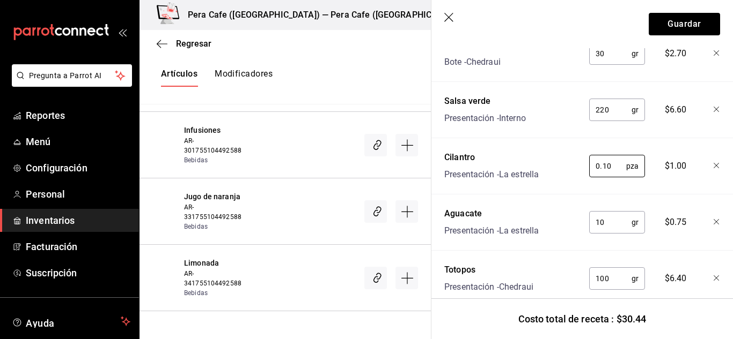
scroll to position [586, 0]
type input "0.10"
click at [606, 228] on input "10" at bounding box center [610, 221] width 42 height 21
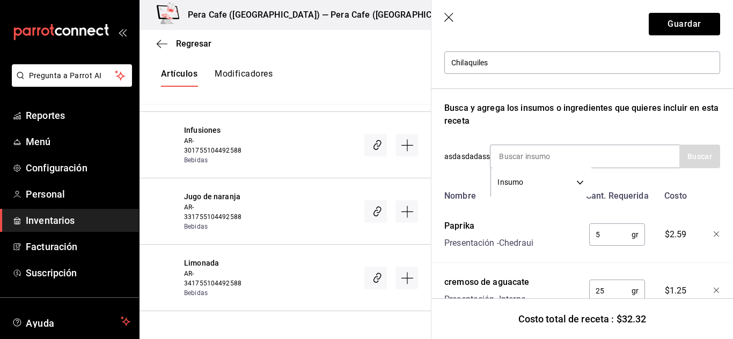
scroll to position [123, 0]
type input "35"
click at [695, 29] on button "Guardar" at bounding box center [683, 24] width 71 height 23
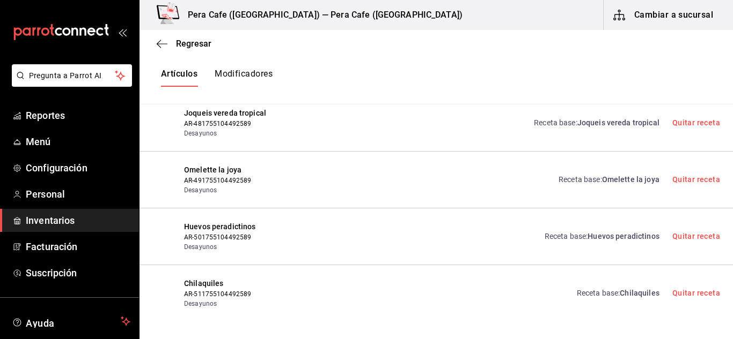
scroll to position [6551, 0]
click at [597, 243] on div "Receta base : Huevos peradictinos Quitar receta" at bounding box center [625, 238] width 188 height 31
click at [598, 233] on link "Receta base : Huevos peradictinos" at bounding box center [601, 237] width 115 height 11
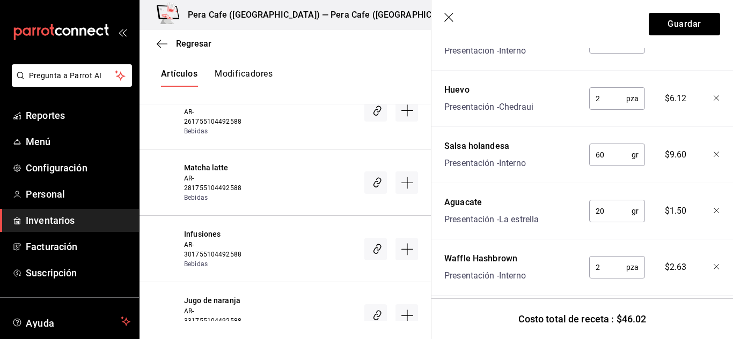
scroll to position [517, 0]
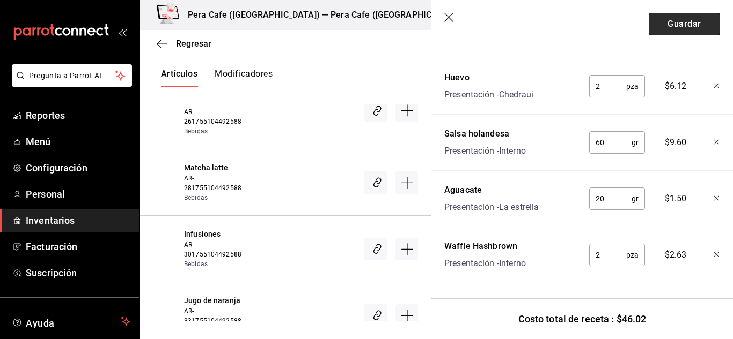
click at [685, 19] on button "Guardar" at bounding box center [683, 24] width 71 height 23
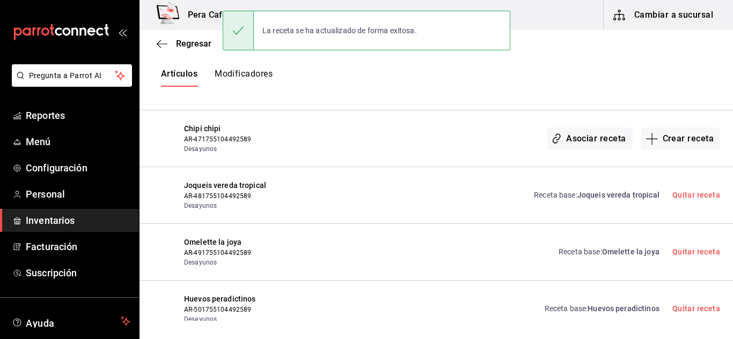
scroll to position [6470, 0]
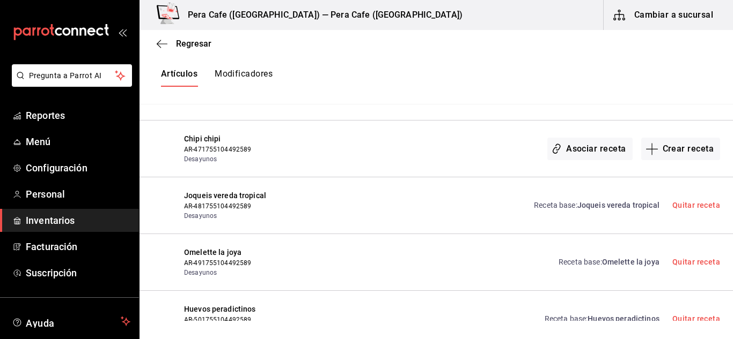
click at [618, 261] on span "Omelette la joya" at bounding box center [630, 262] width 57 height 9
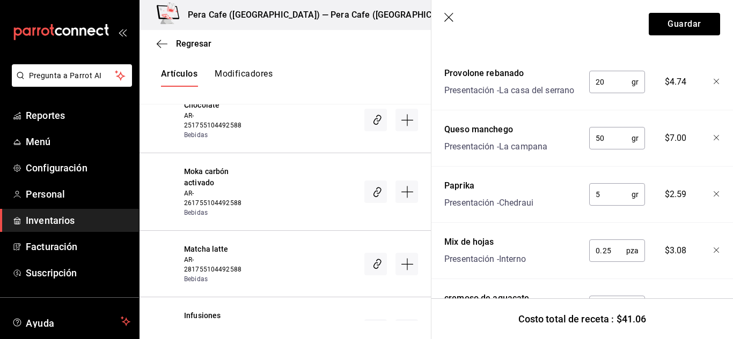
scroll to position [276, 0]
click at [599, 89] on input "20" at bounding box center [610, 81] width 42 height 21
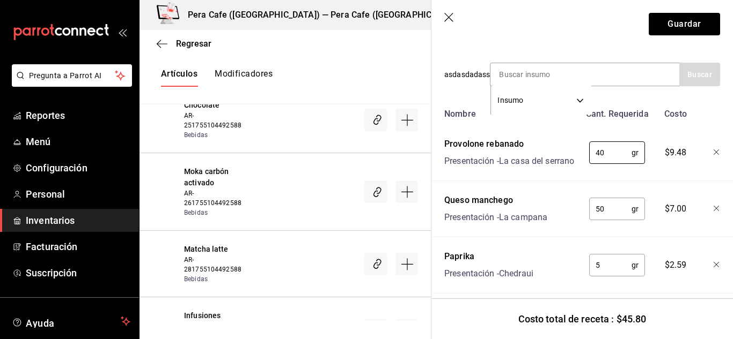
scroll to position [204, 0]
type input "40"
click at [669, 31] on button "Guardar" at bounding box center [683, 24] width 71 height 23
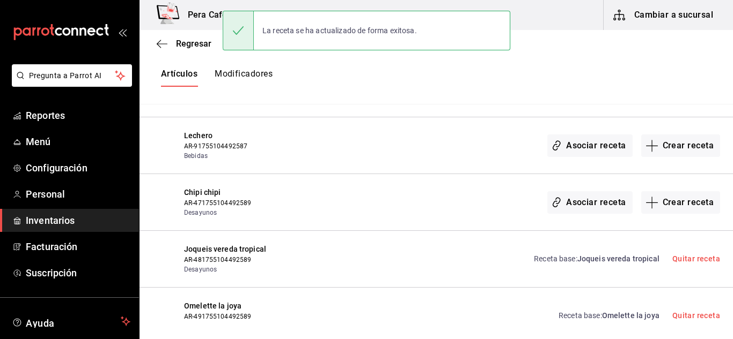
scroll to position [6415, 0]
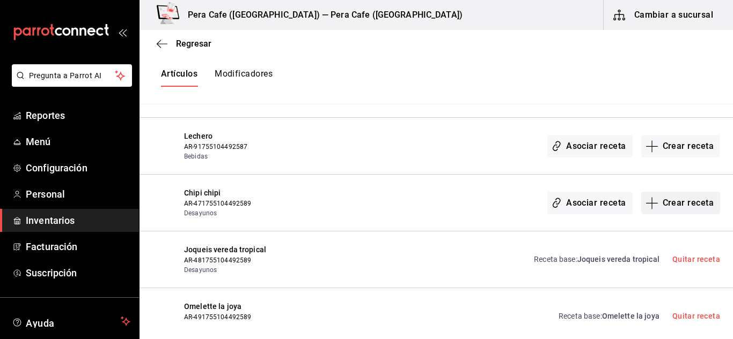
click at [675, 201] on button "Crear receta" at bounding box center [680, 203] width 79 height 23
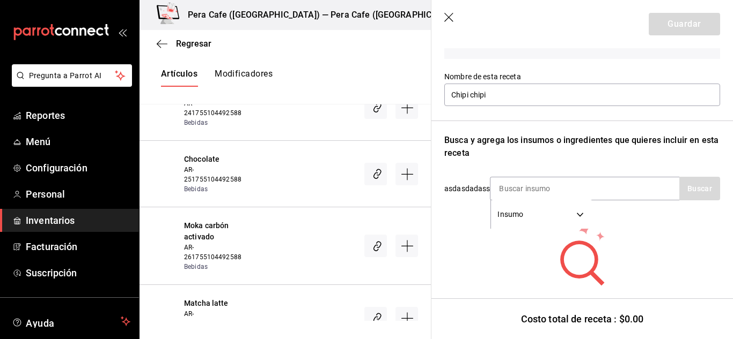
scroll to position [119, 0]
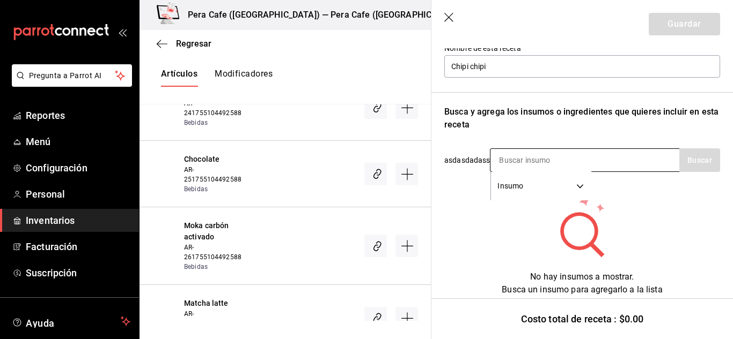
click at [532, 159] on input at bounding box center [543, 160] width 107 height 23
type input "yogurt"
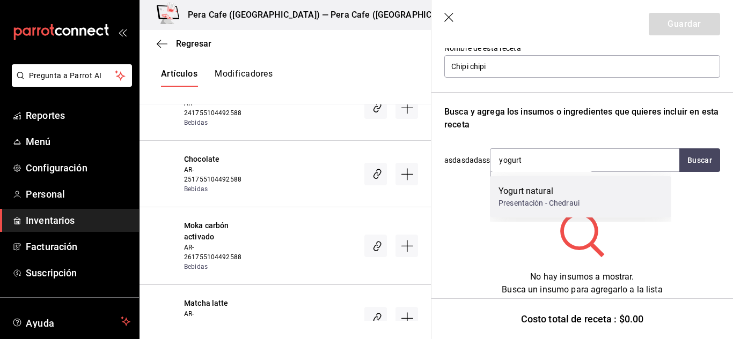
click at [551, 185] on div "Yogurt natural" at bounding box center [538, 191] width 81 height 13
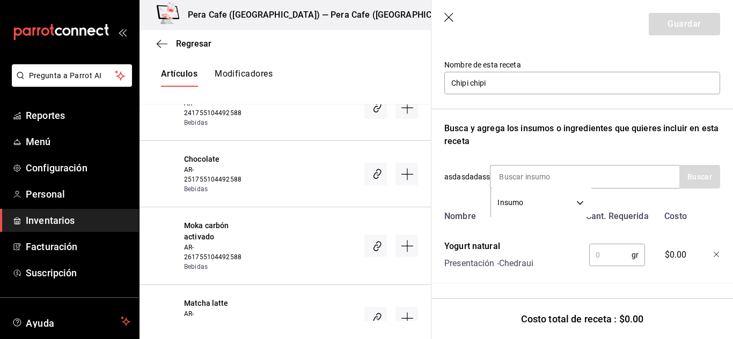
scroll to position [110, 0]
click at [608, 252] on input "text" at bounding box center [610, 255] width 42 height 21
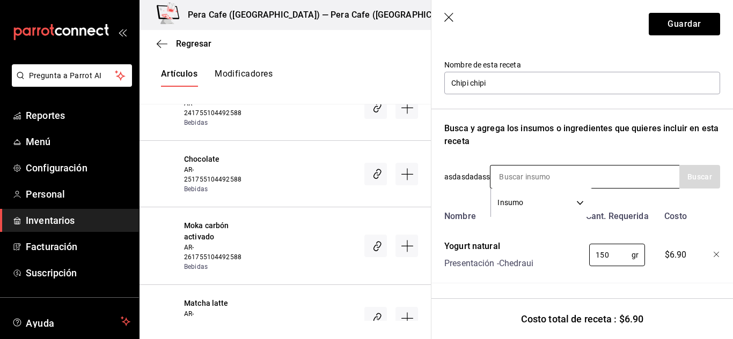
type input "150"
click at [541, 167] on input at bounding box center [543, 177] width 107 height 23
type input "x"
type input "zarzamora"
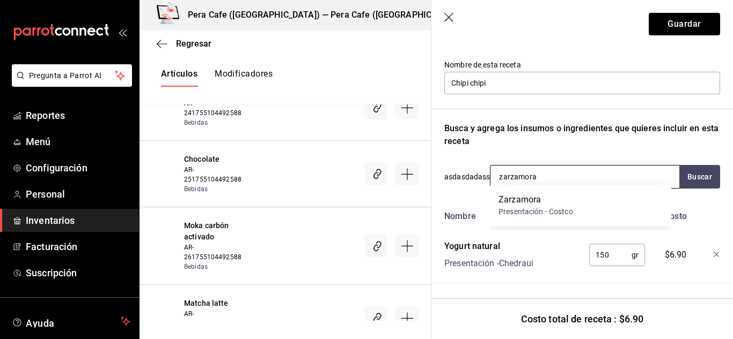
click at [544, 199] on div "Zarzamora" at bounding box center [535, 200] width 75 height 13
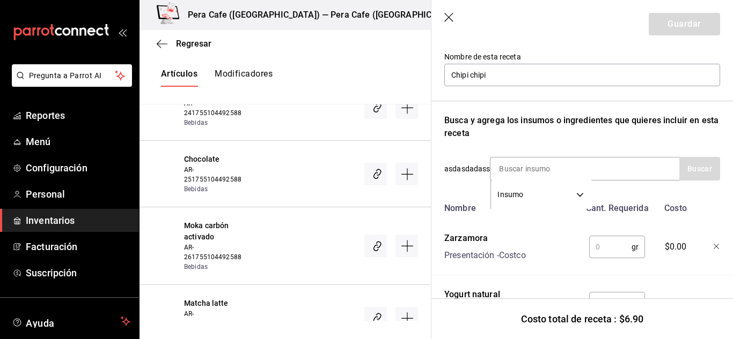
click at [625, 244] on input "text" at bounding box center [610, 247] width 42 height 21
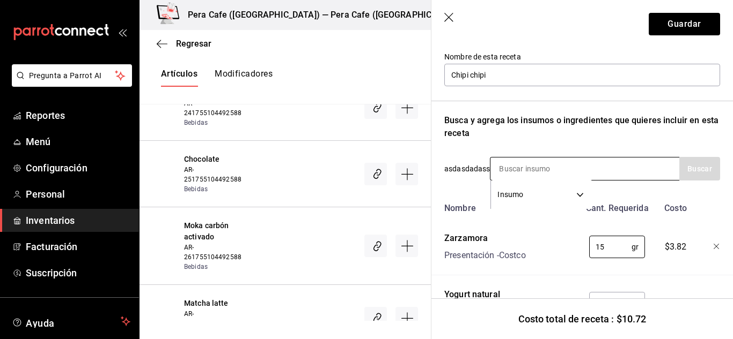
type input "15"
click at [551, 169] on input at bounding box center [543, 169] width 107 height 23
type input "granola"
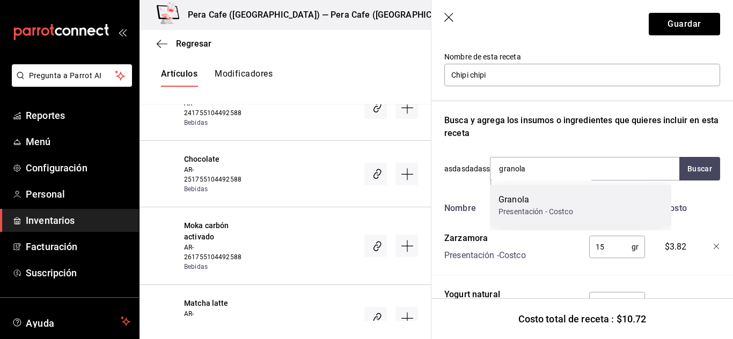
click at [545, 194] on div "Granola" at bounding box center [535, 200] width 75 height 13
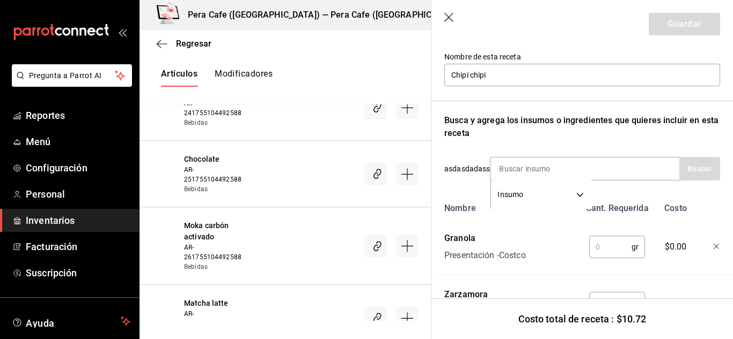
click at [612, 246] on input "text" at bounding box center [610, 247] width 42 height 21
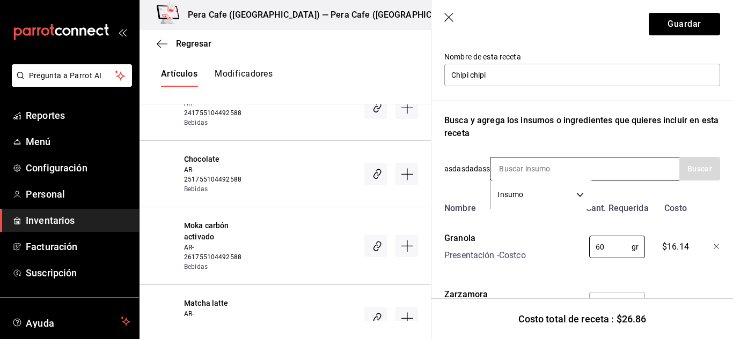
type input "60"
click at [531, 169] on input at bounding box center [543, 169] width 107 height 23
type input "frambuesa"
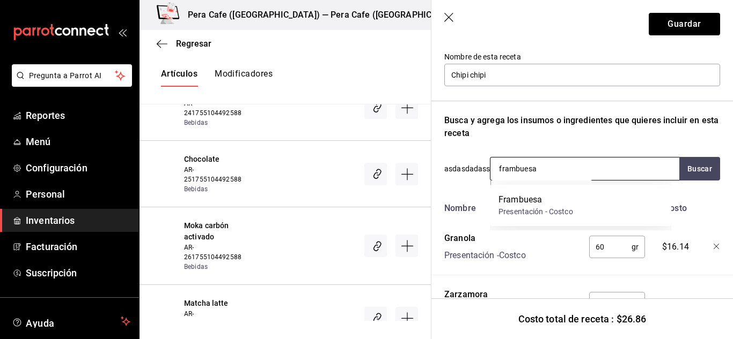
click at [531, 170] on input "frambuesa" at bounding box center [543, 169] width 107 height 23
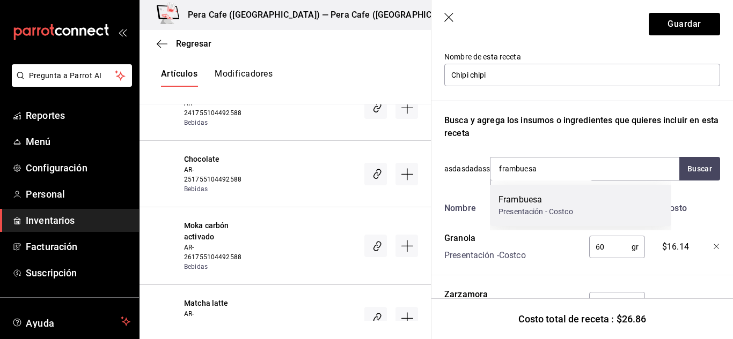
click at [541, 208] on div "Presentación - Costco" at bounding box center [535, 211] width 75 height 11
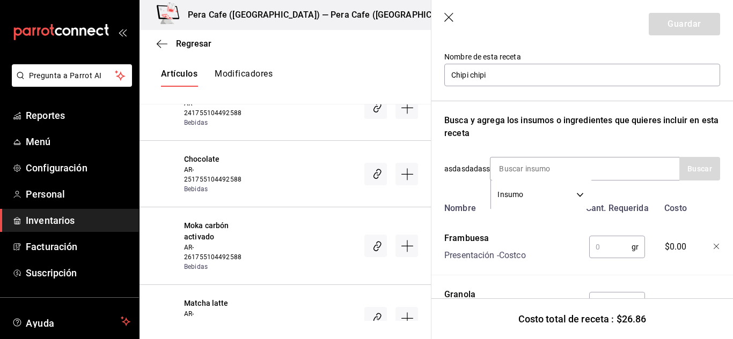
click at [597, 249] on input "text" at bounding box center [610, 247] width 42 height 21
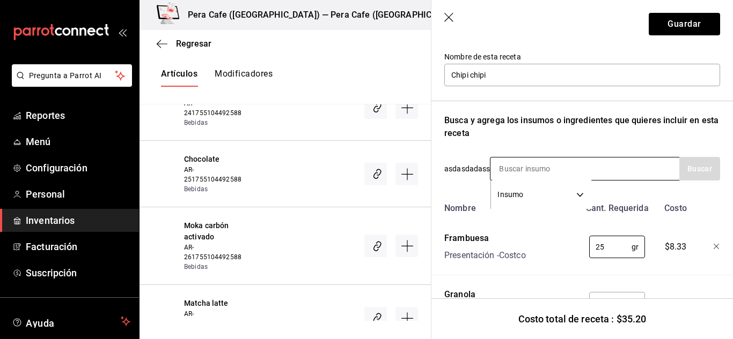
type input "25"
click at [535, 167] on input at bounding box center [543, 169] width 107 height 23
type input "[PERSON_NAME]"
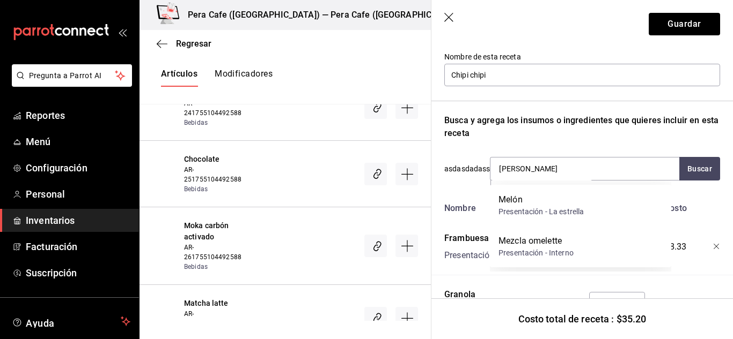
click at [546, 222] on div "Melón Presentación - La estrella" at bounding box center [580, 205] width 181 height 41
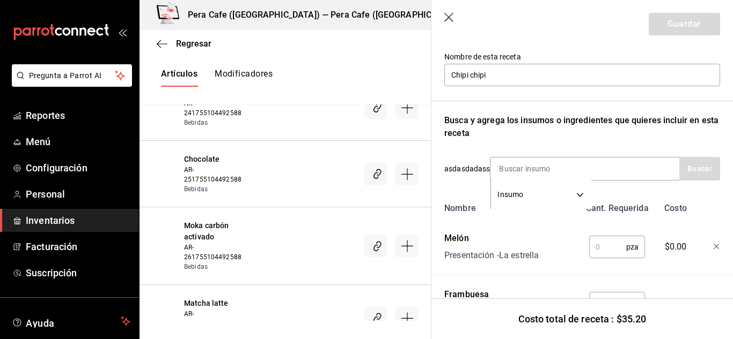
click at [611, 243] on input "text" at bounding box center [607, 247] width 37 height 21
type input "1"
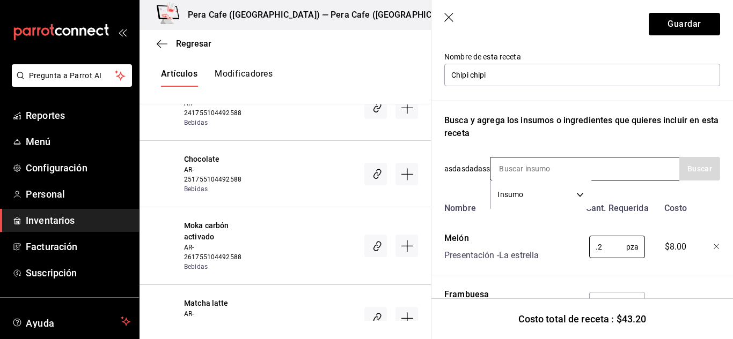
type input "0.2"
click at [537, 174] on input at bounding box center [543, 169] width 107 height 23
type input "menta"
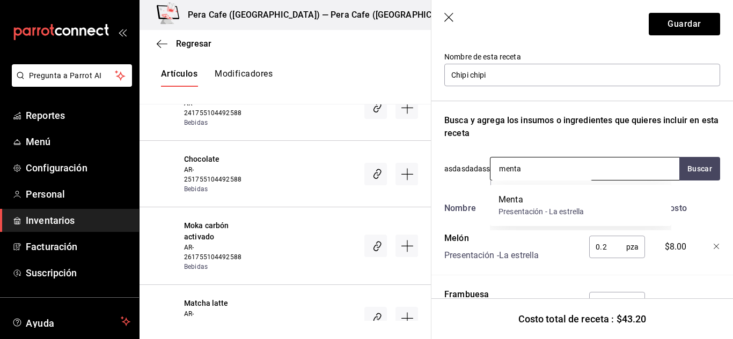
click at [567, 199] on div "Menta" at bounding box center [540, 200] width 85 height 13
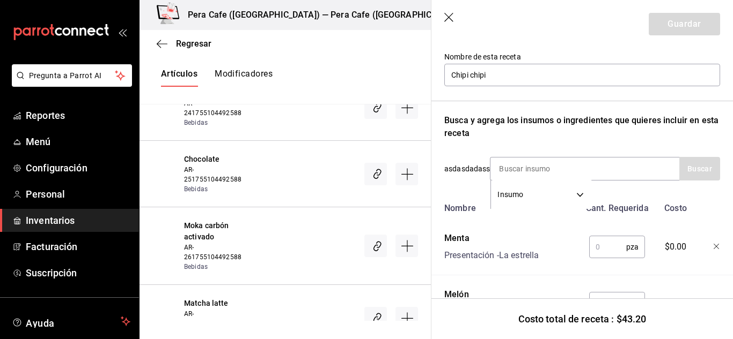
click at [594, 238] on input "text" at bounding box center [607, 247] width 37 height 21
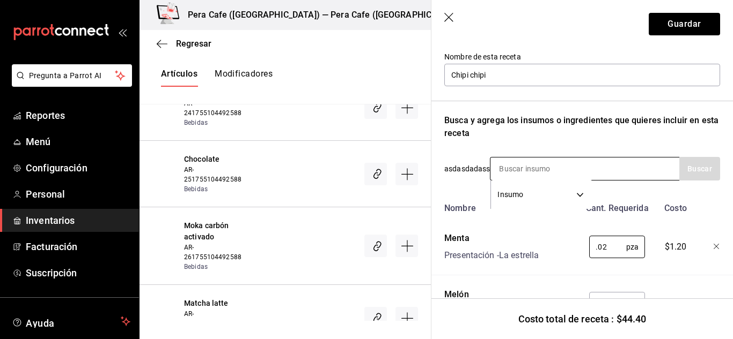
type input "0.02"
click at [514, 161] on input at bounding box center [543, 169] width 107 height 23
type input "durazno"
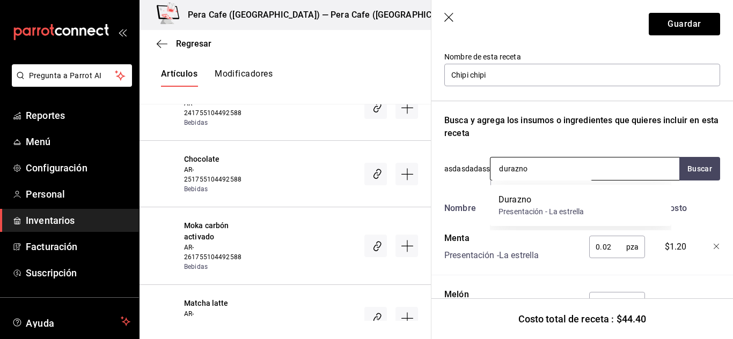
click at [536, 208] on div "Presentación - La estrella" at bounding box center [540, 211] width 85 height 11
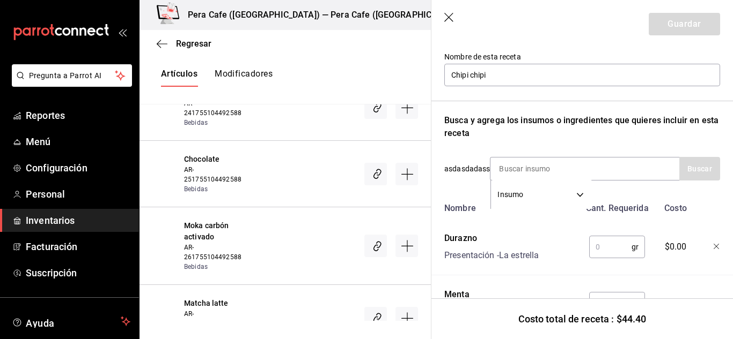
click at [592, 246] on input "text" at bounding box center [610, 247] width 42 height 21
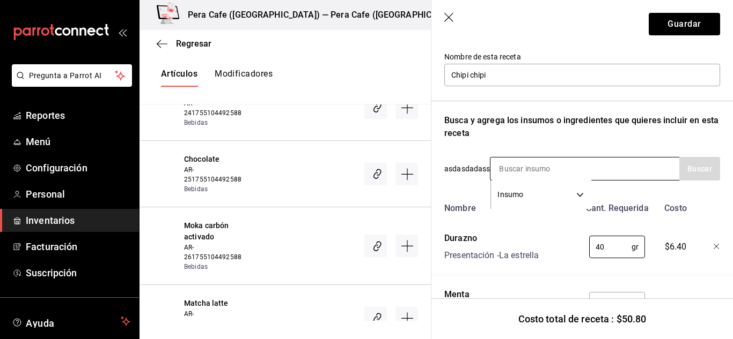
type input "40"
click at [515, 168] on input at bounding box center [543, 169] width 107 height 23
type input "ciruela"
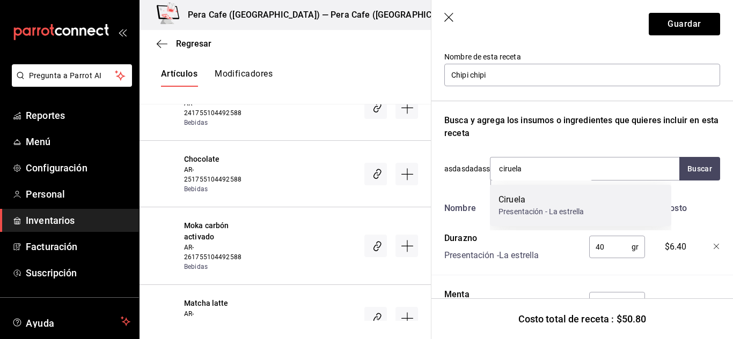
click at [521, 206] on div "Presentación - La estrella" at bounding box center [540, 211] width 85 height 11
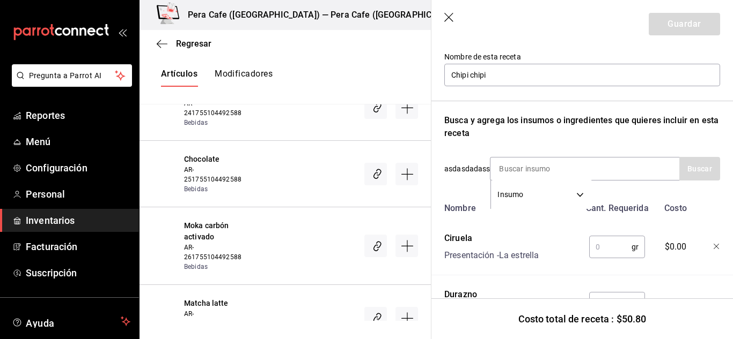
click at [595, 241] on input "text" at bounding box center [610, 247] width 42 height 21
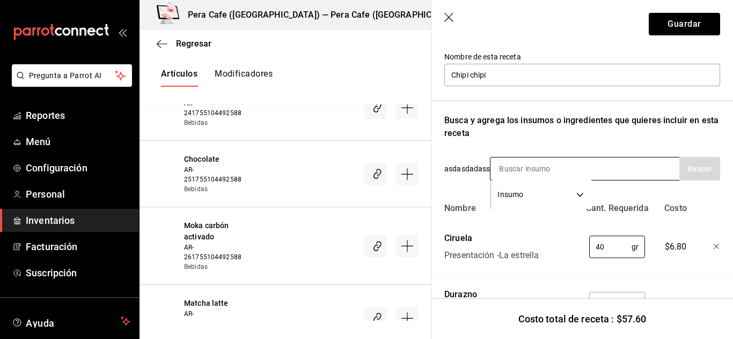
type input "40"
click at [503, 166] on input at bounding box center [543, 169] width 107 height 23
type input "miel"
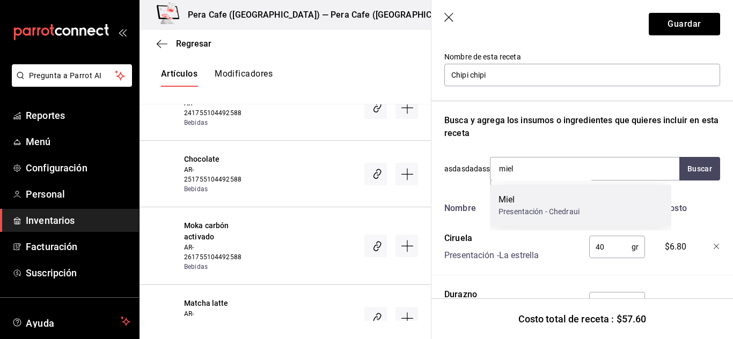
click at [521, 214] on div "Presentación - Chedraui" at bounding box center [538, 211] width 81 height 11
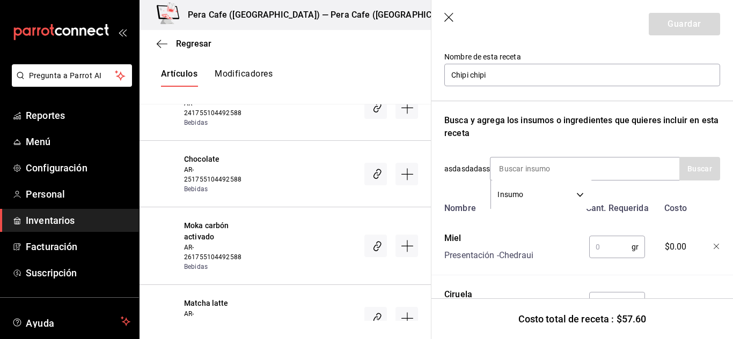
click at [608, 247] on input "text" at bounding box center [610, 247] width 42 height 21
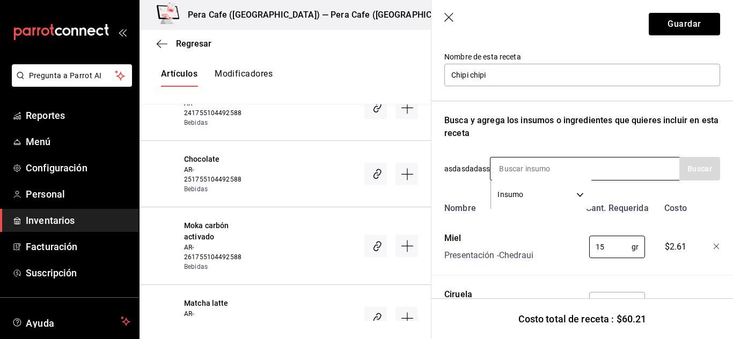
type input "15"
click at [527, 166] on input at bounding box center [543, 169] width 107 height 23
type input "fresa"
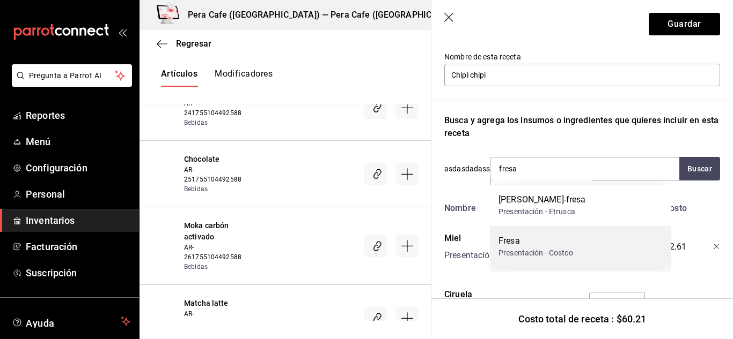
click at [540, 249] on div "Presentación - Costco" at bounding box center [535, 253] width 75 height 11
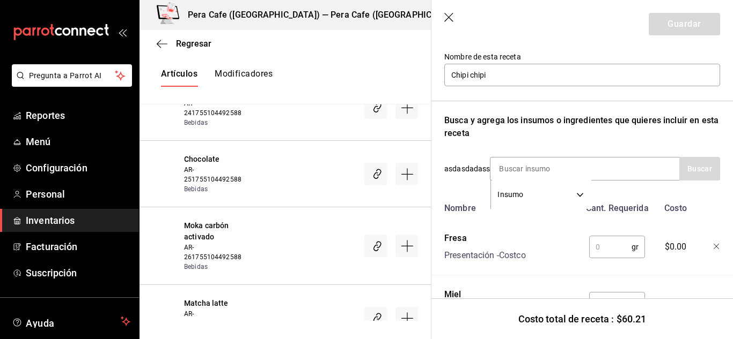
click at [603, 249] on input "text" at bounding box center [610, 247] width 42 height 21
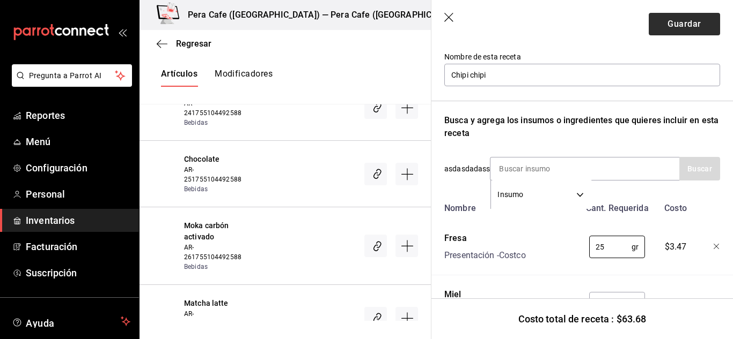
type input "25"
click at [670, 27] on button "Guardar" at bounding box center [683, 24] width 71 height 23
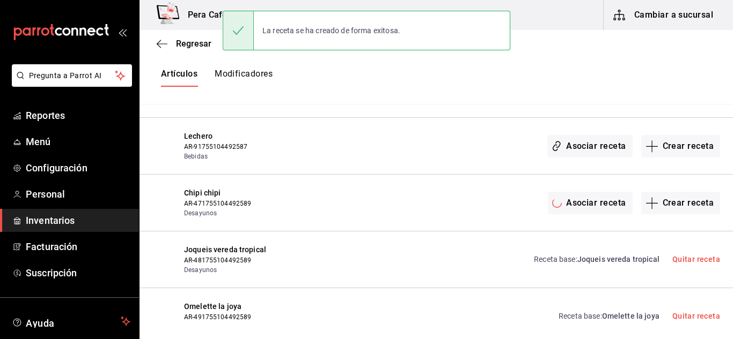
scroll to position [0, 0]
click at [658, 147] on button "Crear receta" at bounding box center [680, 146] width 79 height 23
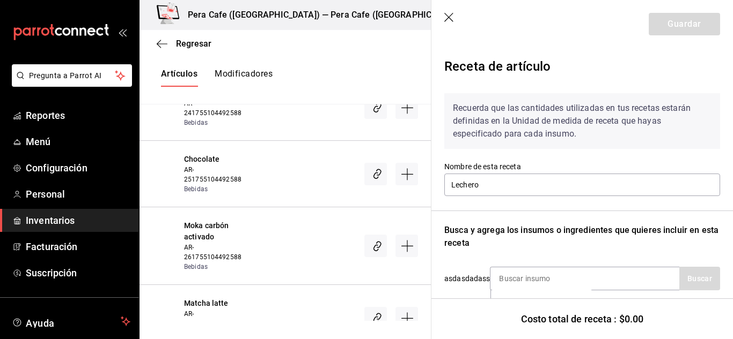
scroll to position [60, 0]
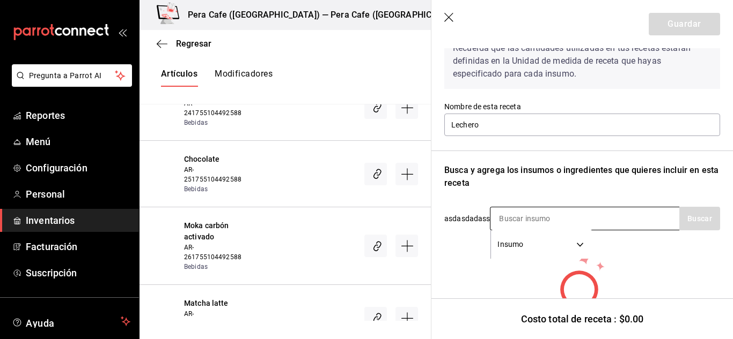
click at [529, 217] on input at bounding box center [543, 219] width 107 height 23
type input "shot"
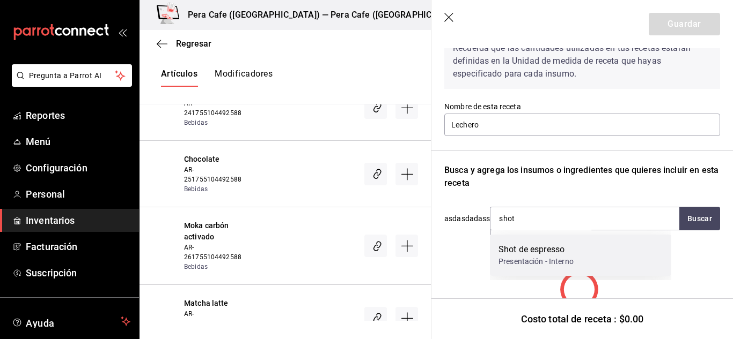
click at [540, 246] on div "Shot de espresso" at bounding box center [535, 249] width 75 height 13
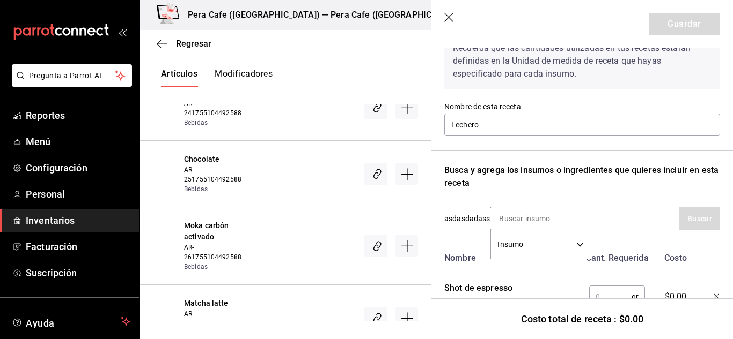
scroll to position [110, 0]
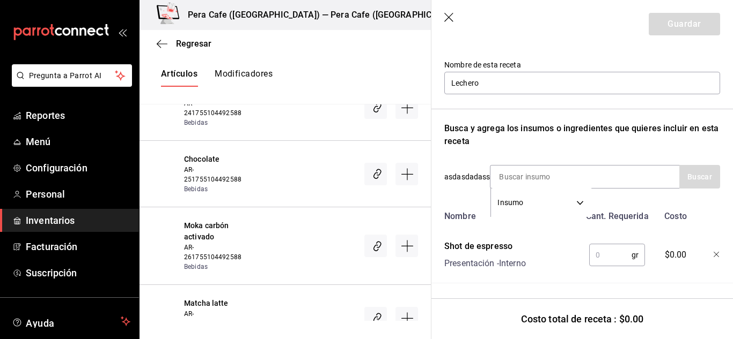
click at [608, 254] on input "text" at bounding box center [610, 255] width 42 height 21
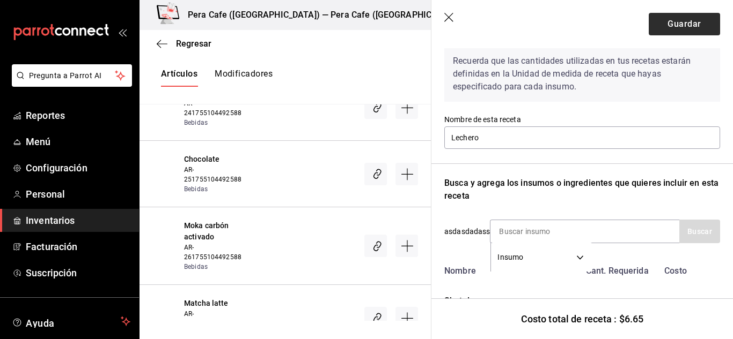
type input "35"
click at [692, 16] on button "Guardar" at bounding box center [683, 24] width 71 height 23
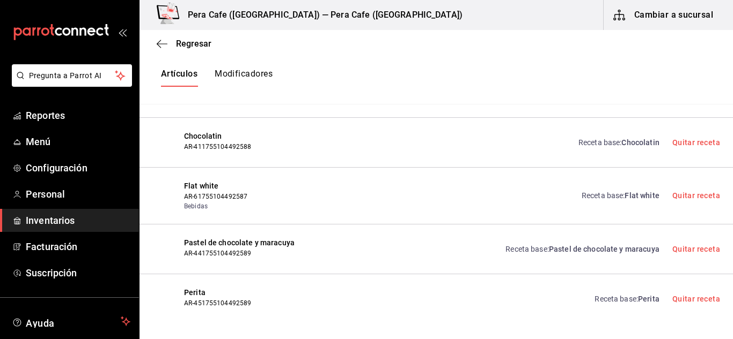
scroll to position [5798, 0]
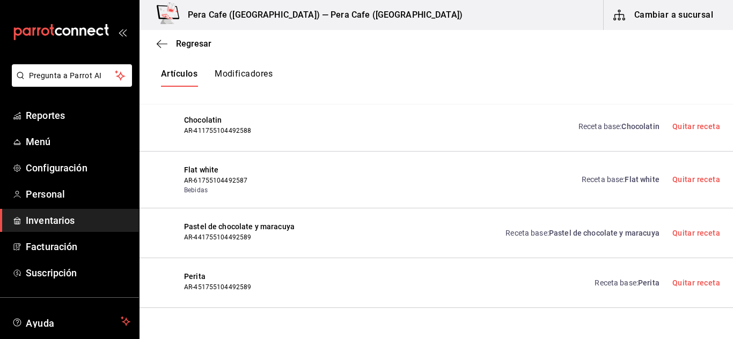
click at [624, 181] on span "Flat white" at bounding box center [641, 179] width 34 height 9
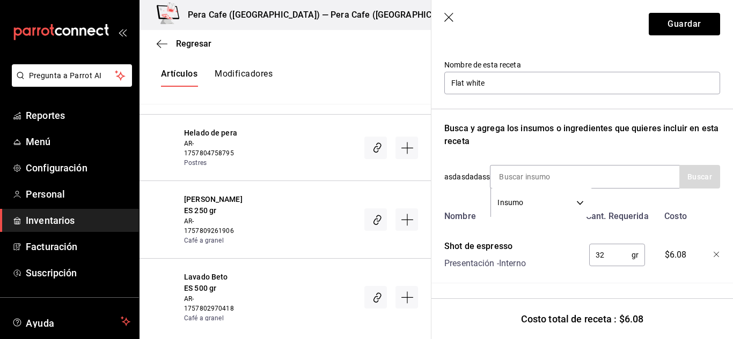
scroll to position [110, 0]
click at [445, 15] on icon "button" at bounding box center [449, 18] width 11 height 11
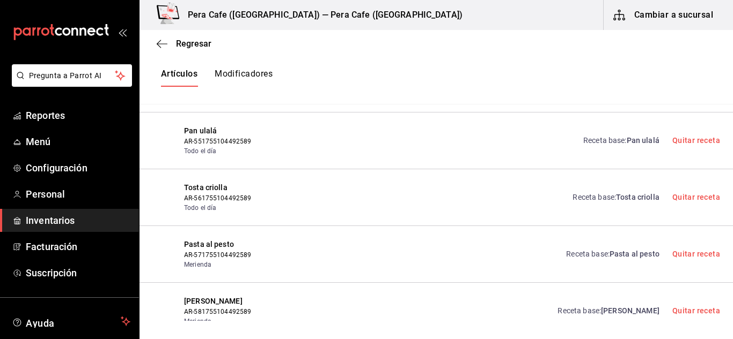
scroll to position [7065, 0]
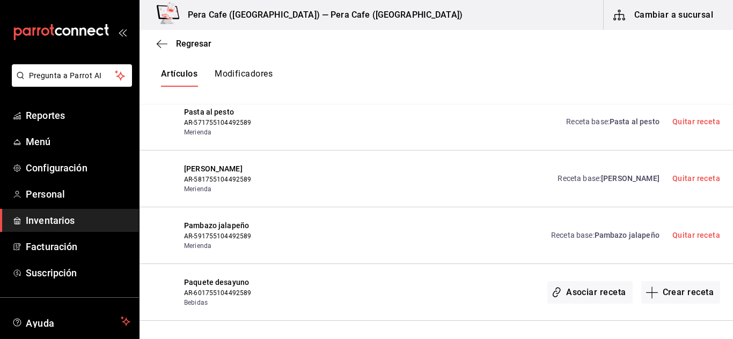
click at [695, 18] on button "Cambiar a sucursal" at bounding box center [663, 15] width 121 height 30
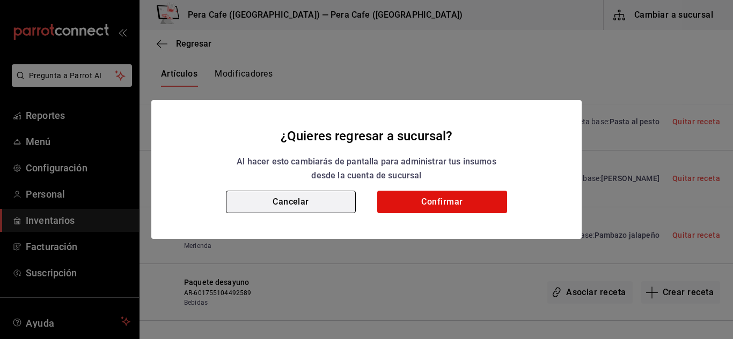
click at [299, 204] on button "Cancelar" at bounding box center [291, 202] width 130 height 23
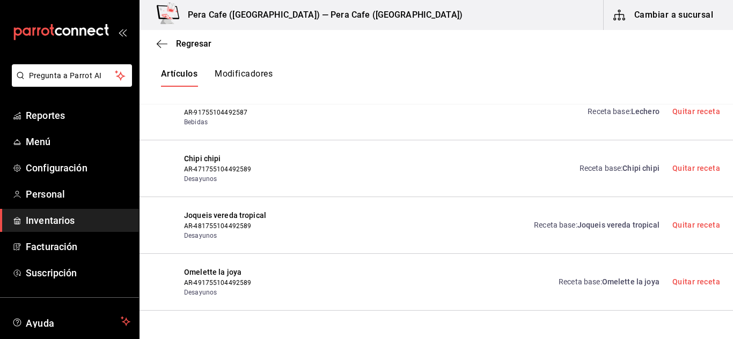
scroll to position [6449, 0]
click at [246, 82] on button "Modificadores" at bounding box center [244, 78] width 58 height 18
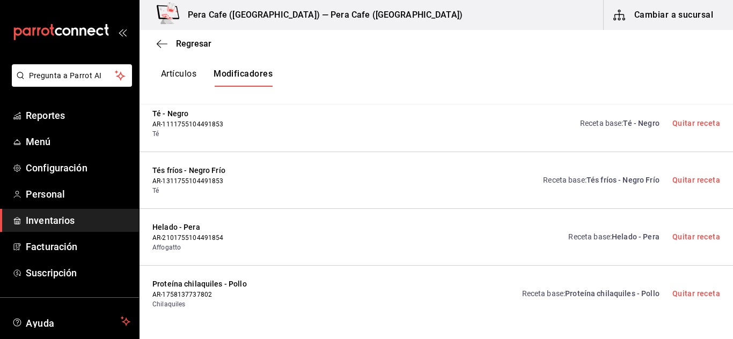
scroll to position [3061, 0]
click at [46, 141] on span "Menú" at bounding box center [78, 142] width 105 height 14
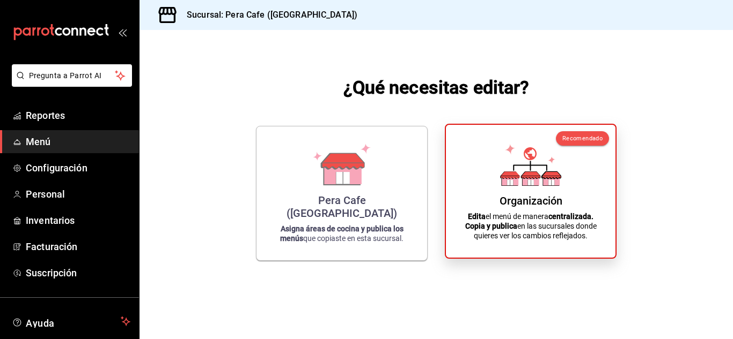
click at [533, 228] on p "Edita el menú de manera centralizada. Copia y publica en las sucursales donde q…" at bounding box center [531, 226] width 144 height 29
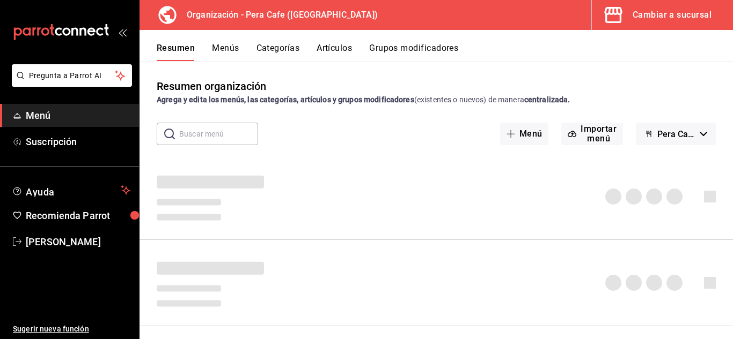
click at [230, 45] on button "Menús" at bounding box center [225, 52] width 27 height 18
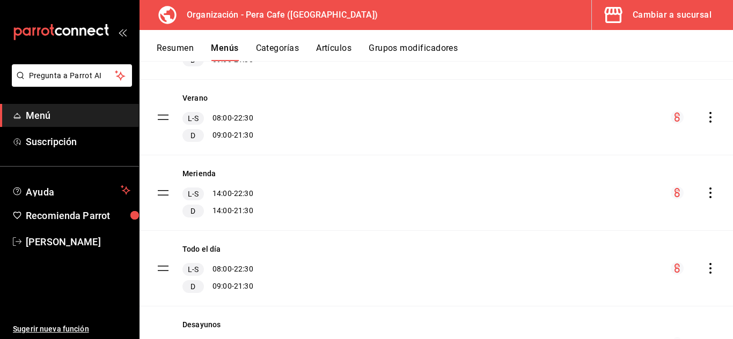
scroll to position [450, 0]
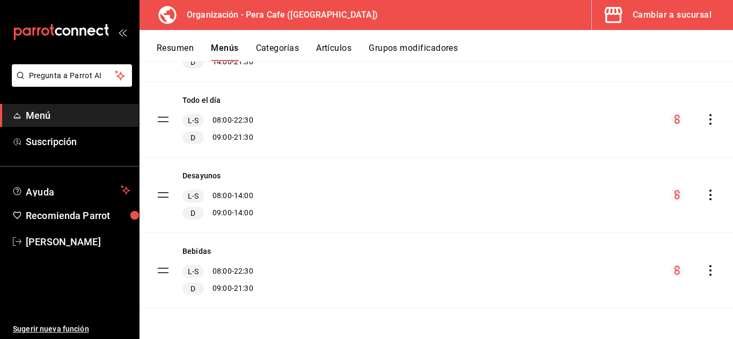
click at [709, 195] on icon "actions" at bounding box center [710, 195] width 2 height 11
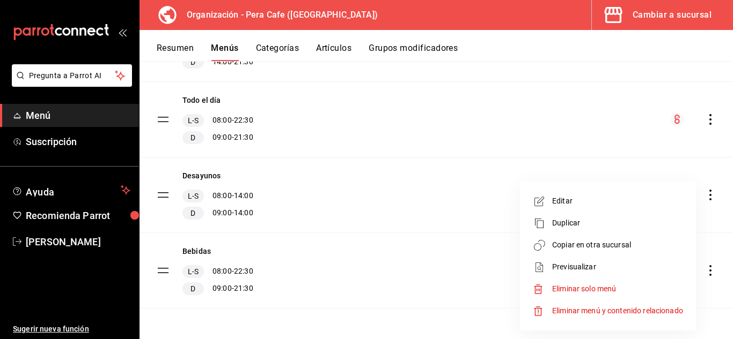
click at [577, 242] on span "Copiar en otra sucursal" at bounding box center [617, 245] width 131 height 11
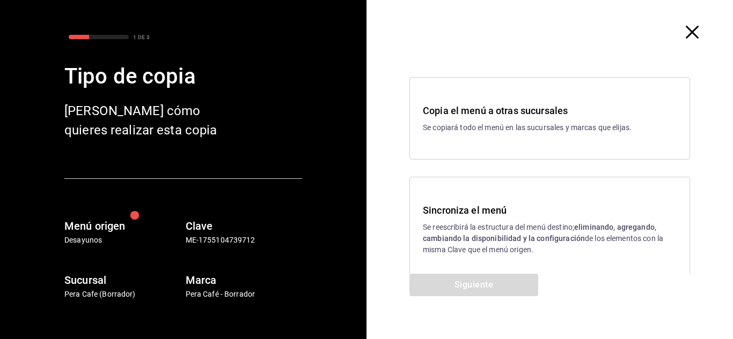
click at [481, 252] on p "Se reescribirá la estructura del menú destino; eliminando, agregando, cambiando…" at bounding box center [550, 239] width 254 height 34
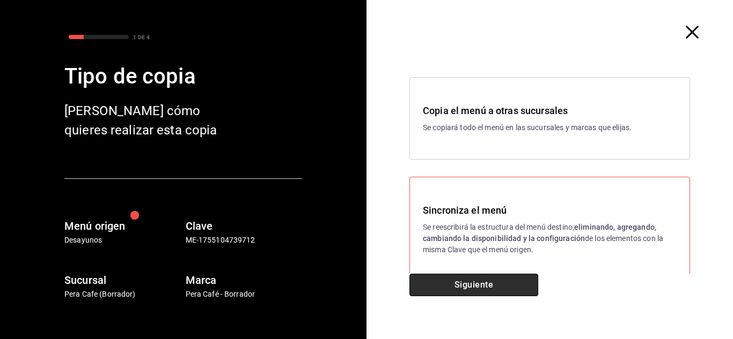
click at [477, 278] on button "Siguiente" at bounding box center [473, 285] width 129 height 23
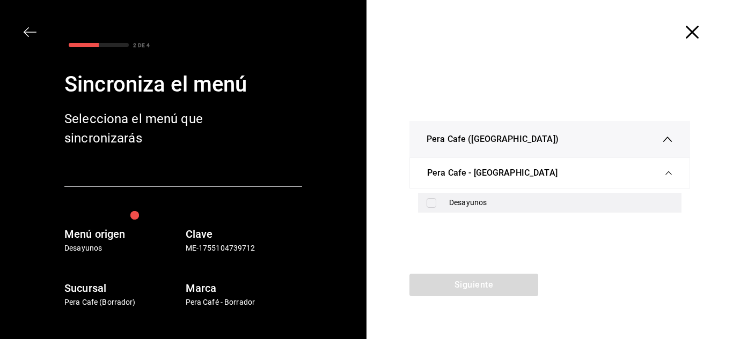
click at [431, 205] on input "checkbox" at bounding box center [431, 203] width 10 height 10
checkbox input "true"
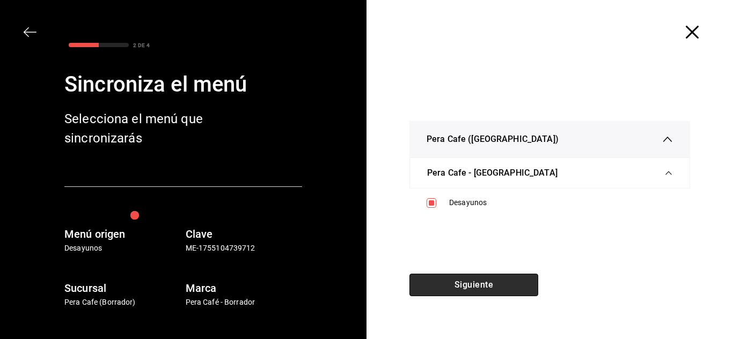
click at [454, 286] on button "Siguiente" at bounding box center [473, 285] width 129 height 23
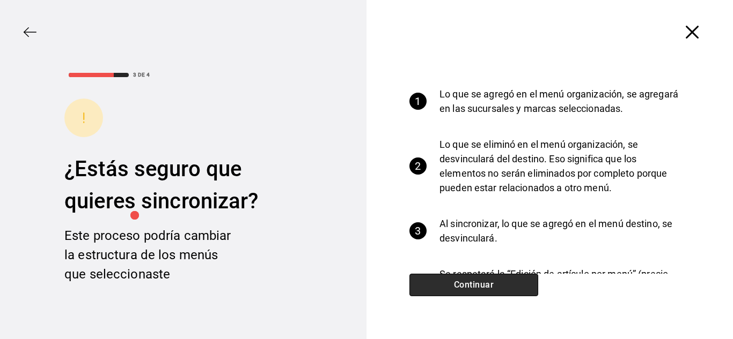
click at [474, 283] on button "Continuar" at bounding box center [473, 285] width 129 height 23
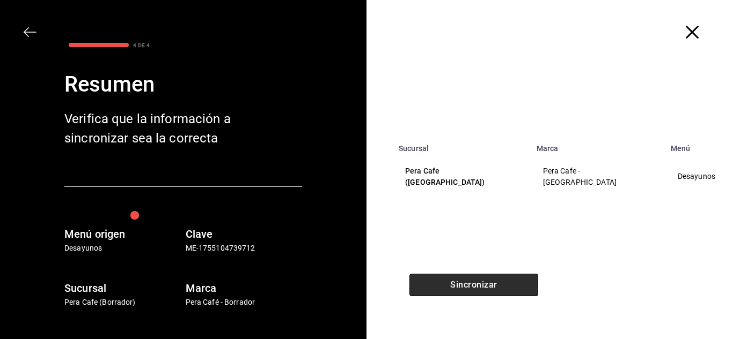
click at [474, 283] on button "Sincronizar" at bounding box center [473, 285] width 129 height 23
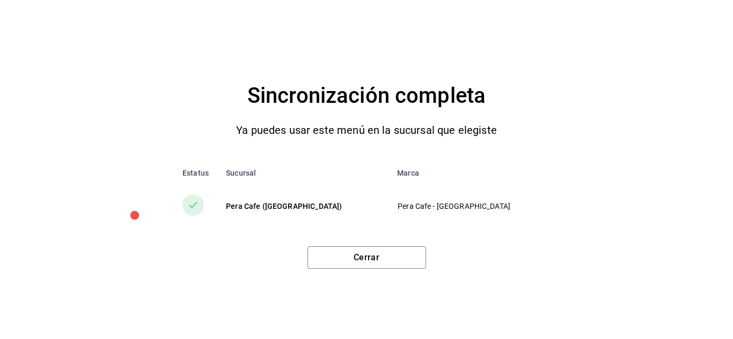
click at [379, 239] on div "Cerrar" at bounding box center [366, 253] width 690 height 31
click at [378, 248] on button "Cerrar" at bounding box center [366, 258] width 119 height 23
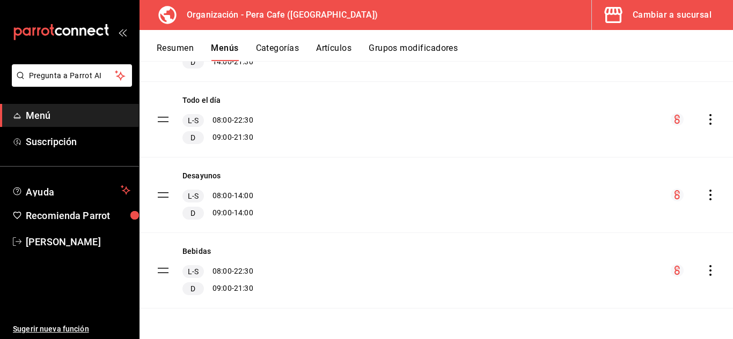
click at [705, 122] on icon "actions" at bounding box center [710, 119] width 11 height 11
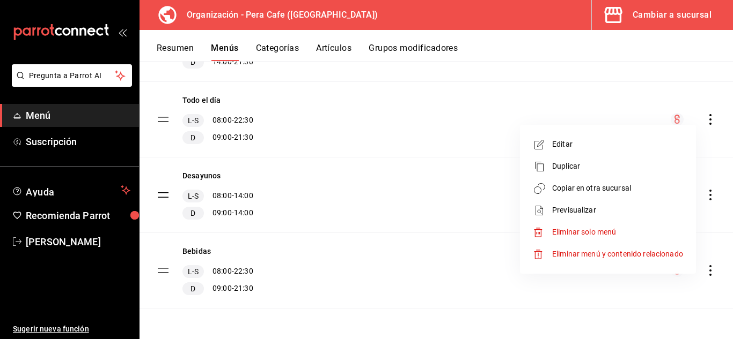
click at [627, 190] on span "Copiar en otra sucursal" at bounding box center [617, 188] width 131 height 11
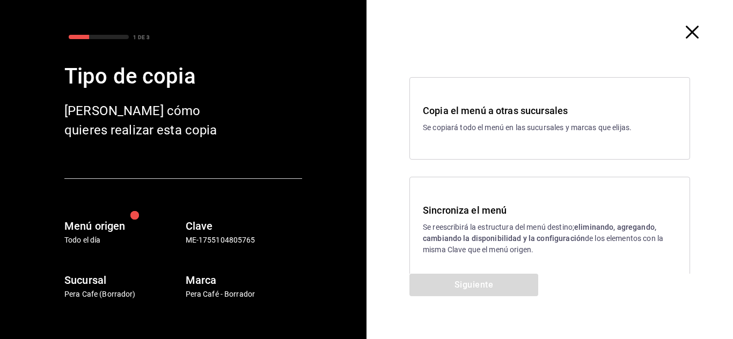
click at [478, 263] on div "Sincroniza el menú Se reescribirá la estructura del menú destino; eliminando, a…" at bounding box center [549, 229] width 280 height 105
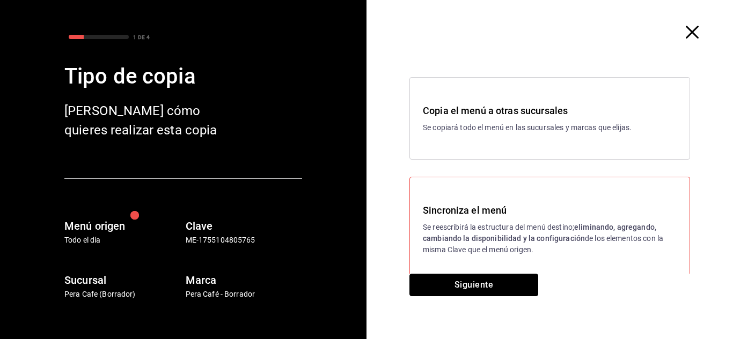
click at [473, 285] on button "Siguiente" at bounding box center [473, 285] width 129 height 23
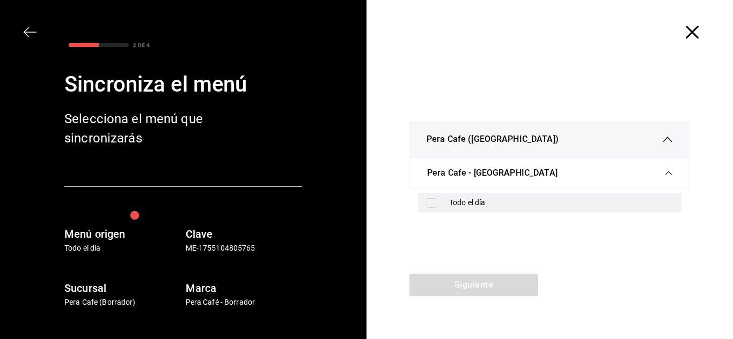
click at [439, 205] on div "Todo el día" at bounding box center [549, 203] width 263 height 20
checkbox input "true"
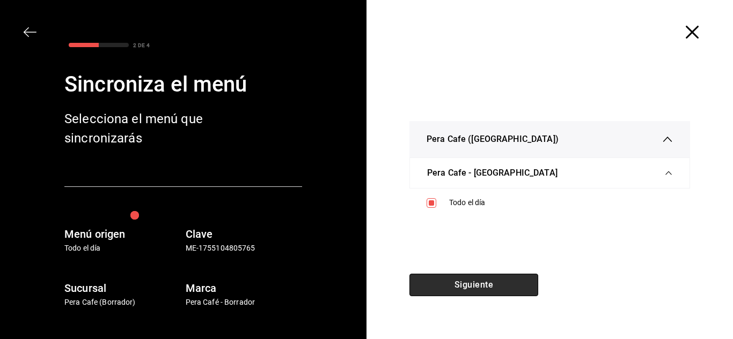
click at [457, 279] on button "Siguiente" at bounding box center [473, 285] width 129 height 23
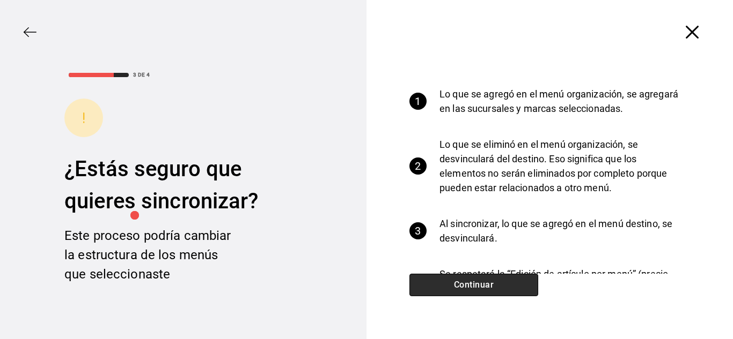
click at [476, 282] on button "Continuar" at bounding box center [473, 285] width 129 height 23
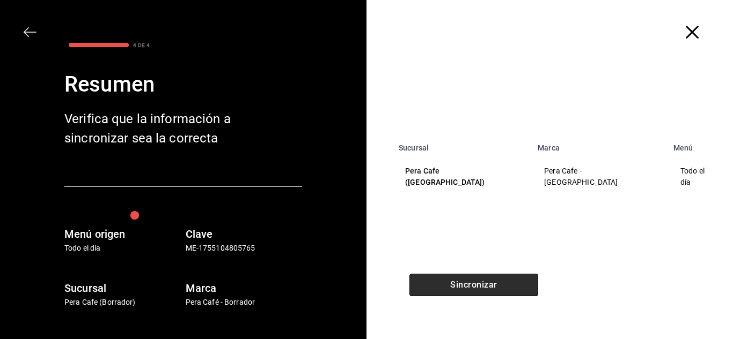
click at [476, 282] on button "Sincronizar" at bounding box center [473, 285] width 129 height 23
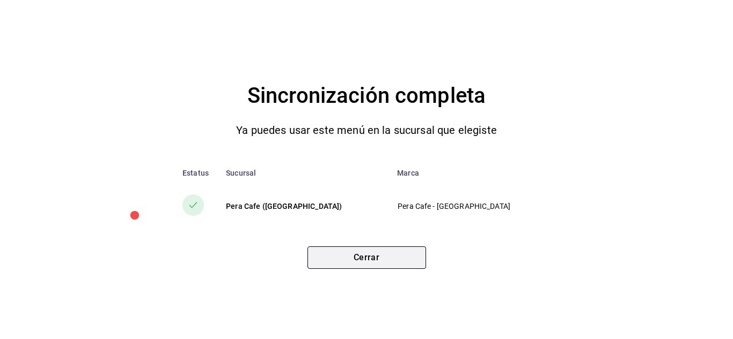
click at [407, 261] on button "Cerrar" at bounding box center [366, 258] width 119 height 23
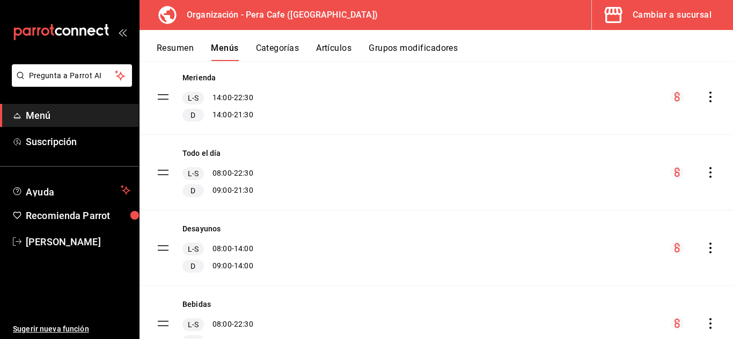
scroll to position [393, 0]
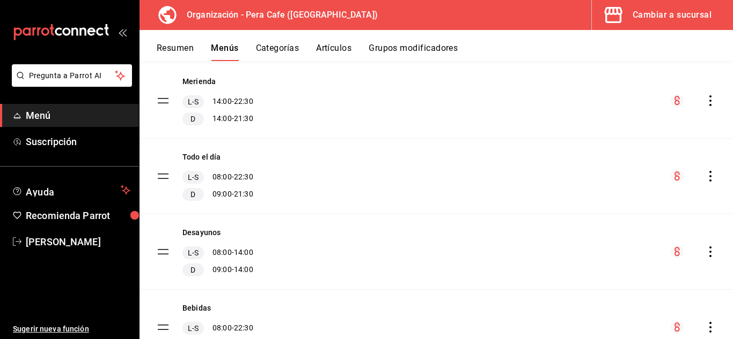
click at [705, 98] on icon "actions" at bounding box center [710, 100] width 11 height 11
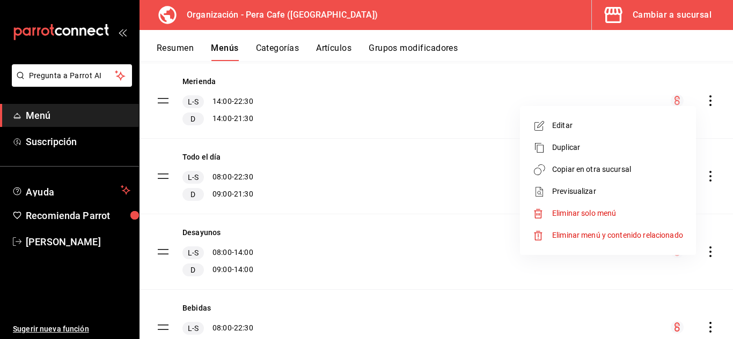
click at [604, 175] on span "Copiar en otra sucursal" at bounding box center [617, 169] width 131 height 11
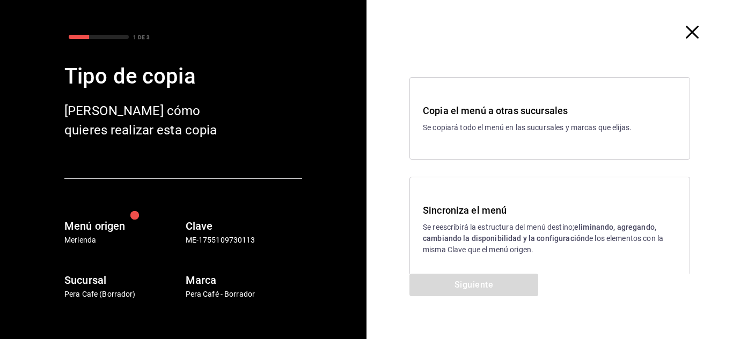
click at [505, 231] on p "Se reescribirá la estructura del menú destino; eliminando, agregando, cambiando…" at bounding box center [550, 239] width 254 height 34
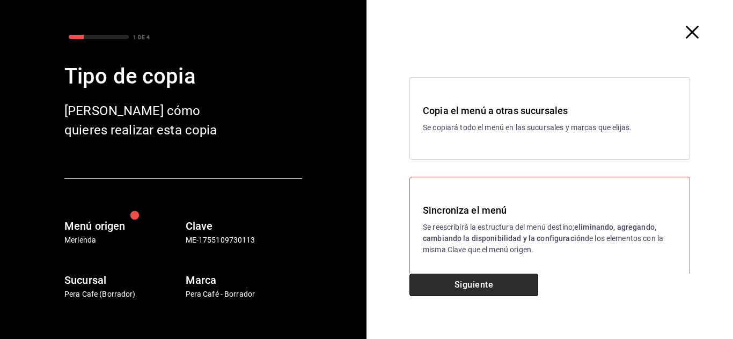
click at [485, 287] on button "Siguiente" at bounding box center [473, 285] width 129 height 23
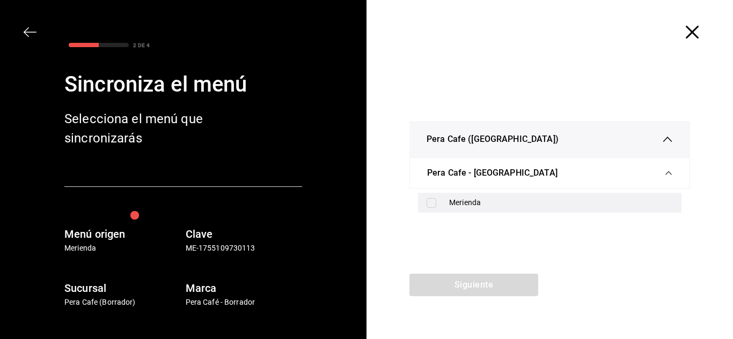
click at [452, 201] on div "Merienda" at bounding box center [561, 202] width 224 height 11
checkbox input "true"
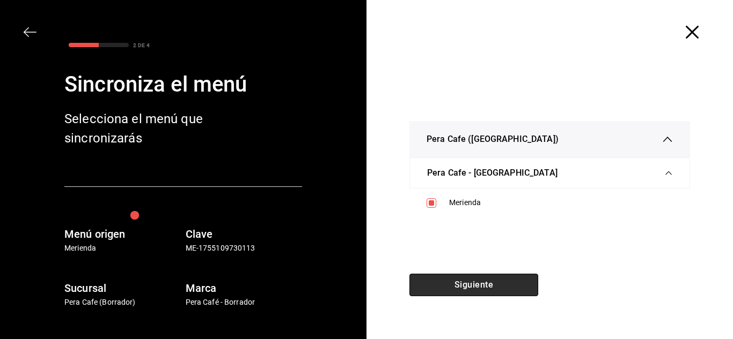
click at [472, 276] on button "Siguiente" at bounding box center [473, 285] width 129 height 23
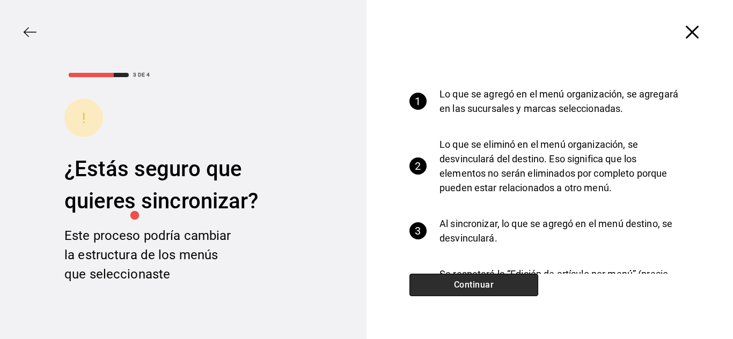
click at [472, 276] on button "Continuar" at bounding box center [473, 285] width 129 height 23
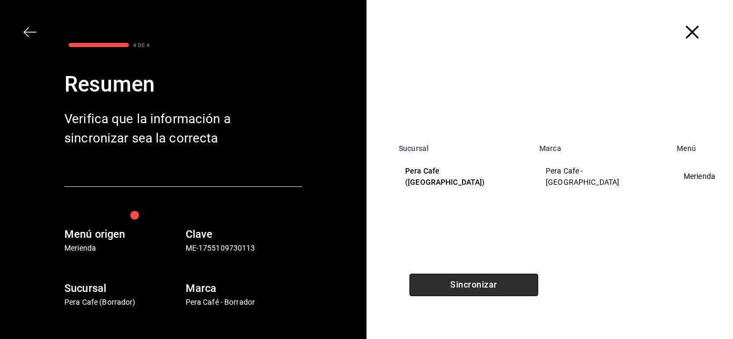
click at [472, 276] on button "Sincronizar" at bounding box center [473, 285] width 129 height 23
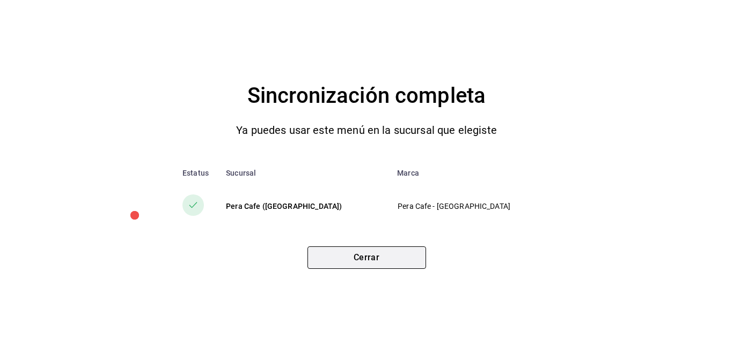
click at [388, 253] on button "Cerrar" at bounding box center [366, 258] width 119 height 23
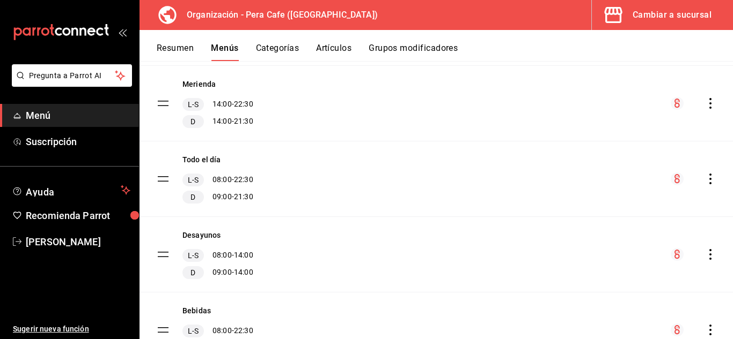
scroll to position [392, 0]
click at [659, 24] on button "Cambiar a sucursal" at bounding box center [658, 15] width 132 height 30
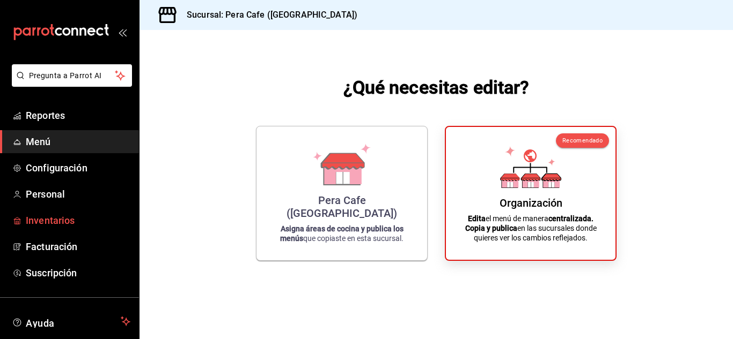
click at [67, 224] on span "Inventarios" at bounding box center [78, 220] width 105 height 14
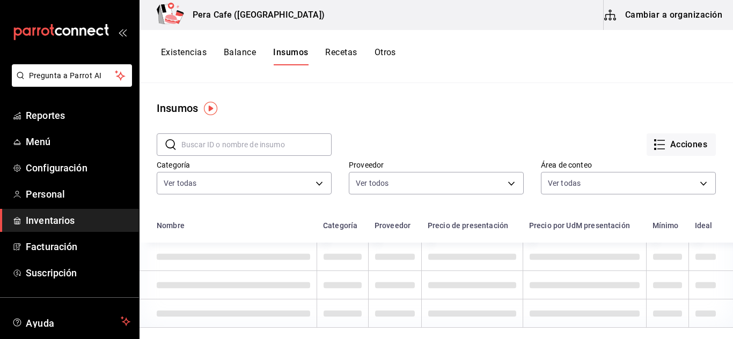
click at [329, 53] on button "Recetas" at bounding box center [341, 56] width 32 height 18
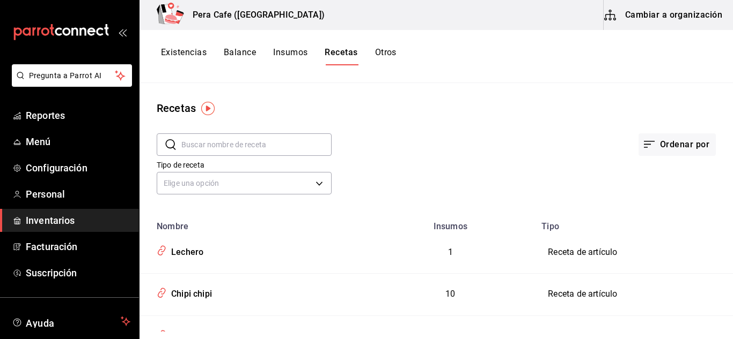
click at [613, 18] on icon "button" at bounding box center [609, 15] width 13 height 13
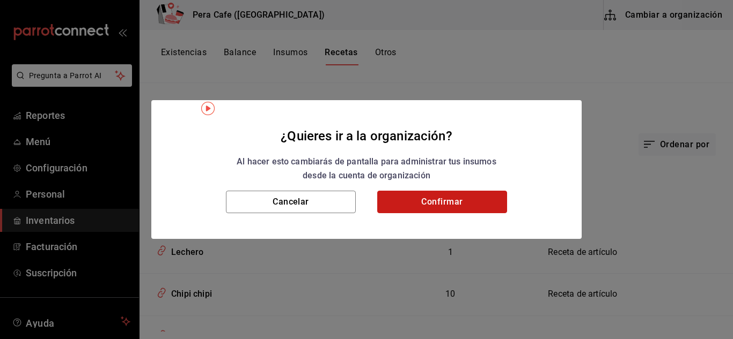
click at [420, 210] on button "Confirmar" at bounding box center [442, 202] width 130 height 23
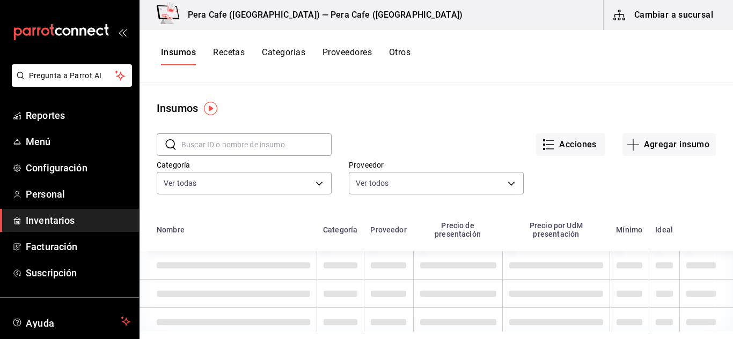
click at [239, 53] on div "Insumos Recetas Categorías Proveedores Otros" at bounding box center [285, 56] width 249 height 18
click at [239, 53] on button "Recetas" at bounding box center [229, 56] width 32 height 18
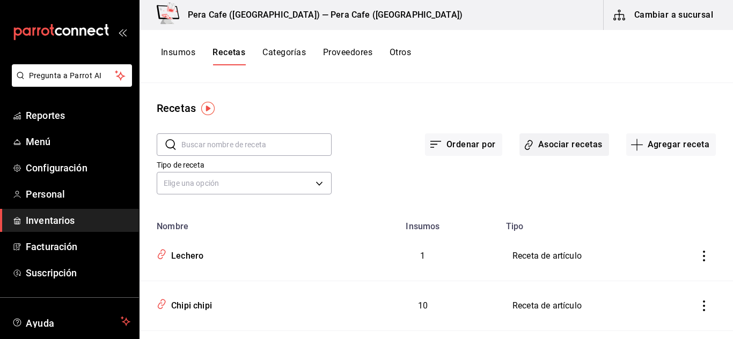
click at [545, 146] on button "Asociar recetas" at bounding box center [564, 145] width 90 height 23
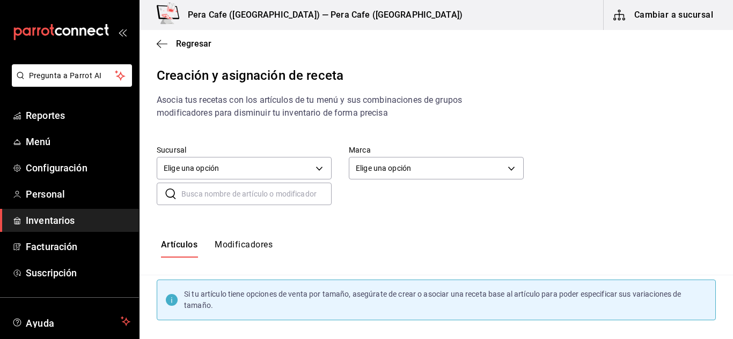
click at [259, 251] on button "Modificadores" at bounding box center [244, 249] width 58 height 18
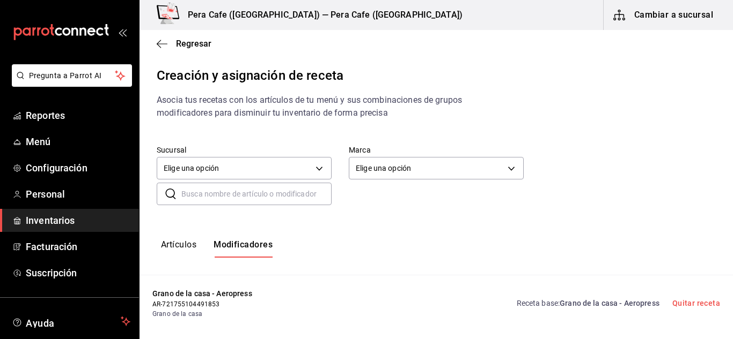
click at [241, 194] on input "text" at bounding box center [256, 193] width 150 height 21
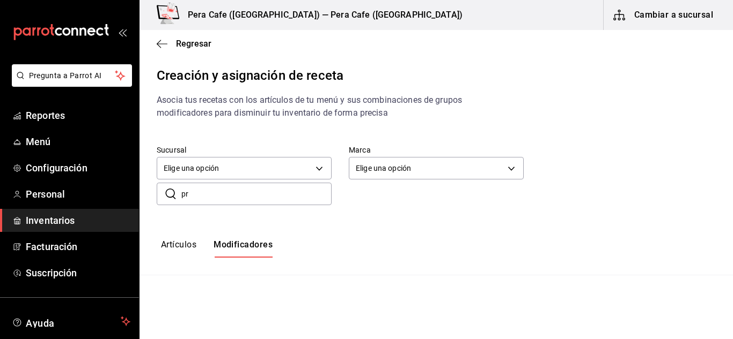
type input "pro"
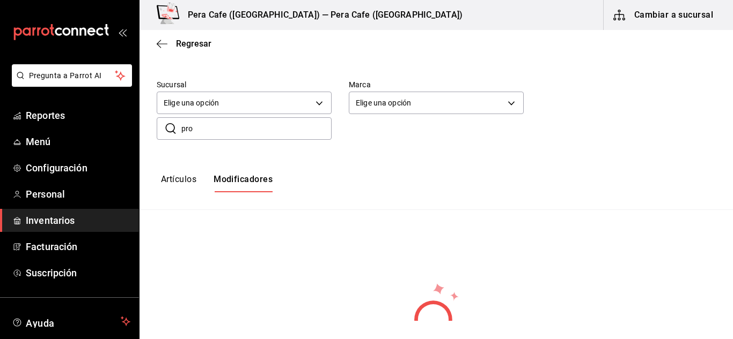
scroll to position [64, 0]
click at [236, 139] on input "pro" at bounding box center [256, 129] width 150 height 21
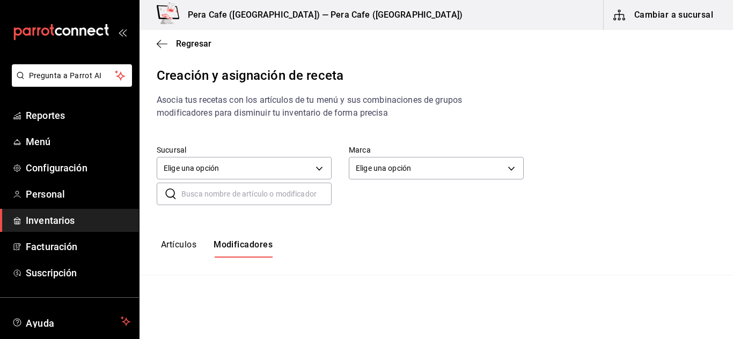
scroll to position [0, 0]
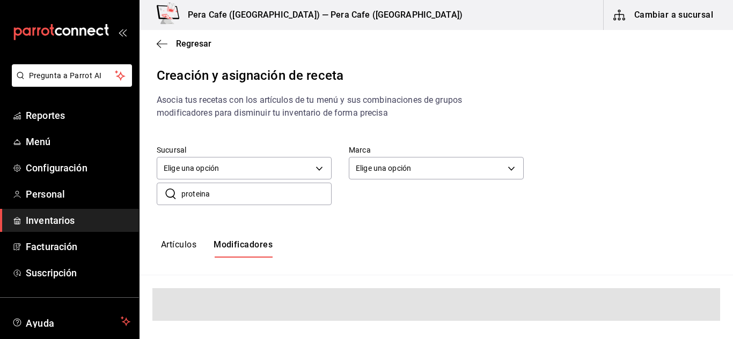
type input "proteina"
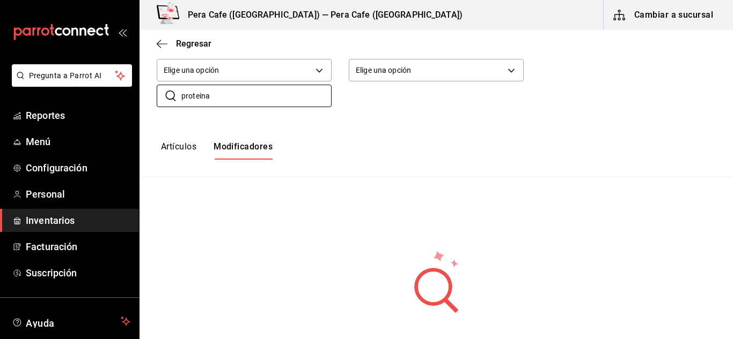
scroll to position [98, 0]
click at [261, 98] on input "proteina" at bounding box center [256, 96] width 150 height 21
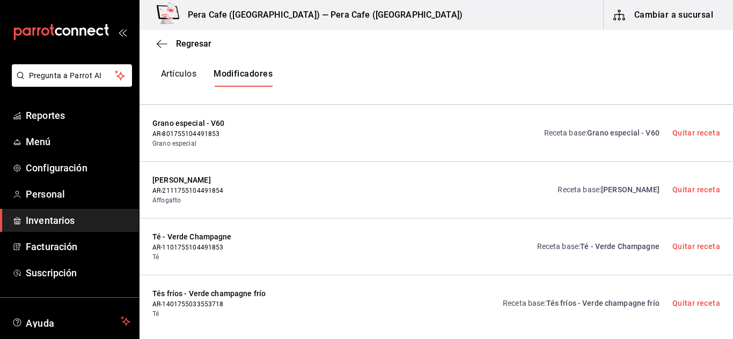
scroll to position [4152, 0]
